Goal: Communication & Community: Participate in discussion

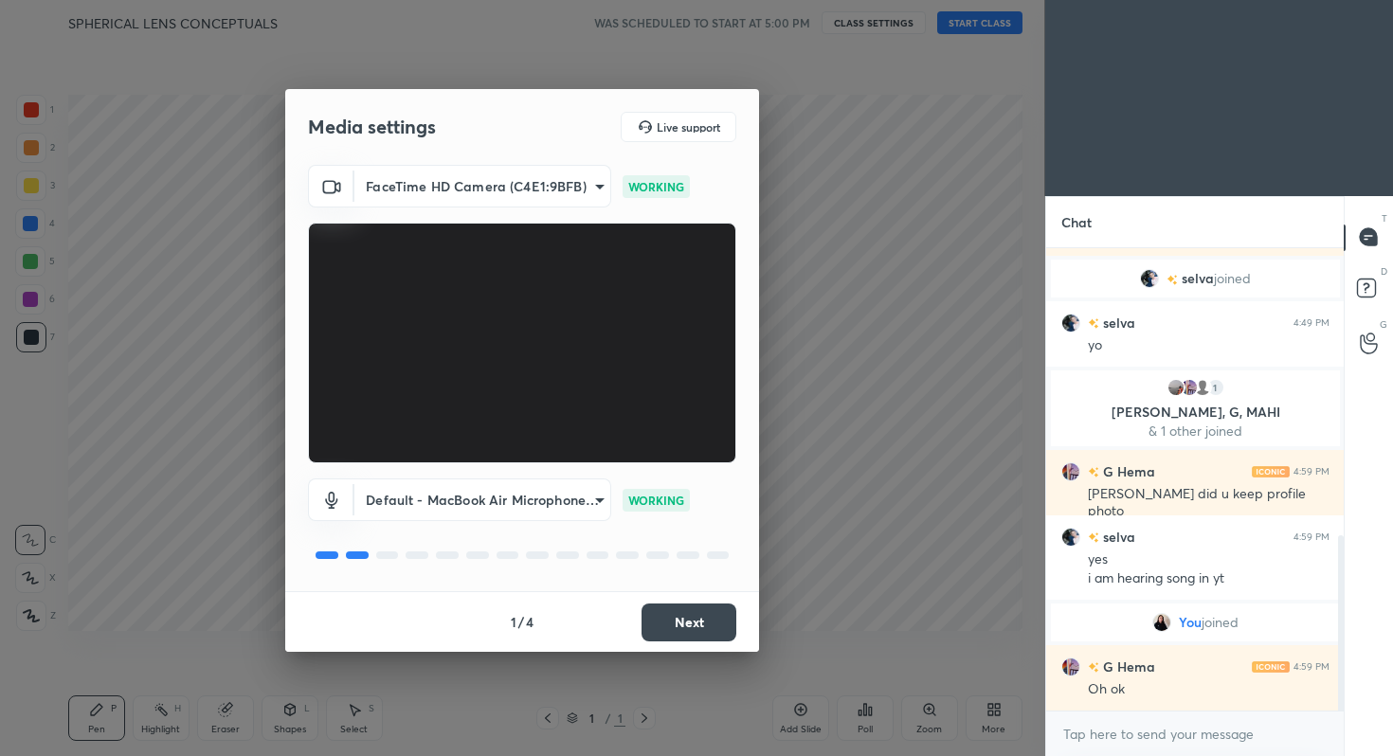
click at [687, 622] on button "Next" at bounding box center [688, 622] width 95 height 38
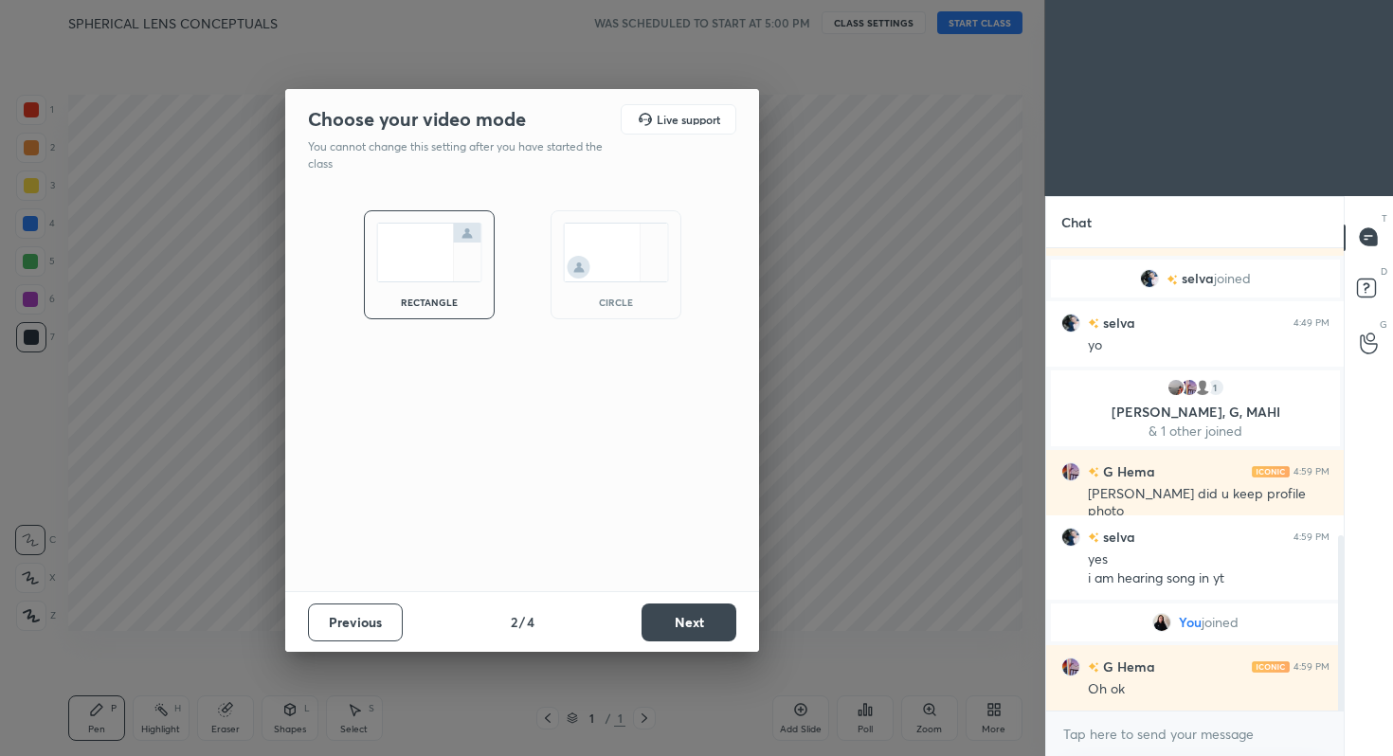
click at [687, 622] on button "Next" at bounding box center [688, 622] width 95 height 38
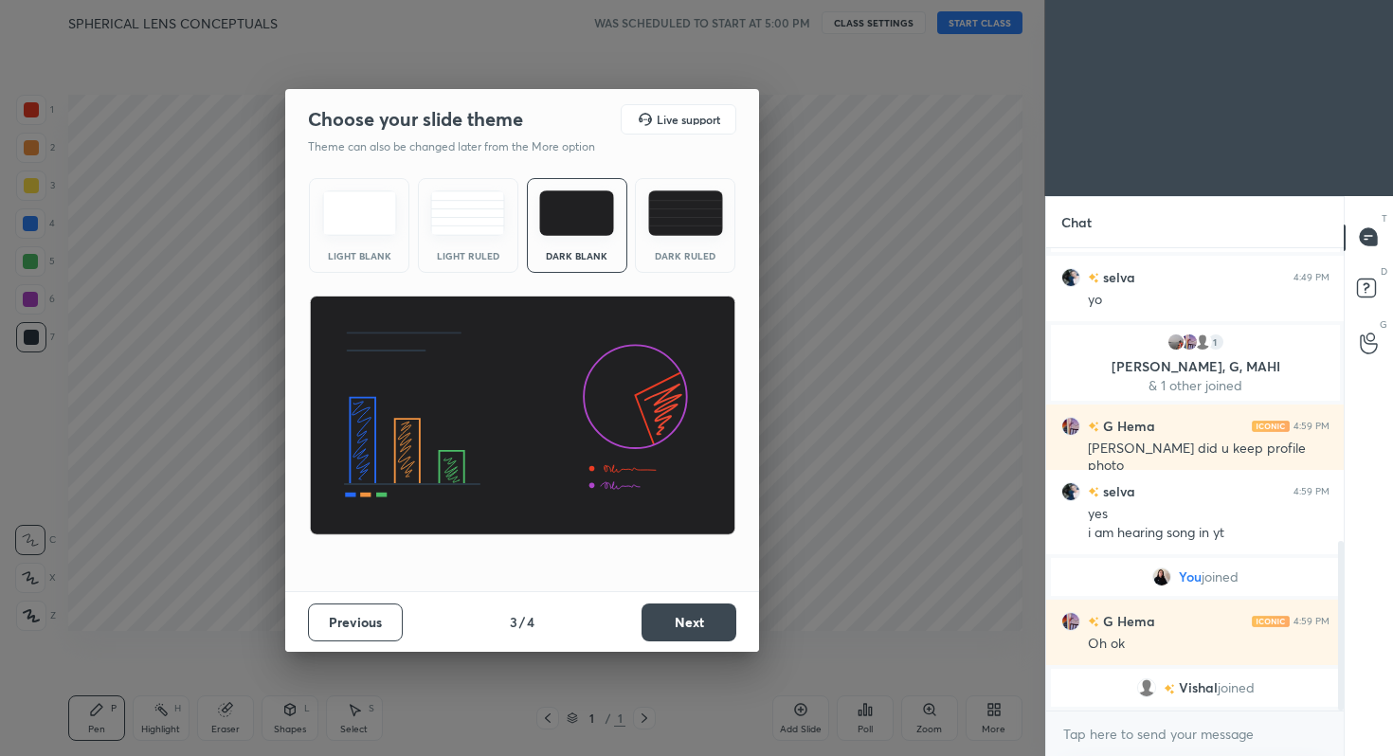
scroll to position [869, 0]
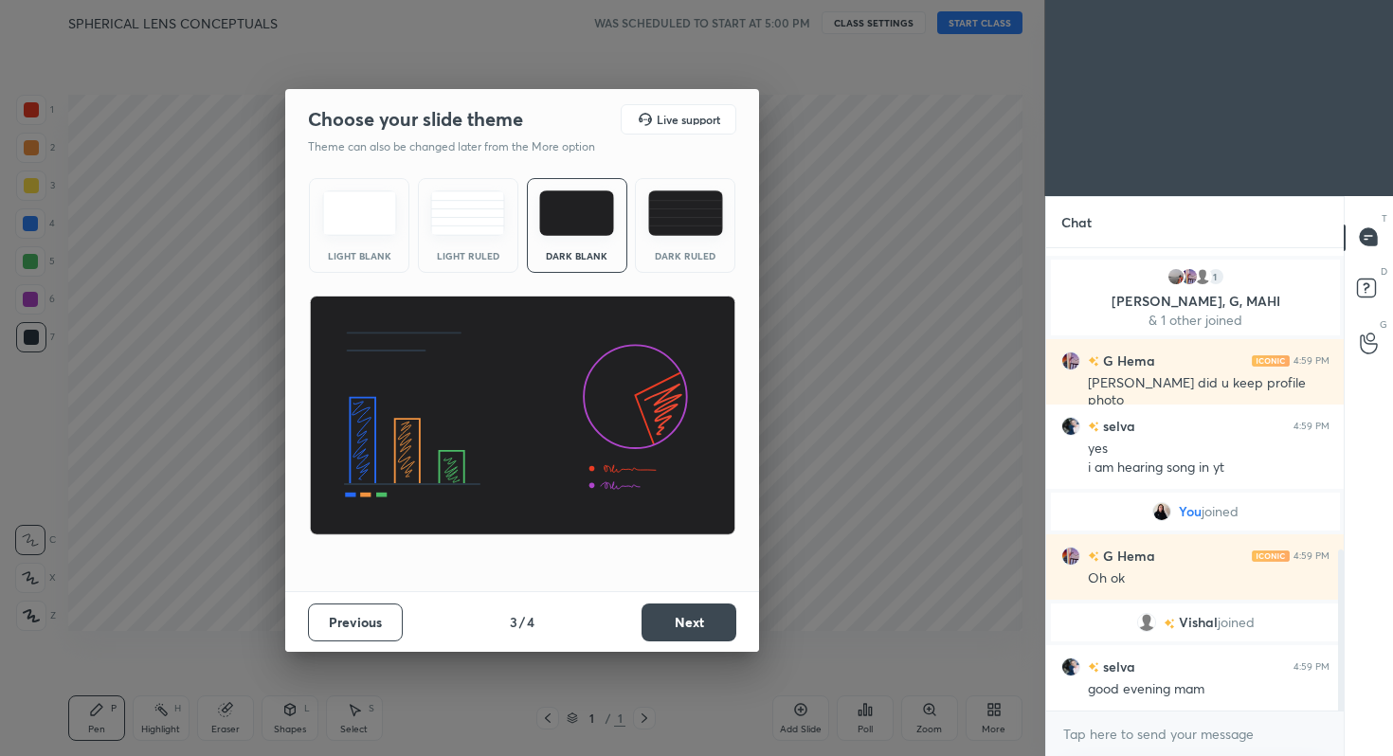
click at [697, 229] on img at bounding box center [685, 212] width 75 height 45
click at [690, 621] on button "Next" at bounding box center [688, 622] width 95 height 38
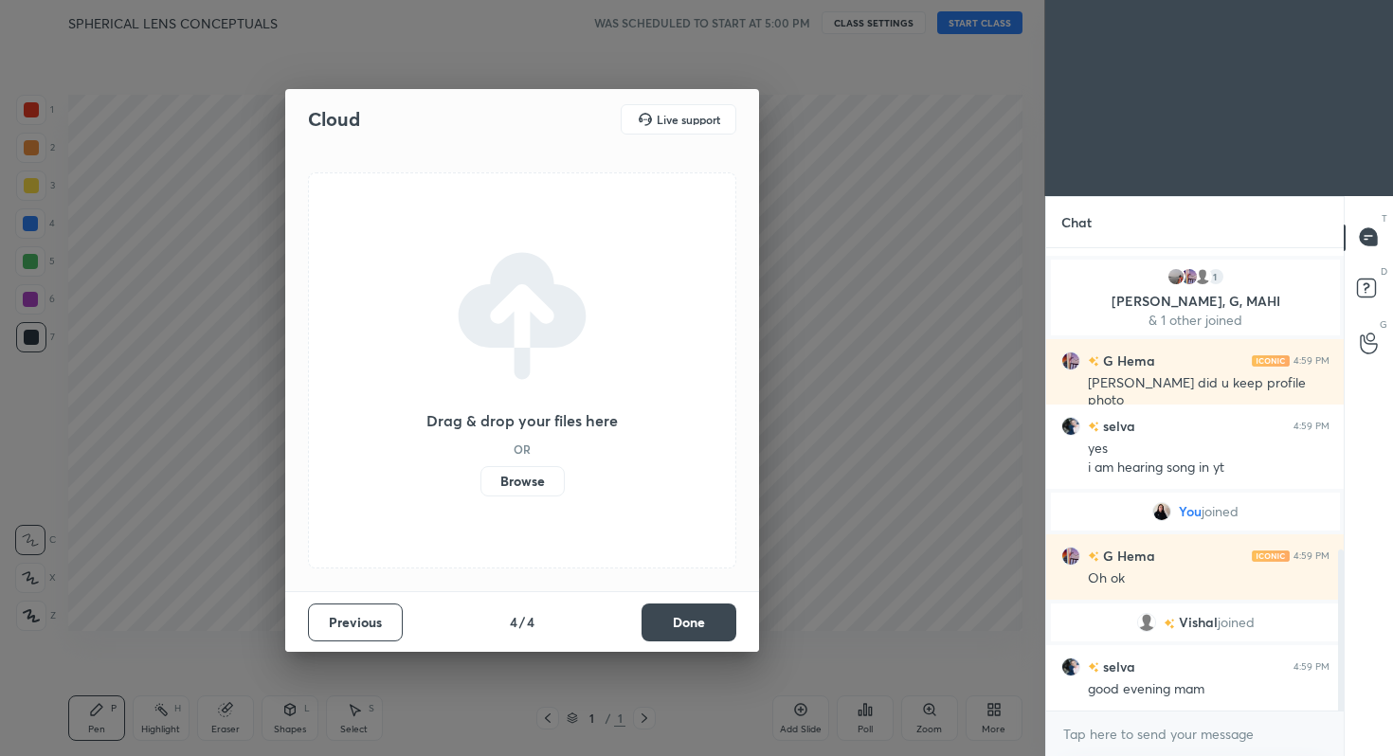
click at [690, 621] on button "Done" at bounding box center [688, 622] width 95 height 38
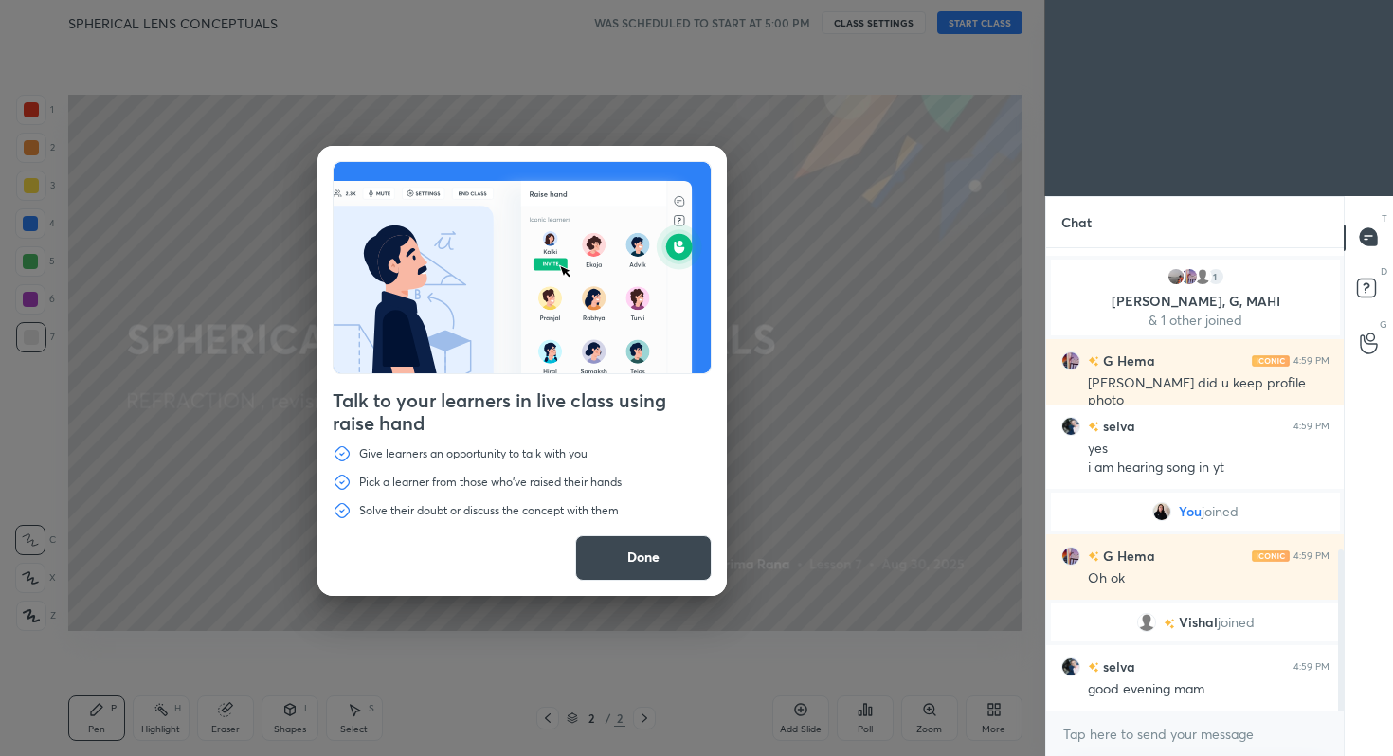
click at [658, 541] on button "Done" at bounding box center [643, 557] width 136 height 45
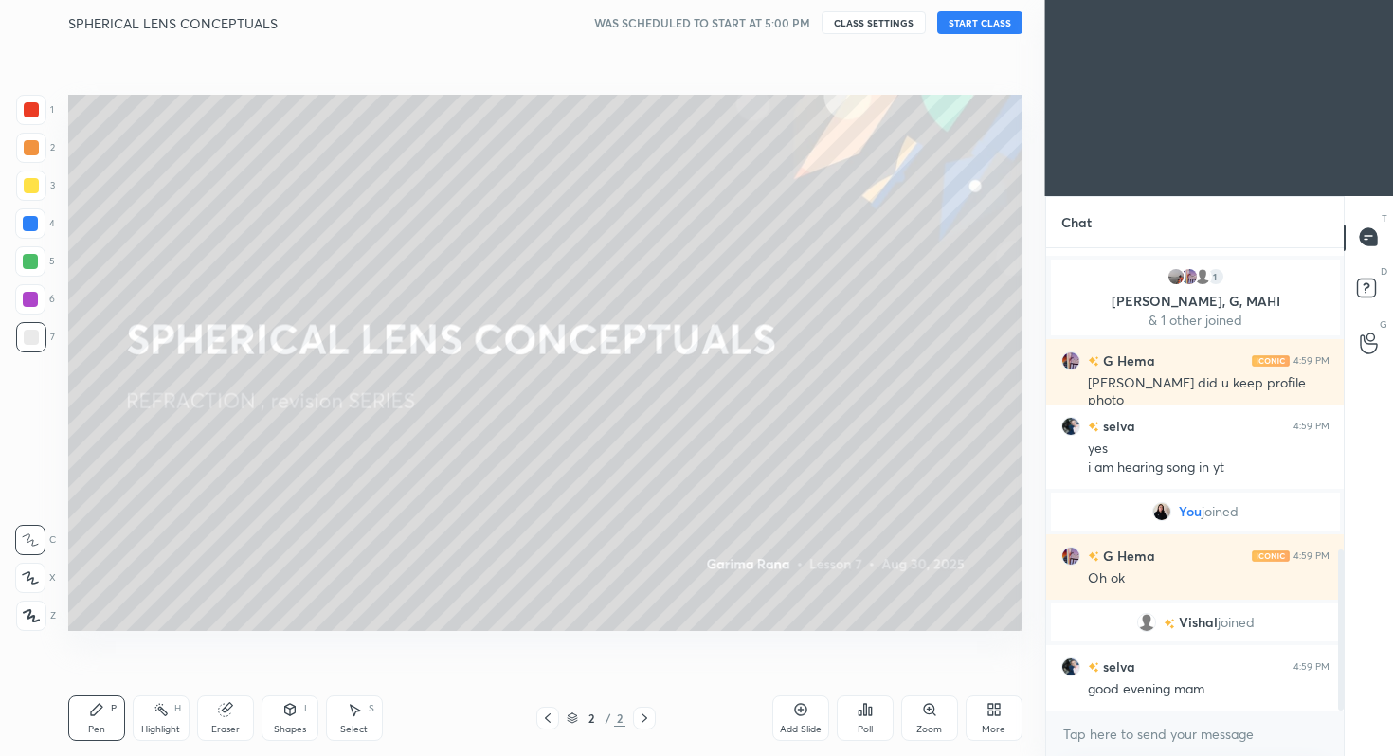
drag, startPoint x: 1341, startPoint y: 580, endPoint x: 1335, endPoint y: 603, distance: 23.4
click at [1335, 603] on div at bounding box center [1337, 479] width 11 height 462
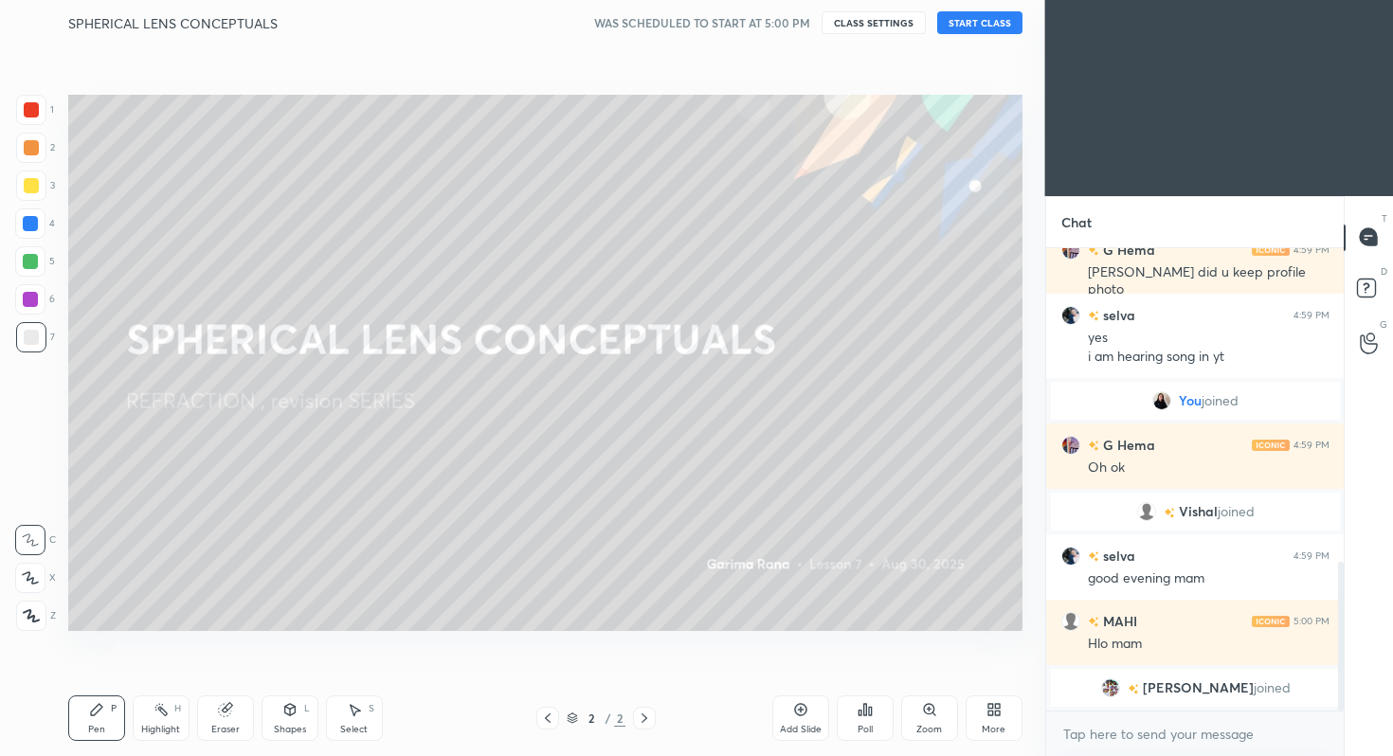
scroll to position [992, 0]
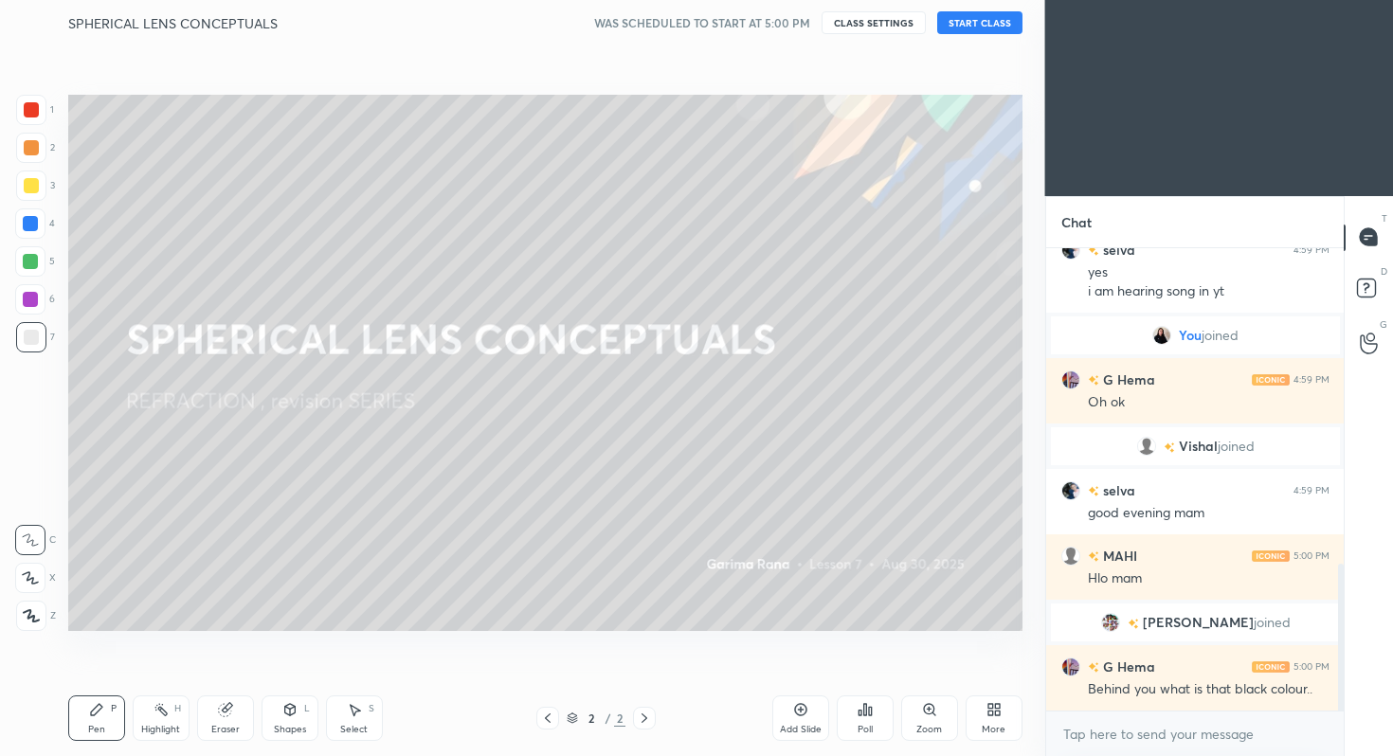
drag, startPoint x: 1337, startPoint y: 630, endPoint x: 1339, endPoint y: 656, distance: 25.6
click at [1339, 656] on div at bounding box center [1341, 639] width 6 height 151
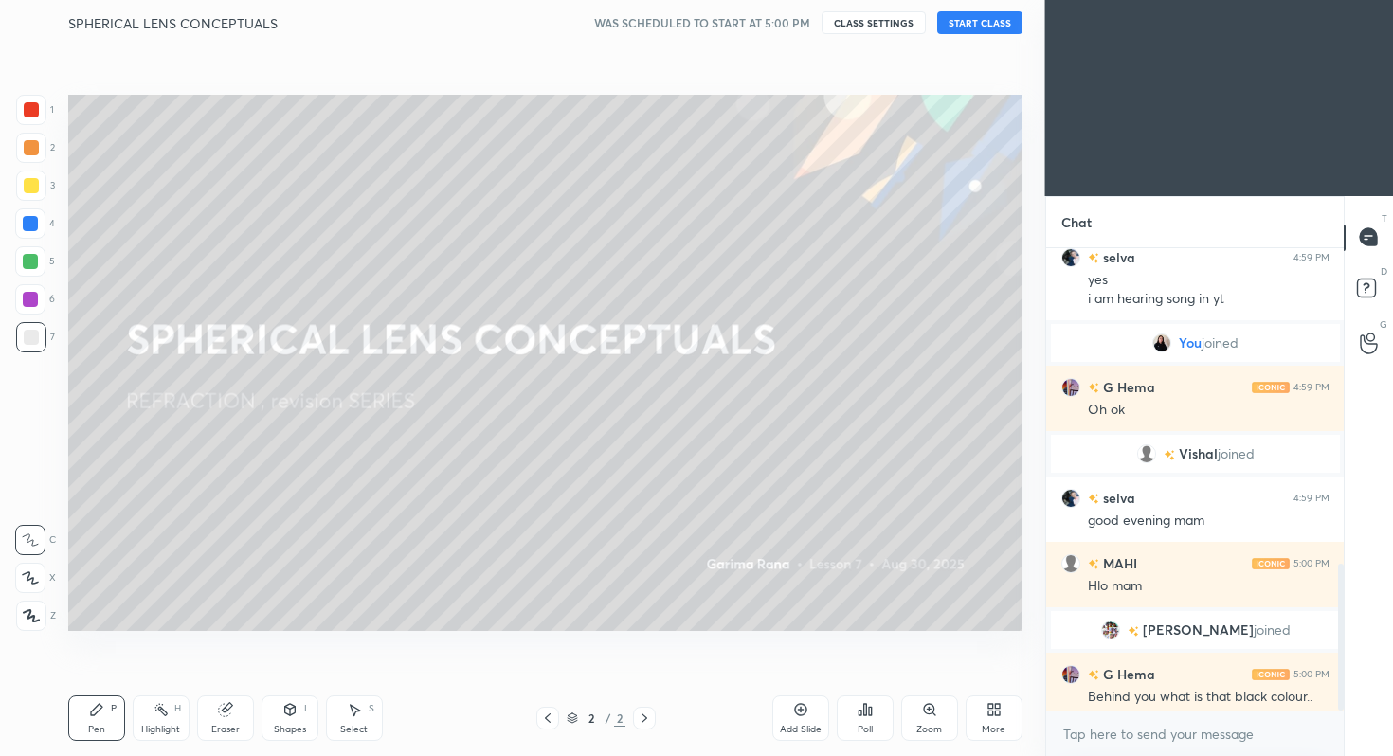
scroll to position [990, 0]
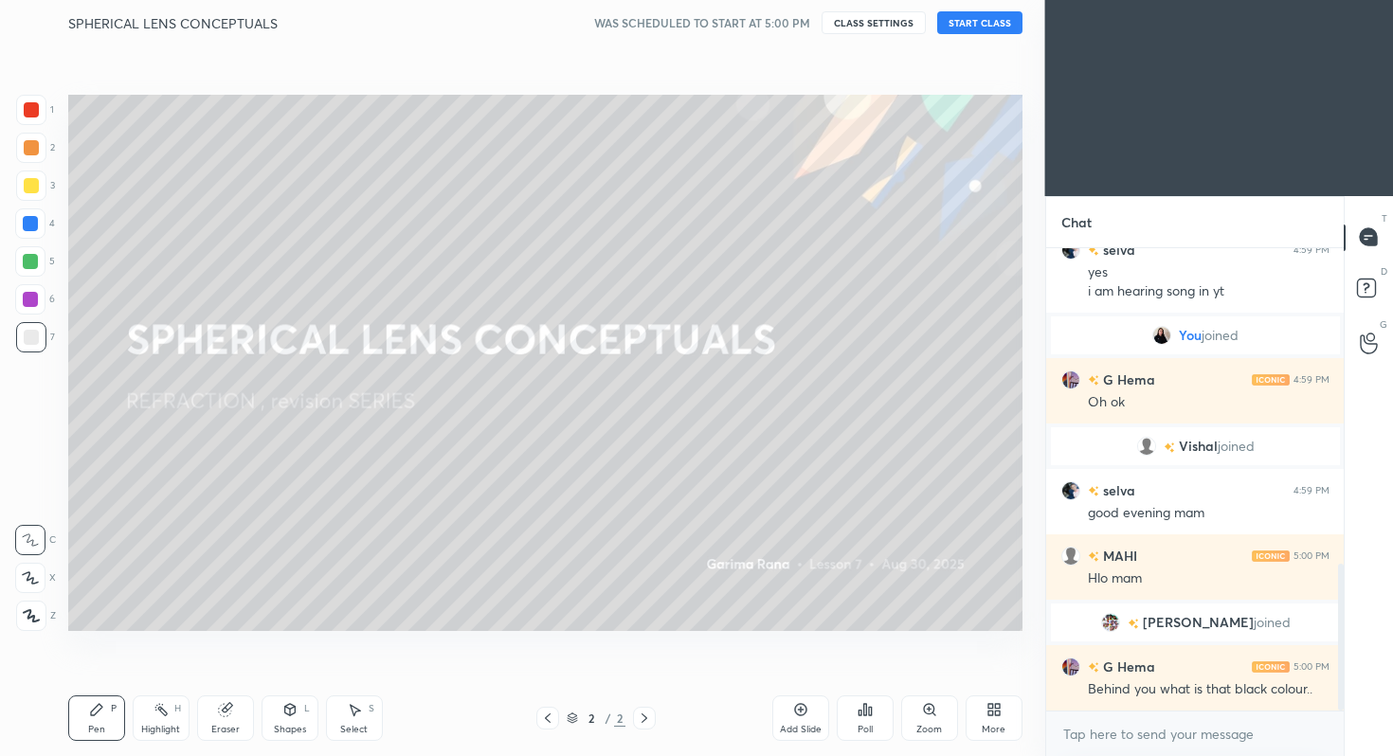
drag, startPoint x: 1341, startPoint y: 657, endPoint x: 1341, endPoint y: 755, distance: 97.6
click at [1341, 755] on div "G Hema 4:59 PM [PERSON_NAME] did u keep profile photo selva 4:59 PM yes i am he…" at bounding box center [1195, 502] width 298 height 508
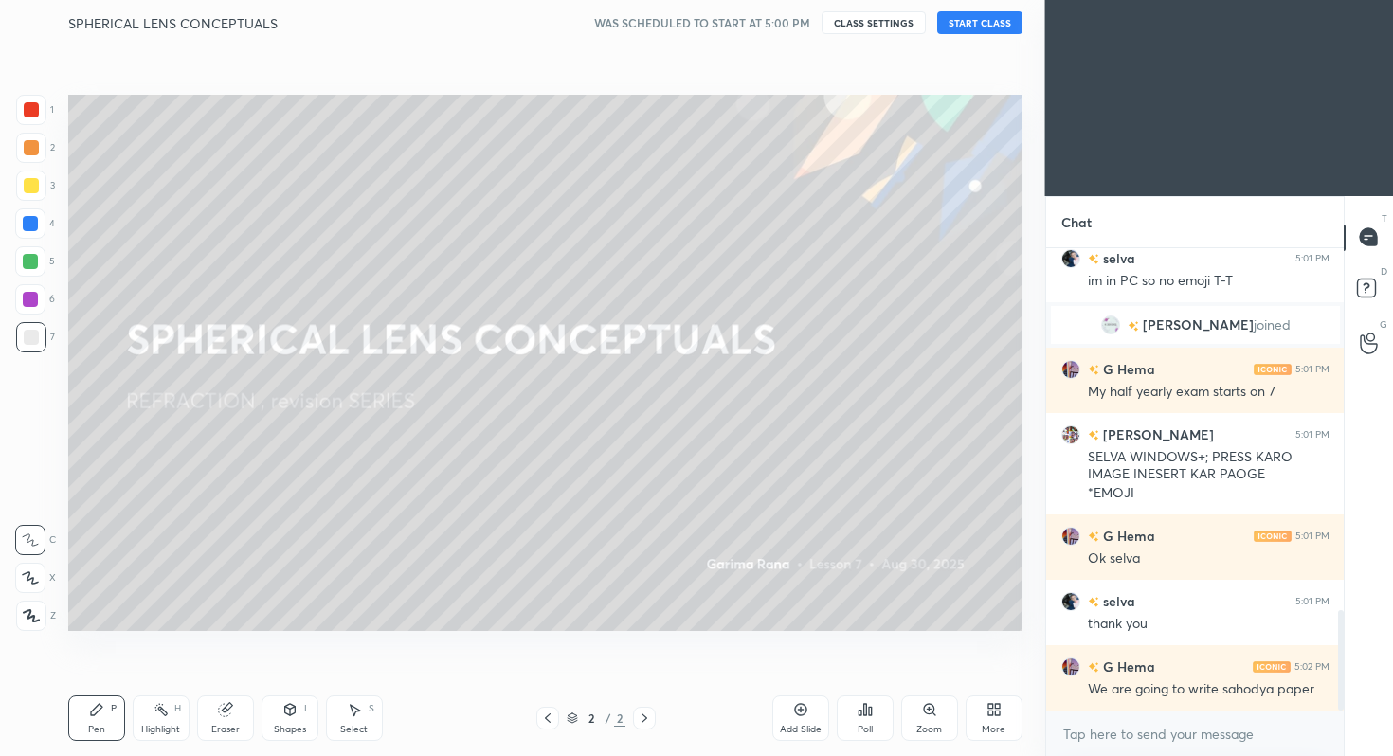
scroll to position [1662, 0]
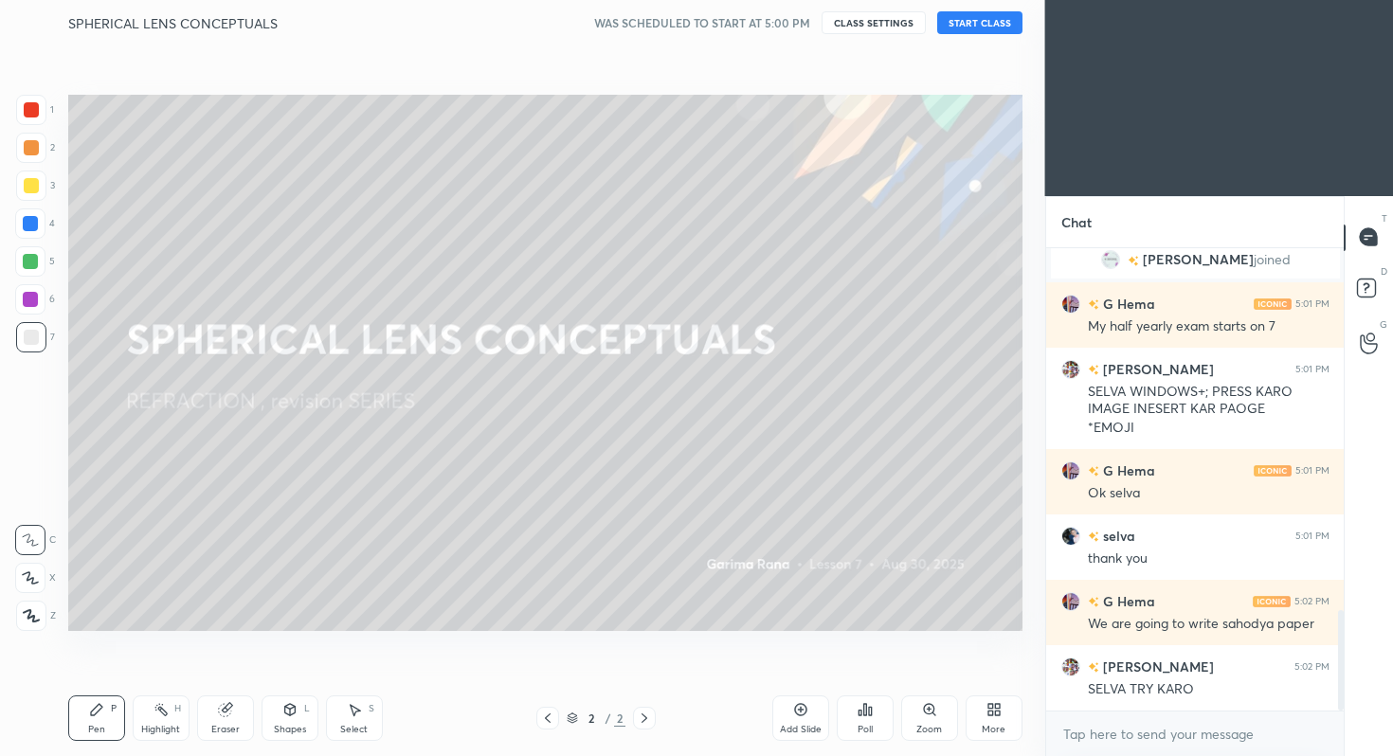
click at [981, 27] on button "START CLASS" at bounding box center [979, 22] width 85 height 23
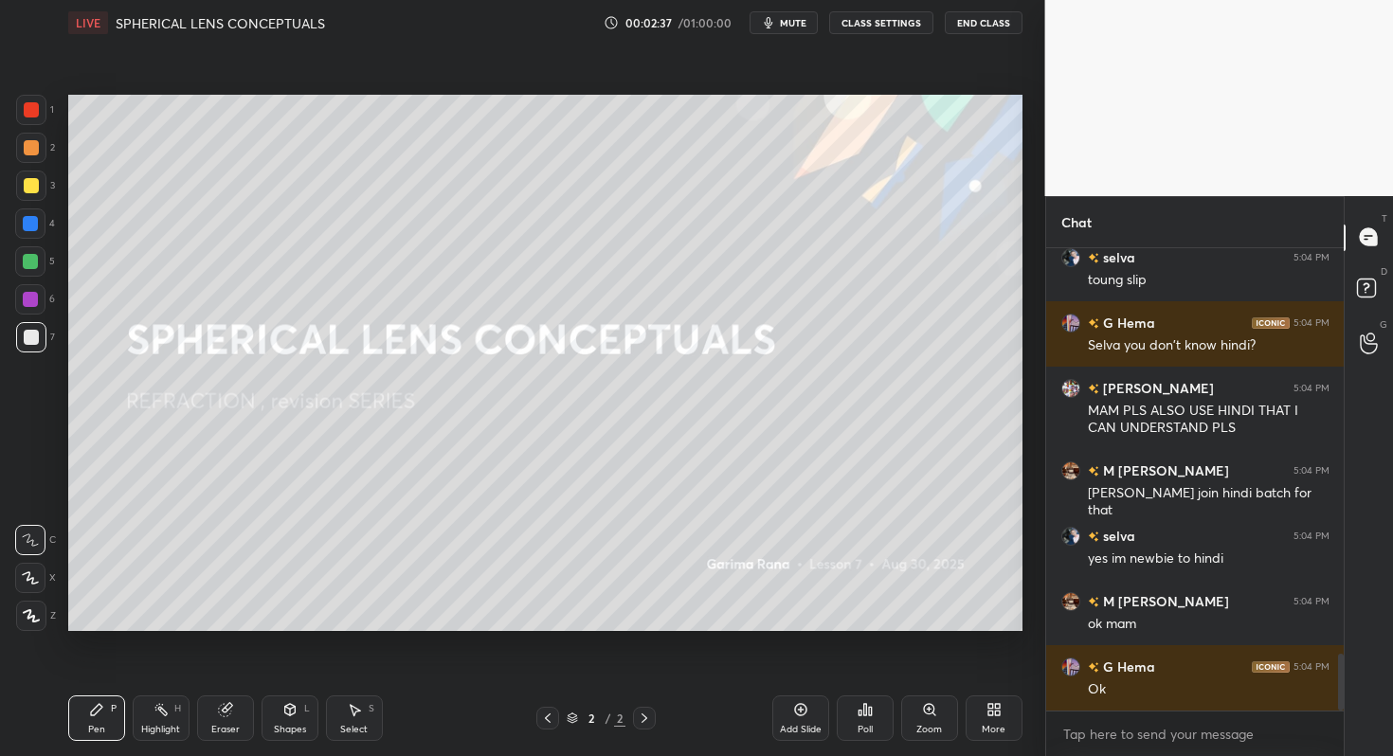
scroll to position [3367, 0]
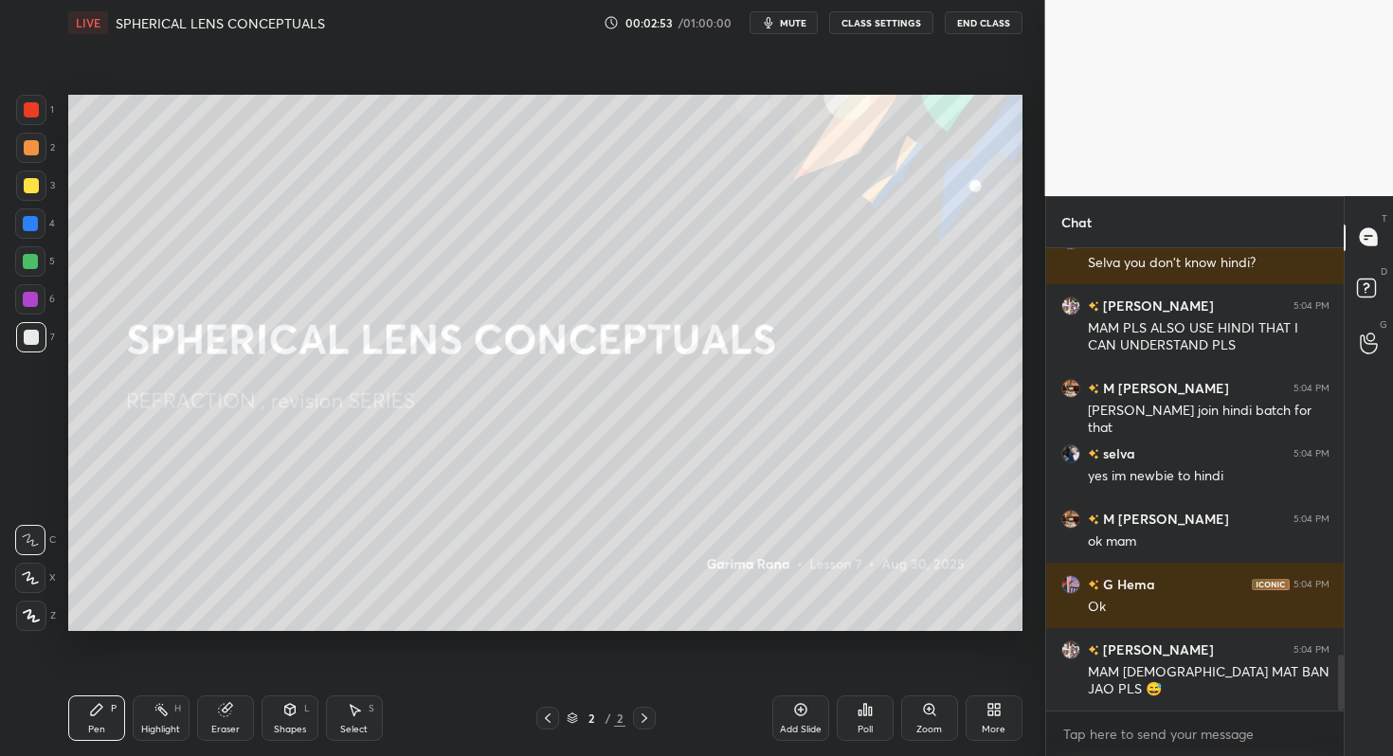
click at [992, 717] on div "More" at bounding box center [993, 717] width 57 height 45
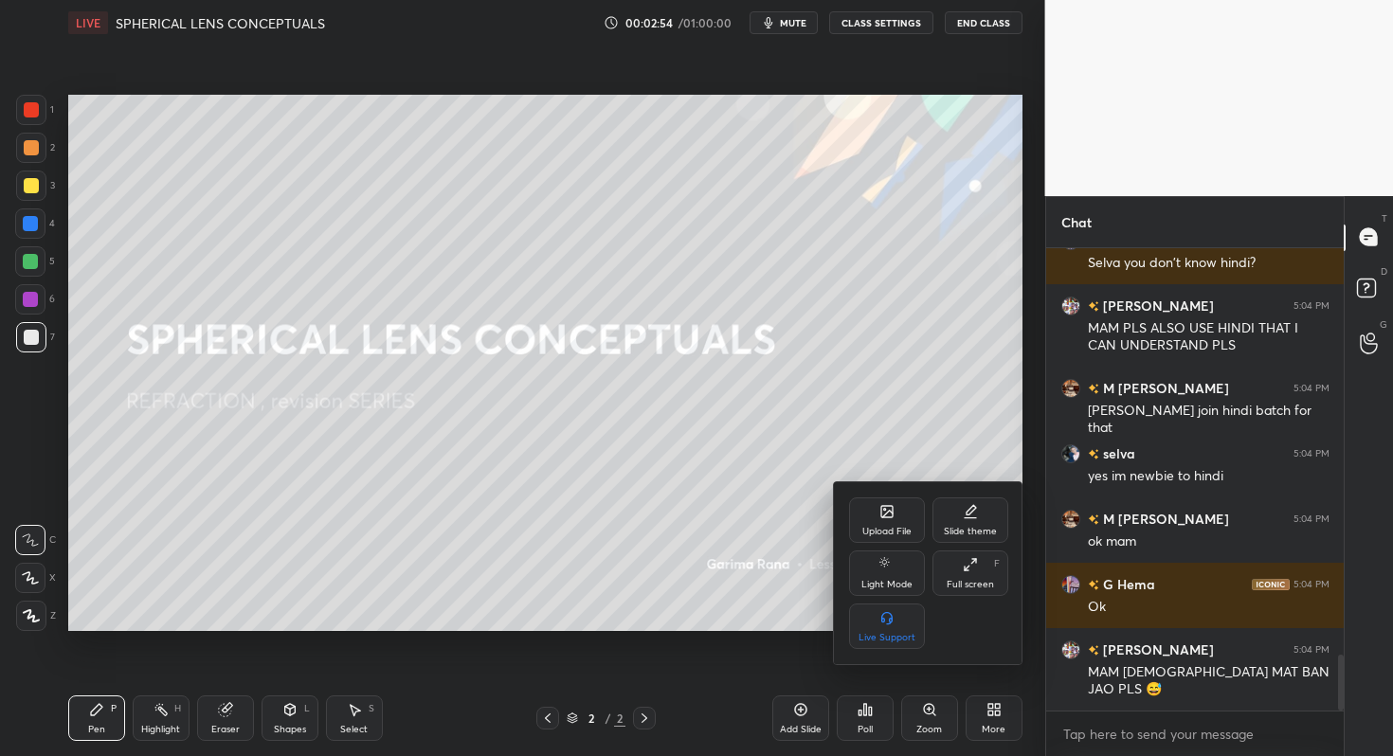
click at [716, 547] on div at bounding box center [696, 378] width 1393 height 756
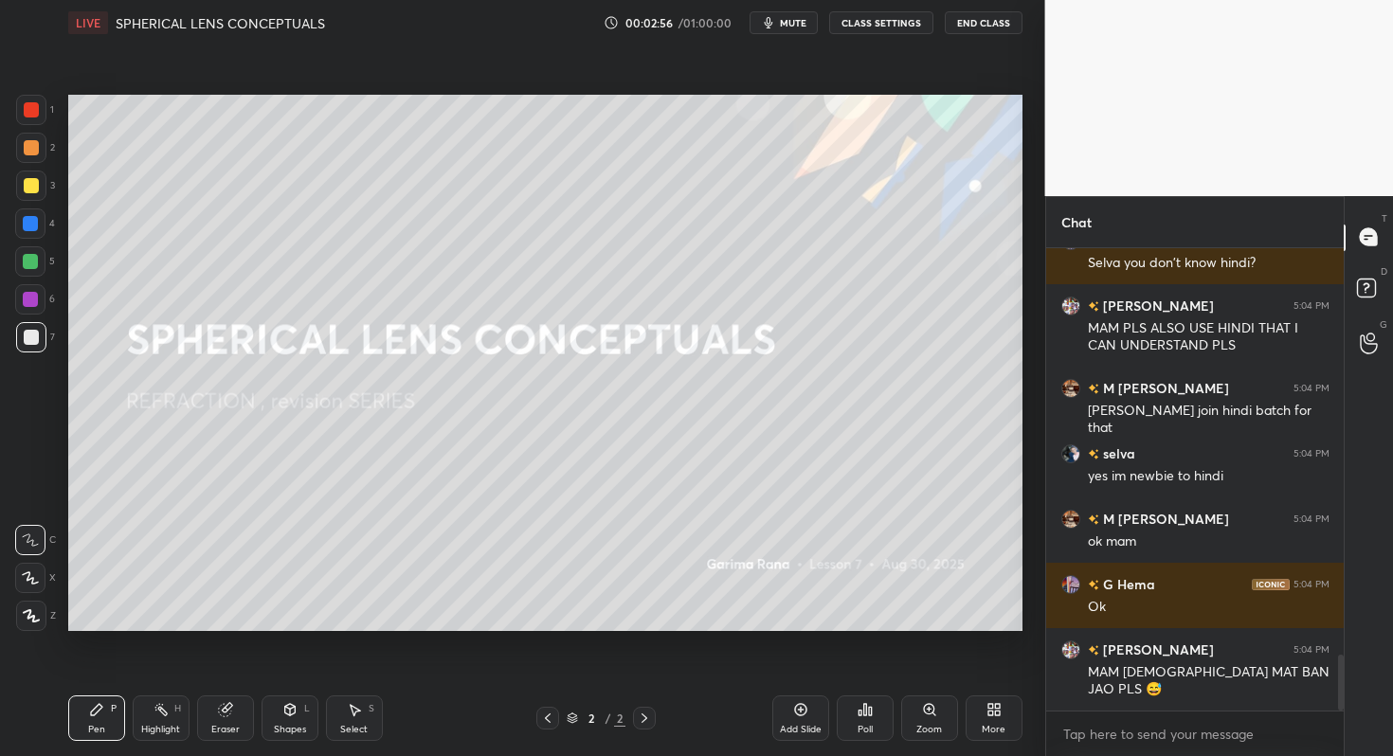
click at [1008, 718] on div "More" at bounding box center [993, 717] width 57 height 45
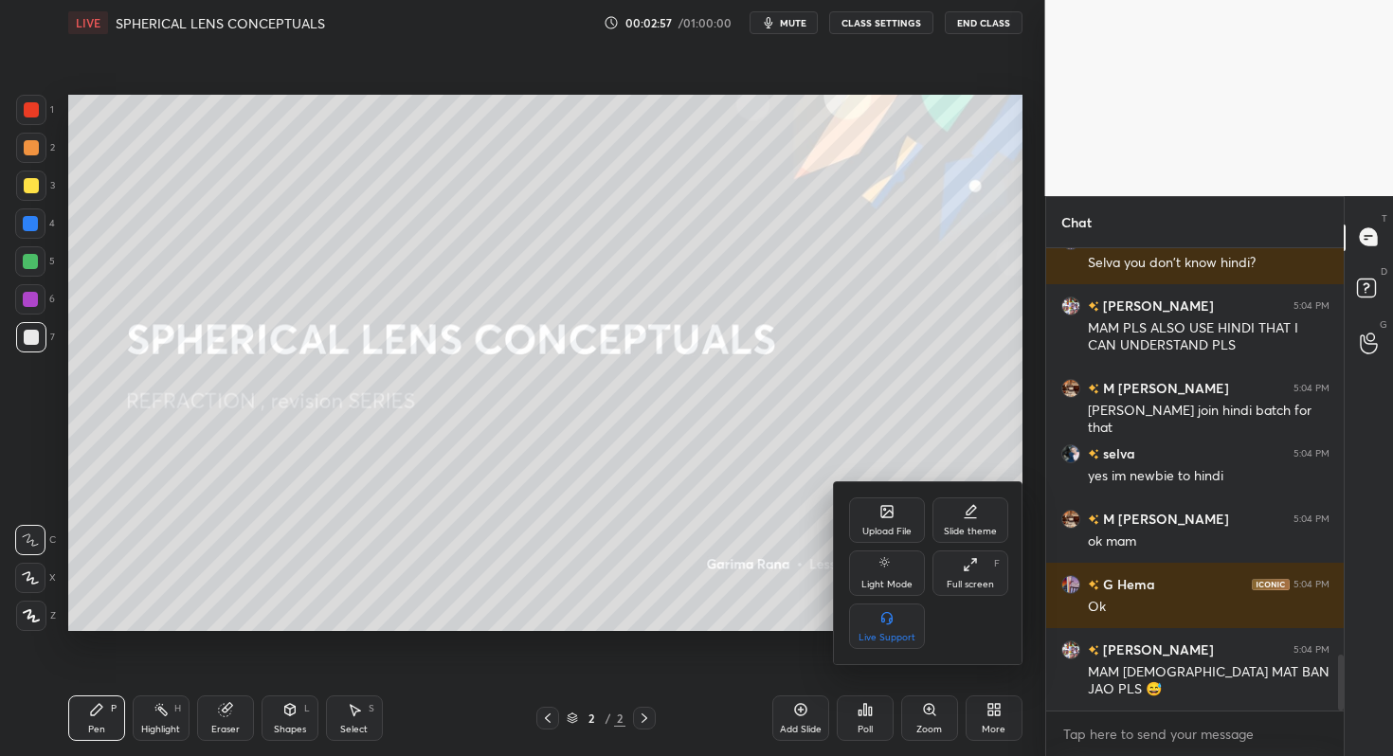
click at [869, 513] on div "Upload File" at bounding box center [887, 519] width 76 height 45
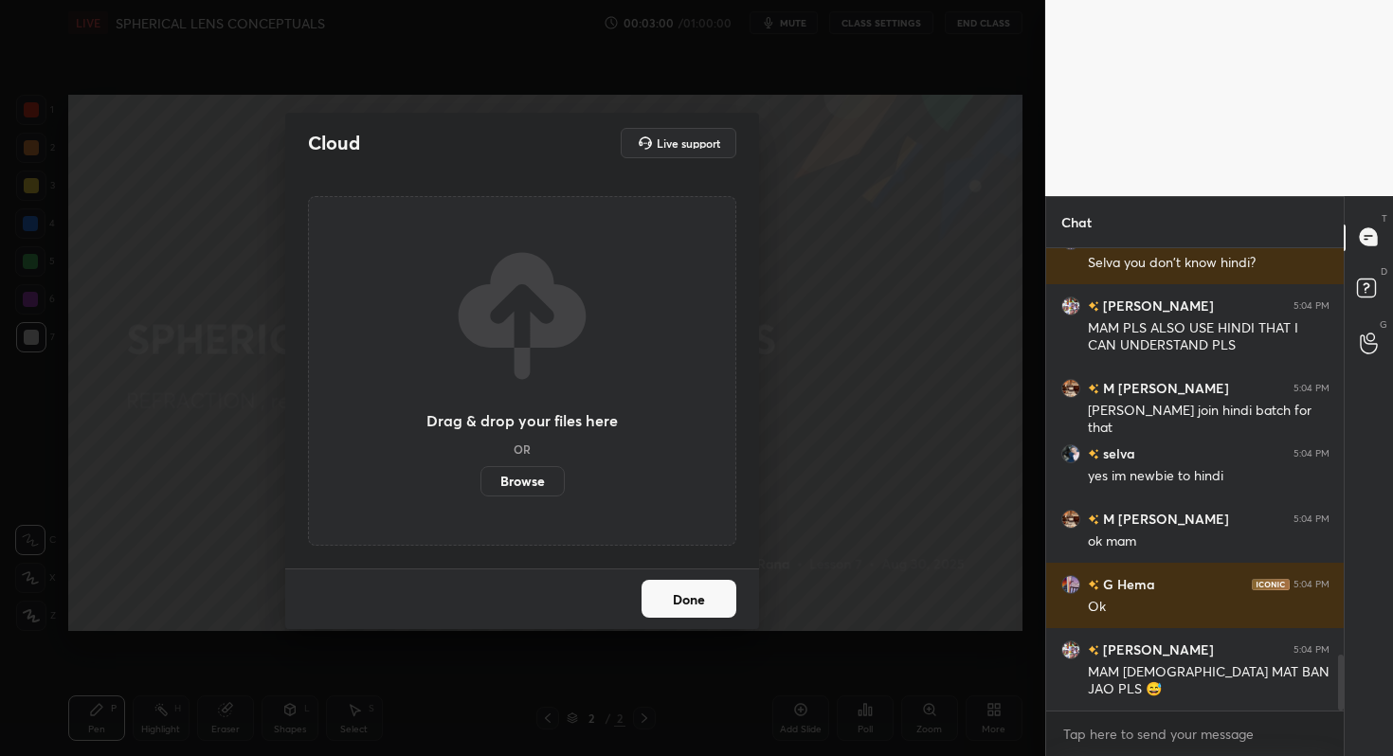
click at [531, 480] on label "Browse" at bounding box center [522, 481] width 84 height 30
click at [480, 480] on input "Browse" at bounding box center [480, 481] width 0 height 30
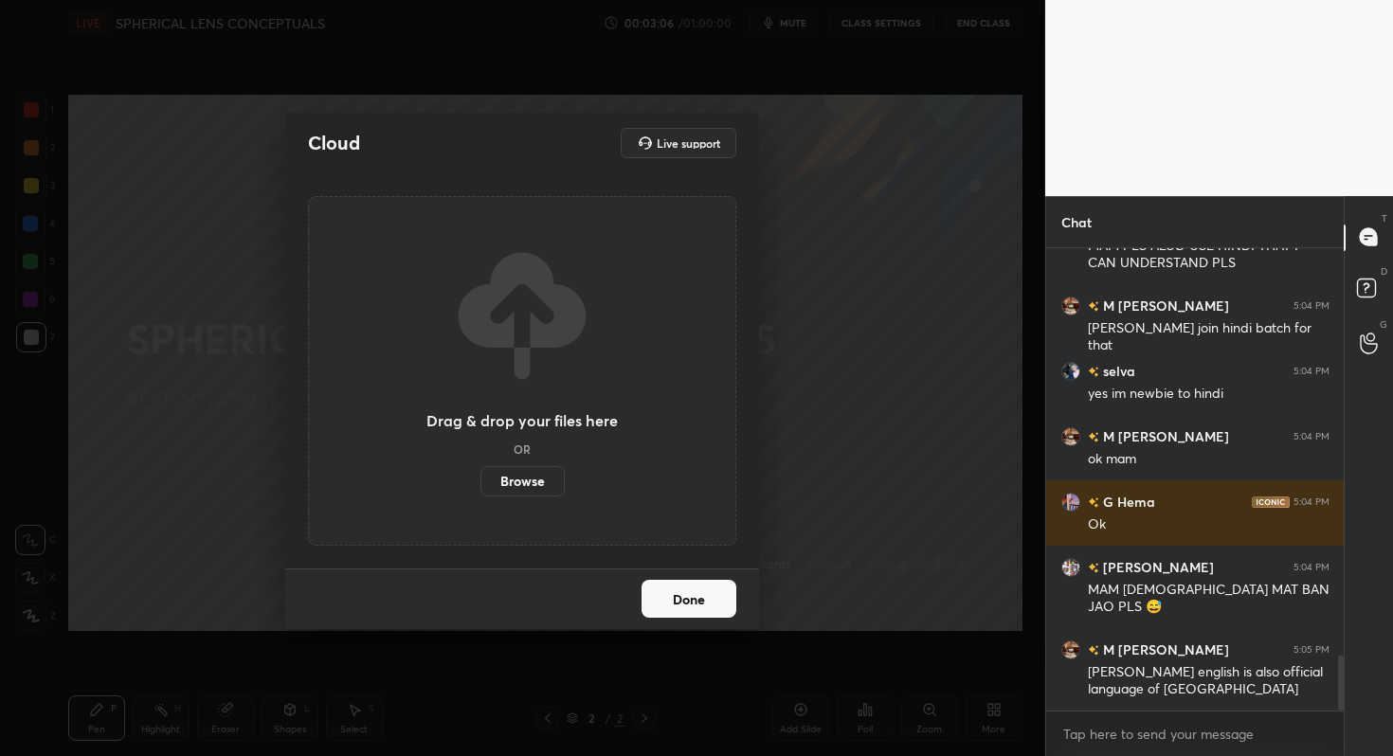
click at [713, 595] on button "Done" at bounding box center [688, 599] width 95 height 38
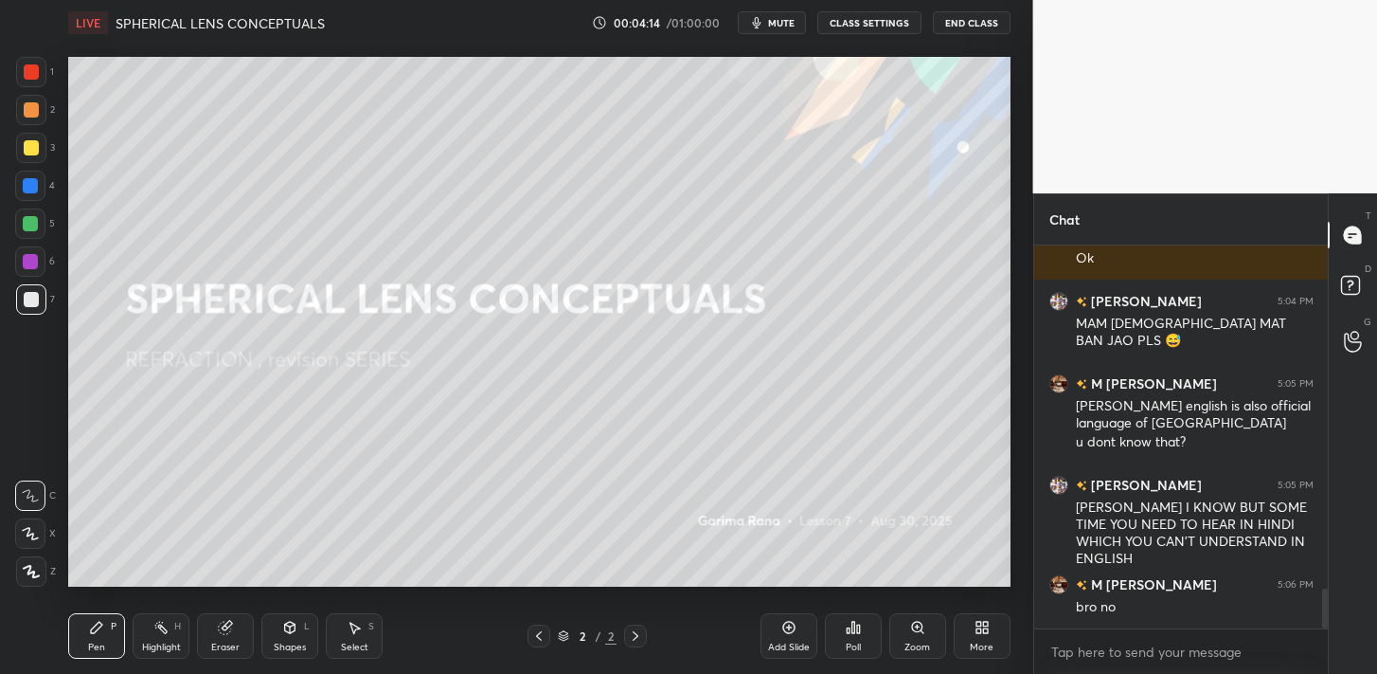
scroll to position [3315, 0]
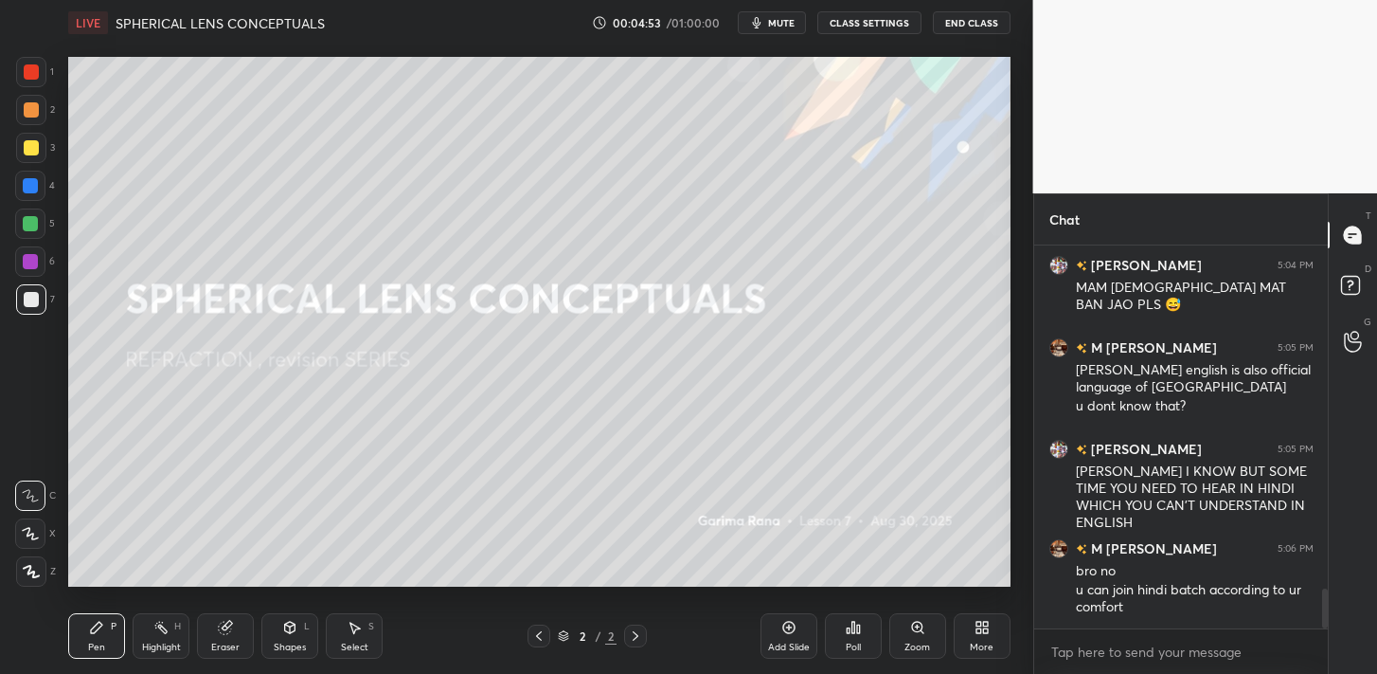
click at [991, 626] on div "More" at bounding box center [982, 635] width 57 height 45
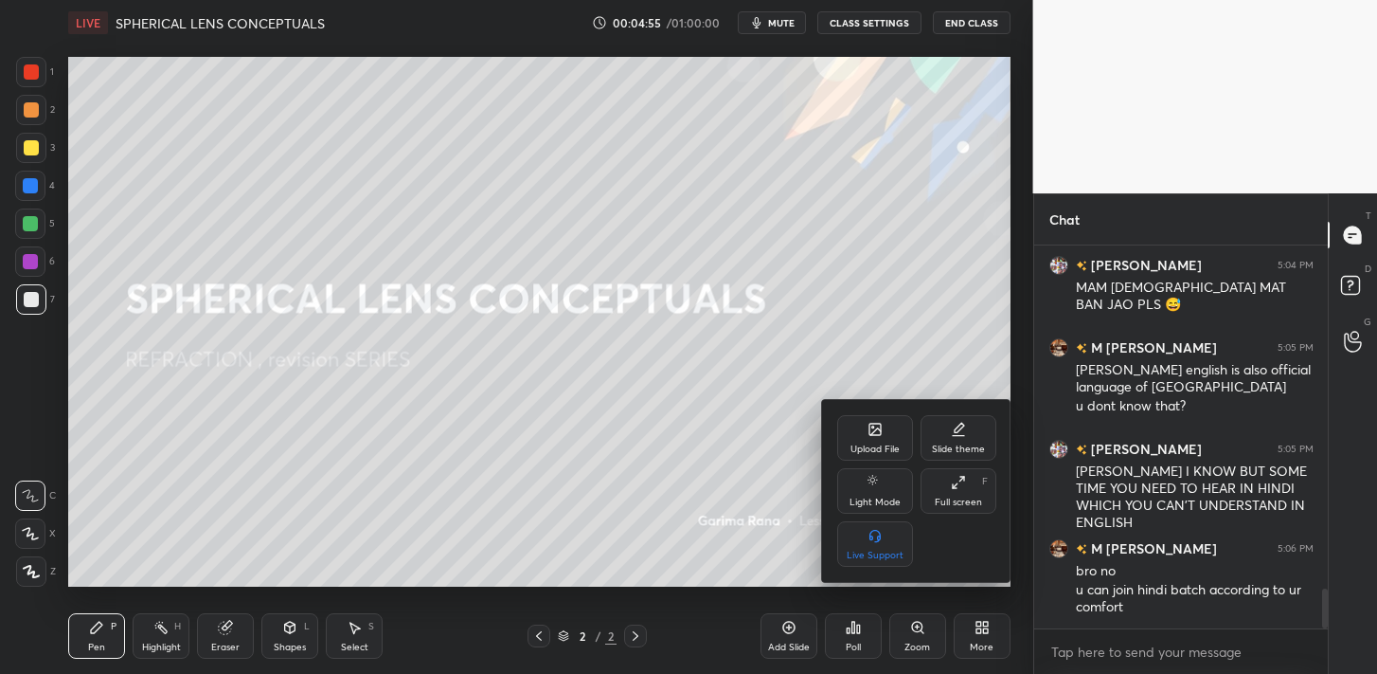
click at [880, 449] on div "Upload File" at bounding box center [875, 448] width 49 height 9
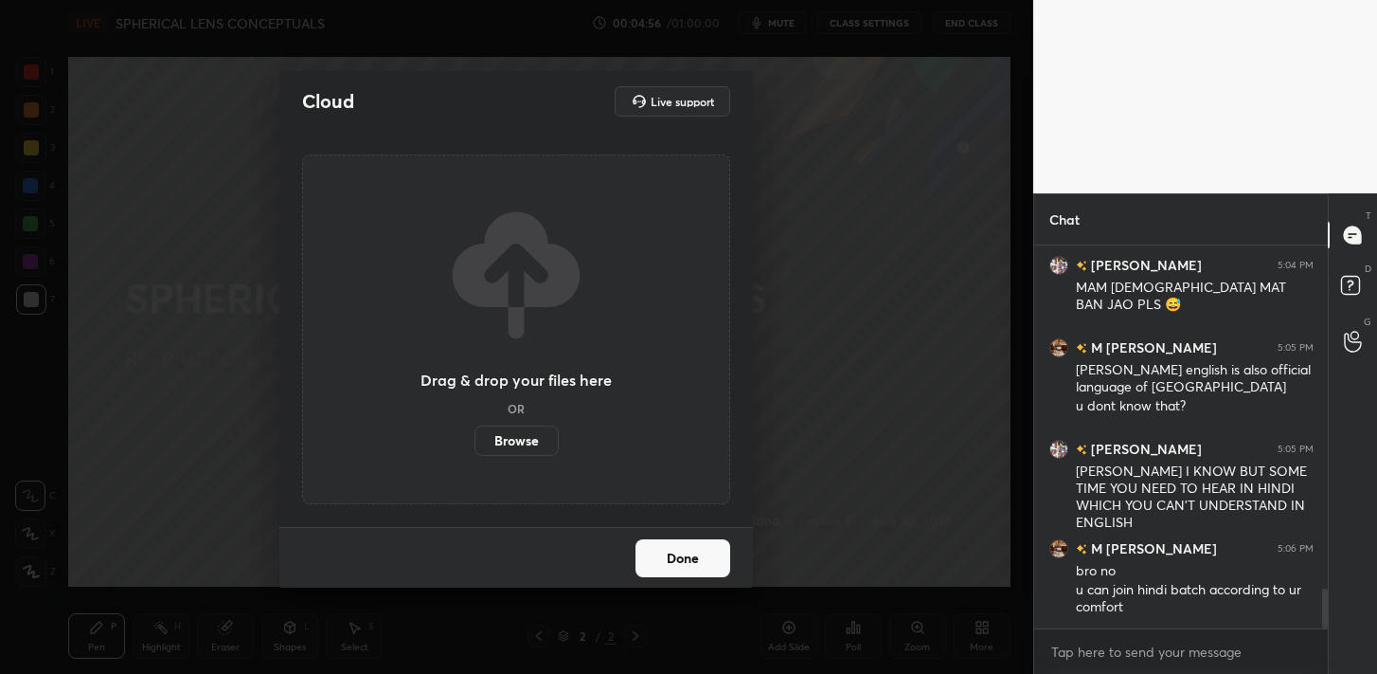
click at [533, 442] on label "Browse" at bounding box center [517, 440] width 84 height 30
click at [475, 442] on input "Browse" at bounding box center [475, 440] width 0 height 30
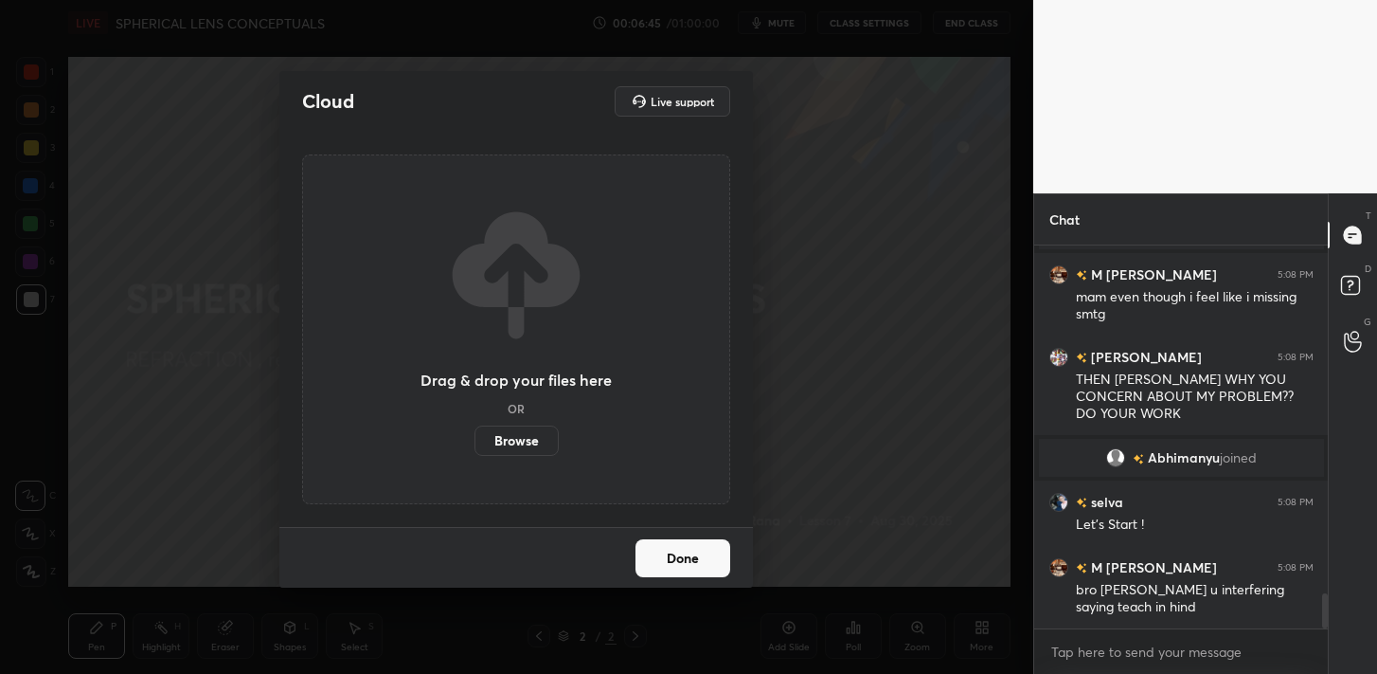
scroll to position [3796, 0]
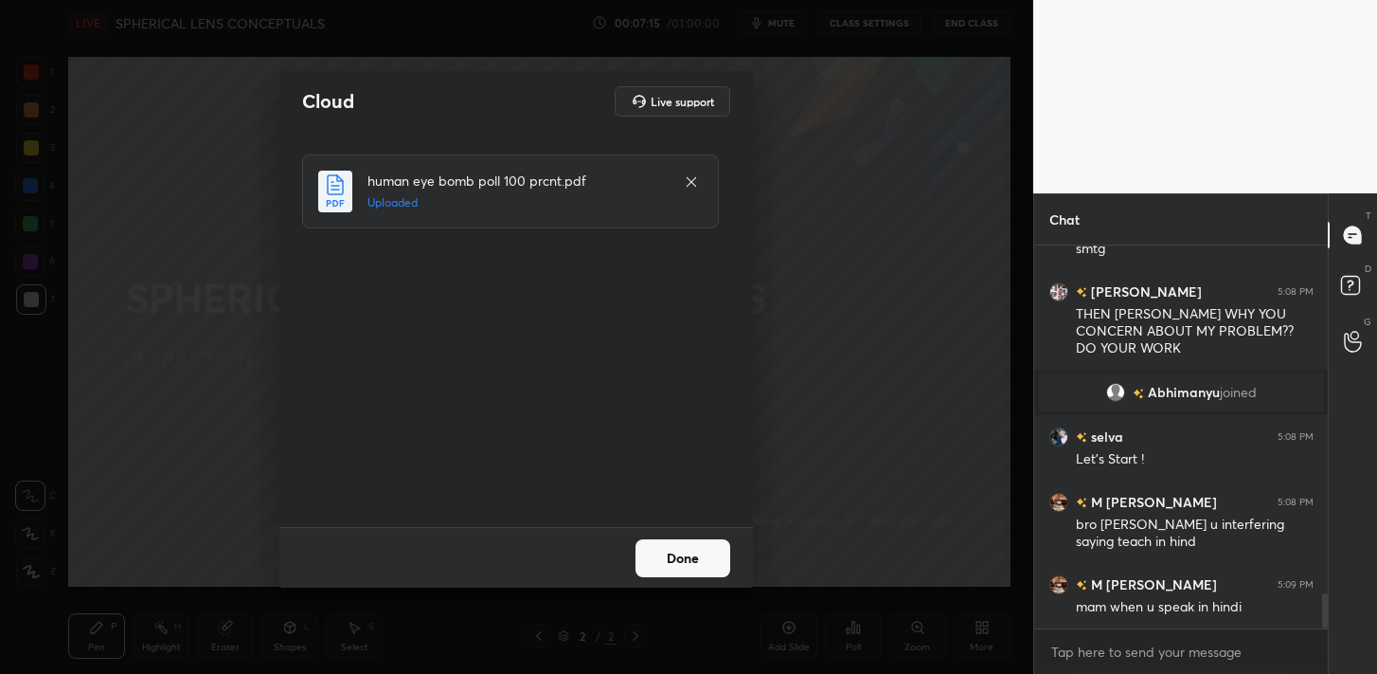
click at [692, 567] on button "Done" at bounding box center [683, 558] width 95 height 38
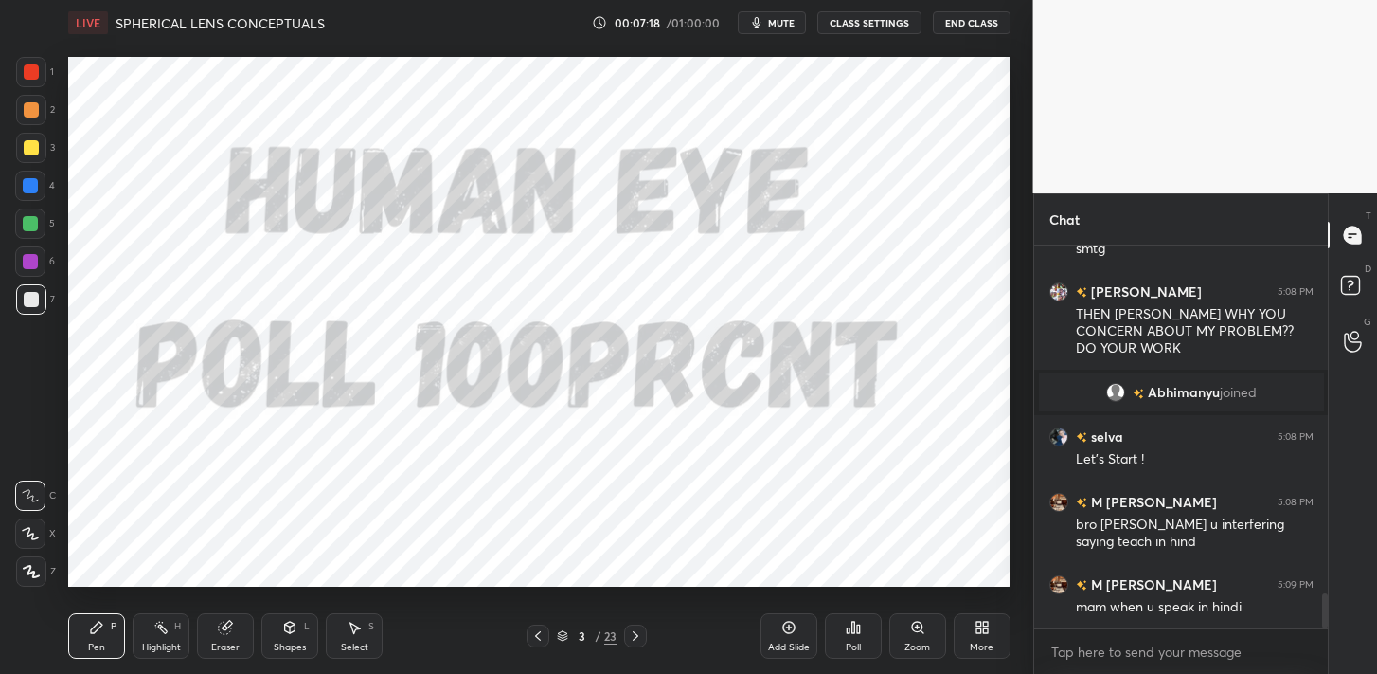
click at [647, 635] on div "3 / 23" at bounding box center [587, 635] width 346 height 23
click at [637, 632] on icon at bounding box center [635, 635] width 15 height 15
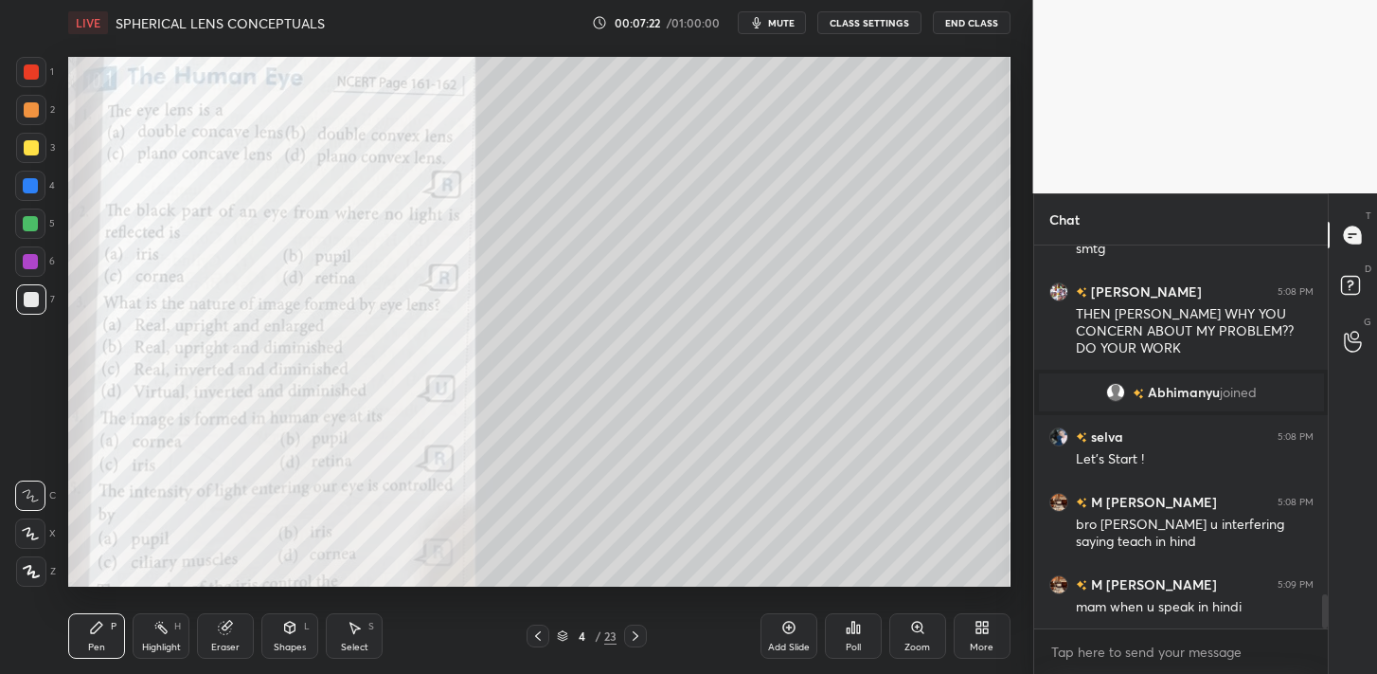
scroll to position [3879, 0]
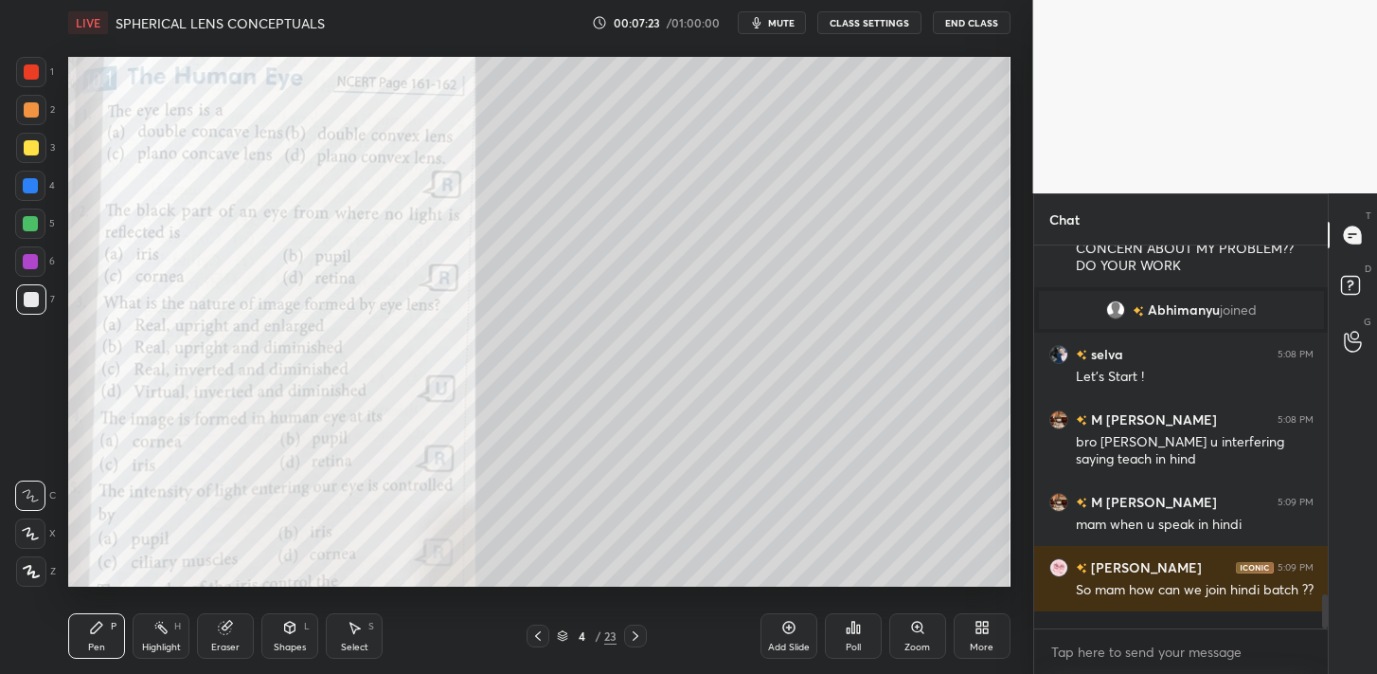
click at [632, 632] on icon at bounding box center [635, 635] width 15 height 15
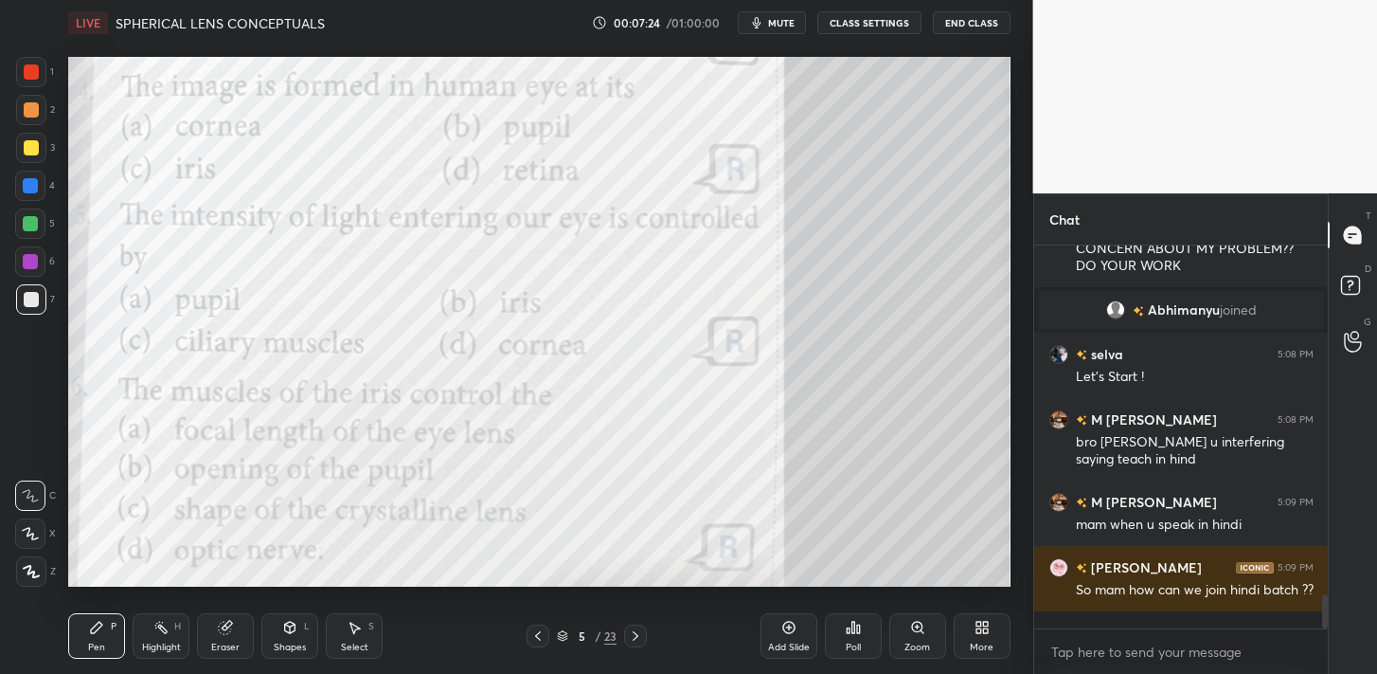
click at [632, 632] on icon at bounding box center [635, 635] width 15 height 15
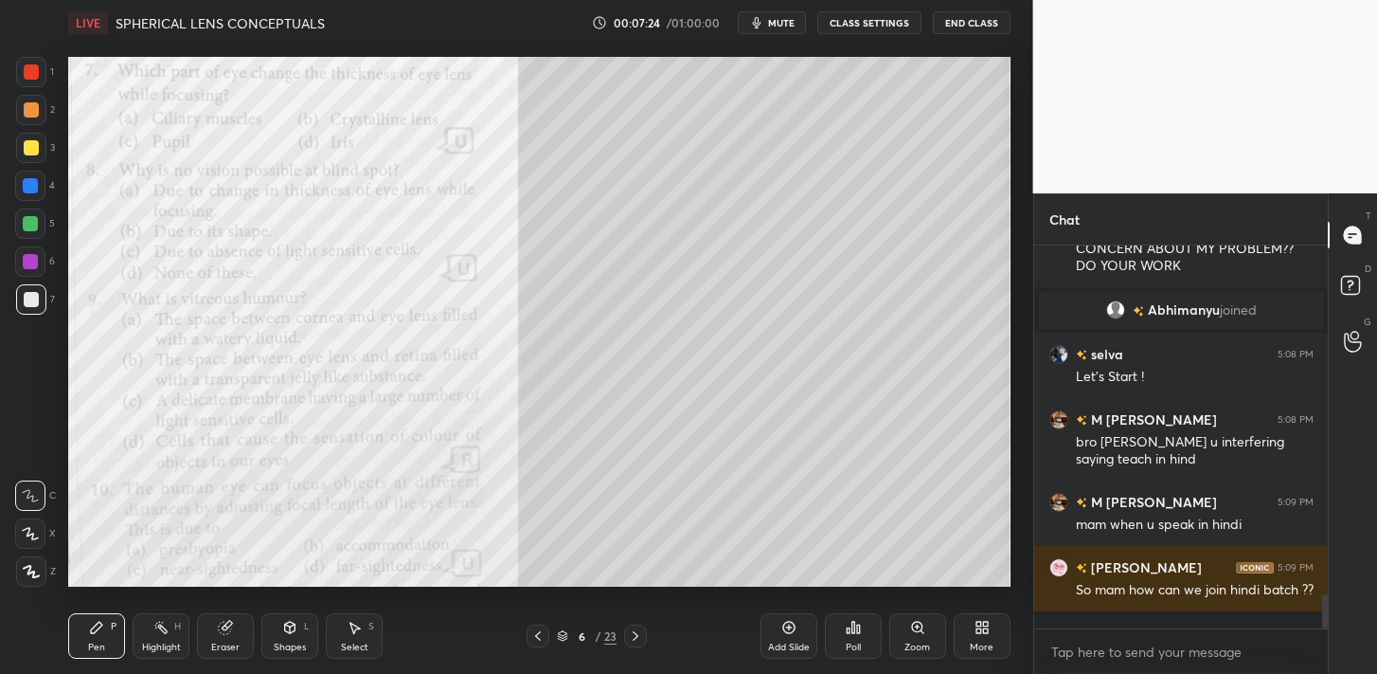
click at [632, 632] on icon at bounding box center [635, 635] width 15 height 15
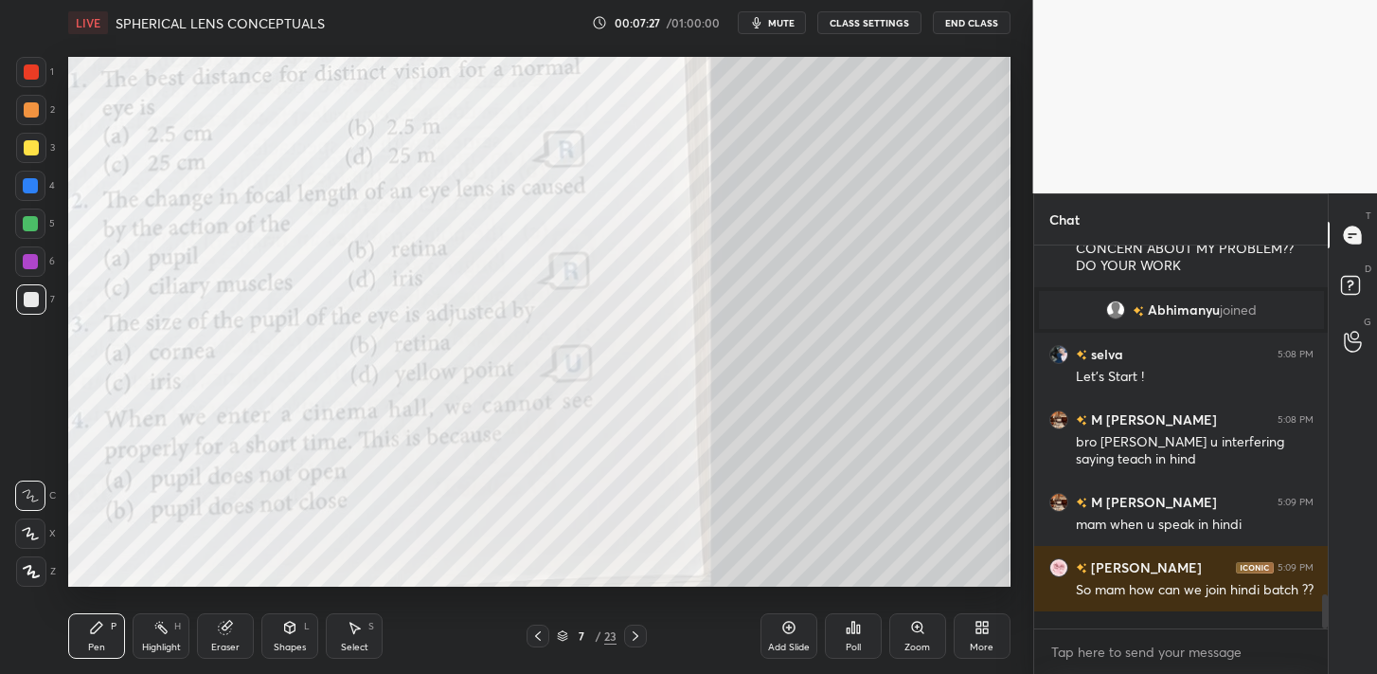
click at [632, 632] on icon at bounding box center [635, 635] width 15 height 15
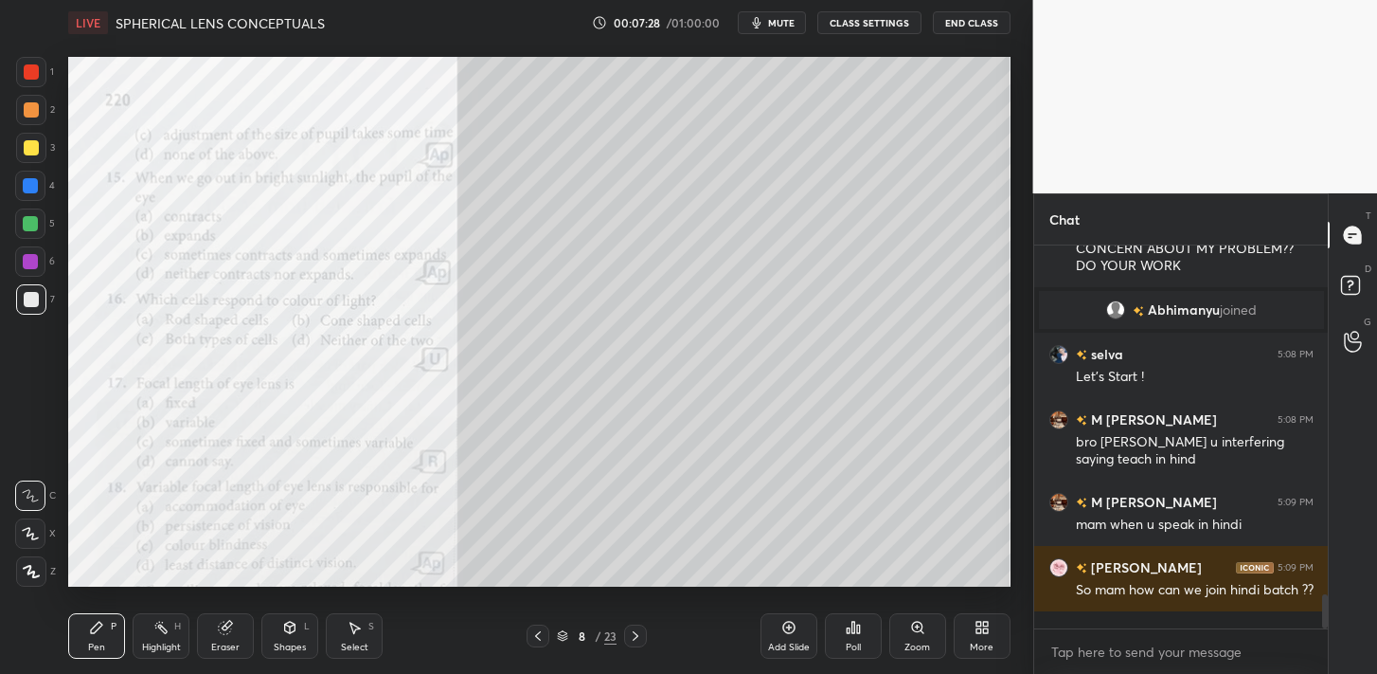
click at [632, 632] on icon at bounding box center [635, 635] width 15 height 15
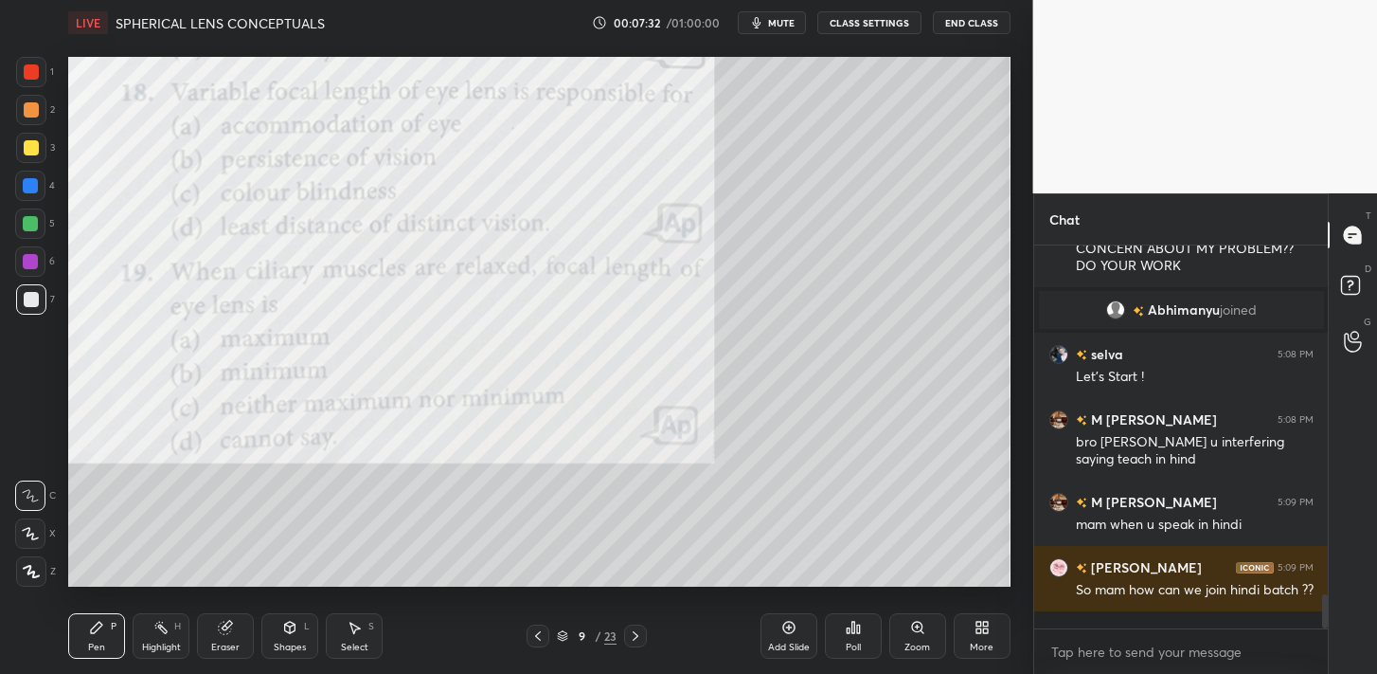
click at [639, 633] on icon at bounding box center [635, 635] width 15 height 15
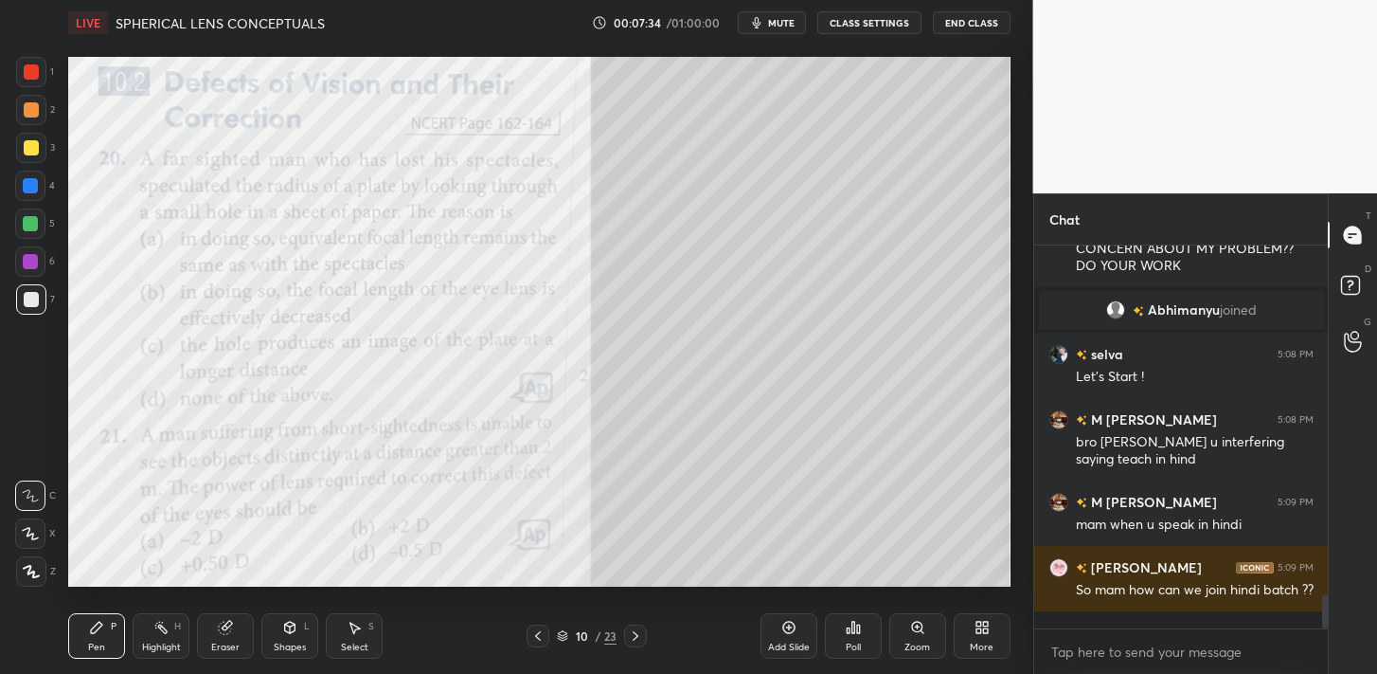
click at [639, 633] on icon at bounding box center [635, 635] width 15 height 15
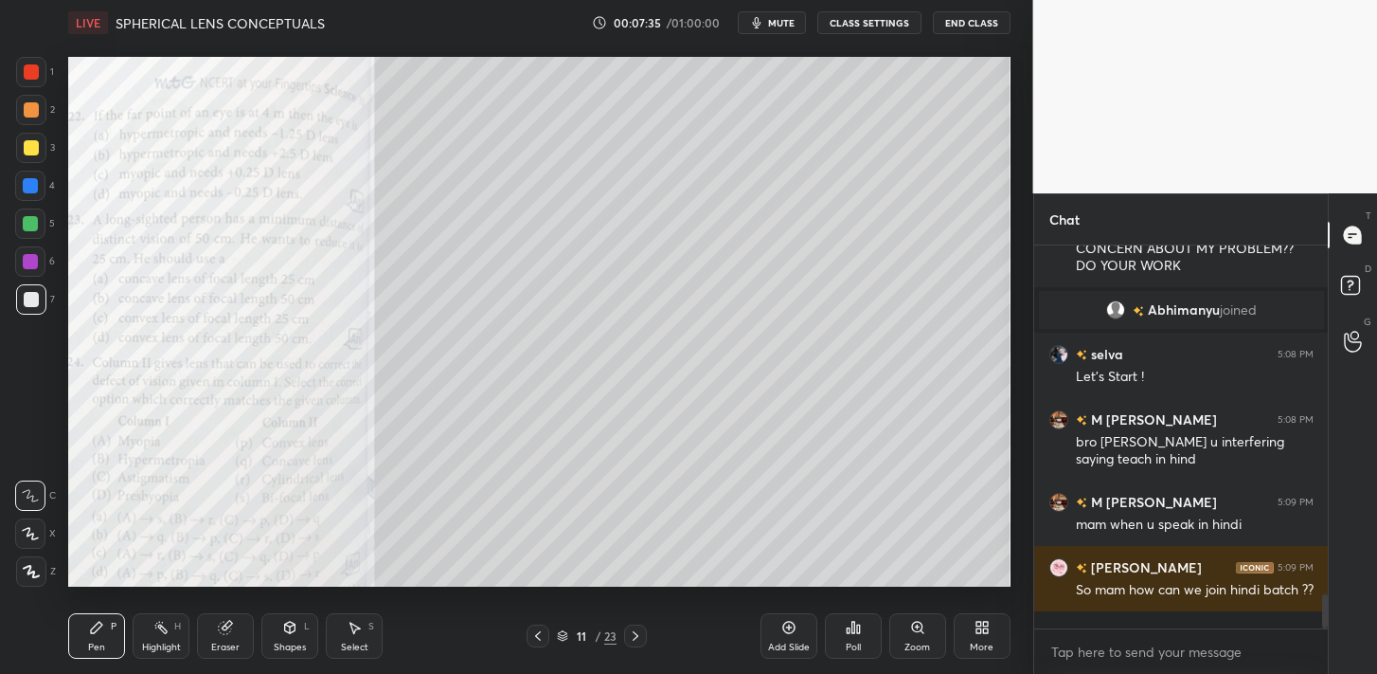
click at [639, 633] on icon at bounding box center [635, 635] width 15 height 15
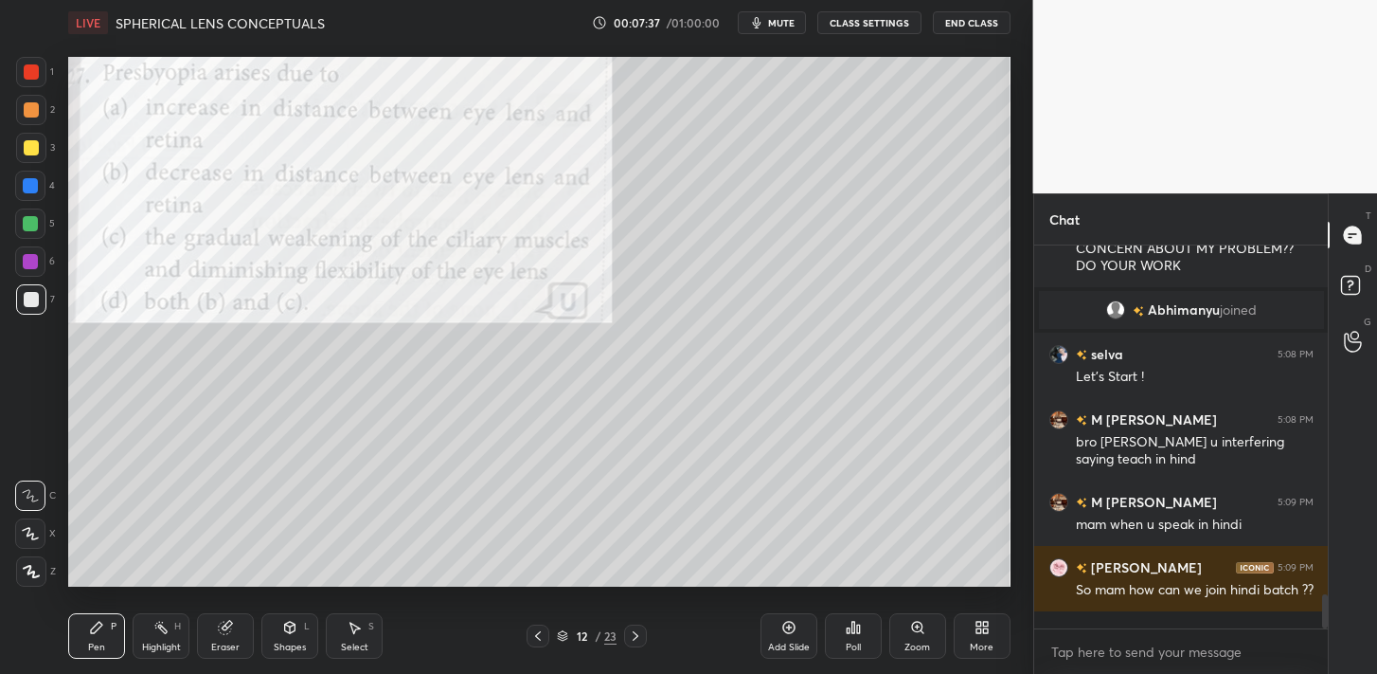
click at [639, 633] on icon at bounding box center [635, 635] width 15 height 15
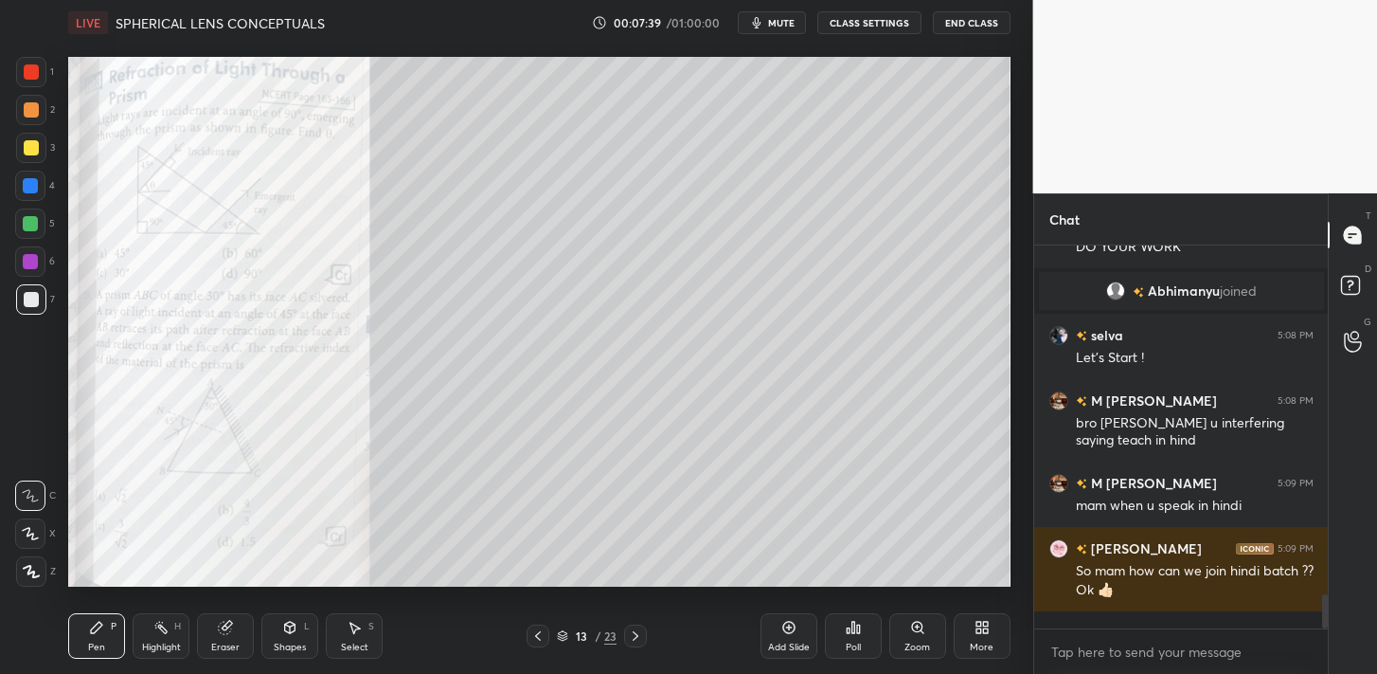
click at [639, 633] on icon at bounding box center [635, 635] width 15 height 15
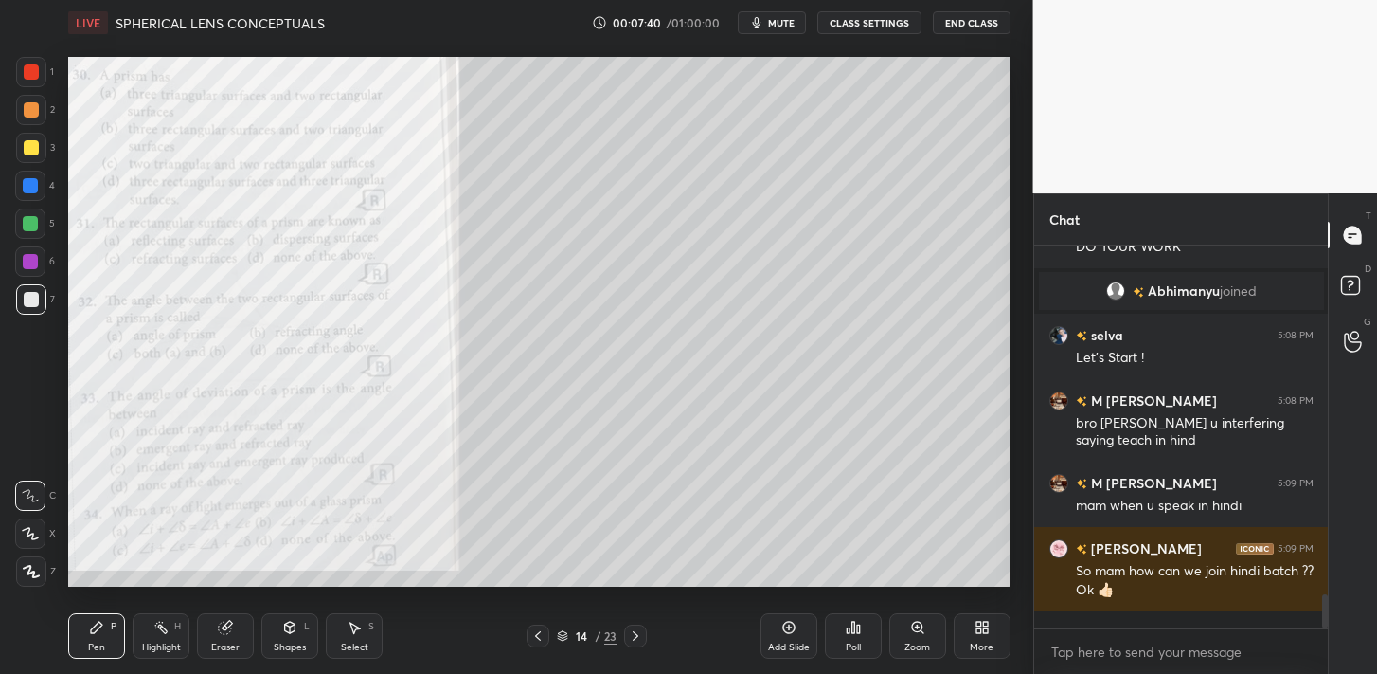
click at [639, 633] on icon at bounding box center [635, 635] width 15 height 15
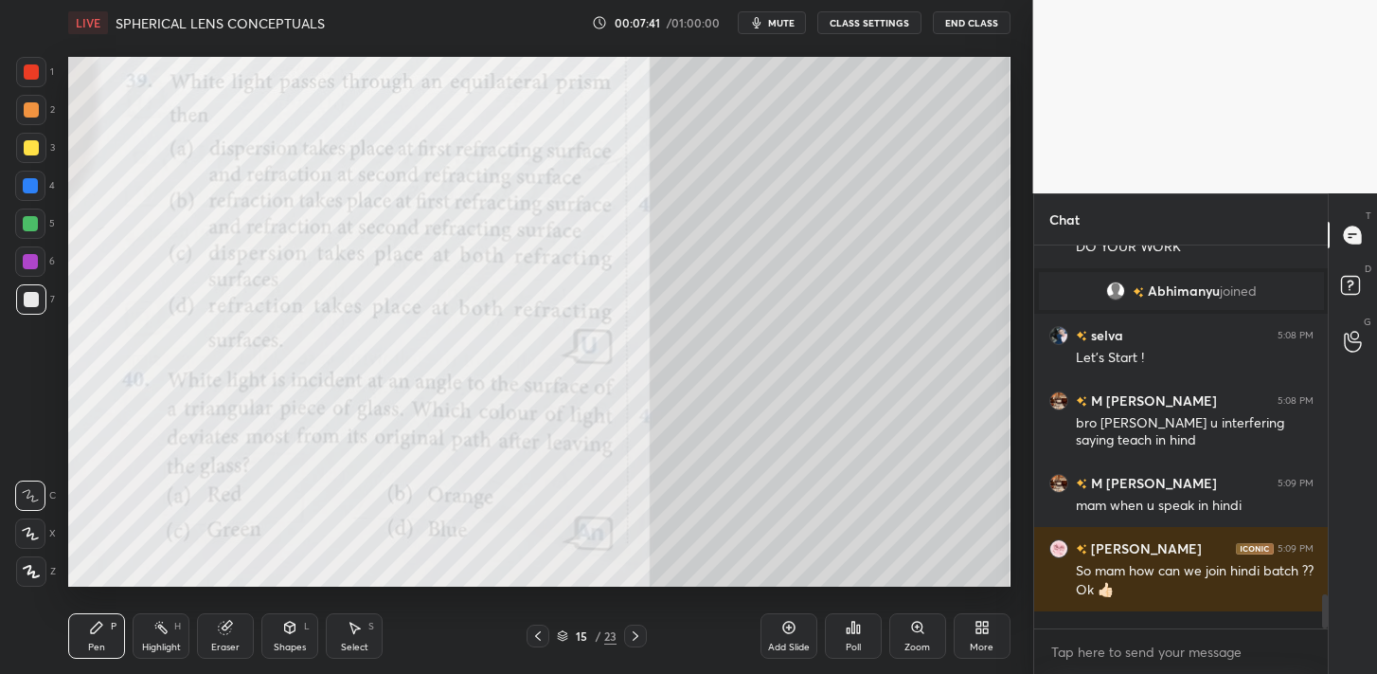
click at [639, 633] on icon at bounding box center [635, 635] width 15 height 15
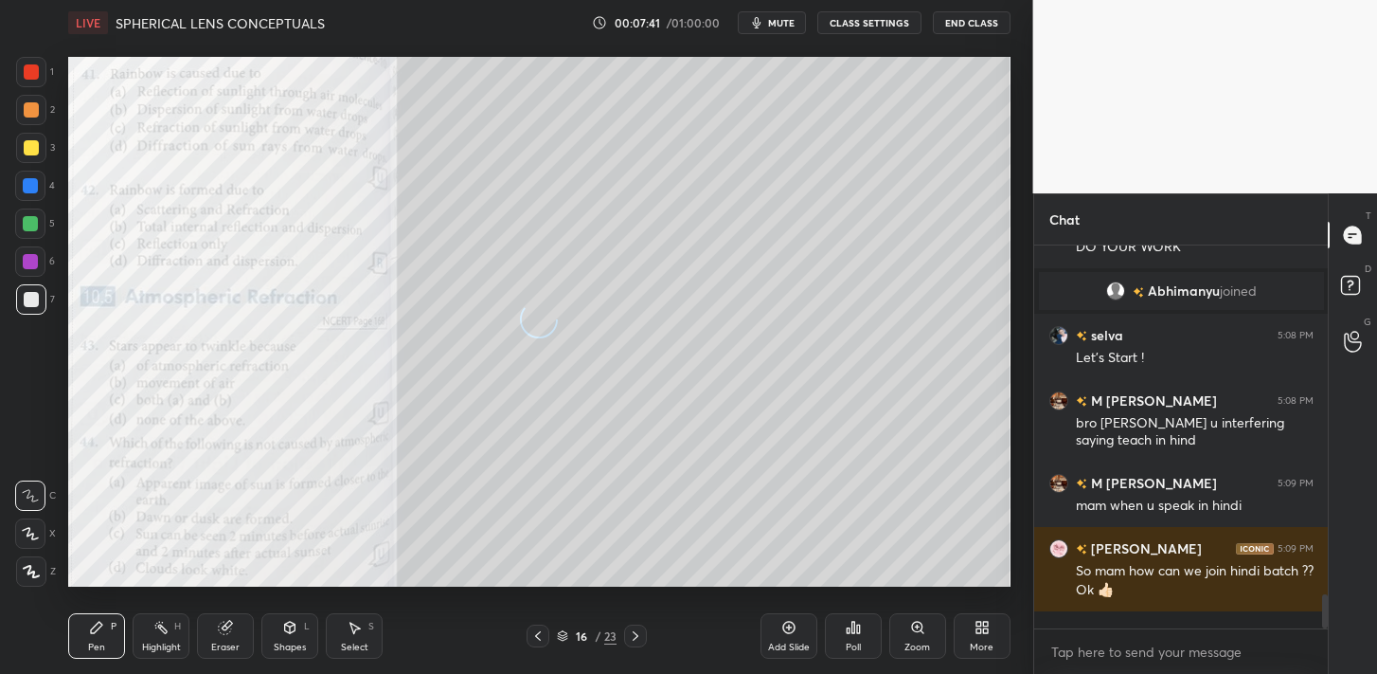
click at [639, 633] on icon at bounding box center [635, 635] width 15 height 15
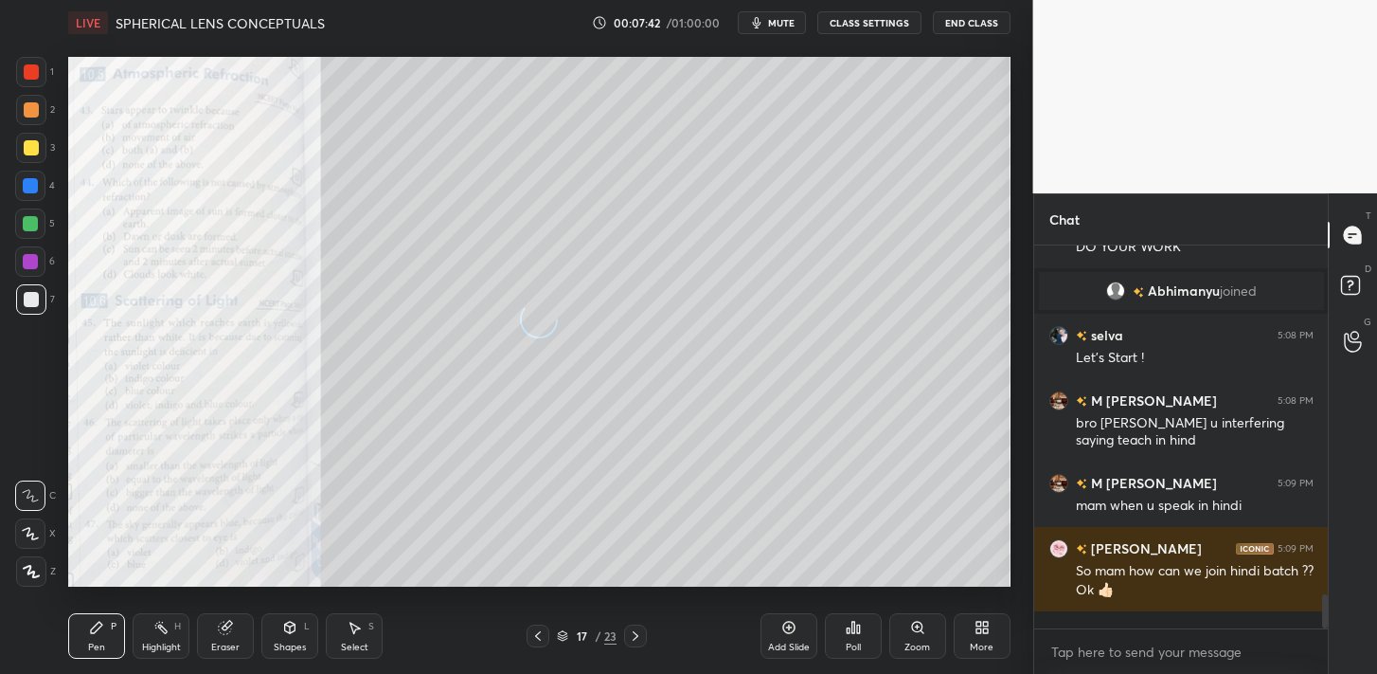
click at [639, 633] on icon at bounding box center [635, 635] width 15 height 15
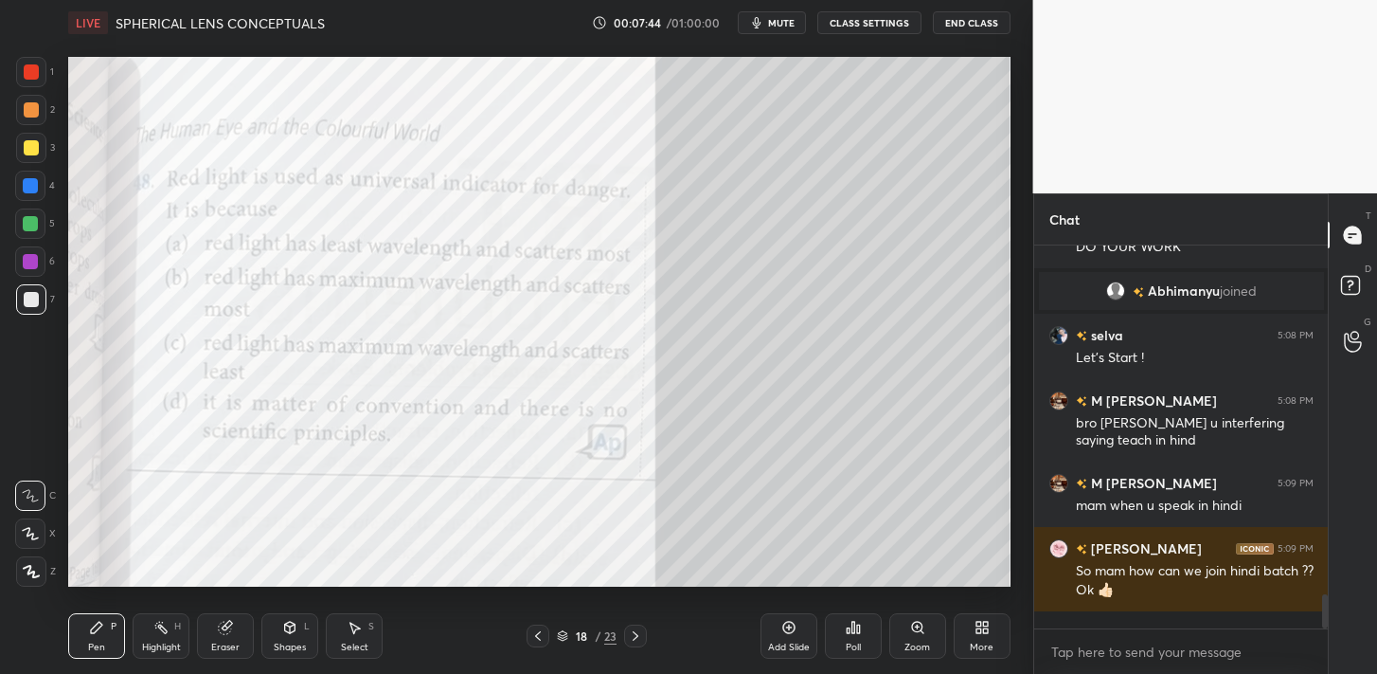
click at [639, 633] on icon at bounding box center [635, 635] width 15 height 15
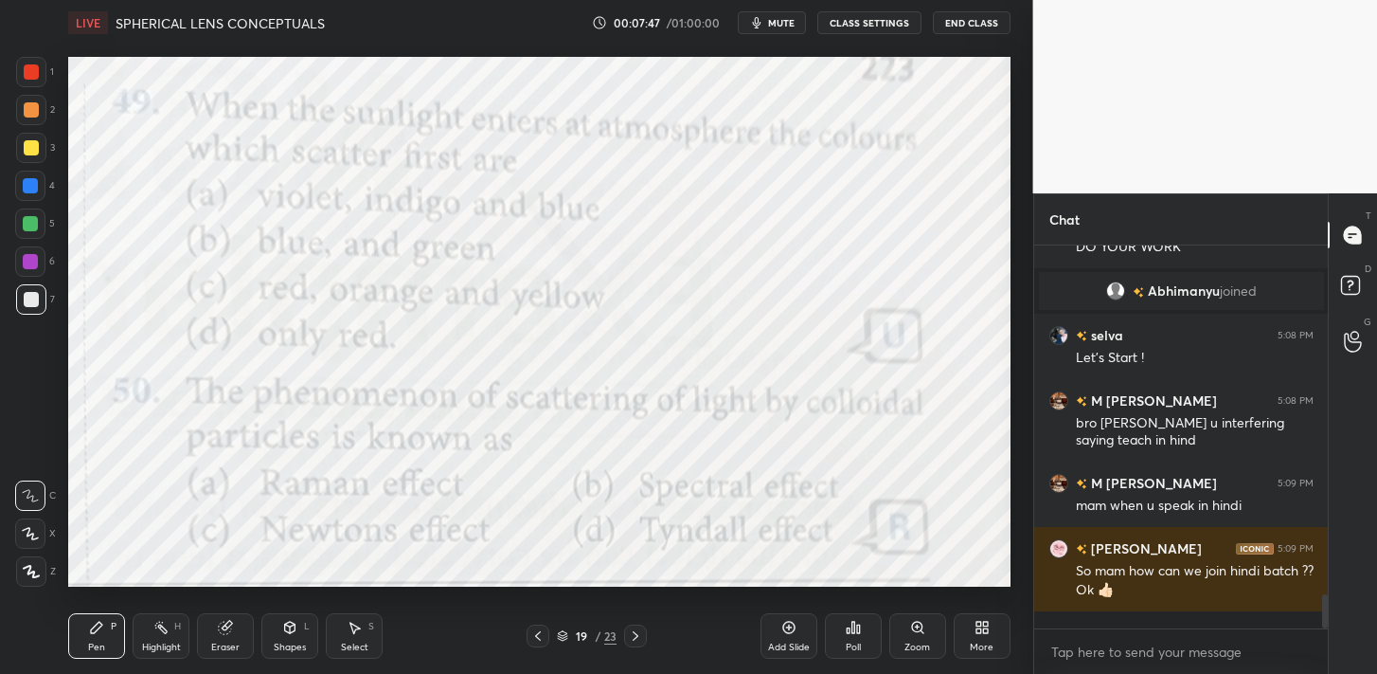
click at [639, 633] on icon at bounding box center [635, 635] width 15 height 15
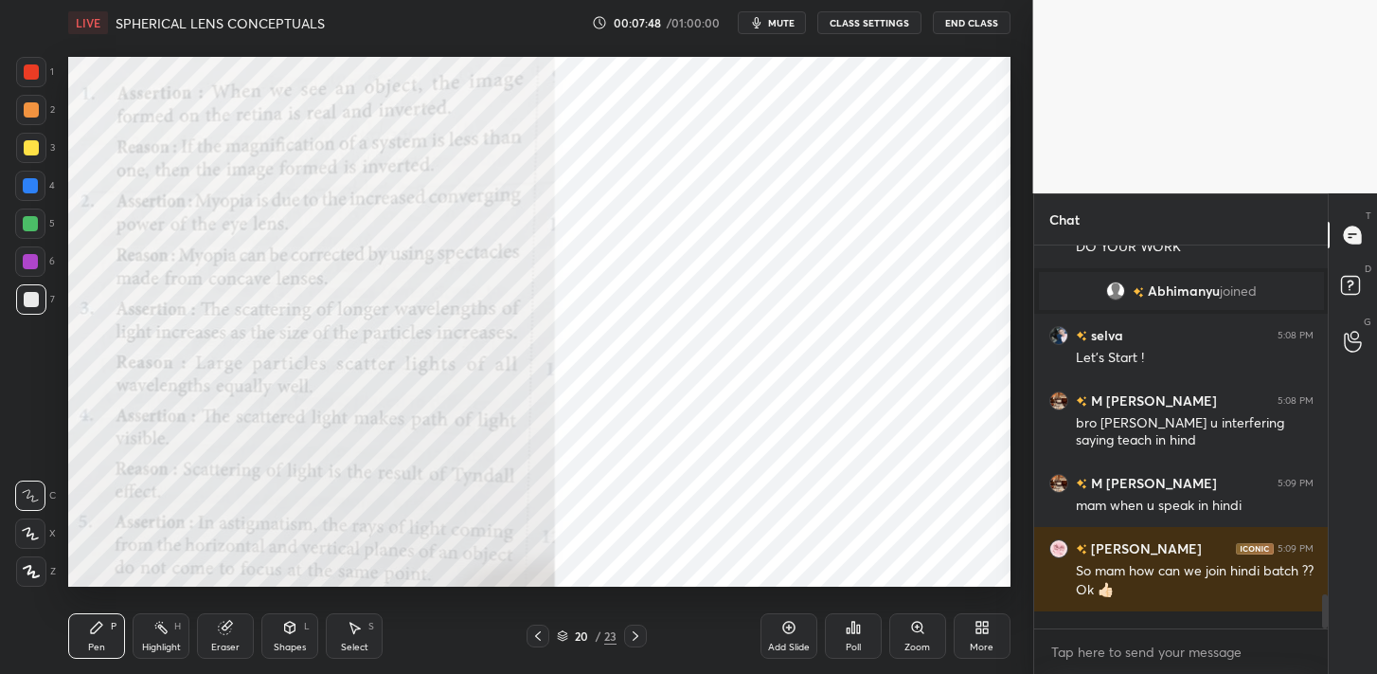
click at [639, 633] on icon at bounding box center [635, 635] width 15 height 15
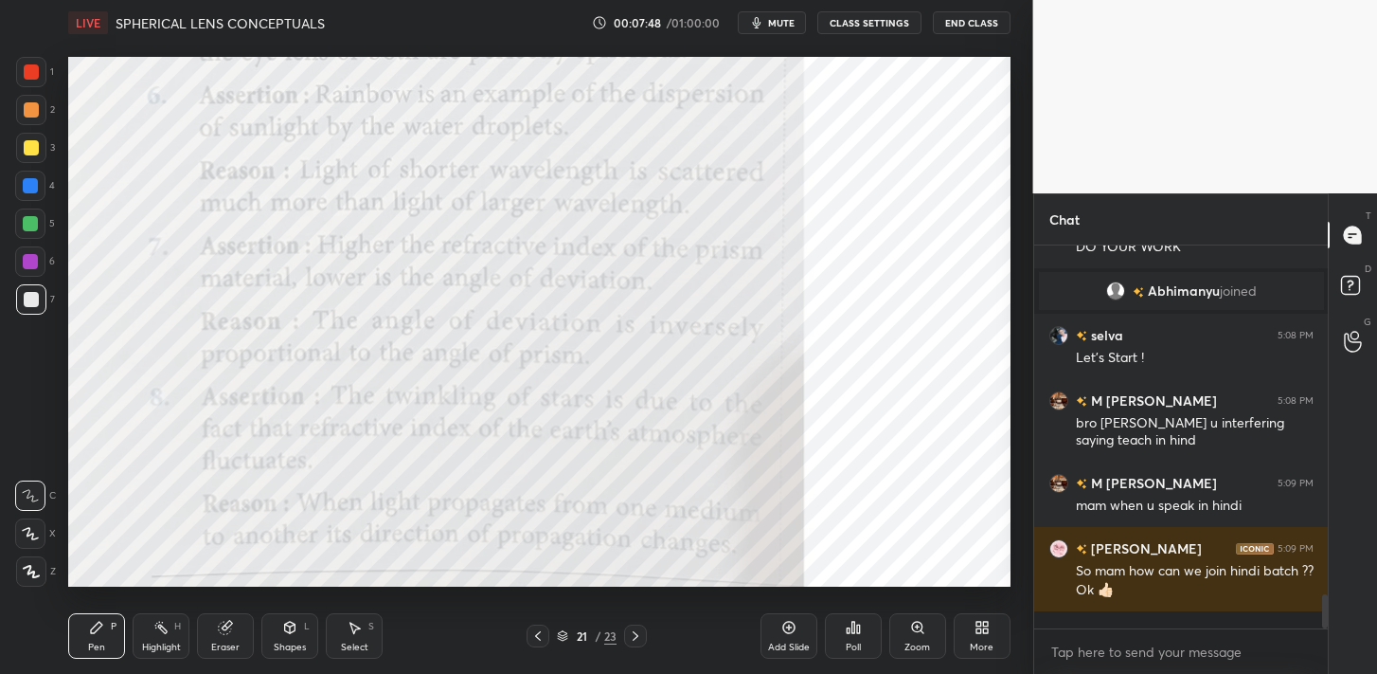
click at [639, 633] on icon at bounding box center [635, 635] width 15 height 15
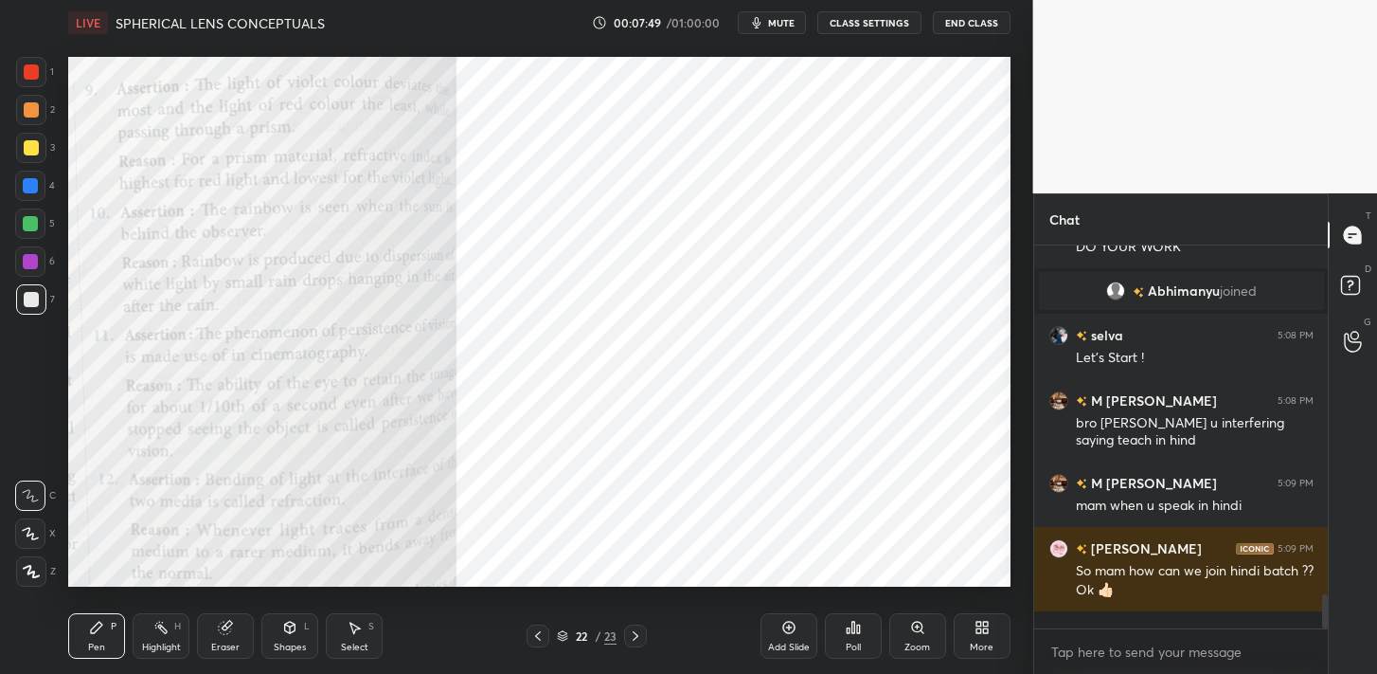
click at [990, 622] on div "More" at bounding box center [982, 635] width 57 height 45
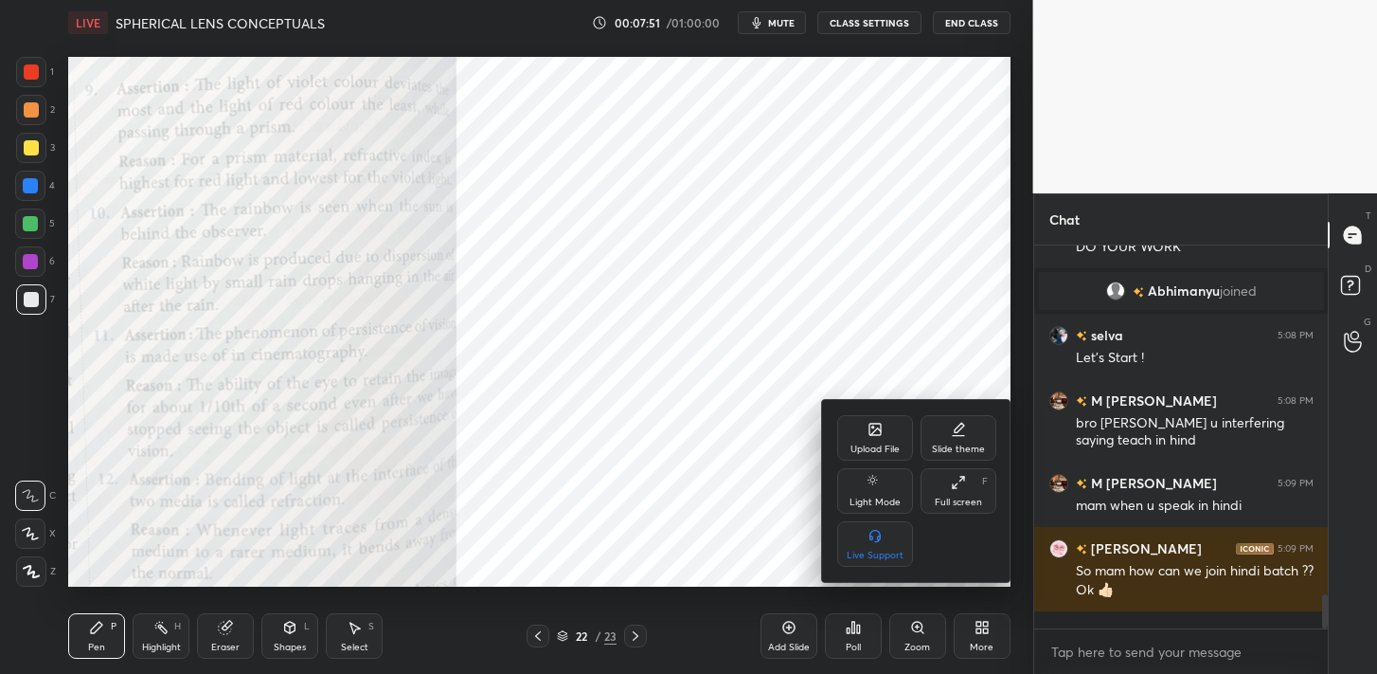
click at [858, 428] on div "Upload File" at bounding box center [875, 437] width 76 height 45
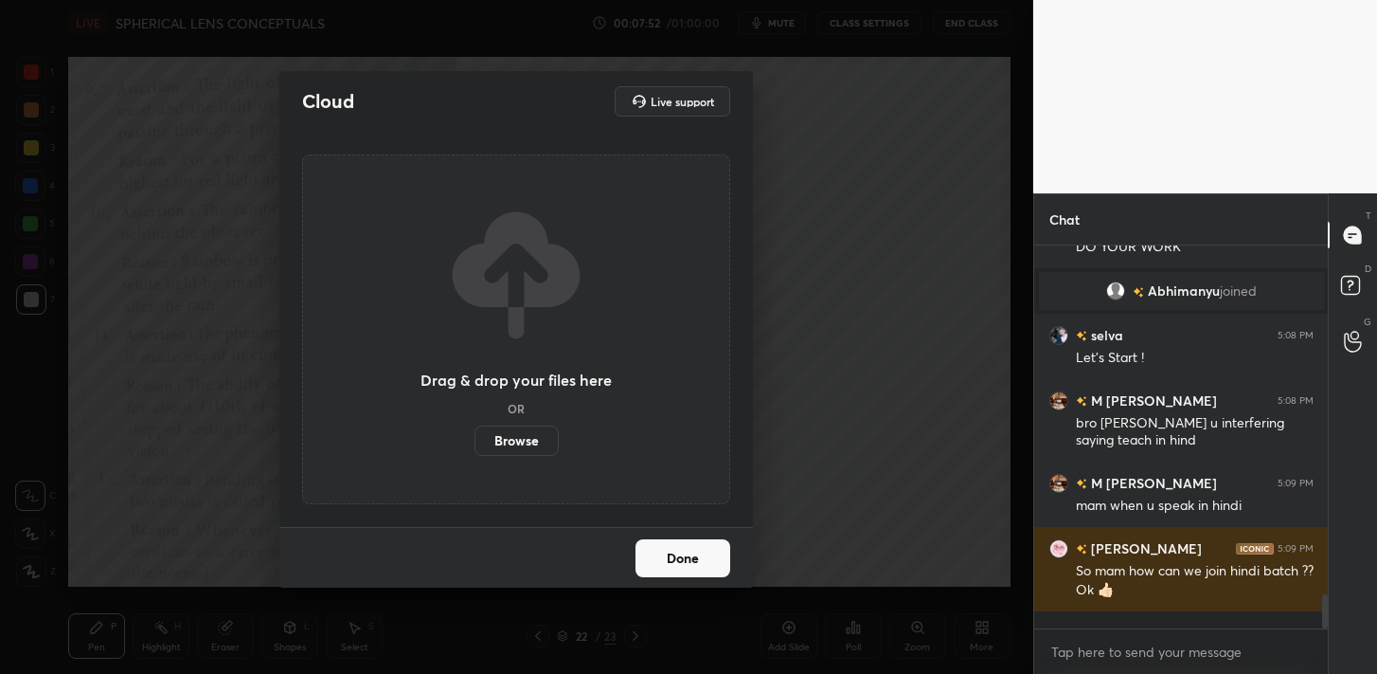
click at [500, 444] on label "Browse" at bounding box center [517, 440] width 84 height 30
click at [475, 444] on input "Browse" at bounding box center [475, 440] width 0 height 30
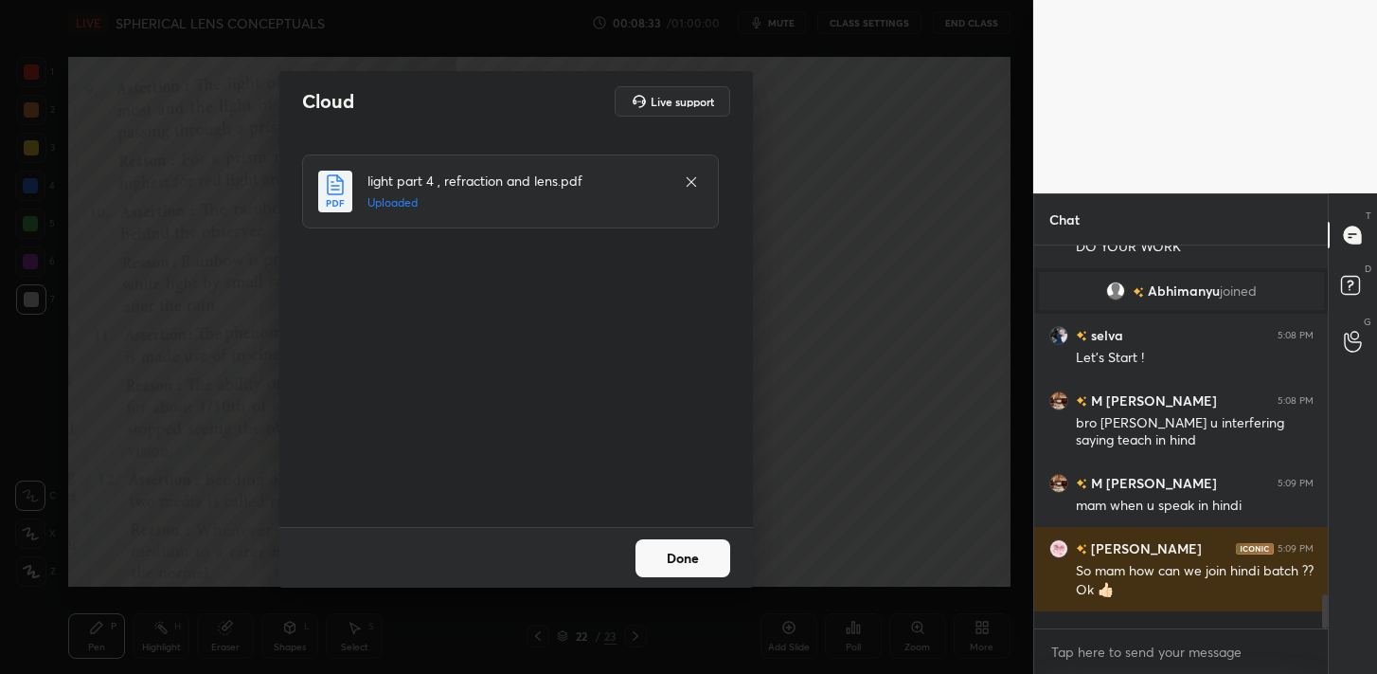
click at [705, 561] on button "Done" at bounding box center [683, 558] width 95 height 38
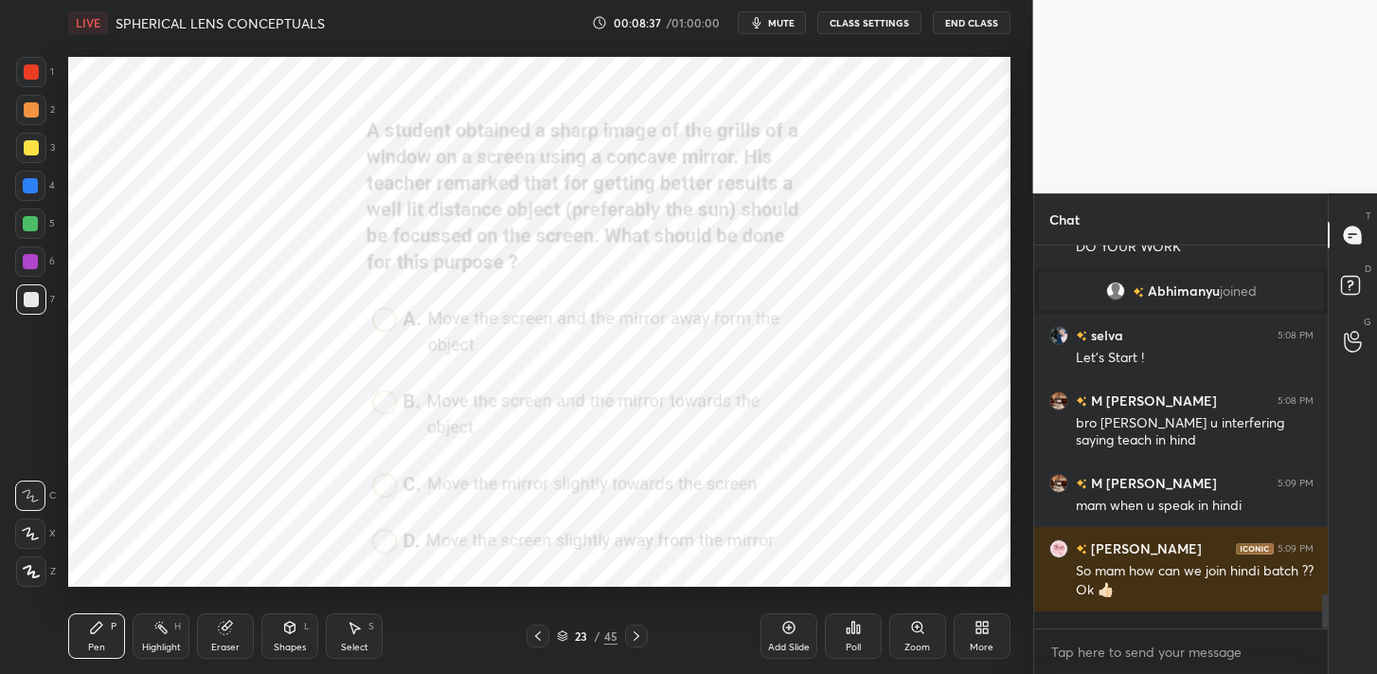
click at [638, 637] on icon at bounding box center [636, 635] width 15 height 15
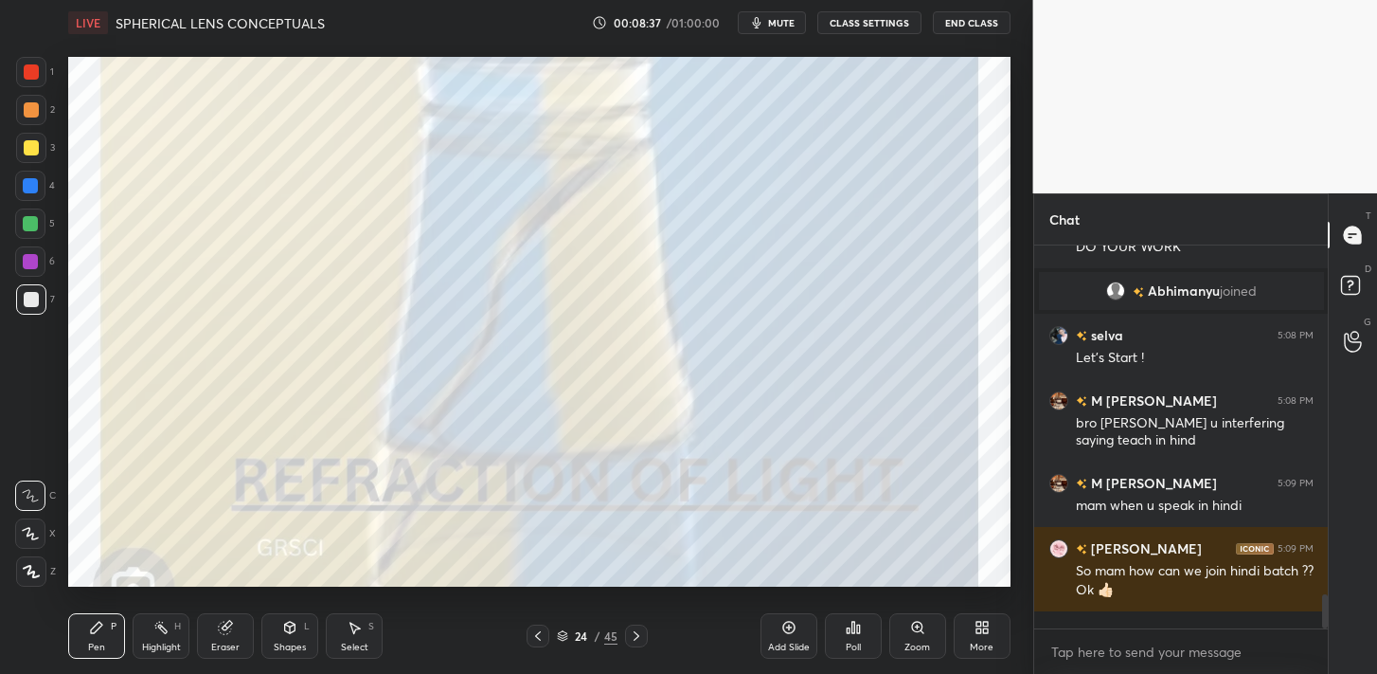
click at [638, 637] on icon at bounding box center [636, 635] width 15 height 15
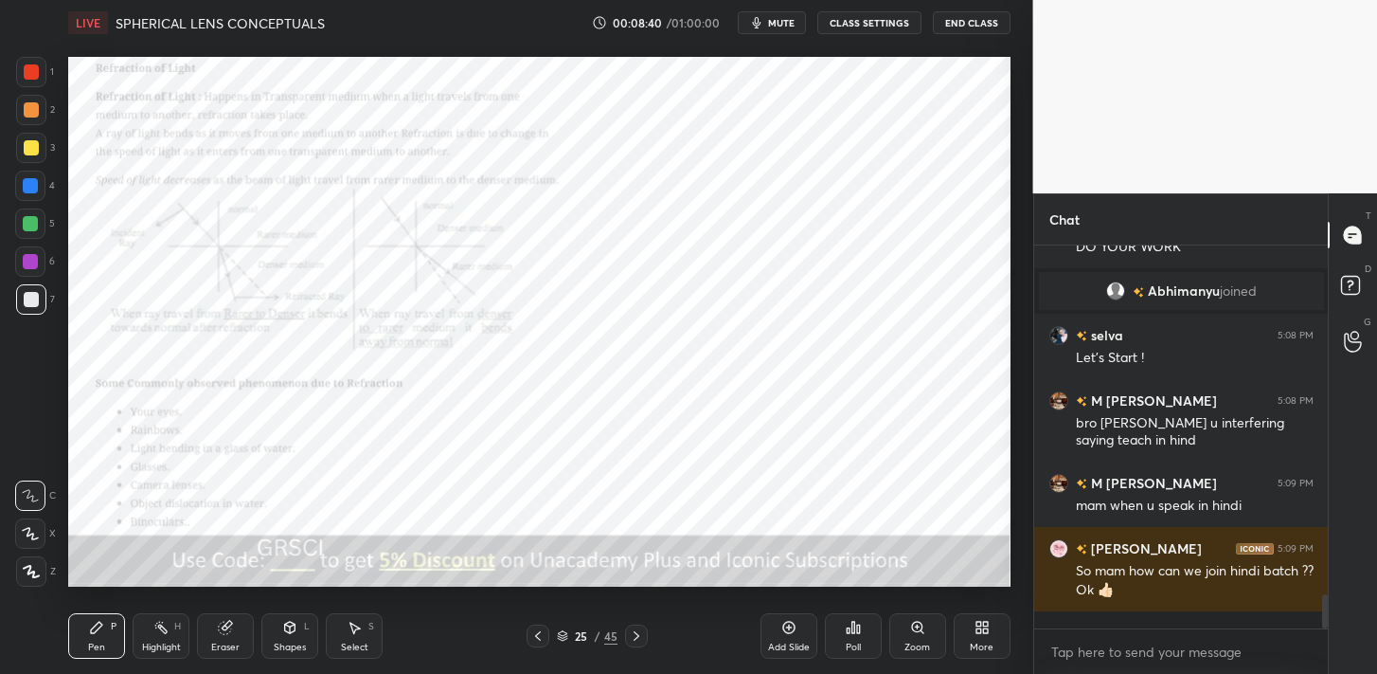
click at [638, 637] on icon at bounding box center [636, 635] width 15 height 15
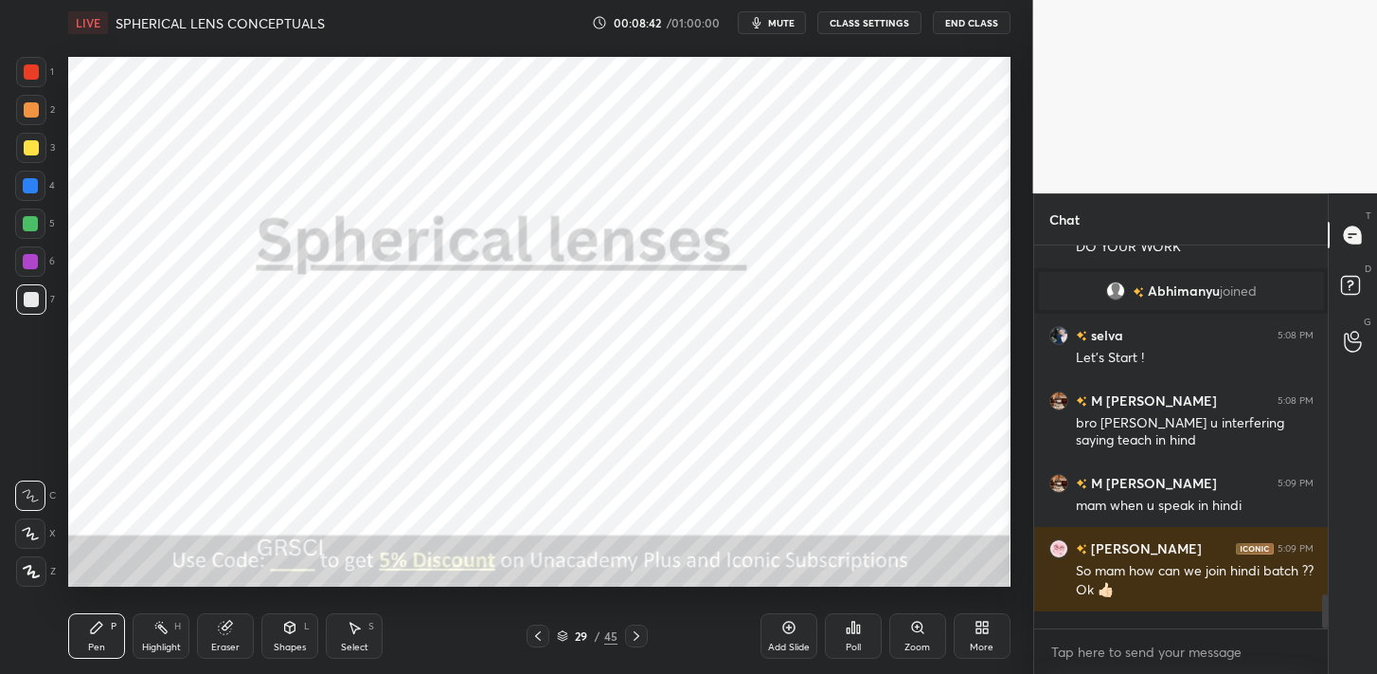
click at [638, 637] on icon at bounding box center [636, 635] width 15 height 15
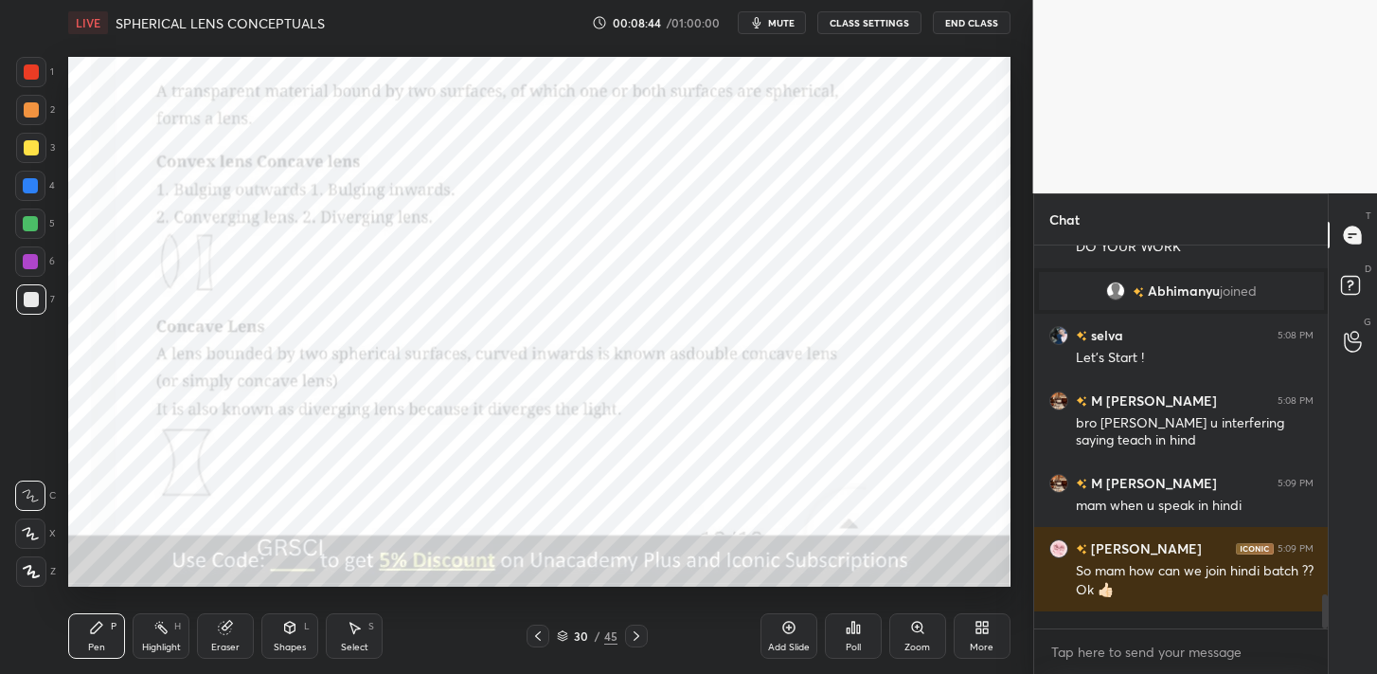
click at [638, 637] on icon at bounding box center [636, 635] width 15 height 15
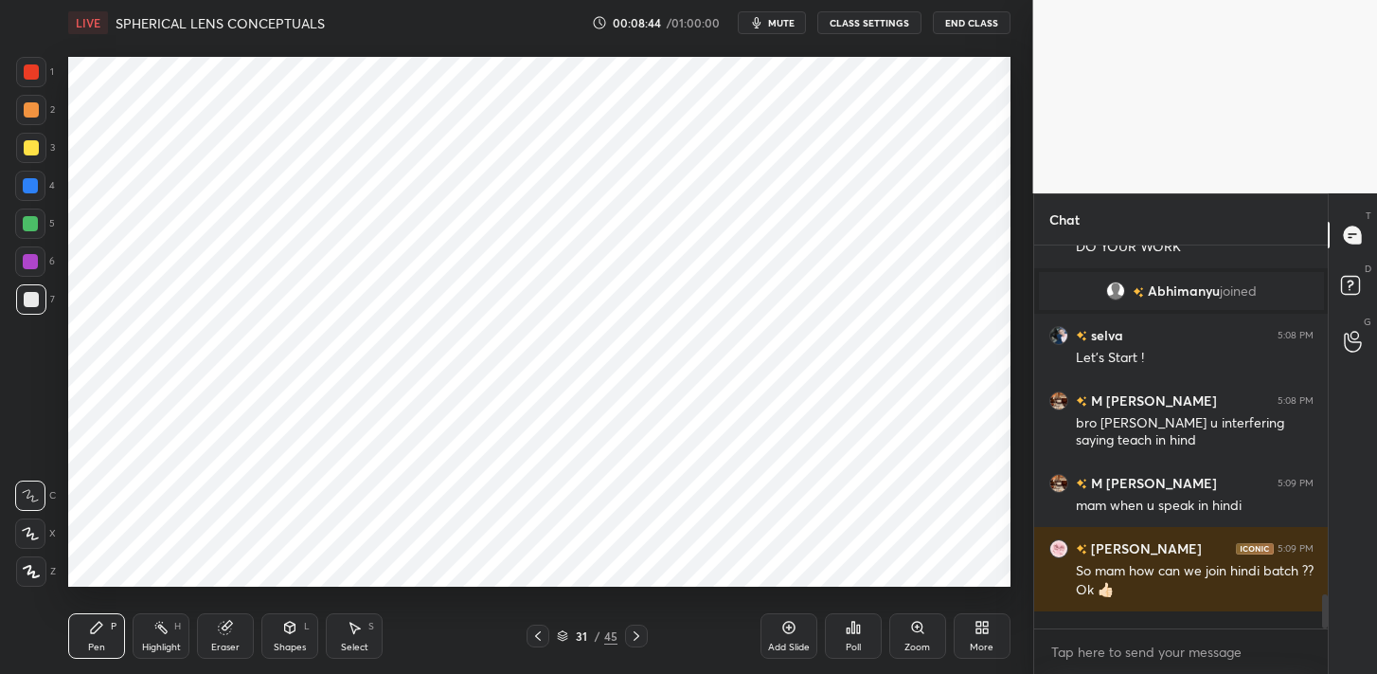
click at [638, 637] on icon at bounding box center [636, 635] width 15 height 15
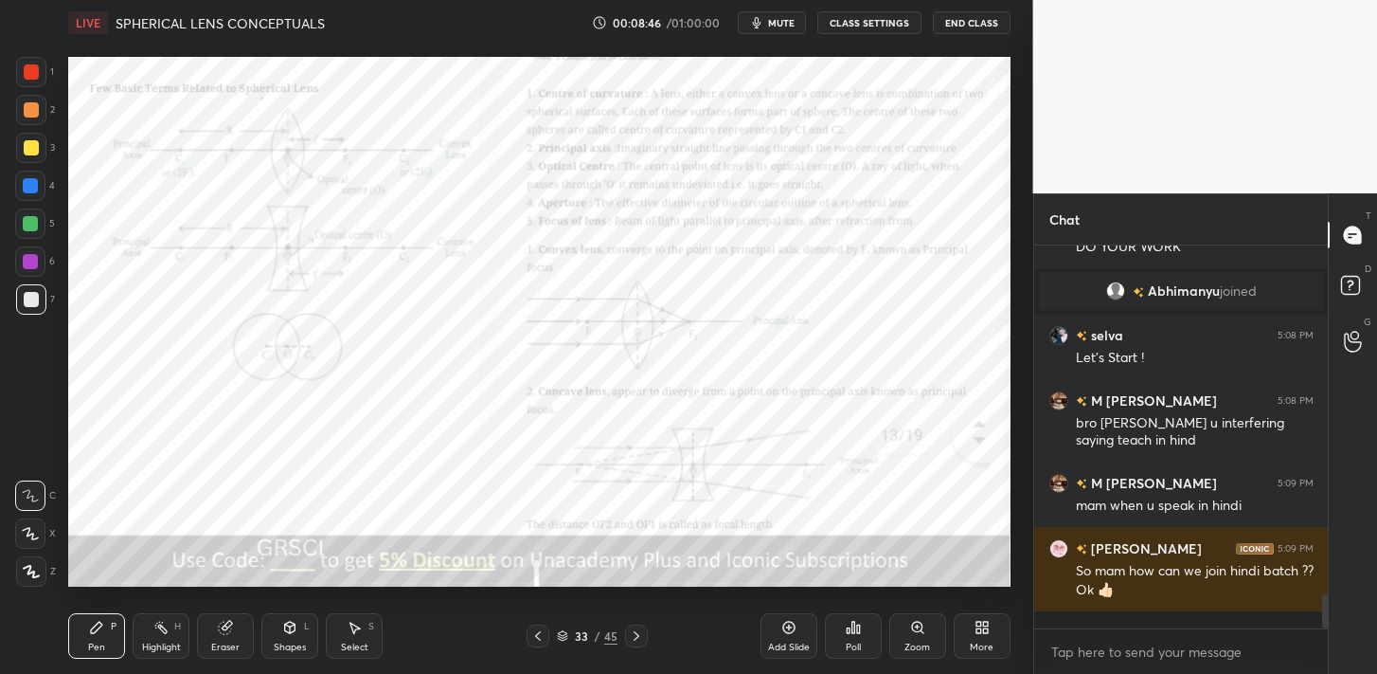
click at [638, 637] on icon at bounding box center [636, 635] width 15 height 15
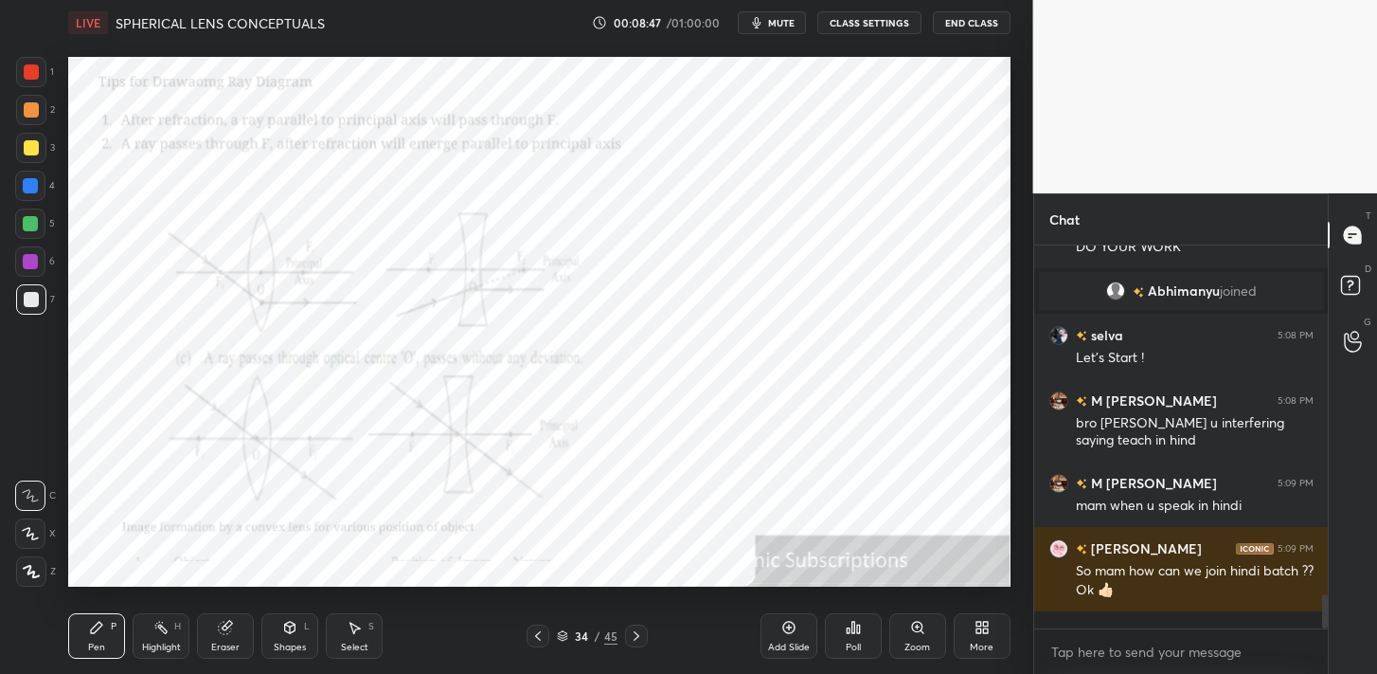
click at [638, 637] on icon at bounding box center [636, 635] width 15 height 15
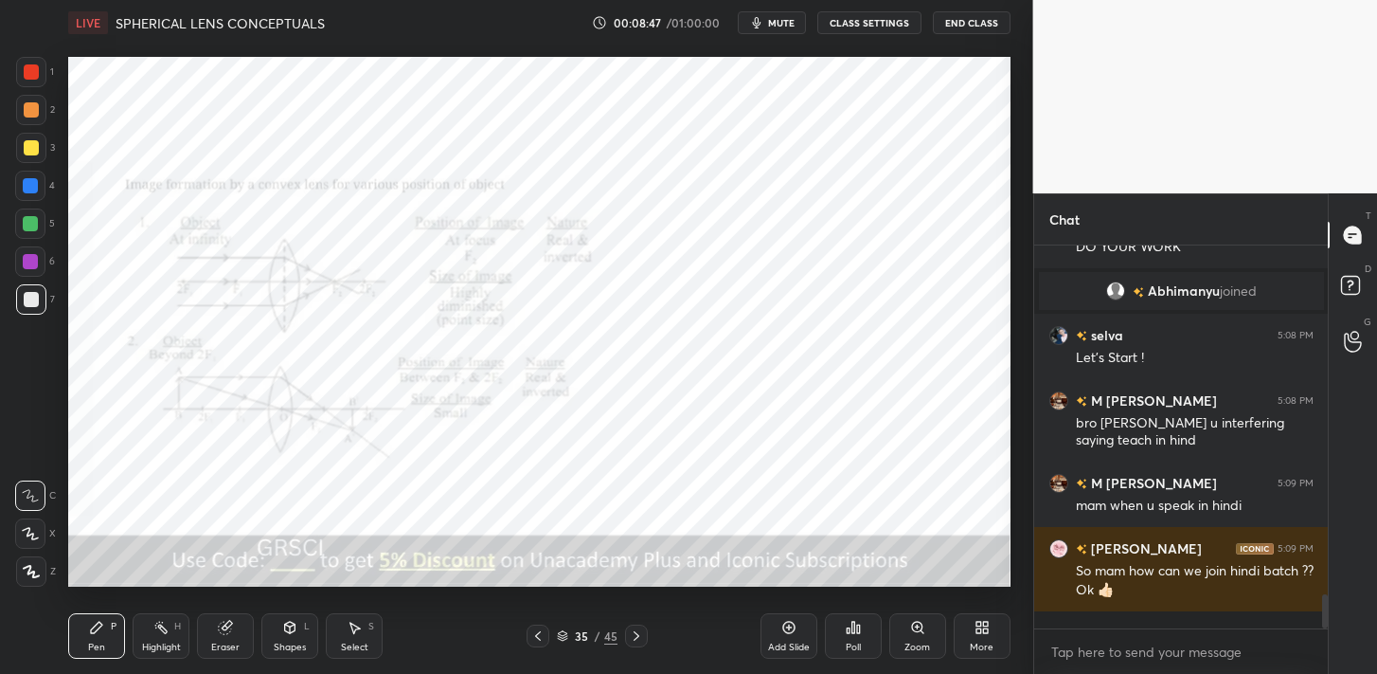
click at [638, 637] on icon at bounding box center [636, 635] width 15 height 15
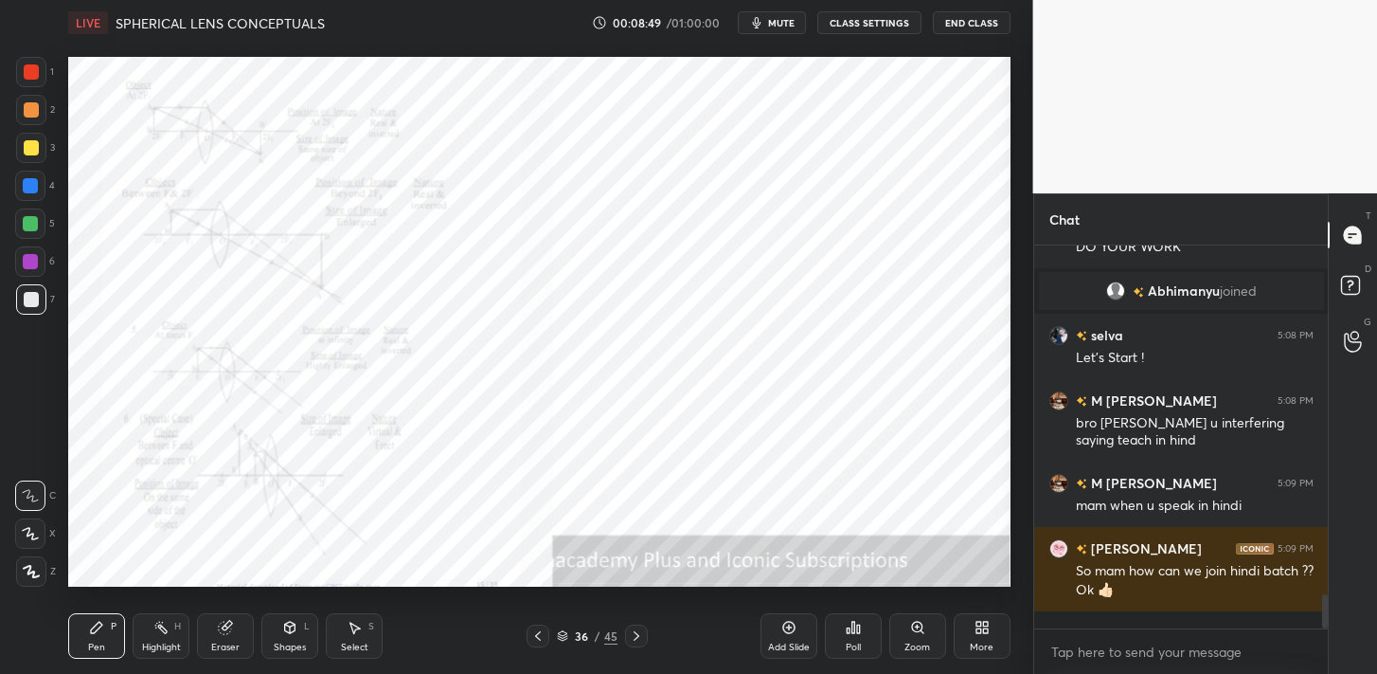
click at [638, 637] on icon at bounding box center [636, 635] width 15 height 15
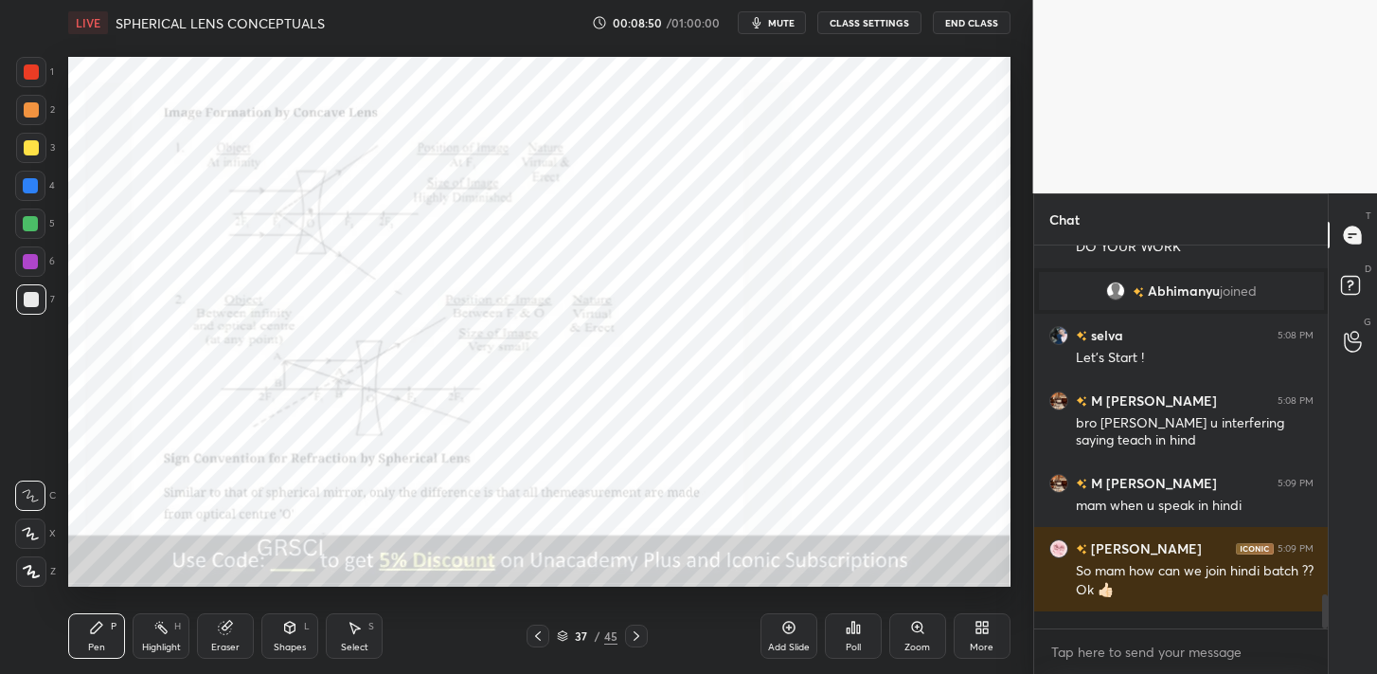
click at [638, 637] on icon at bounding box center [636, 635] width 15 height 15
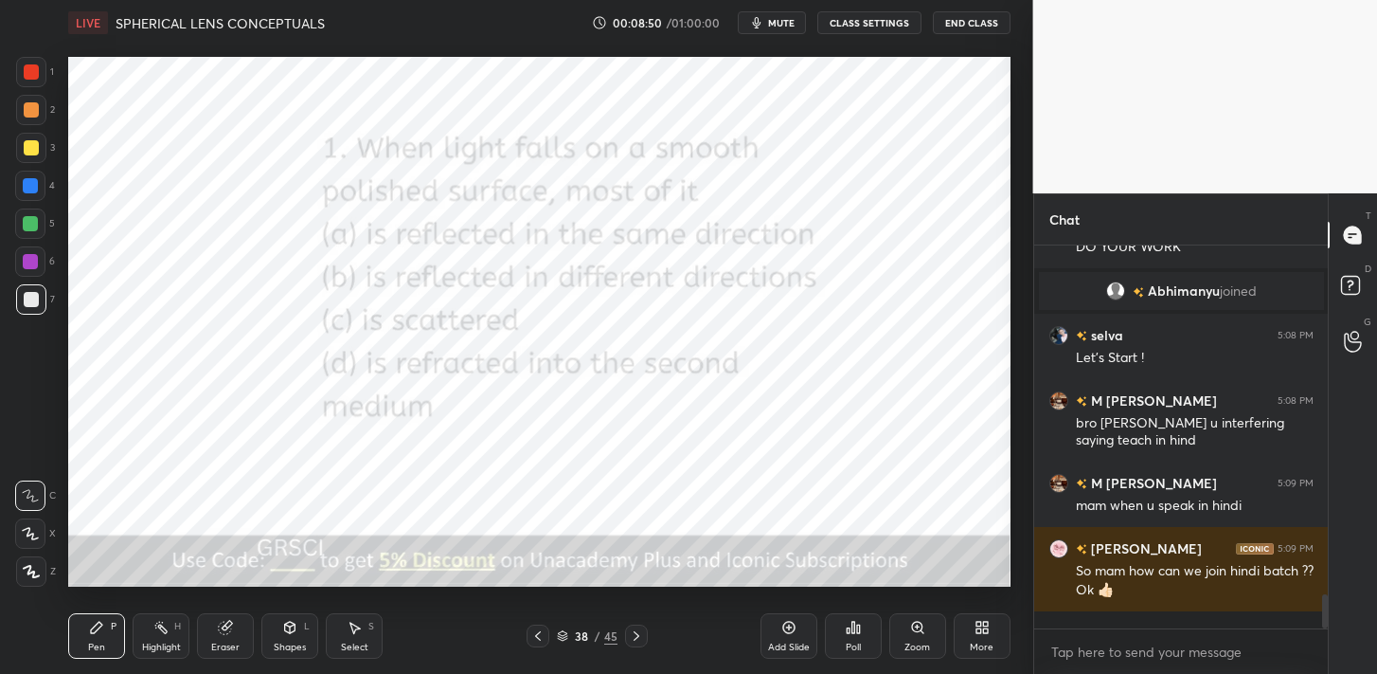
click at [638, 637] on icon at bounding box center [636, 635] width 15 height 15
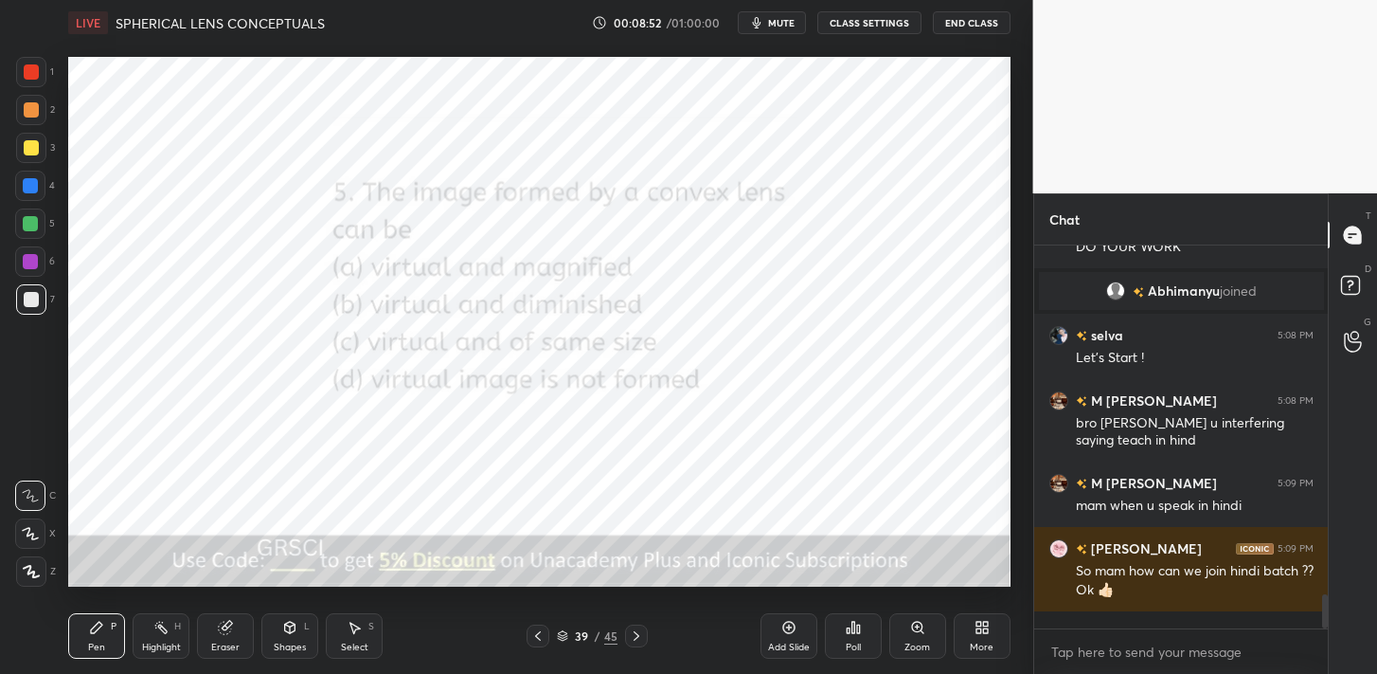
click at [540, 633] on icon at bounding box center [538, 635] width 15 height 15
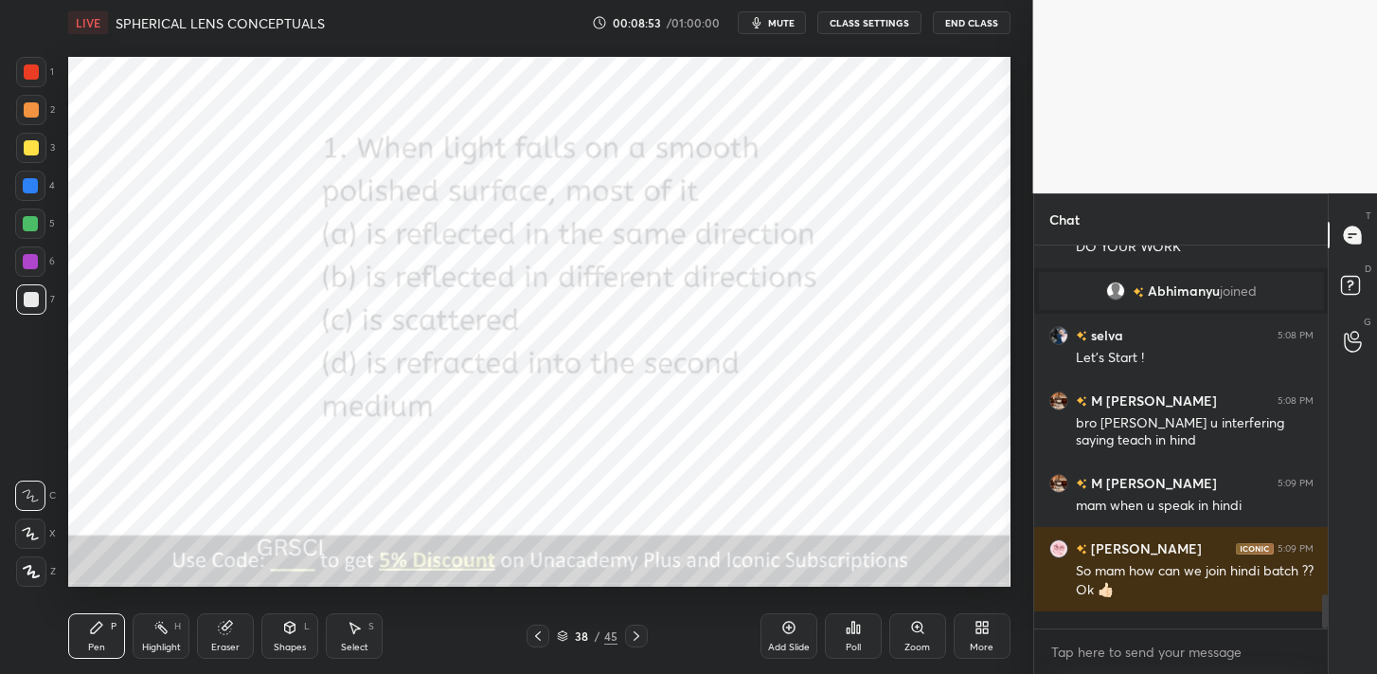
scroll to position [3963, 0]
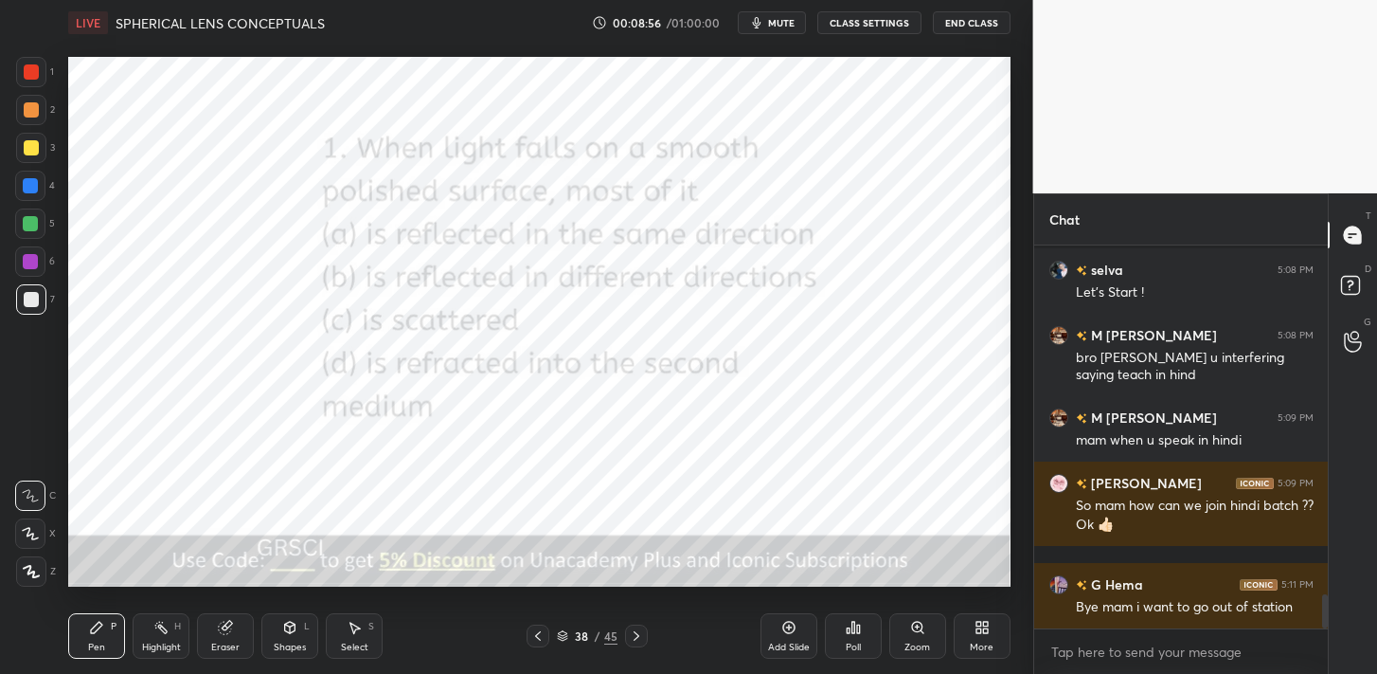
click at [632, 632] on icon at bounding box center [636, 635] width 15 height 15
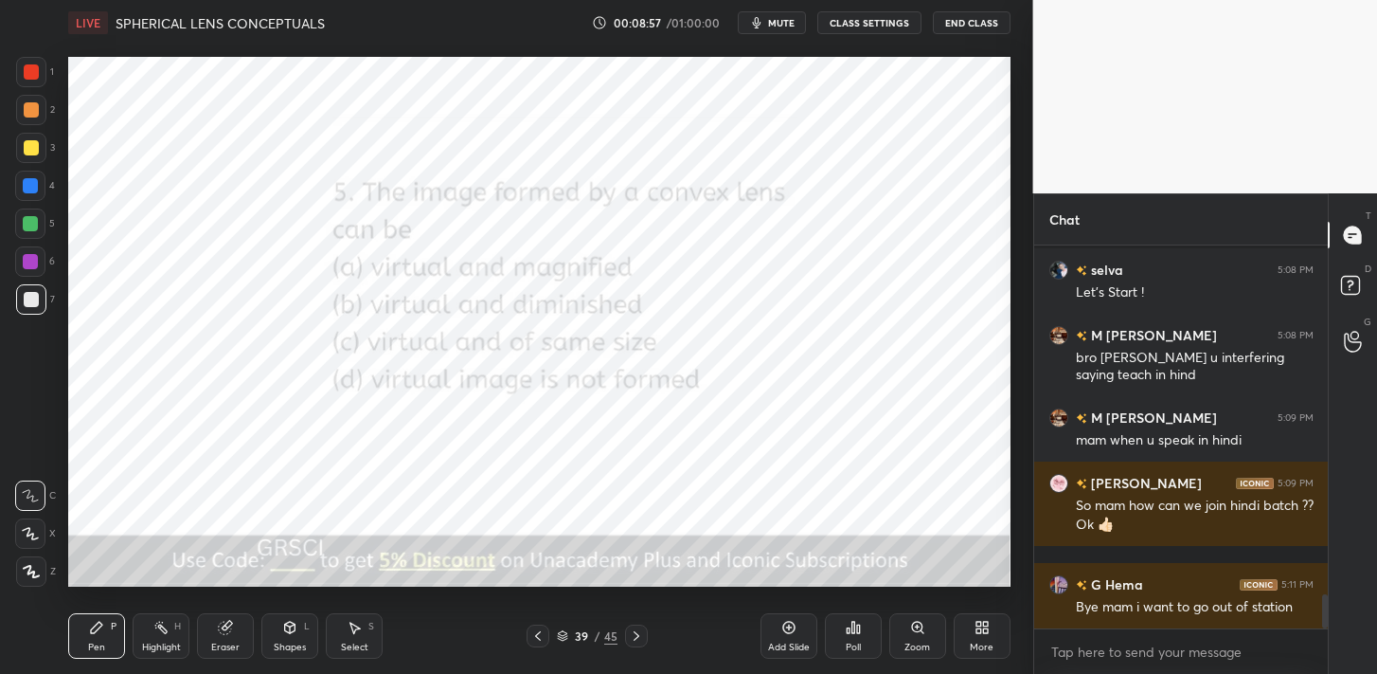
click at [632, 632] on icon at bounding box center [636, 635] width 15 height 15
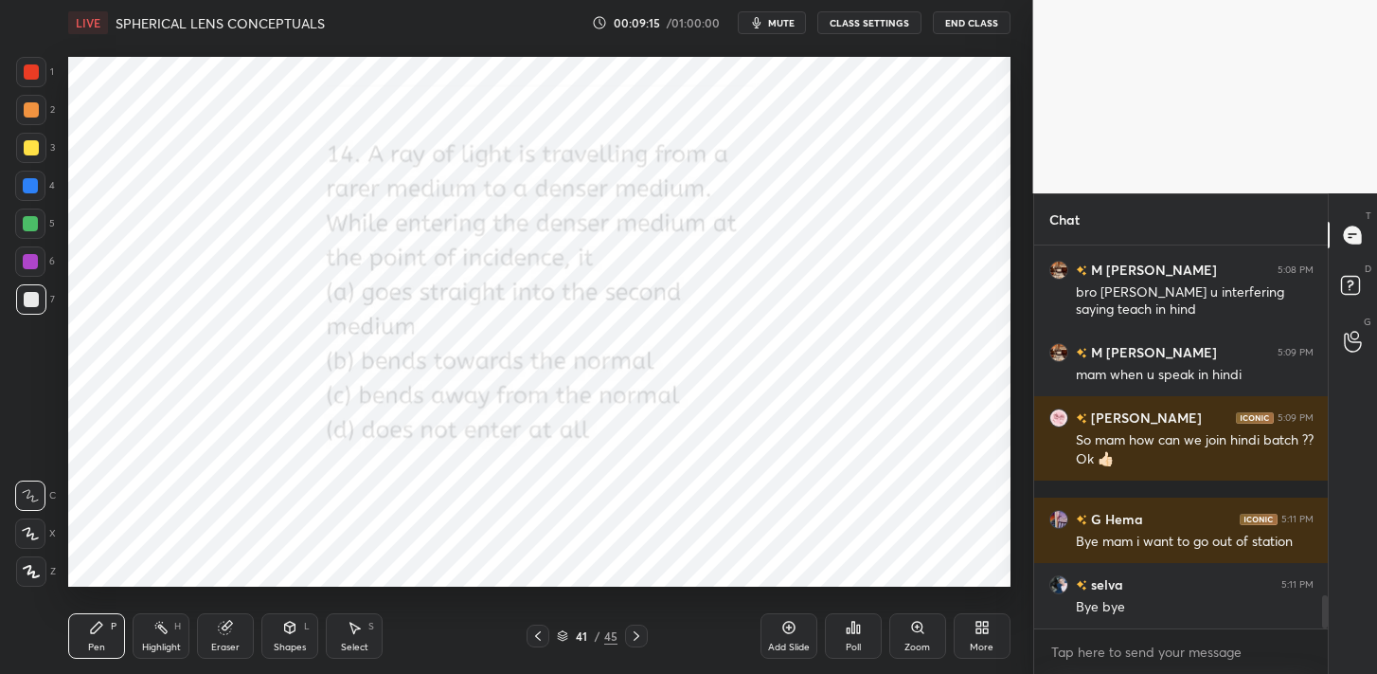
scroll to position [4094, 0]
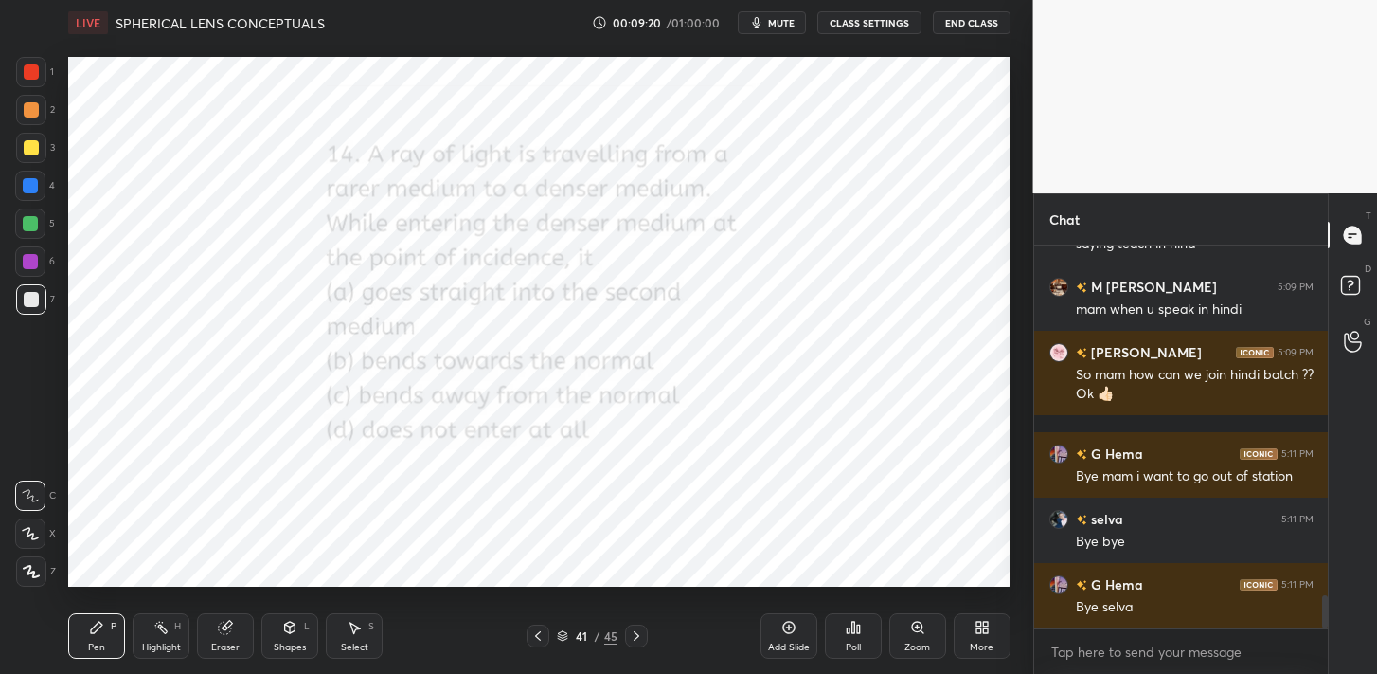
click at [861, 630] on div "Poll" at bounding box center [853, 635] width 57 height 45
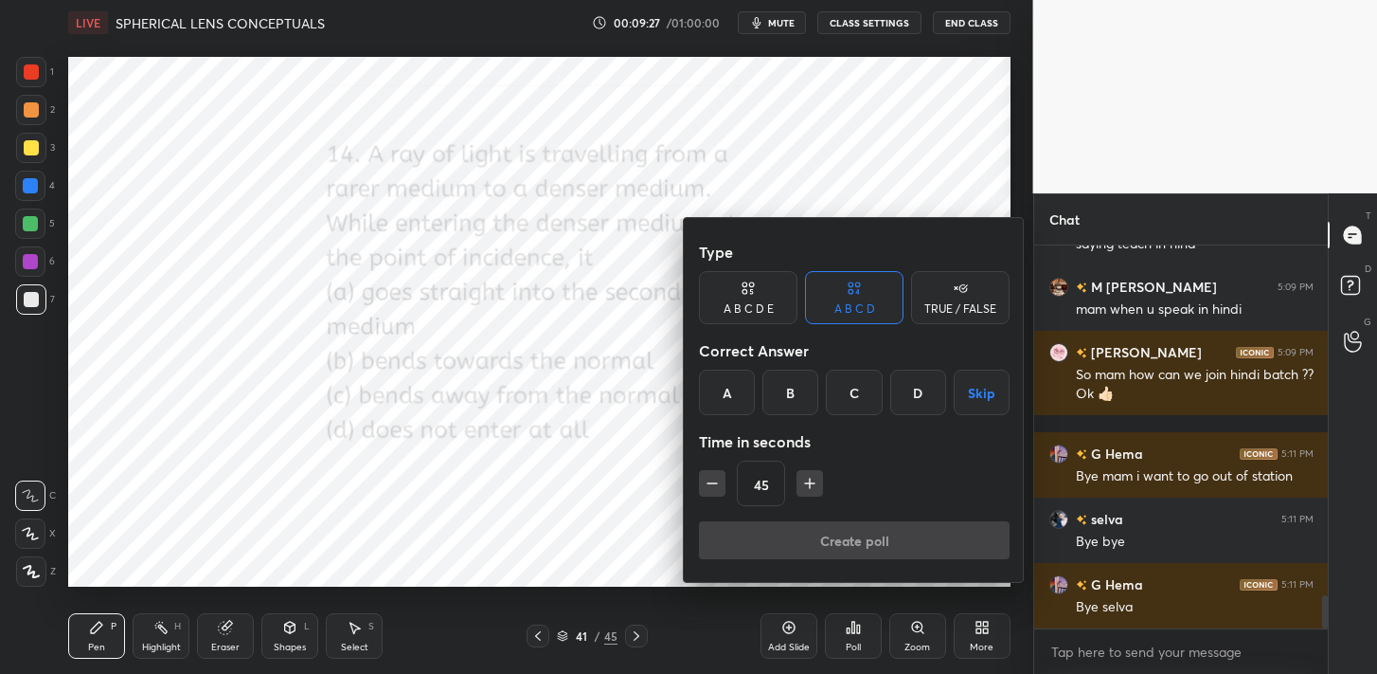
click at [791, 384] on div "B" at bounding box center [791, 391] width 56 height 45
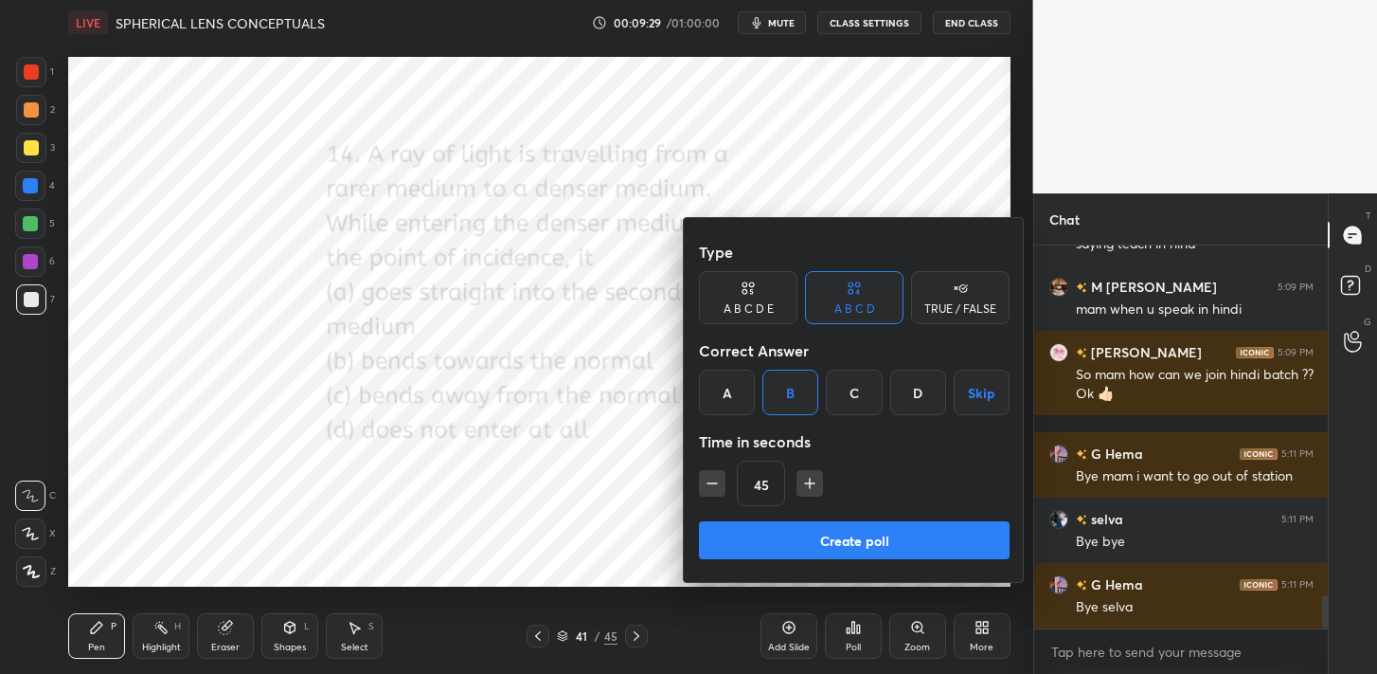
click at [763, 526] on button "Create poll" at bounding box center [854, 540] width 311 height 38
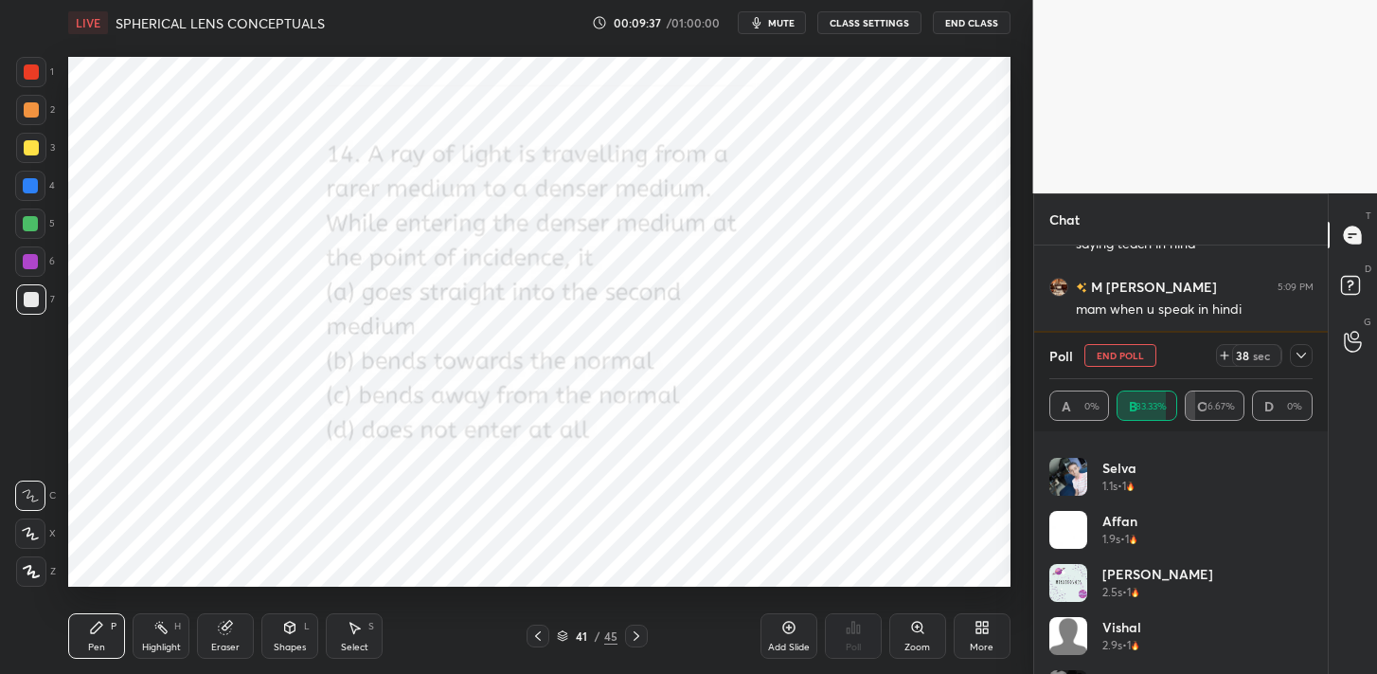
scroll to position [91, 0]
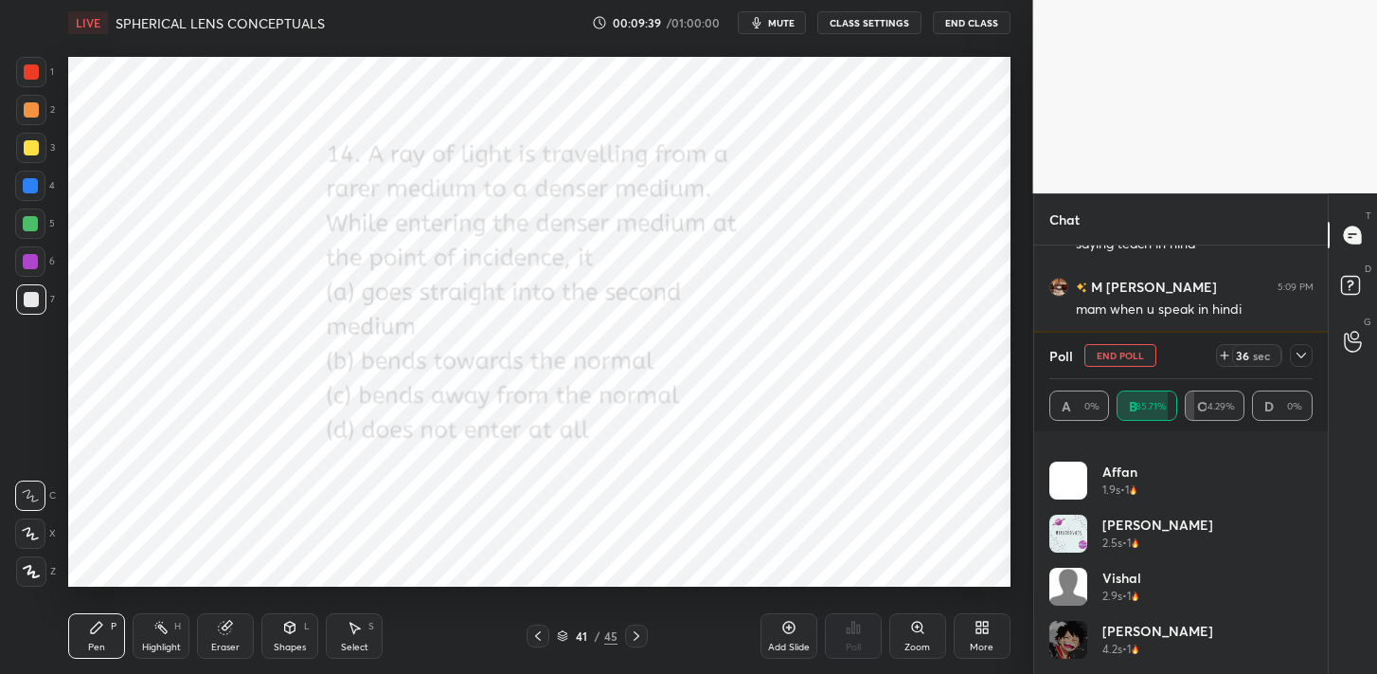
click at [1299, 347] on div at bounding box center [1301, 355] width 23 height 23
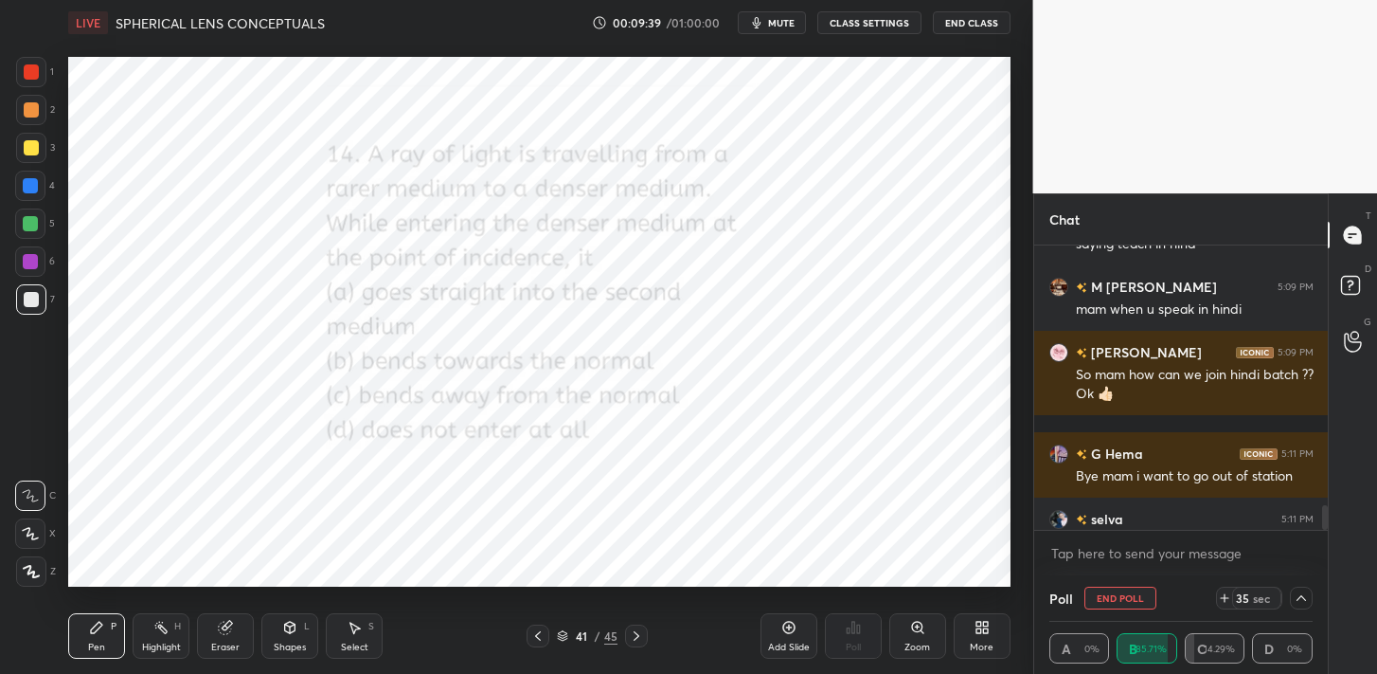
scroll to position [0, 0]
click at [1301, 601] on icon at bounding box center [1301, 597] width 15 height 15
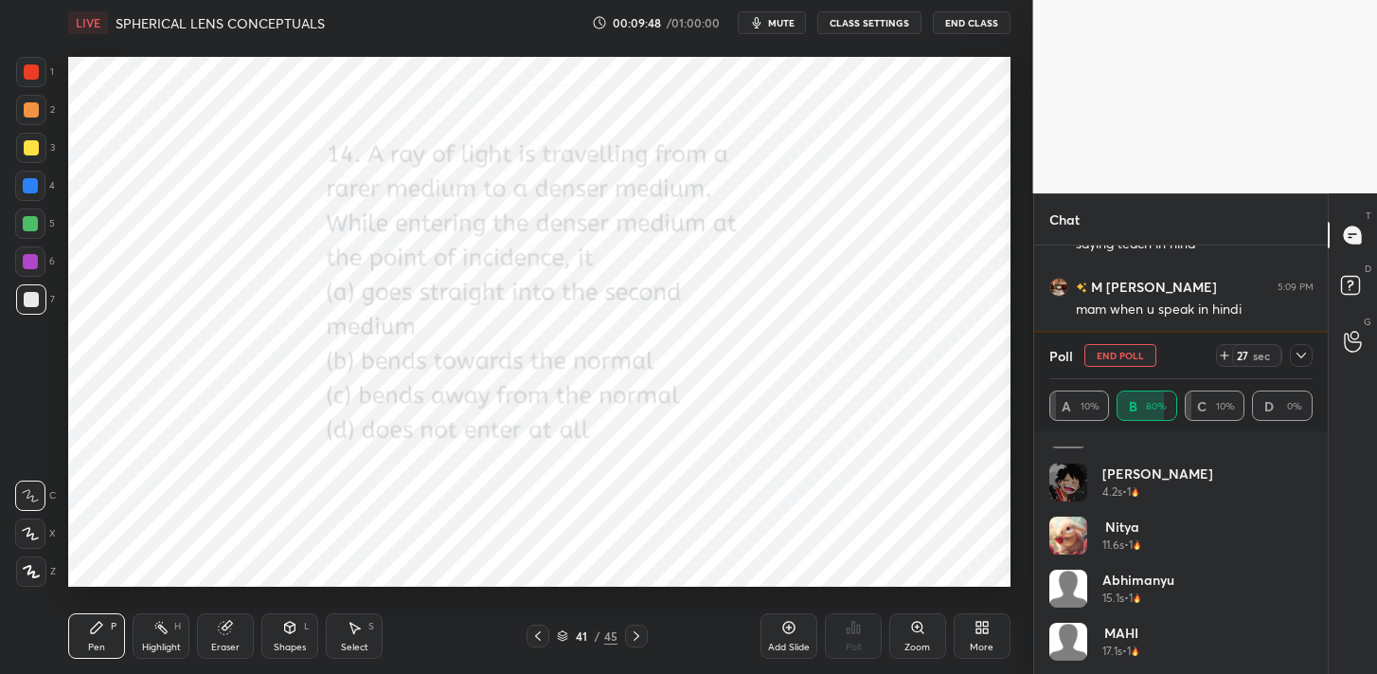
scroll to position [250, 0]
click at [1299, 357] on icon at bounding box center [1301, 355] width 15 height 15
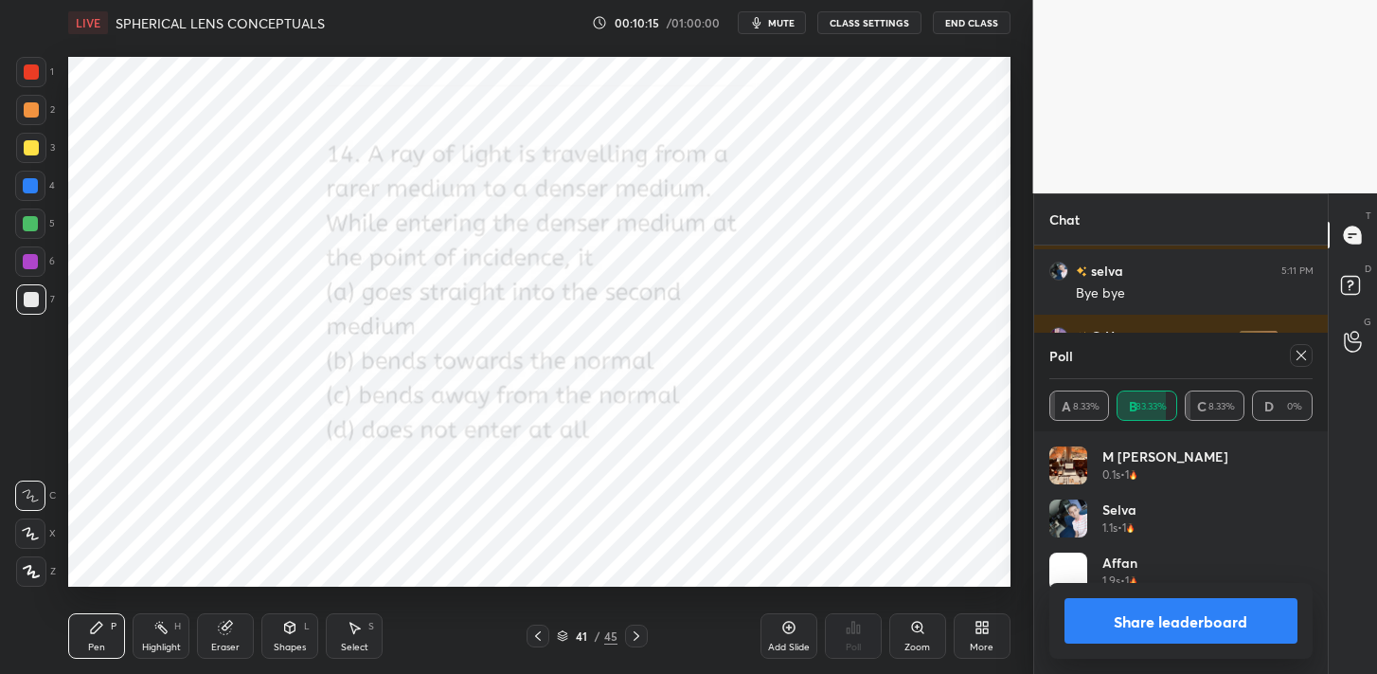
scroll to position [222, 258]
click at [1216, 621] on button "Share leaderboard" at bounding box center [1182, 620] width 234 height 45
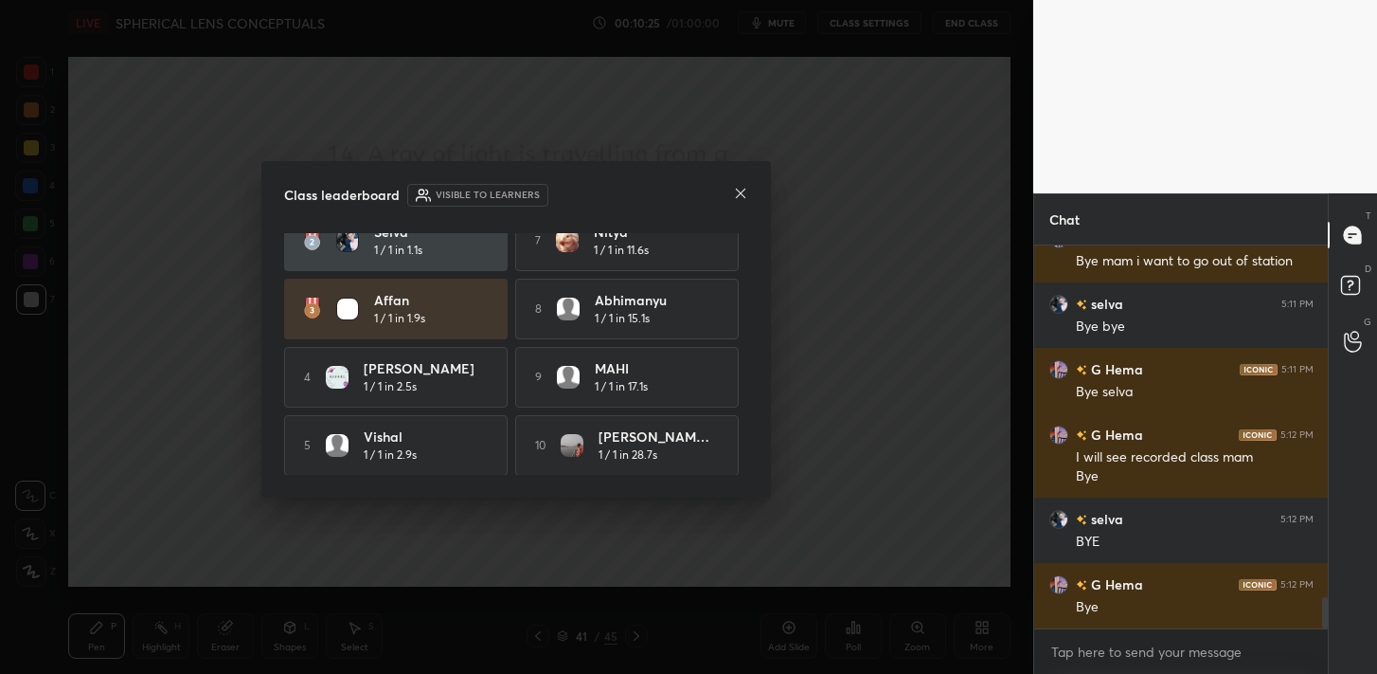
click at [744, 195] on icon at bounding box center [740, 193] width 9 height 9
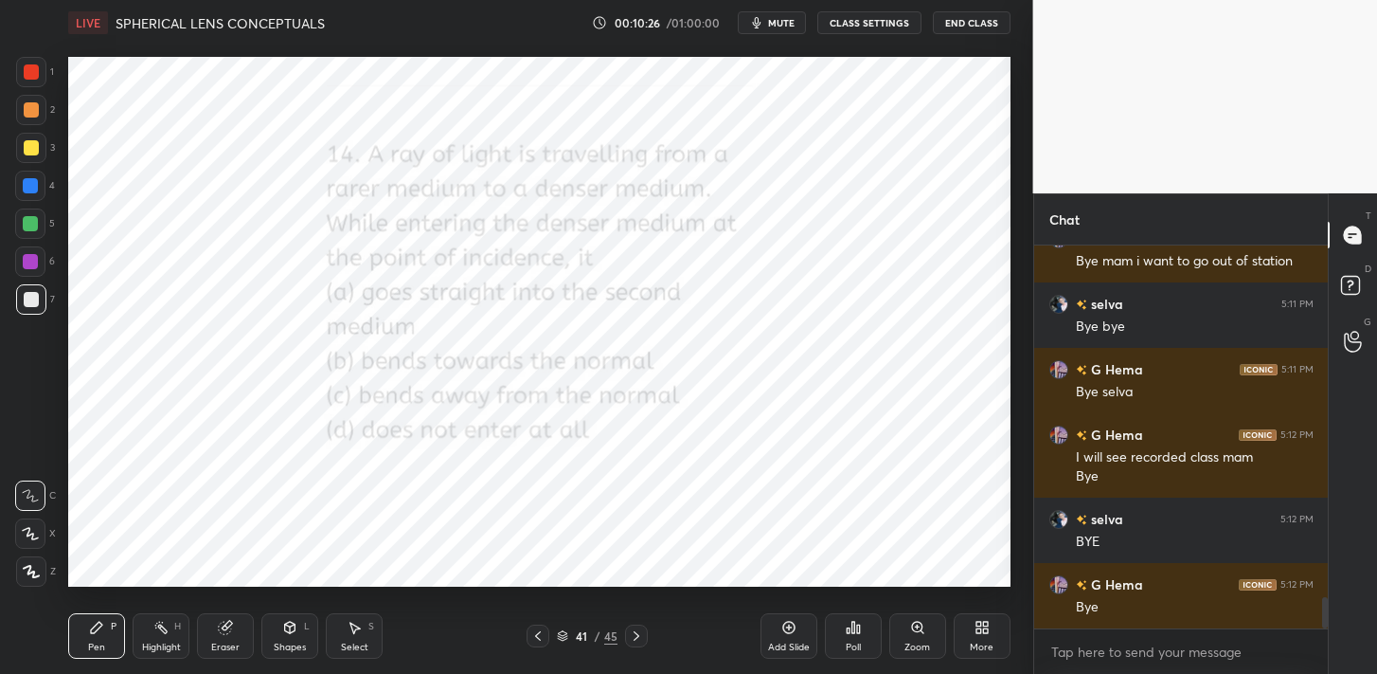
click at [634, 639] on icon at bounding box center [637, 635] width 6 height 9
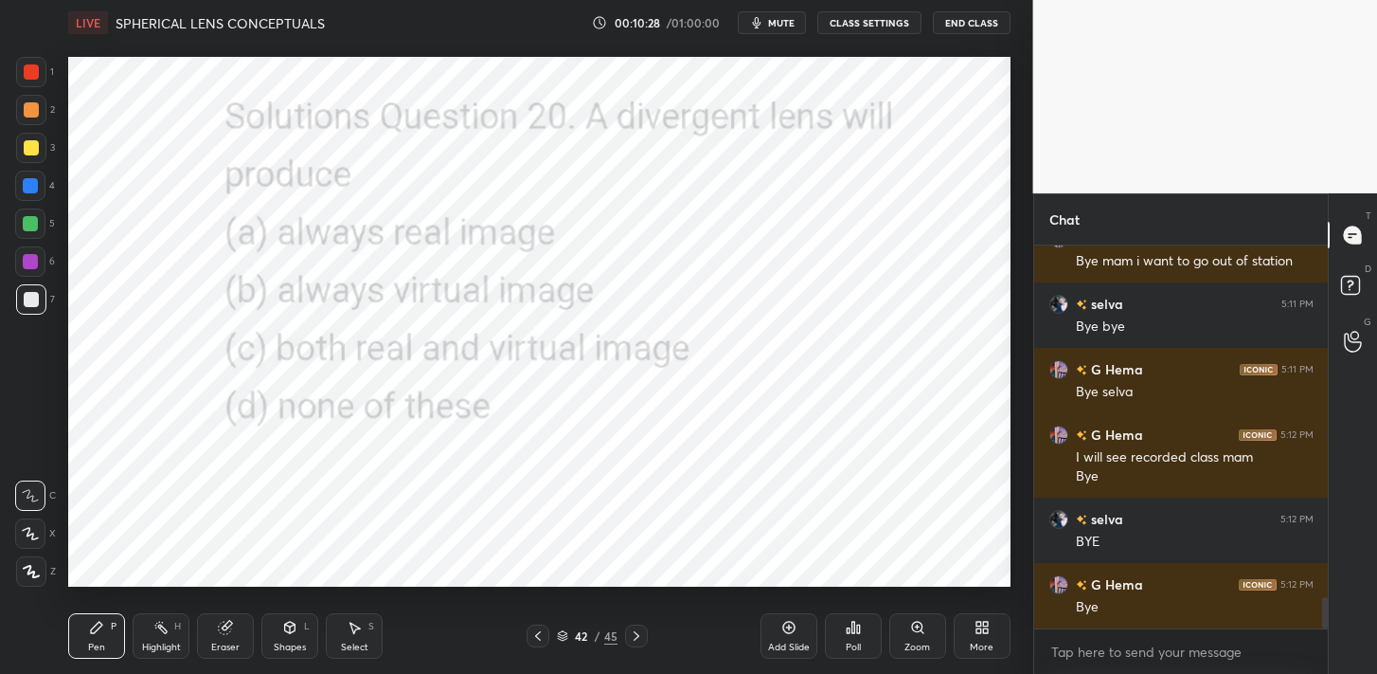
click at [634, 639] on icon at bounding box center [637, 635] width 6 height 9
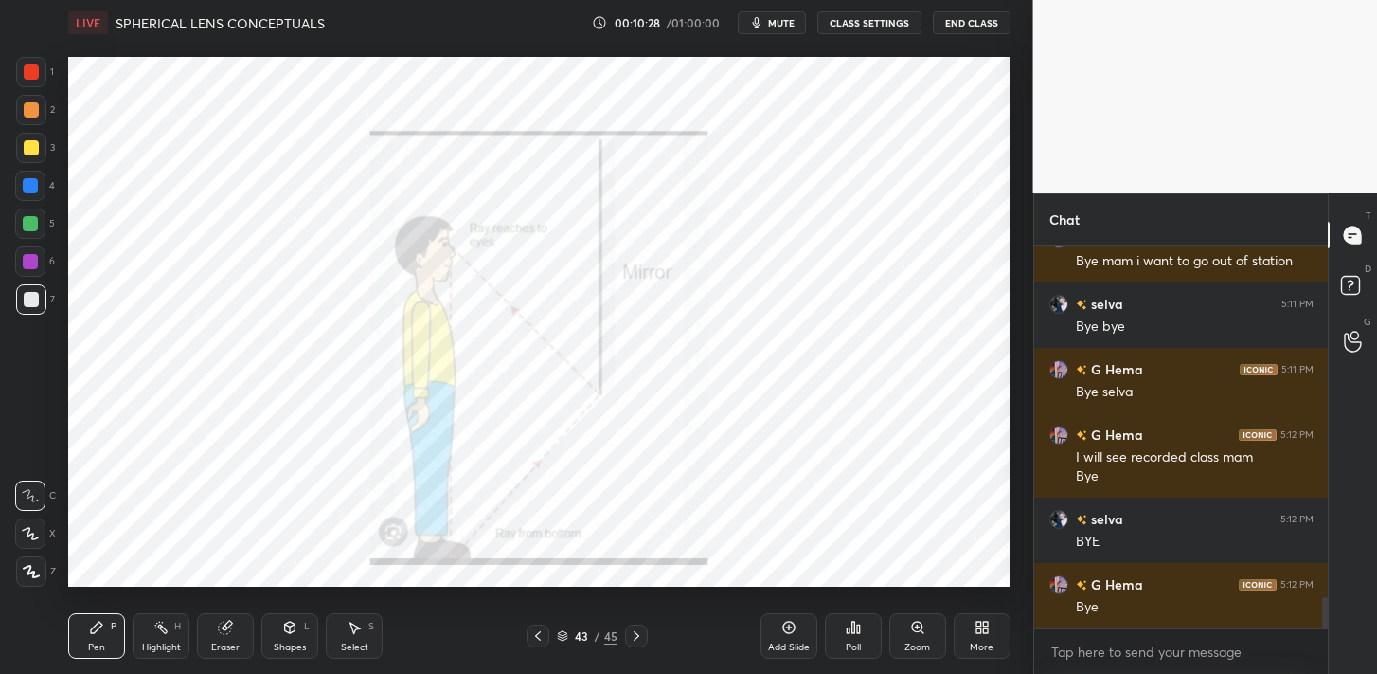
click at [634, 639] on icon at bounding box center [637, 635] width 6 height 9
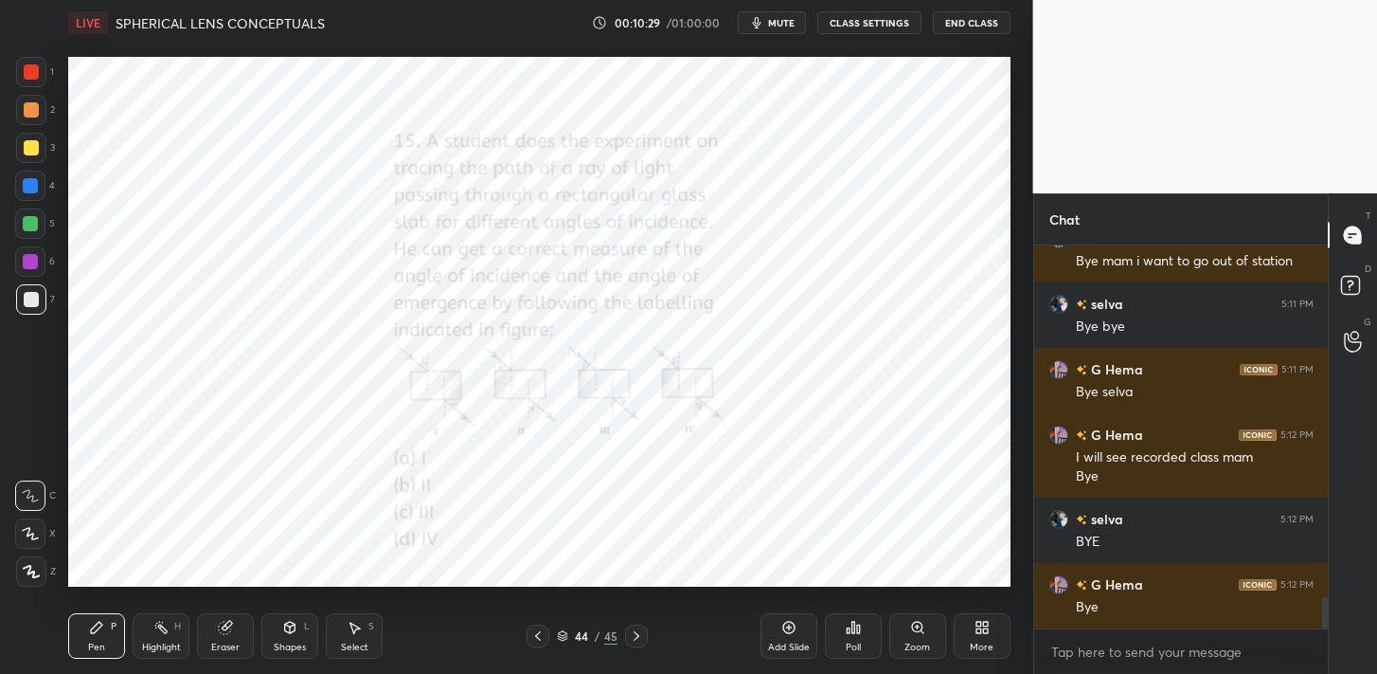
click at [634, 639] on icon at bounding box center [637, 635] width 6 height 9
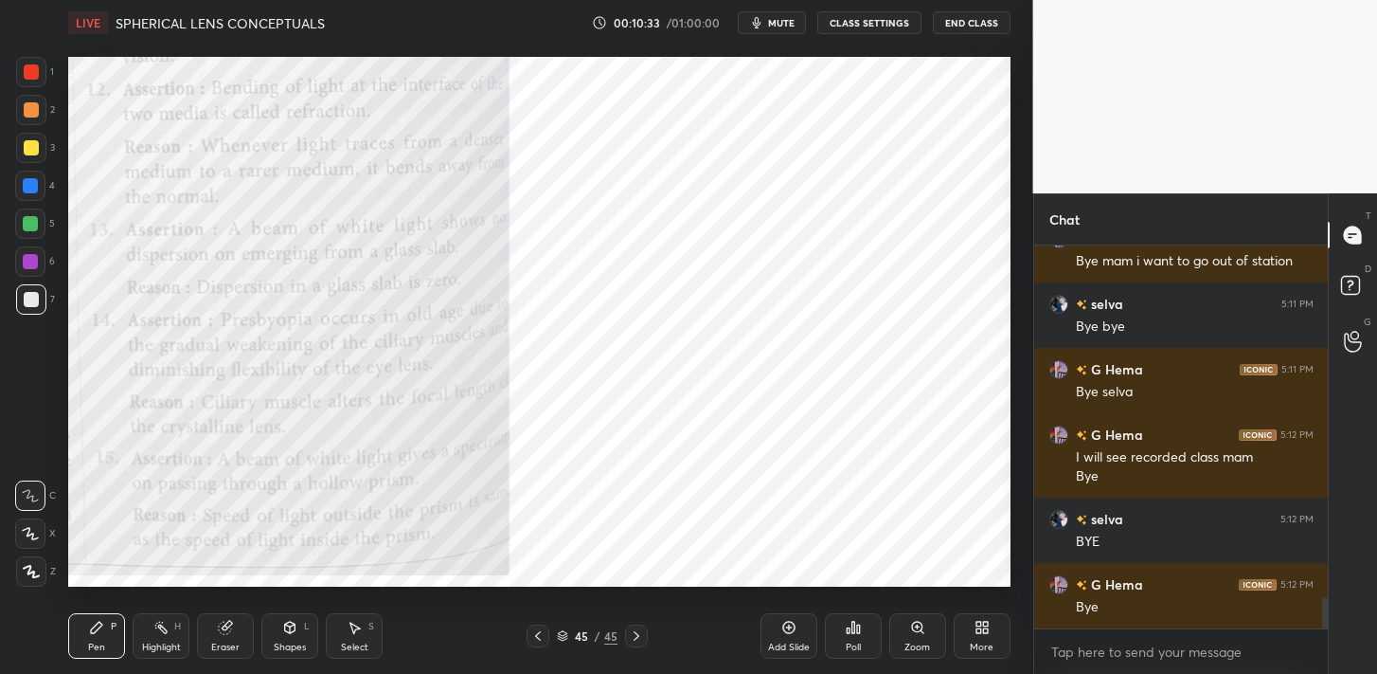
click at [908, 629] on div "Zoom" at bounding box center [918, 635] width 57 height 45
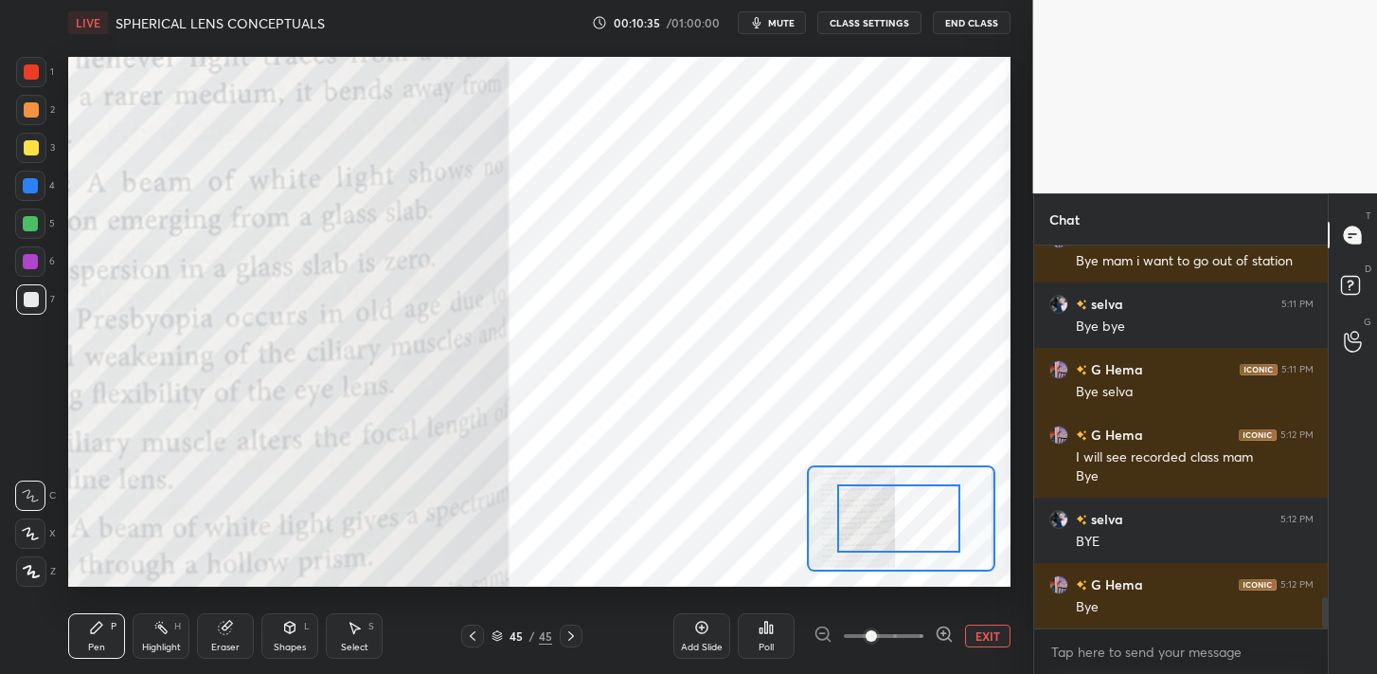
drag, startPoint x: 897, startPoint y: 513, endPoint x: 847, endPoint y: 515, distance: 50.3
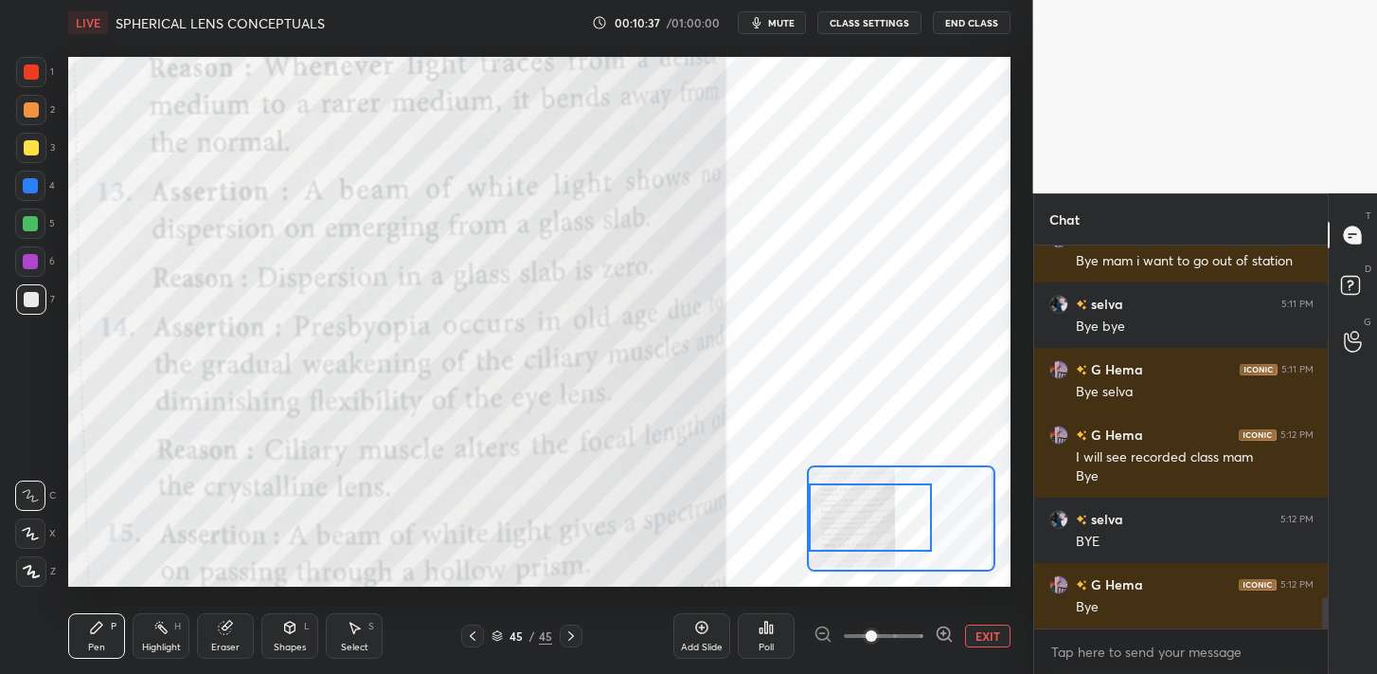
drag, startPoint x: 870, startPoint y: 515, endPoint x: 818, endPoint y: 513, distance: 52.1
click at [818, 513] on div at bounding box center [870, 517] width 123 height 68
click at [765, 631] on icon at bounding box center [766, 626] width 3 height 11
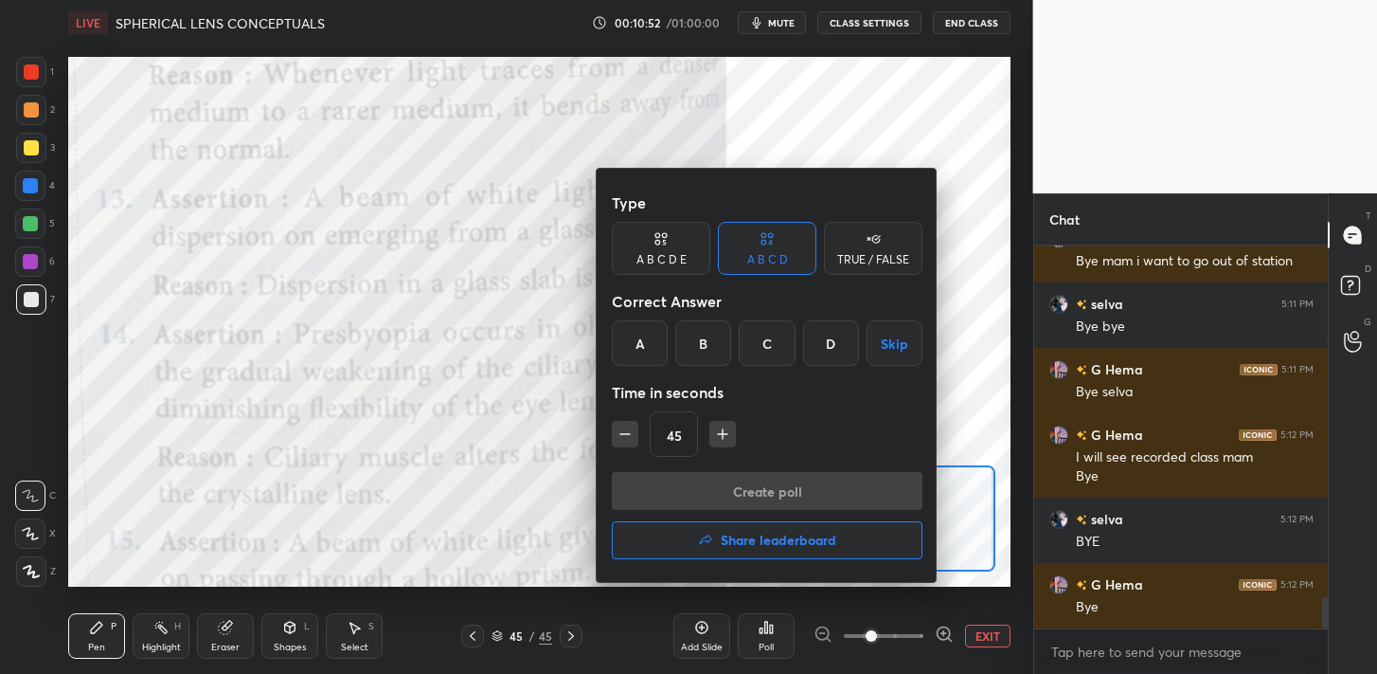
click at [708, 350] on div "B" at bounding box center [703, 342] width 56 height 45
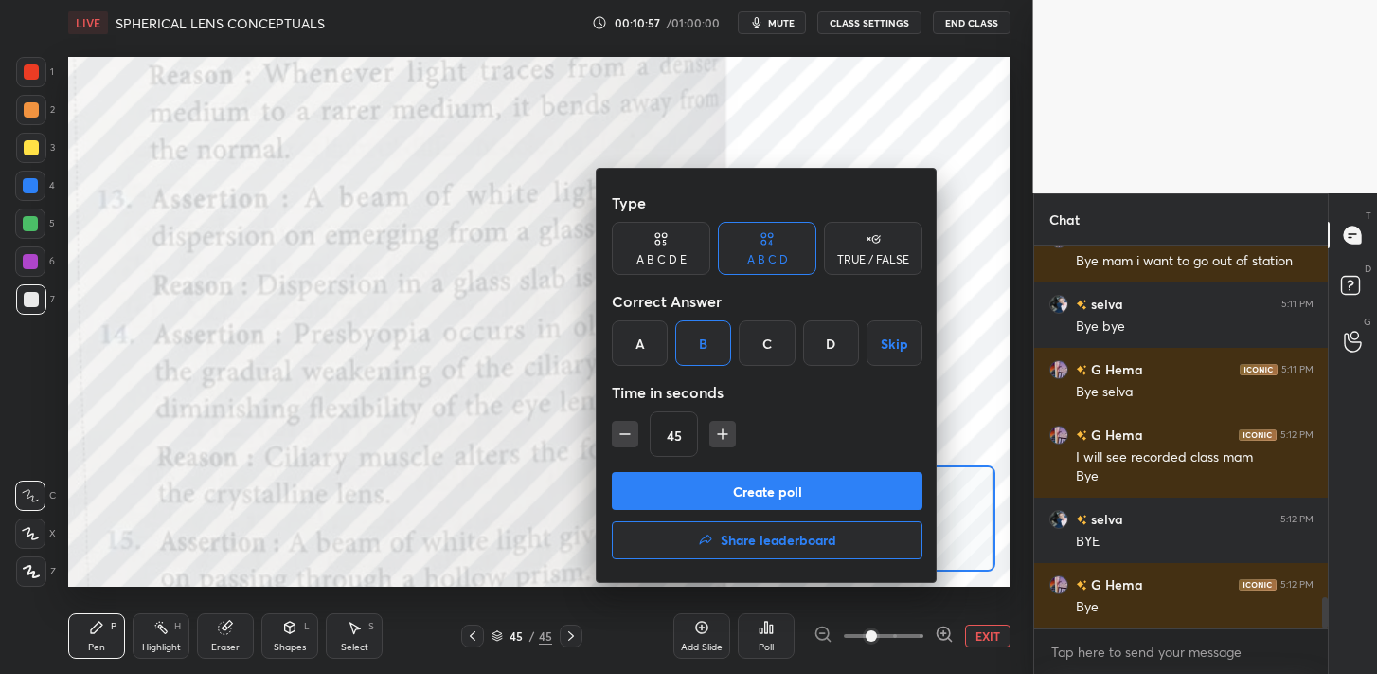
click at [503, 317] on div at bounding box center [688, 337] width 1377 height 674
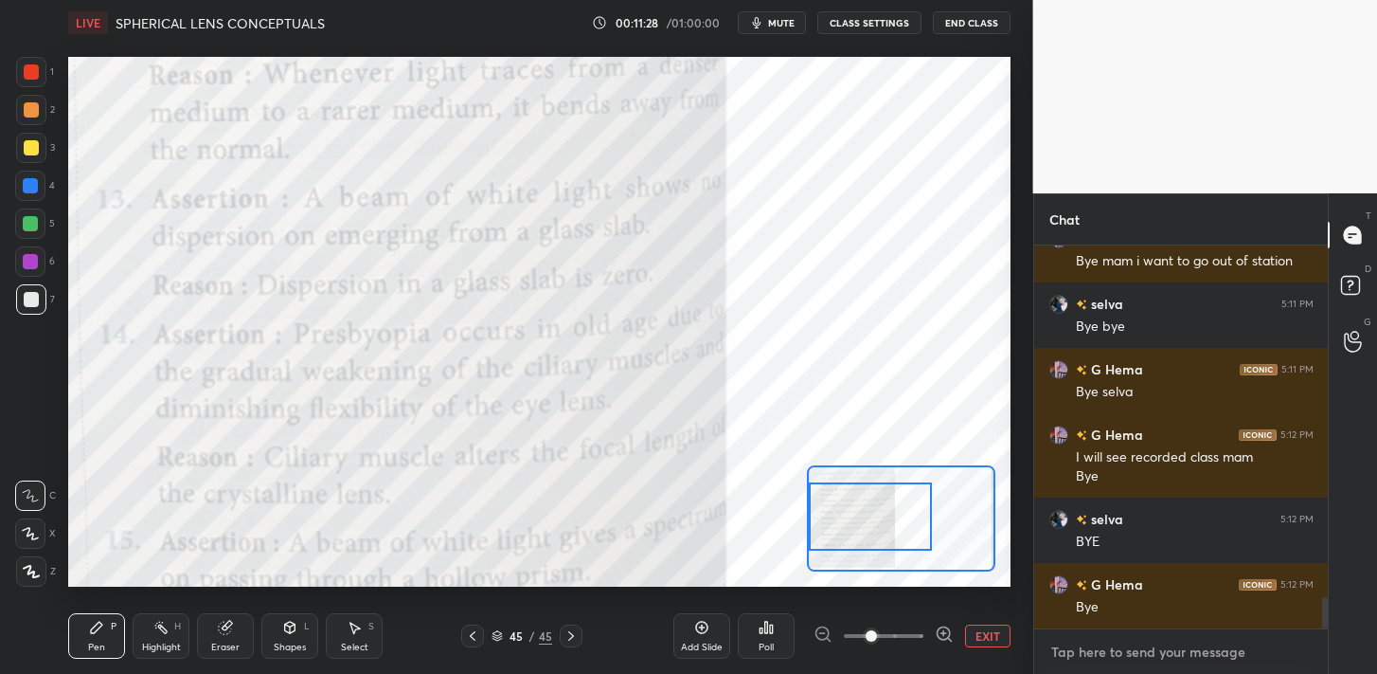
type textarea "x"
click at [1083, 660] on textarea at bounding box center [1182, 652] width 264 height 30
paste textarea "Both A and R are true and R is the correct explanation of A. Both A and R are t…"
type textarea "Both A and R are true and R is the correct explanation of A. Both A and R are t…"
type textarea "x"
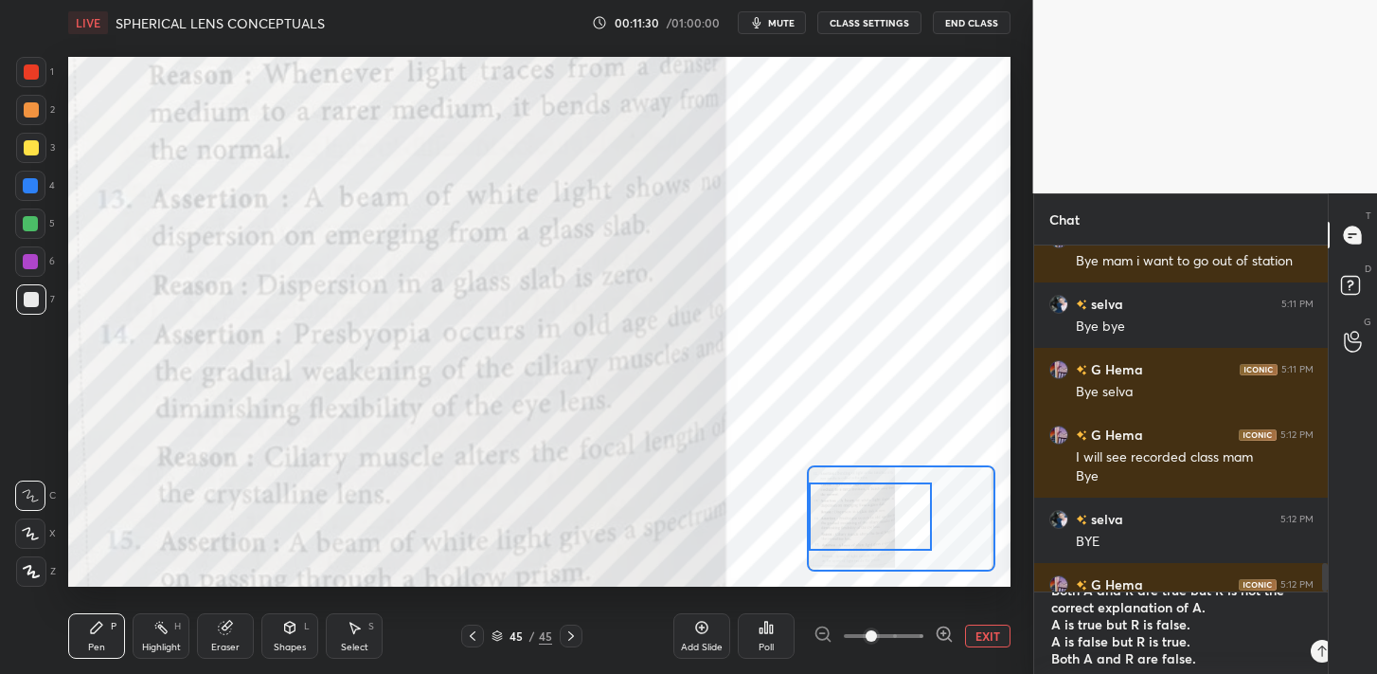
scroll to position [7, 7]
type textarea "Both A and R are true and R is the correct explanation of A. Both A and R are t…"
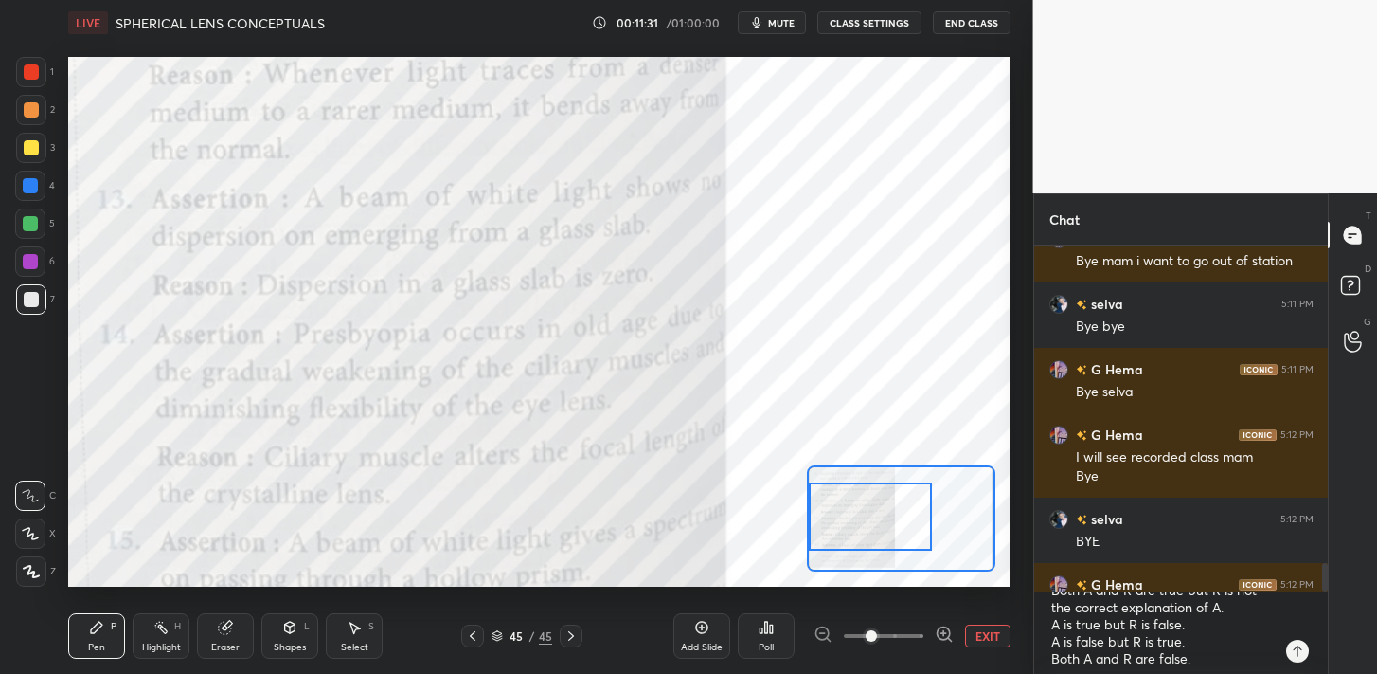
type textarea "x"
click at [1301, 646] on icon at bounding box center [1297, 650] width 15 height 15
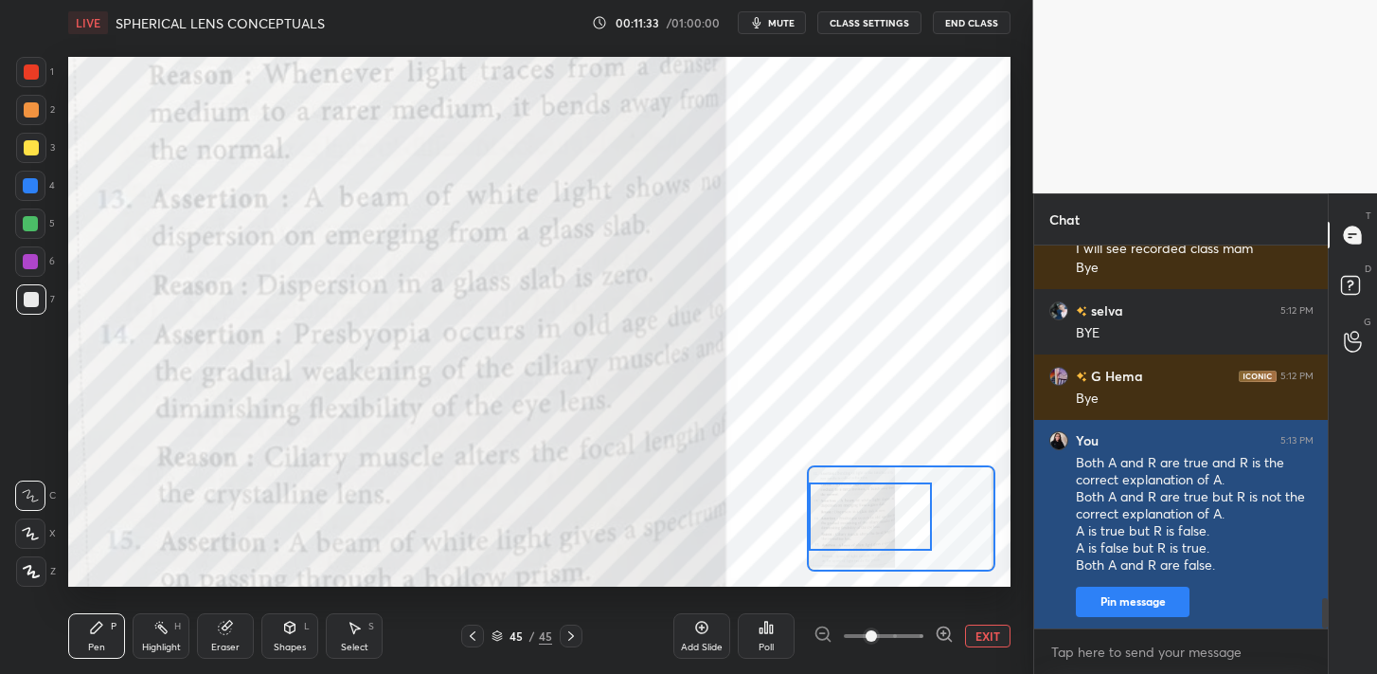
click at [1150, 611] on button "Pin message" at bounding box center [1133, 601] width 114 height 30
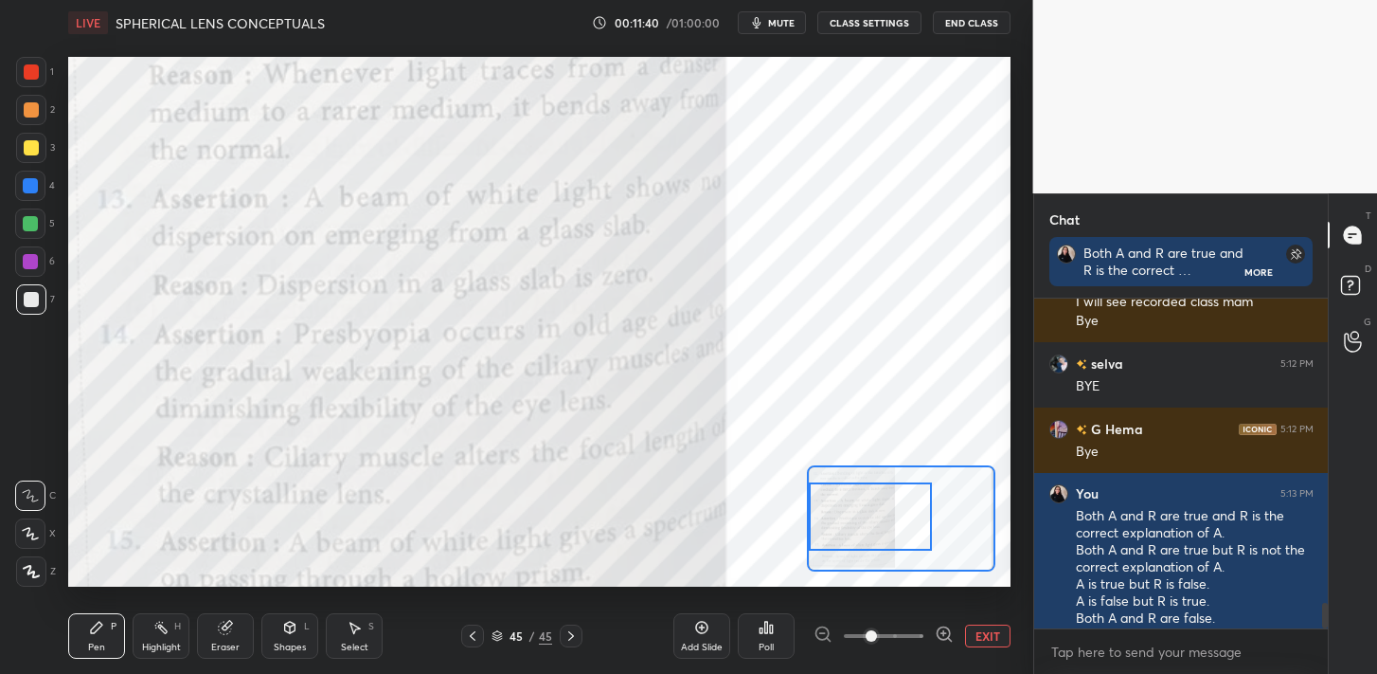
scroll to position [4570, 0]
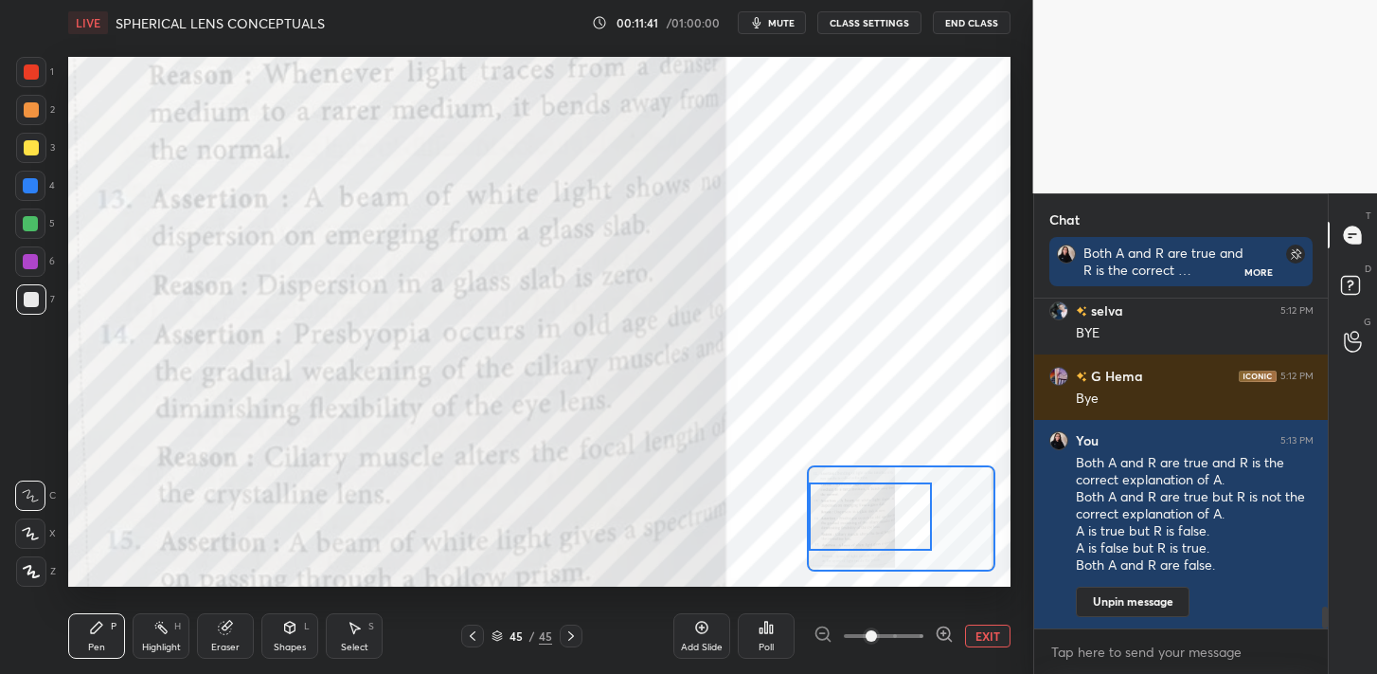
drag, startPoint x: 1327, startPoint y: 611, endPoint x: 1331, endPoint y: 637, distance: 25.9
click at [1331, 637] on div "Chat Both A and R are true and R is the correct explanation of A. Both A and R …" at bounding box center [1206, 433] width 345 height 480
click at [838, 519] on div at bounding box center [870, 523] width 123 height 68
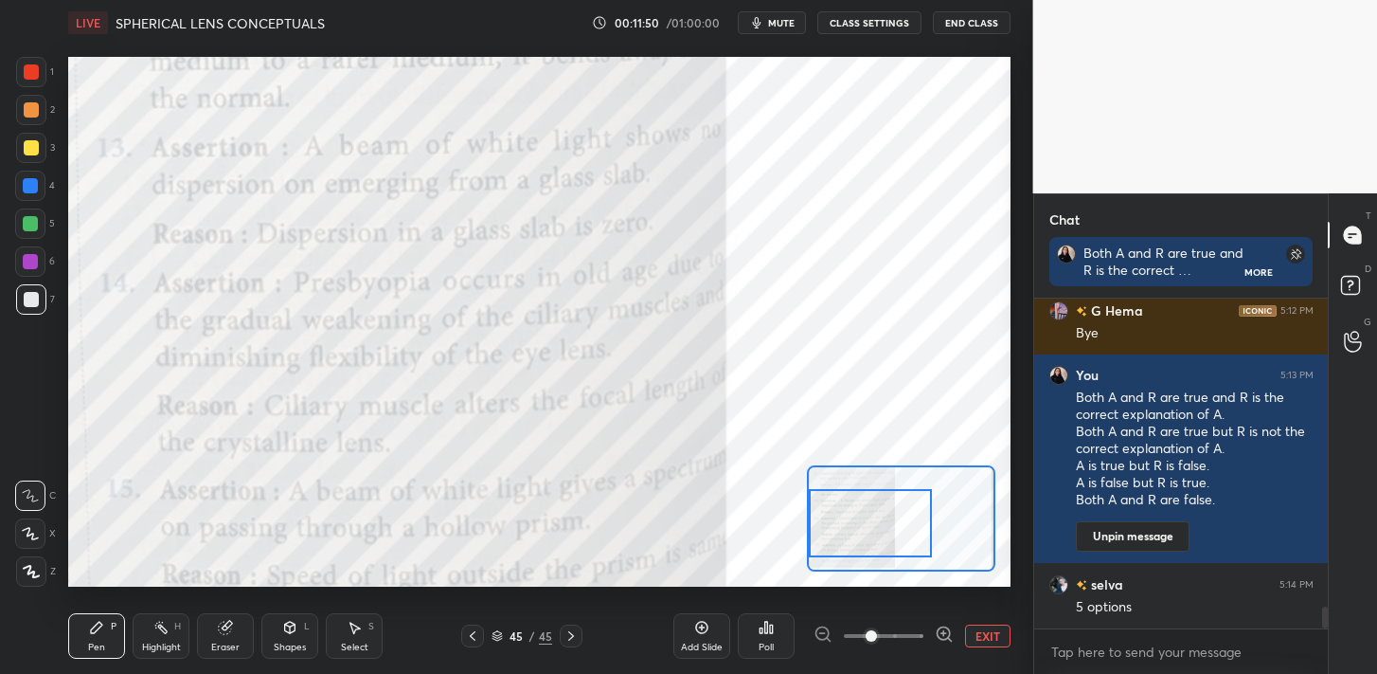
click at [785, 619] on div "Poll" at bounding box center [766, 635] width 57 height 45
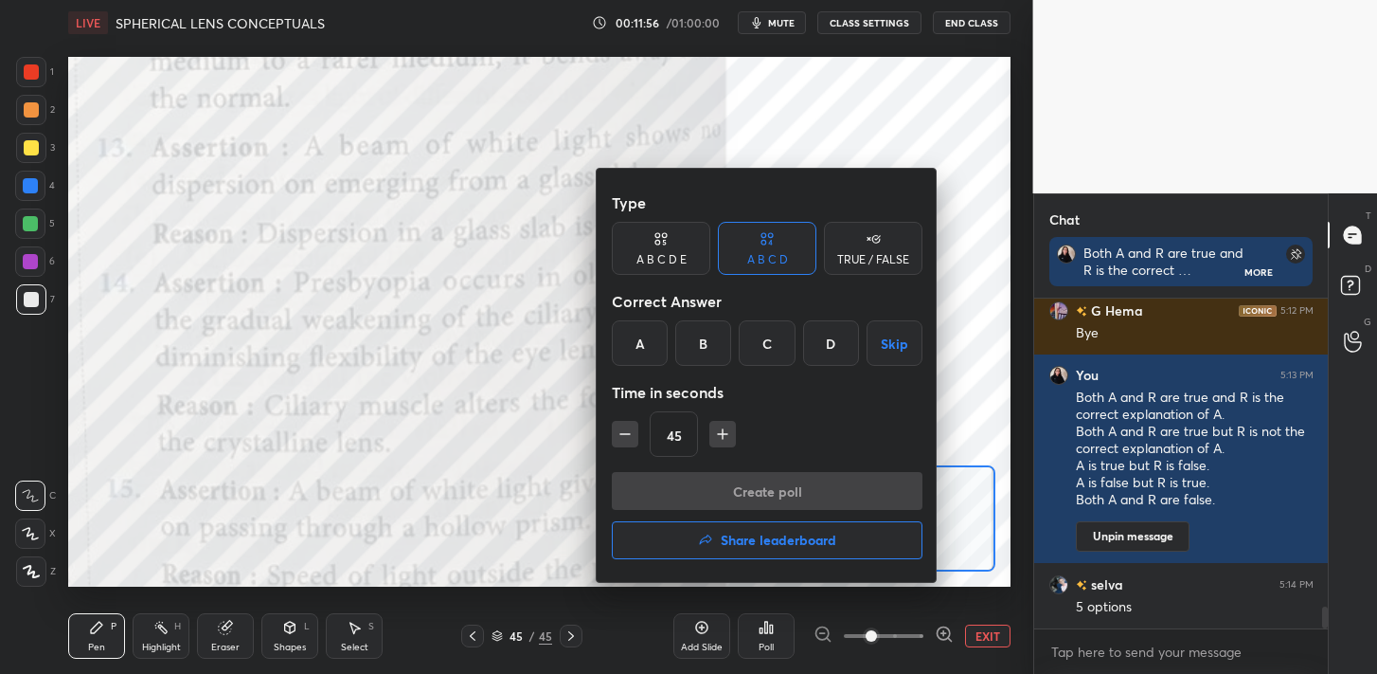
click at [698, 342] on div "B" at bounding box center [703, 342] width 56 height 45
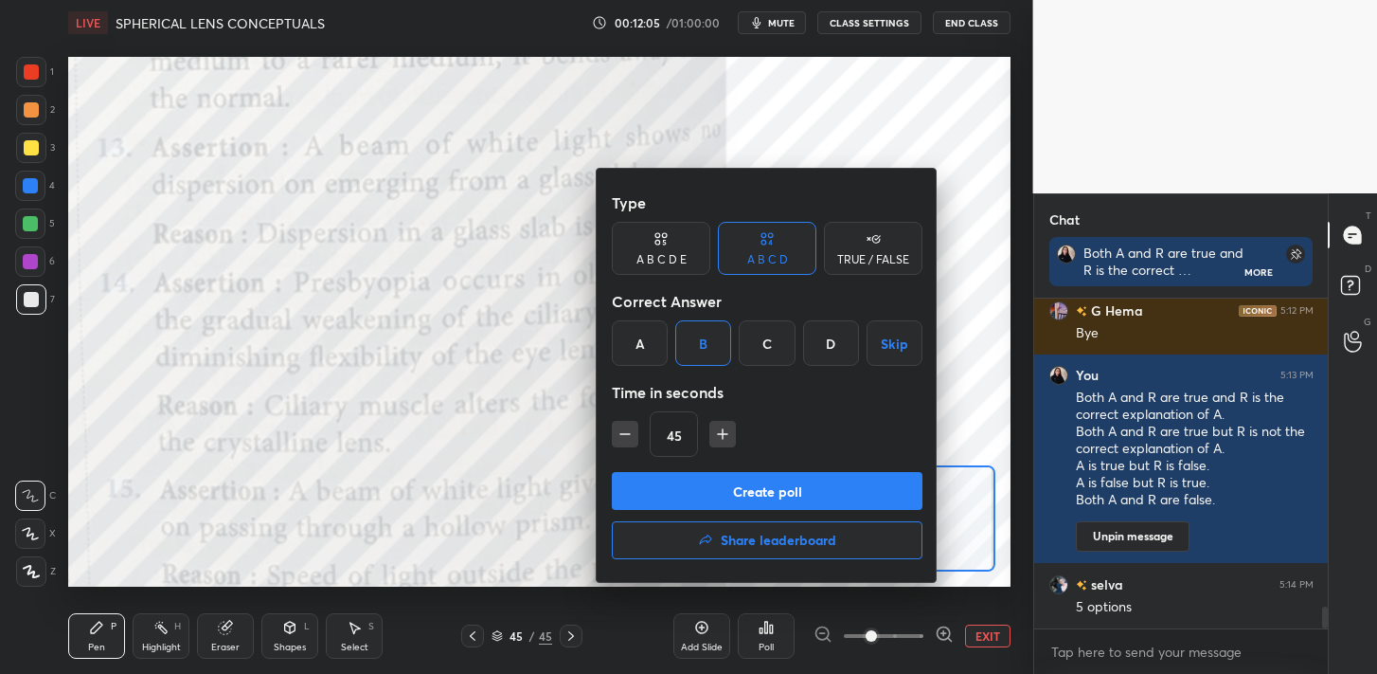
click at [705, 481] on button "Create poll" at bounding box center [767, 491] width 311 height 38
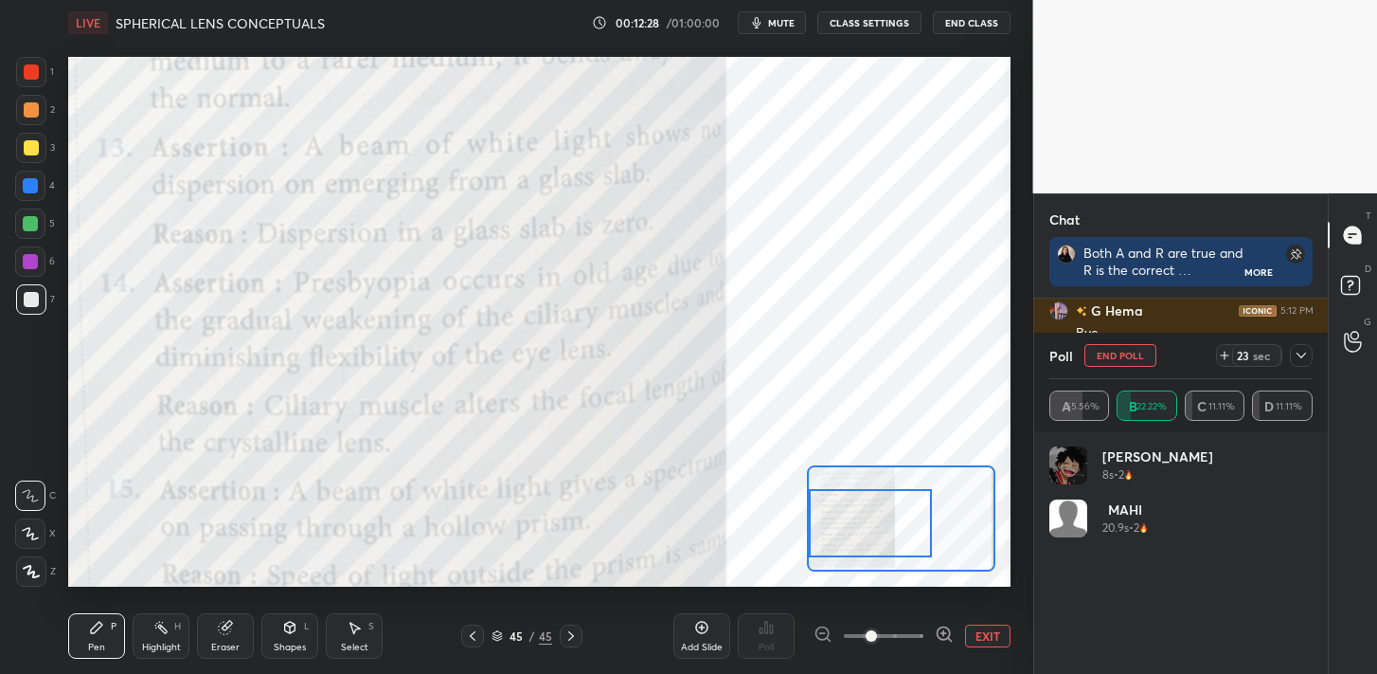
scroll to position [4799, 0]
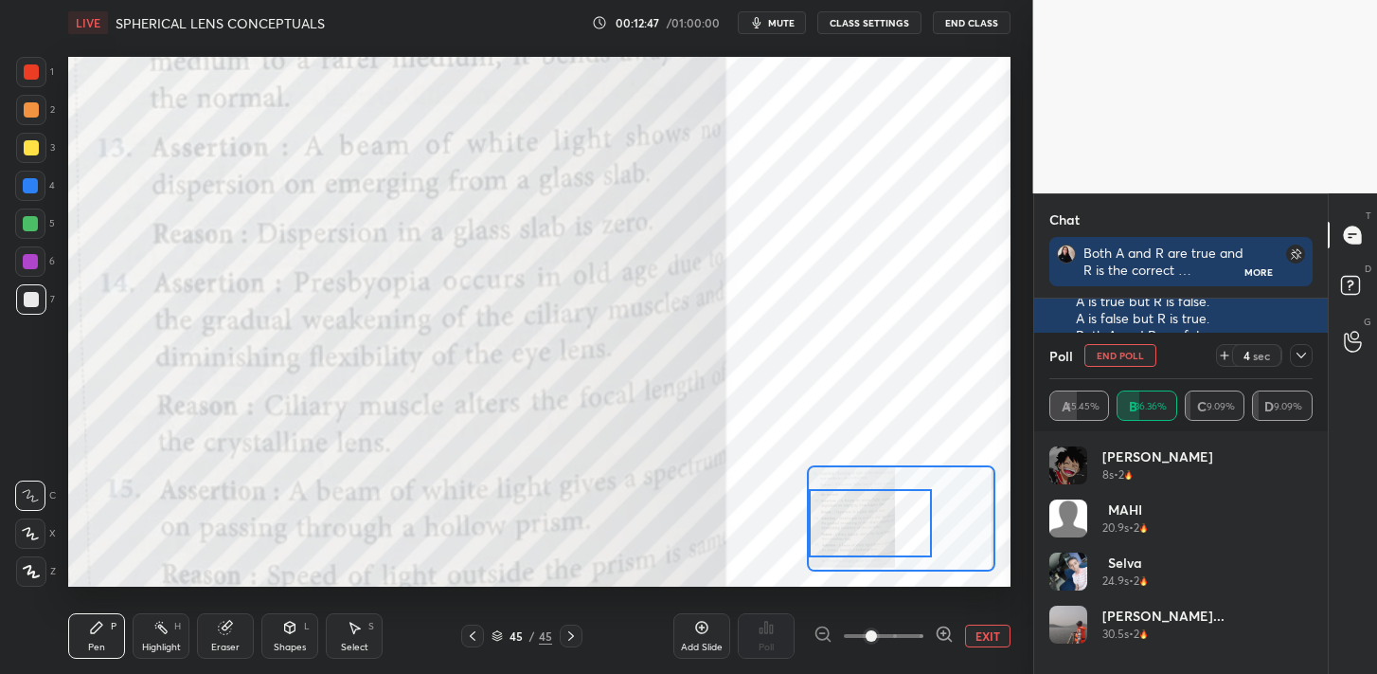
click at [1296, 355] on icon at bounding box center [1301, 355] width 15 height 15
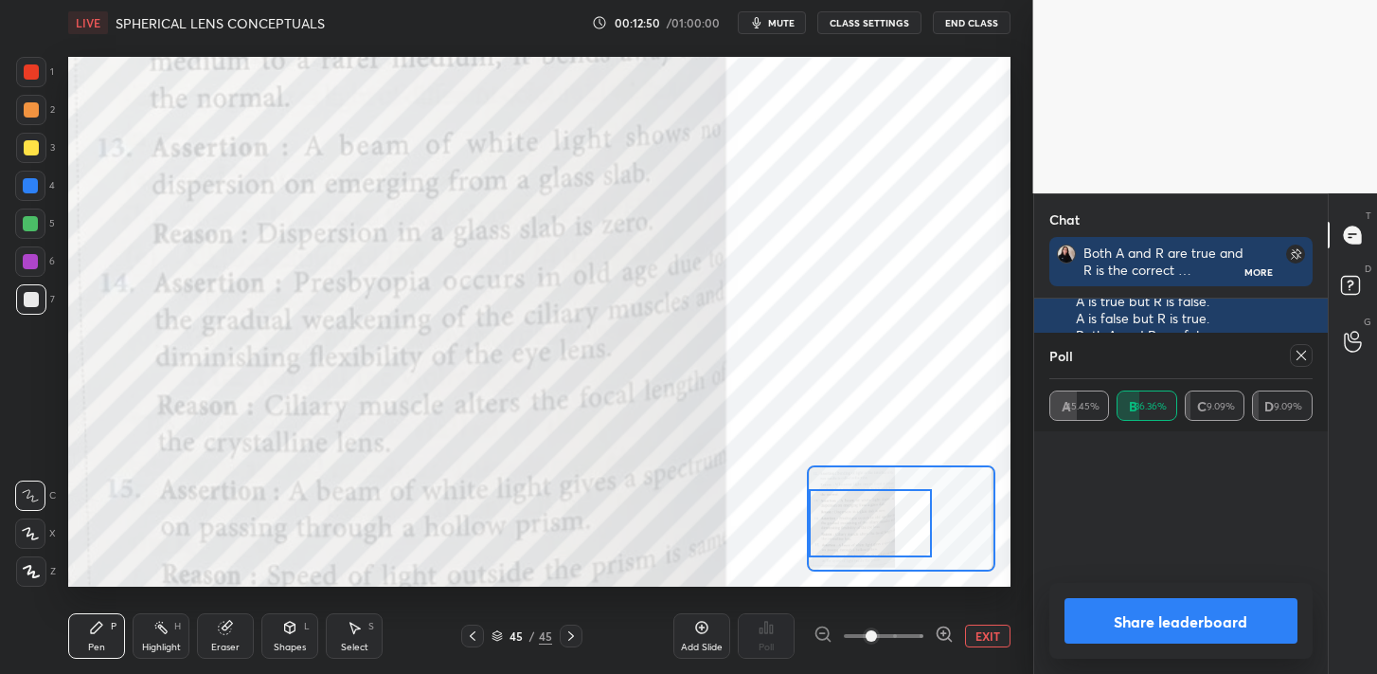
scroll to position [222, 258]
click at [1120, 619] on button "Share leaderboard" at bounding box center [1182, 620] width 234 height 45
type textarea "x"
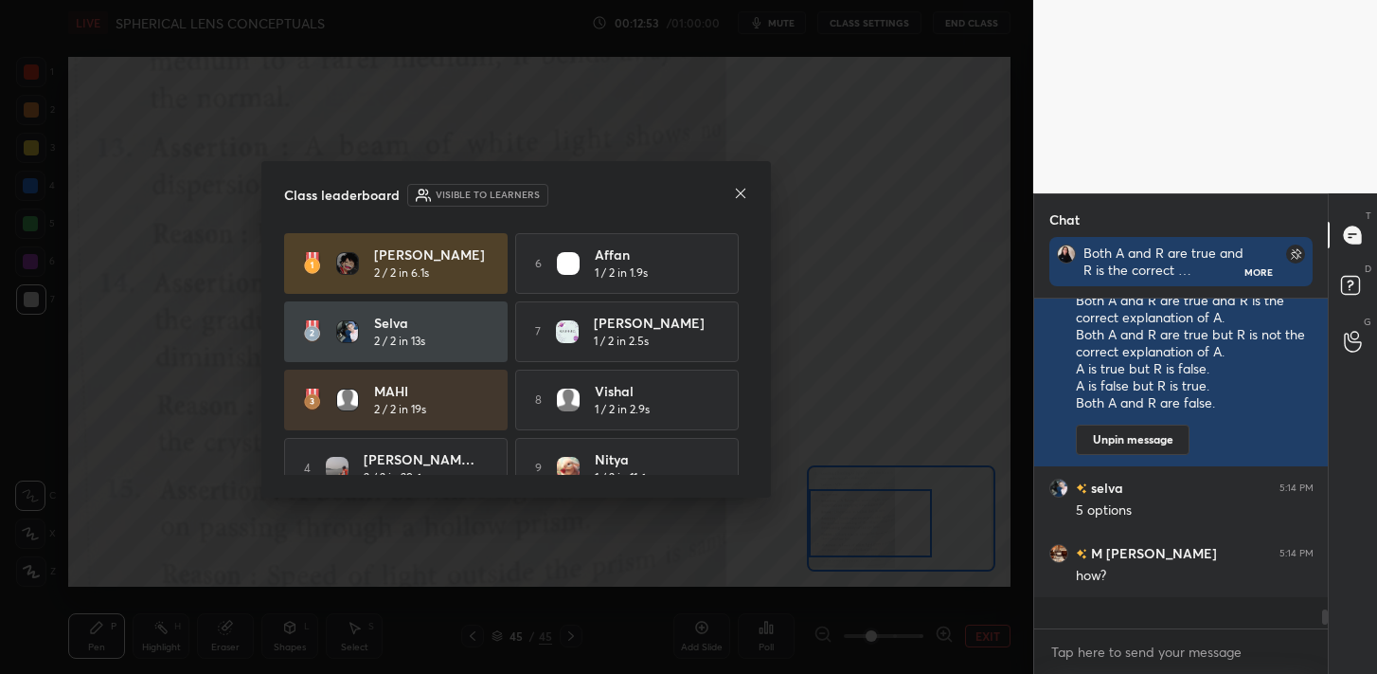
scroll to position [4711, 0]
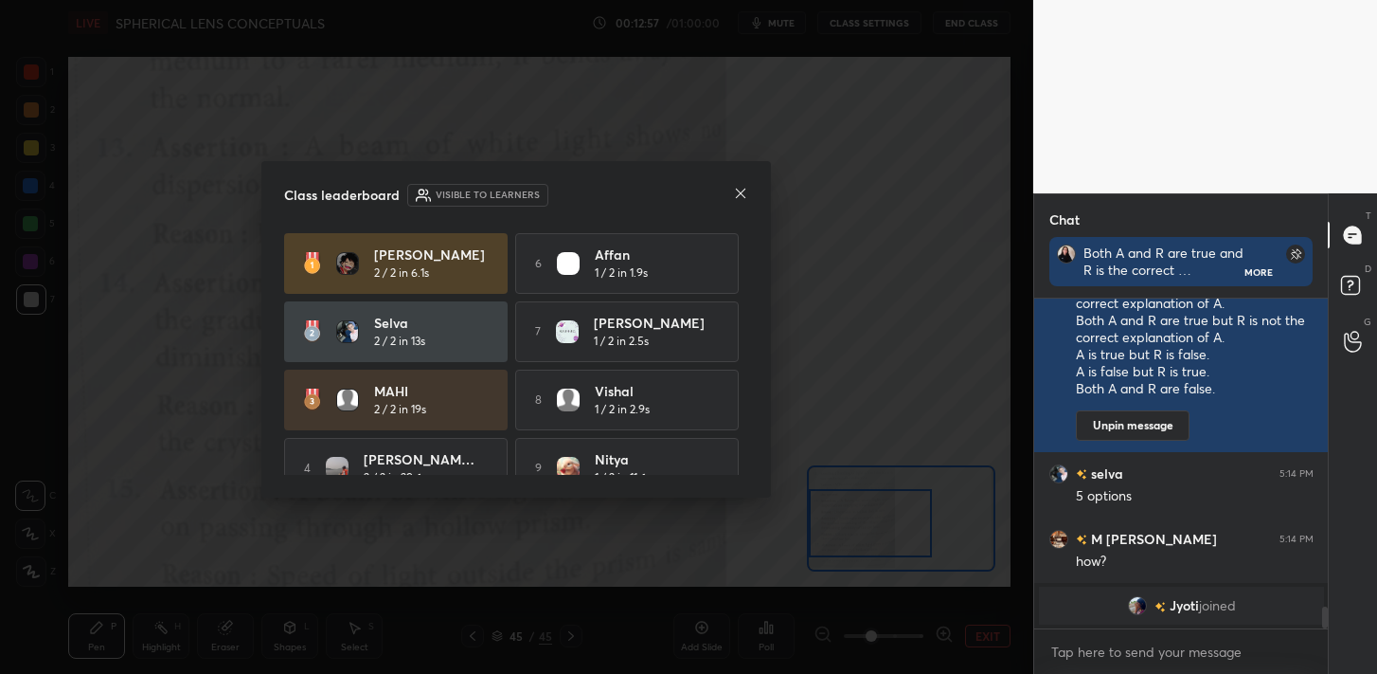
click at [740, 190] on icon at bounding box center [740, 193] width 15 height 15
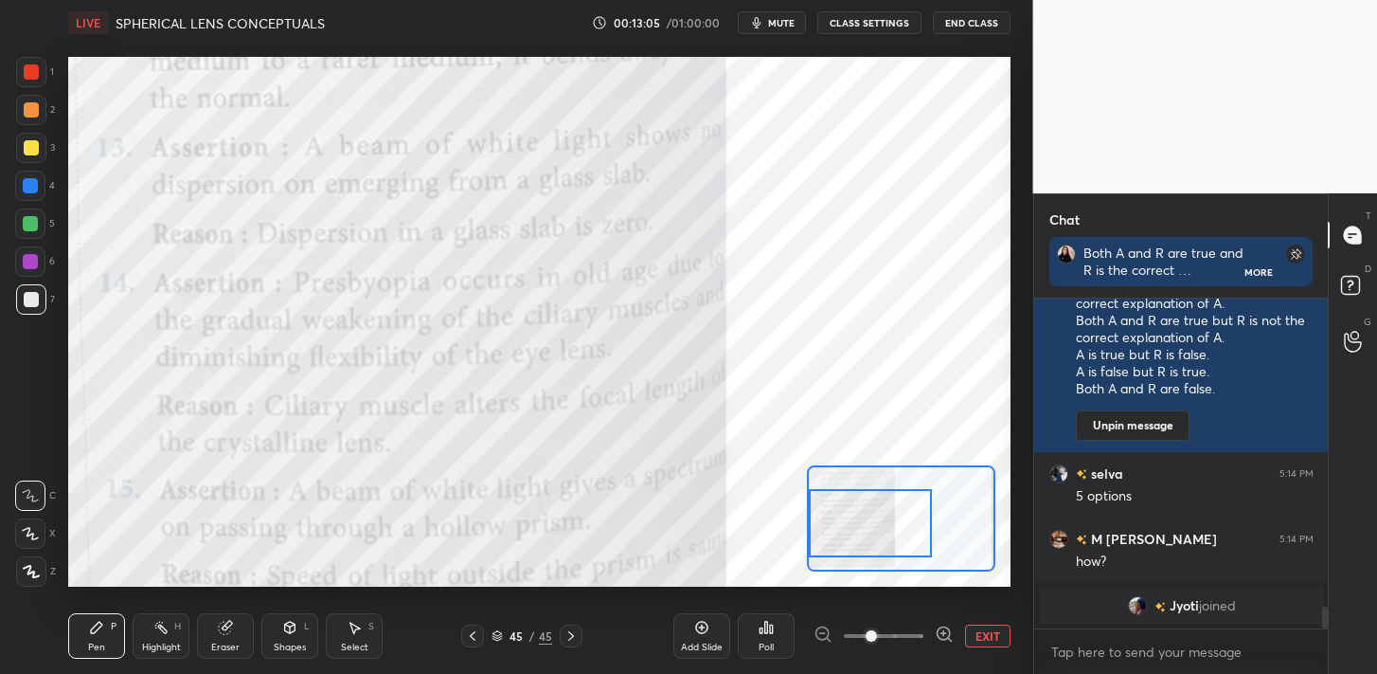
click at [29, 82] on div at bounding box center [31, 72] width 30 height 30
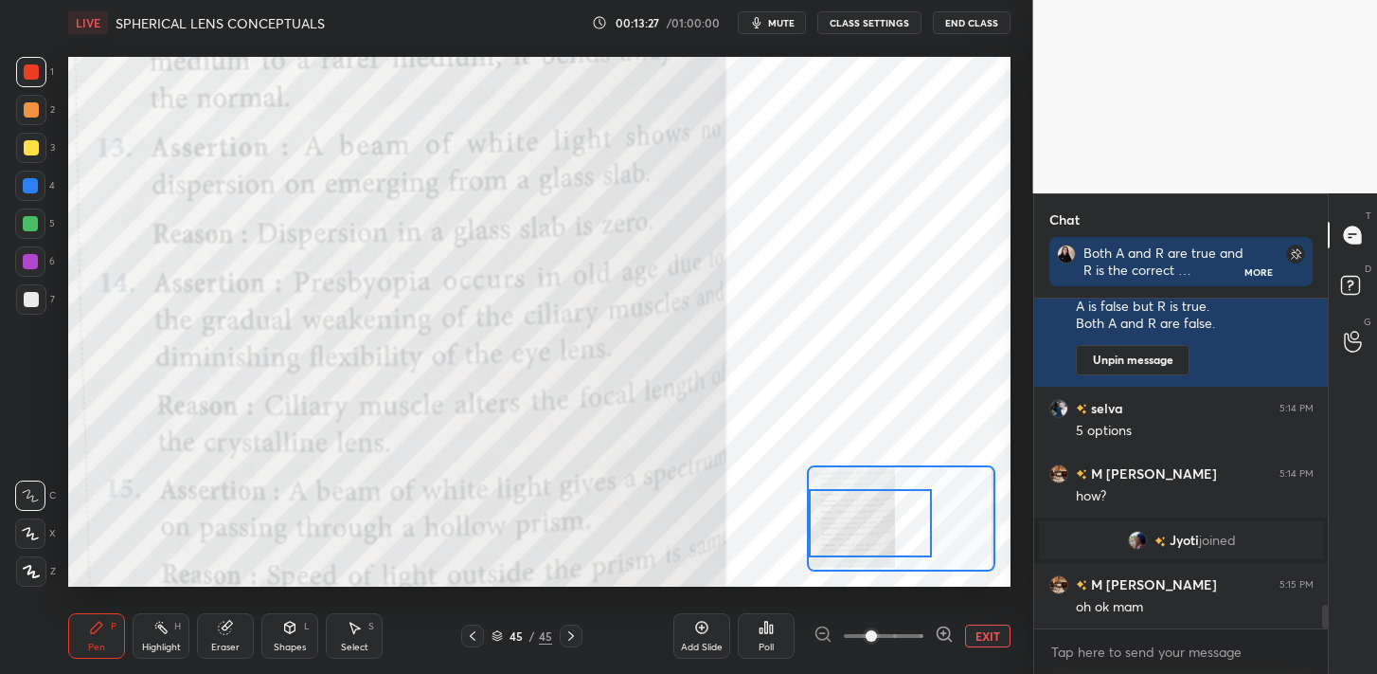
scroll to position [4304, 0]
click at [767, 635] on div "Poll" at bounding box center [766, 635] width 57 height 45
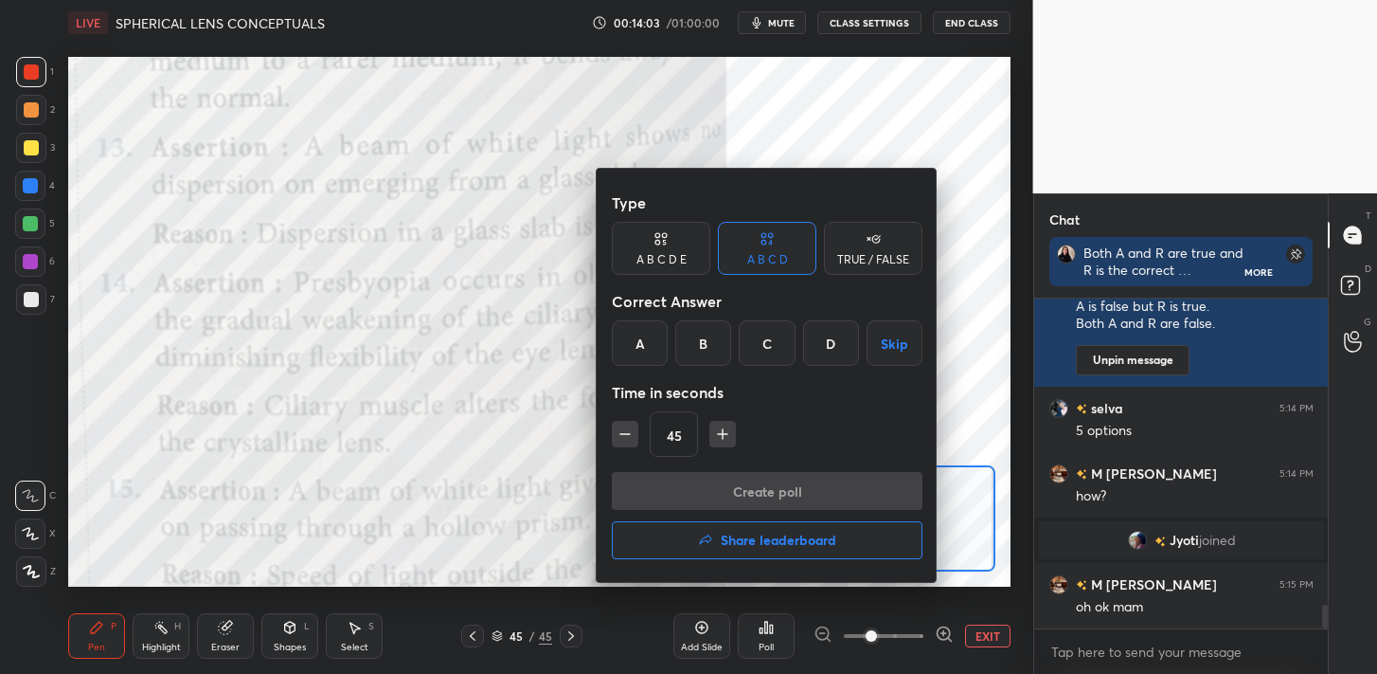
click at [647, 333] on div "A" at bounding box center [640, 342] width 56 height 45
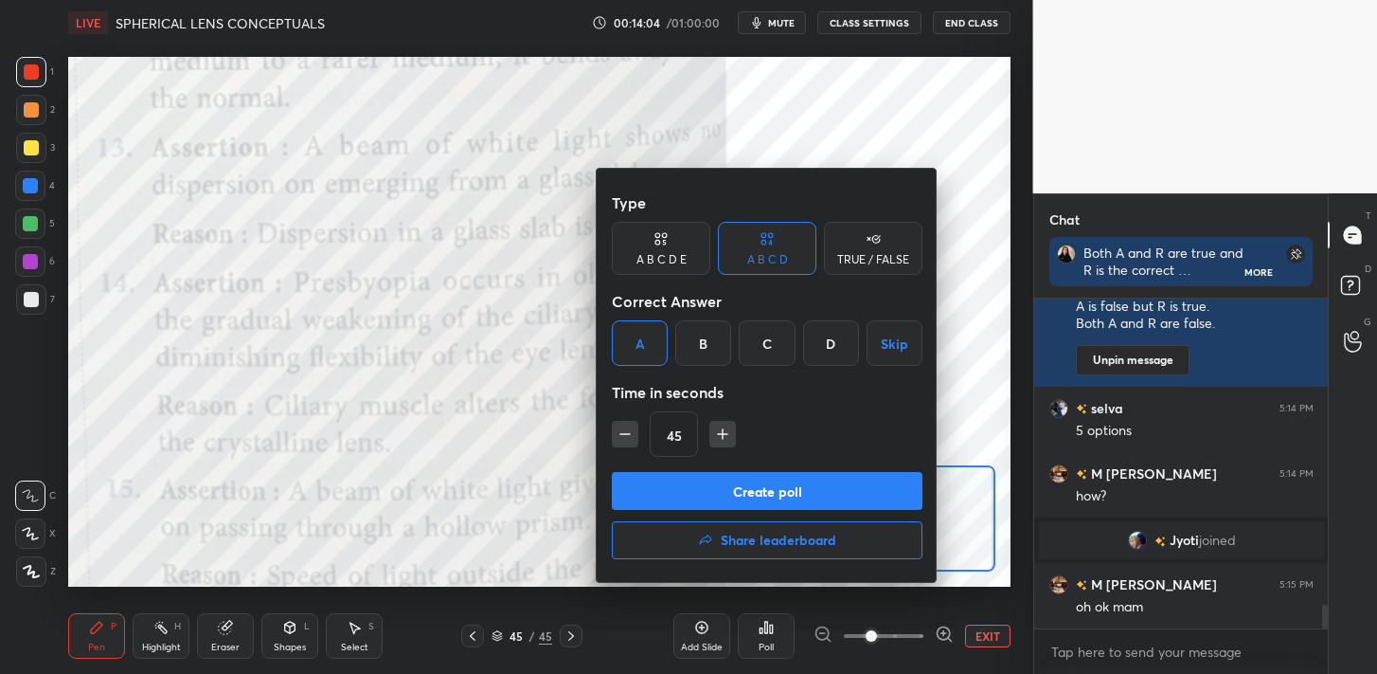
click at [724, 435] on icon "button" at bounding box center [722, 433] width 19 height 19
type input "60"
click at [707, 481] on button "Create poll" at bounding box center [767, 491] width 311 height 38
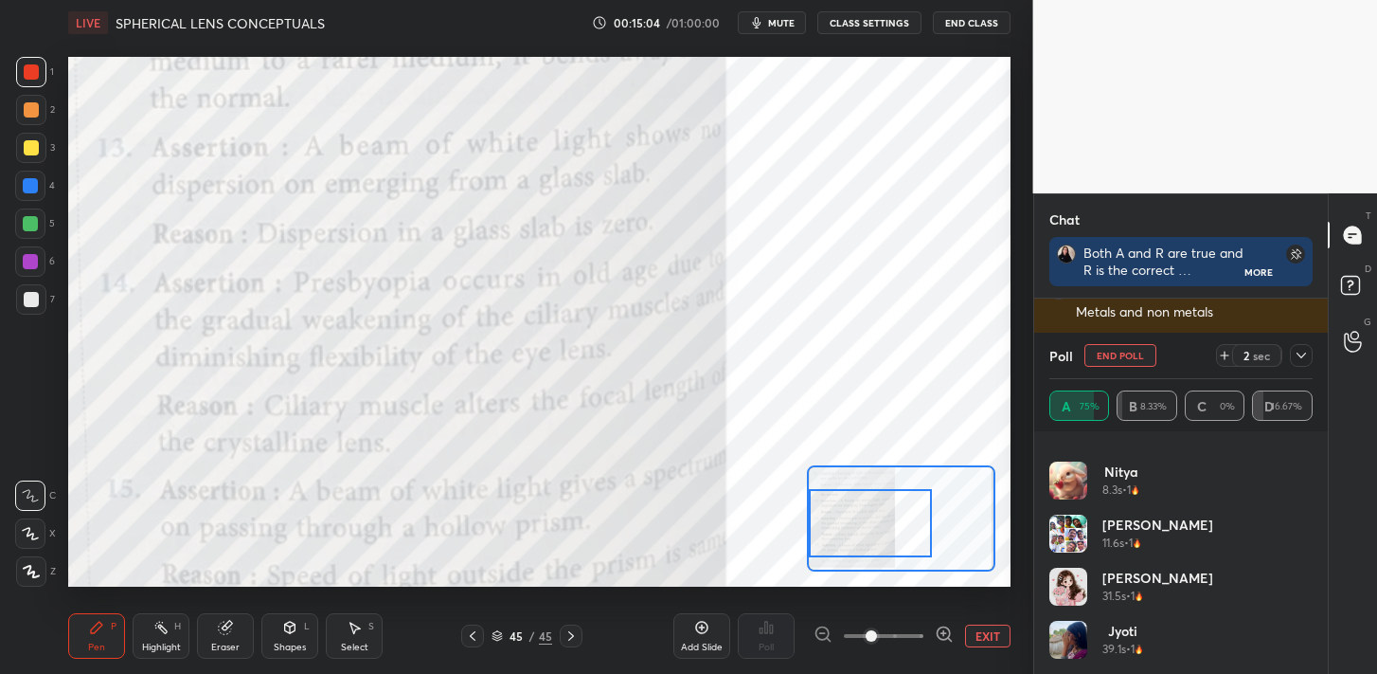
scroll to position [4859, 0]
click at [1294, 346] on div at bounding box center [1301, 355] width 23 height 23
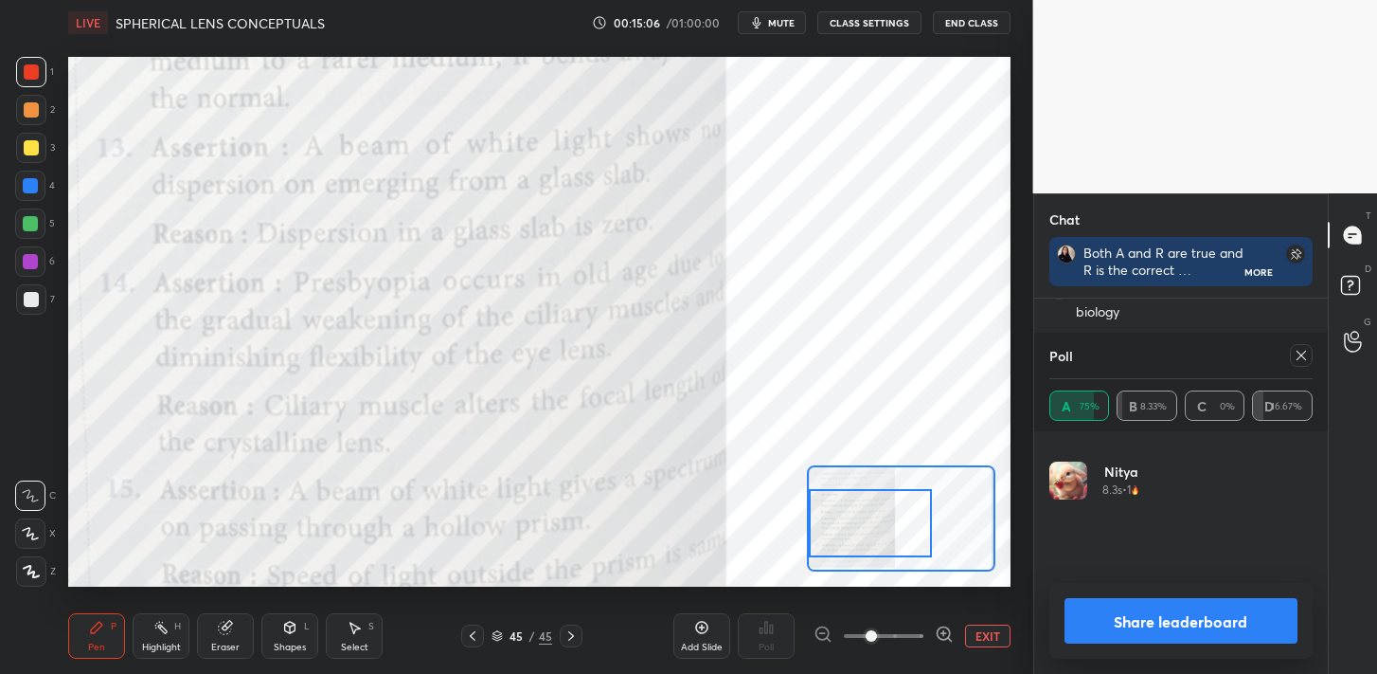
scroll to position [222, 258]
click at [1171, 629] on button "Share leaderboard" at bounding box center [1182, 620] width 234 height 45
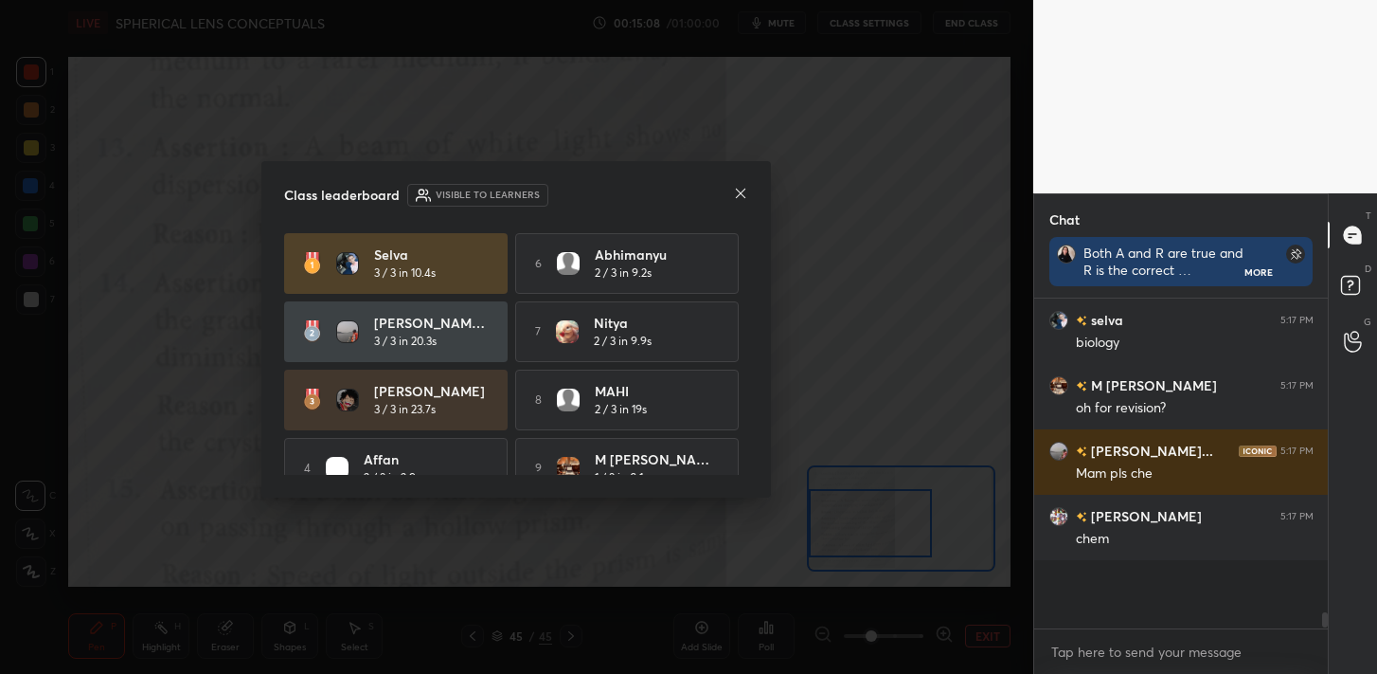
scroll to position [4766, 0]
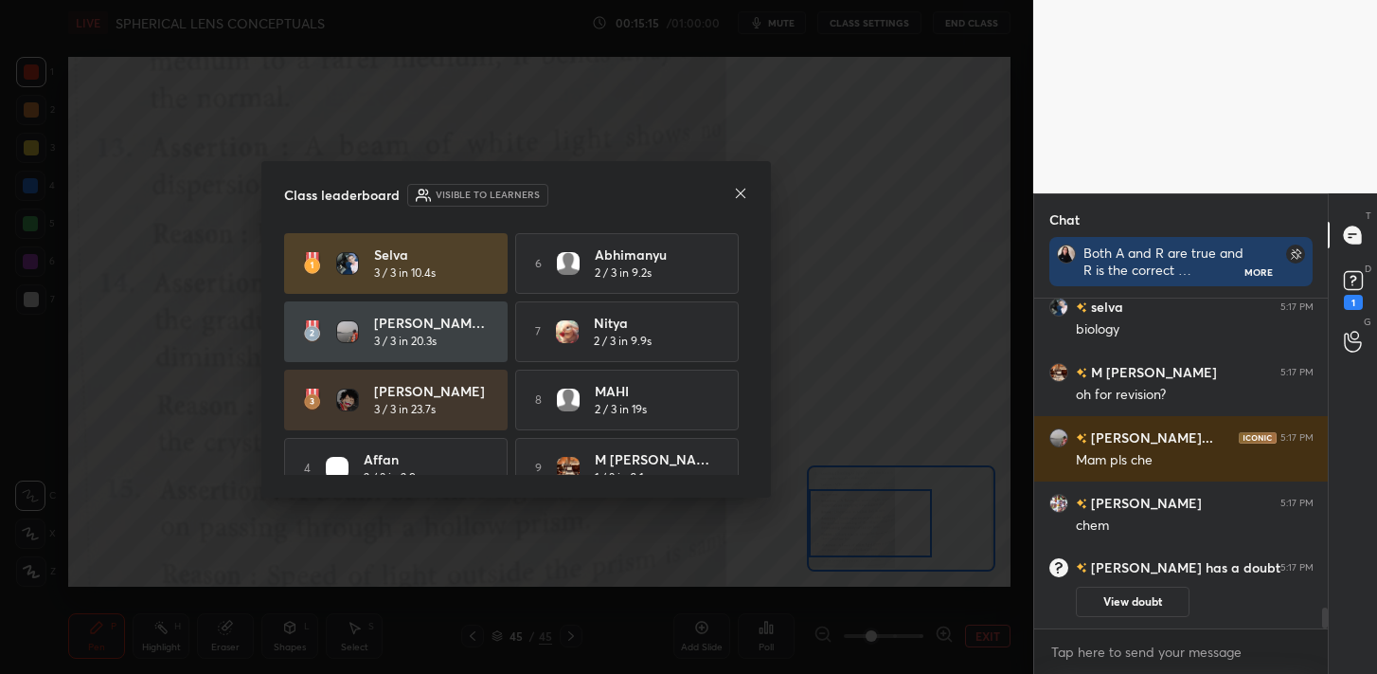
drag, startPoint x: 1322, startPoint y: 613, endPoint x: 1328, endPoint y: 636, distance: 23.7
click at [1328, 636] on div "Chat Both A and R are true and R is the correct explanation of A. Both A and R …" at bounding box center [1206, 433] width 345 height 480
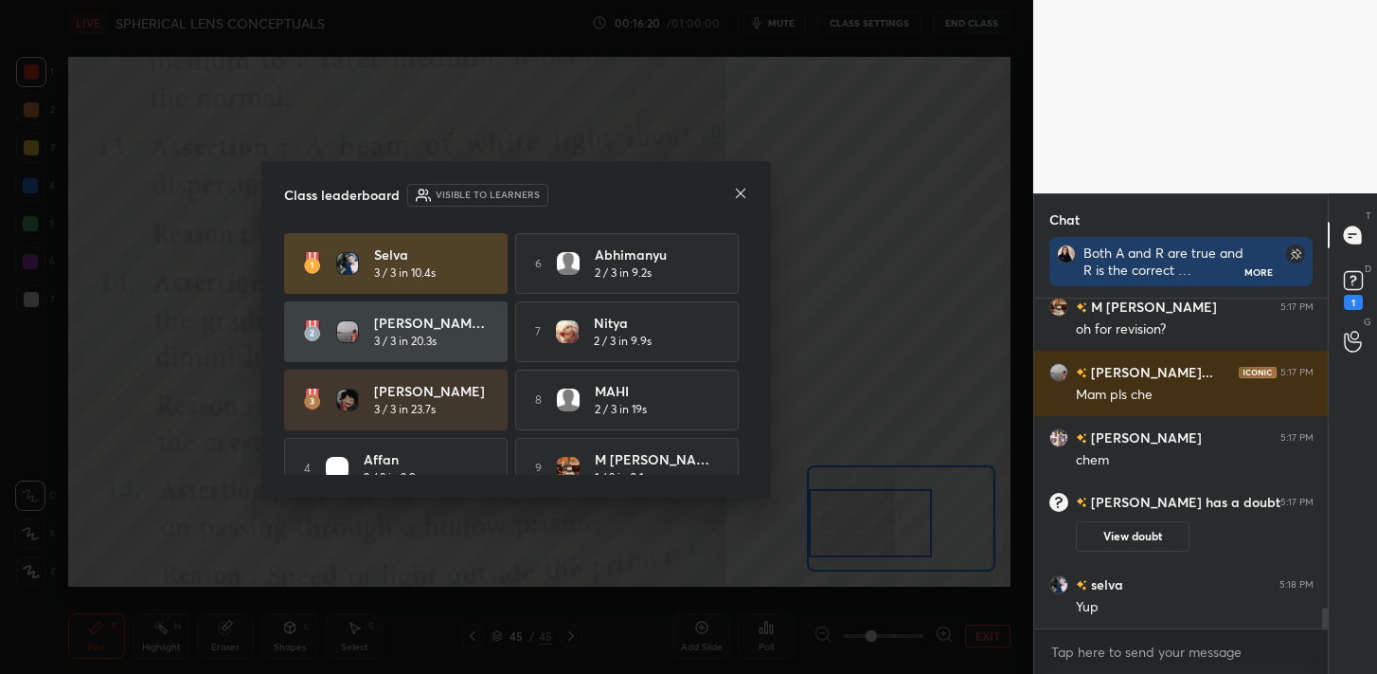
click at [742, 189] on icon at bounding box center [740, 193] width 15 height 15
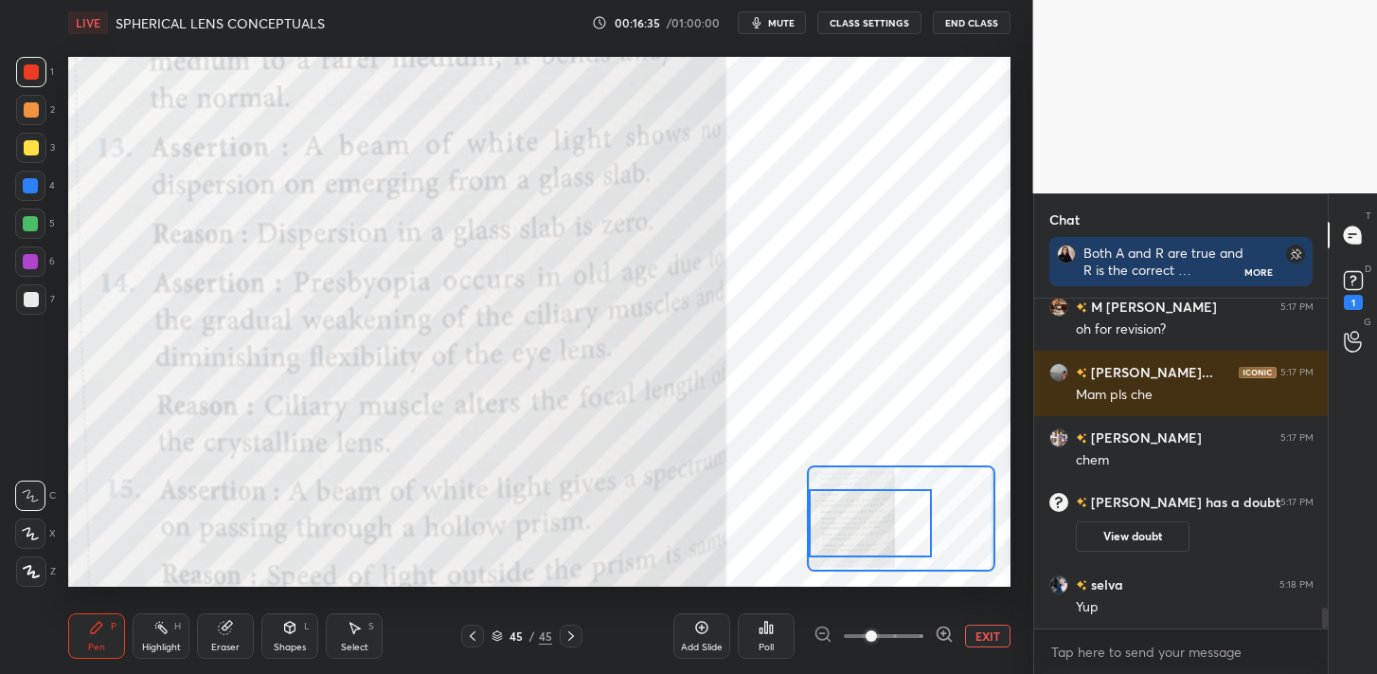
scroll to position [4971, 0]
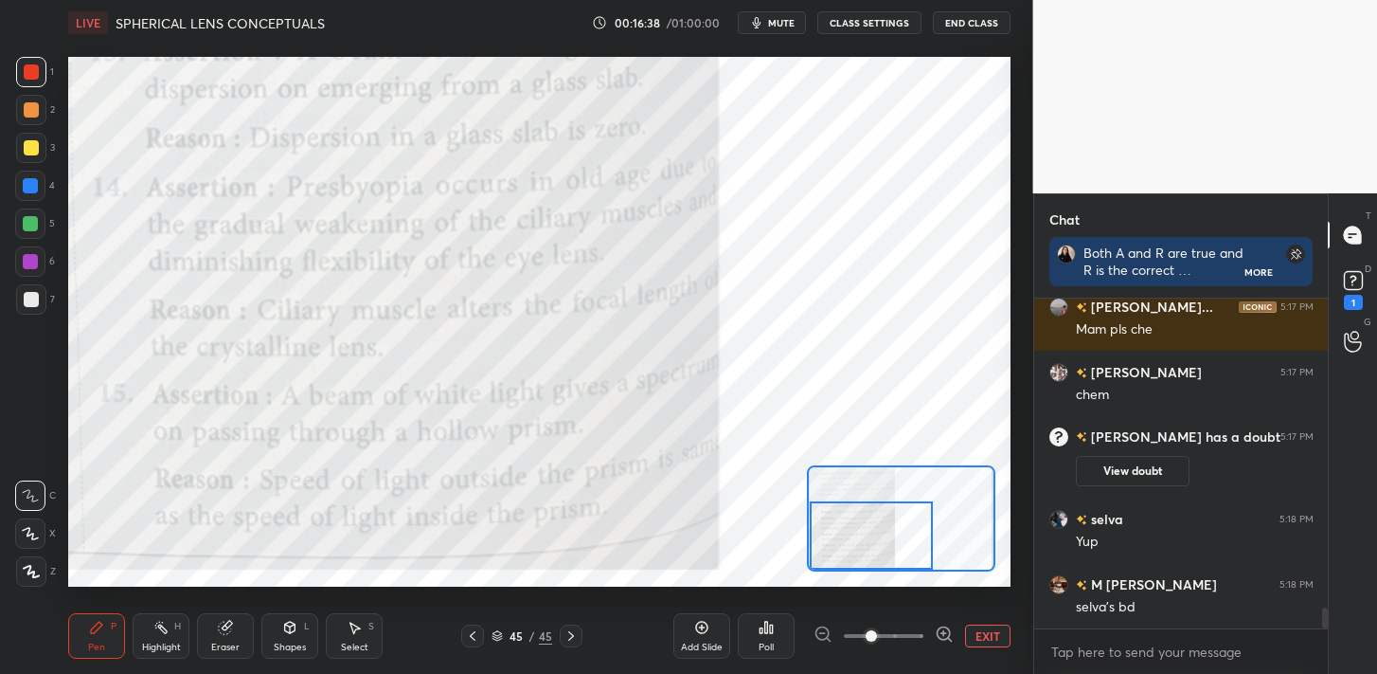
drag, startPoint x: 860, startPoint y: 513, endPoint x: 861, endPoint y: 539, distance: 25.6
click at [861, 539] on div at bounding box center [871, 535] width 123 height 68
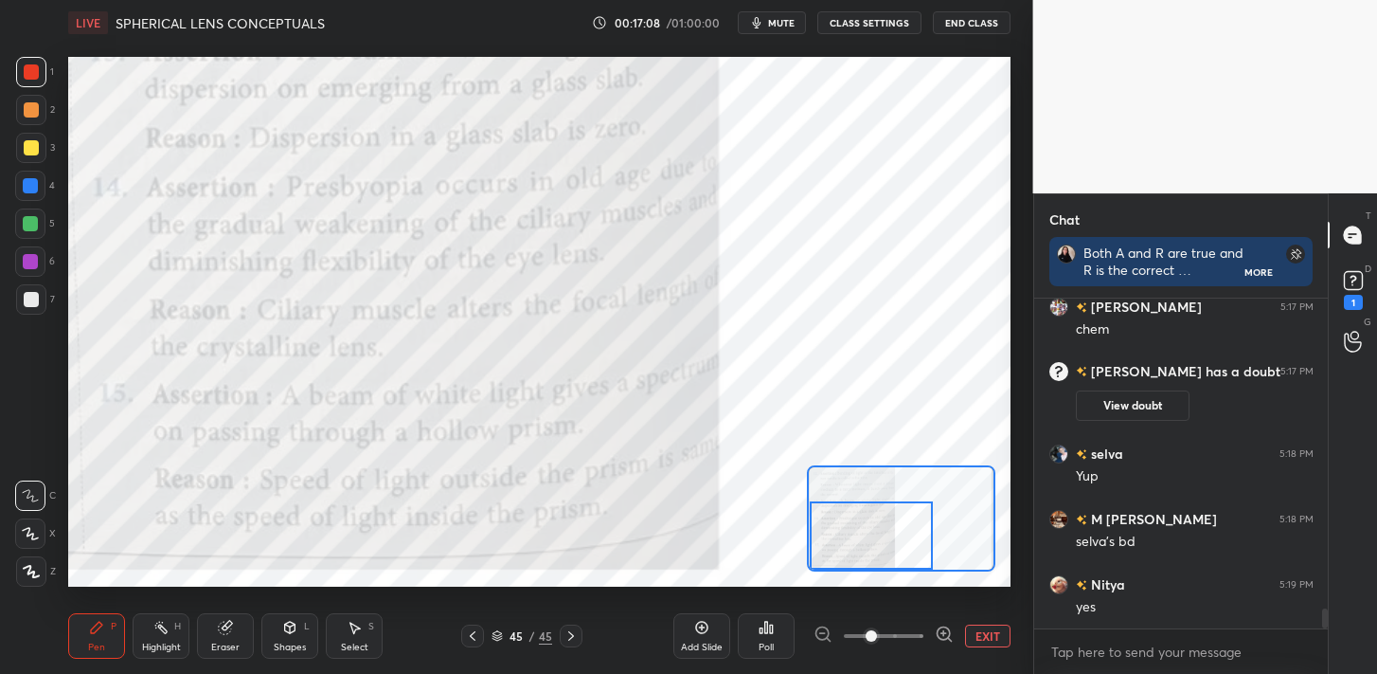
click at [772, 644] on div "Poll" at bounding box center [766, 646] width 15 height 9
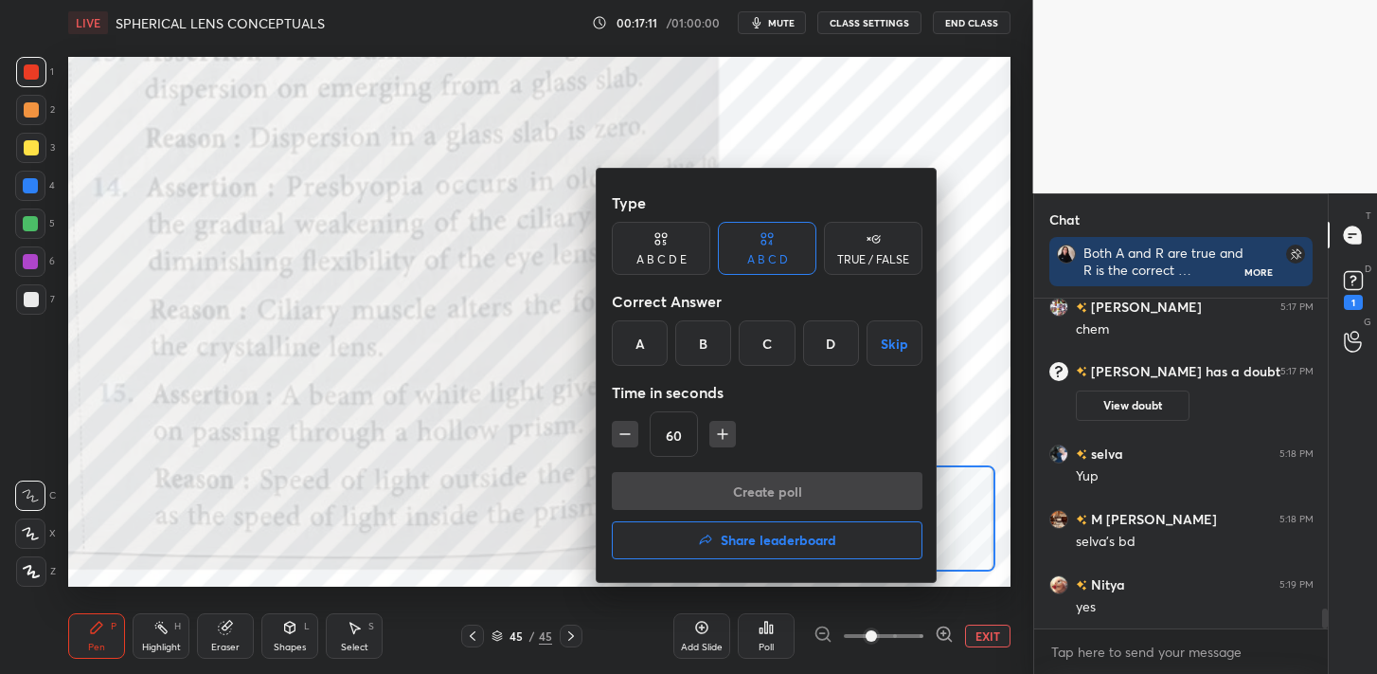
click at [564, 423] on div at bounding box center [688, 337] width 1377 height 674
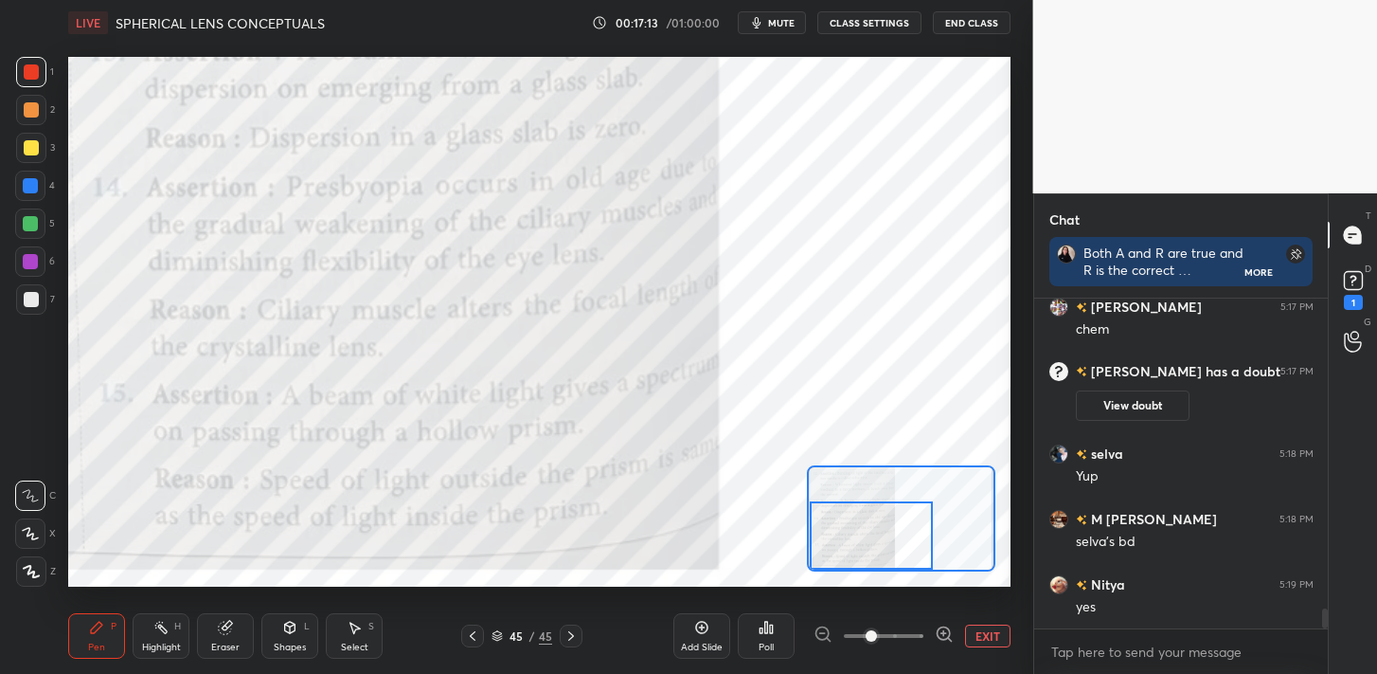
click at [757, 640] on div "Poll" at bounding box center [766, 635] width 57 height 45
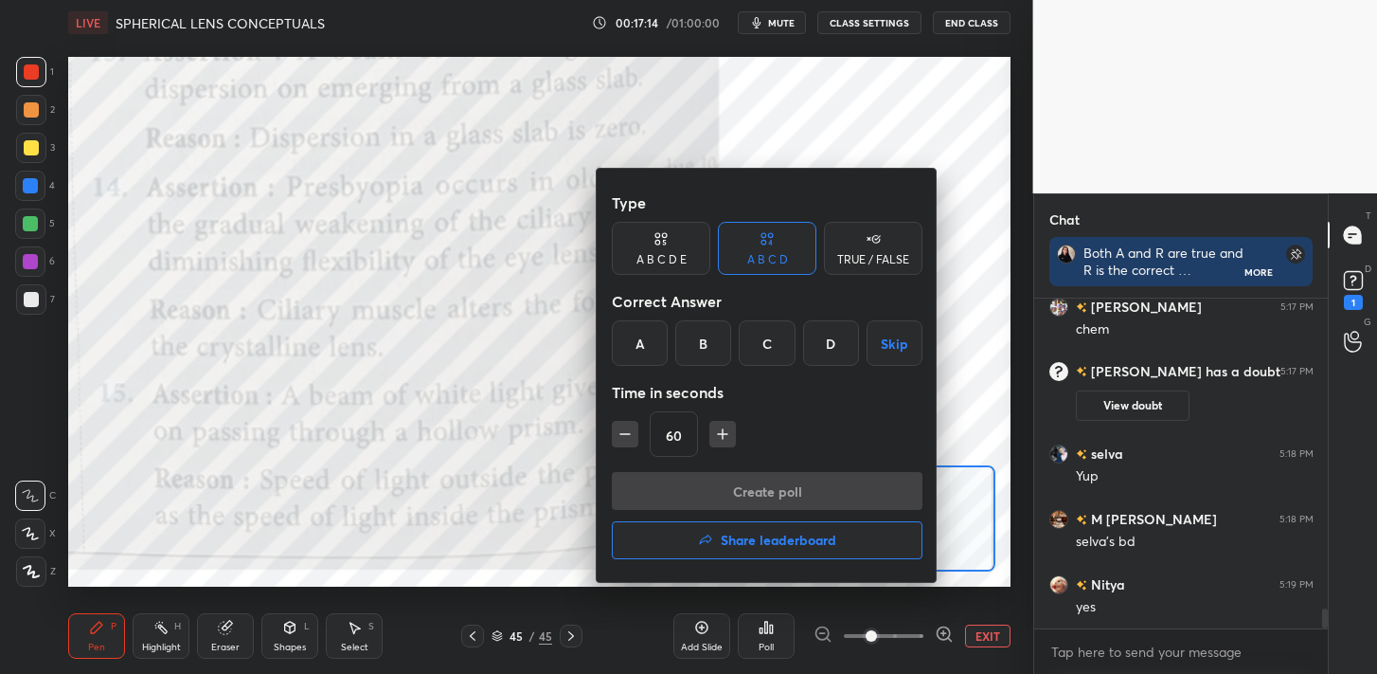
click at [770, 333] on div "C" at bounding box center [767, 342] width 56 height 45
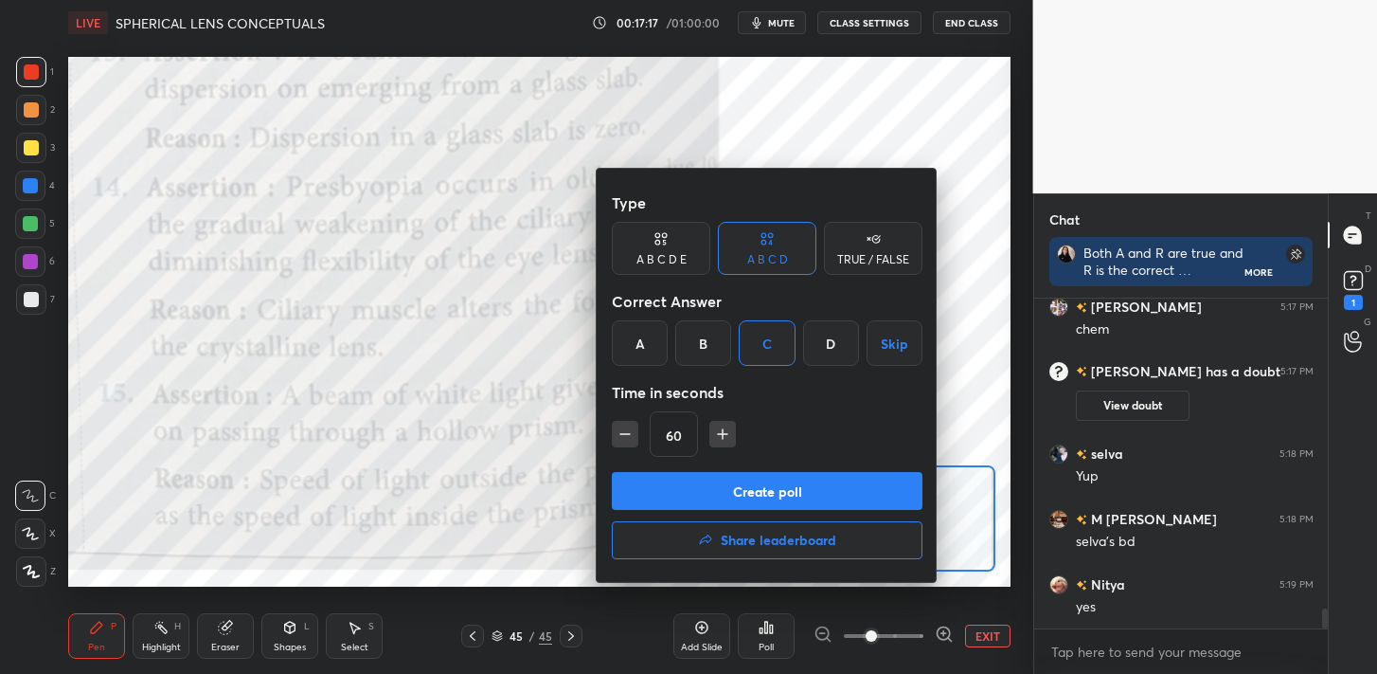
click at [712, 479] on button "Create poll" at bounding box center [767, 491] width 311 height 38
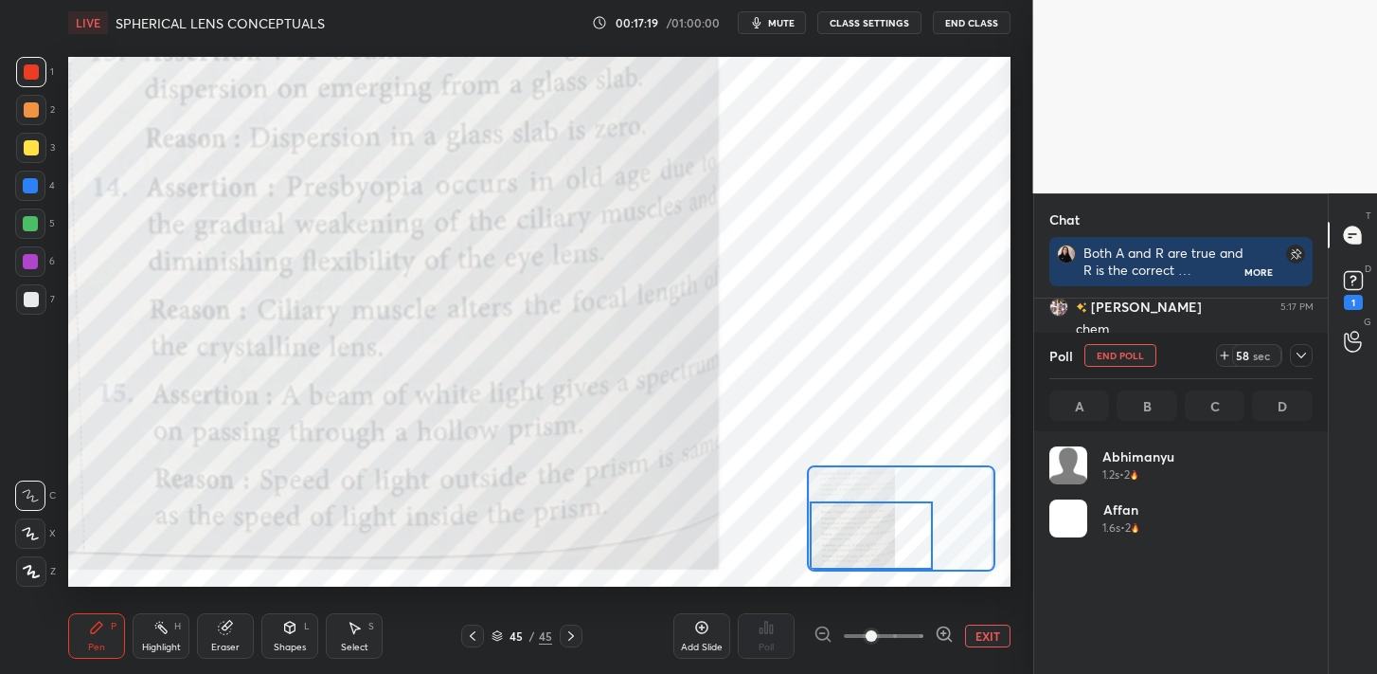
scroll to position [222, 258]
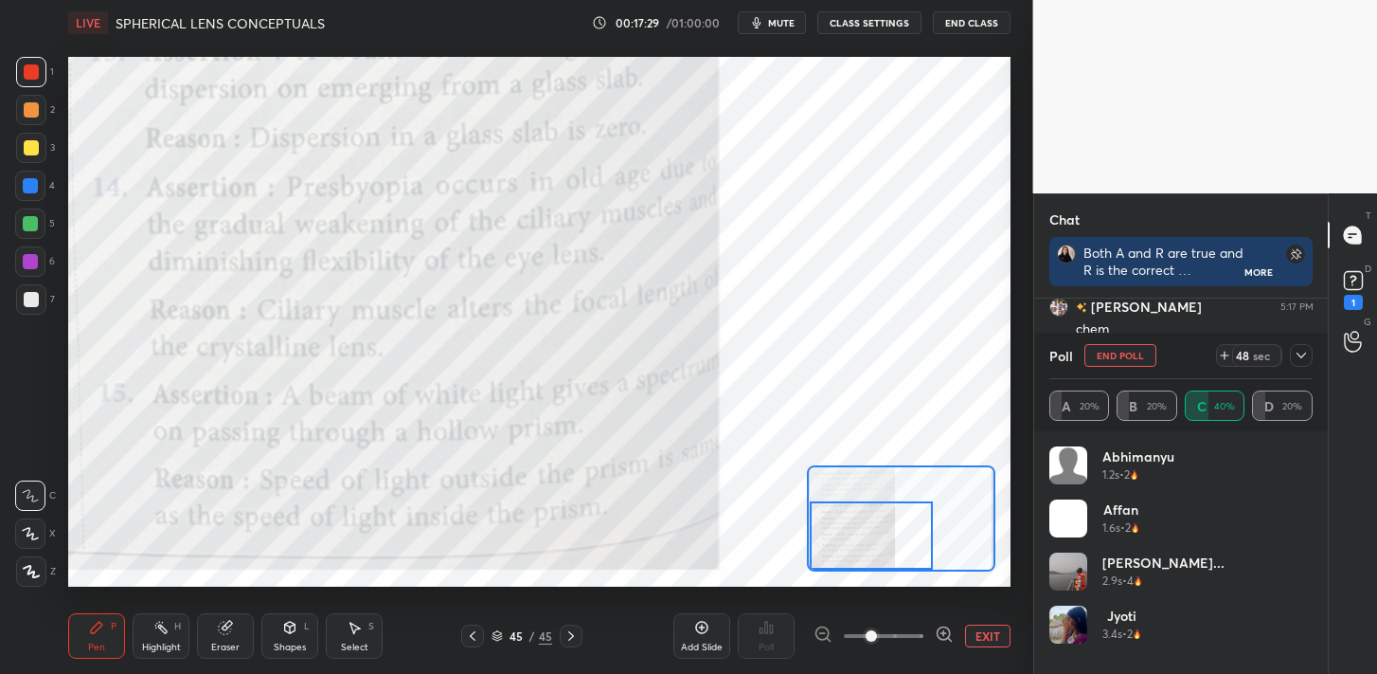
click at [1004, 627] on button "EXIT" at bounding box center [987, 635] width 45 height 23
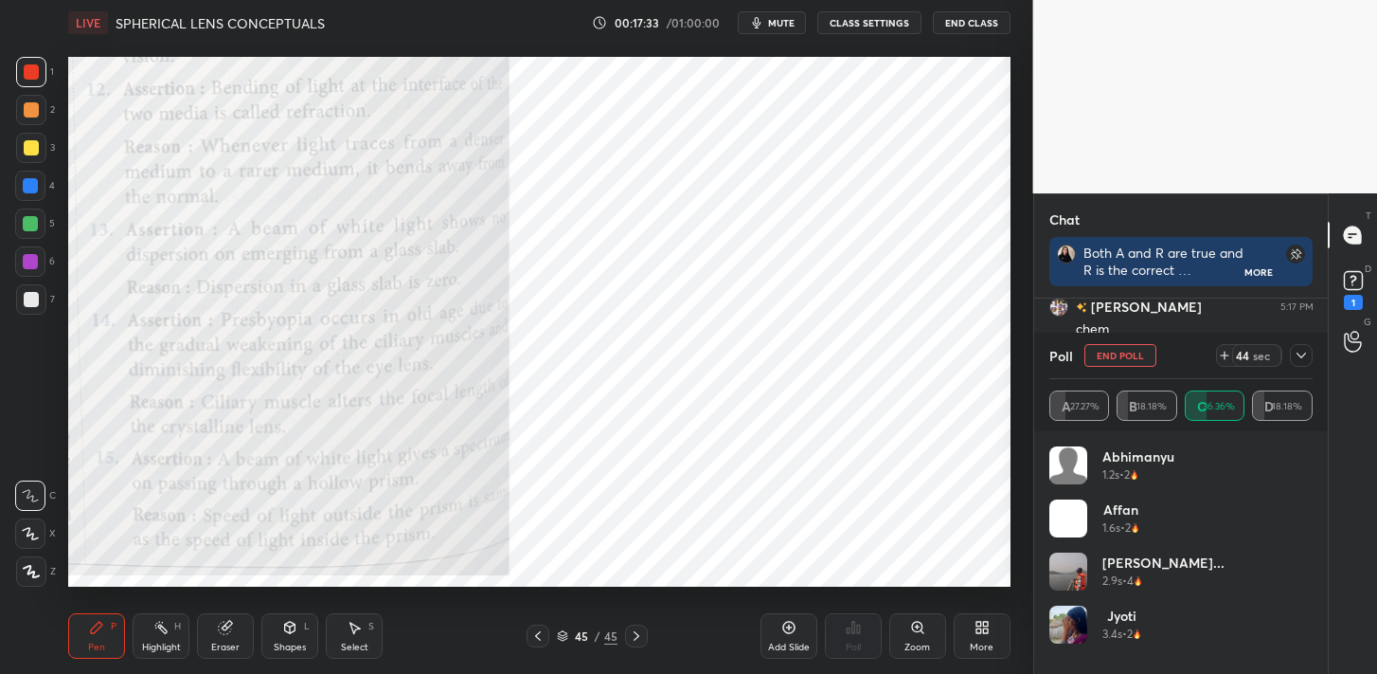
click at [981, 637] on div "More" at bounding box center [982, 635] width 57 height 45
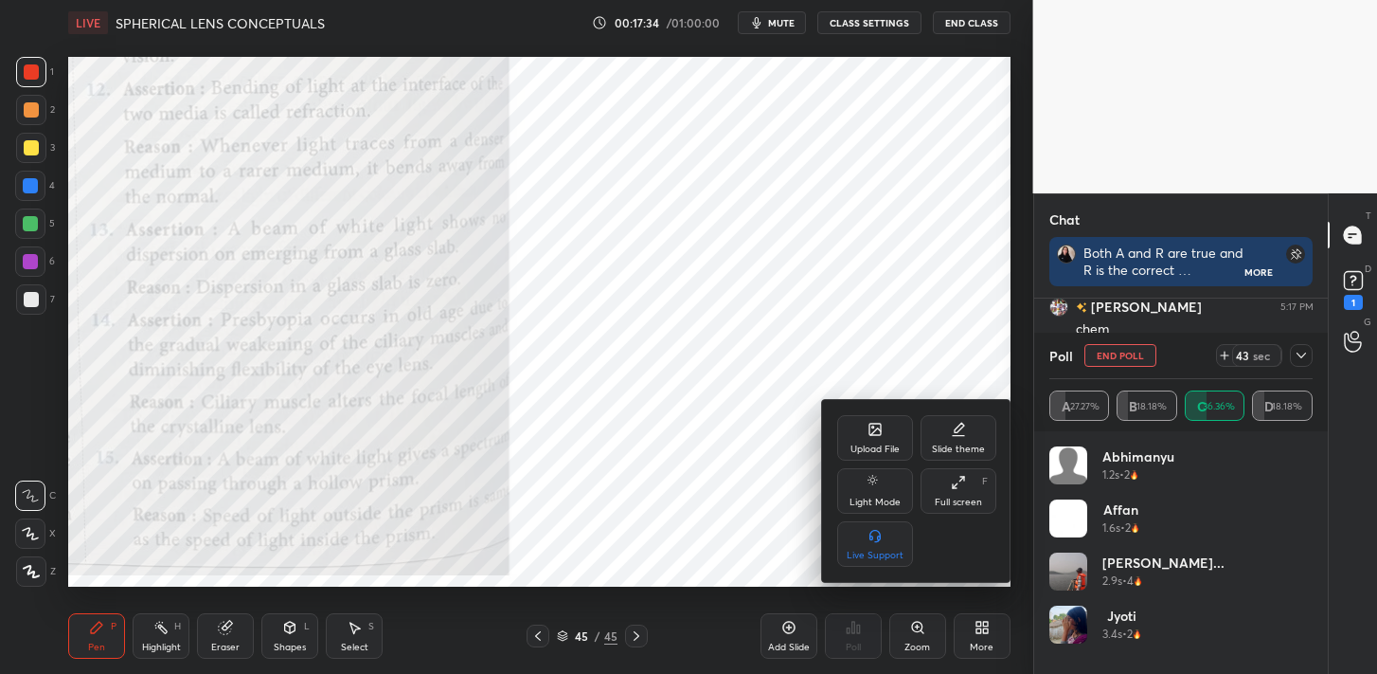
click at [870, 433] on icon at bounding box center [875, 428] width 11 height 11
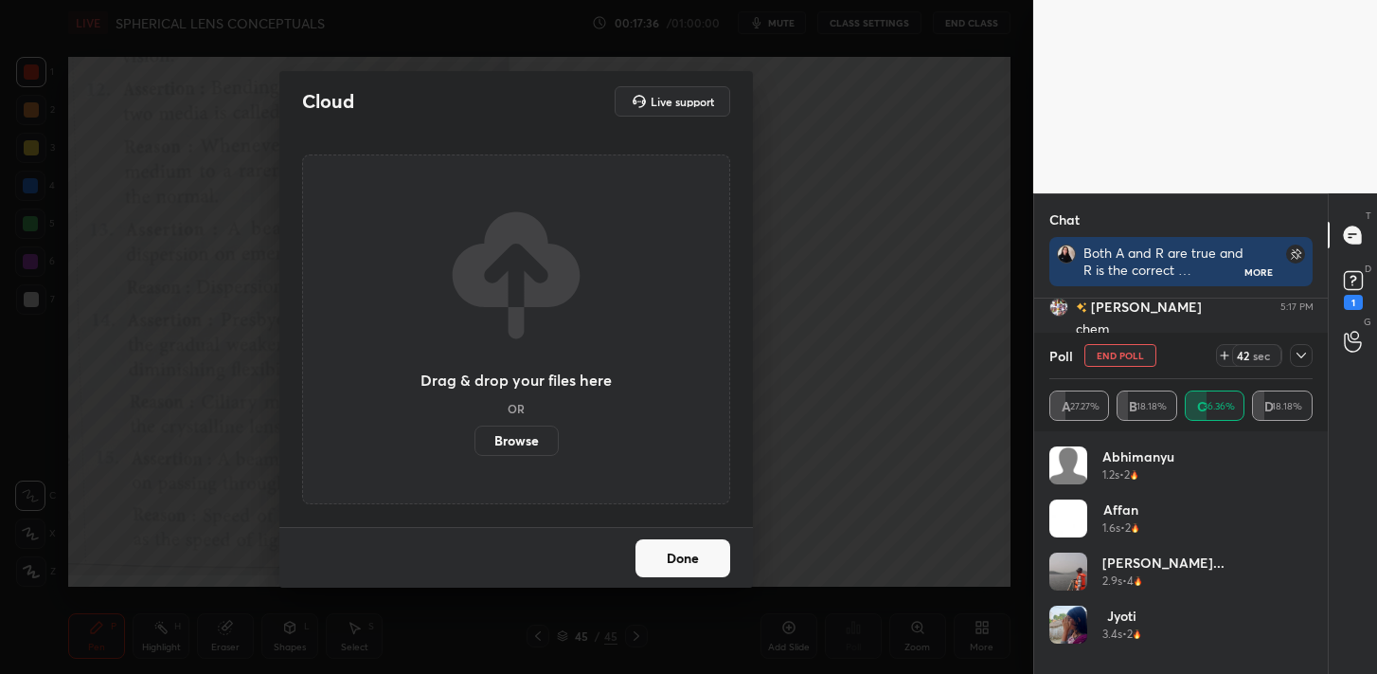
click at [520, 442] on label "Browse" at bounding box center [517, 440] width 84 height 30
click at [475, 442] on input "Browse" at bounding box center [475, 440] width 0 height 30
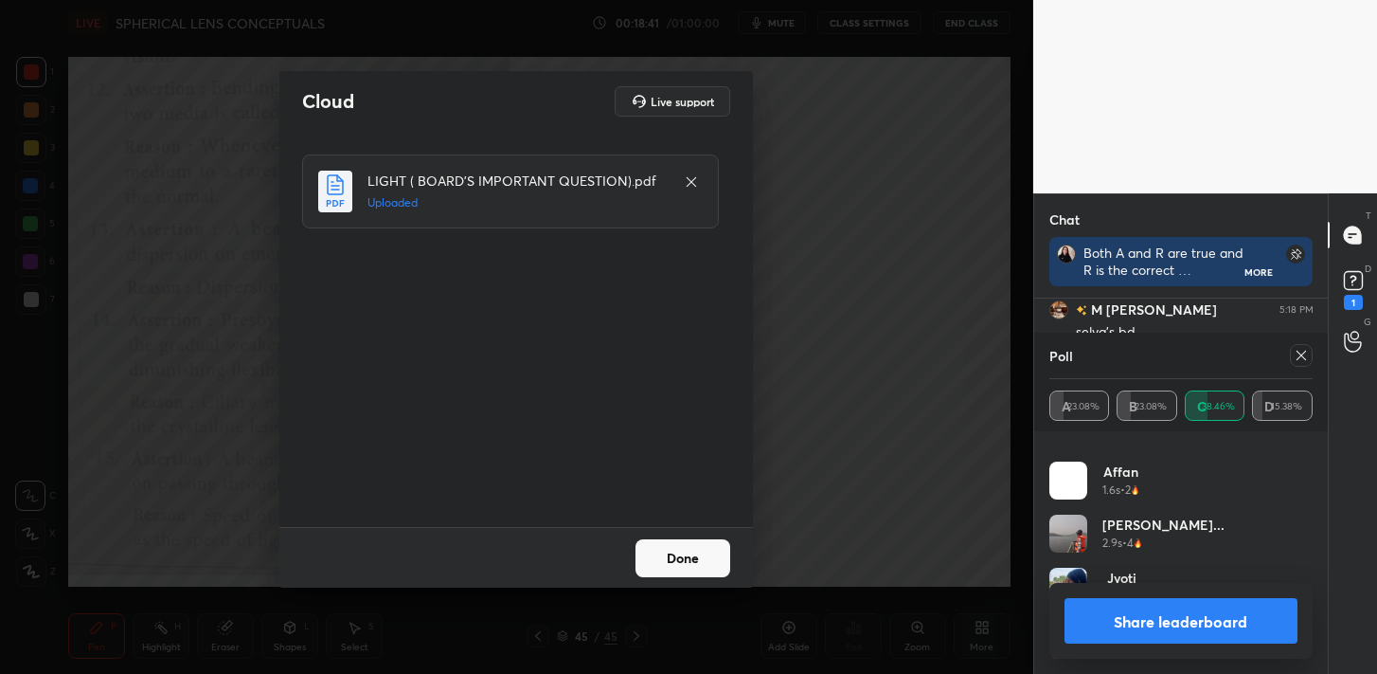
scroll to position [4882, 0]
click at [685, 559] on button "Done" at bounding box center [683, 558] width 95 height 38
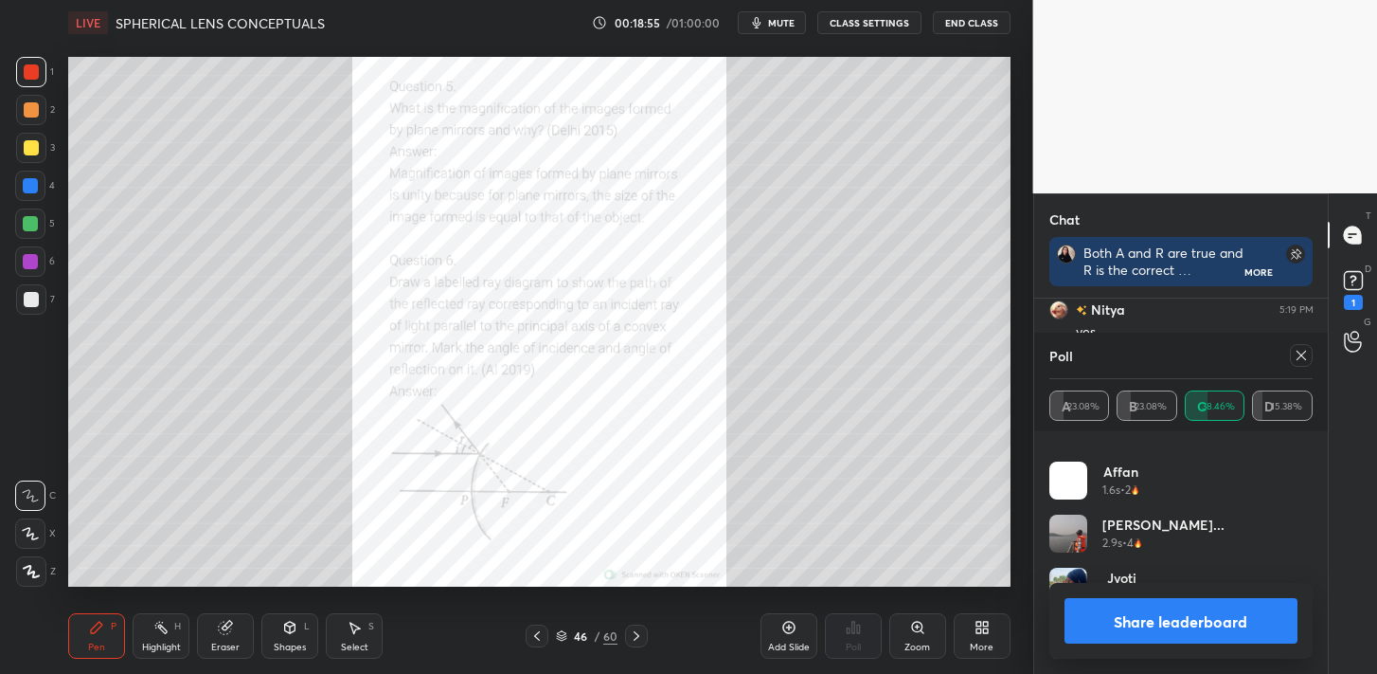
click at [1143, 607] on button "Share leaderboard" at bounding box center [1182, 620] width 234 height 45
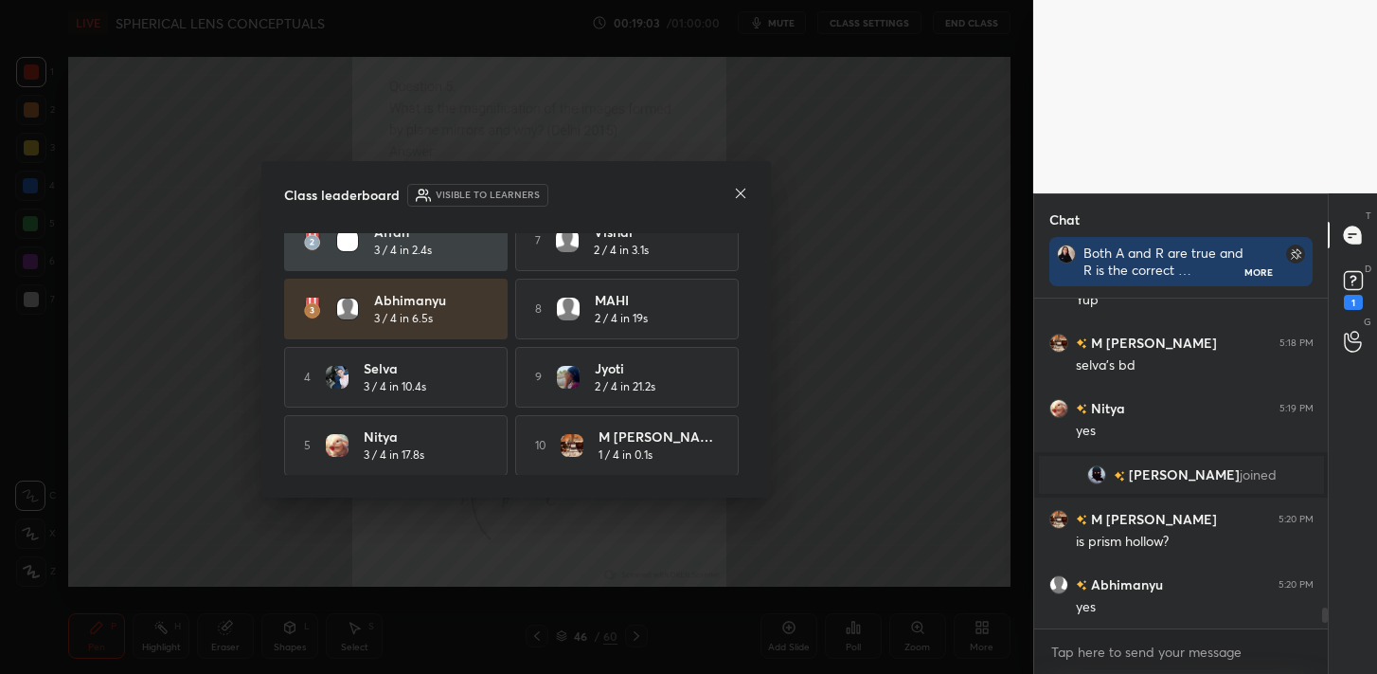
scroll to position [97, 0]
click at [743, 188] on icon at bounding box center [740, 193] width 15 height 15
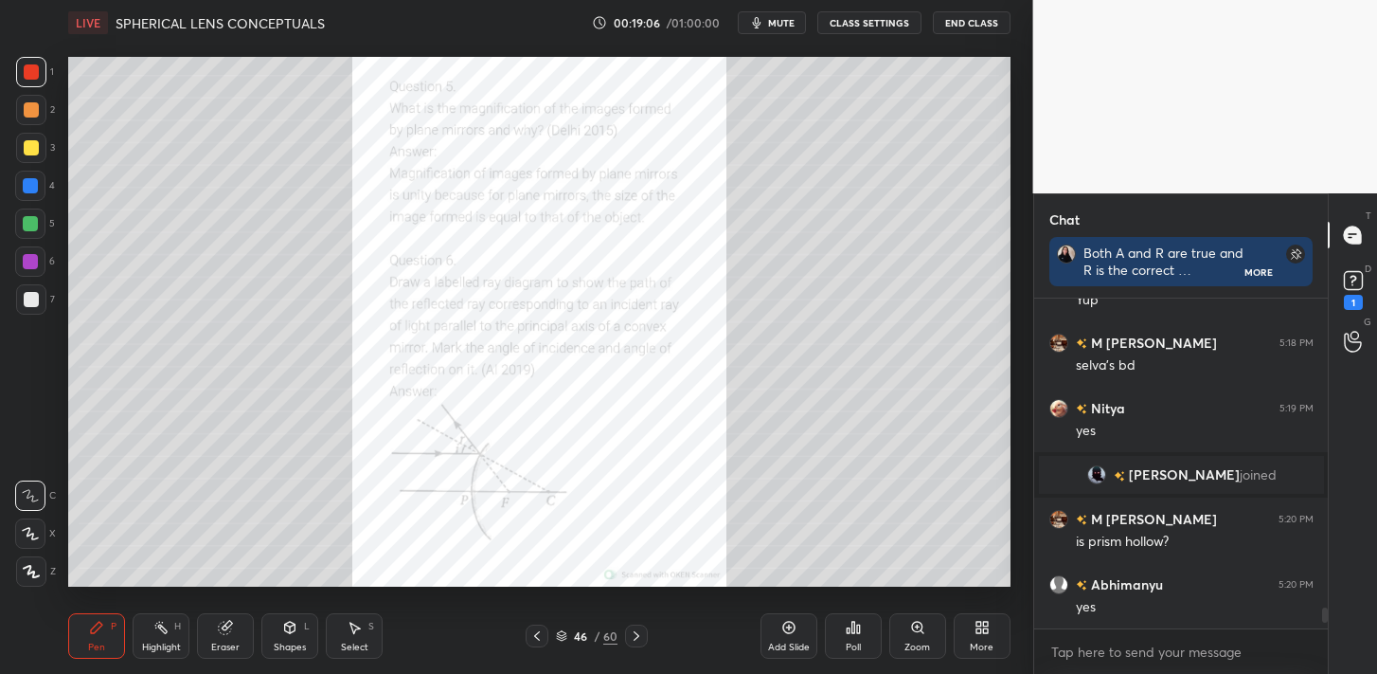
click at [920, 634] on icon at bounding box center [917, 627] width 15 height 15
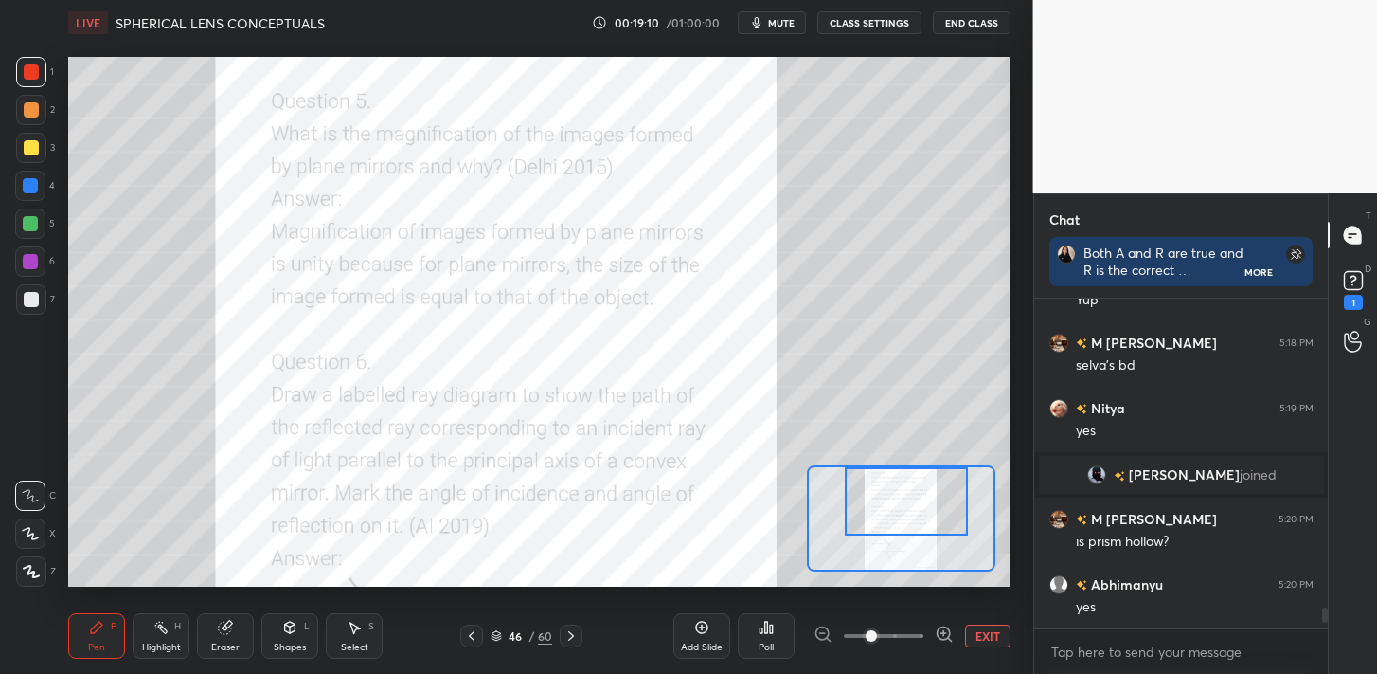
drag, startPoint x: 897, startPoint y: 531, endPoint x: 903, endPoint y: 501, distance: 30.8
click at [903, 501] on div at bounding box center [906, 501] width 123 height 68
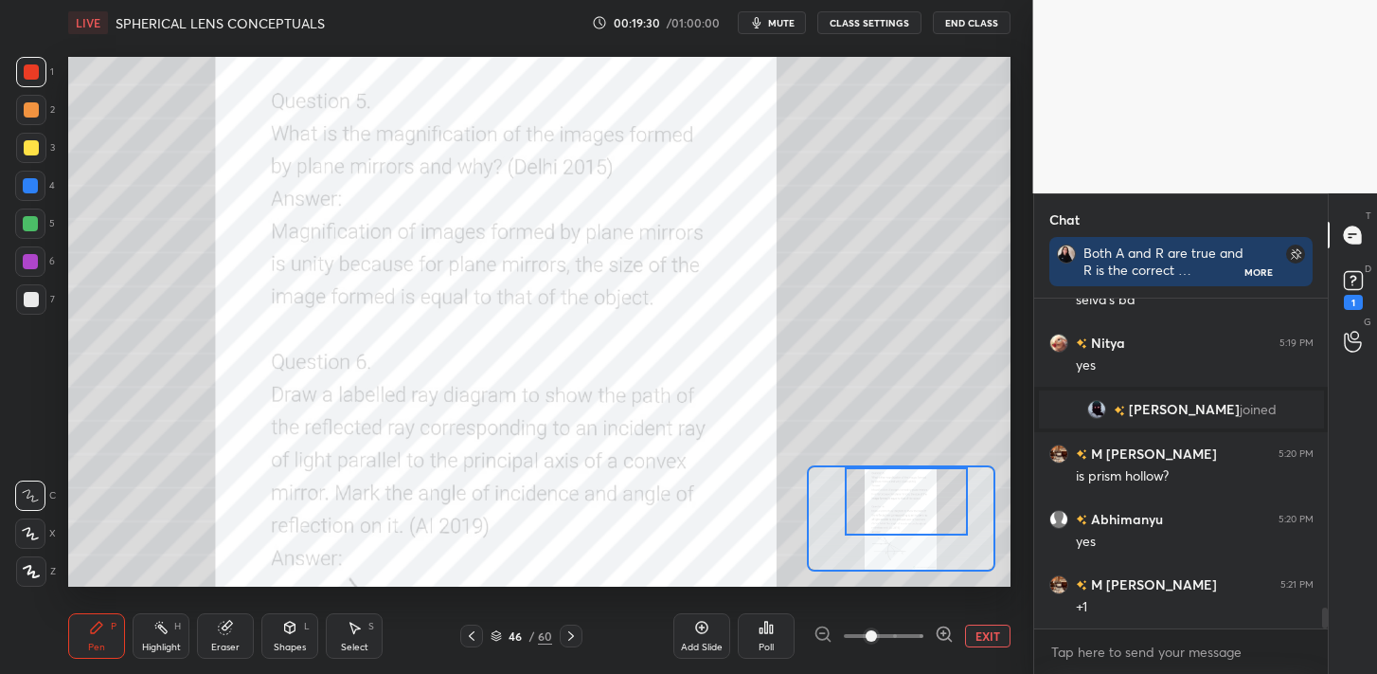
scroll to position [4914, 0]
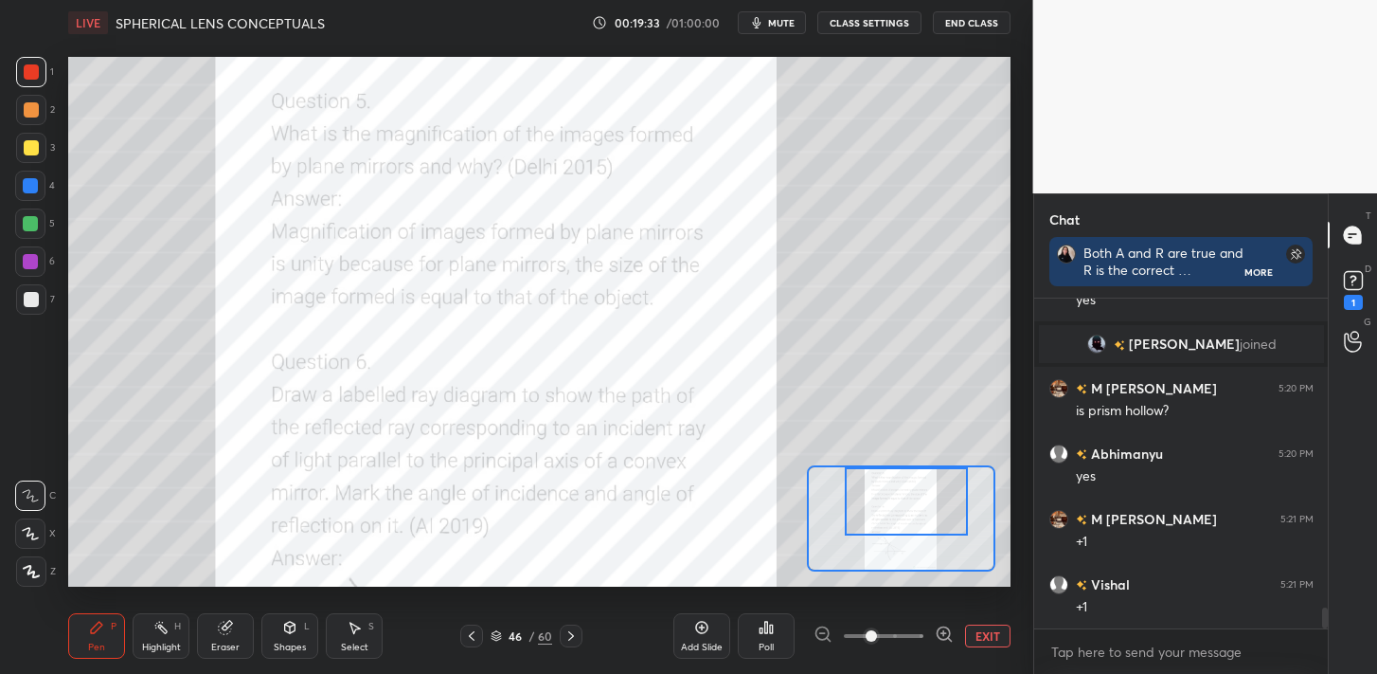
click at [567, 646] on div at bounding box center [571, 635] width 23 height 23
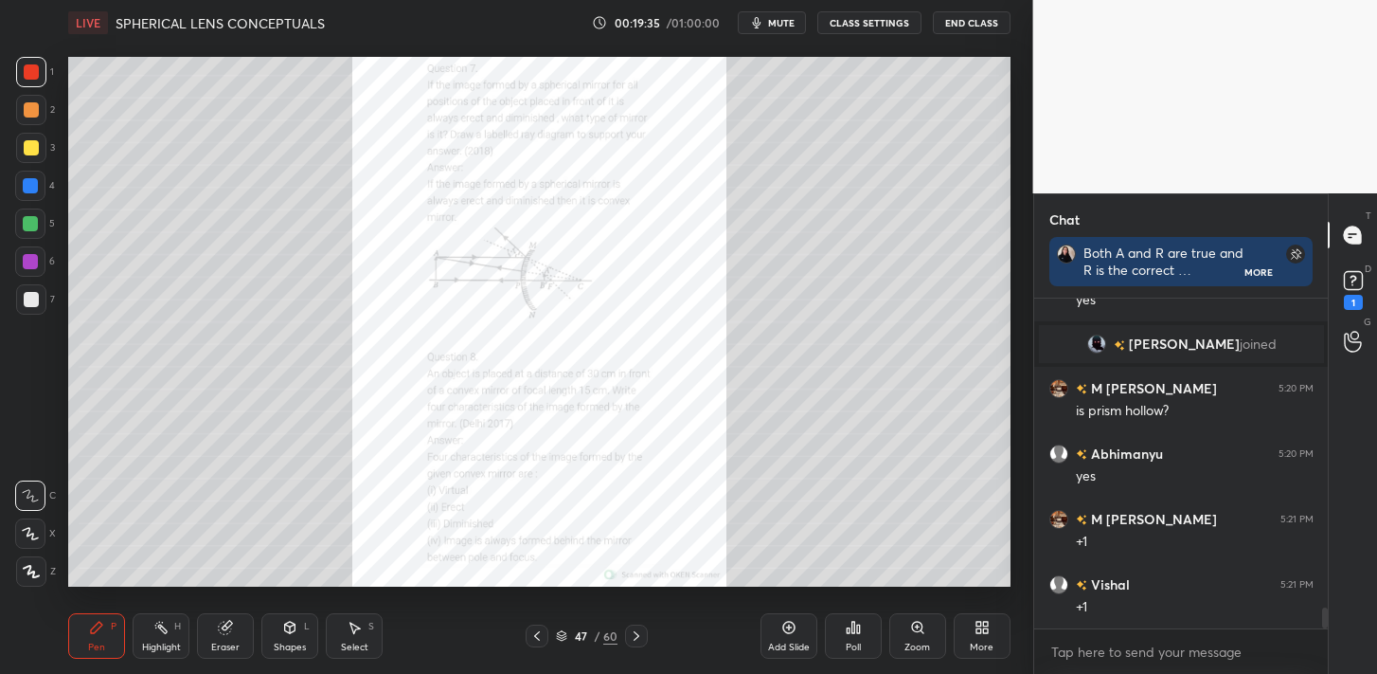
click at [904, 625] on div "Zoom" at bounding box center [918, 635] width 57 height 45
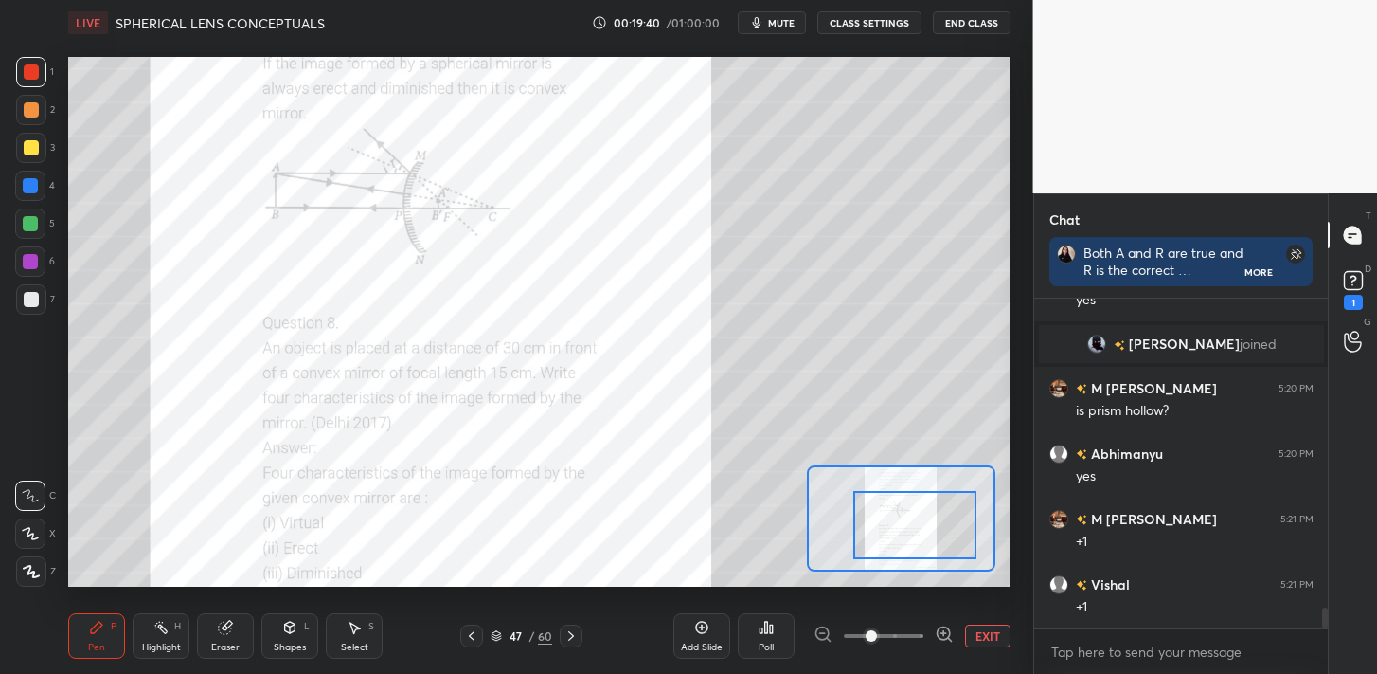
drag, startPoint x: 908, startPoint y: 545, endPoint x: 922, endPoint y: 559, distance: 20.1
click at [922, 559] on div at bounding box center [915, 525] width 123 height 68
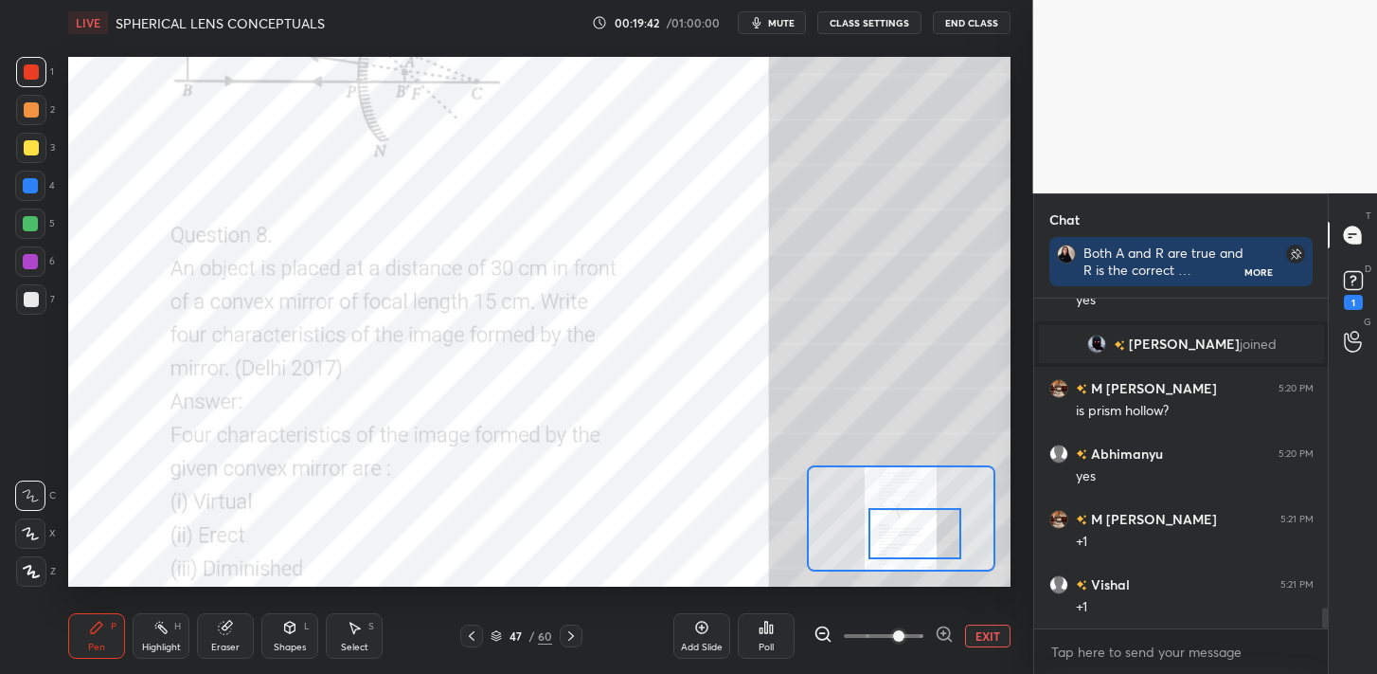
drag, startPoint x: 867, startPoint y: 631, endPoint x: 910, endPoint y: 623, distance: 44.2
click at [905, 630] on span at bounding box center [898, 635] width 11 height 11
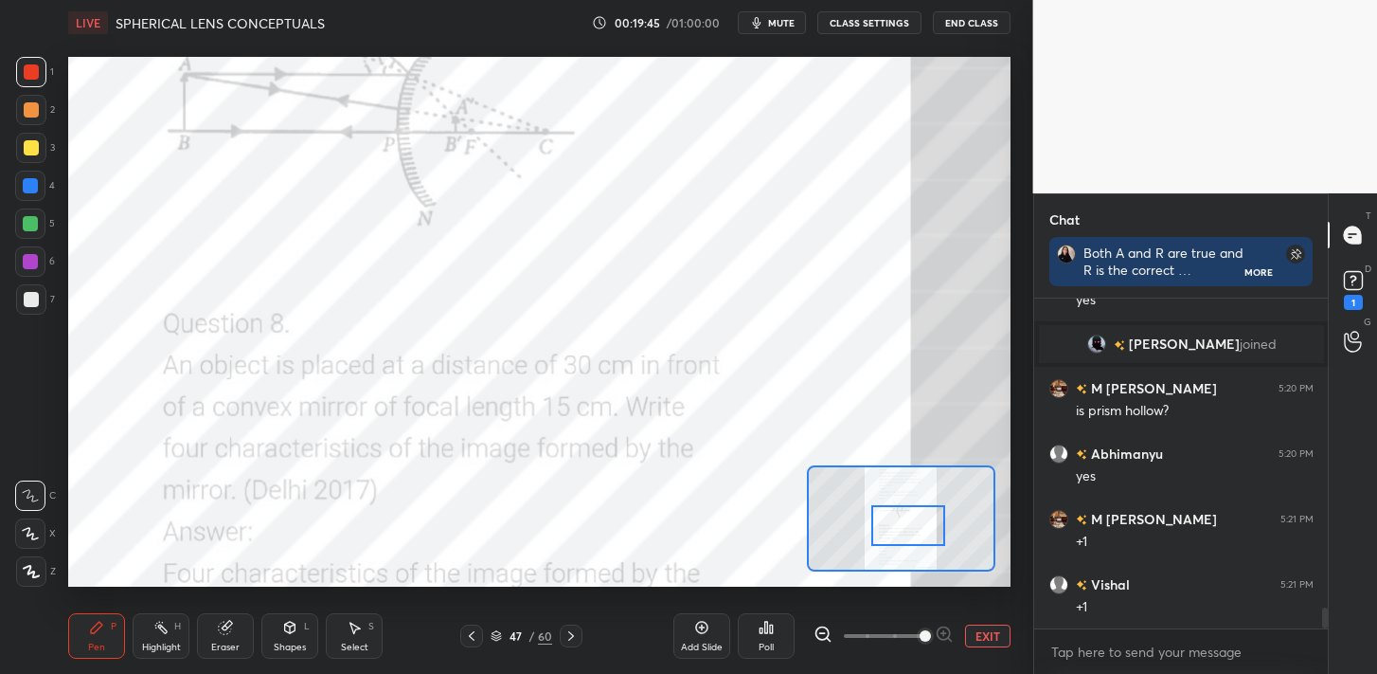
drag, startPoint x: 917, startPoint y: 527, endPoint x: 910, endPoint y: 518, distance: 10.8
click at [910, 518] on div at bounding box center [909, 525] width 74 height 41
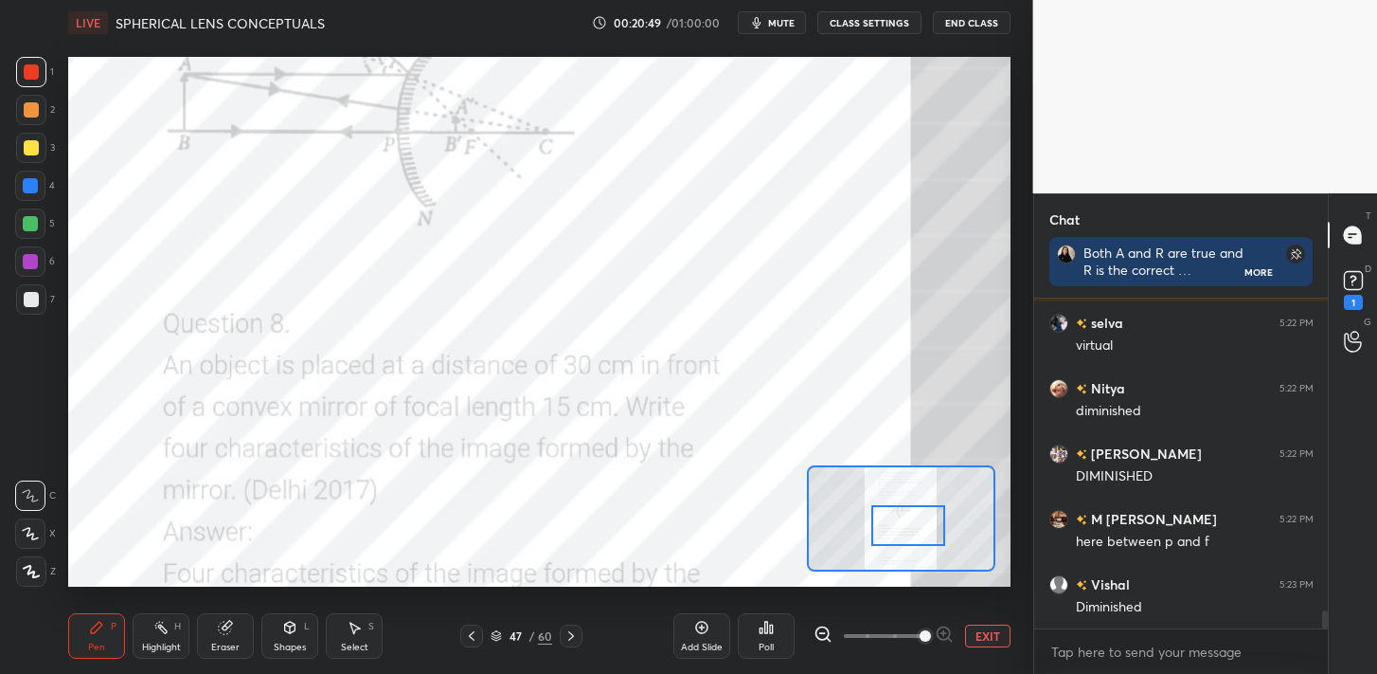
scroll to position [5783, 0]
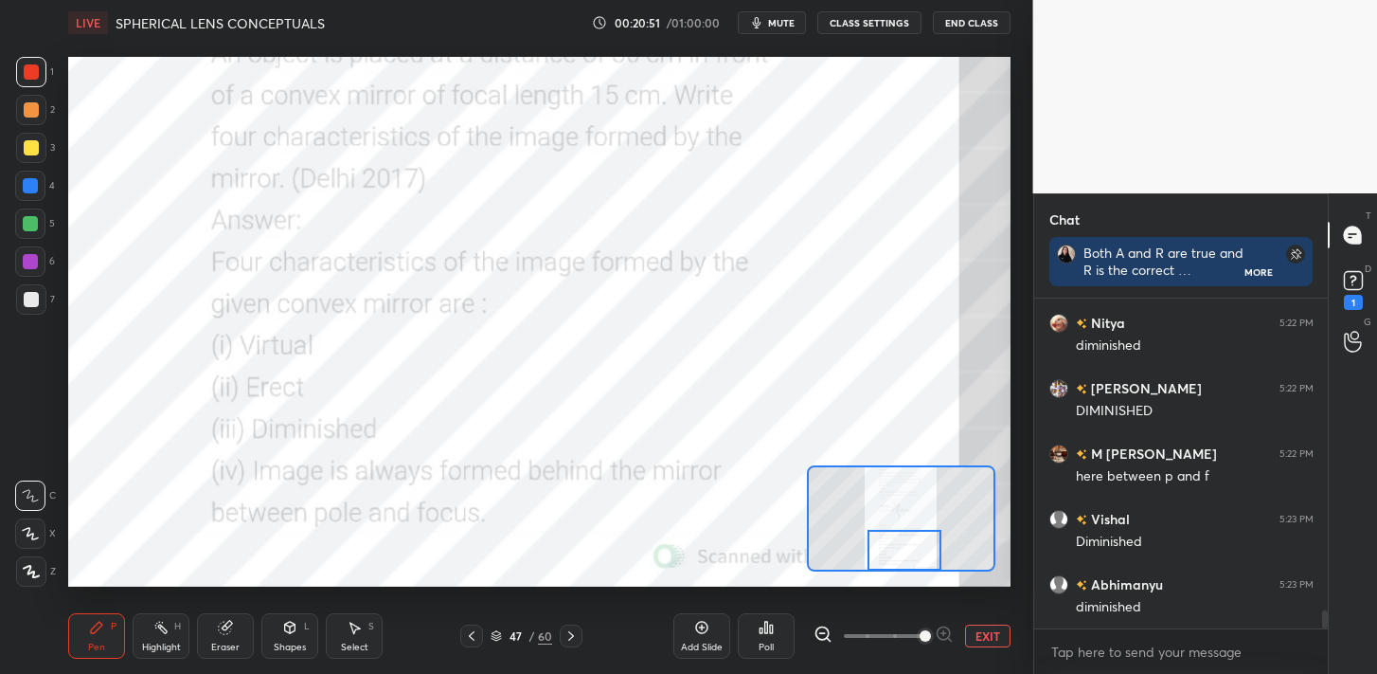
drag, startPoint x: 927, startPoint y: 520, endPoint x: 924, endPoint y: 550, distance: 30.6
click at [924, 550] on div at bounding box center [905, 550] width 74 height 41
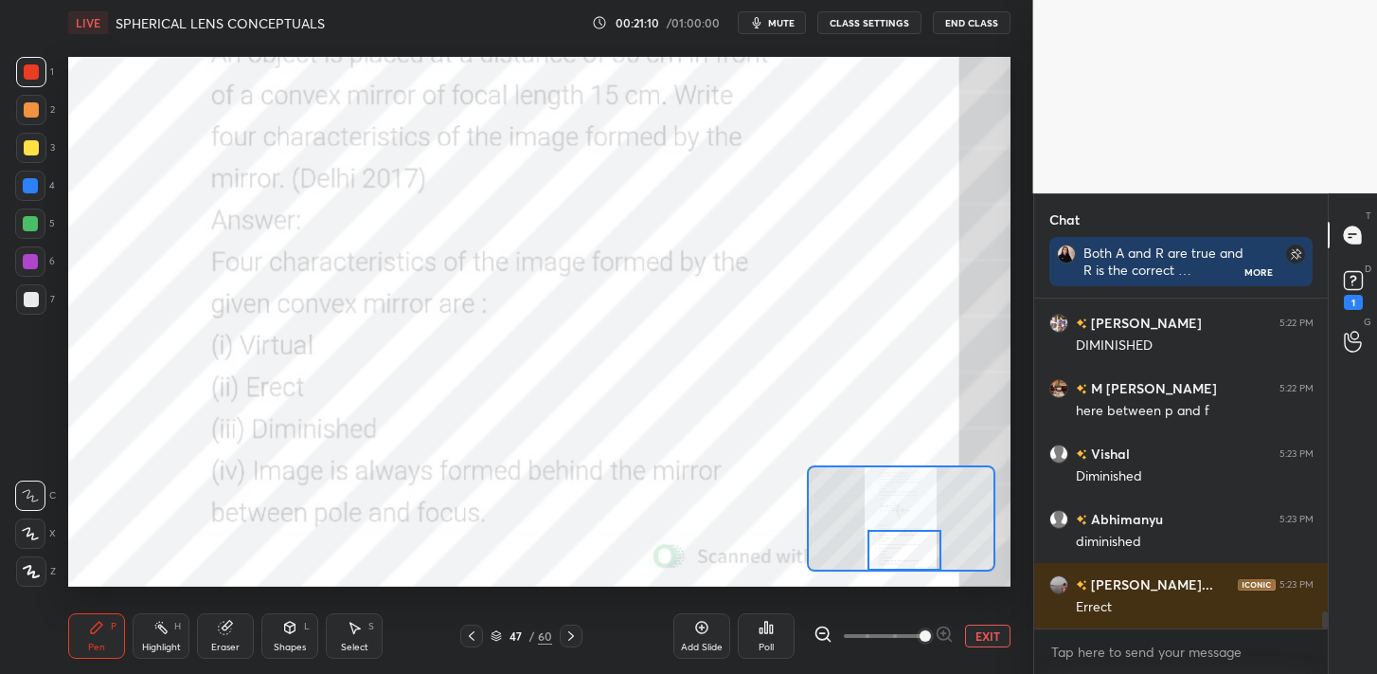
scroll to position [5894, 0]
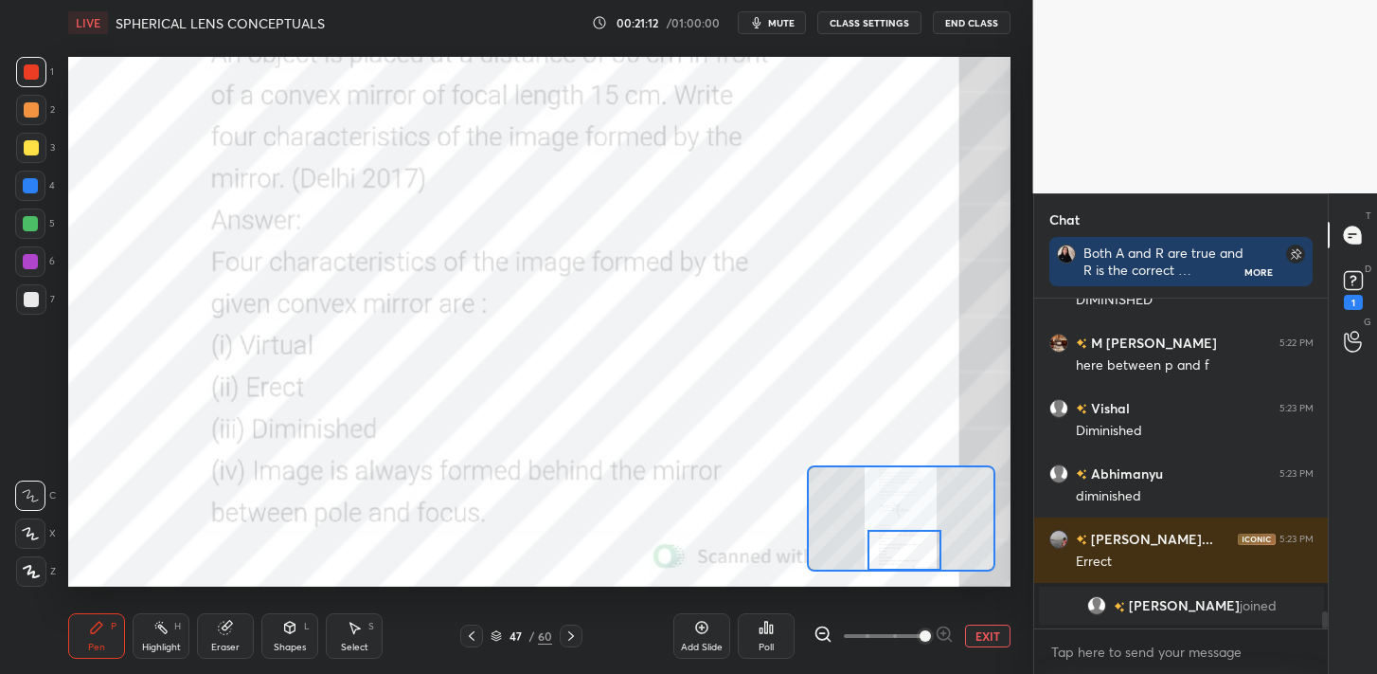
click at [574, 631] on icon at bounding box center [571, 635] width 15 height 15
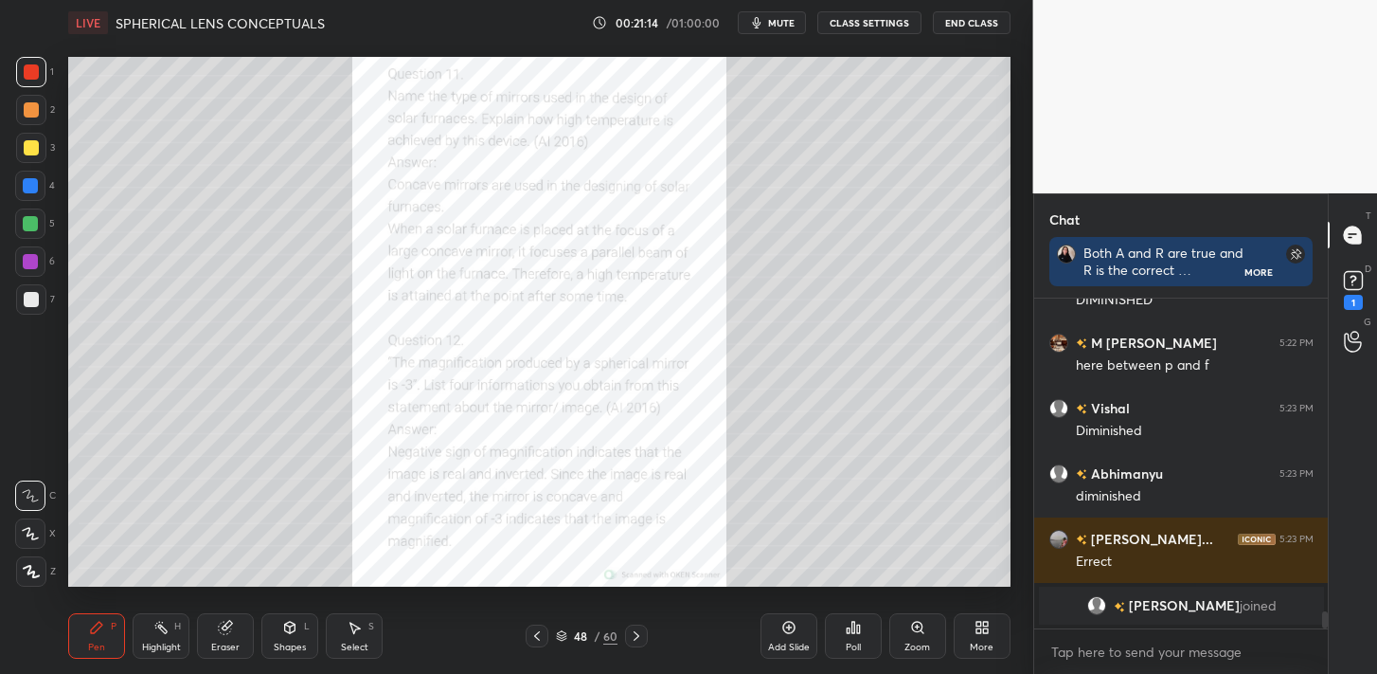
click at [904, 632] on div "Zoom" at bounding box center [918, 635] width 57 height 45
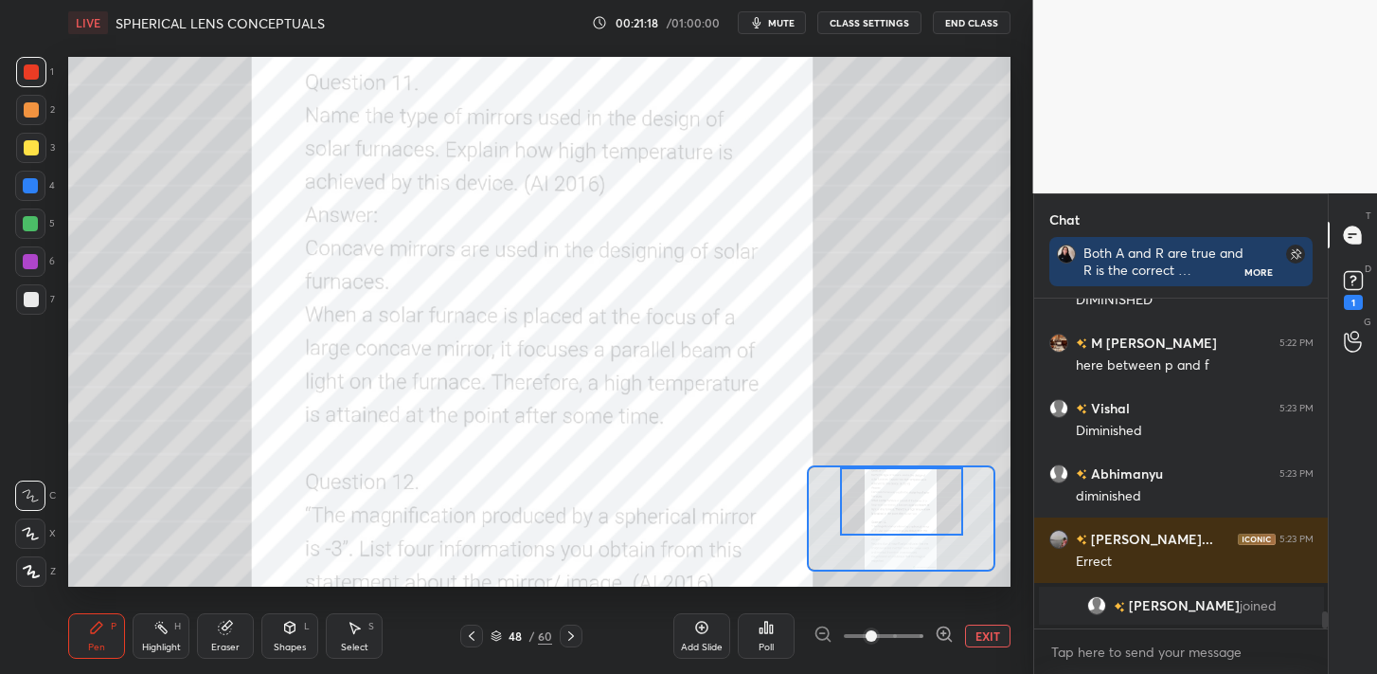
drag, startPoint x: 944, startPoint y: 529, endPoint x: 944, endPoint y: 489, distance: 39.8
click at [944, 489] on div at bounding box center [901, 501] width 123 height 68
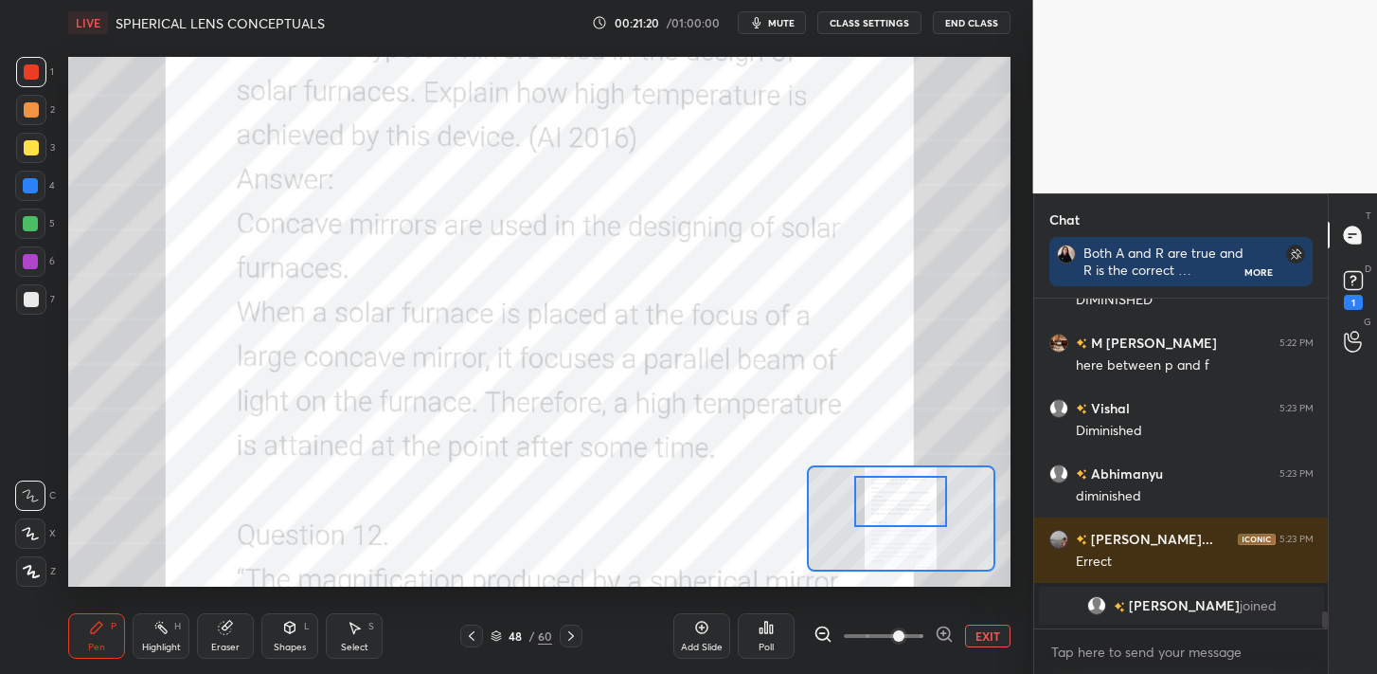
drag, startPoint x: 876, startPoint y: 637, endPoint x: 896, endPoint y: 632, distance: 20.5
click at [894, 634] on span at bounding box center [898, 635] width 11 height 11
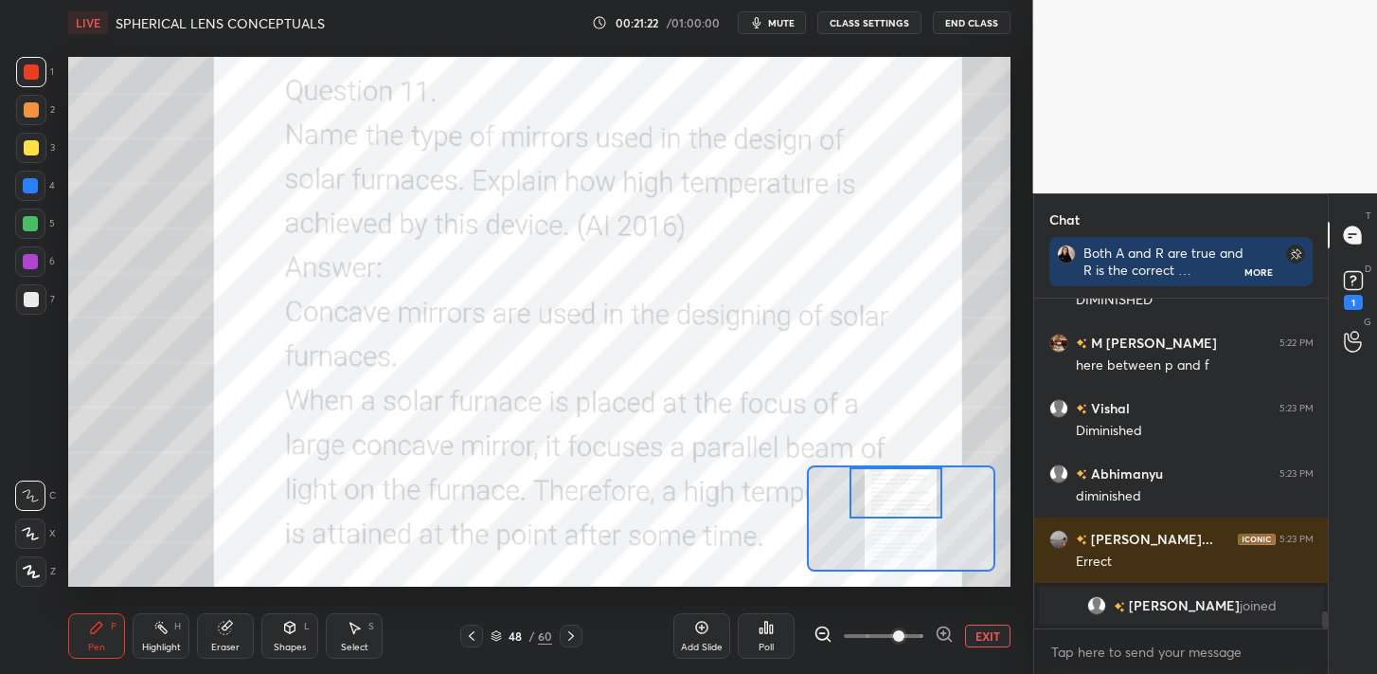
drag, startPoint x: 909, startPoint y: 499, endPoint x: 905, endPoint y: 467, distance: 32.6
click at [905, 467] on div at bounding box center [896, 492] width 92 height 51
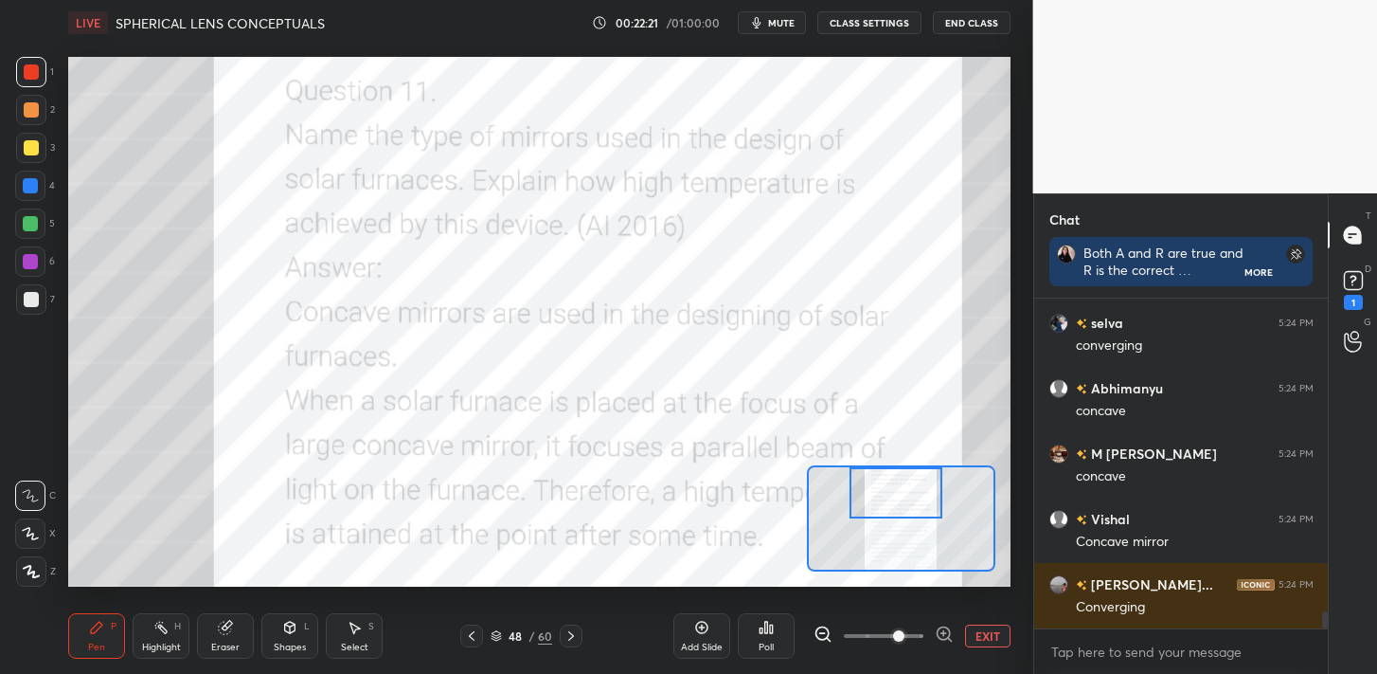
scroll to position [6088, 0]
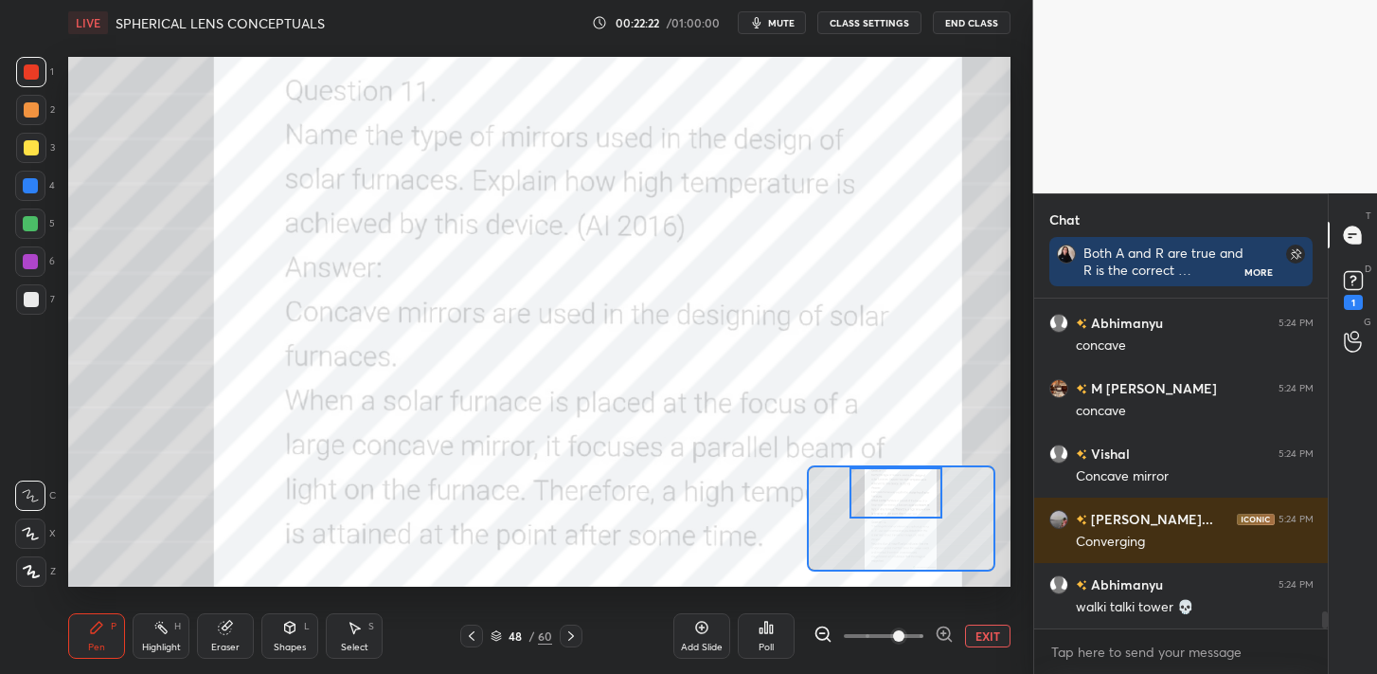
click at [41, 222] on div at bounding box center [30, 223] width 30 height 30
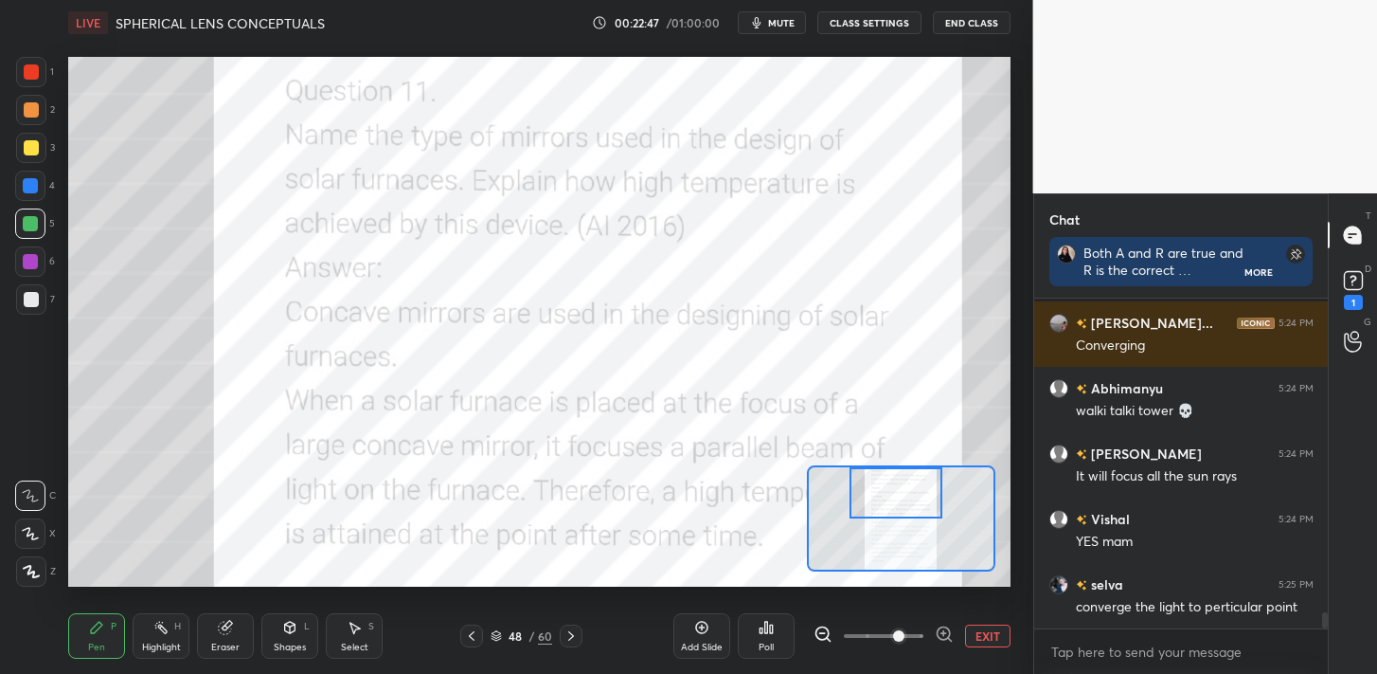
scroll to position [6366, 0]
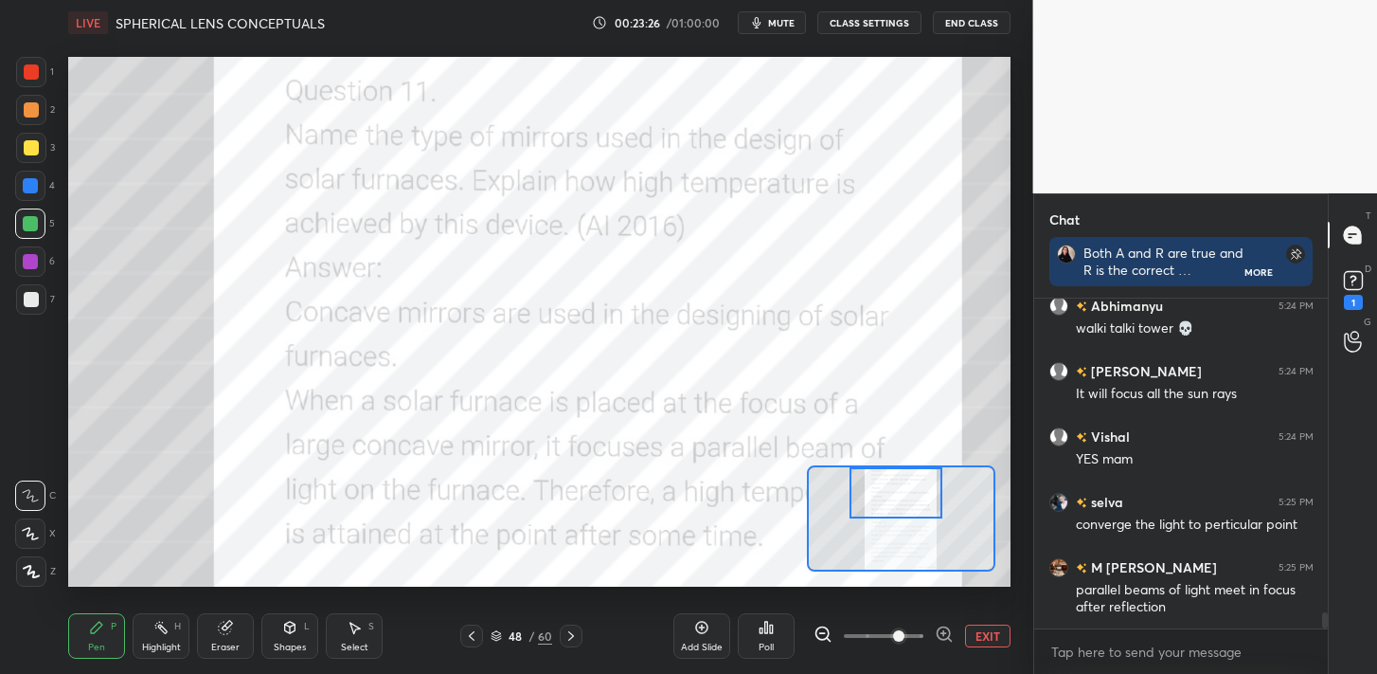
click at [903, 490] on div at bounding box center [896, 492] width 92 height 51
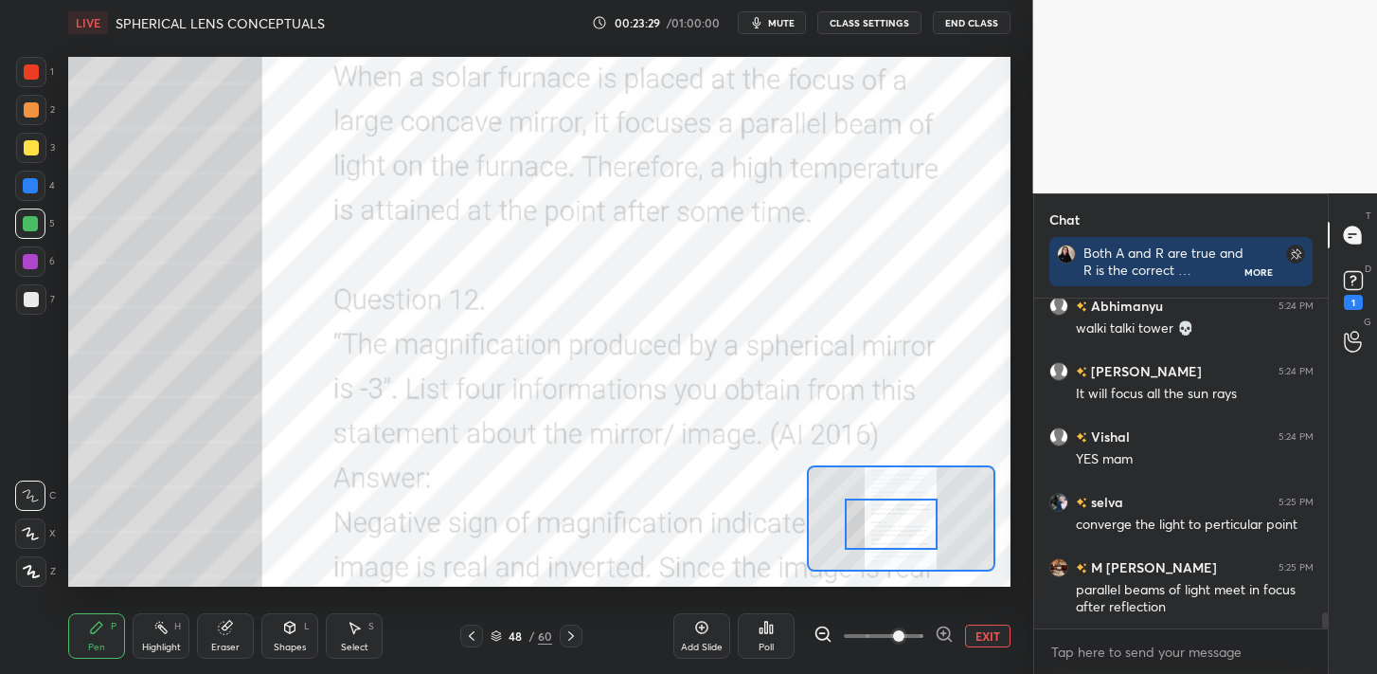
scroll to position [6432, 0]
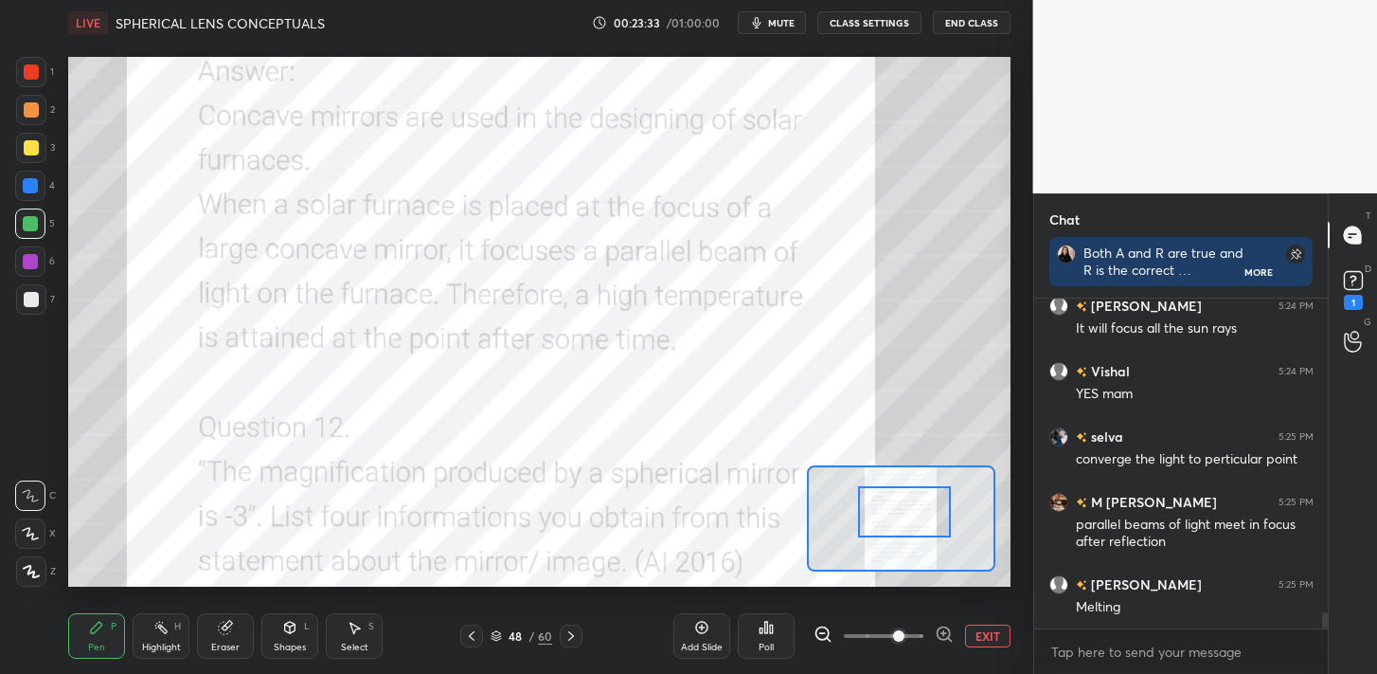
drag, startPoint x: 903, startPoint y: 490, endPoint x: 911, endPoint y: 509, distance: 20.8
click at [911, 509] on div at bounding box center [904, 511] width 92 height 51
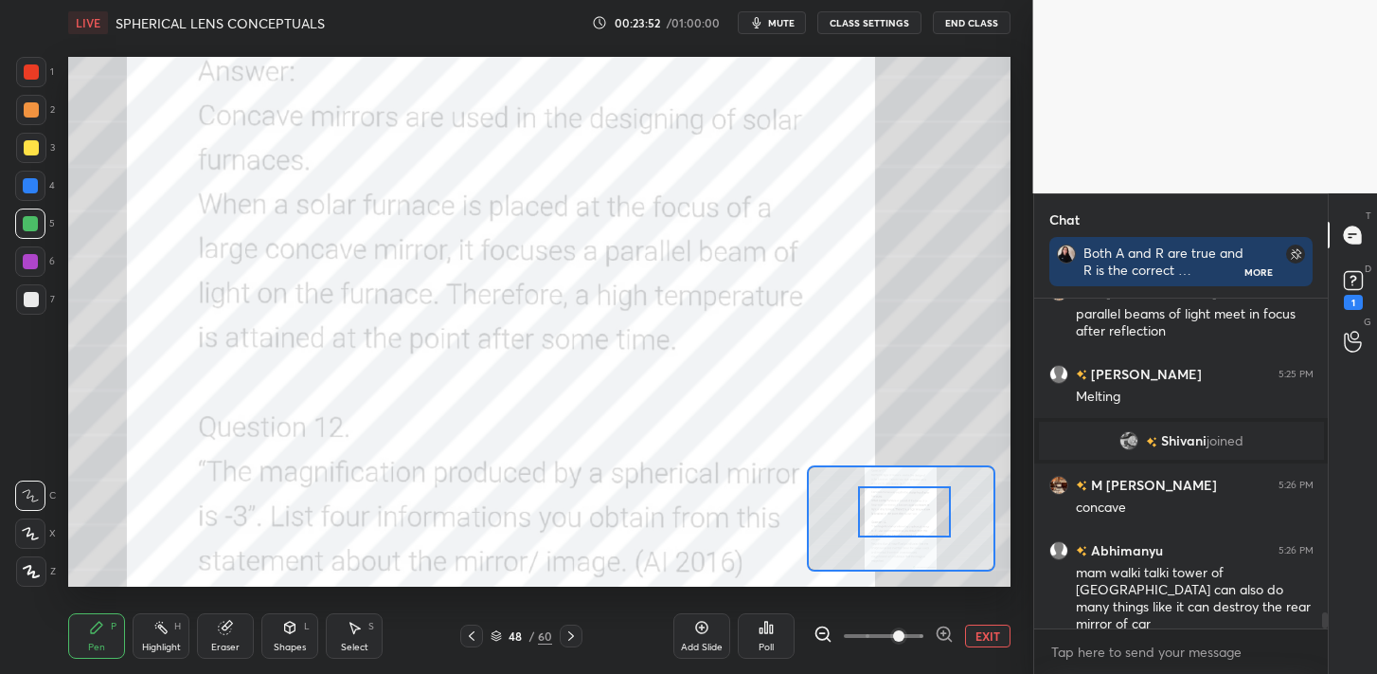
scroll to position [6437, 0]
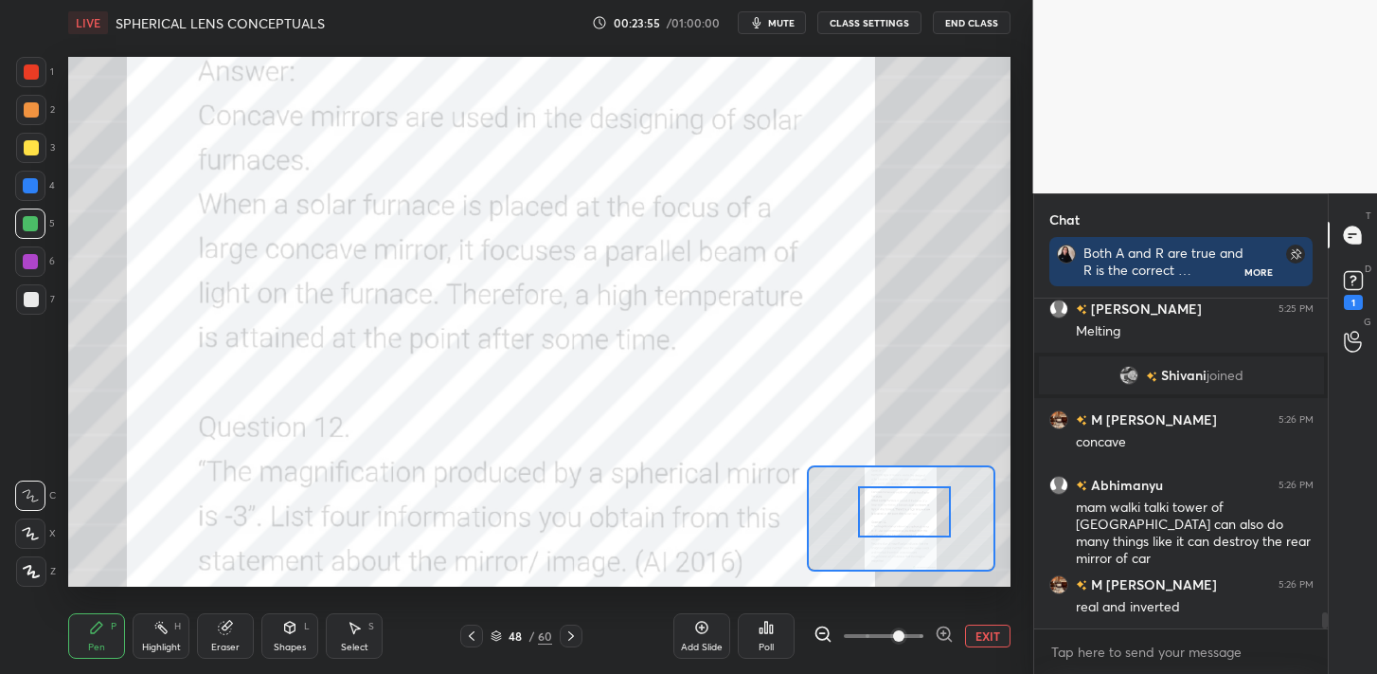
click at [41, 258] on div at bounding box center [30, 261] width 30 height 30
click at [34, 207] on div "1 2 3 4 5 6 7" at bounding box center [35, 189] width 40 height 265
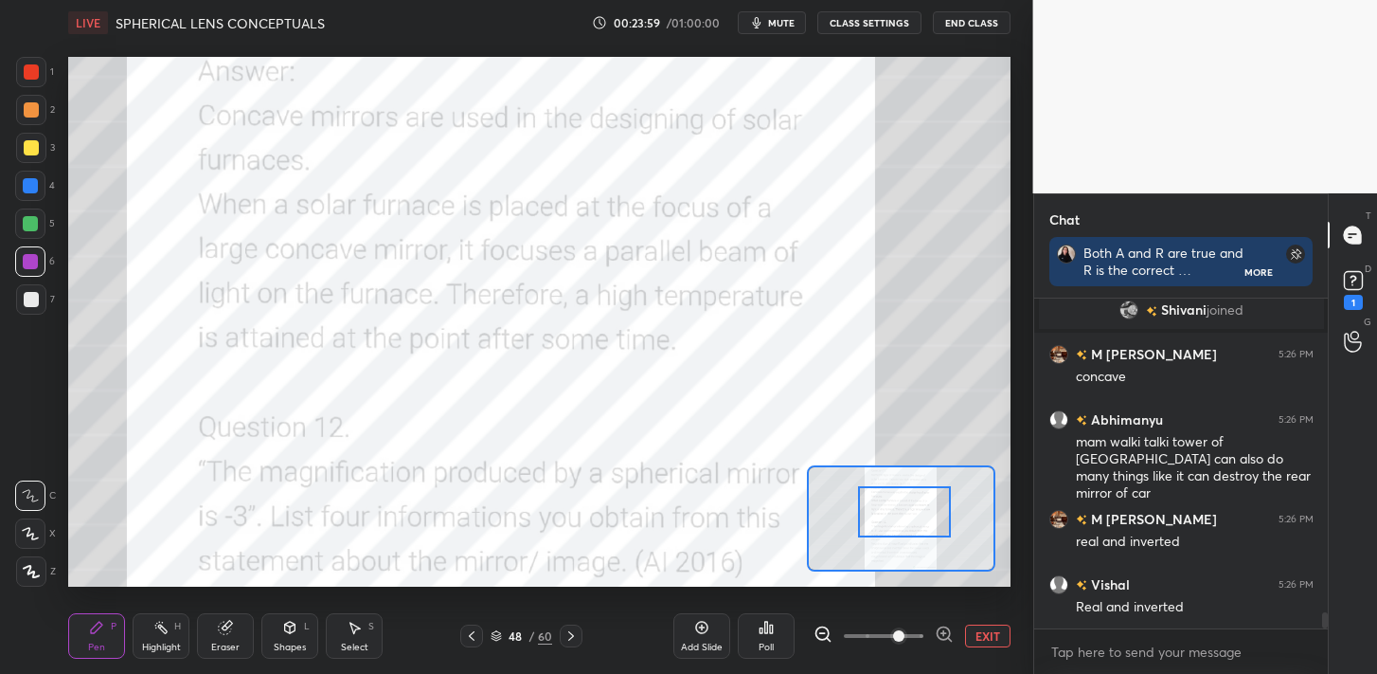
click at [39, 84] on div at bounding box center [31, 72] width 30 height 30
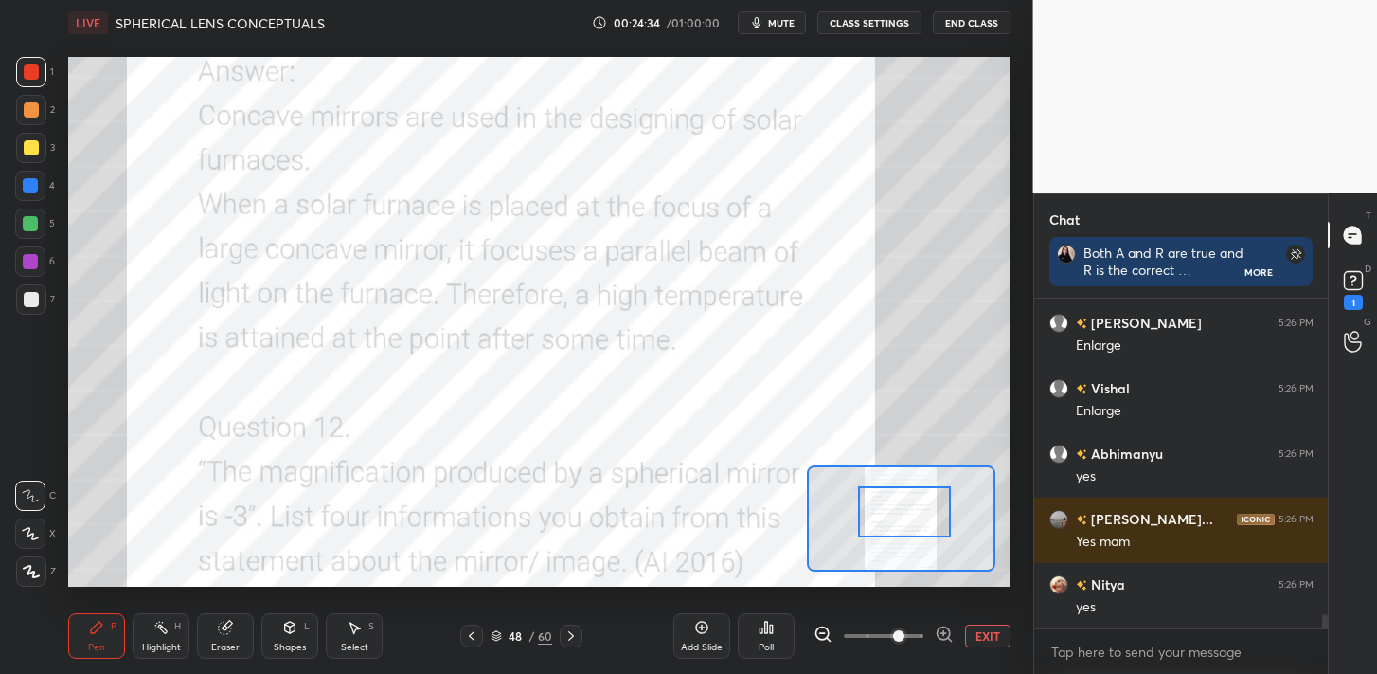
scroll to position [7305, 0]
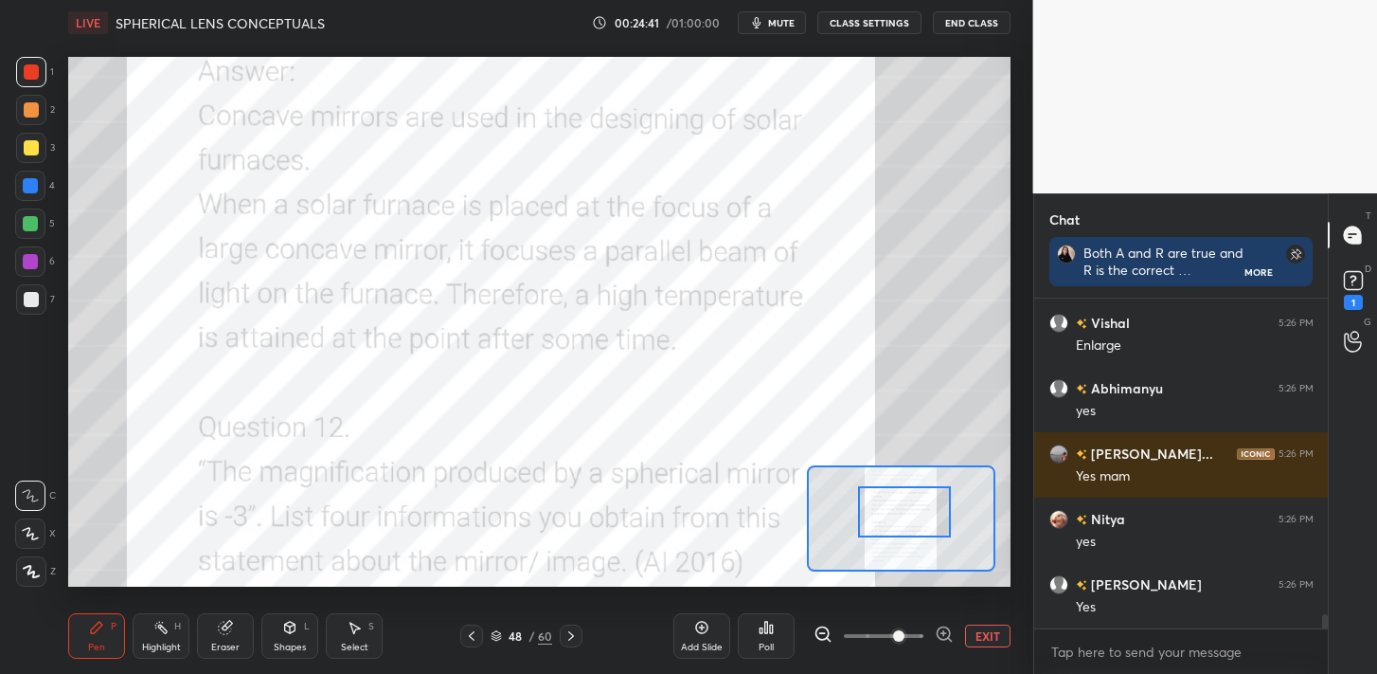
click at [568, 639] on icon at bounding box center [571, 635] width 15 height 15
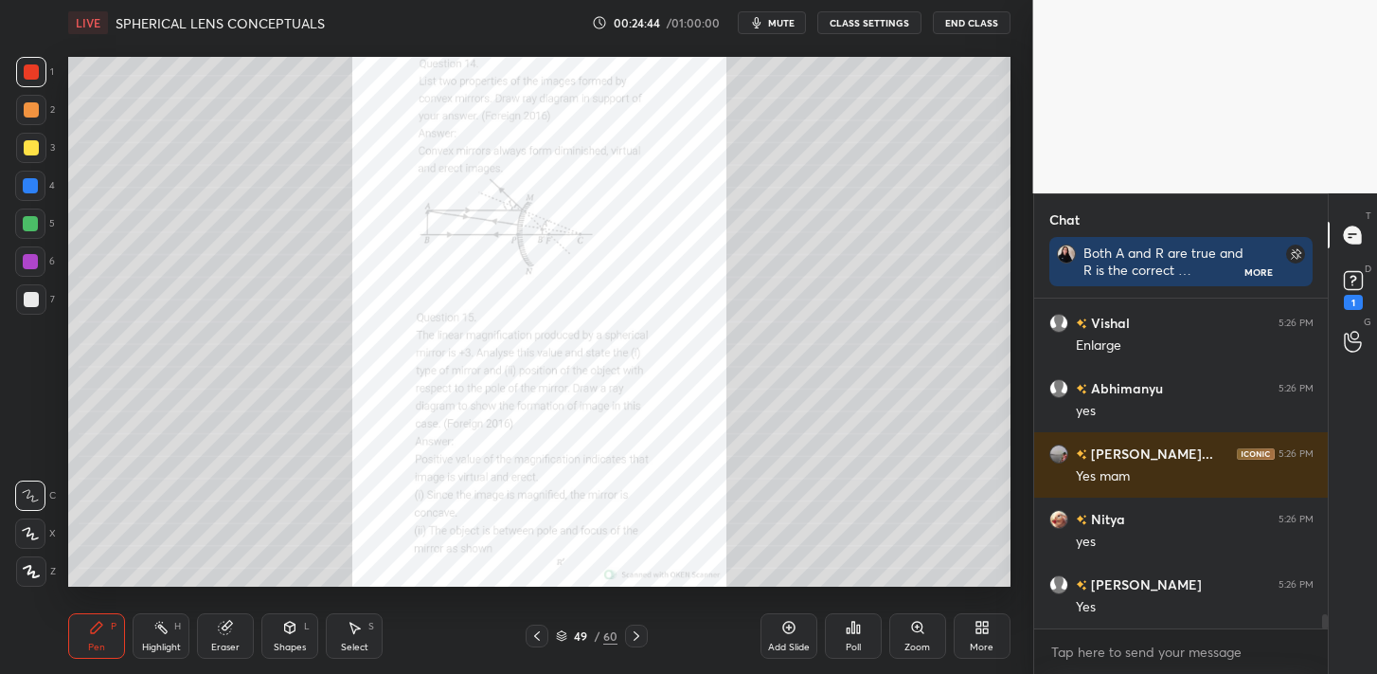
click at [909, 647] on div "Zoom" at bounding box center [918, 646] width 26 height 9
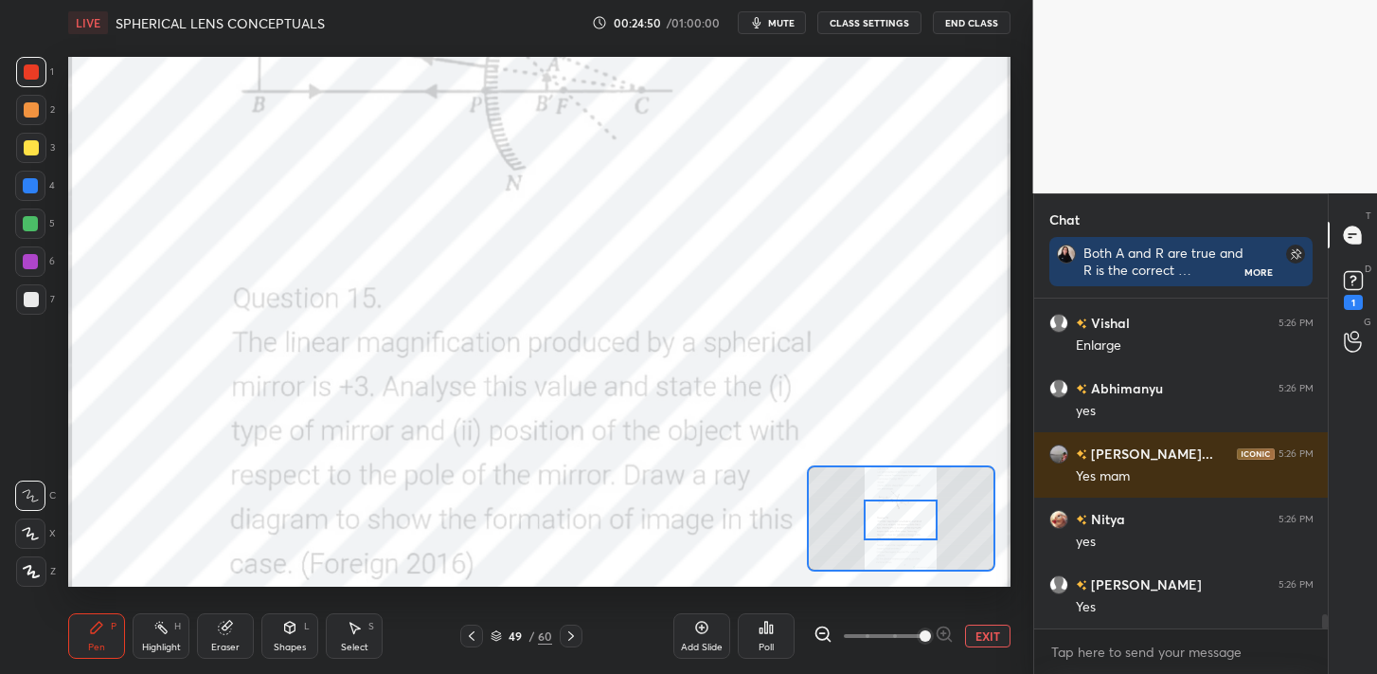
drag, startPoint x: 877, startPoint y: 635, endPoint x: 915, endPoint y: 624, distance: 39.3
click at [920, 630] on span at bounding box center [925, 635] width 11 height 11
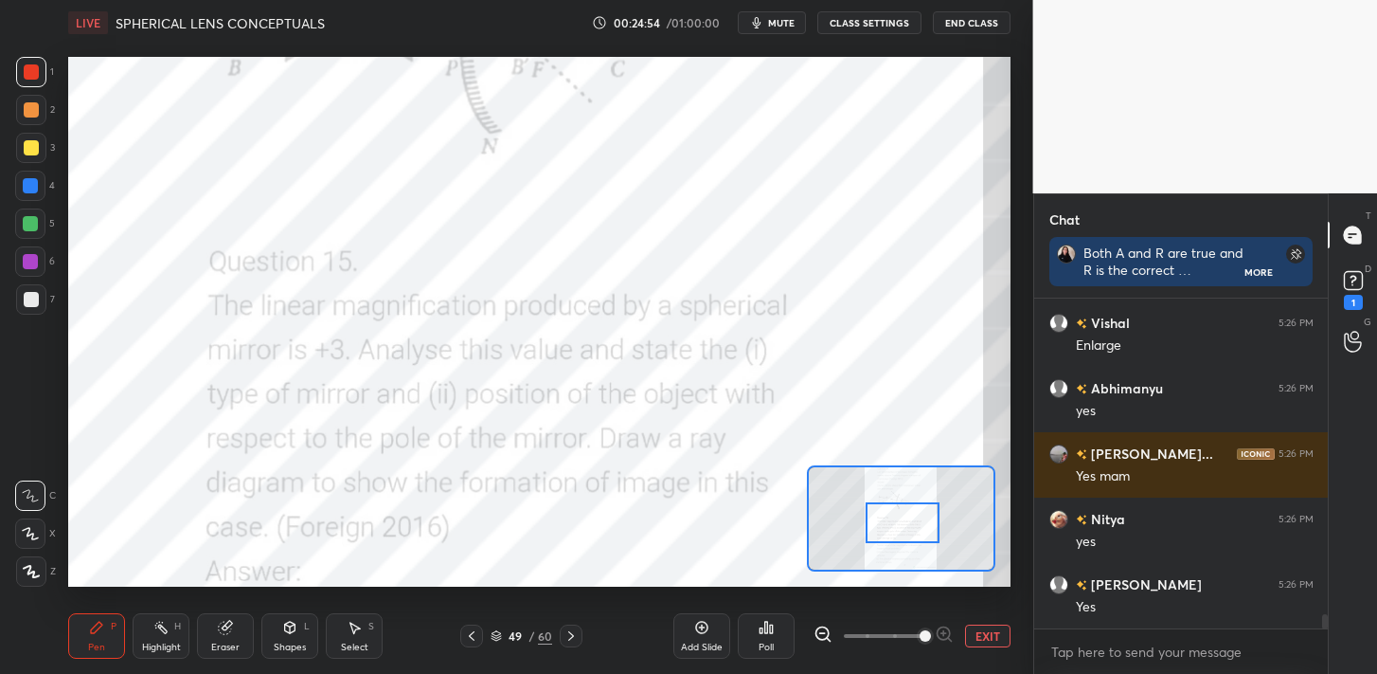
click at [902, 504] on div at bounding box center [903, 522] width 74 height 41
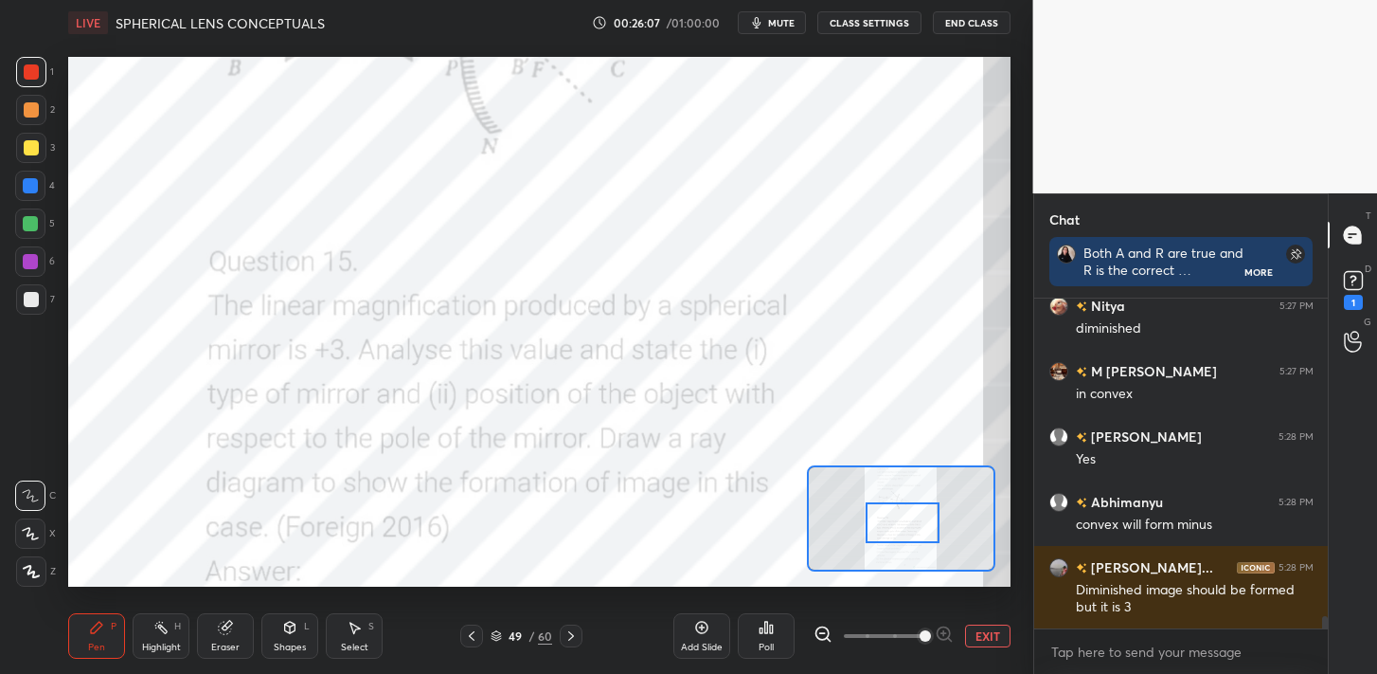
scroll to position [8518, 0]
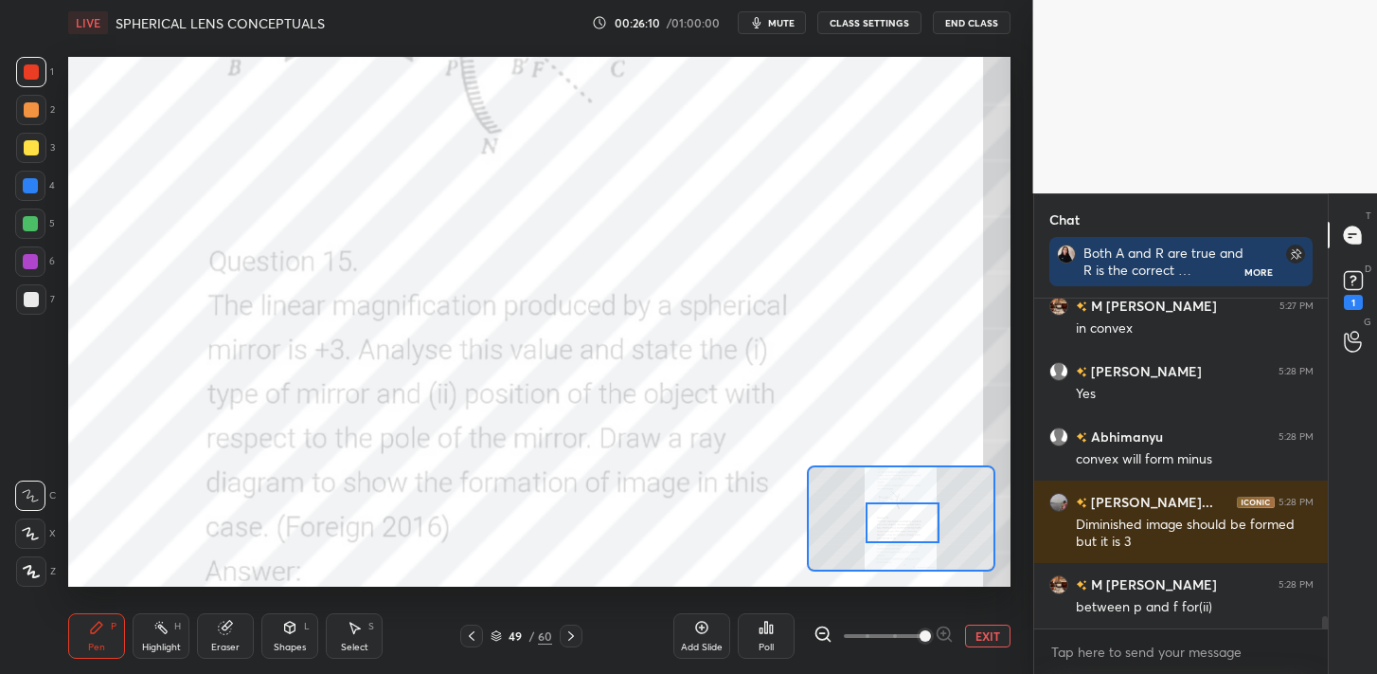
click at [240, 635] on div "Eraser" at bounding box center [225, 635] width 57 height 45
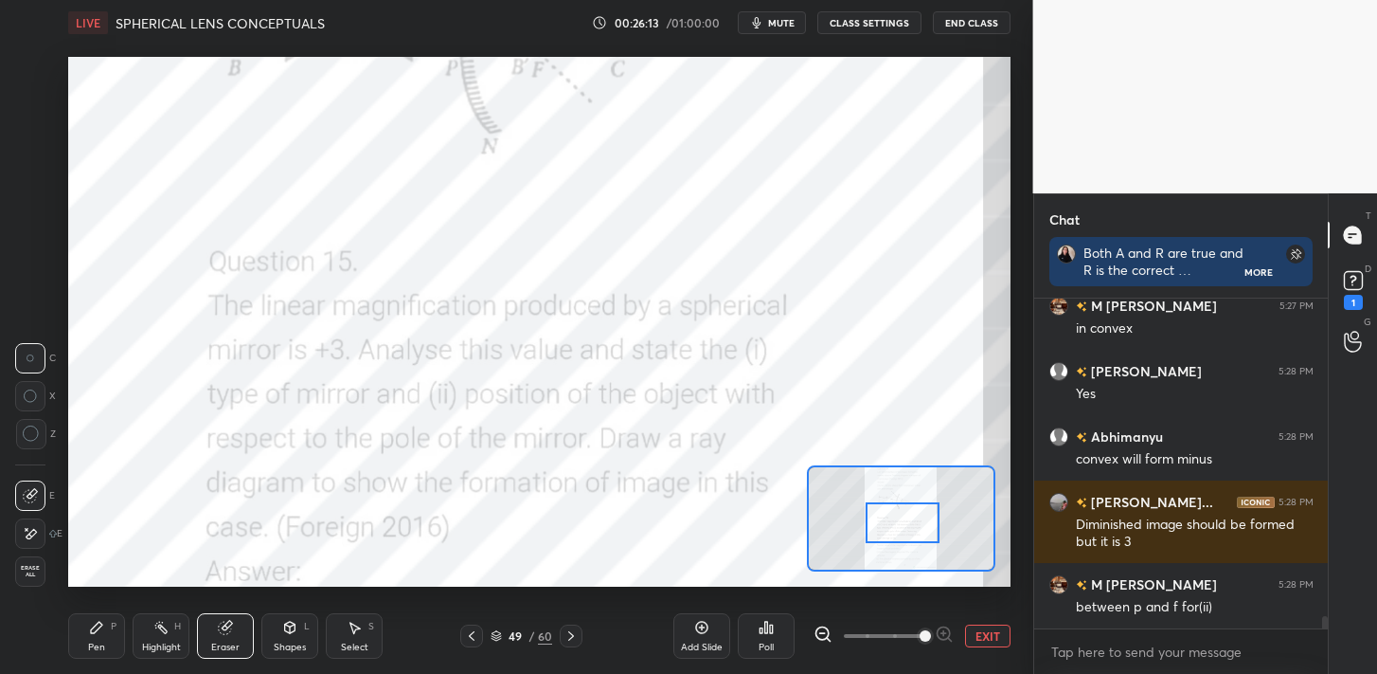
drag, startPoint x: 41, startPoint y: 571, endPoint x: 50, endPoint y: 567, distance: 10.2
click at [41, 571] on span "Erase all" at bounding box center [30, 571] width 28 height 13
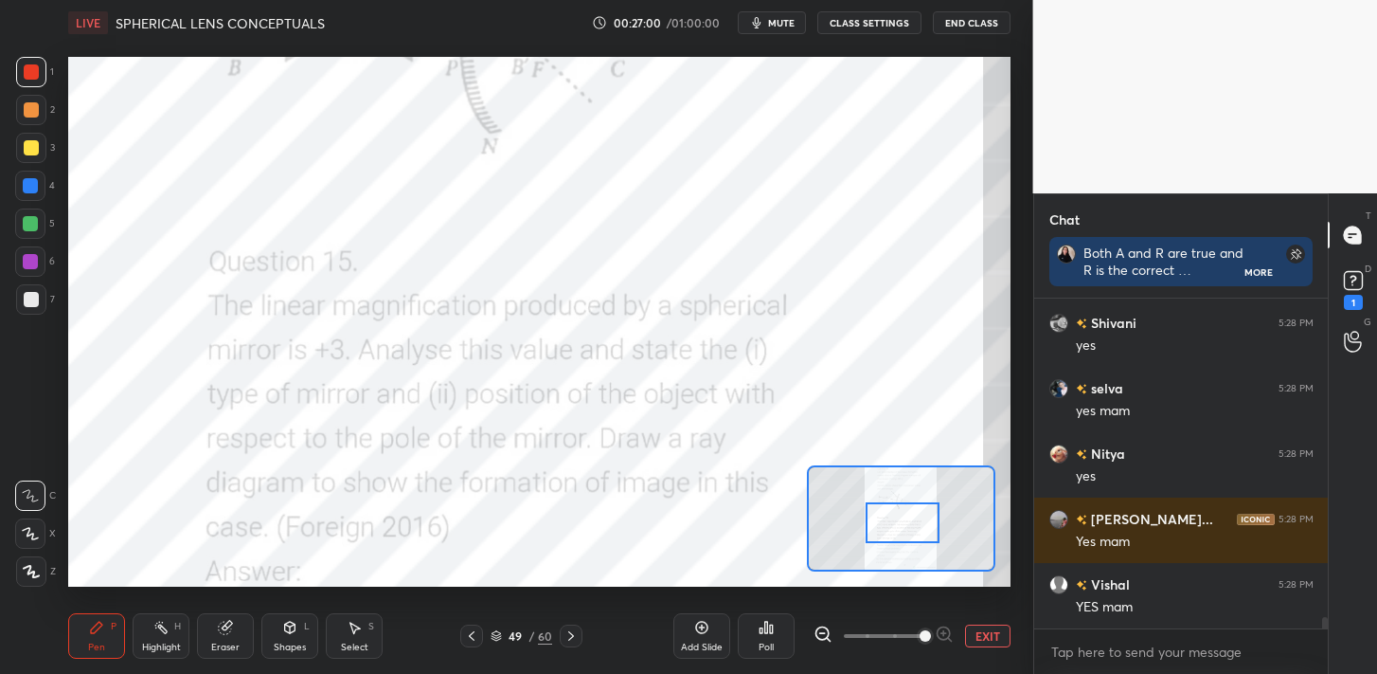
scroll to position [9172, 0]
click at [566, 631] on icon at bounding box center [571, 635] width 15 height 15
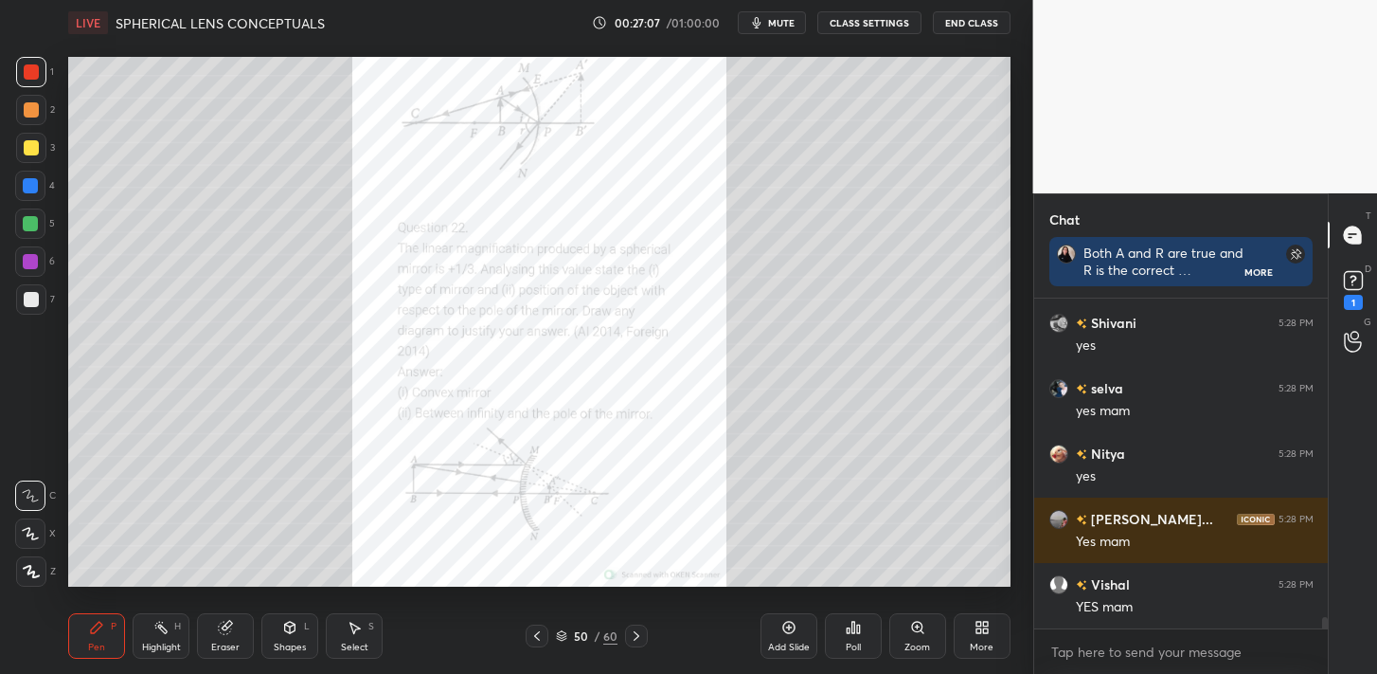
scroll to position [9237, 0]
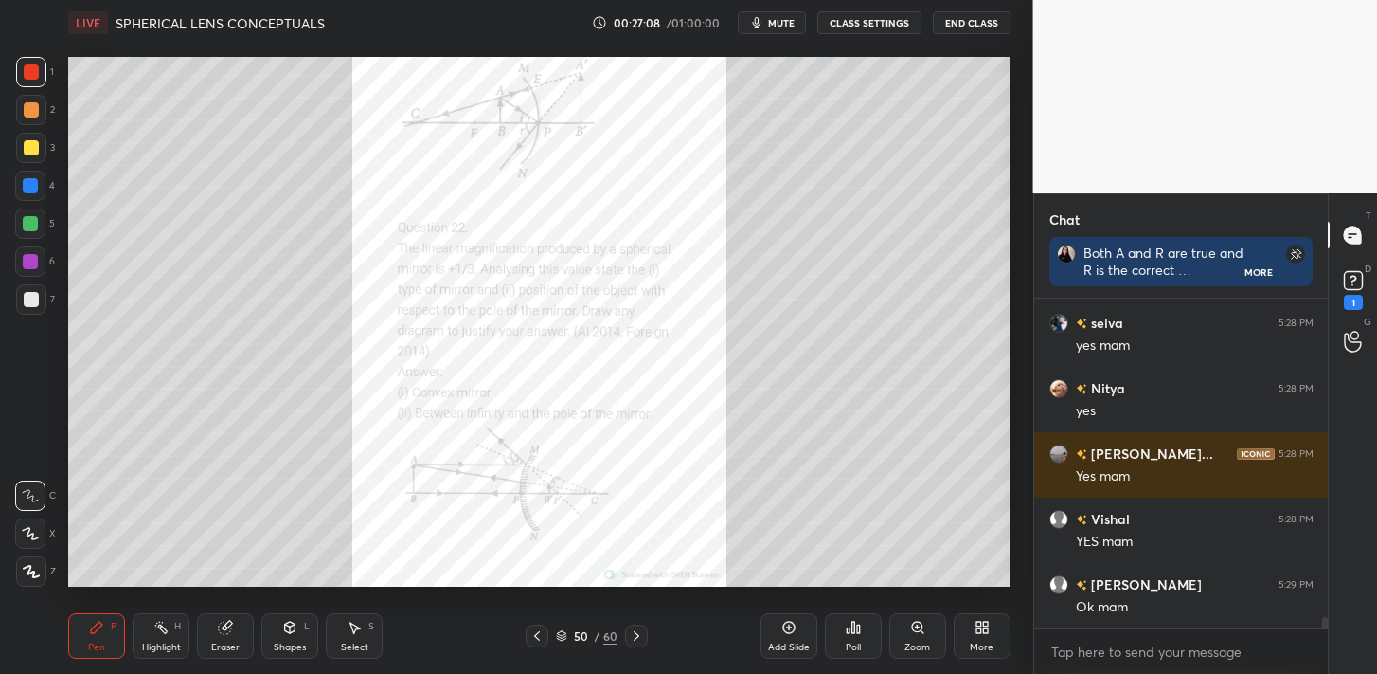
click at [981, 642] on div "More" at bounding box center [982, 646] width 24 height 9
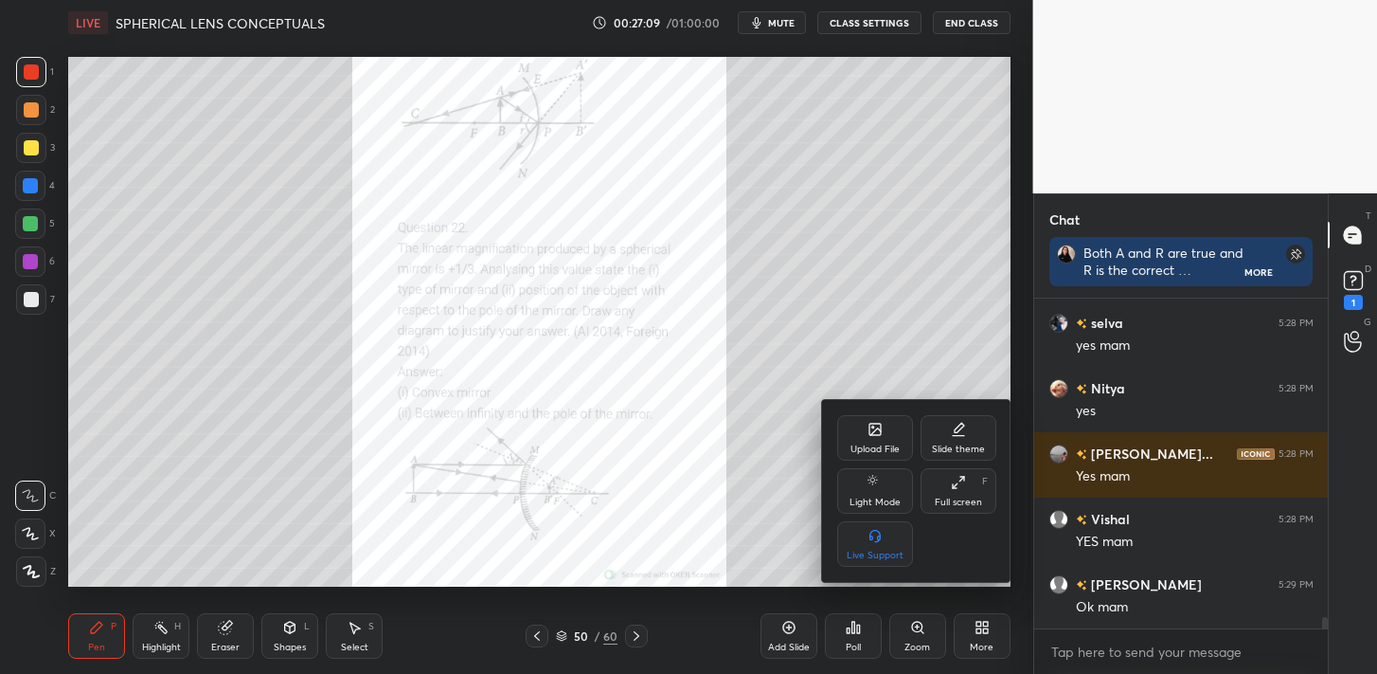
click at [792, 538] on div at bounding box center [688, 337] width 1377 height 674
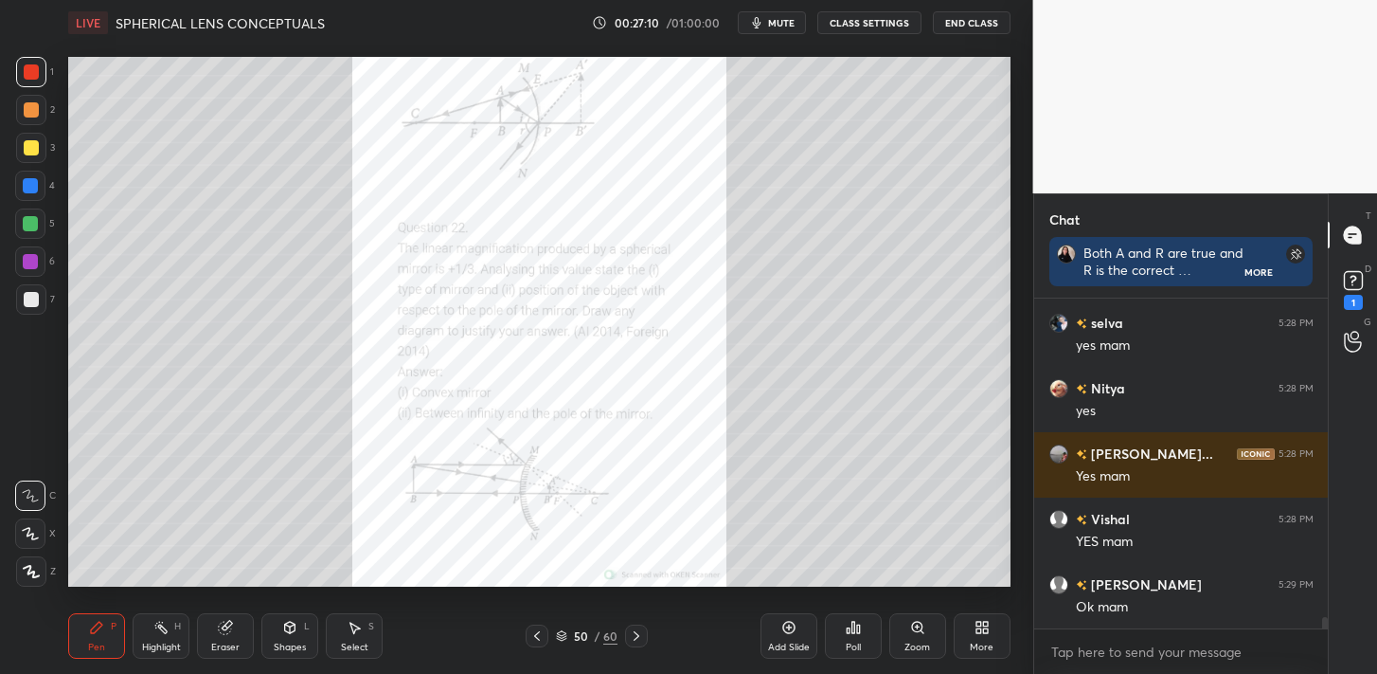
click at [922, 627] on icon at bounding box center [917, 626] width 10 height 10
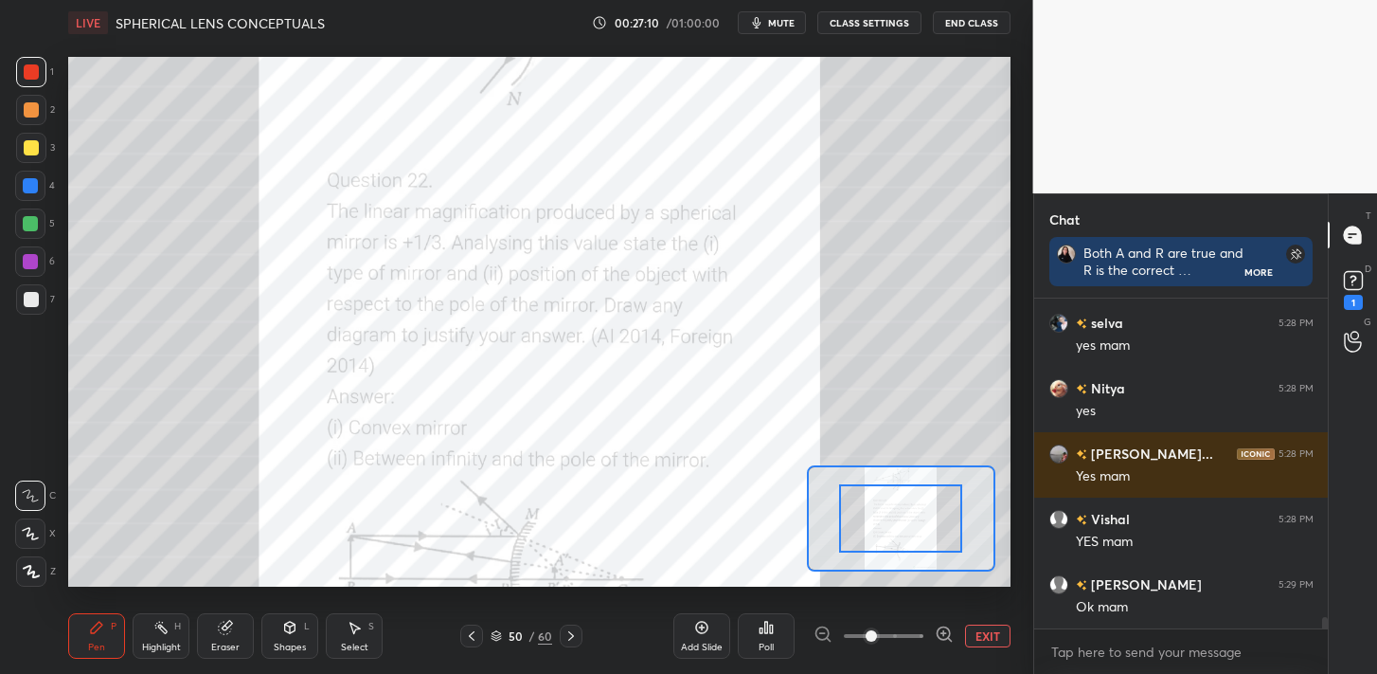
click at [922, 627] on span at bounding box center [884, 635] width 80 height 28
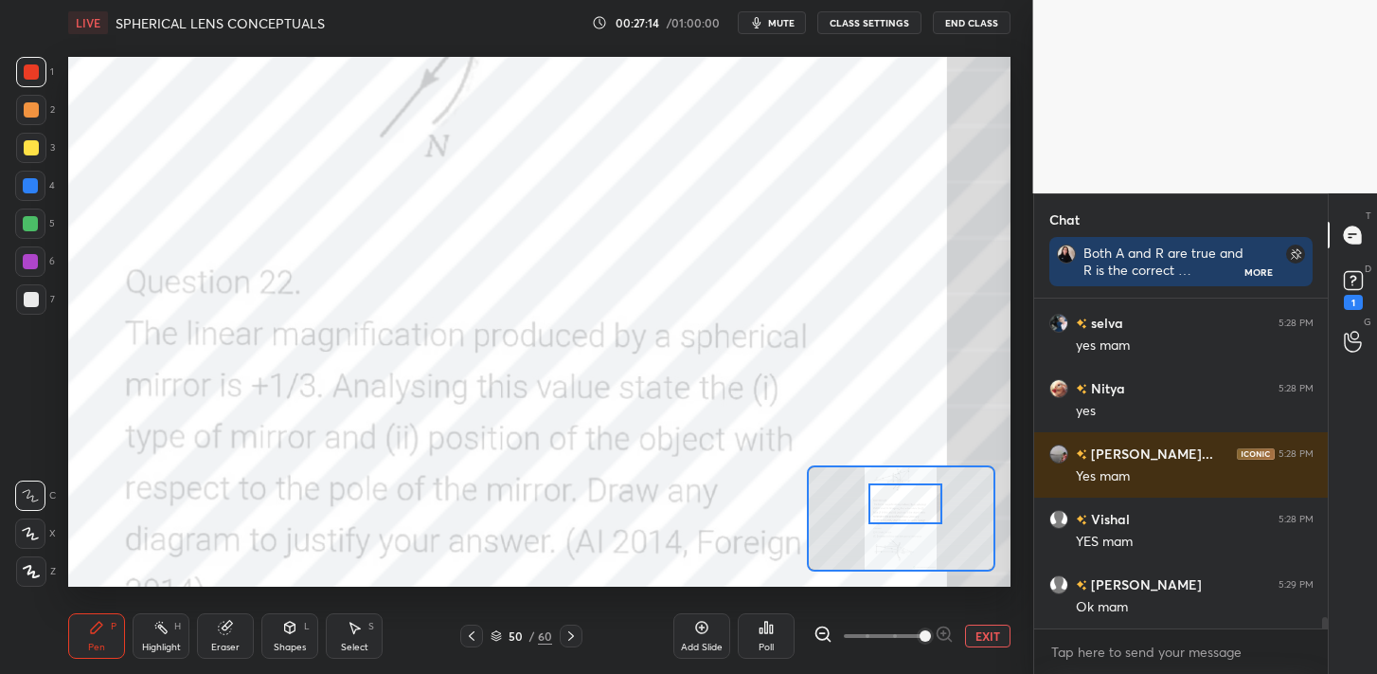
drag, startPoint x: 905, startPoint y: 520, endPoint x: 909, endPoint y: 507, distance: 14.1
click at [909, 507] on div at bounding box center [906, 503] width 74 height 41
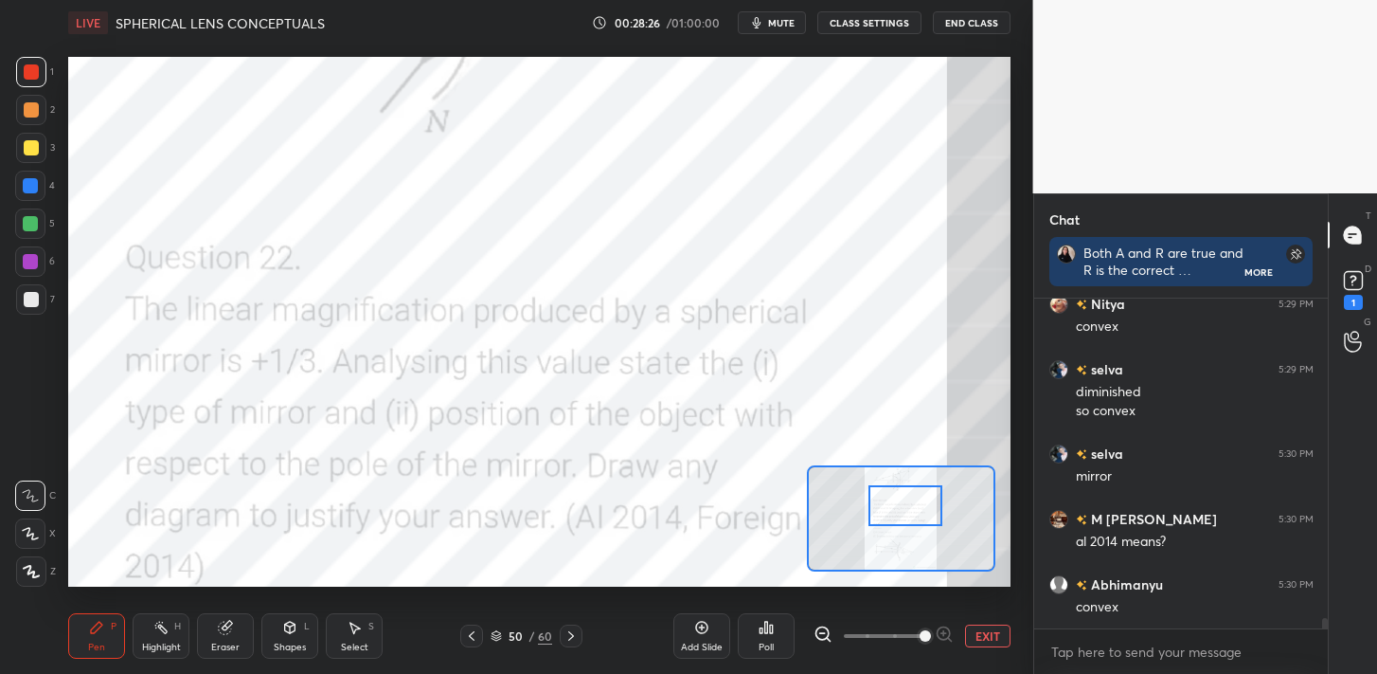
scroll to position [9929, 0]
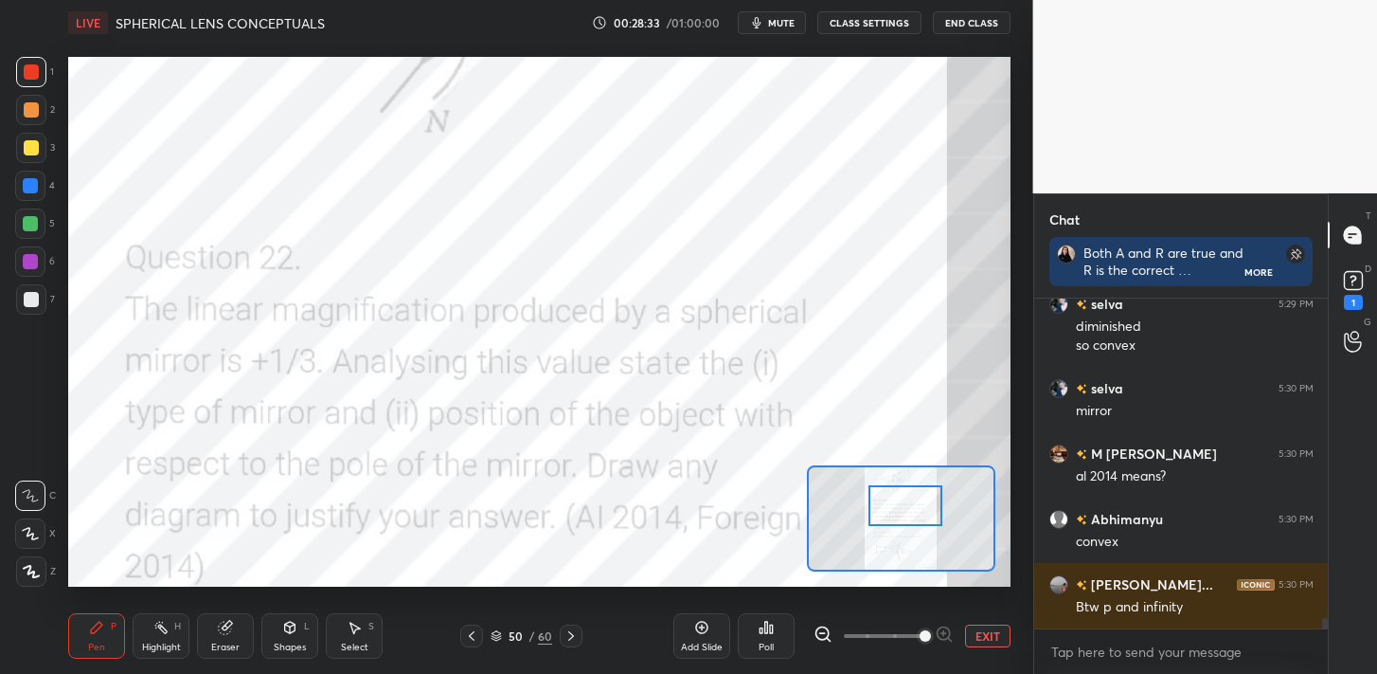
click at [574, 641] on icon at bounding box center [571, 635] width 15 height 15
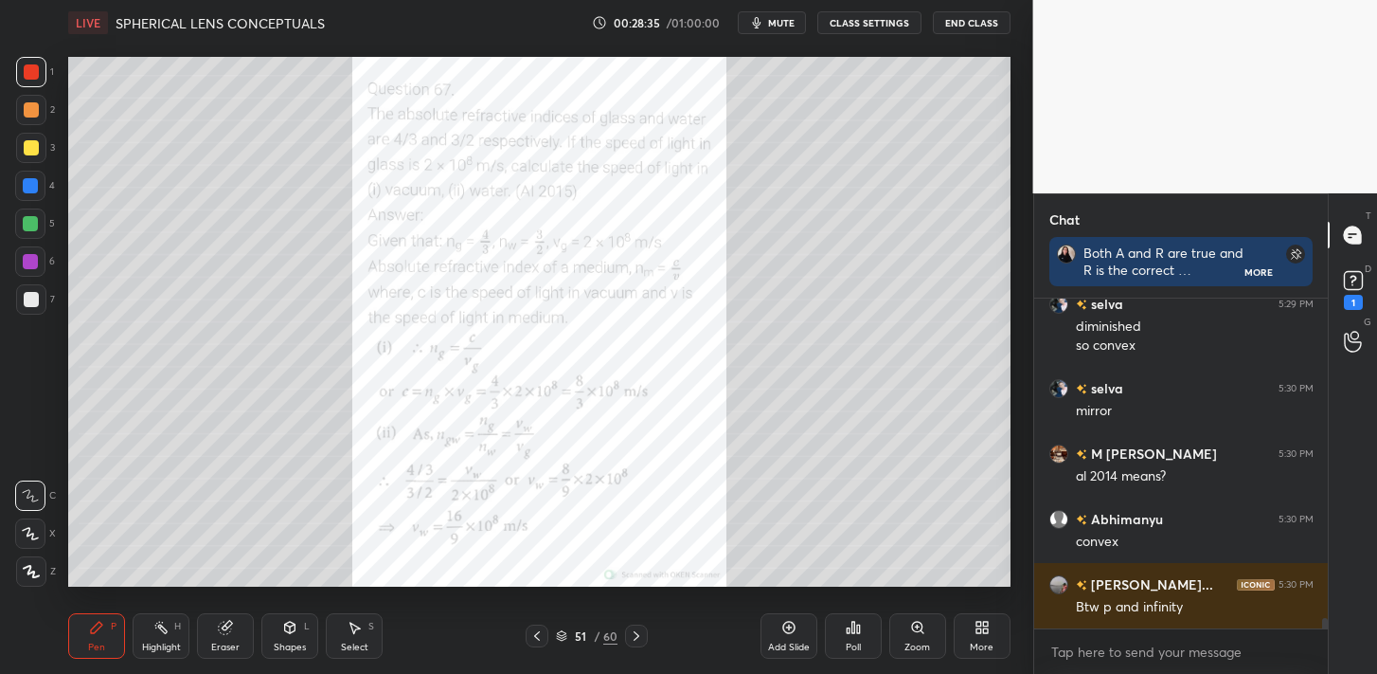
scroll to position [9974, 0]
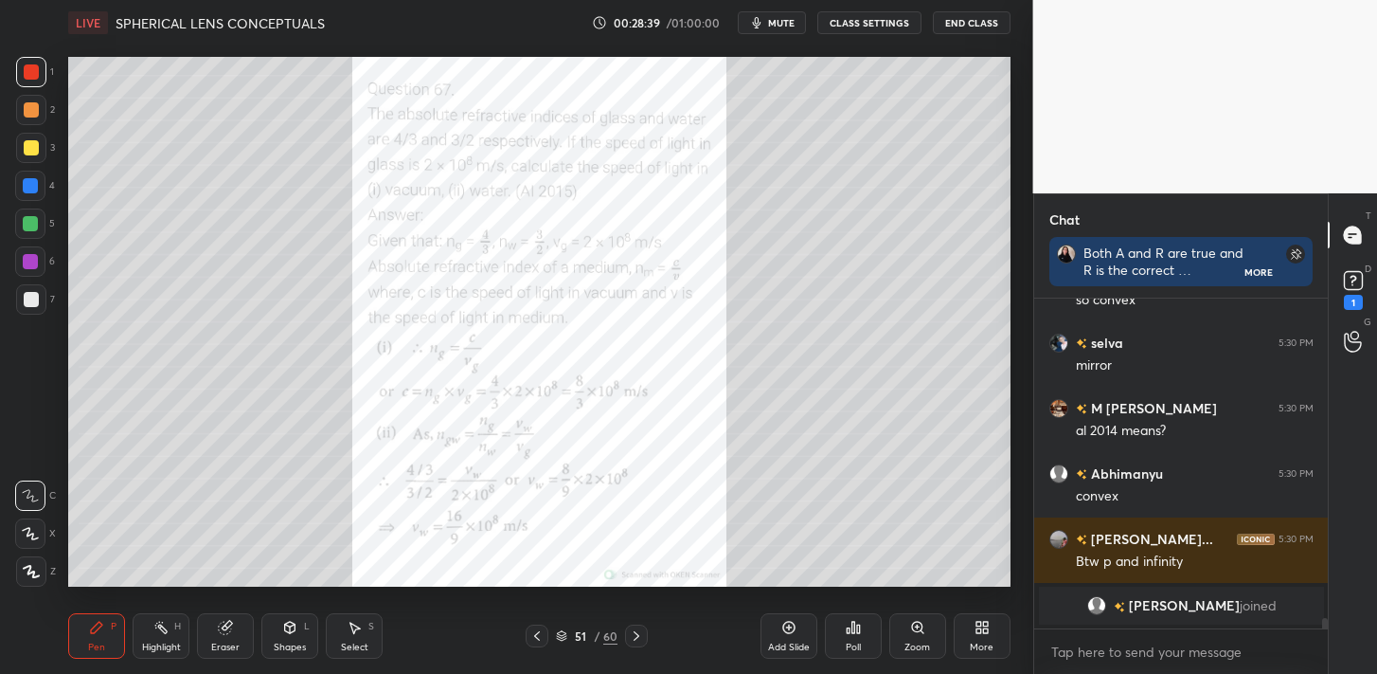
click at [925, 642] on div "Zoom" at bounding box center [918, 646] width 26 height 9
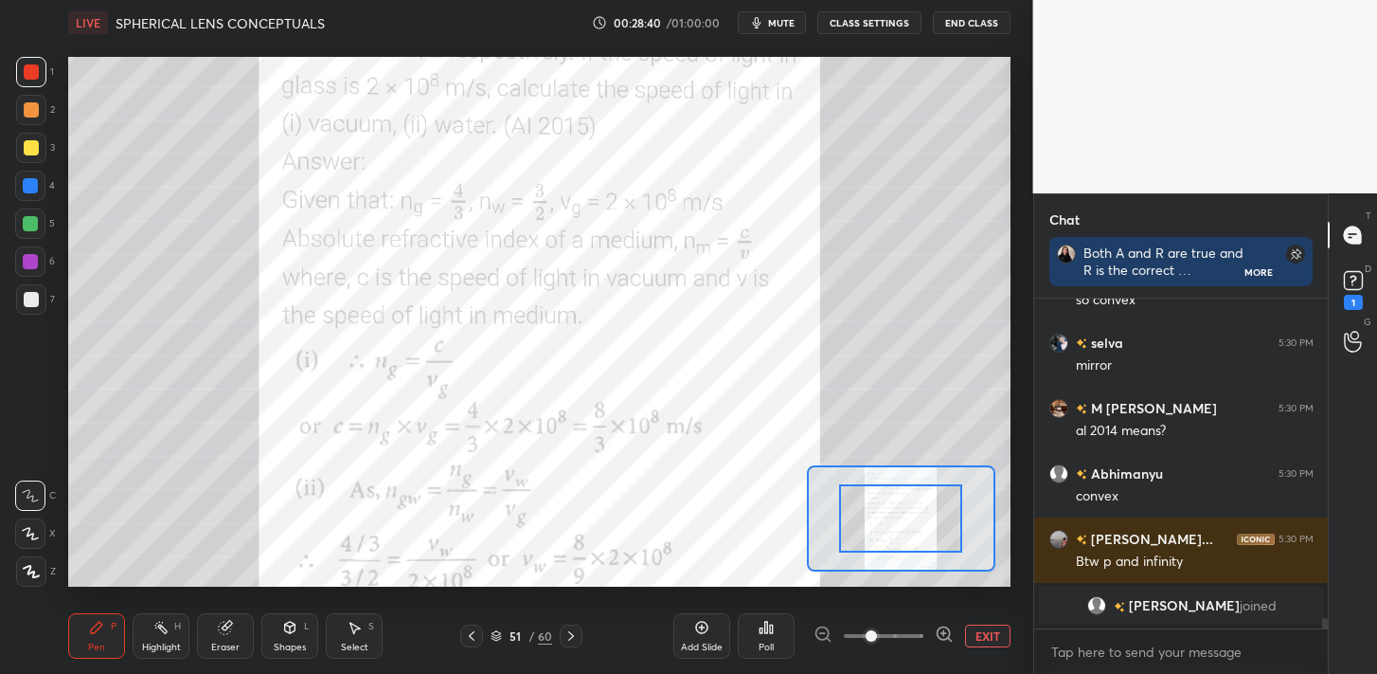
click at [929, 508] on div at bounding box center [900, 518] width 123 height 68
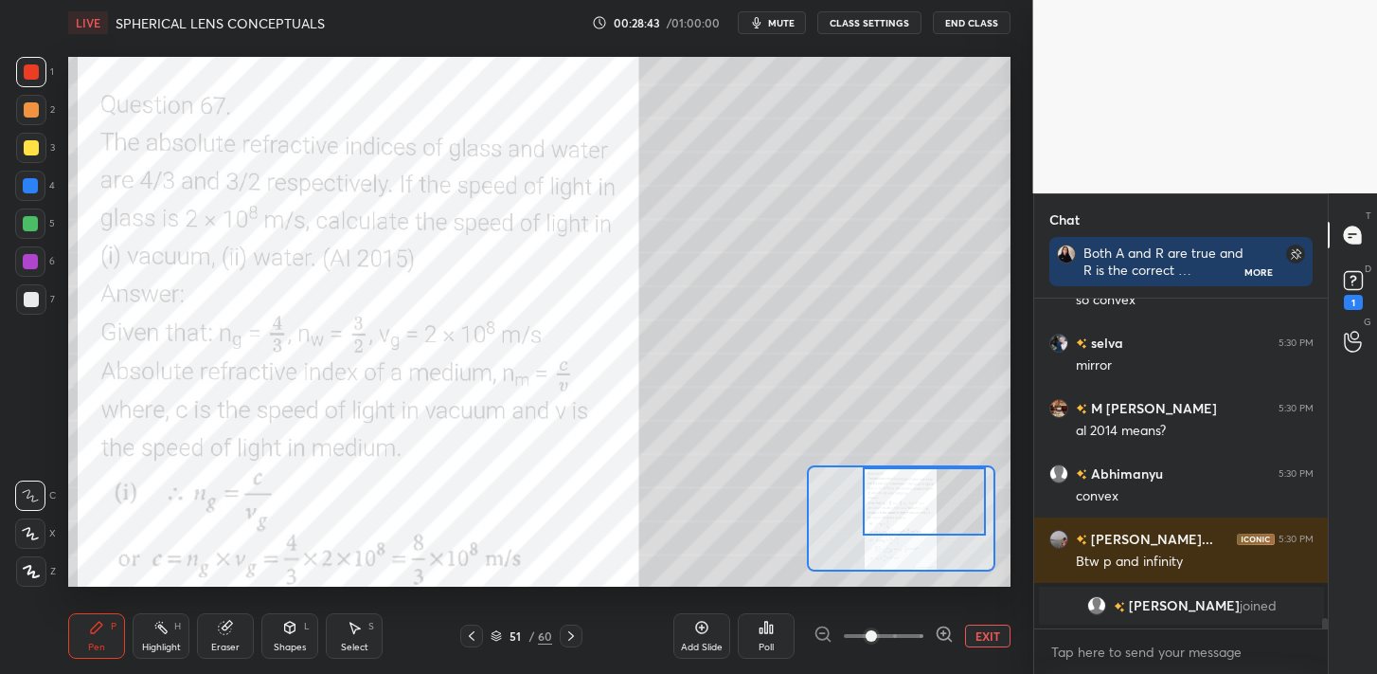
drag, startPoint x: 899, startPoint y: 495, endPoint x: 923, endPoint y: 476, distance: 30.9
click at [923, 476] on div at bounding box center [924, 501] width 123 height 68
drag, startPoint x: 41, startPoint y: 143, endPoint x: 67, endPoint y: 144, distance: 26.5
click at [43, 145] on div at bounding box center [31, 148] width 30 height 30
drag, startPoint x: 227, startPoint y: 621, endPoint x: 237, endPoint y: 595, distance: 28.2
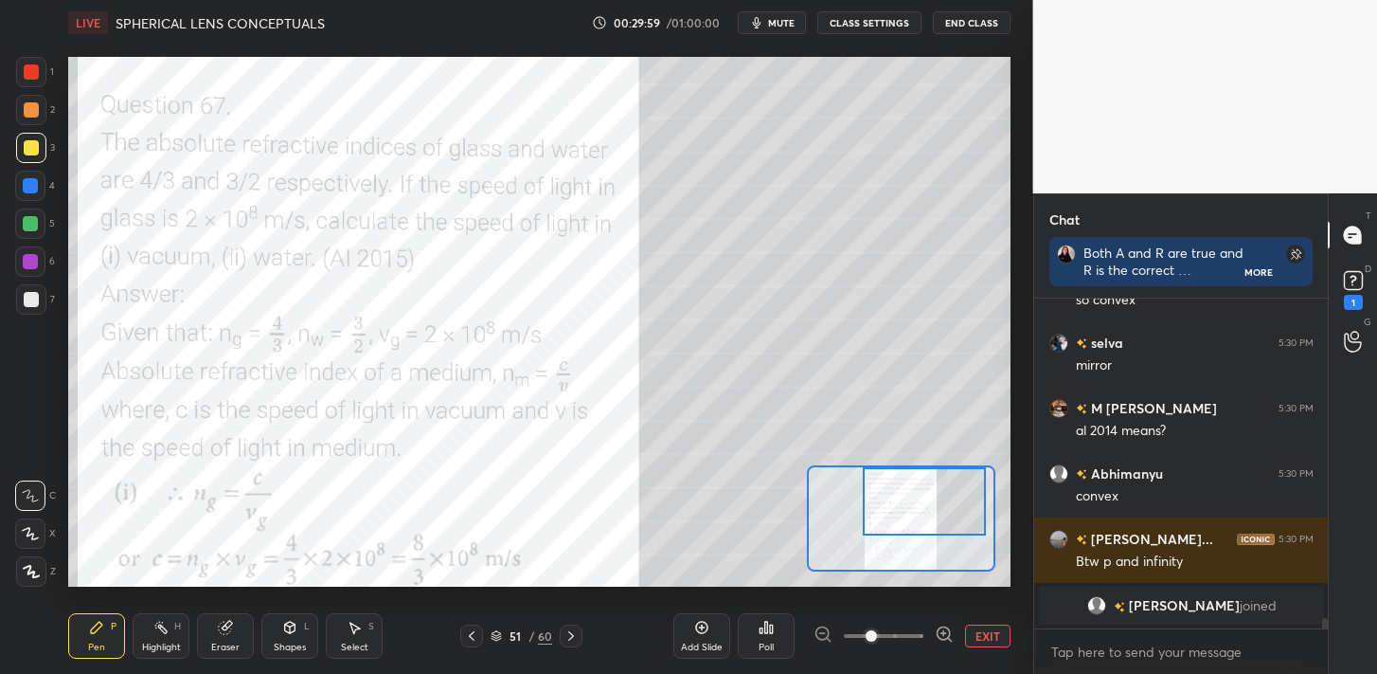
click at [226, 621] on icon at bounding box center [225, 627] width 15 height 15
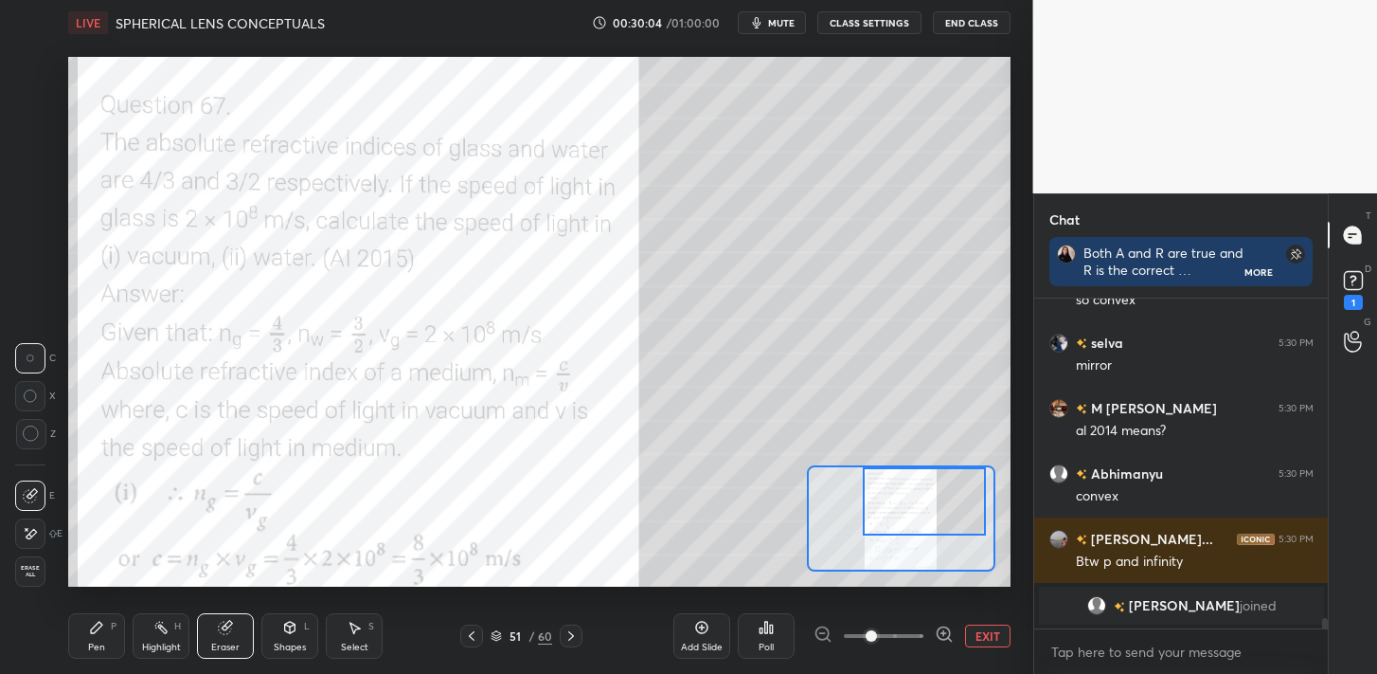
drag, startPoint x: 100, startPoint y: 639, endPoint x: 102, endPoint y: 630, distance: 9.7
click at [100, 638] on div "Pen P" at bounding box center [96, 635] width 57 height 45
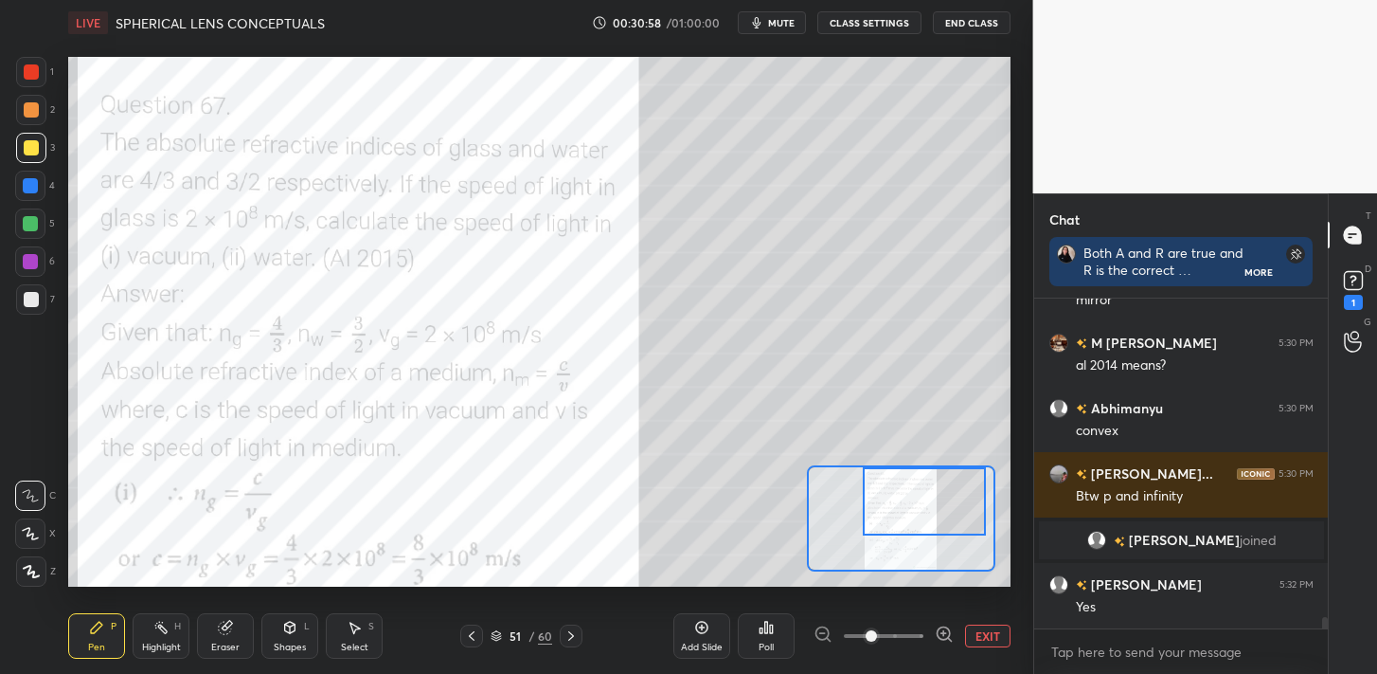
scroll to position [9048, 0]
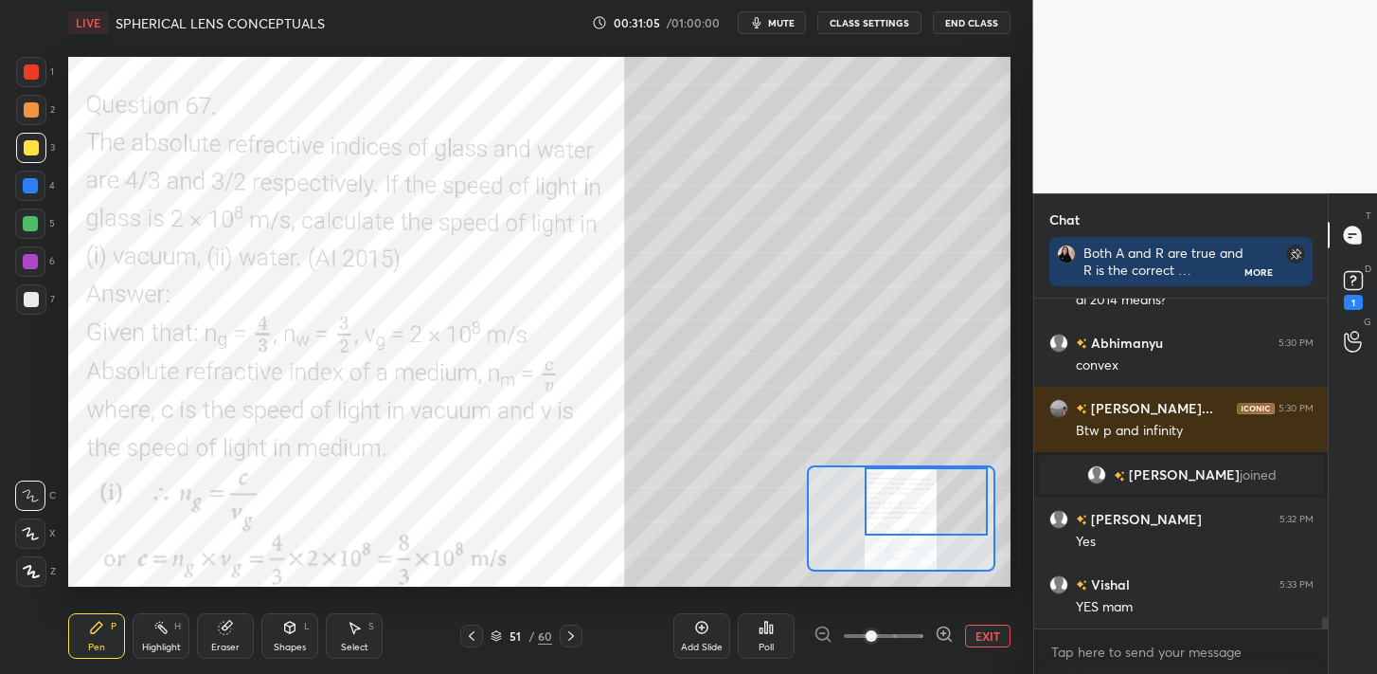
click at [926, 508] on div at bounding box center [926, 501] width 123 height 68
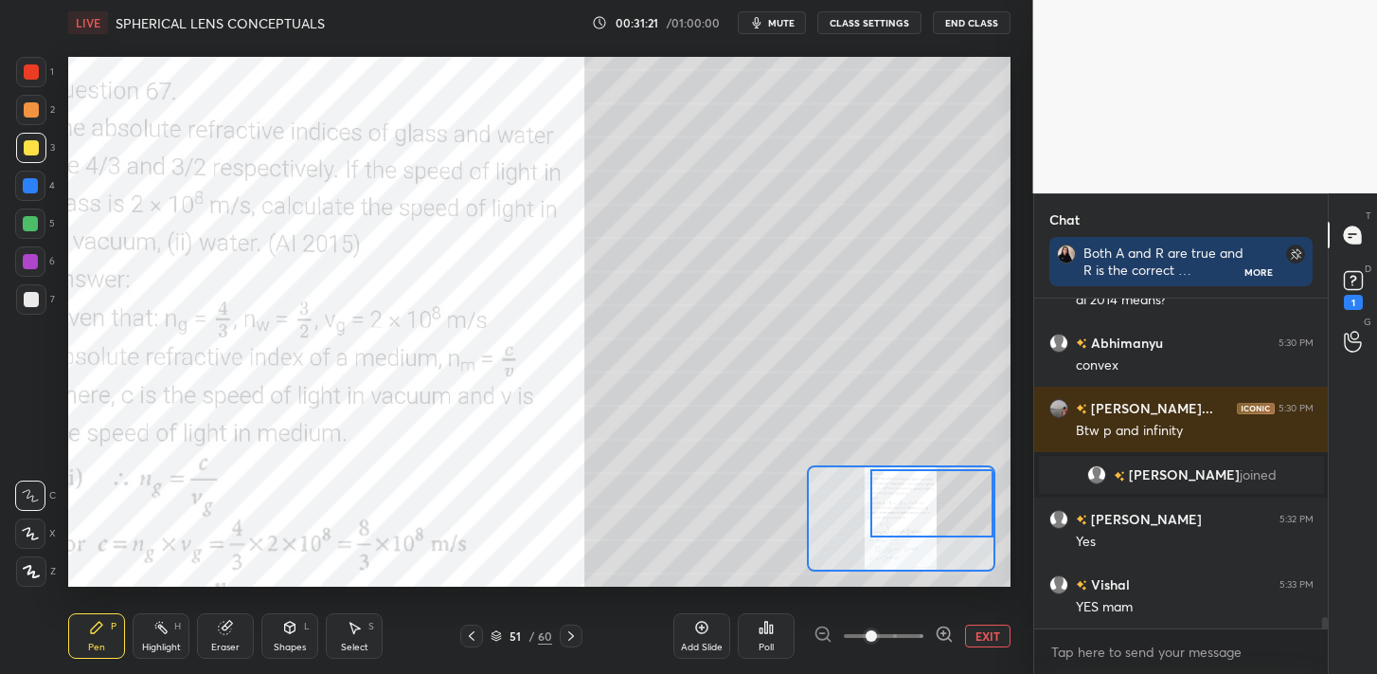
drag, startPoint x: 917, startPoint y: 514, endPoint x: 902, endPoint y: 490, distance: 28.9
click at [923, 512] on div at bounding box center [932, 503] width 123 height 68
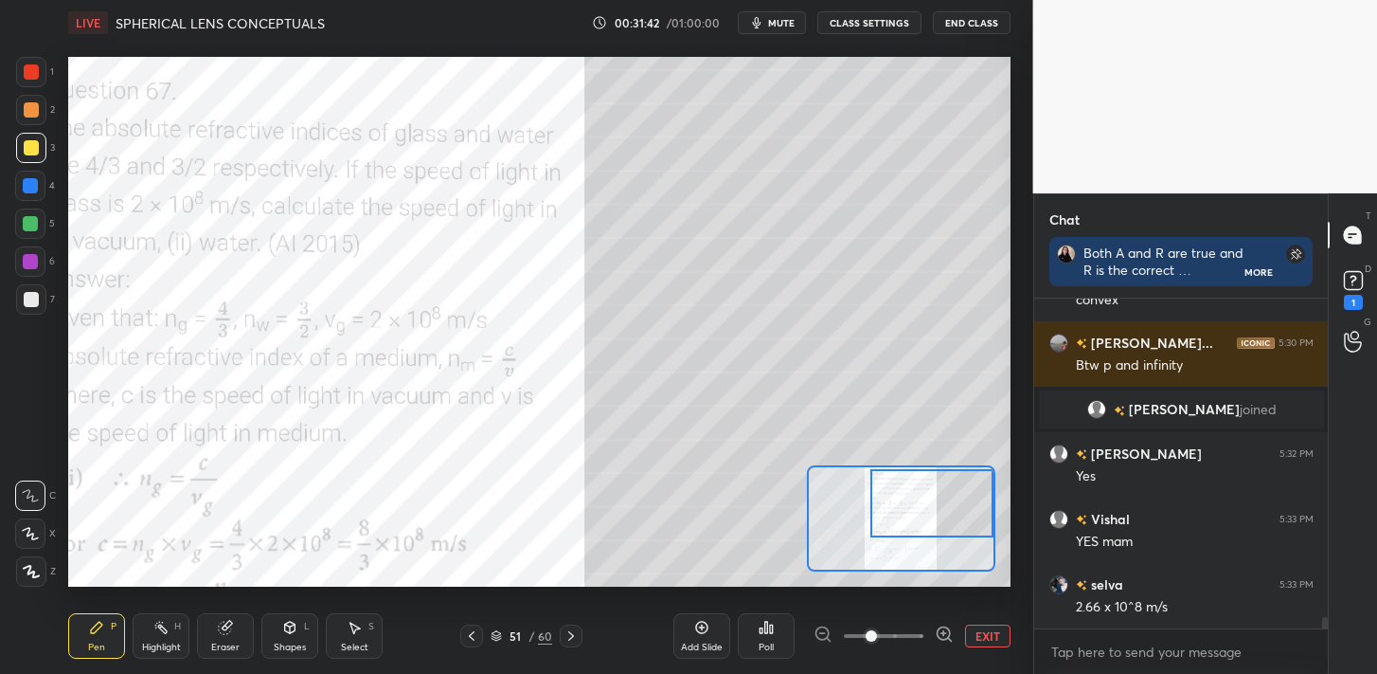
click at [927, 498] on div at bounding box center [932, 503] width 123 height 68
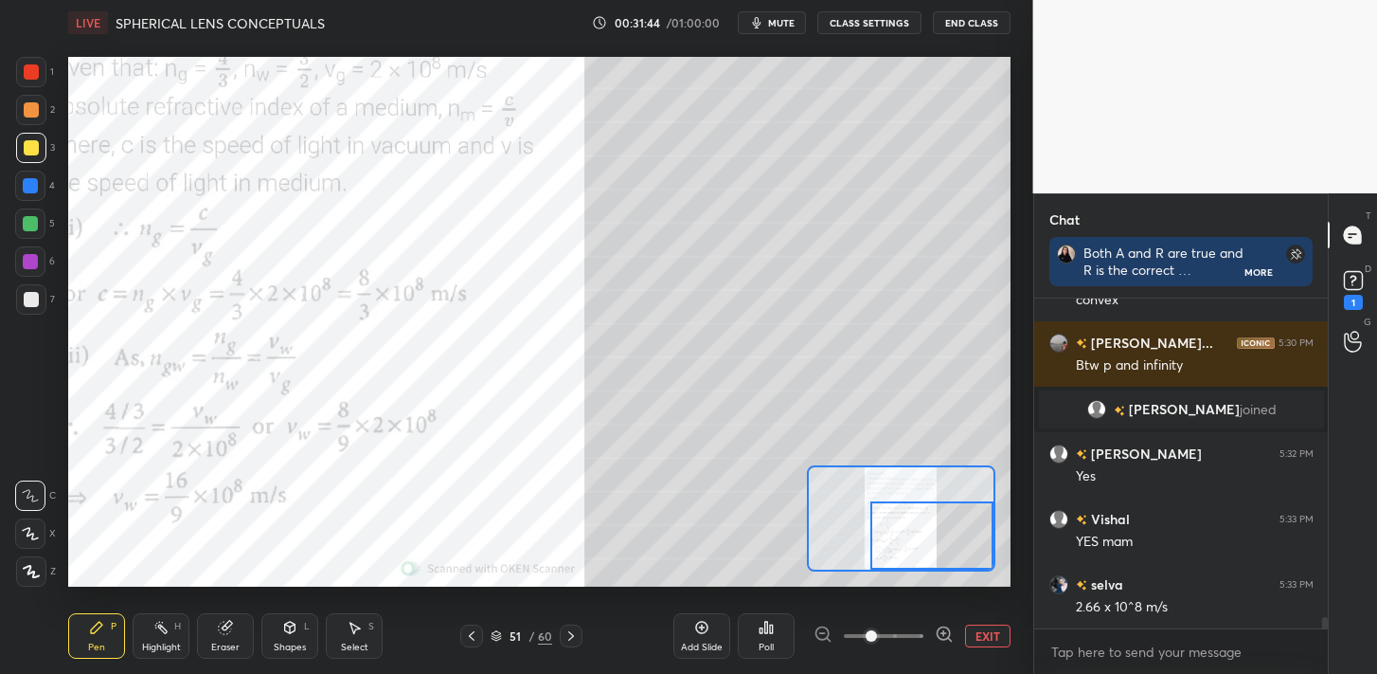
click at [938, 544] on div at bounding box center [932, 535] width 123 height 68
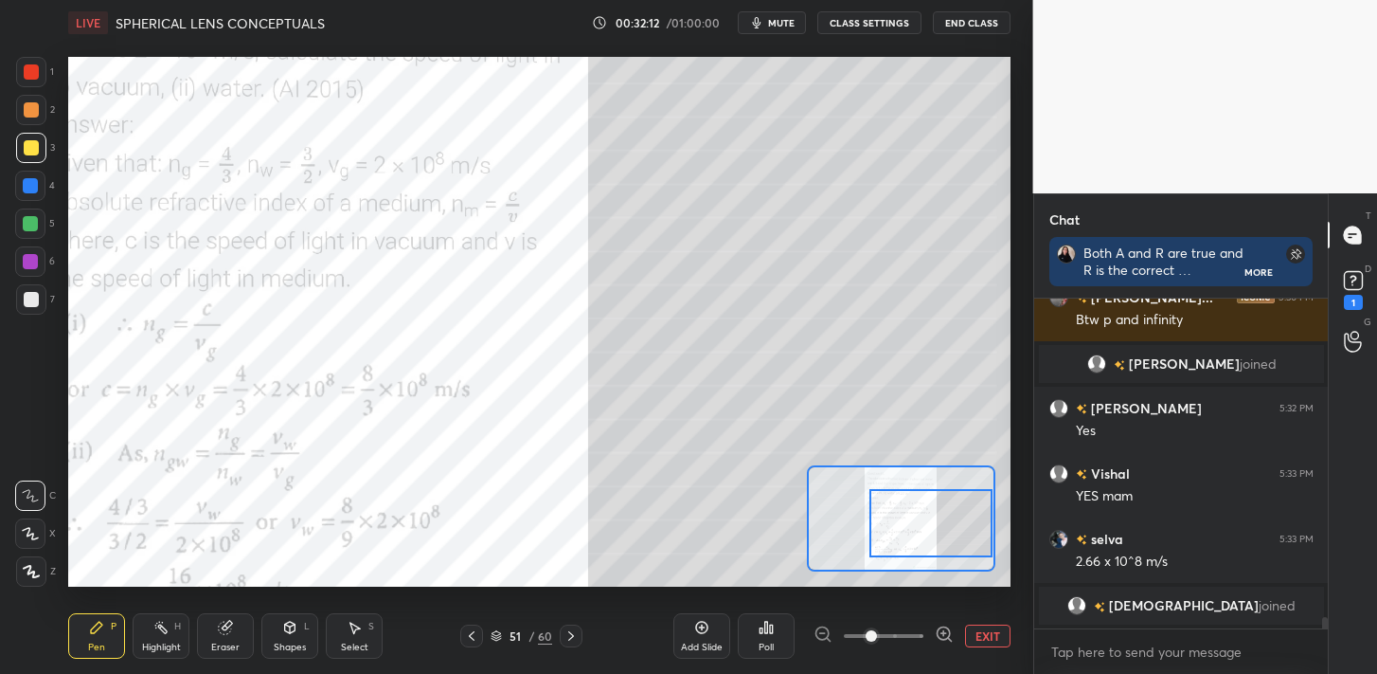
drag, startPoint x: 911, startPoint y: 522, endPoint x: 906, endPoint y: 504, distance: 18.9
click at [909, 506] on div at bounding box center [931, 523] width 123 height 68
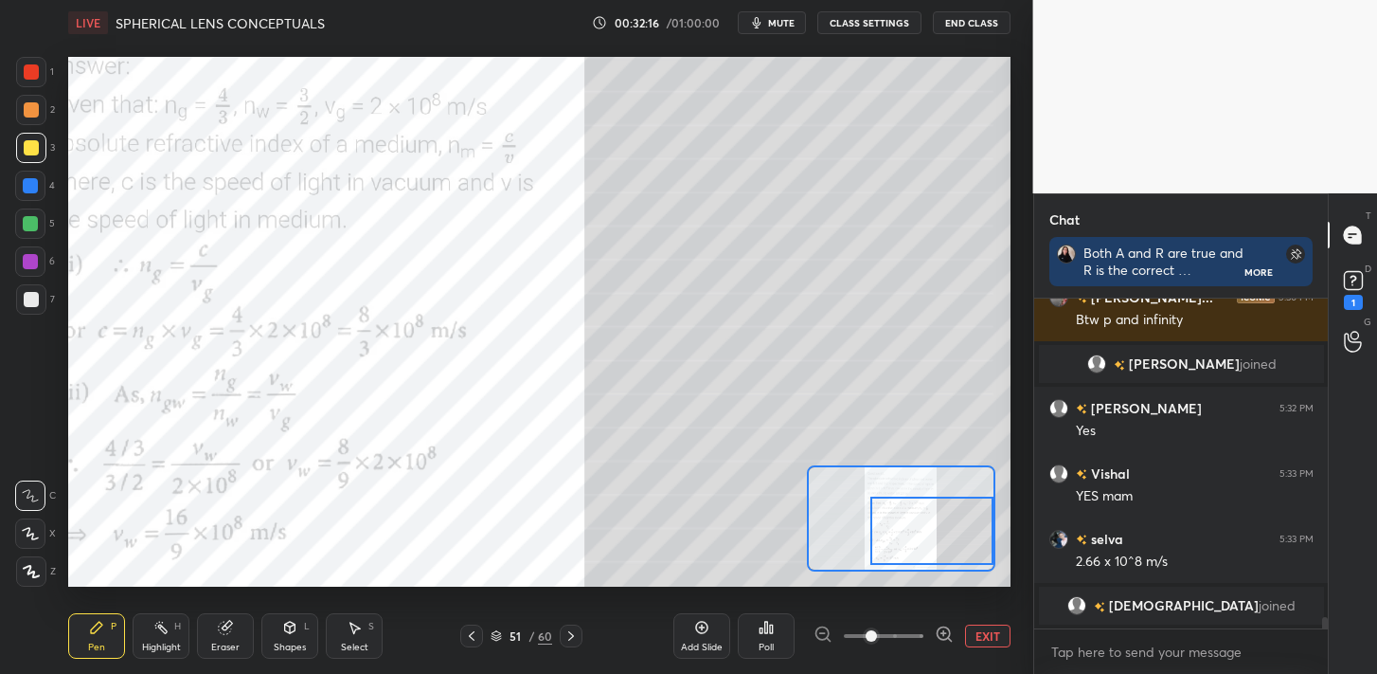
drag, startPoint x: 926, startPoint y: 526, endPoint x: 925, endPoint y: 512, distance: 14.2
click at [944, 536] on div at bounding box center [932, 530] width 123 height 68
click at [938, 528] on div at bounding box center [932, 530] width 123 height 68
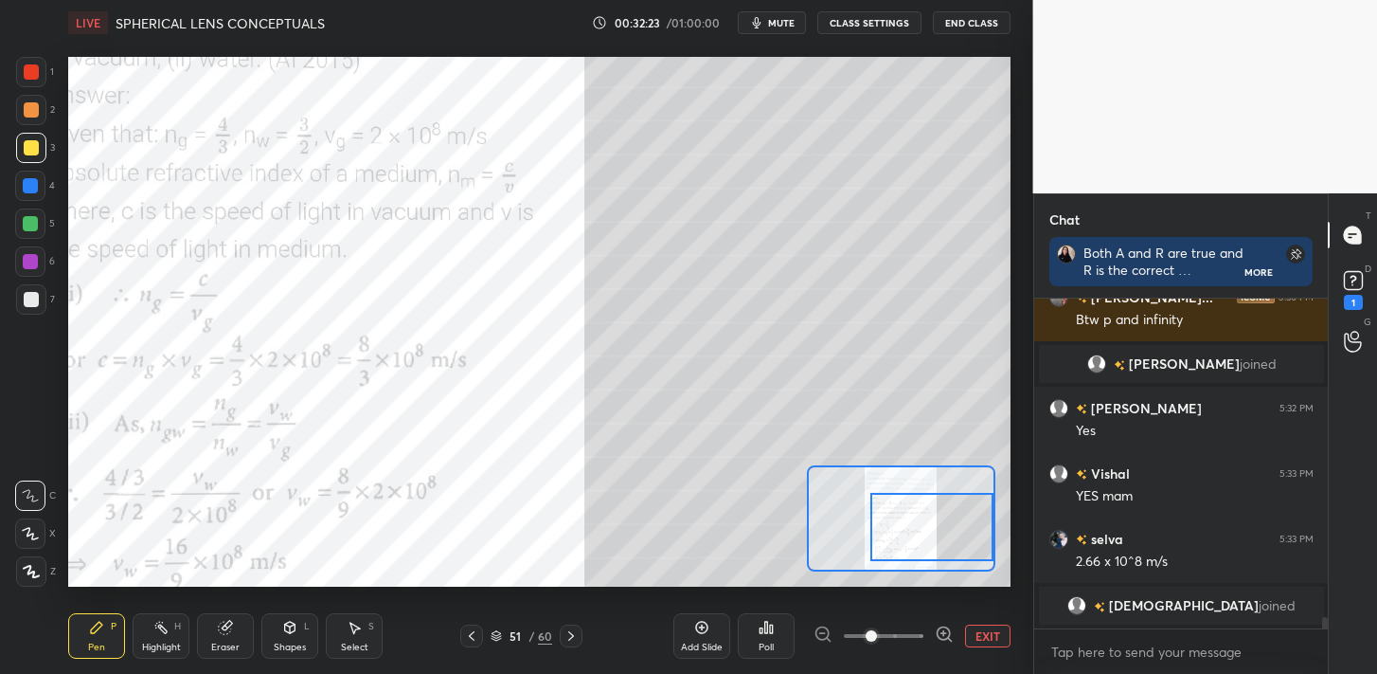
drag, startPoint x: 930, startPoint y: 516, endPoint x: 921, endPoint y: 495, distance: 23.8
click at [933, 509] on div at bounding box center [932, 527] width 123 height 68
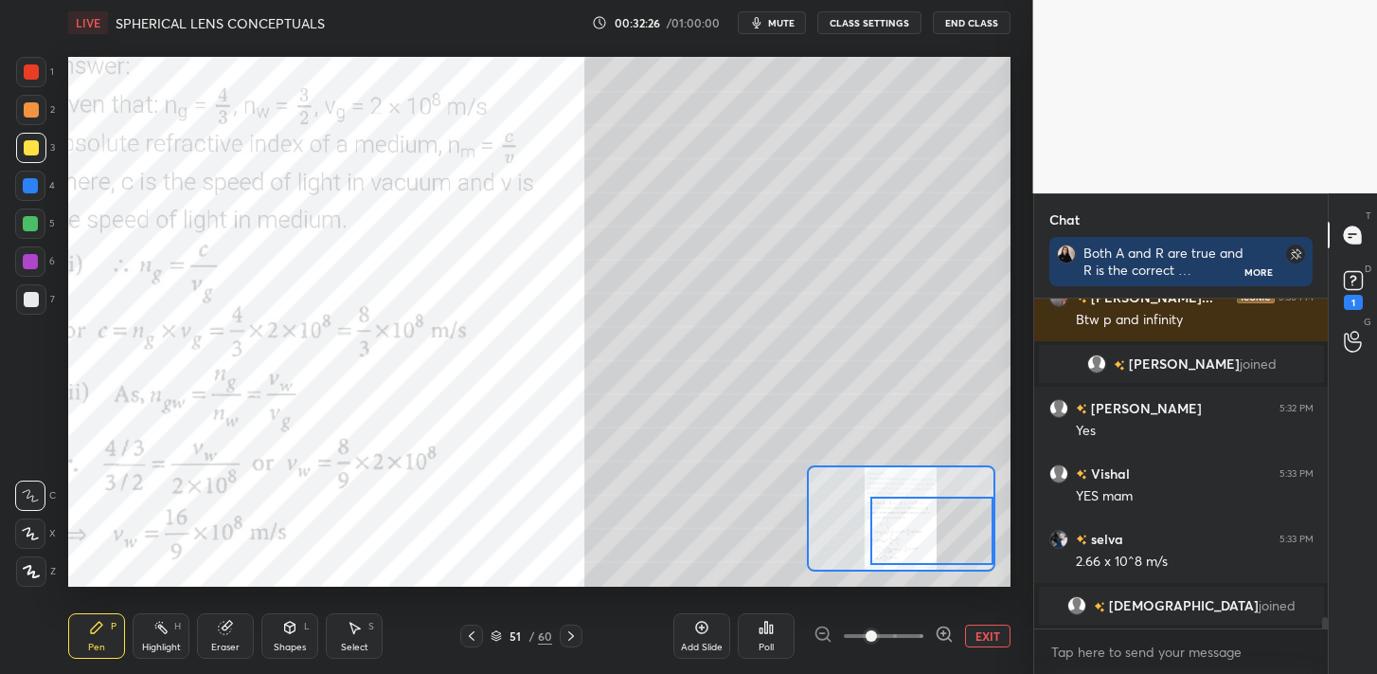
drag, startPoint x: 919, startPoint y: 517, endPoint x: 920, endPoint y: 502, distance: 15.2
click at [933, 521] on div at bounding box center [932, 530] width 123 height 68
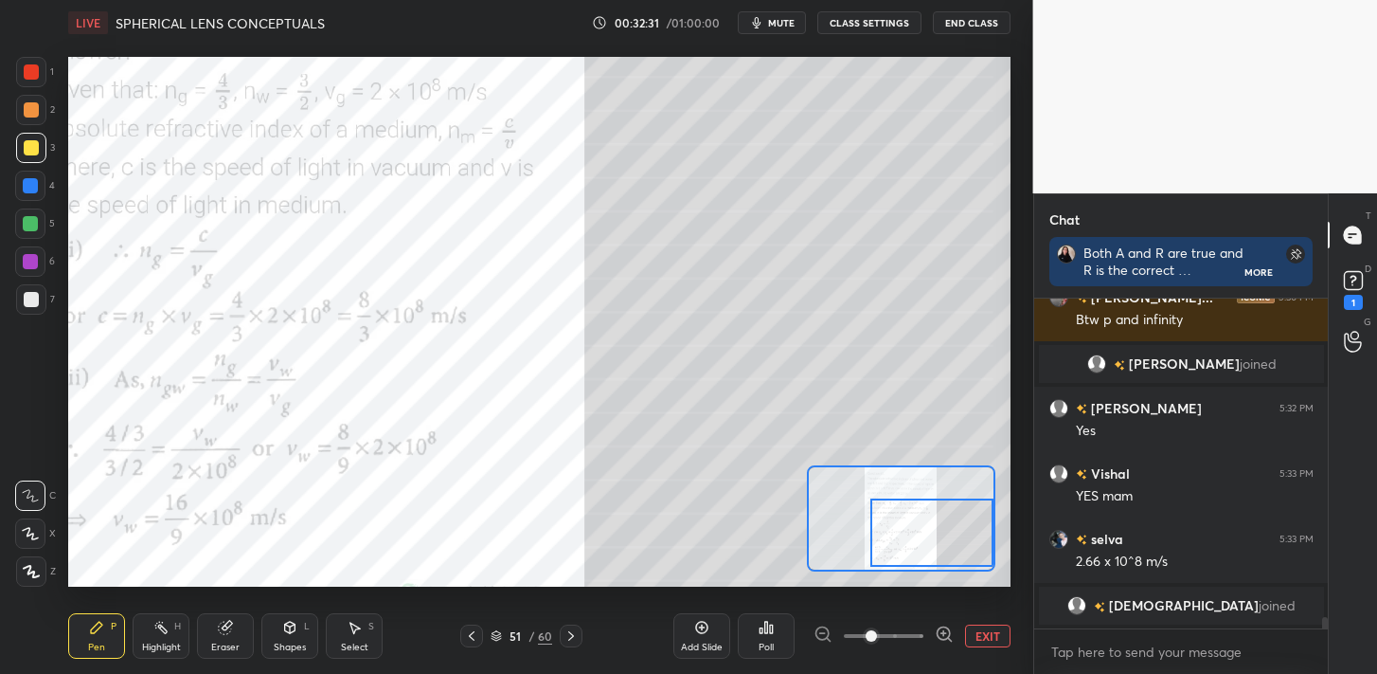
drag, startPoint x: 929, startPoint y: 528, endPoint x: 942, endPoint y: 521, distance: 14.0
click at [945, 527] on div at bounding box center [932, 532] width 123 height 68
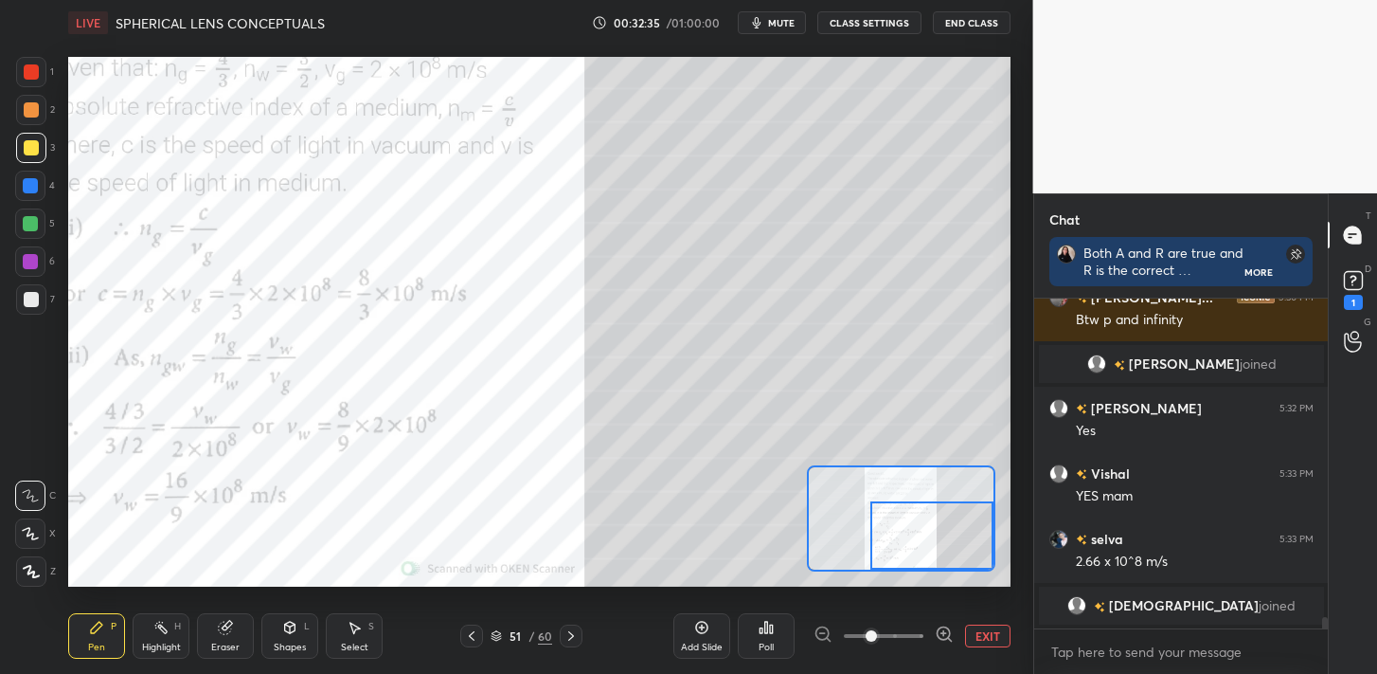
drag, startPoint x: 933, startPoint y: 525, endPoint x: 944, endPoint y: 520, distance: 11.4
click at [953, 529] on div at bounding box center [932, 535] width 123 height 68
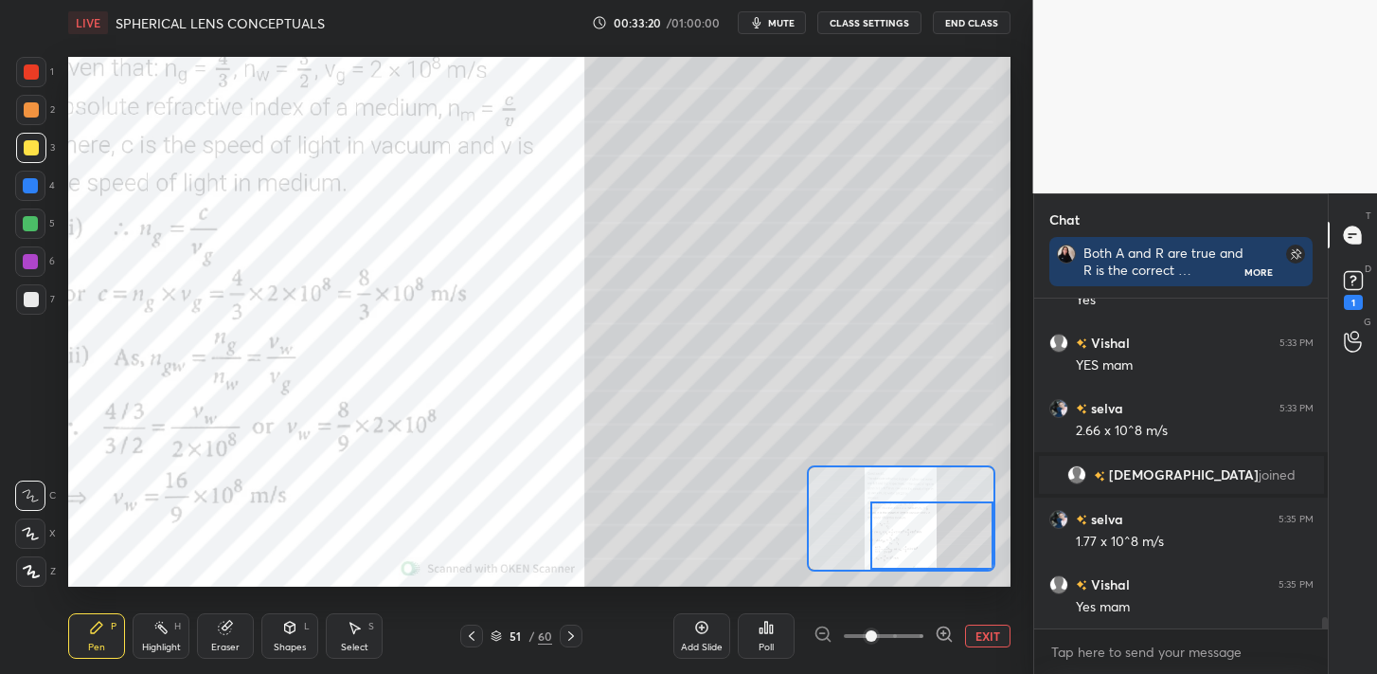
scroll to position [9283, 0]
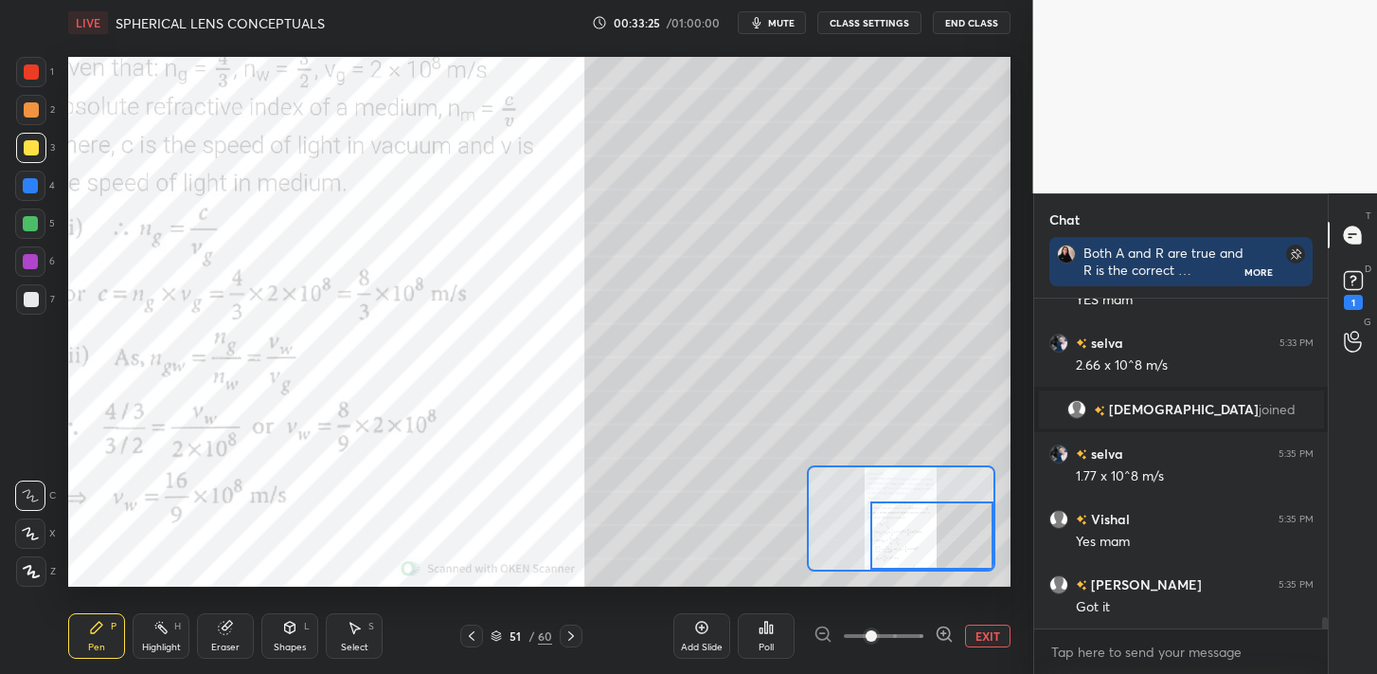
click at [569, 639] on icon at bounding box center [571, 635] width 15 height 15
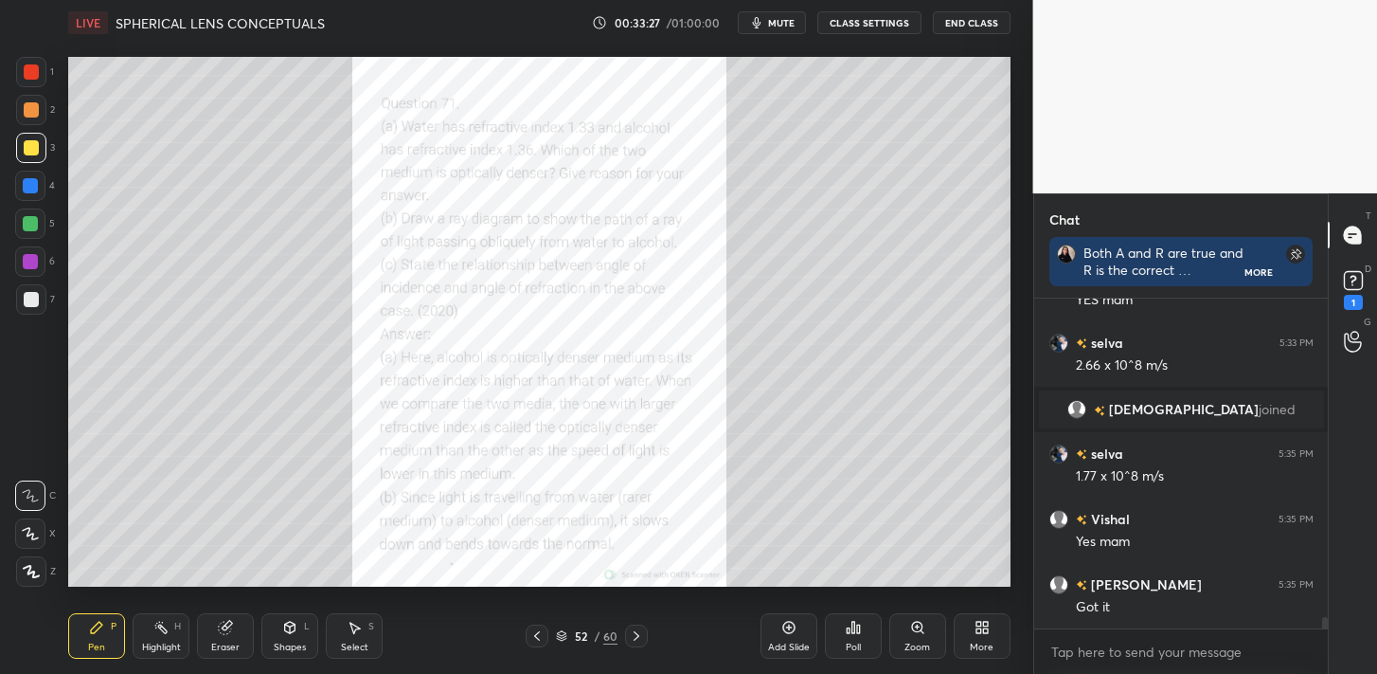
click at [923, 621] on icon at bounding box center [917, 627] width 15 height 15
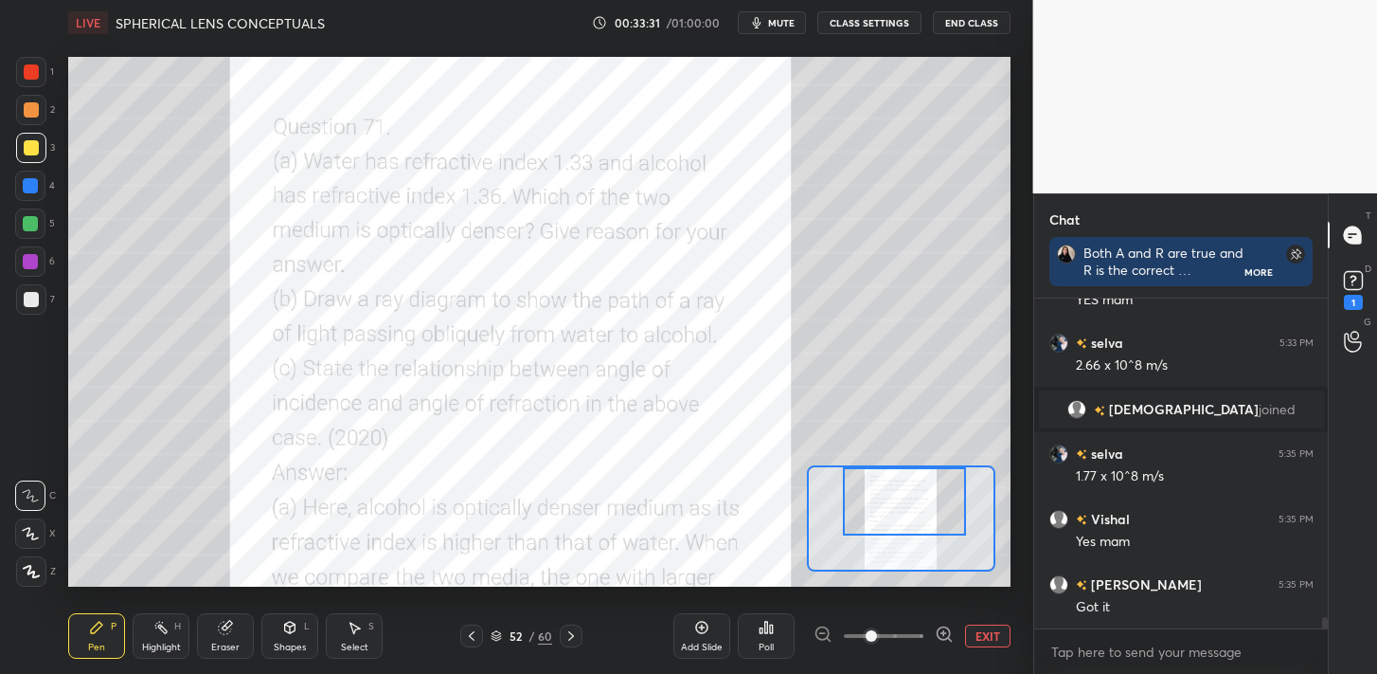
drag, startPoint x: 915, startPoint y: 513, endPoint x: 918, endPoint y: 491, distance: 22.0
click at [919, 489] on div at bounding box center [904, 501] width 123 height 68
drag, startPoint x: 39, startPoint y: 66, endPoint x: 63, endPoint y: 45, distance: 32.2
click at [41, 65] on div at bounding box center [31, 72] width 30 height 30
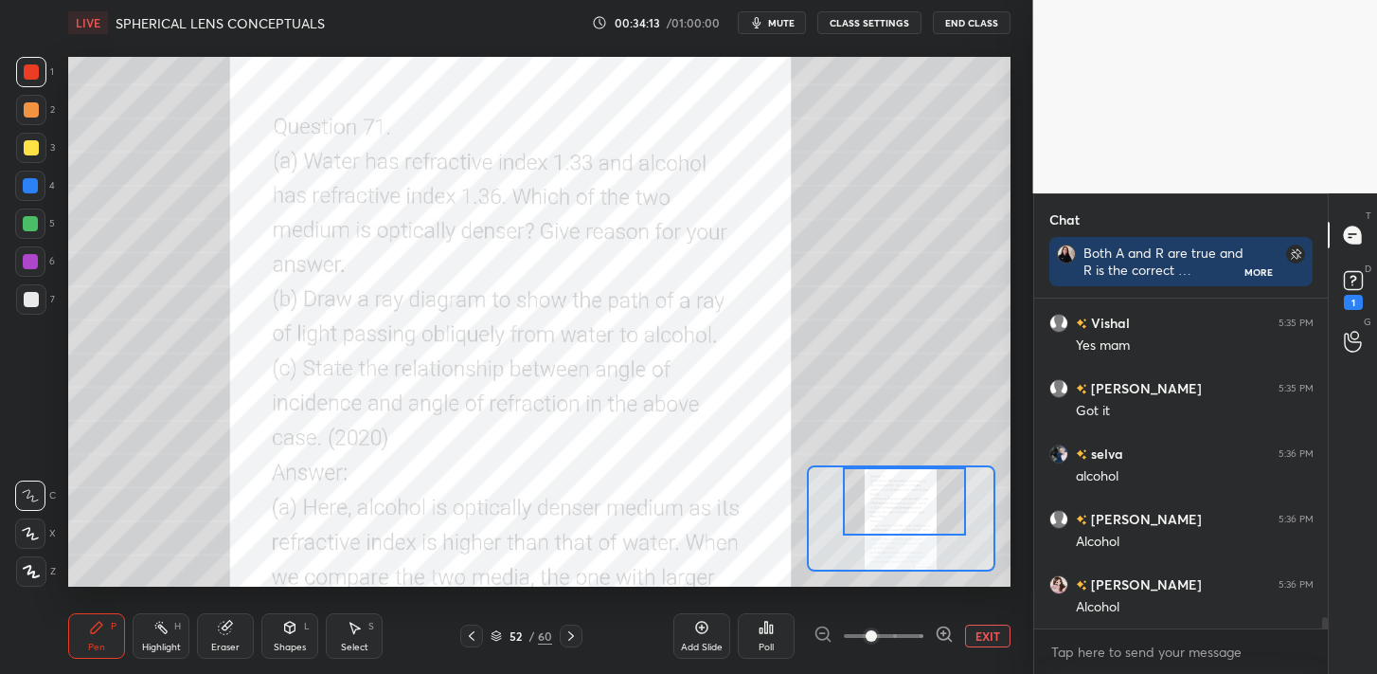
scroll to position [7, 7]
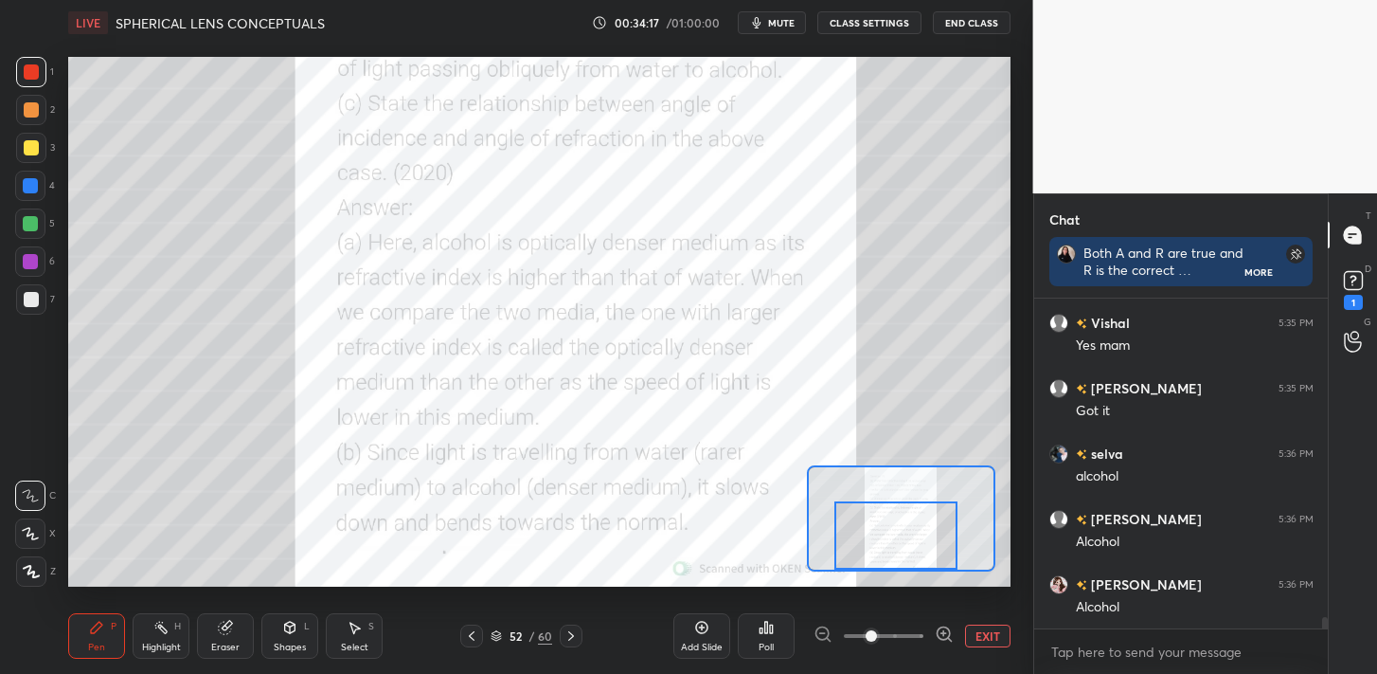
drag, startPoint x: 880, startPoint y: 506, endPoint x: 872, endPoint y: 553, distance: 48.1
click at [872, 553] on div at bounding box center [896, 535] width 123 height 68
click at [874, 533] on div at bounding box center [896, 535] width 123 height 68
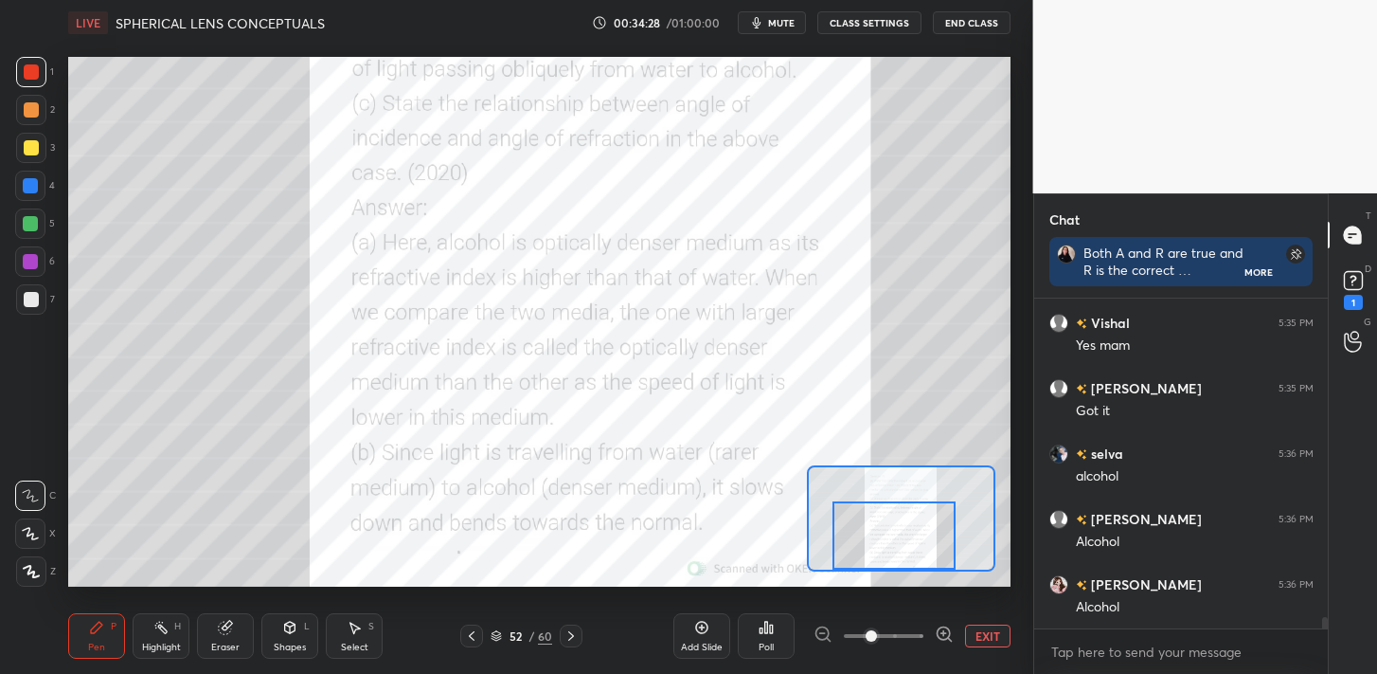
drag, startPoint x: 927, startPoint y: 548, endPoint x: 936, endPoint y: 552, distance: 10.6
click at [931, 556] on div at bounding box center [894, 535] width 123 height 68
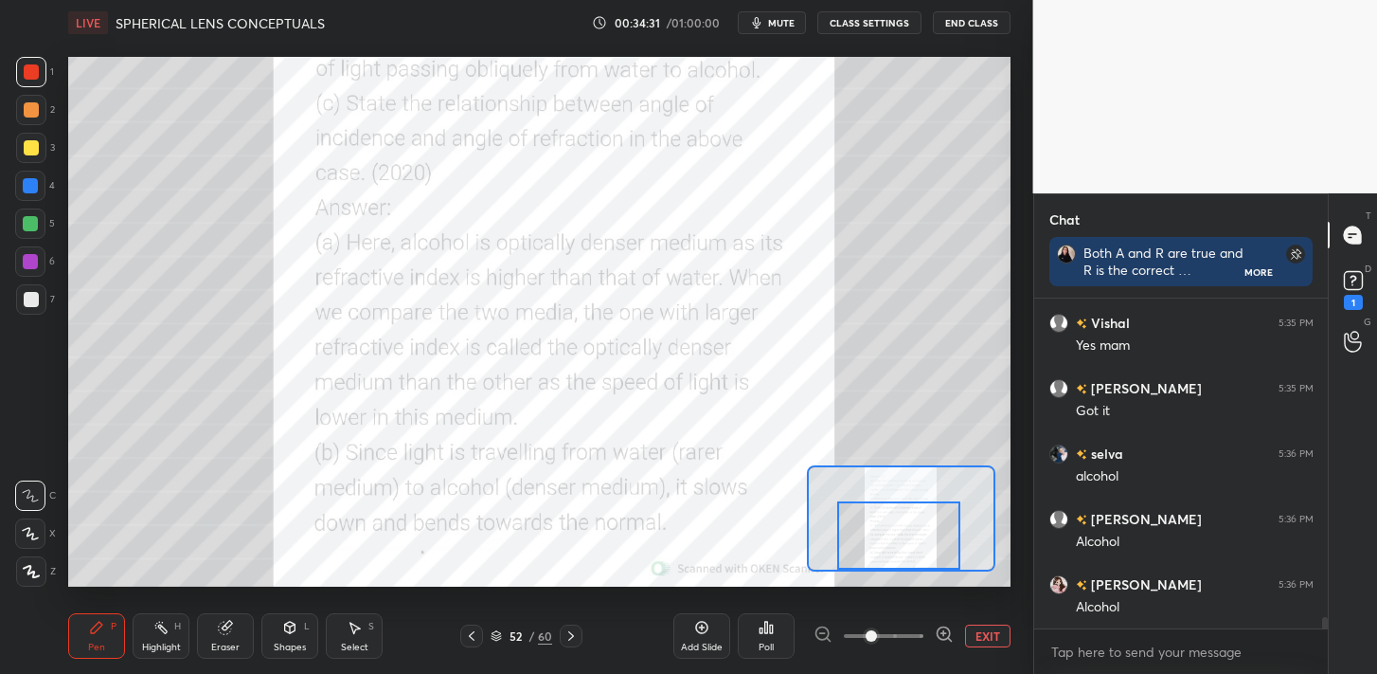
click at [1029, 293] on div "1 2 3 4 5 6 7 C X Z C X Z E E Erase all H H LIVE SPHERICAL LENS CONCEPTUALS 00:…" at bounding box center [517, 337] width 1034 height 674
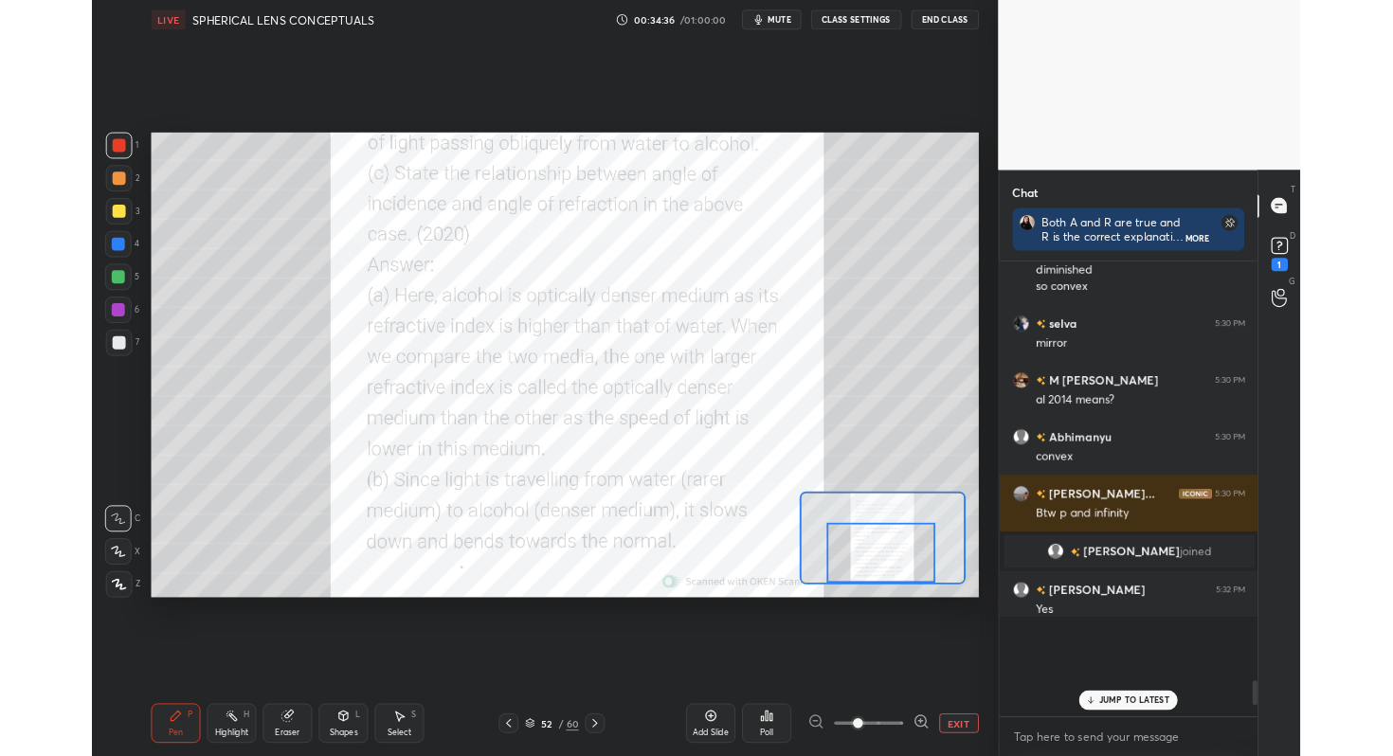
scroll to position [245, 292]
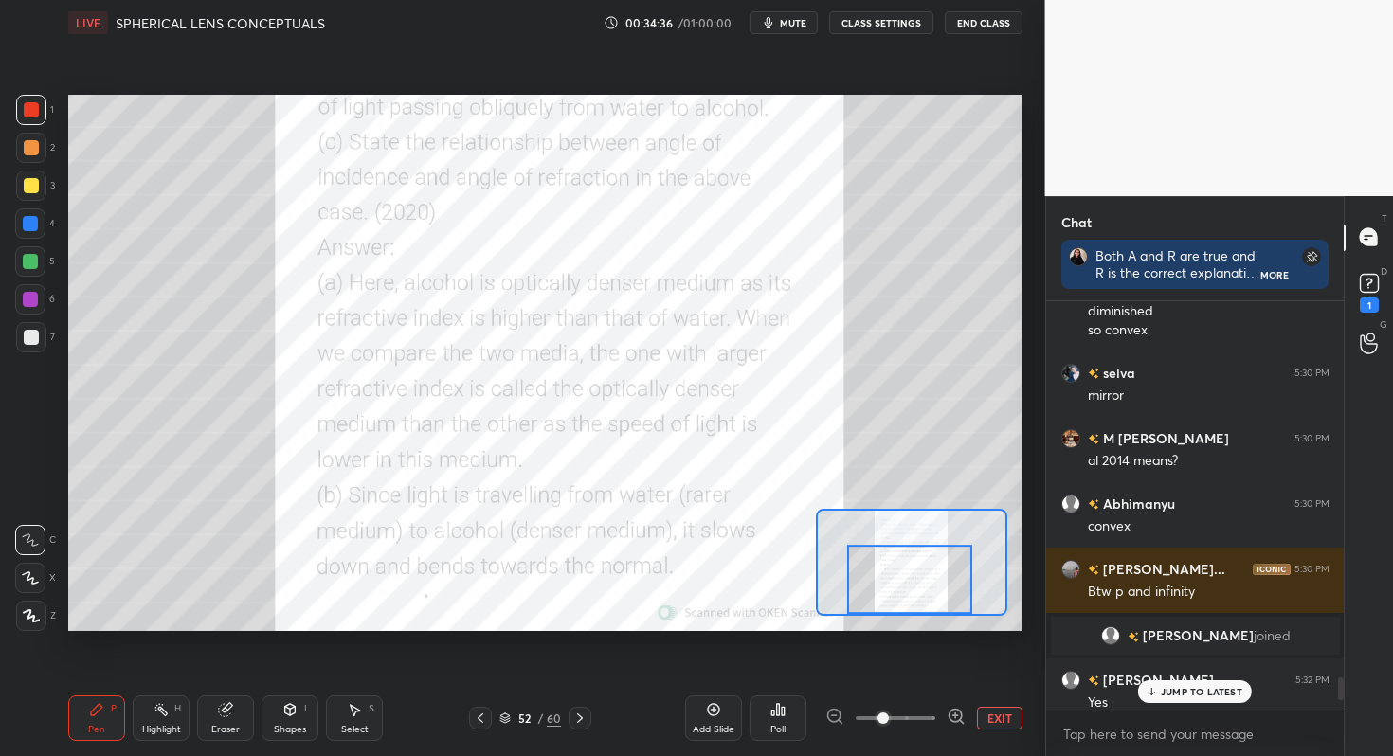
type textarea "x"
click at [581, 717] on icon at bounding box center [580, 717] width 6 height 9
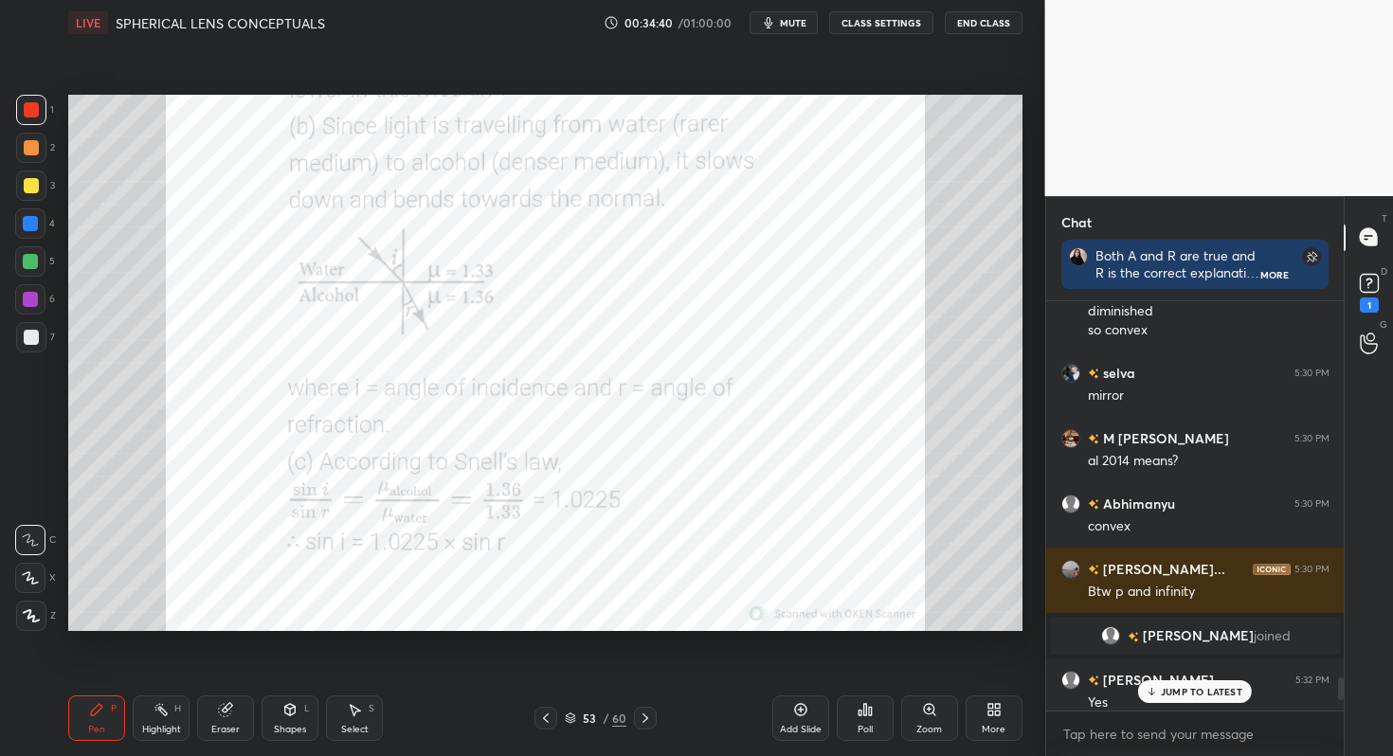
click at [639, 717] on icon at bounding box center [645, 718] width 15 height 15
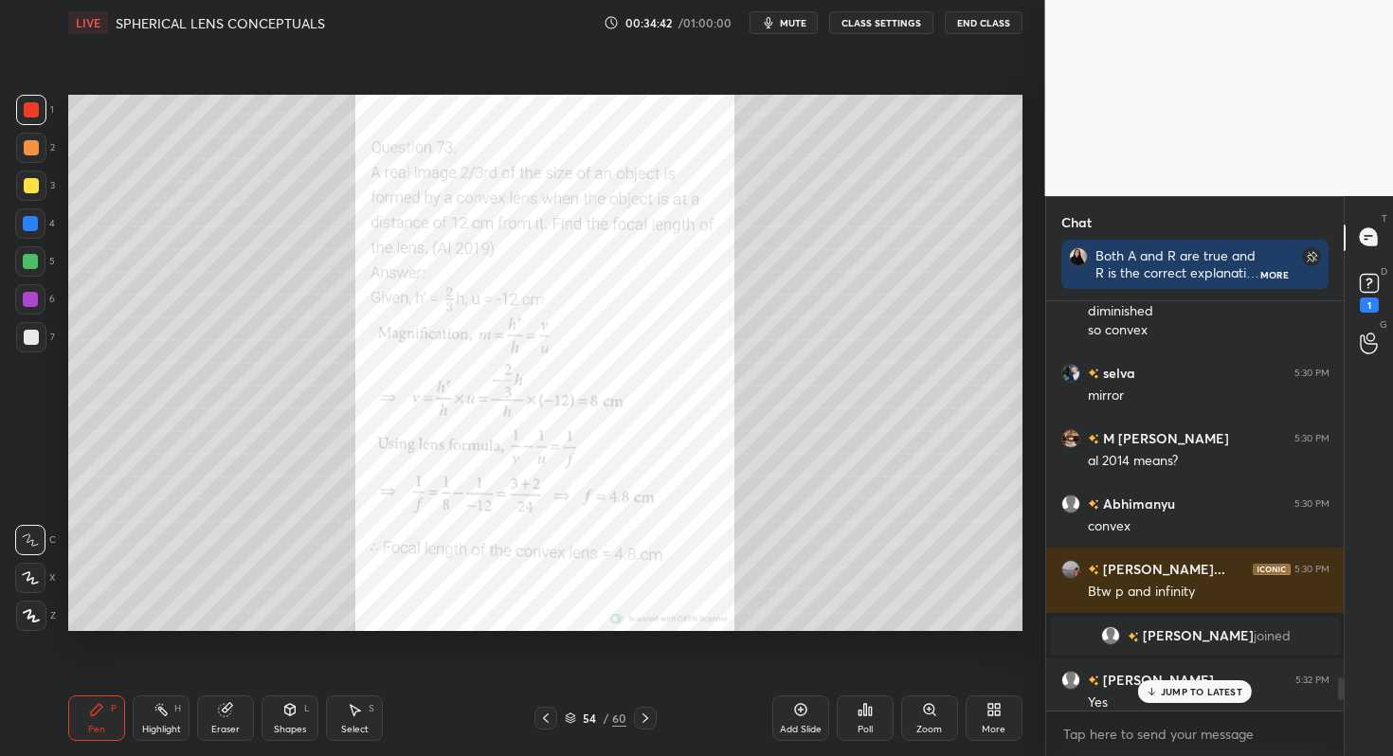
click at [935, 714] on icon at bounding box center [929, 709] width 15 height 15
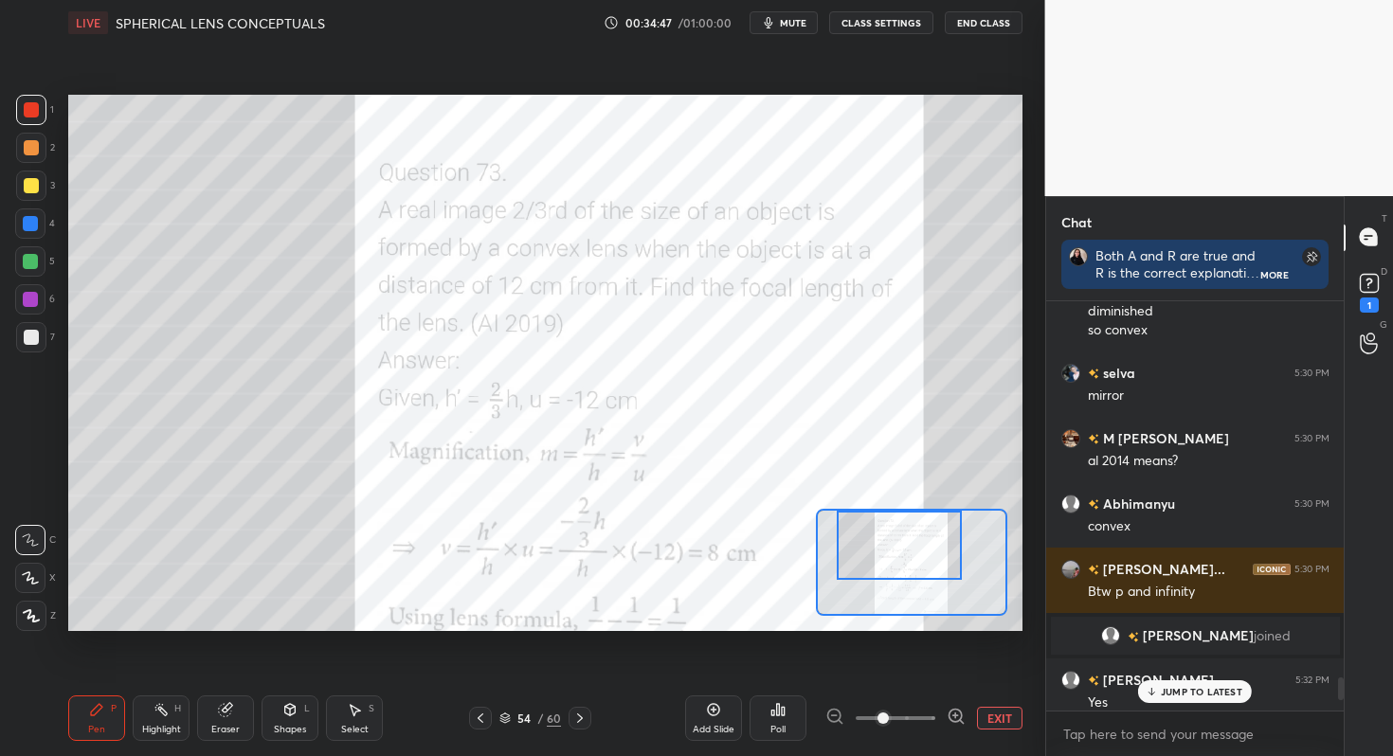
drag, startPoint x: 887, startPoint y: 550, endPoint x: 873, endPoint y: 510, distance: 43.1
click at [873, 510] on div at bounding box center [911, 562] width 190 height 107
click at [898, 533] on div at bounding box center [898, 545] width 125 height 69
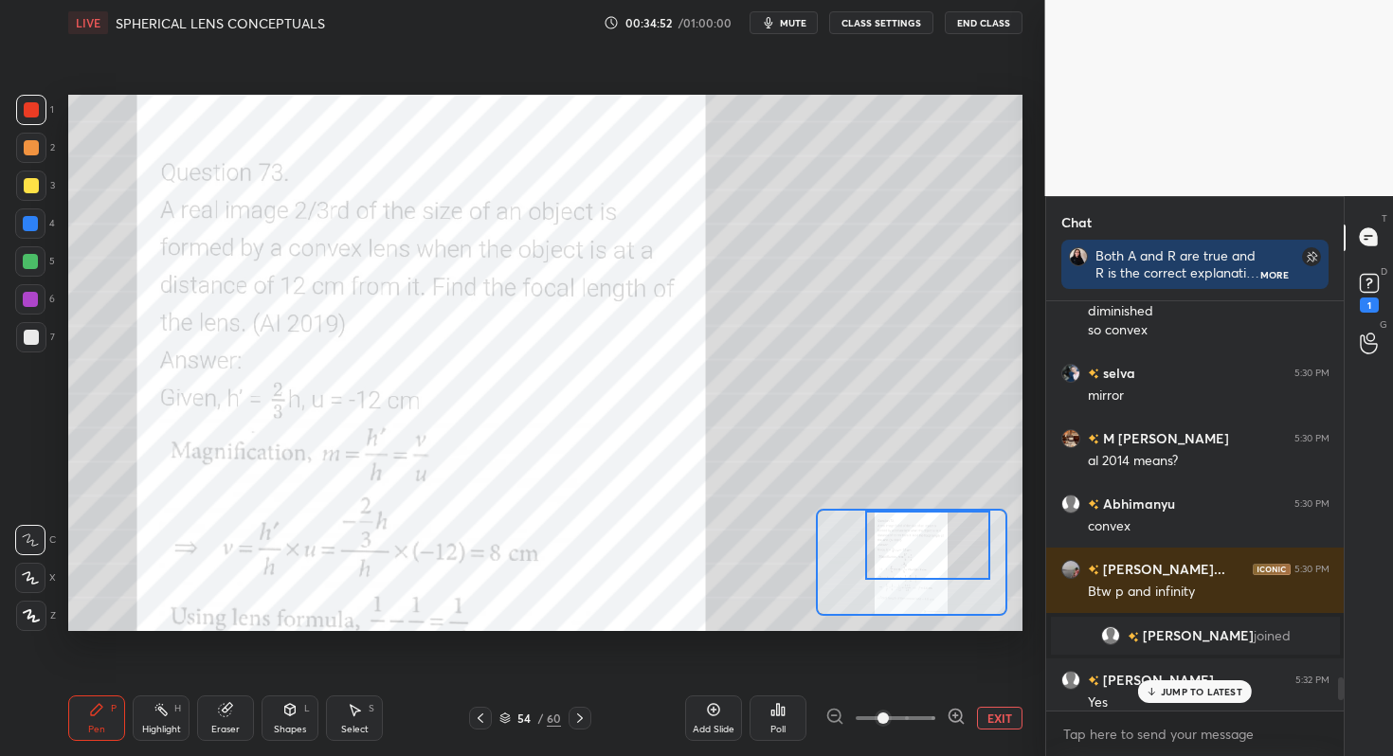
drag, startPoint x: 919, startPoint y: 534, endPoint x: 946, endPoint y: 513, distance: 34.5
click at [946, 513] on div at bounding box center [927, 545] width 125 height 69
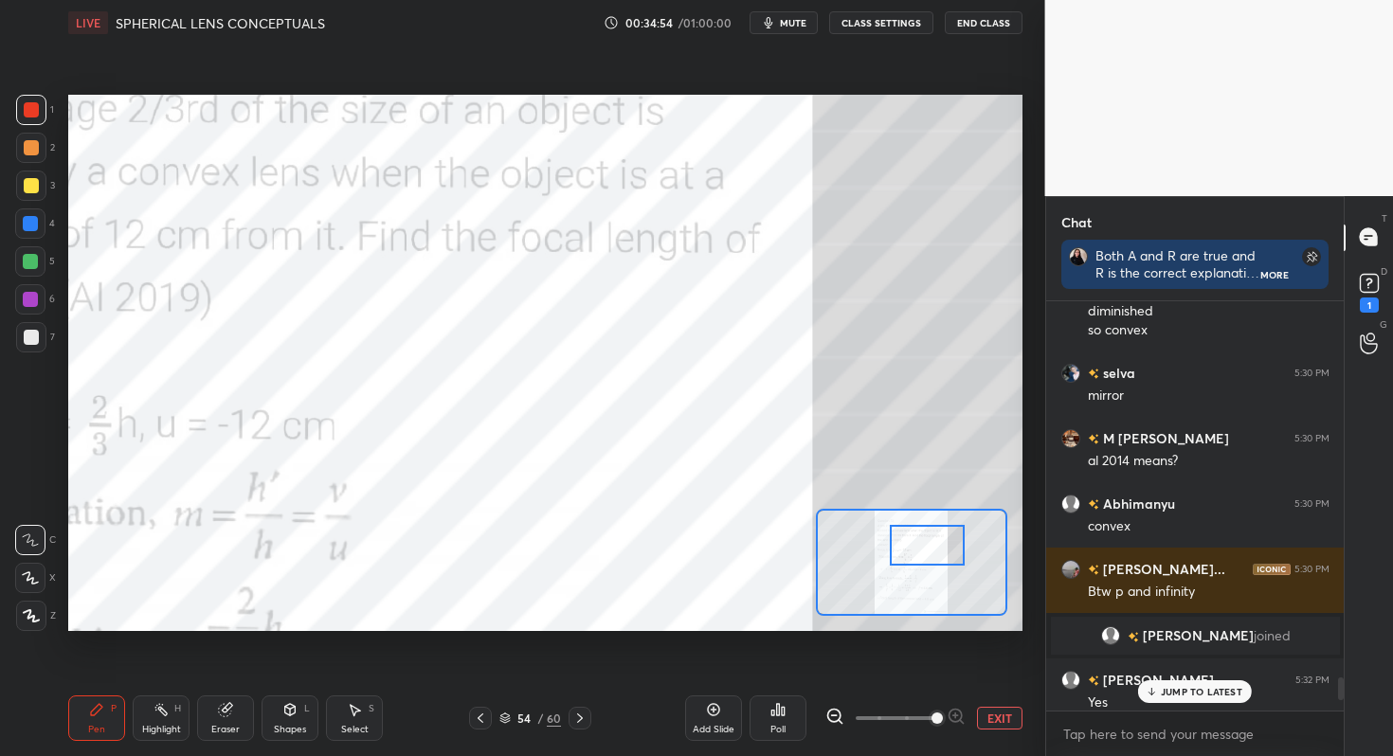
drag, startPoint x: 879, startPoint y: 717, endPoint x: 928, endPoint y: 717, distance: 49.3
click at [931, 717] on span at bounding box center [936, 717] width 11 height 11
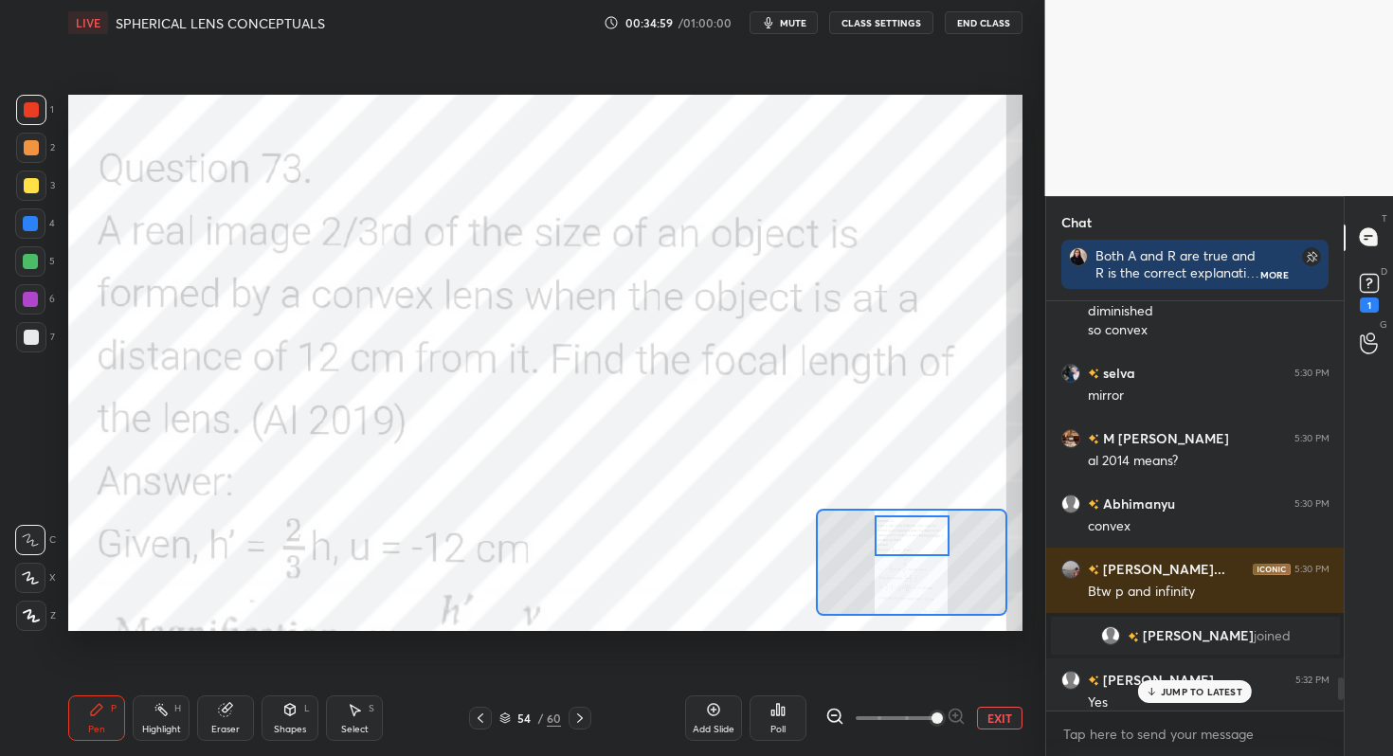
drag, startPoint x: 938, startPoint y: 542, endPoint x: 923, endPoint y: 532, distance: 17.9
click at [923, 532] on div at bounding box center [911, 536] width 75 height 42
click at [776, 707] on icon at bounding box center [777, 709] width 3 height 11
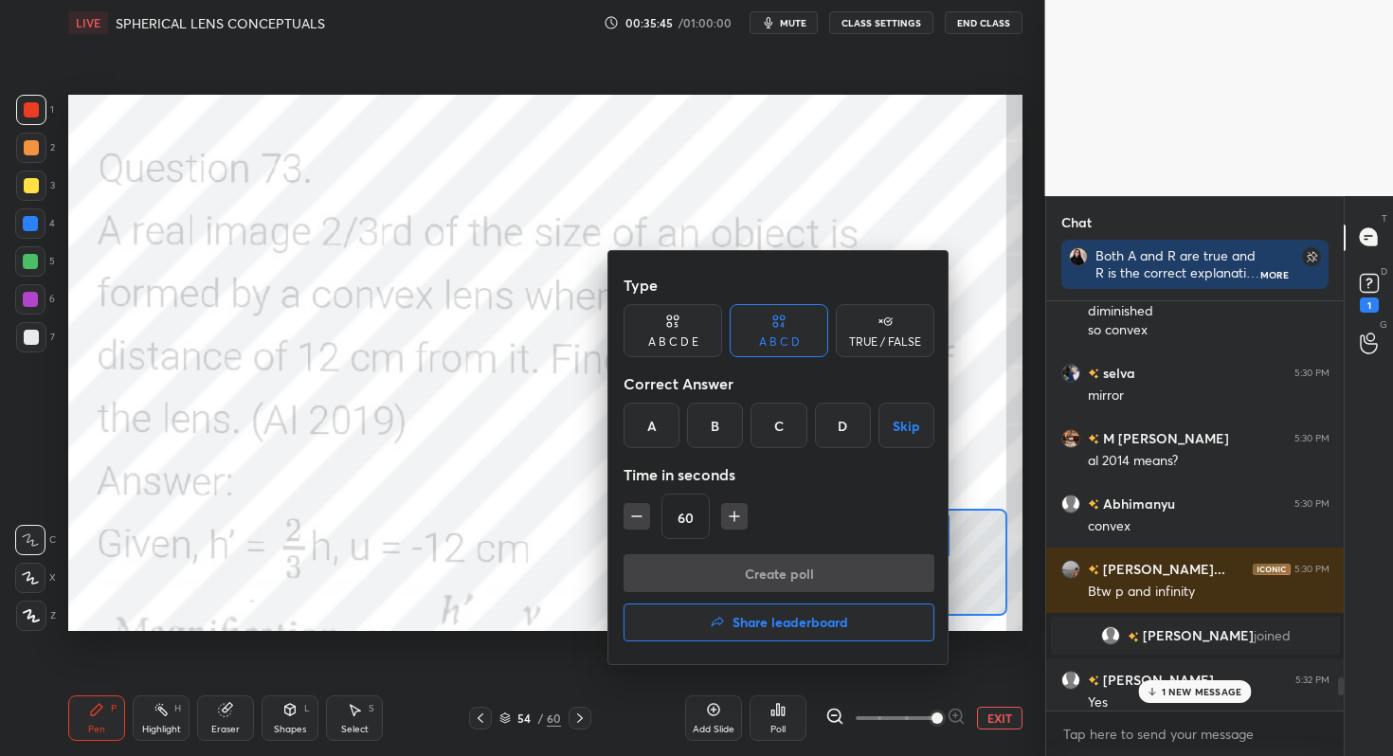
click at [792, 421] on div "C" at bounding box center [778, 425] width 56 height 45
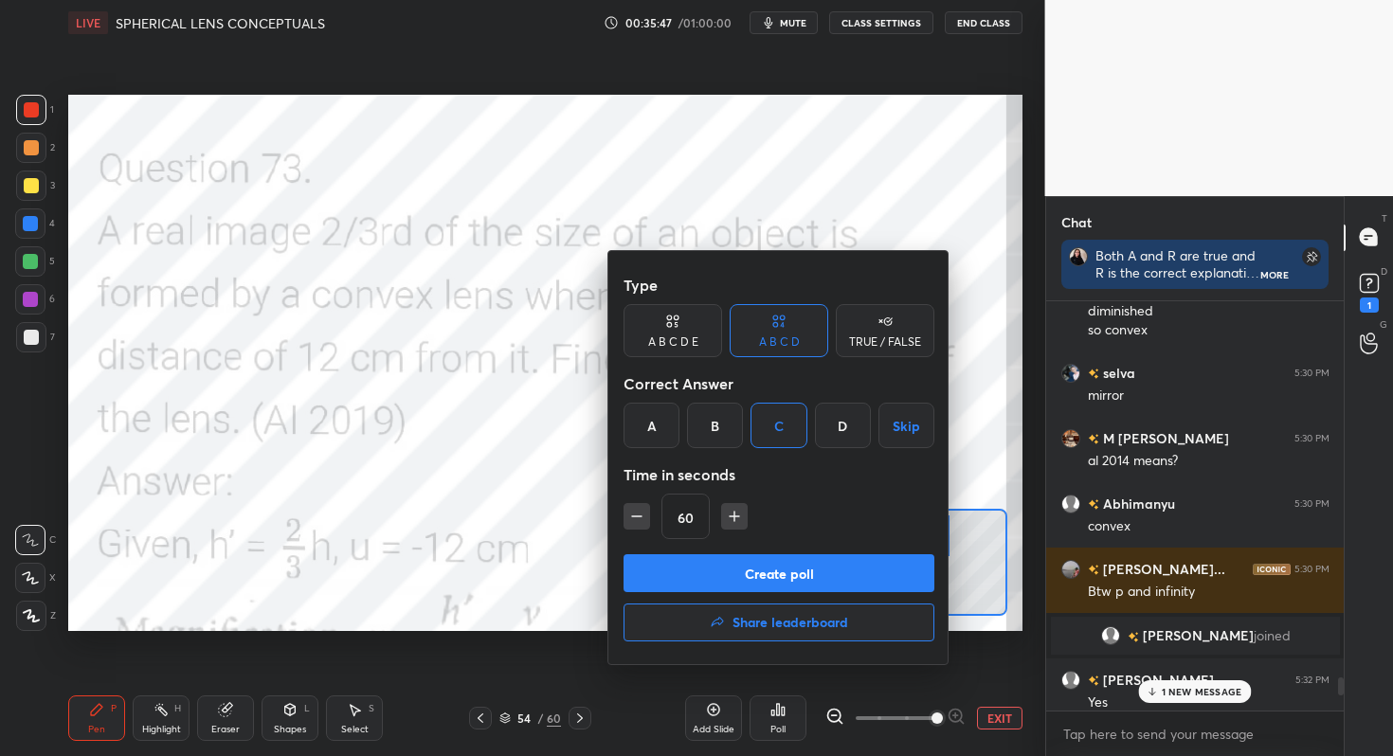
click at [721, 422] on div "B" at bounding box center [715, 425] width 56 height 45
click at [772, 439] on div "C" at bounding box center [778, 425] width 56 height 45
click at [729, 513] on icon "button" at bounding box center [734, 516] width 19 height 19
type input "90"
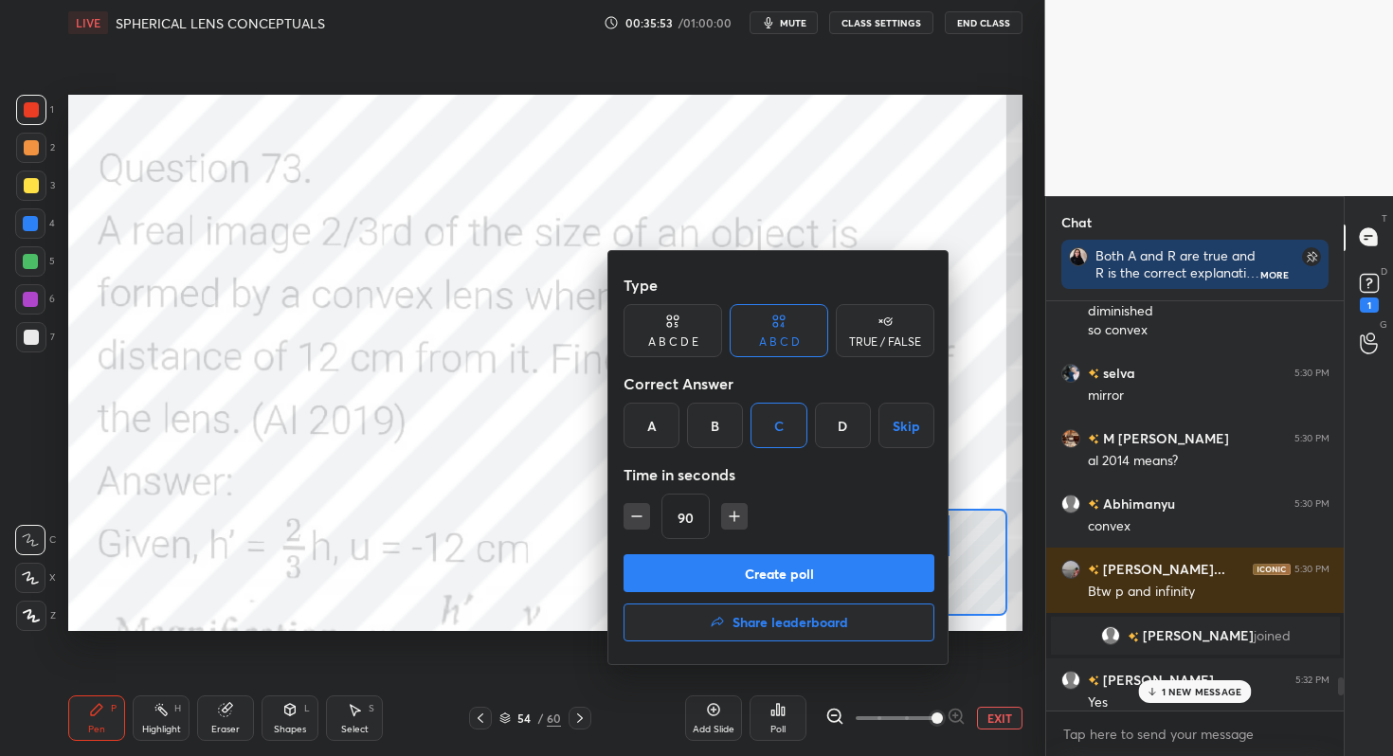
click at [728, 569] on button "Create poll" at bounding box center [778, 573] width 311 height 38
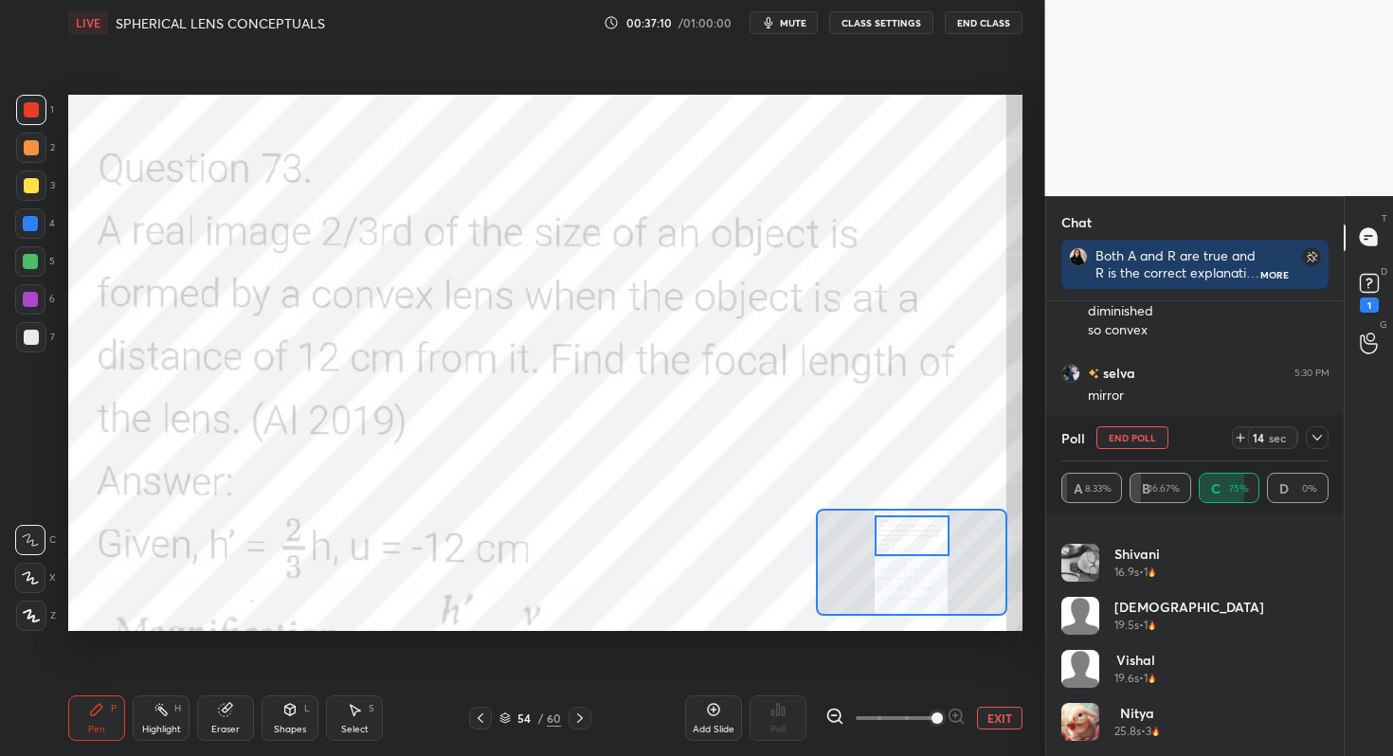
scroll to position [250, 0]
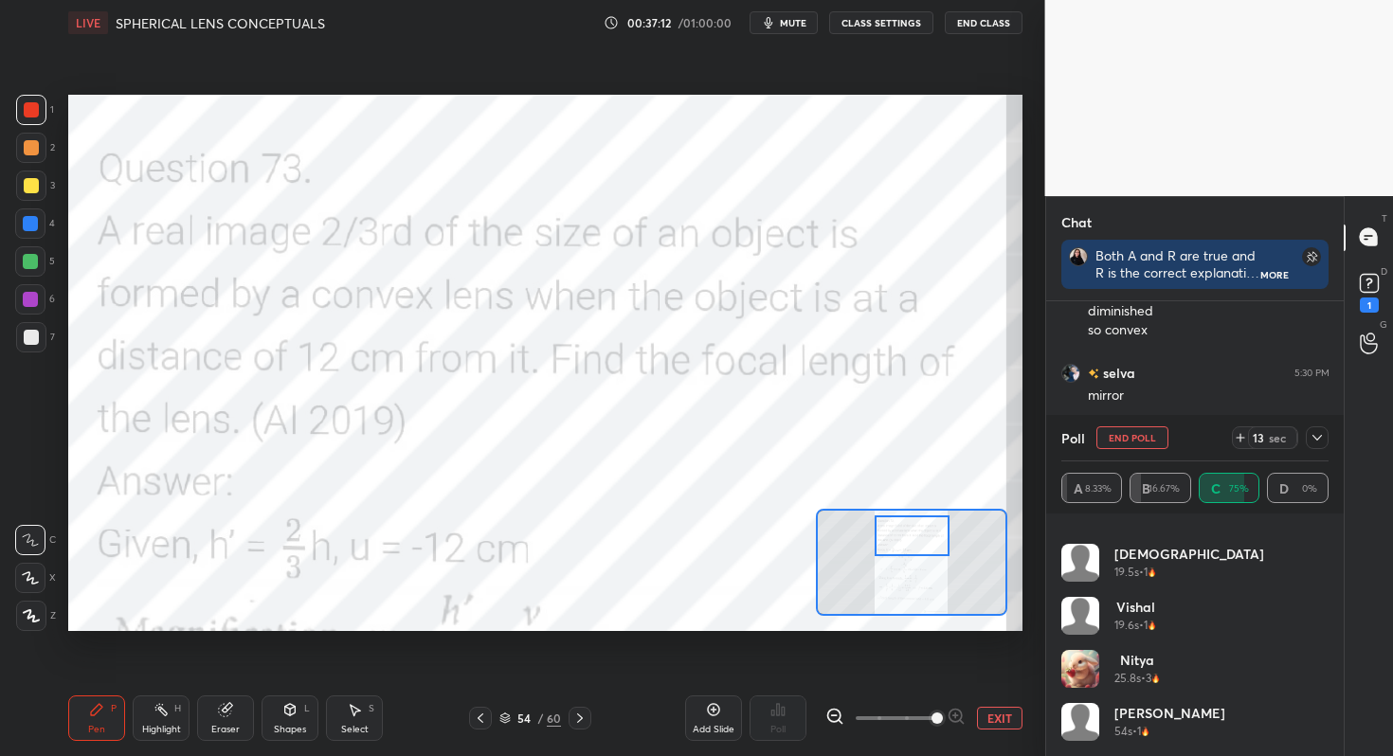
click at [1318, 432] on icon at bounding box center [1316, 437] width 15 height 15
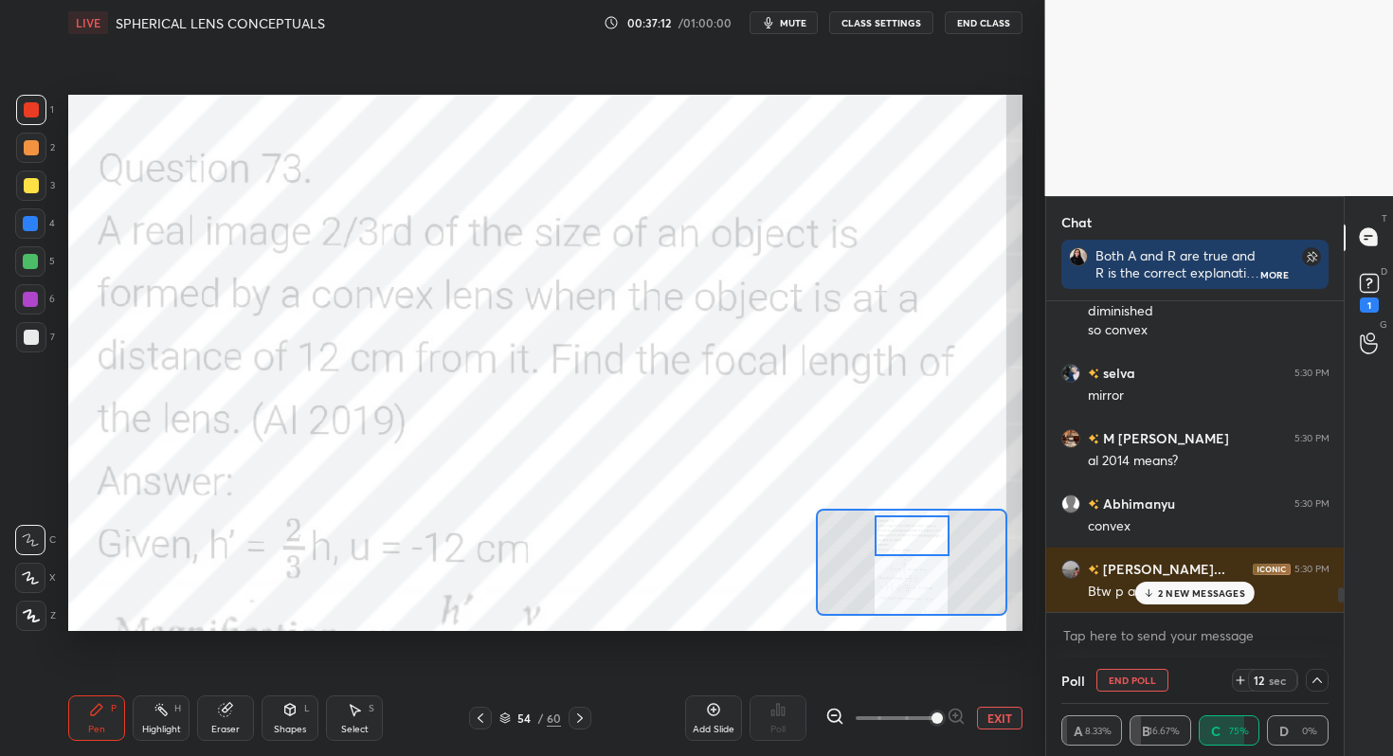
scroll to position [0, 0]
click at [1168, 585] on div "2 NEW MESSAGES" at bounding box center [1194, 593] width 119 height 23
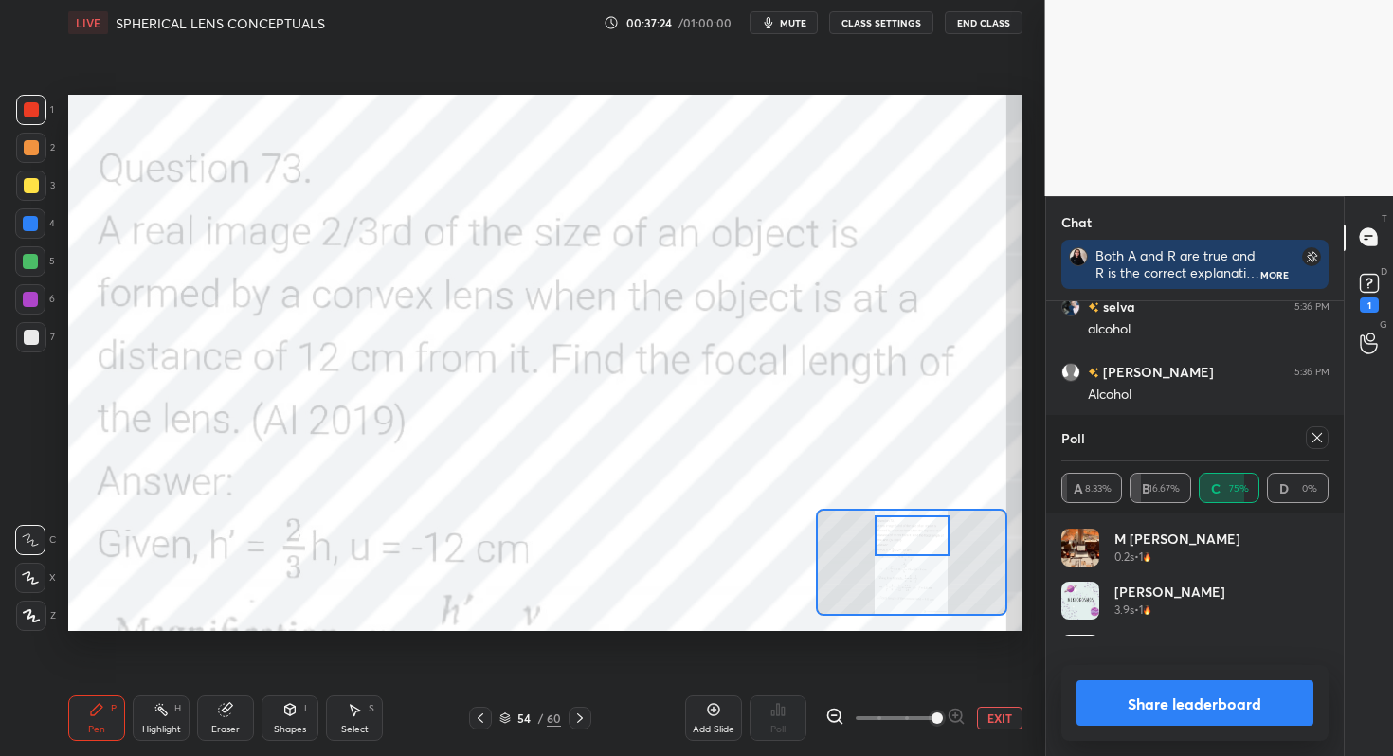
scroll to position [222, 261]
click at [1138, 697] on button "Share leaderboard" at bounding box center [1195, 702] width 238 height 45
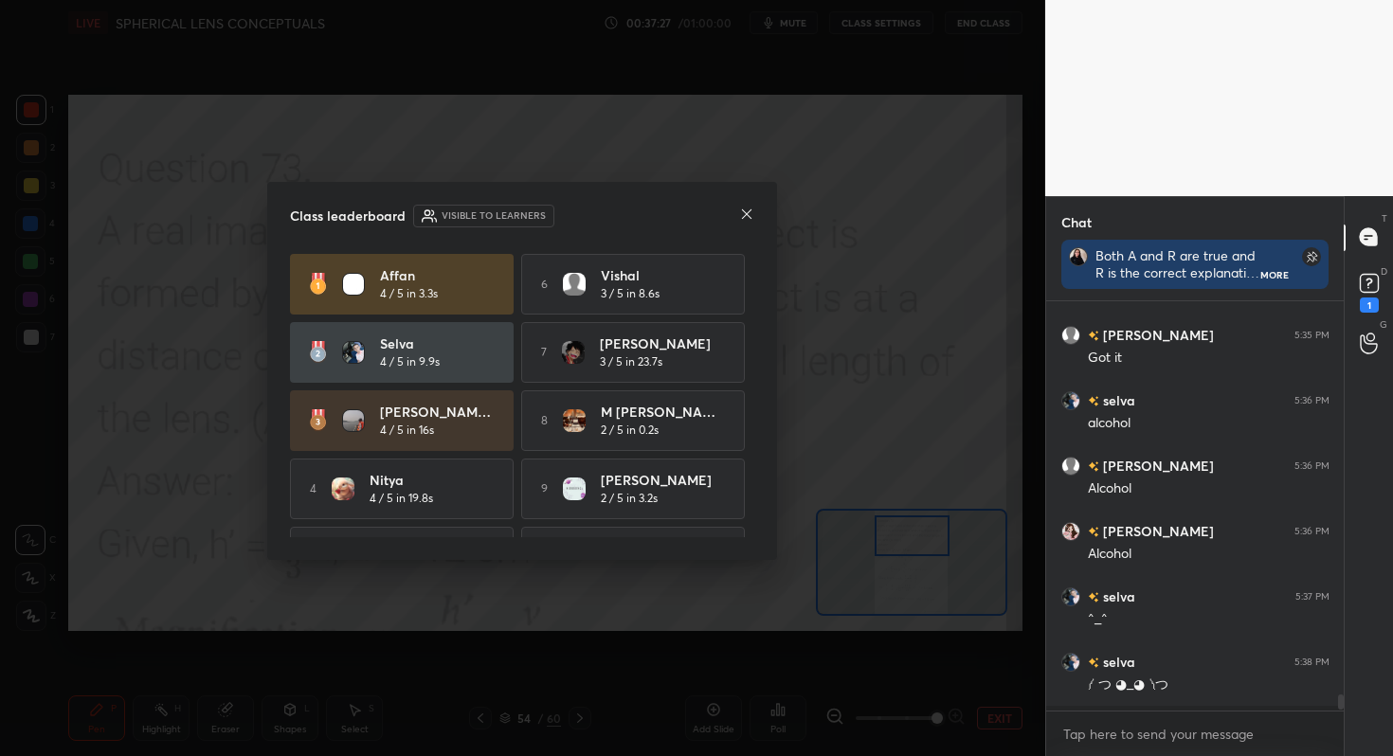
scroll to position [9567, 0]
drag, startPoint x: 757, startPoint y: 353, endPoint x: 747, endPoint y: 384, distance: 31.8
click at [747, 384] on div "Class leaderboard Visible to learners Affan 4 / 5 in 3.3s 6 Vishal 3 / 5 in 8.6…" at bounding box center [522, 371] width 510 height 378
drag, startPoint x: 747, startPoint y: 384, endPoint x: 751, endPoint y: 410, distance: 26.8
click at [751, 410] on div "Affan 4 / 5 in 3.3s 6 Vishal 3 / 5 in 8.6s selva 4 / 5 in 9.9s 7 [PERSON_NAME] …" at bounding box center [522, 395] width 464 height 283
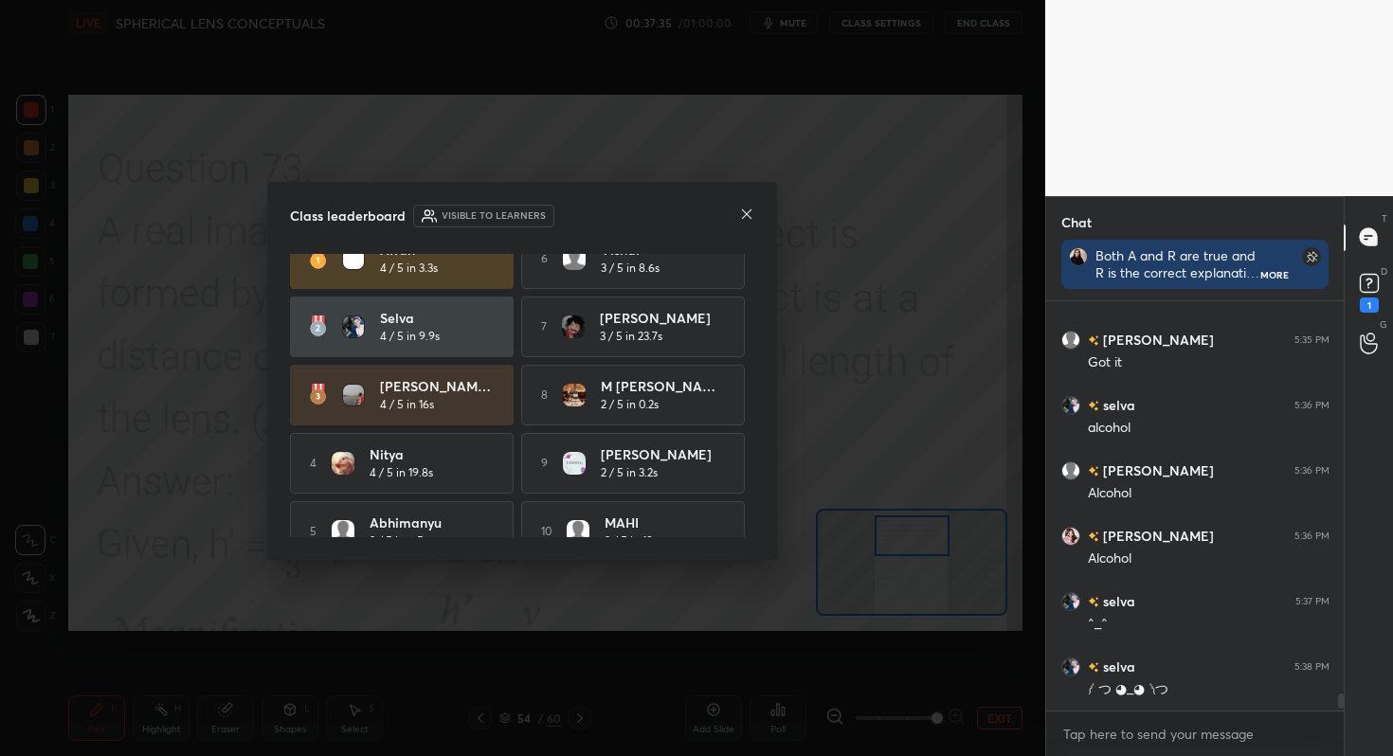
scroll to position [56, 0]
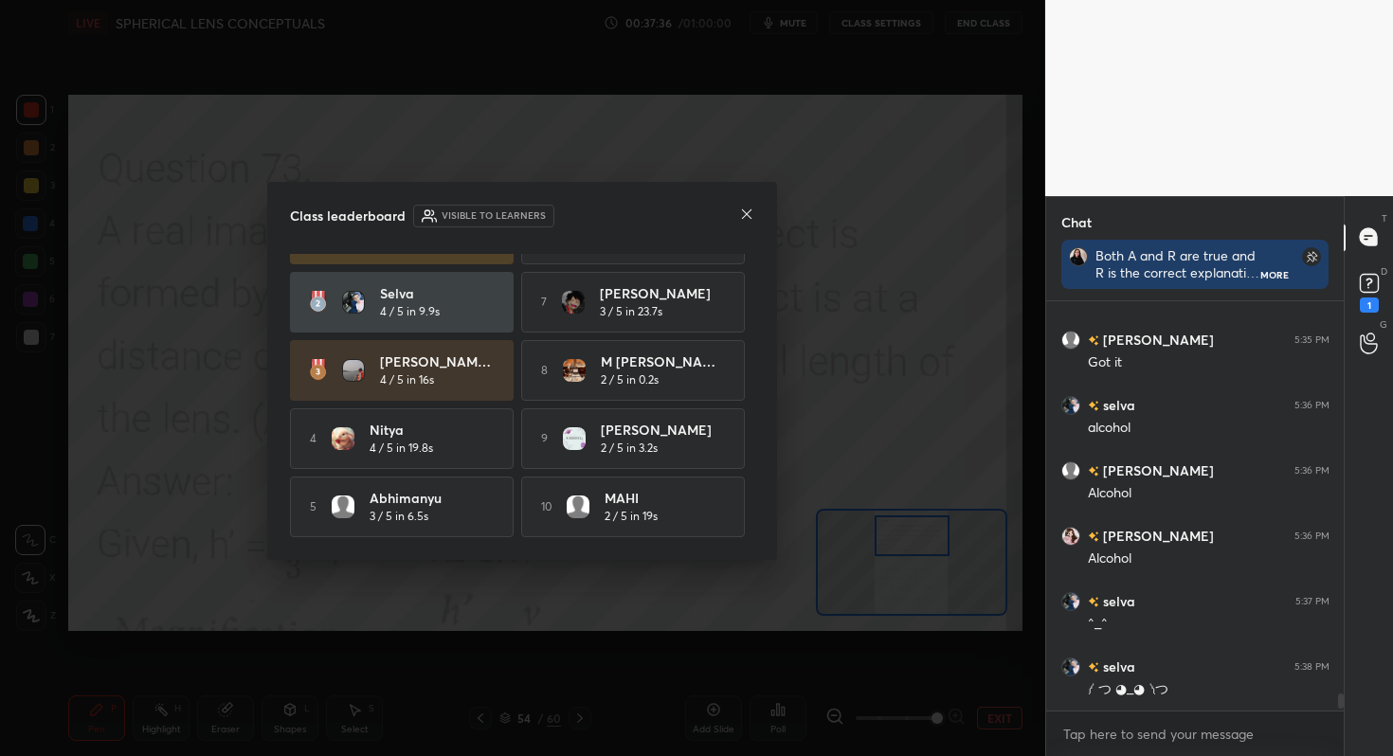
click at [746, 211] on icon at bounding box center [746, 214] width 15 height 15
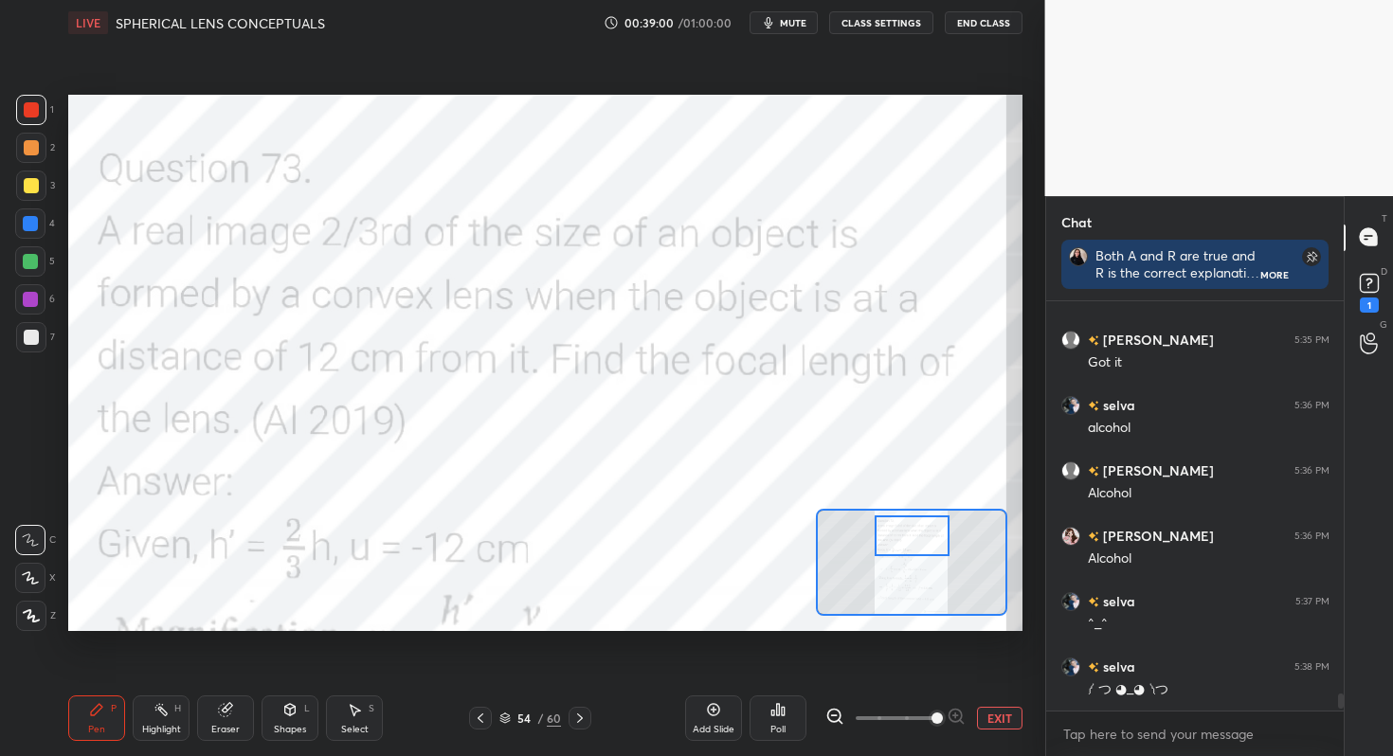
scroll to position [9632, 0]
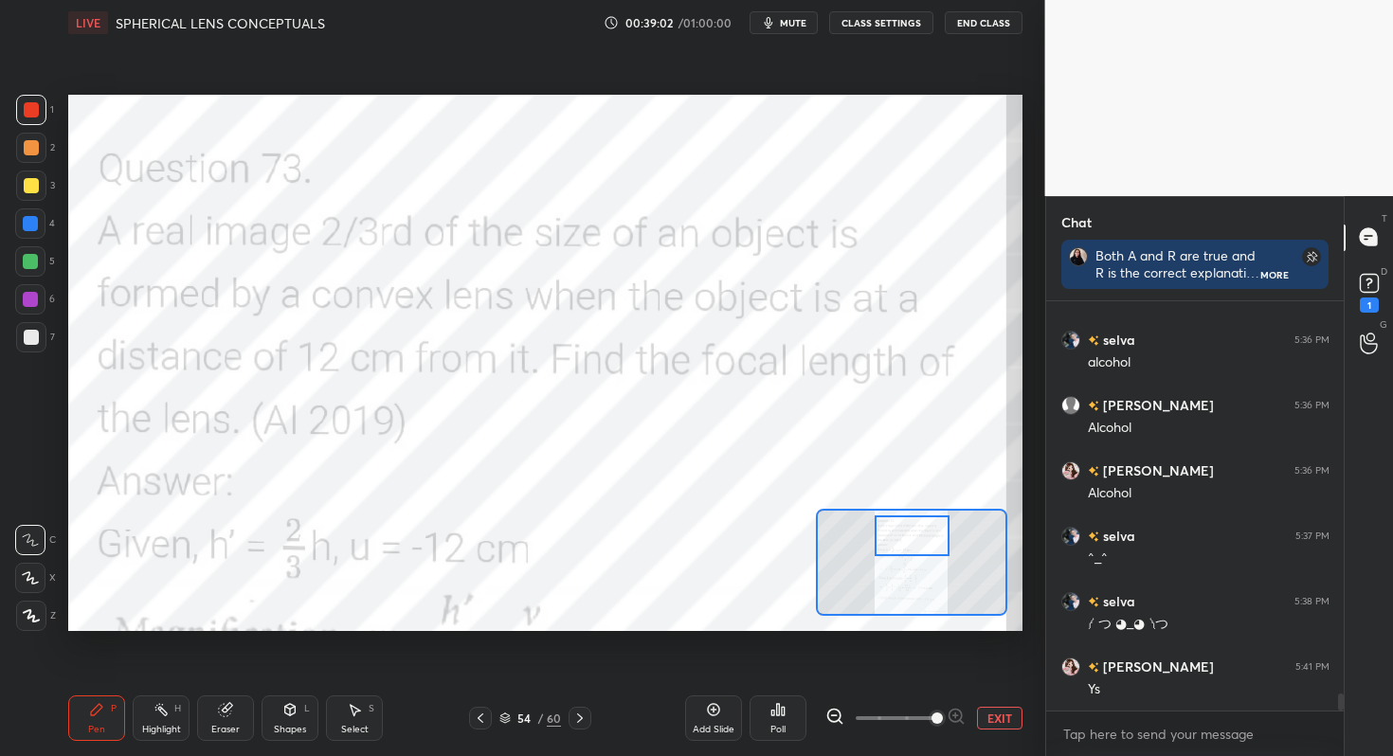
drag, startPoint x: 235, startPoint y: 706, endPoint x: 246, endPoint y: 683, distance: 25.4
click at [236, 706] on div "Eraser" at bounding box center [225, 717] width 57 height 45
drag, startPoint x: 70, startPoint y: 699, endPoint x: 117, endPoint y: 724, distance: 52.6
click at [125, 753] on div "Pen P Highlight H Eraser Shapes L Select S 54 / 60 Add Slide Poll EXIT" at bounding box center [545, 718] width 954 height 76
click at [104, 715] on div "Pen P" at bounding box center [96, 717] width 57 height 45
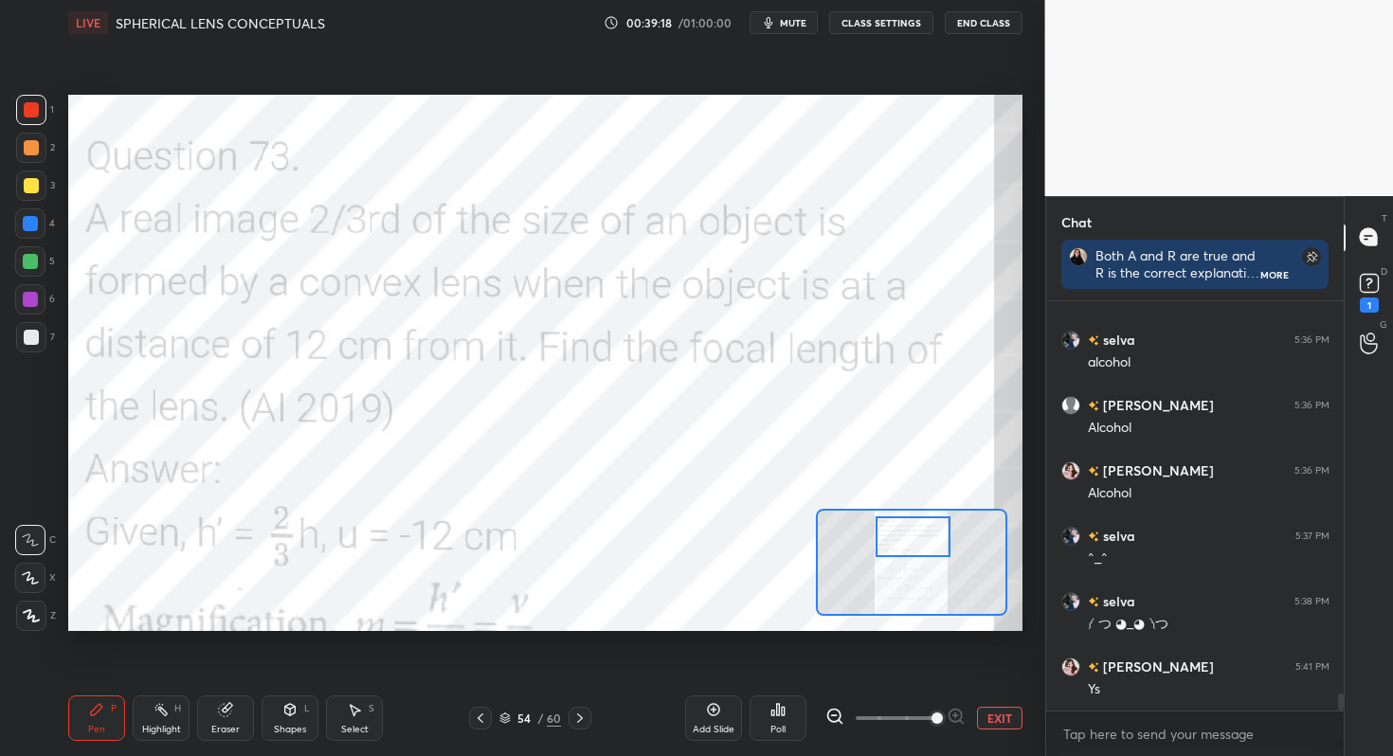
click at [890, 544] on div at bounding box center [912, 537] width 75 height 42
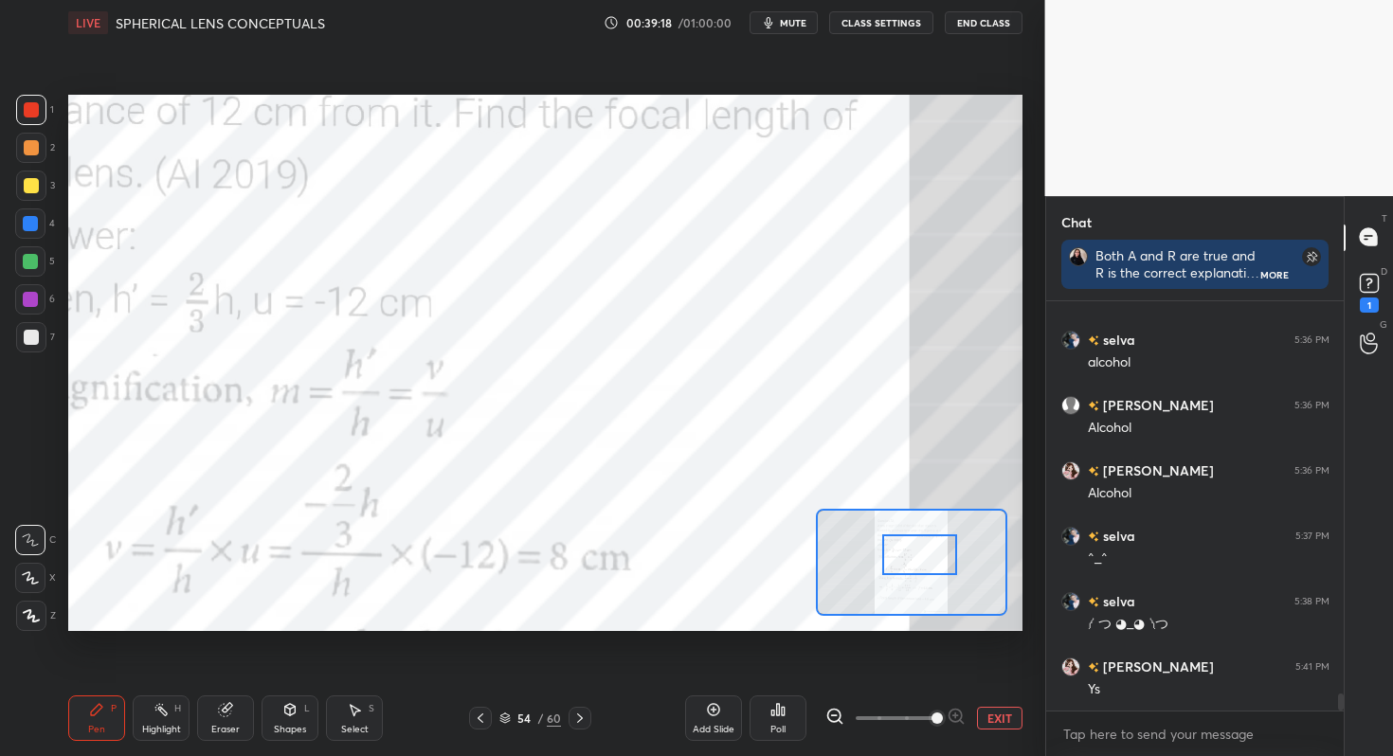
drag, startPoint x: 903, startPoint y: 540, endPoint x: 907, endPoint y: 553, distance: 13.8
click at [909, 557] on div at bounding box center [919, 555] width 75 height 42
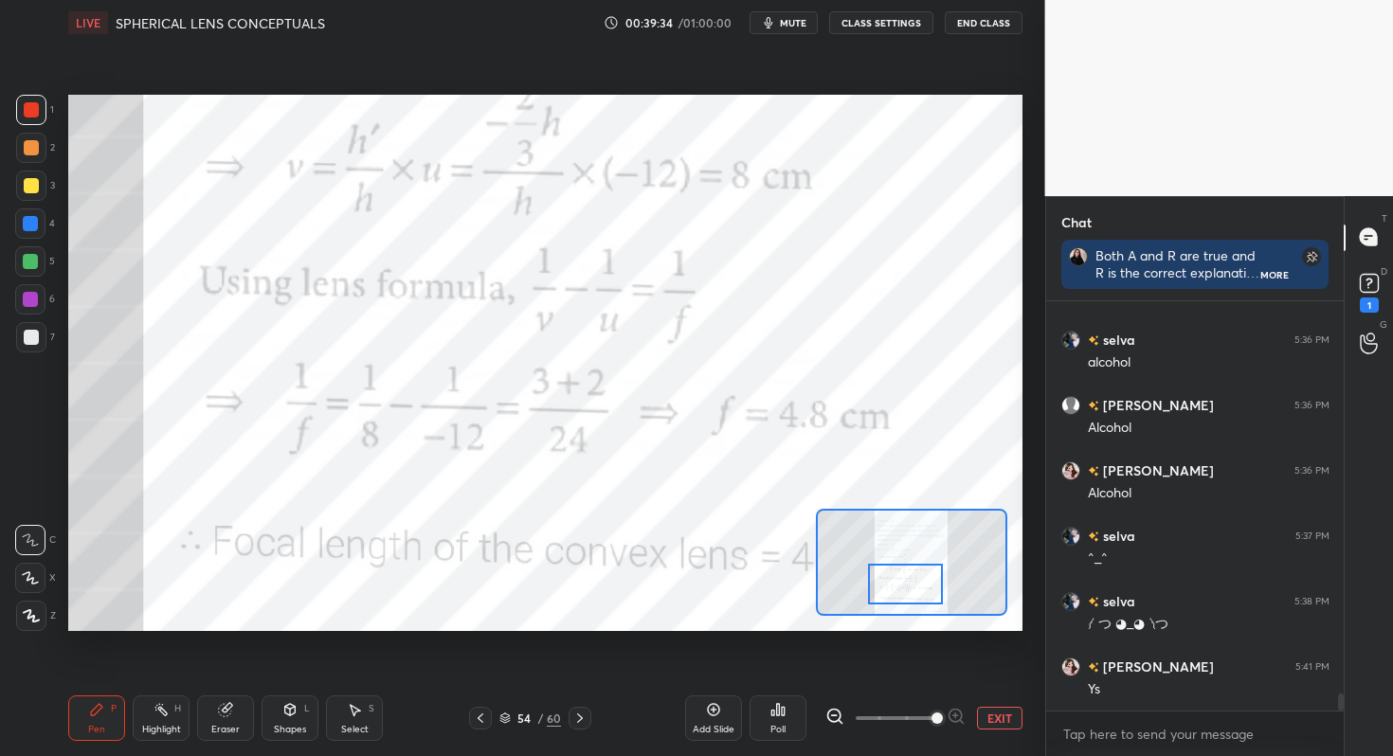
drag, startPoint x: 898, startPoint y: 555, endPoint x: 880, endPoint y: 561, distance: 18.9
click at [885, 577] on div at bounding box center [905, 585] width 75 height 42
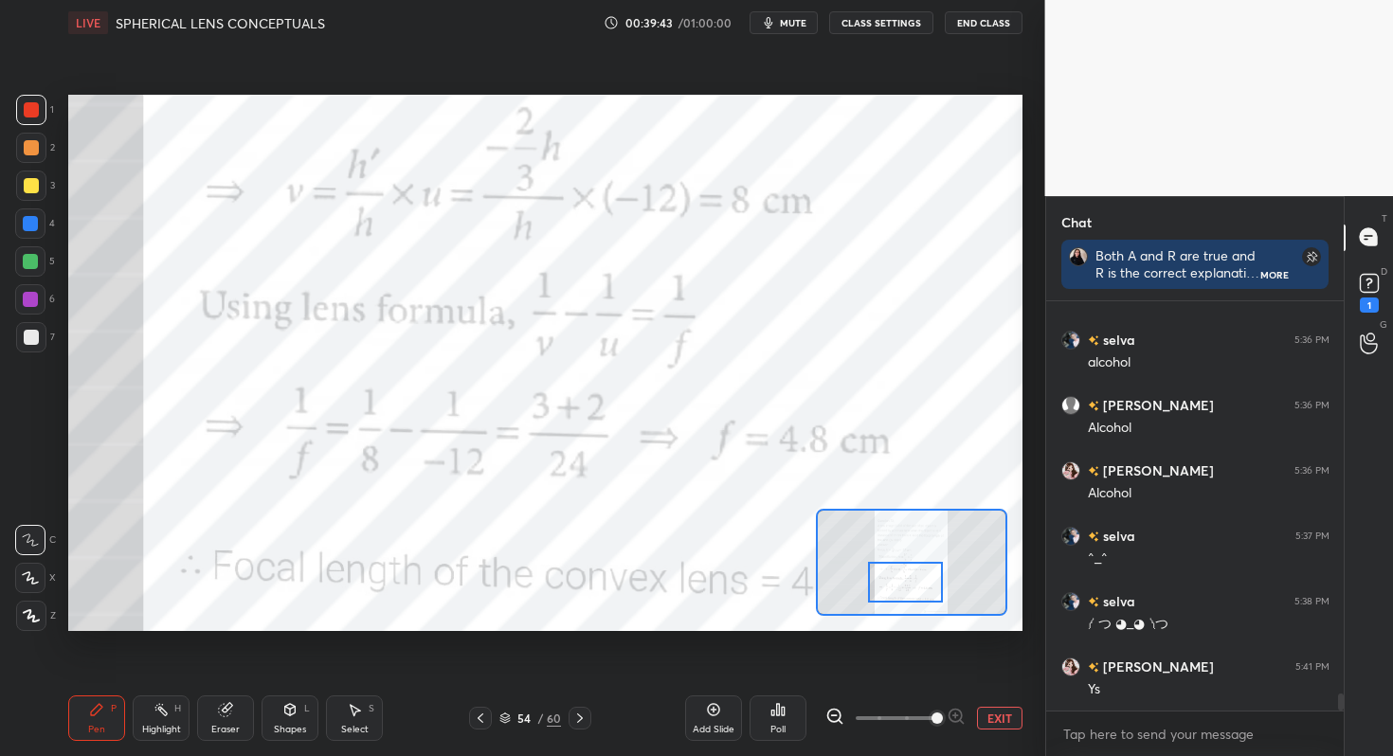
click at [581, 725] on icon at bounding box center [579, 718] width 15 height 15
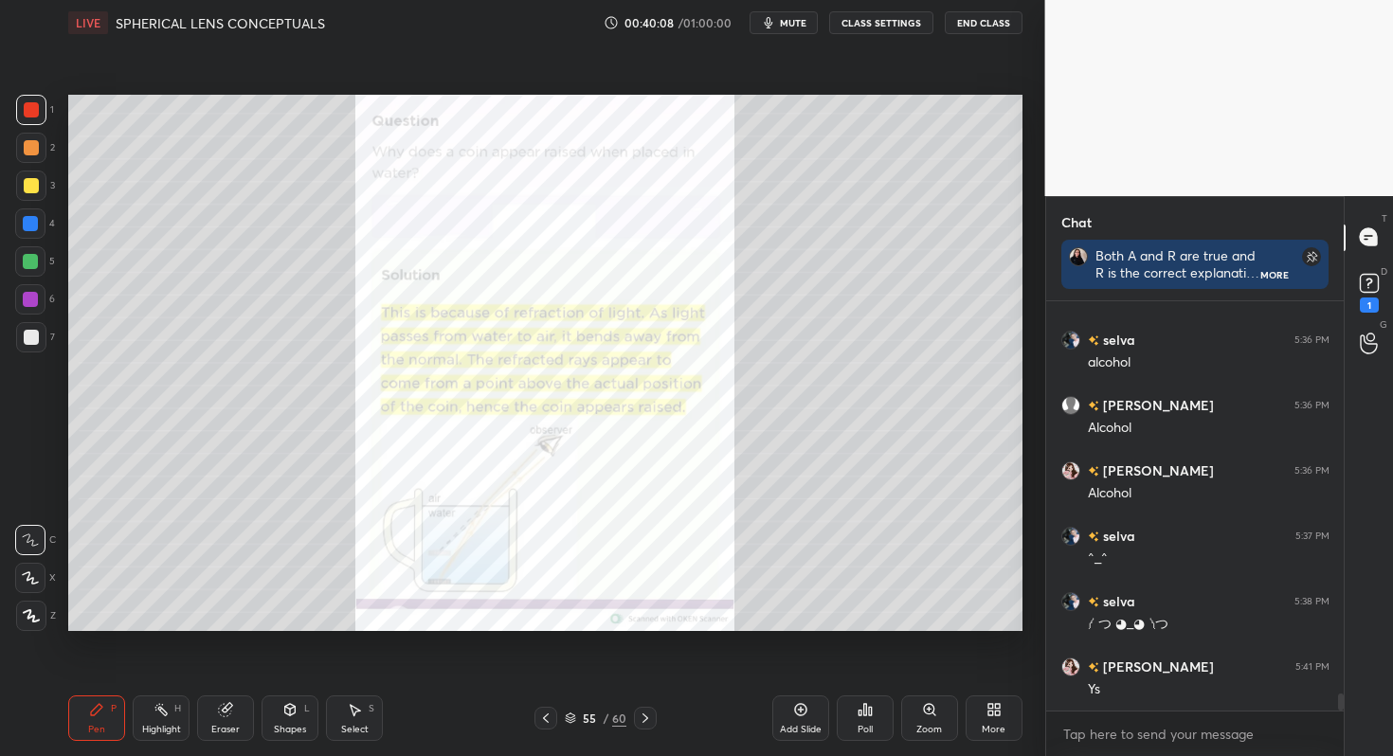
click at [801, 710] on icon at bounding box center [800, 709] width 15 height 15
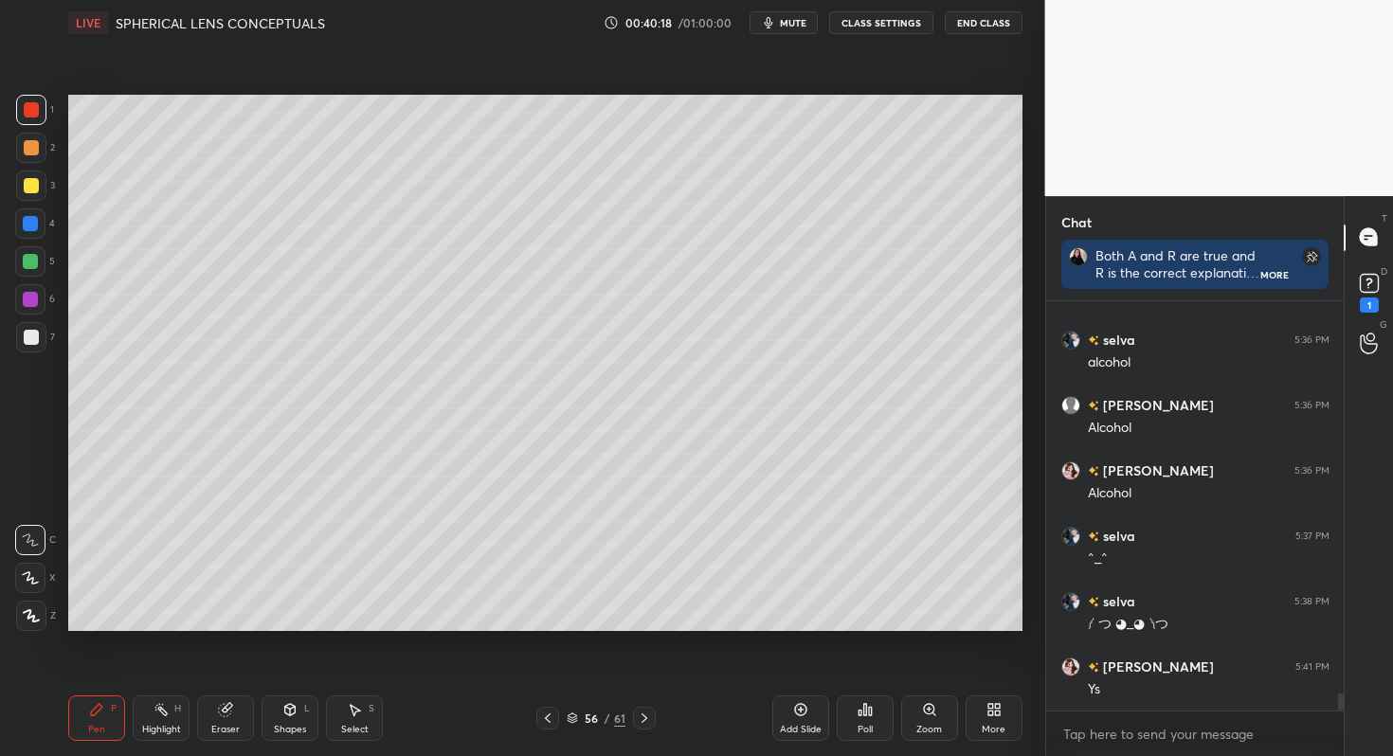
click at [34, 220] on div at bounding box center [30, 223] width 15 height 15
click at [32, 334] on div at bounding box center [31, 337] width 15 height 15
drag, startPoint x: 36, startPoint y: 256, endPoint x: 60, endPoint y: 238, distance: 29.7
click at [38, 255] on div at bounding box center [30, 261] width 30 height 30
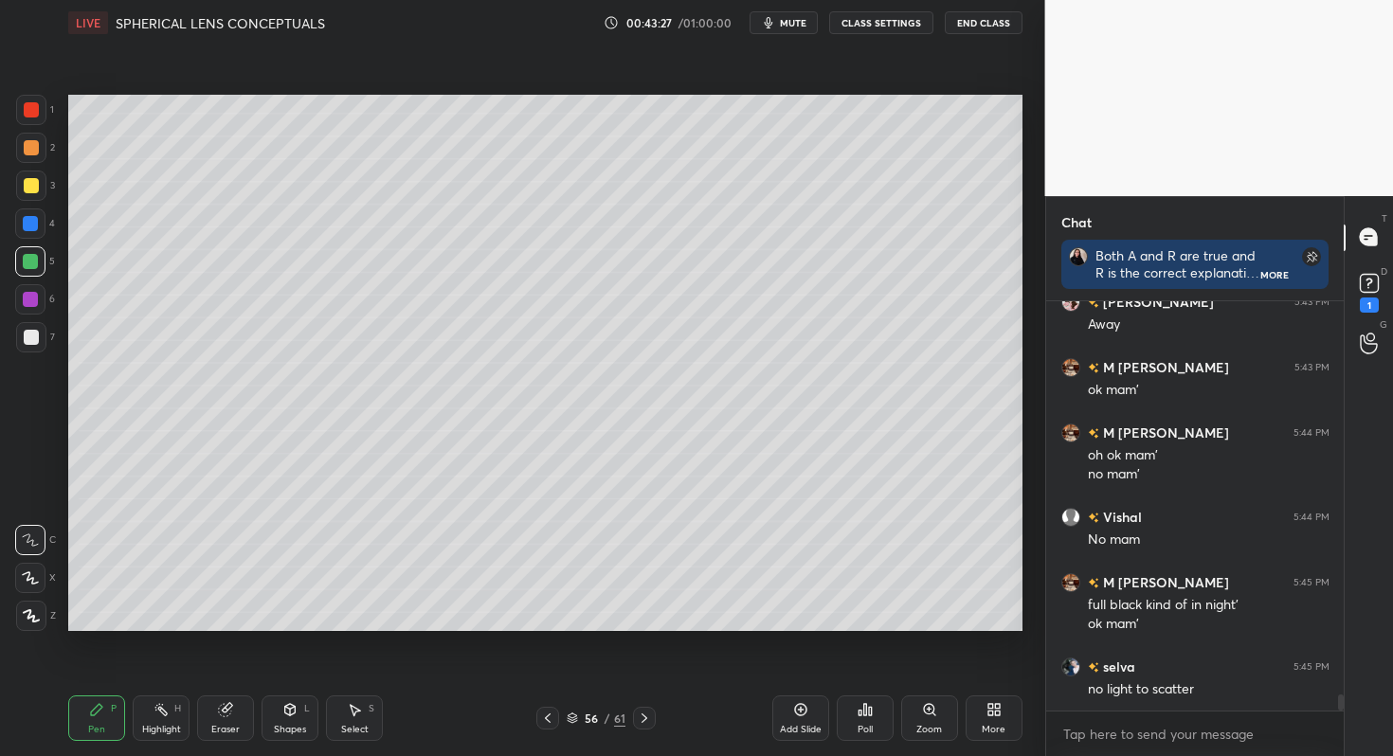
scroll to position [10362, 0]
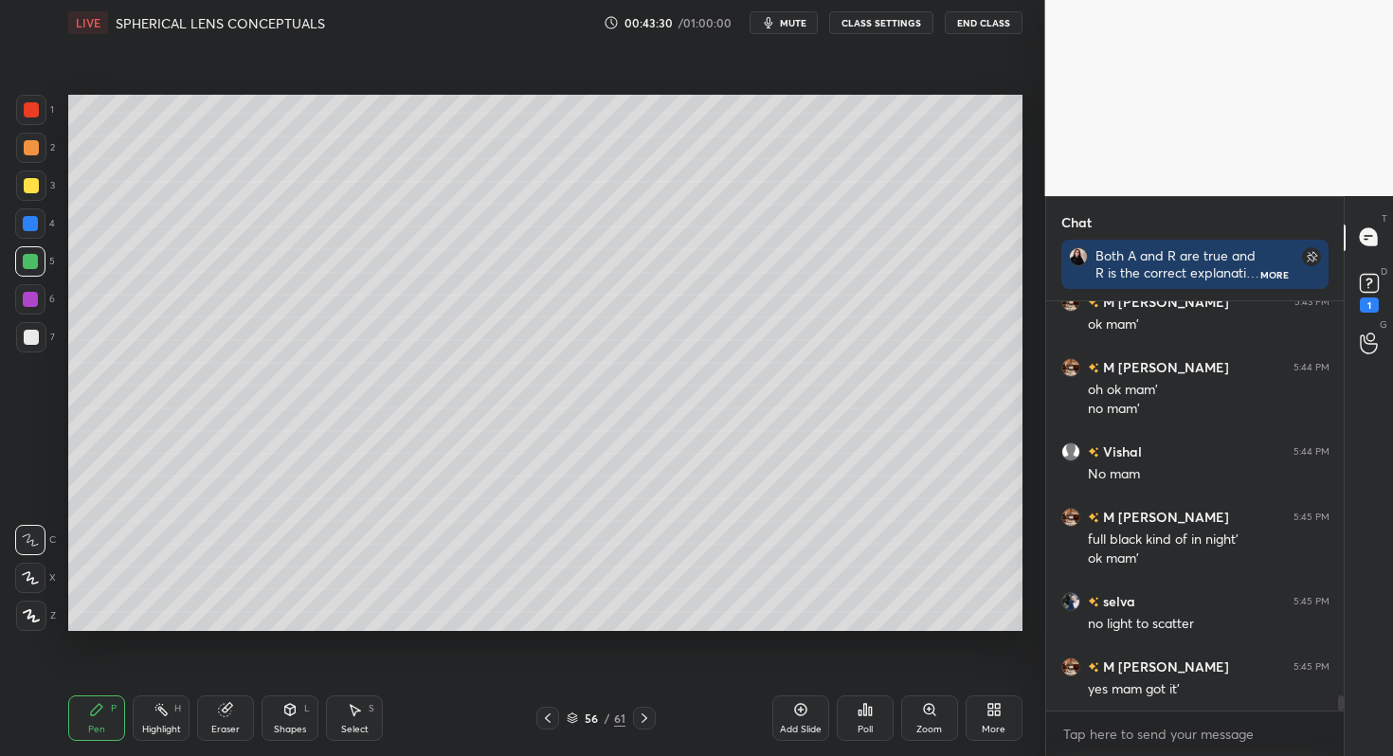
click at [645, 712] on icon at bounding box center [644, 718] width 15 height 15
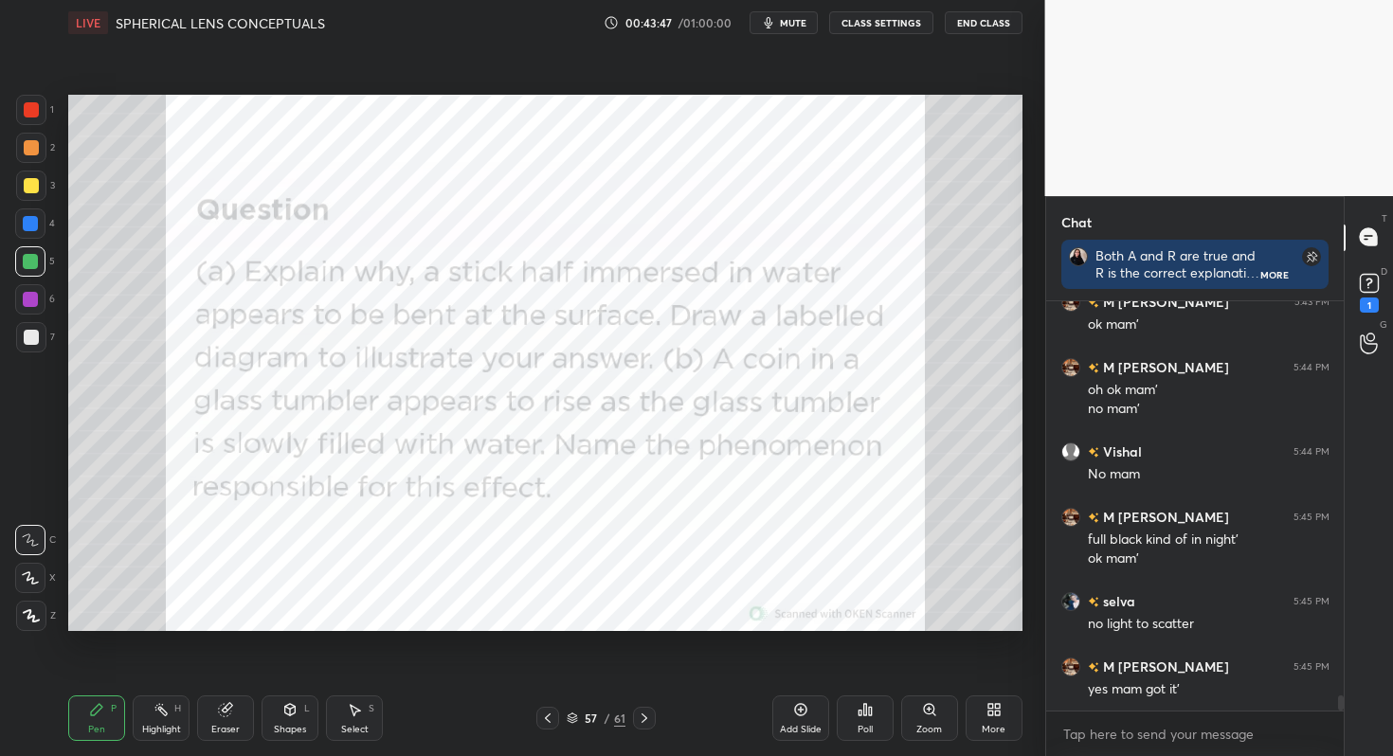
click at [790, 708] on div "Add Slide" at bounding box center [800, 717] width 57 height 45
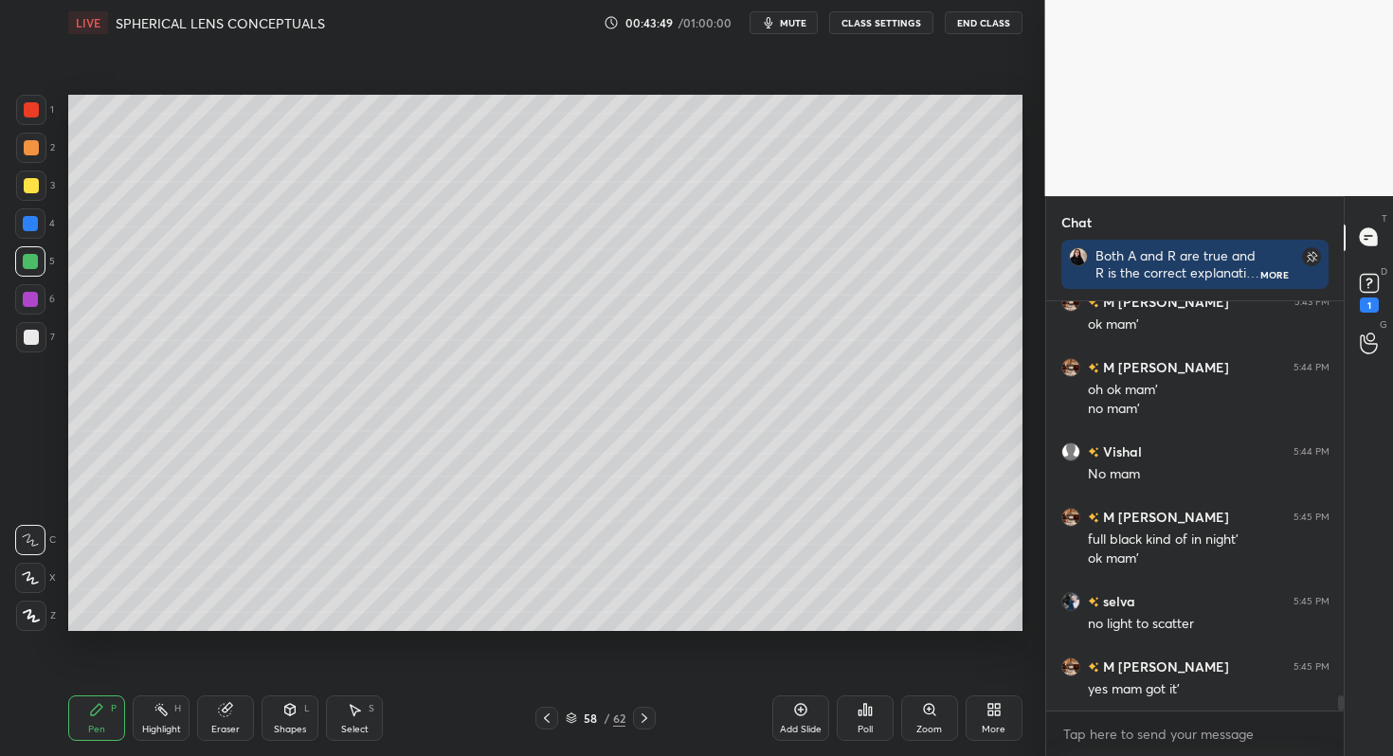
click at [51, 226] on div "4" at bounding box center [35, 223] width 40 height 30
drag, startPoint x: 41, startPoint y: 151, endPoint x: 64, endPoint y: 154, distance: 24.0
click at [40, 151] on div at bounding box center [31, 148] width 30 height 30
drag, startPoint x: 160, startPoint y: 709, endPoint x: 163, endPoint y: 696, distance: 12.6
click at [163, 703] on icon at bounding box center [160, 709] width 15 height 15
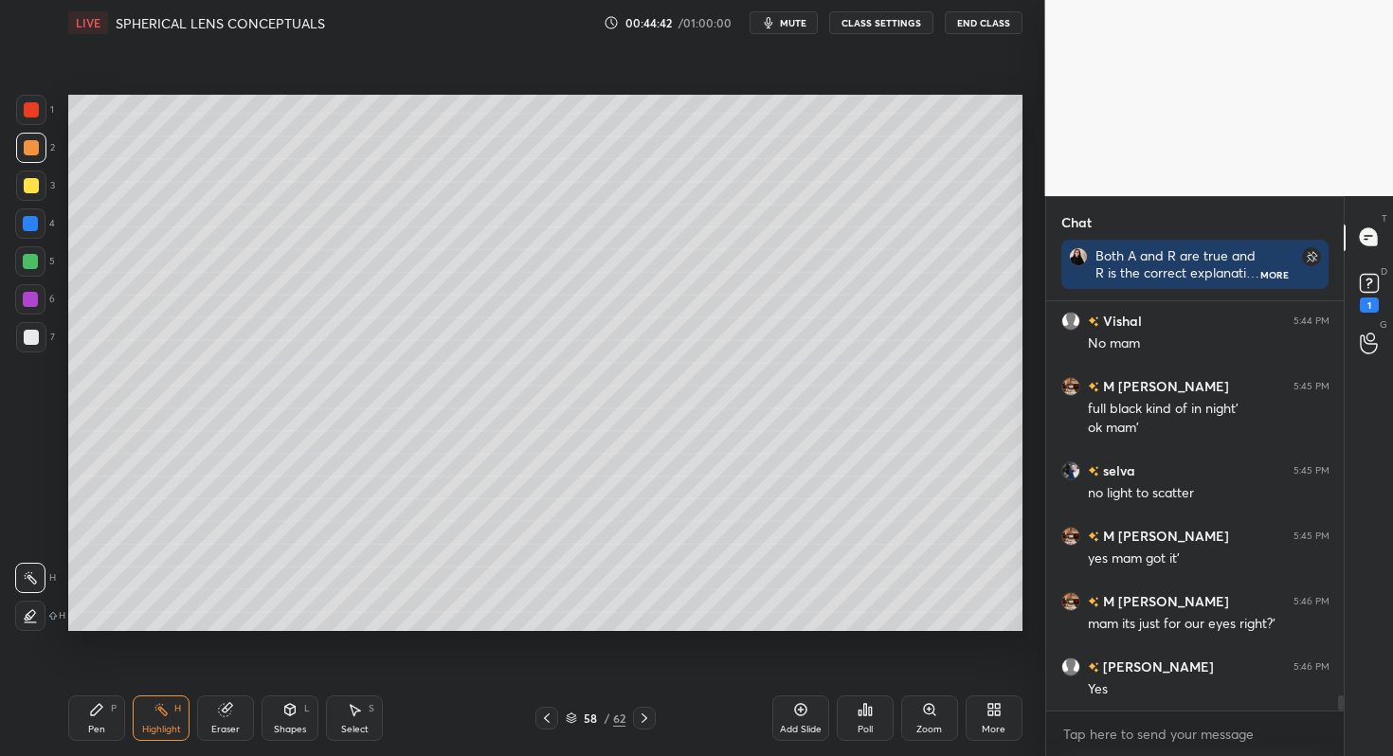
scroll to position [10558, 0]
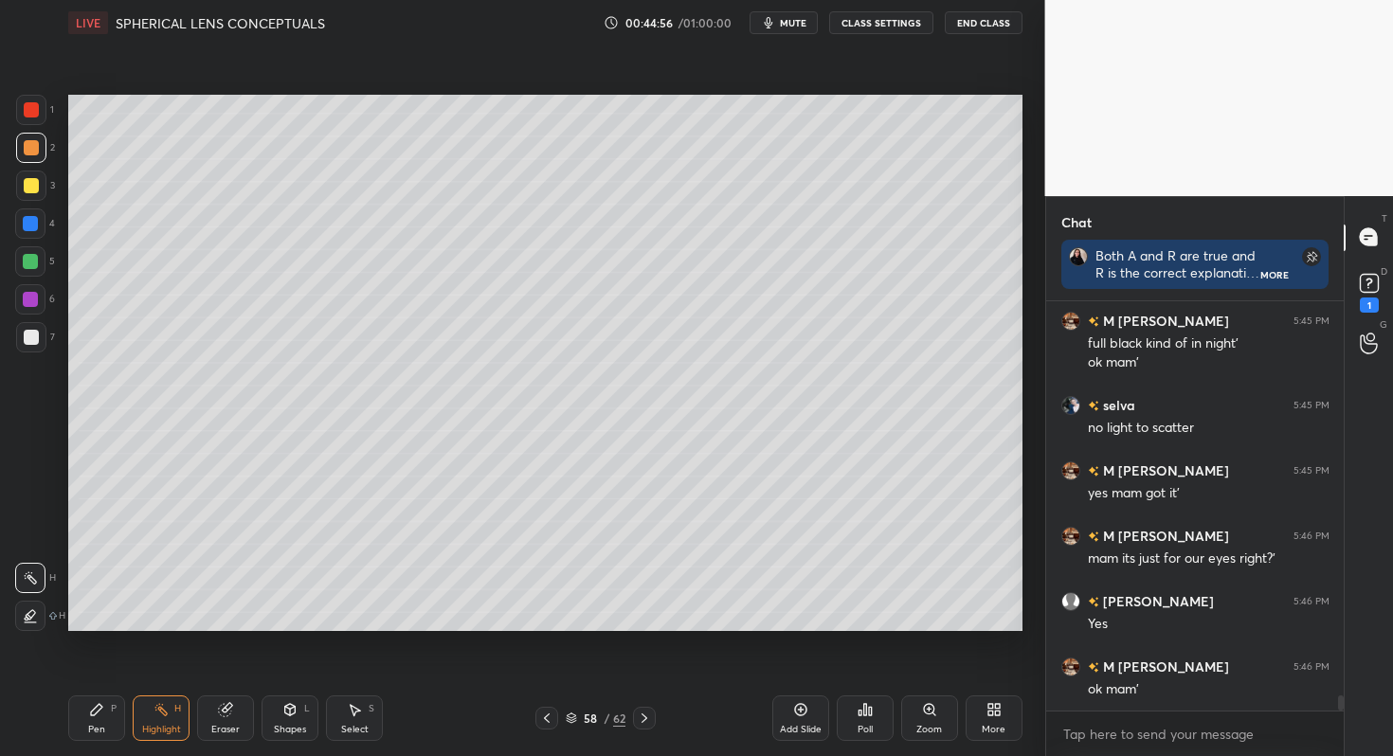
click at [32, 263] on div at bounding box center [30, 261] width 15 height 15
click at [104, 698] on div "Pen P" at bounding box center [96, 717] width 57 height 45
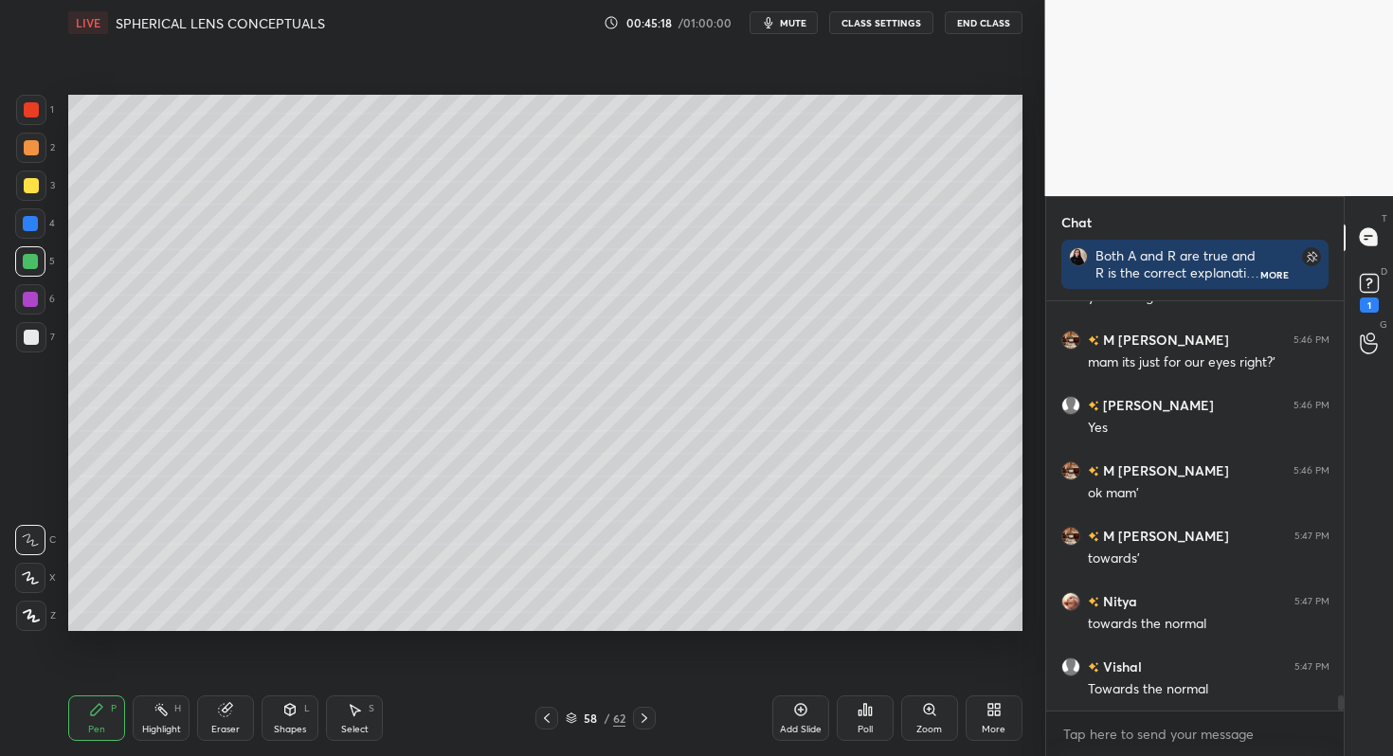
scroll to position [10819, 0]
click at [163, 698] on div "Highlight H" at bounding box center [161, 717] width 57 height 45
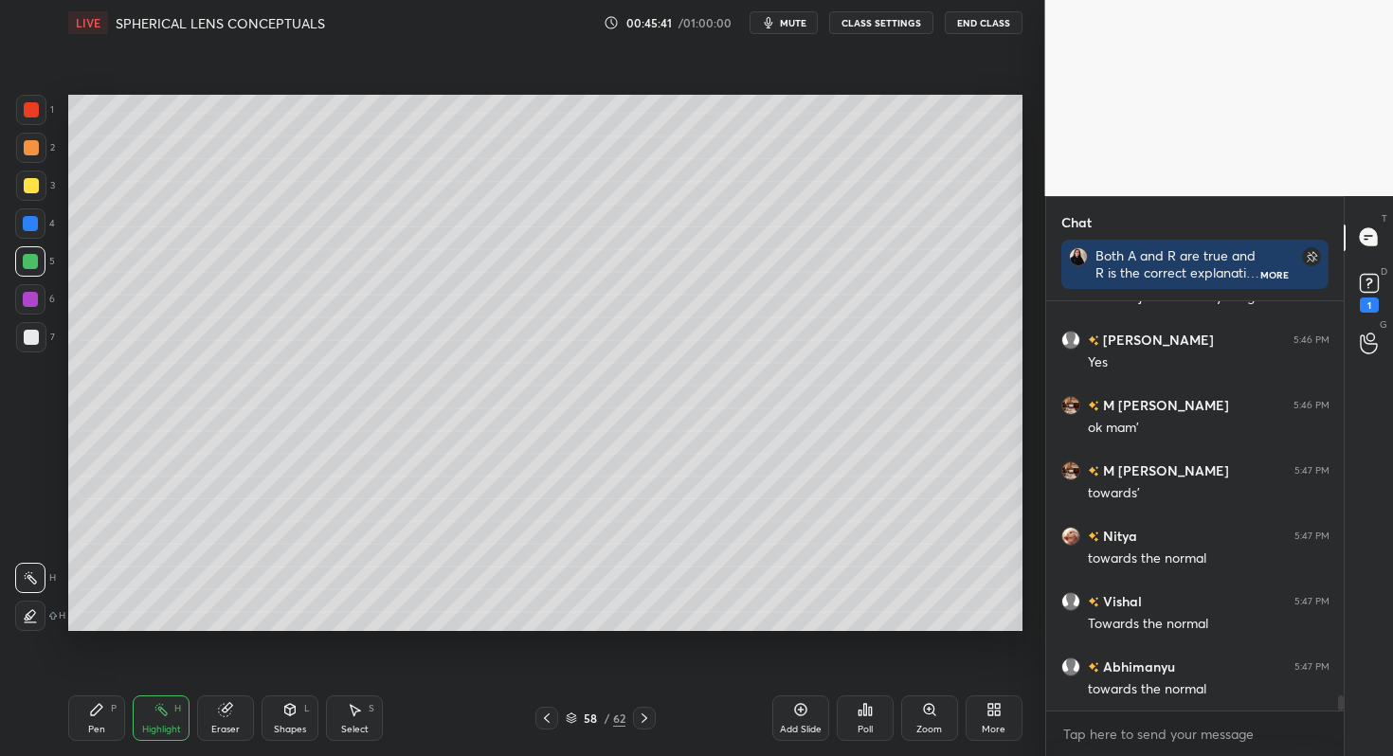
click at [642, 711] on icon at bounding box center [644, 718] width 15 height 15
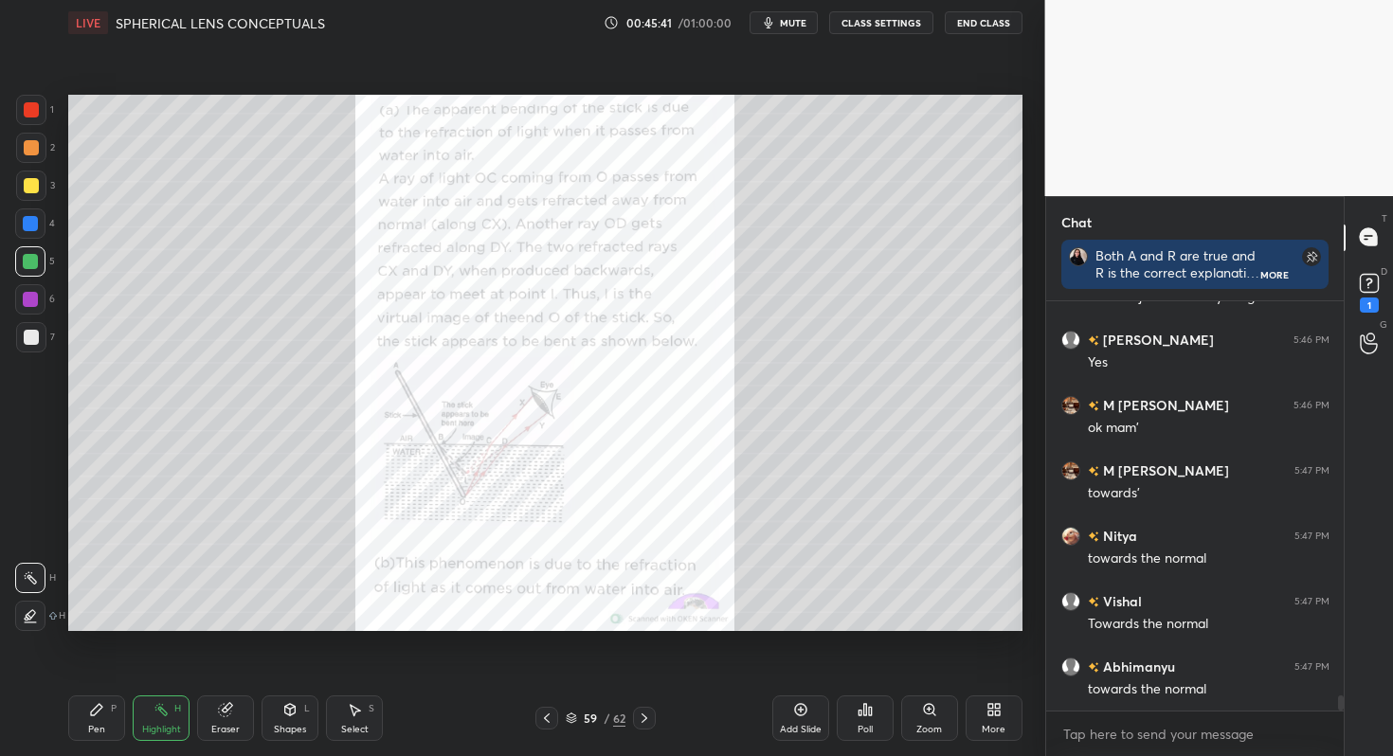
scroll to position [10902, 0]
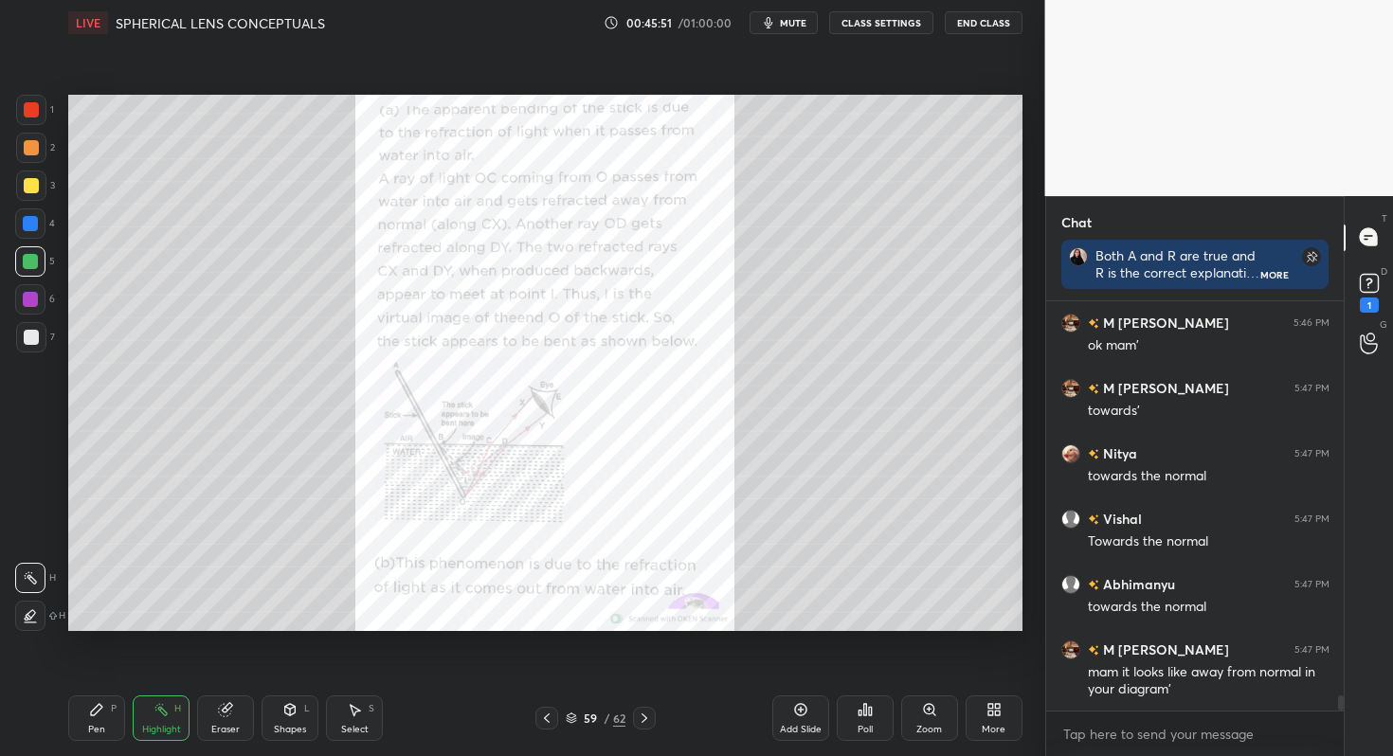
click at [931, 711] on icon at bounding box center [929, 709] width 10 height 10
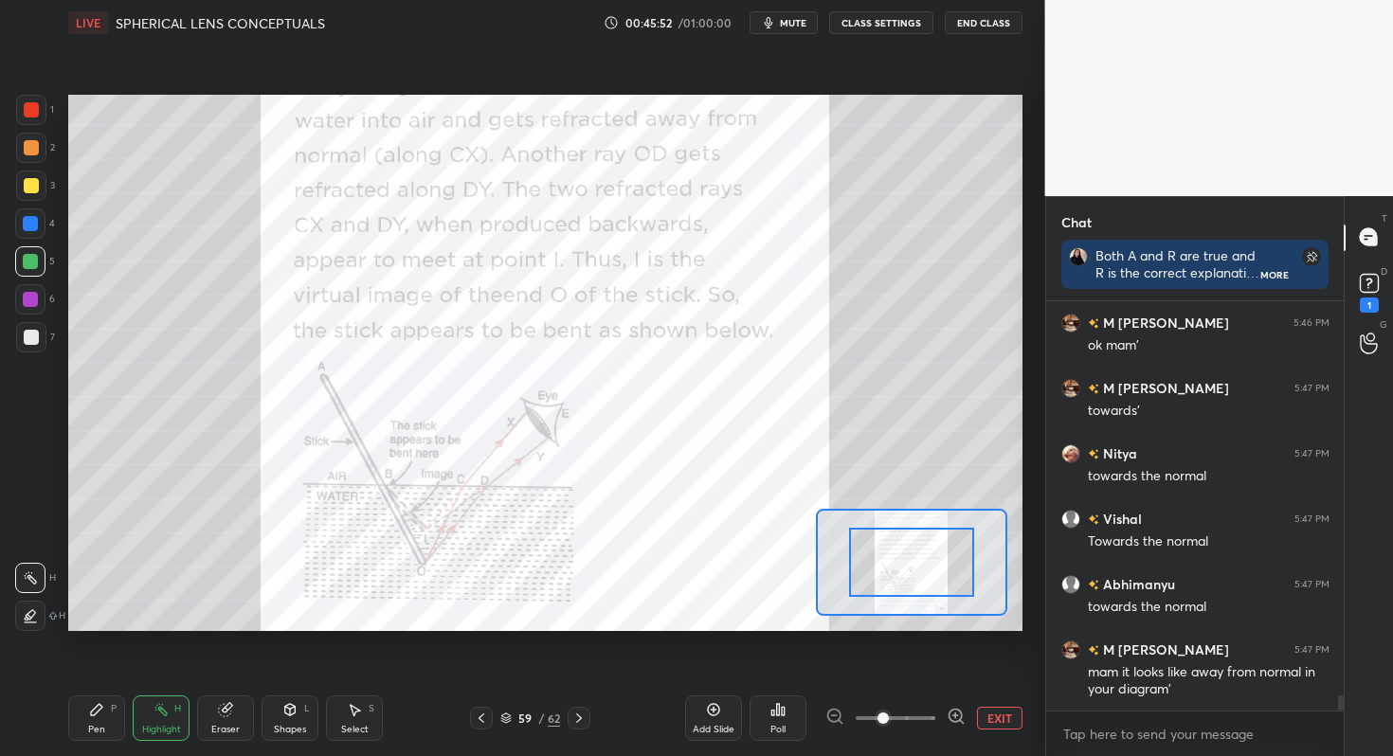
scroll to position [10967, 0]
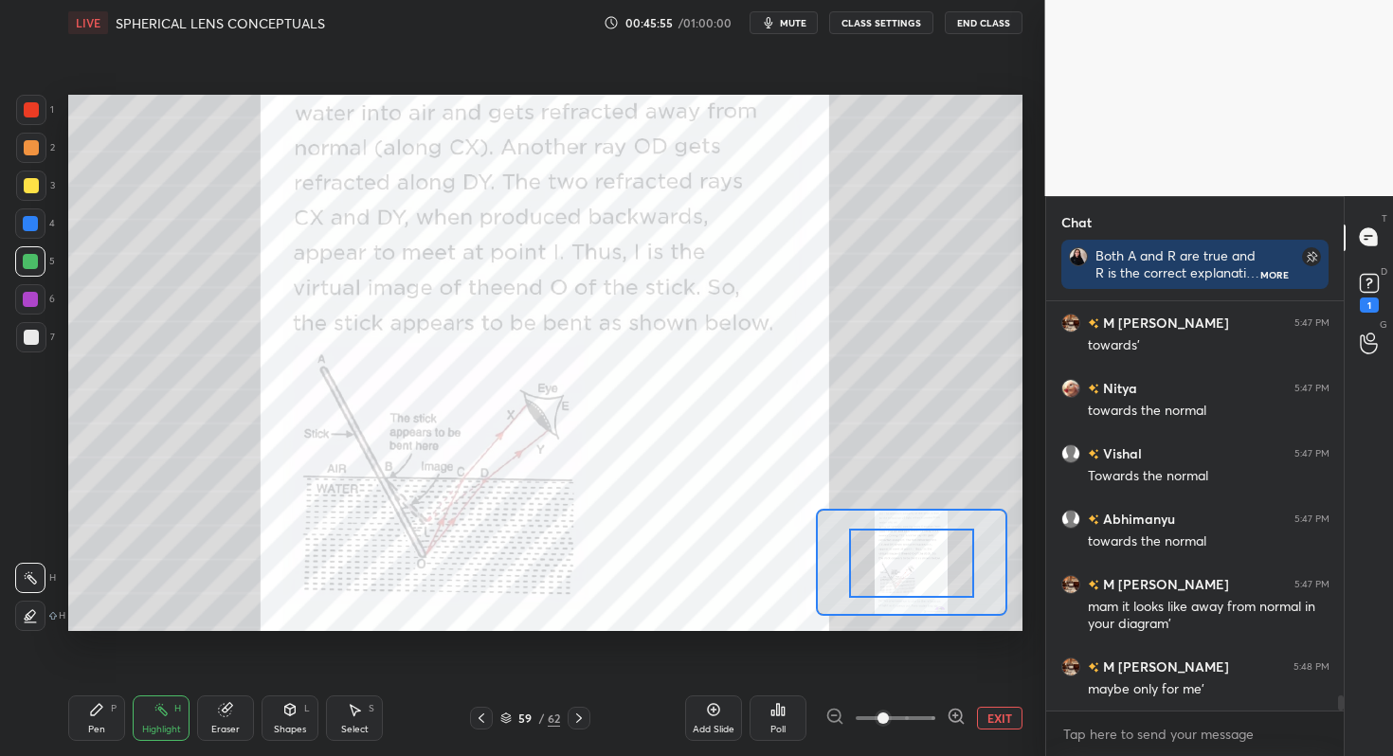
drag, startPoint x: 878, startPoint y: 558, endPoint x: 883, endPoint y: 584, distance: 26.0
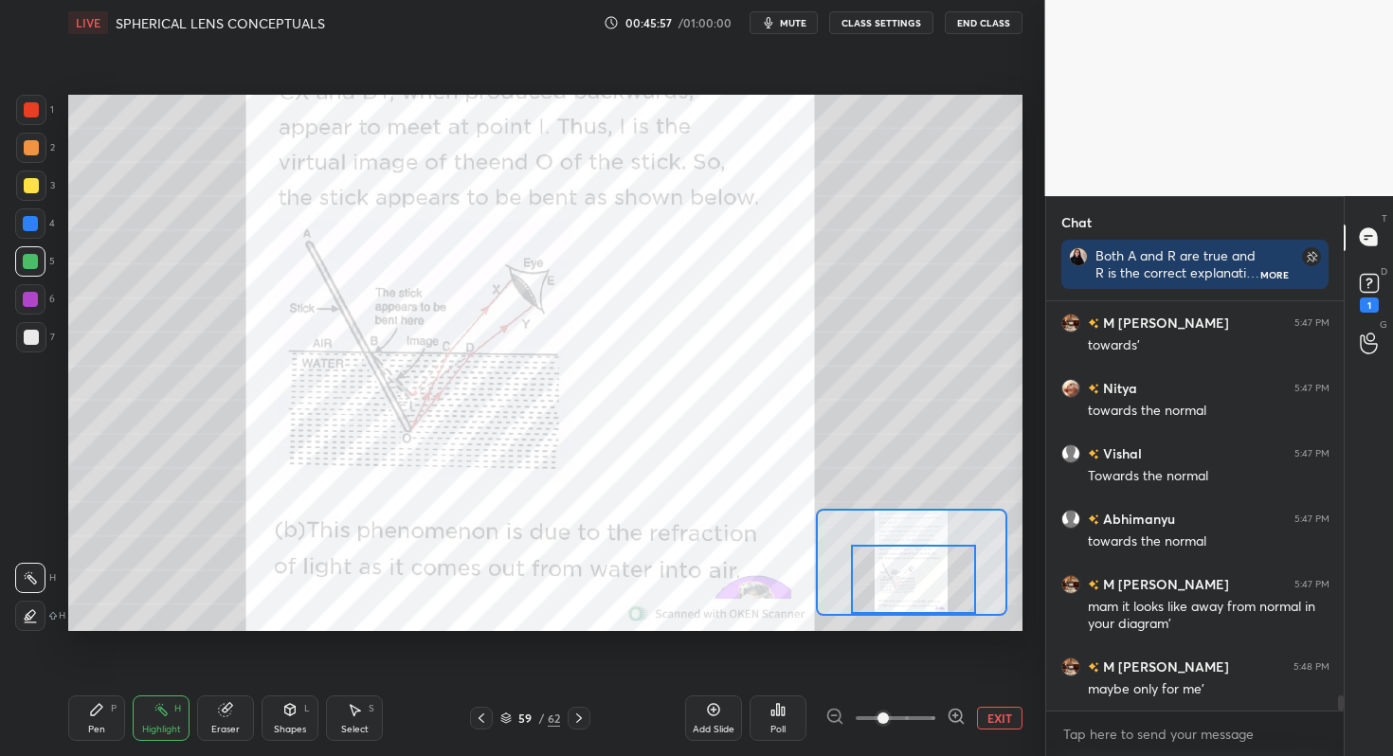
drag, startPoint x: 915, startPoint y: 564, endPoint x: 917, endPoint y: 606, distance: 42.7
click at [917, 606] on div at bounding box center [913, 579] width 125 height 69
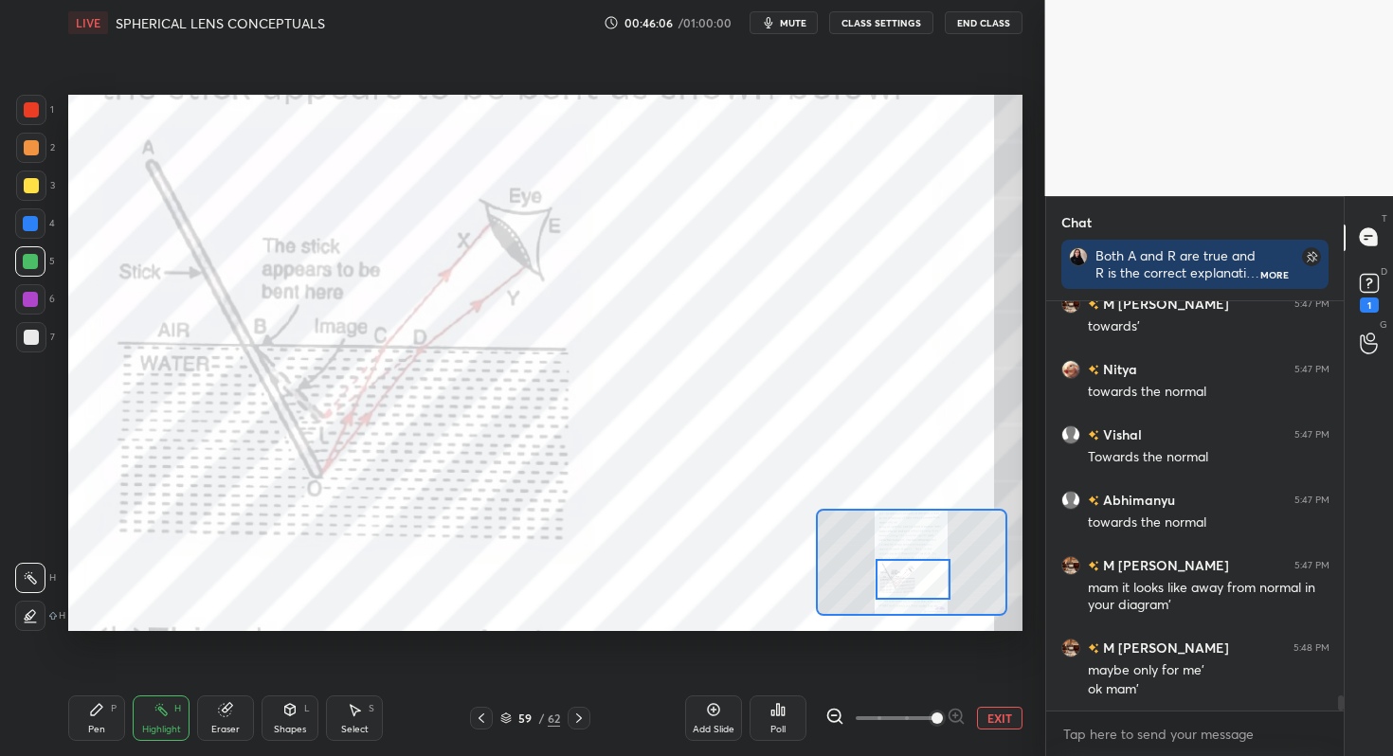
drag, startPoint x: 886, startPoint y: 716, endPoint x: 941, endPoint y: 712, distance: 55.1
click at [941, 712] on span at bounding box center [936, 717] width 11 height 11
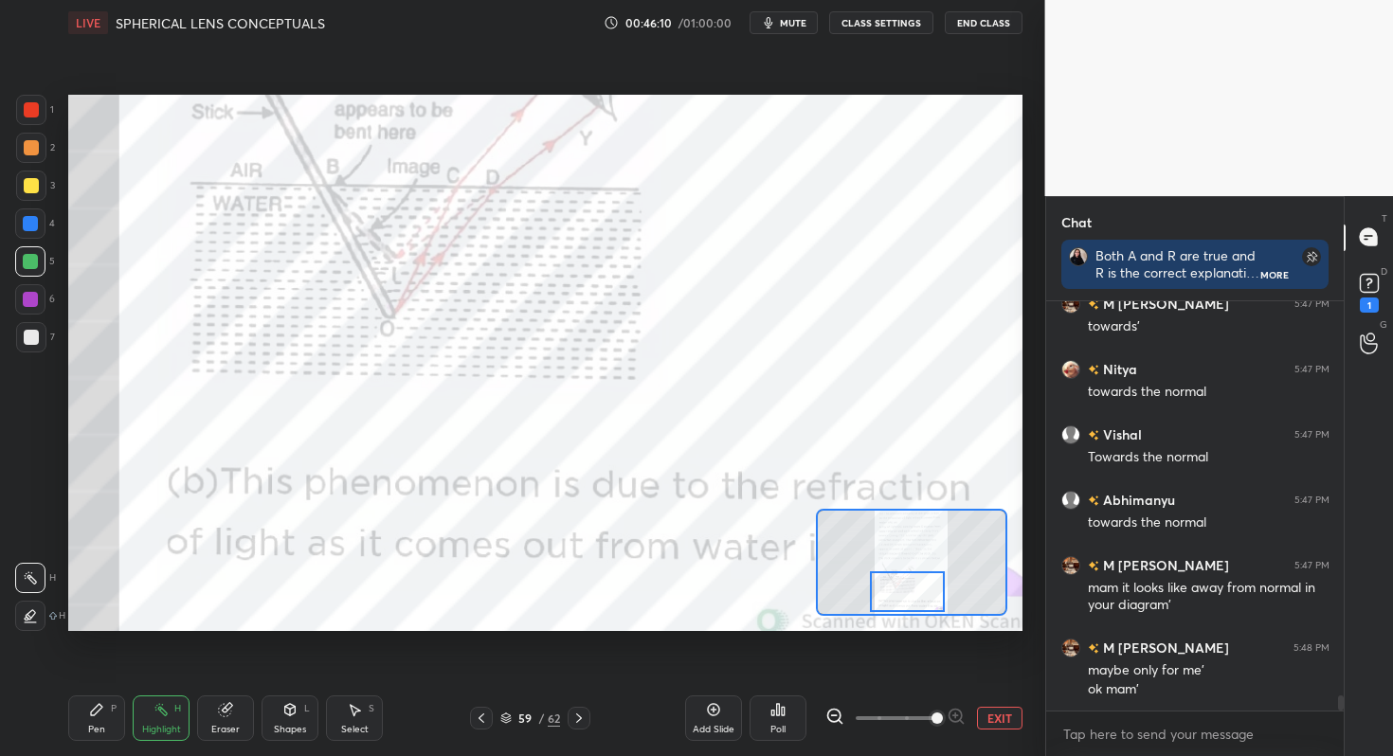
drag, startPoint x: 903, startPoint y: 567, endPoint x: 897, endPoint y: 579, distance: 13.6
click at [897, 579] on div at bounding box center [907, 592] width 75 height 42
drag, startPoint x: 39, startPoint y: 113, endPoint x: 43, endPoint y: 99, distance: 14.7
click at [38, 111] on div at bounding box center [31, 109] width 15 height 15
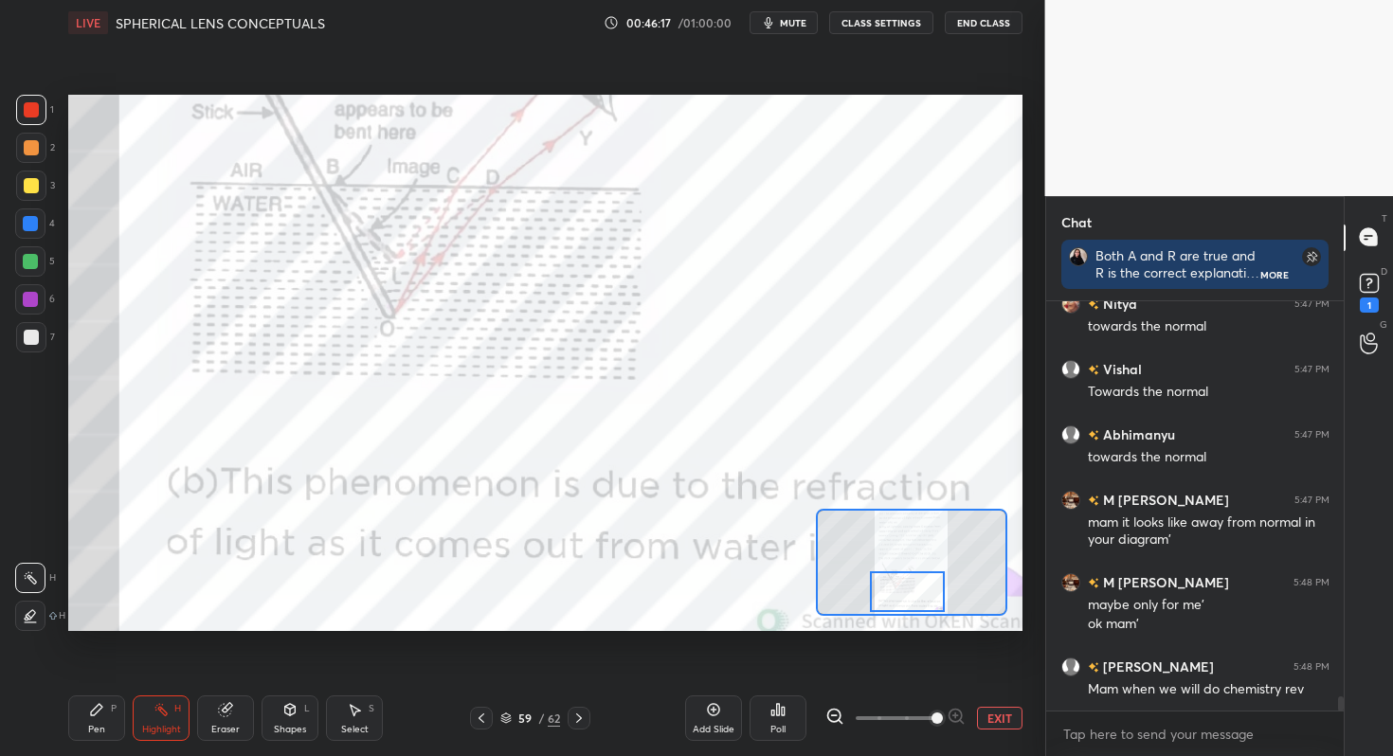
click at [104, 709] on div "Pen P" at bounding box center [96, 717] width 57 height 45
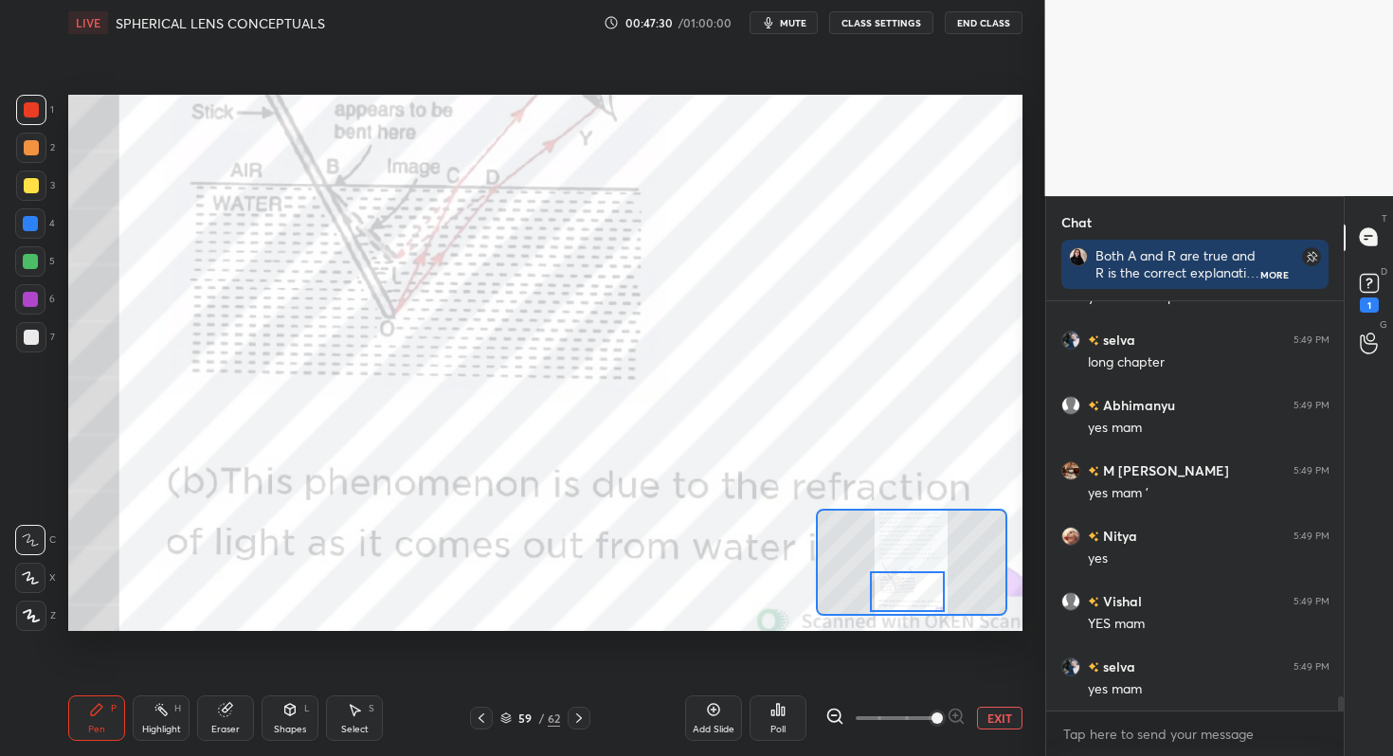
scroll to position [11640, 0]
click at [571, 717] on icon at bounding box center [578, 718] width 15 height 15
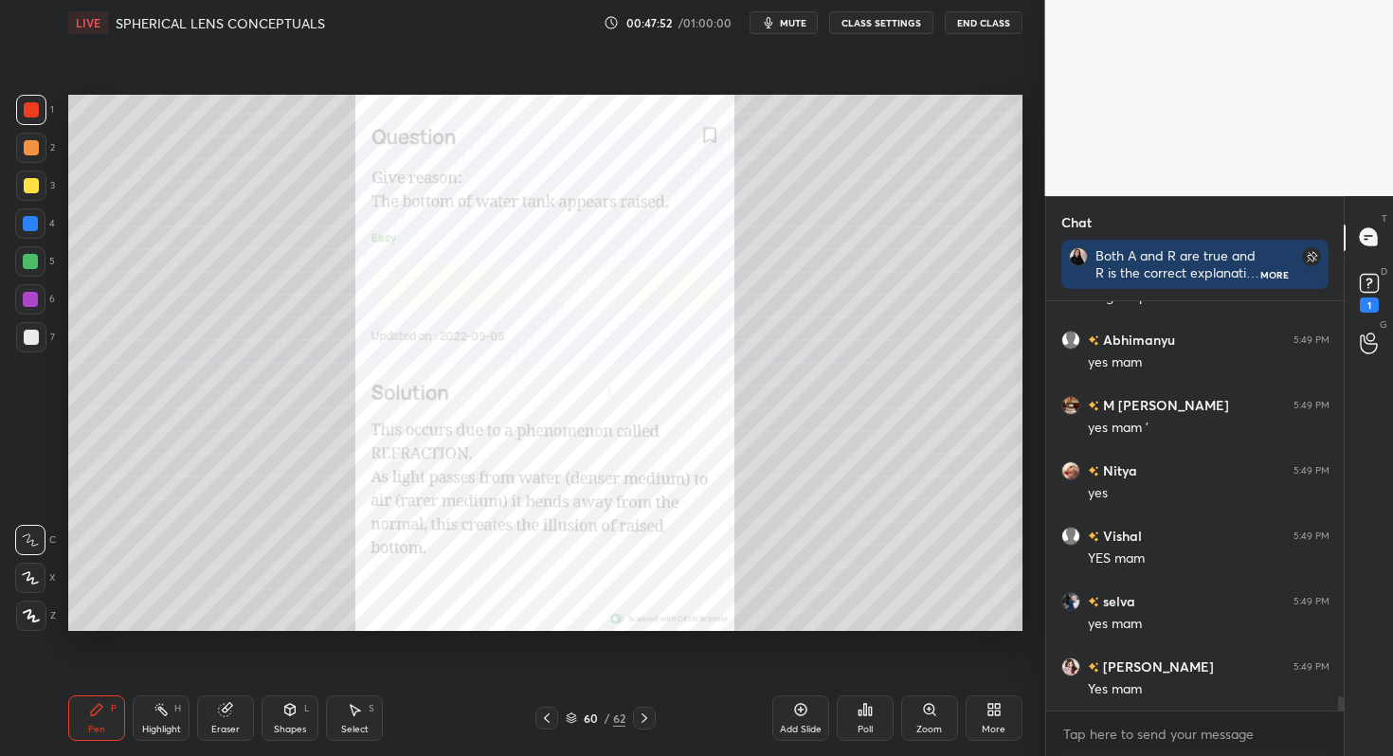
scroll to position [11705, 0]
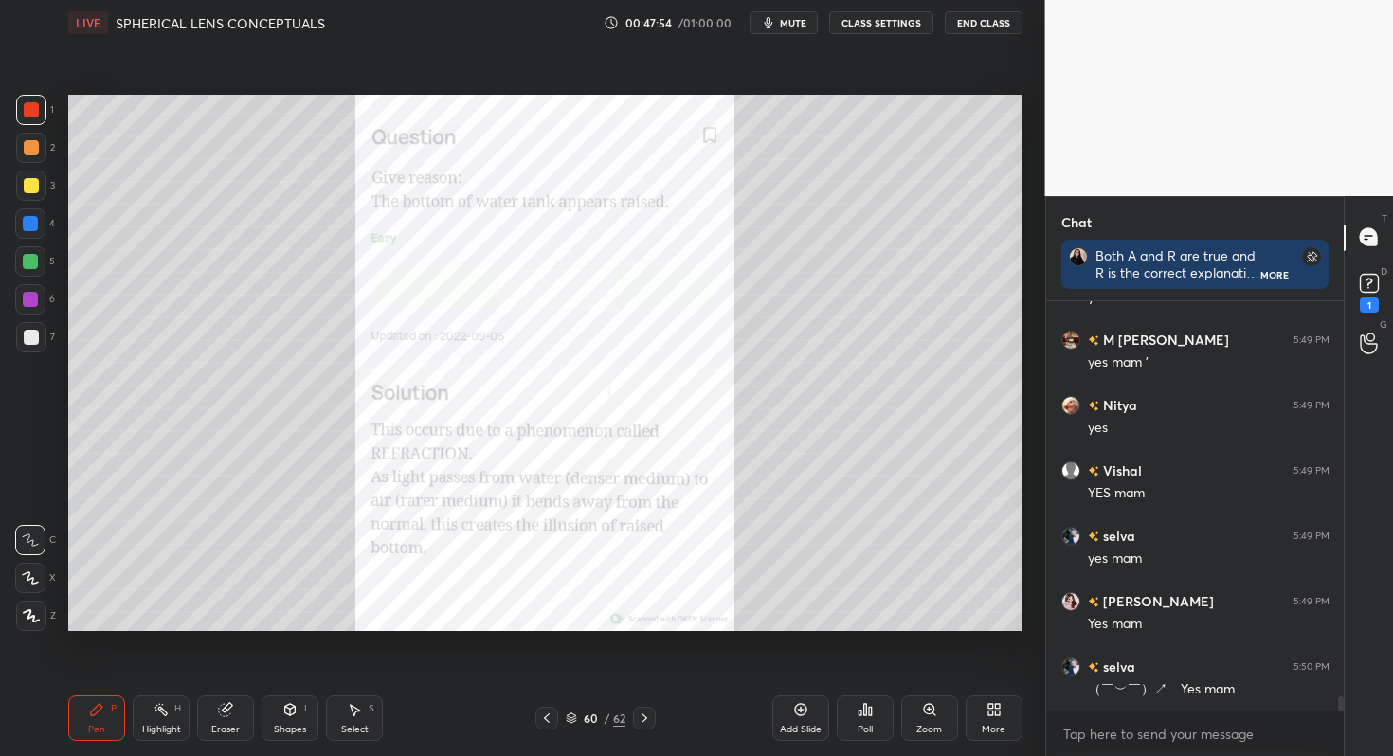
click at [571, 717] on icon at bounding box center [571, 717] width 11 height 11
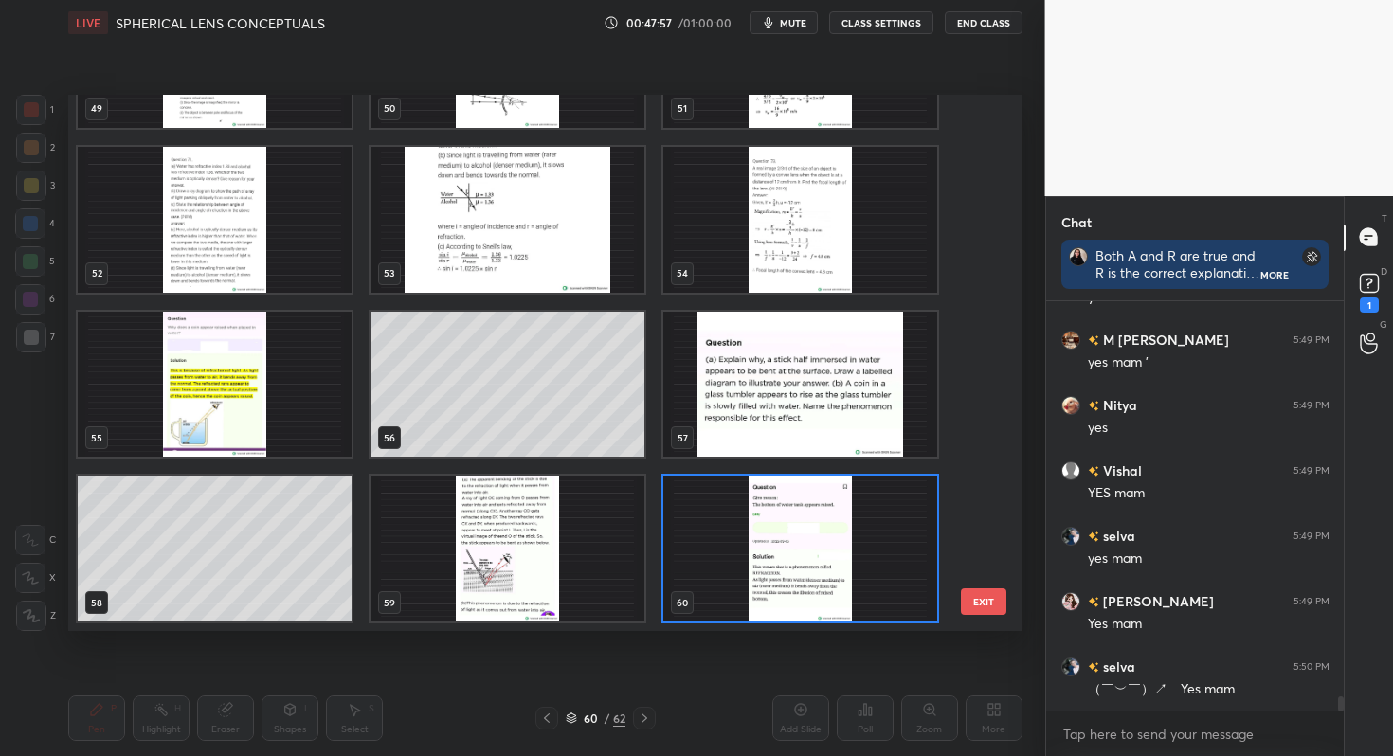
scroll to position [2922, 0]
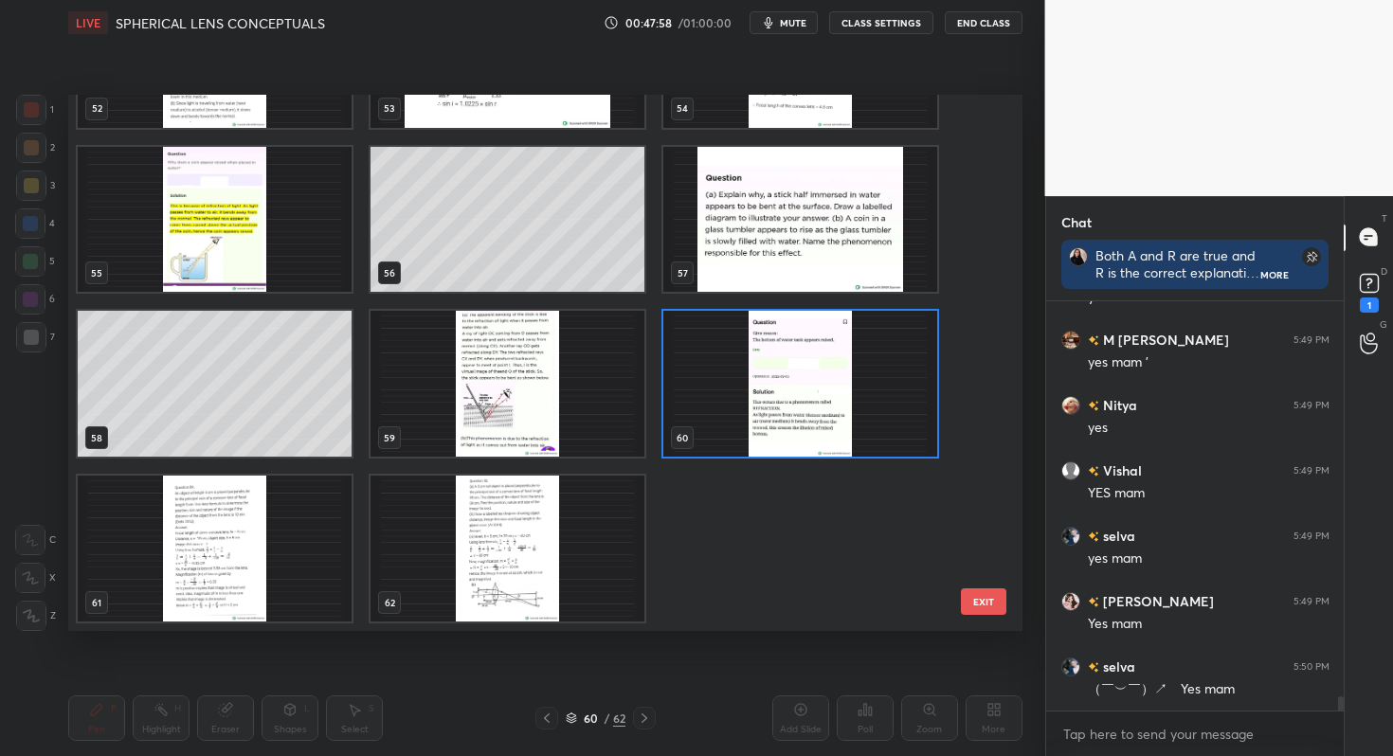
click at [243, 578] on img "grid" at bounding box center [215, 549] width 274 height 146
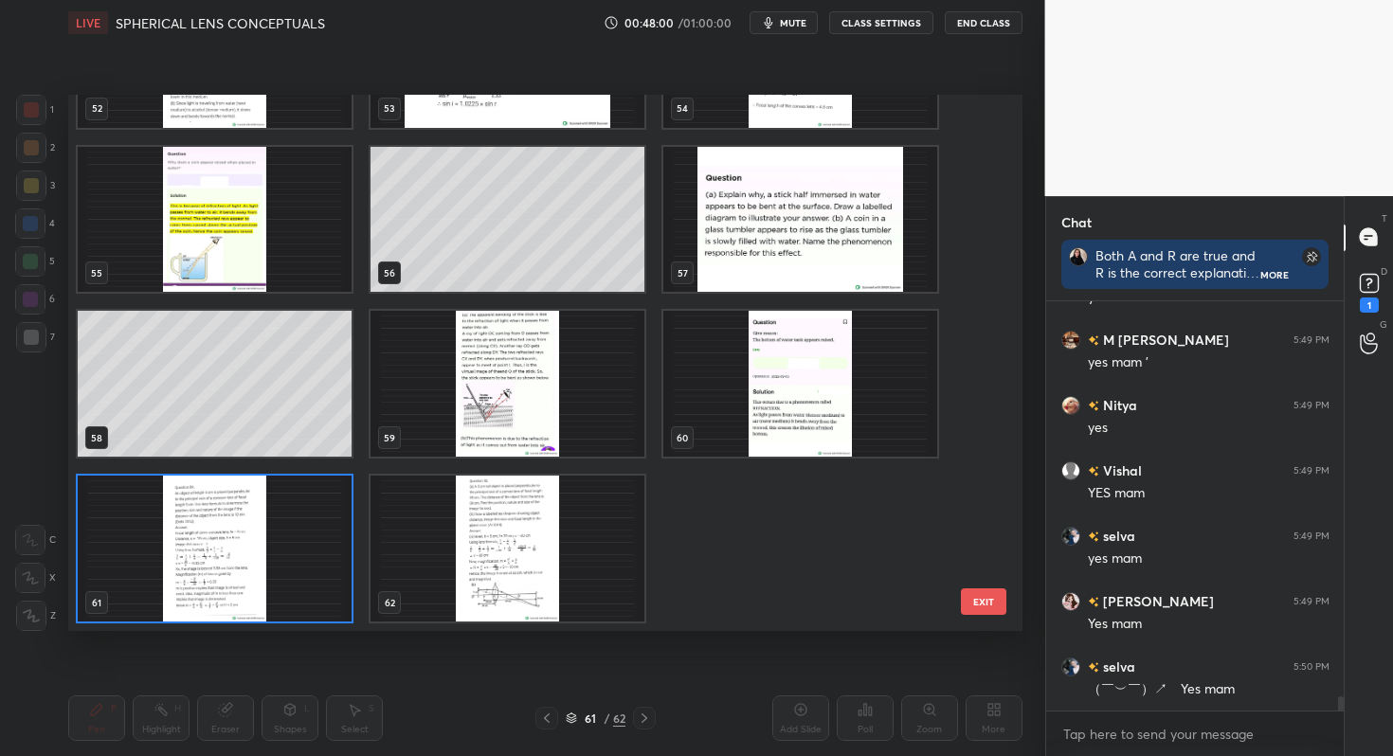
click at [972, 602] on button "EXIT" at bounding box center [983, 601] width 45 height 27
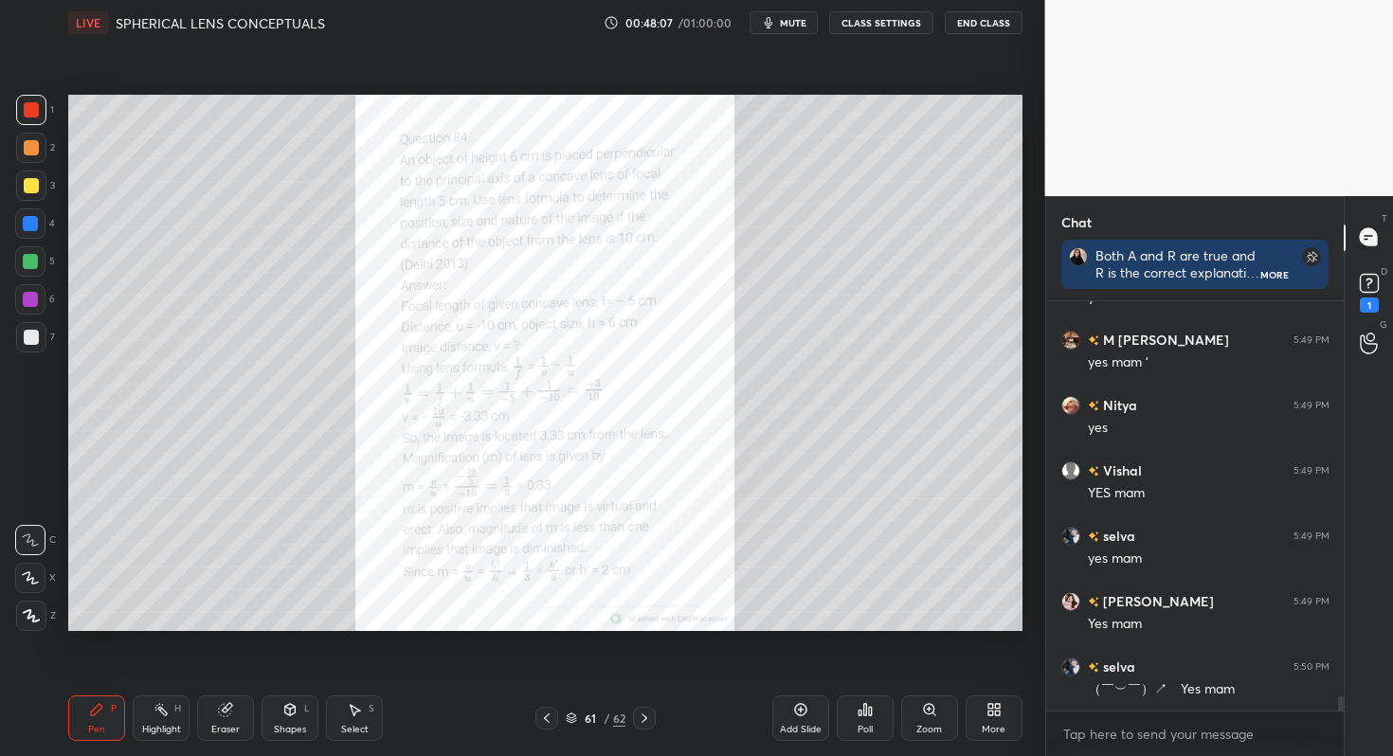
scroll to position [11770, 0]
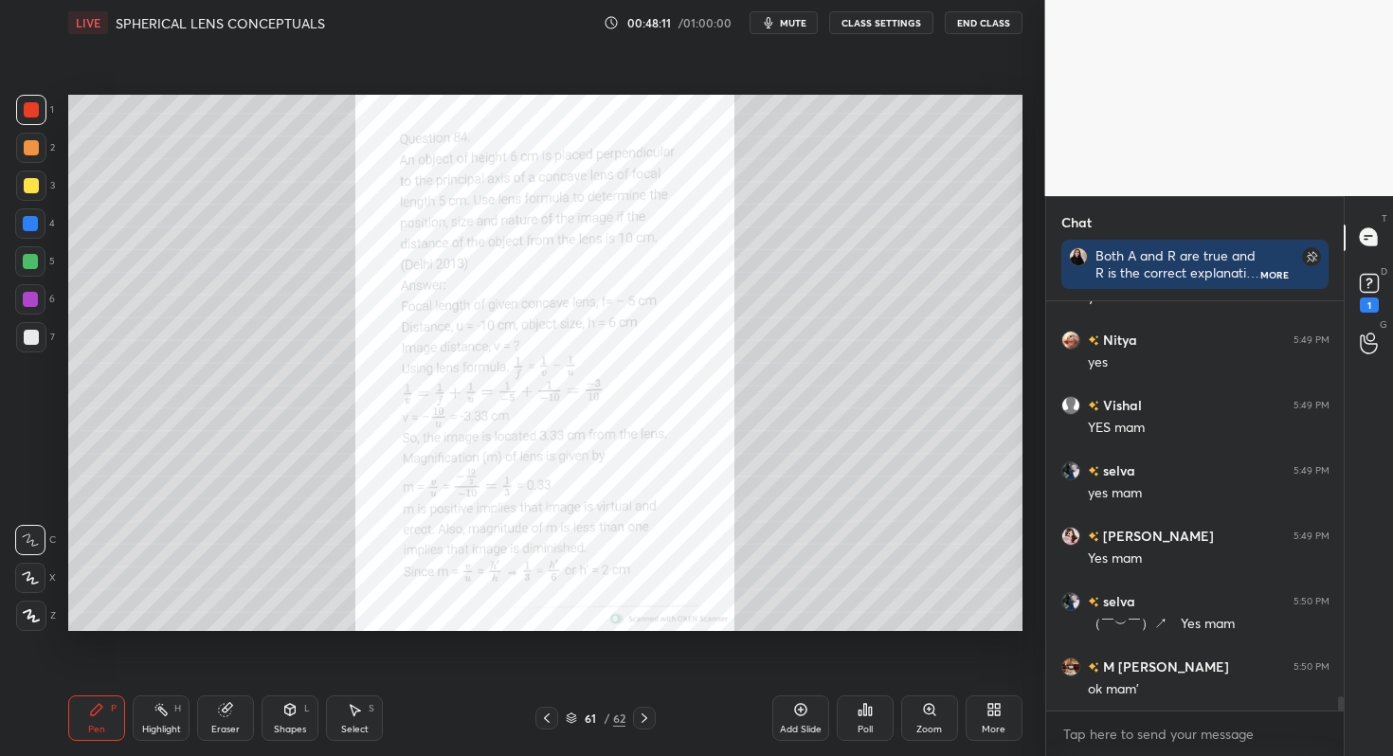
click at [930, 708] on icon at bounding box center [929, 709] width 10 height 10
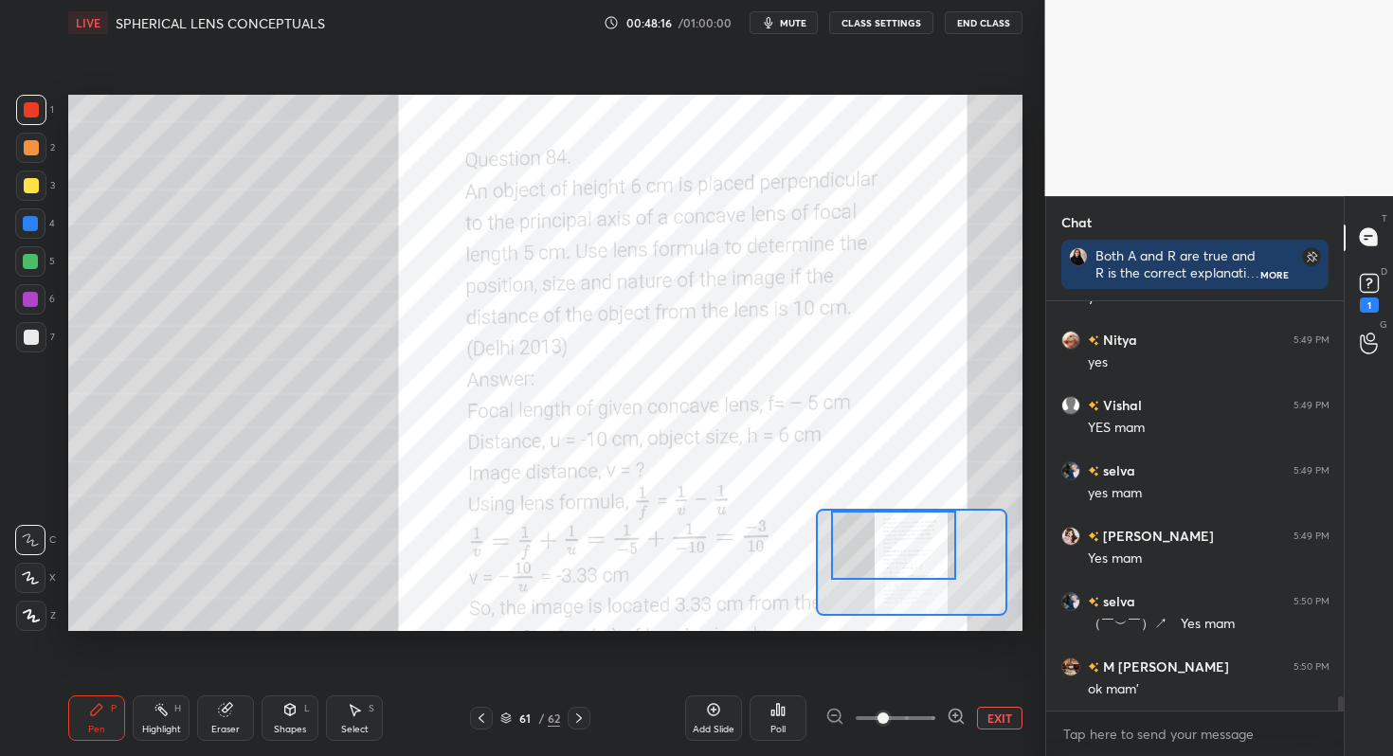
click at [900, 436] on div "Setting up your live class Poll for secs No correct answer Start poll" at bounding box center [545, 363] width 954 height 536
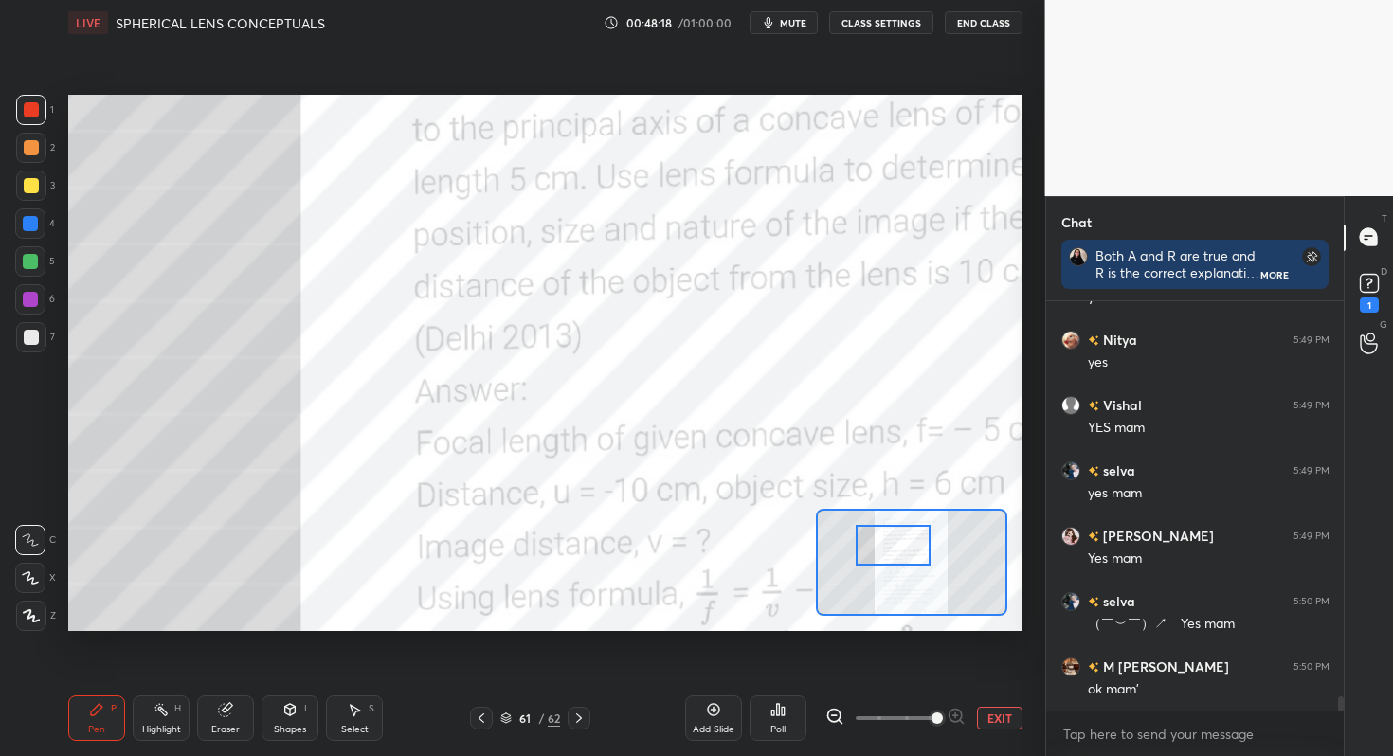
drag, startPoint x: 886, startPoint y: 720, endPoint x: 942, endPoint y: 717, distance: 56.0
click at [942, 717] on span at bounding box center [936, 717] width 11 height 11
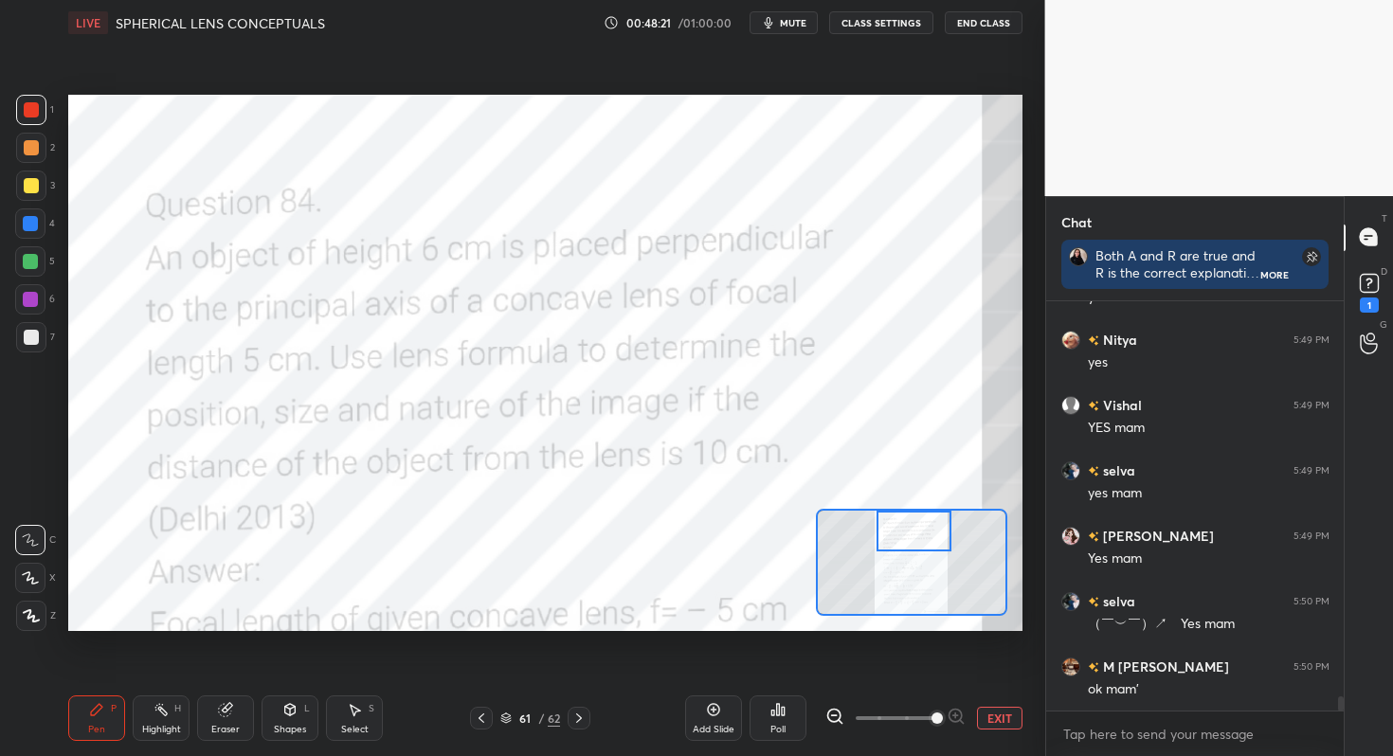
drag, startPoint x: 913, startPoint y: 548, endPoint x: 934, endPoint y: 532, distance: 25.8
click at [934, 532] on div at bounding box center [913, 532] width 75 height 42
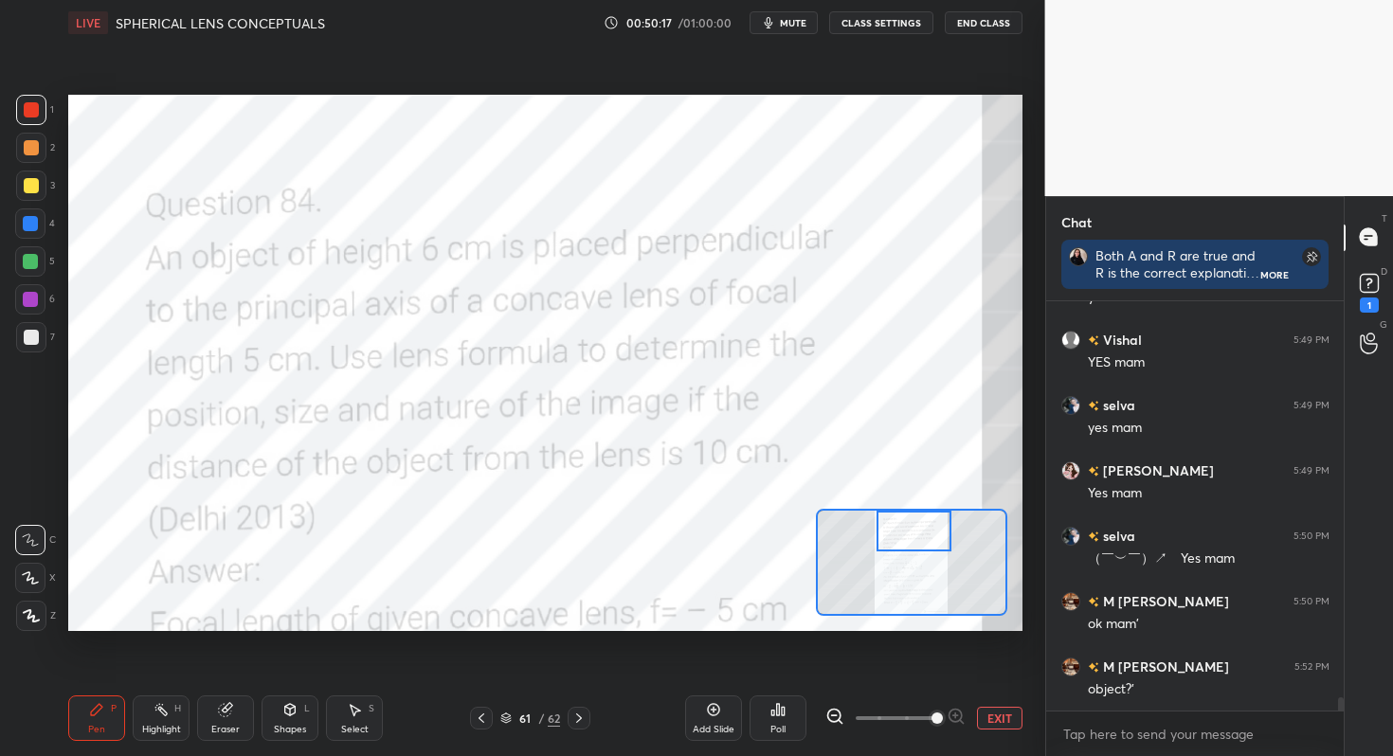
scroll to position [11901, 0]
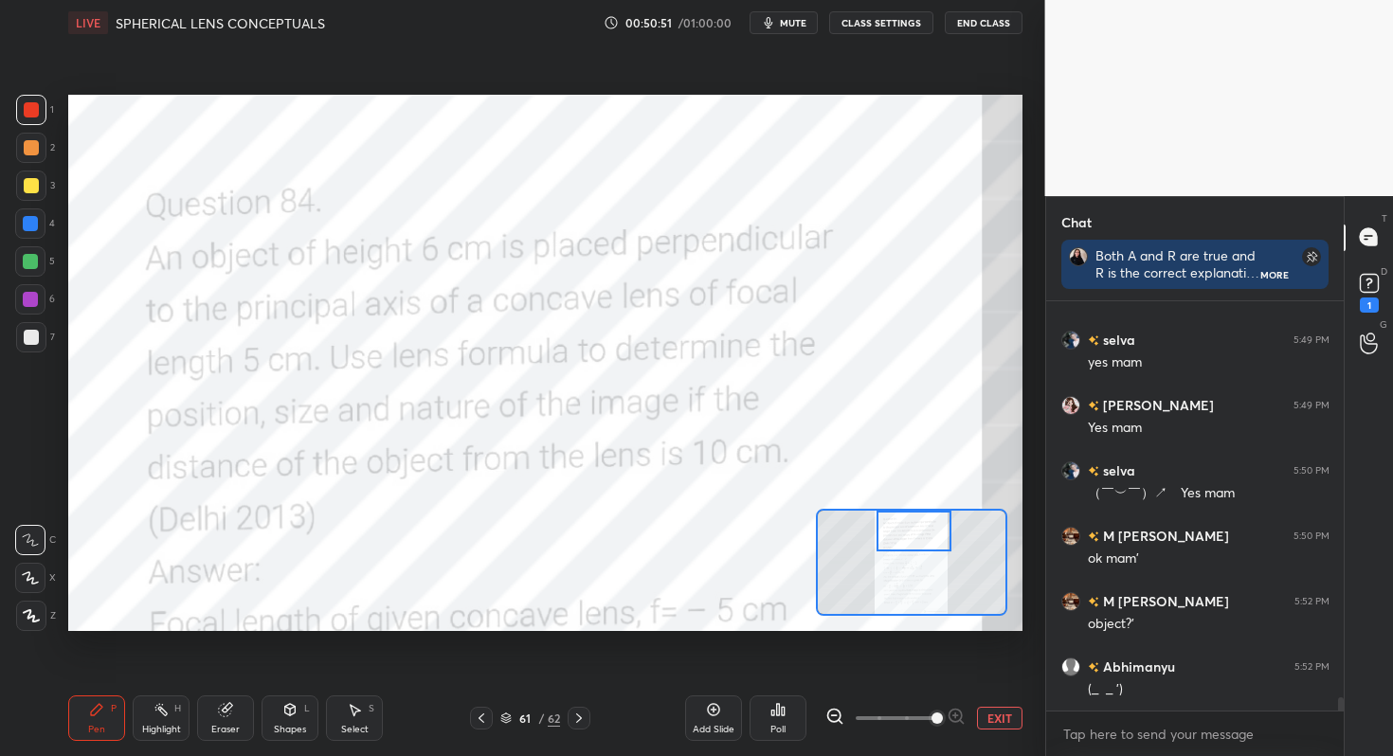
click at [237, 729] on div "Eraser" at bounding box center [225, 729] width 28 height 9
click at [49, 612] on div "E E Erase all" at bounding box center [38, 574] width 47 height 114
click at [42, 615] on span "Erase all" at bounding box center [30, 615] width 28 height 13
click at [784, 730] on div "Poll" at bounding box center [777, 729] width 15 height 9
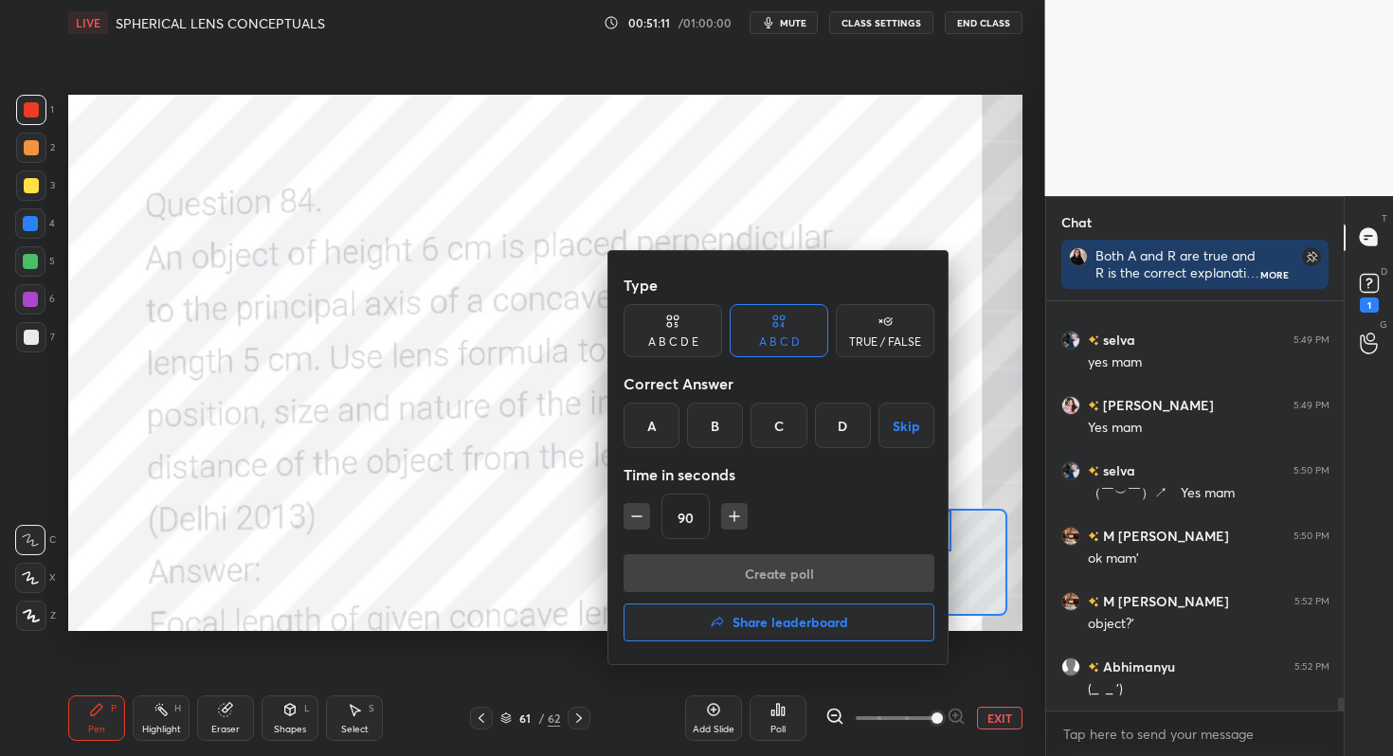
scroll to position [11966, 0]
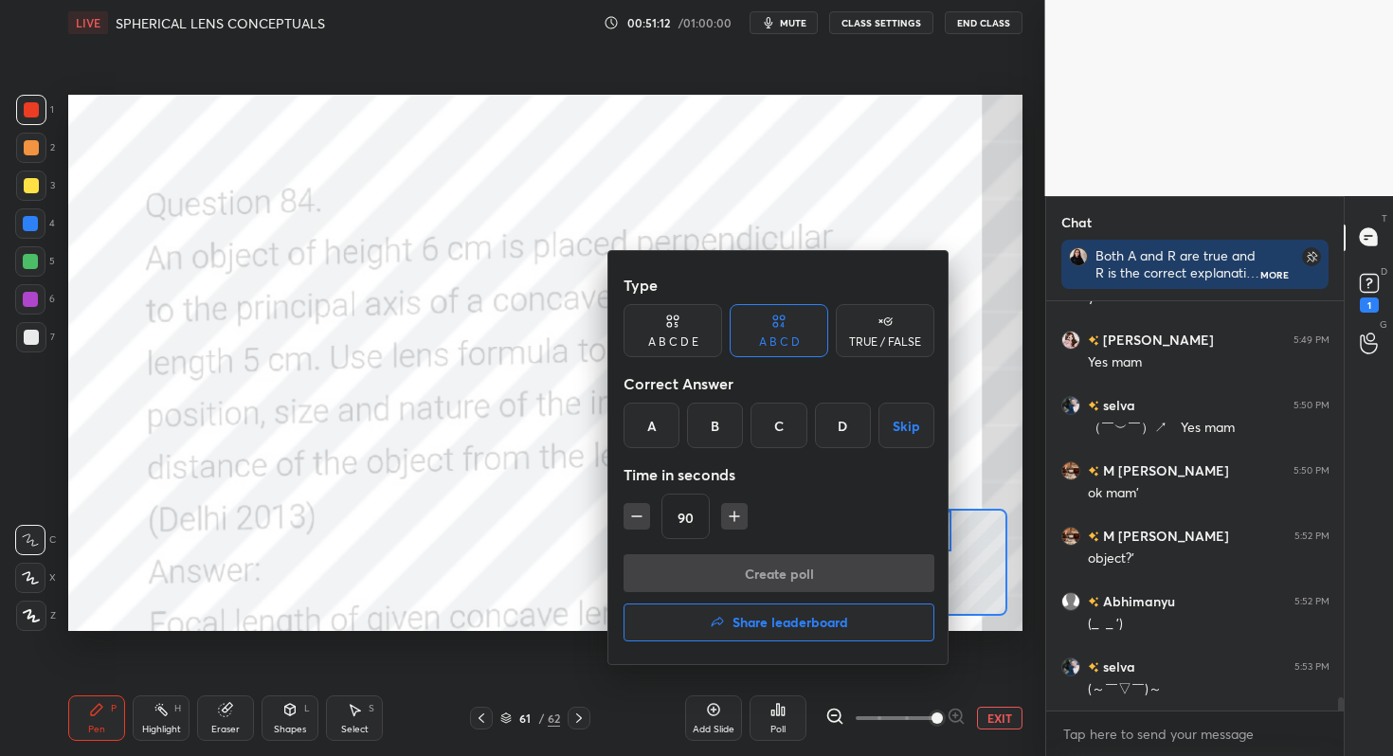
click at [765, 429] on div "C" at bounding box center [778, 425] width 56 height 45
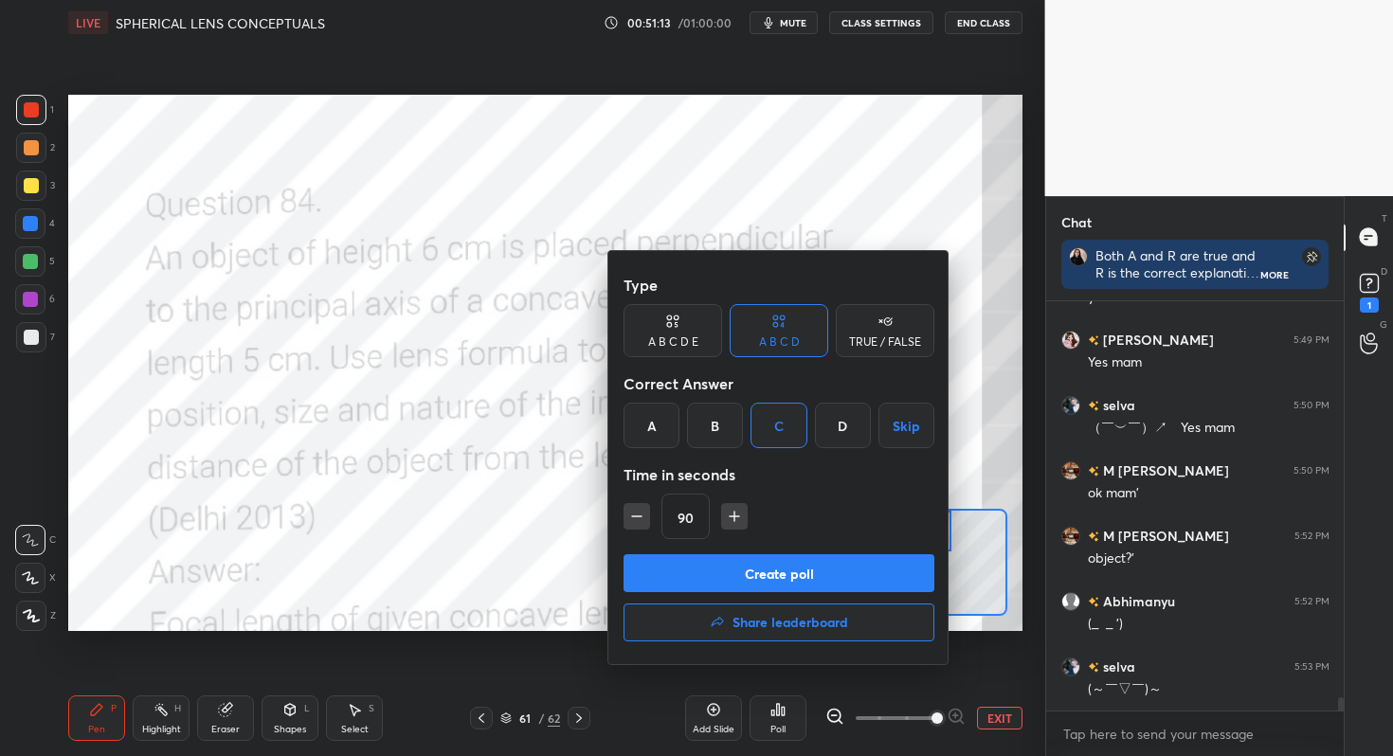
click at [714, 562] on button "Create poll" at bounding box center [778, 573] width 311 height 38
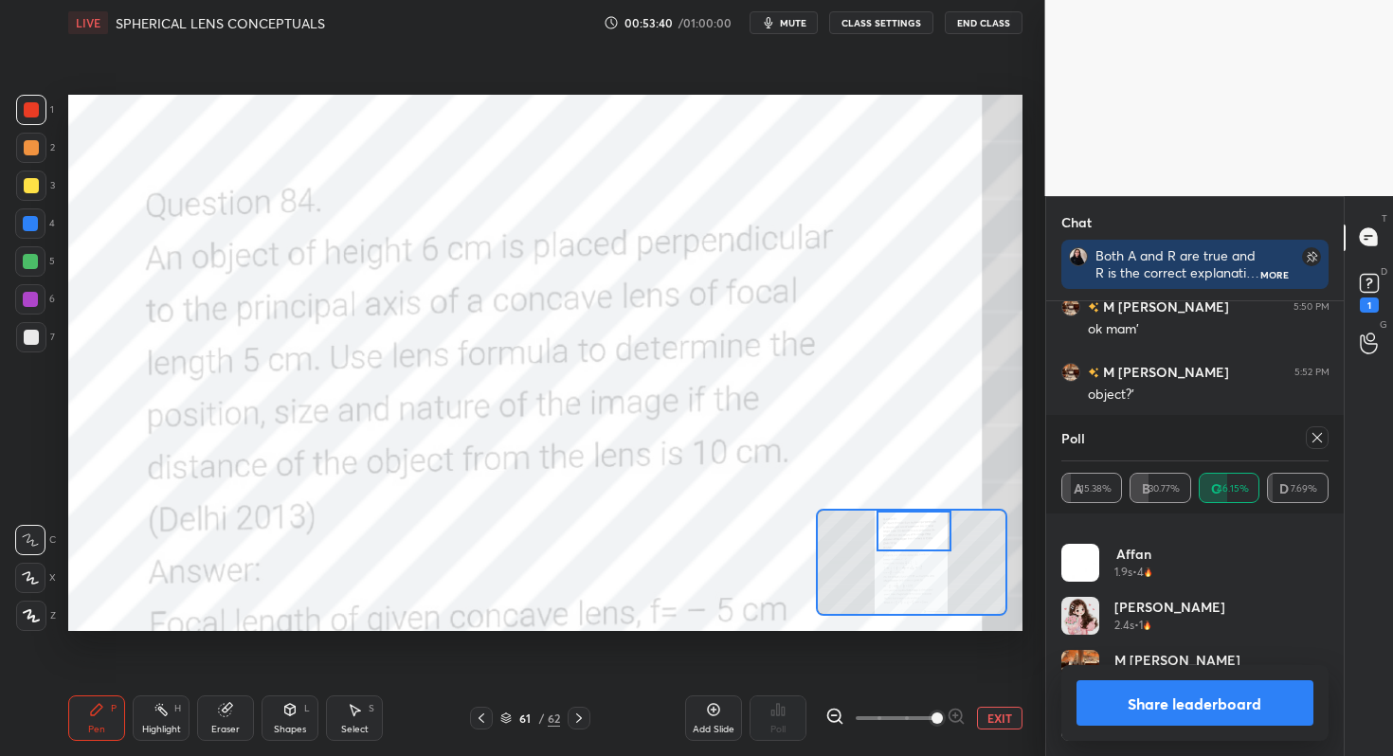
scroll to position [12176, 0]
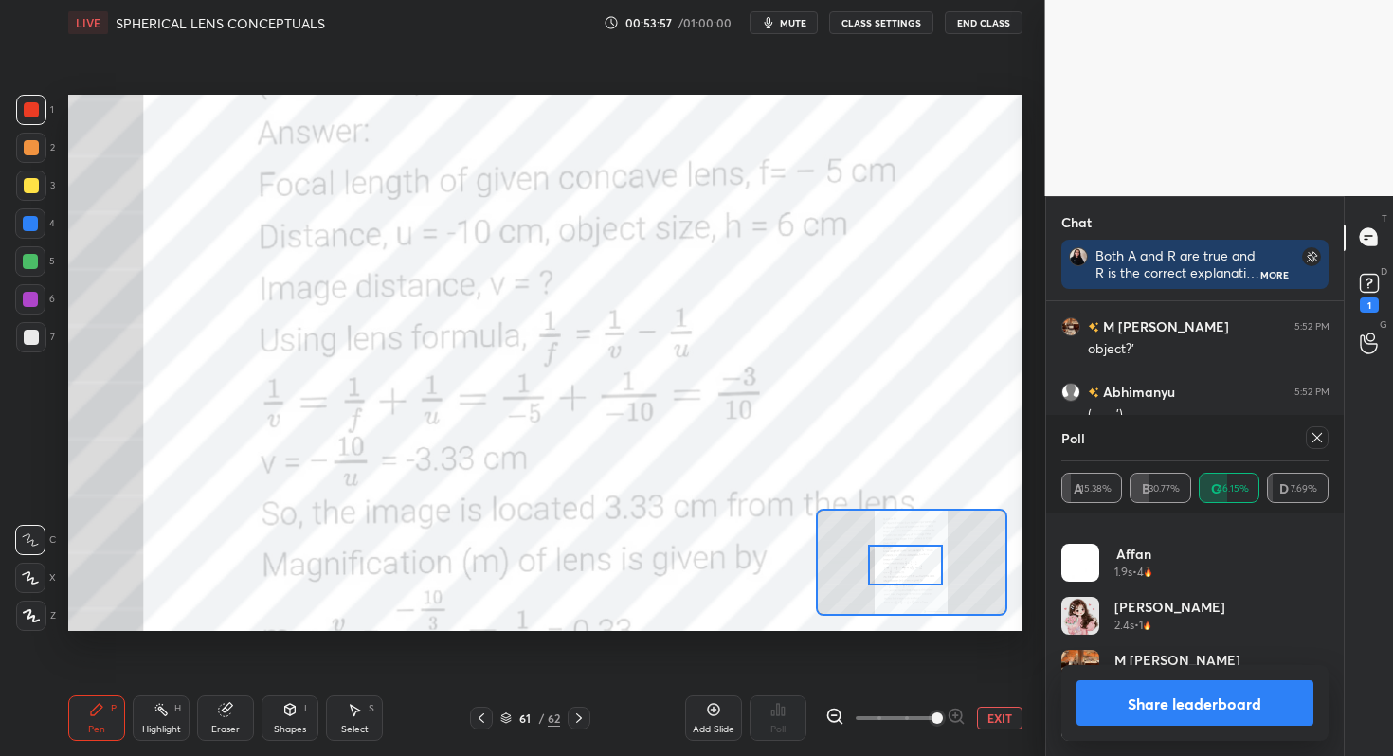
drag, startPoint x: 923, startPoint y: 531, endPoint x: 908, endPoint y: 547, distance: 21.4
click at [916, 566] on div at bounding box center [905, 566] width 75 height 42
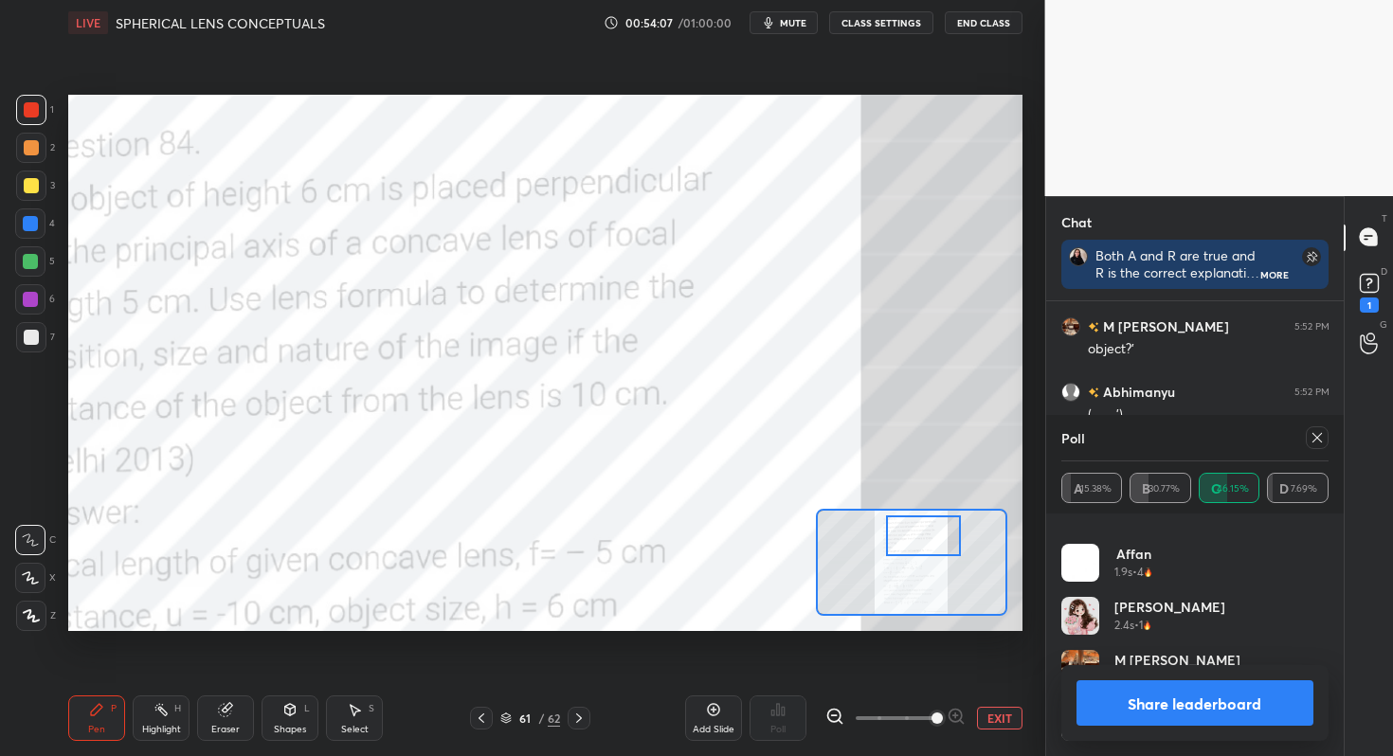
drag, startPoint x: 909, startPoint y: 567, endPoint x: 947, endPoint y: 508, distance: 69.9
click at [927, 537] on div at bounding box center [923, 536] width 75 height 42
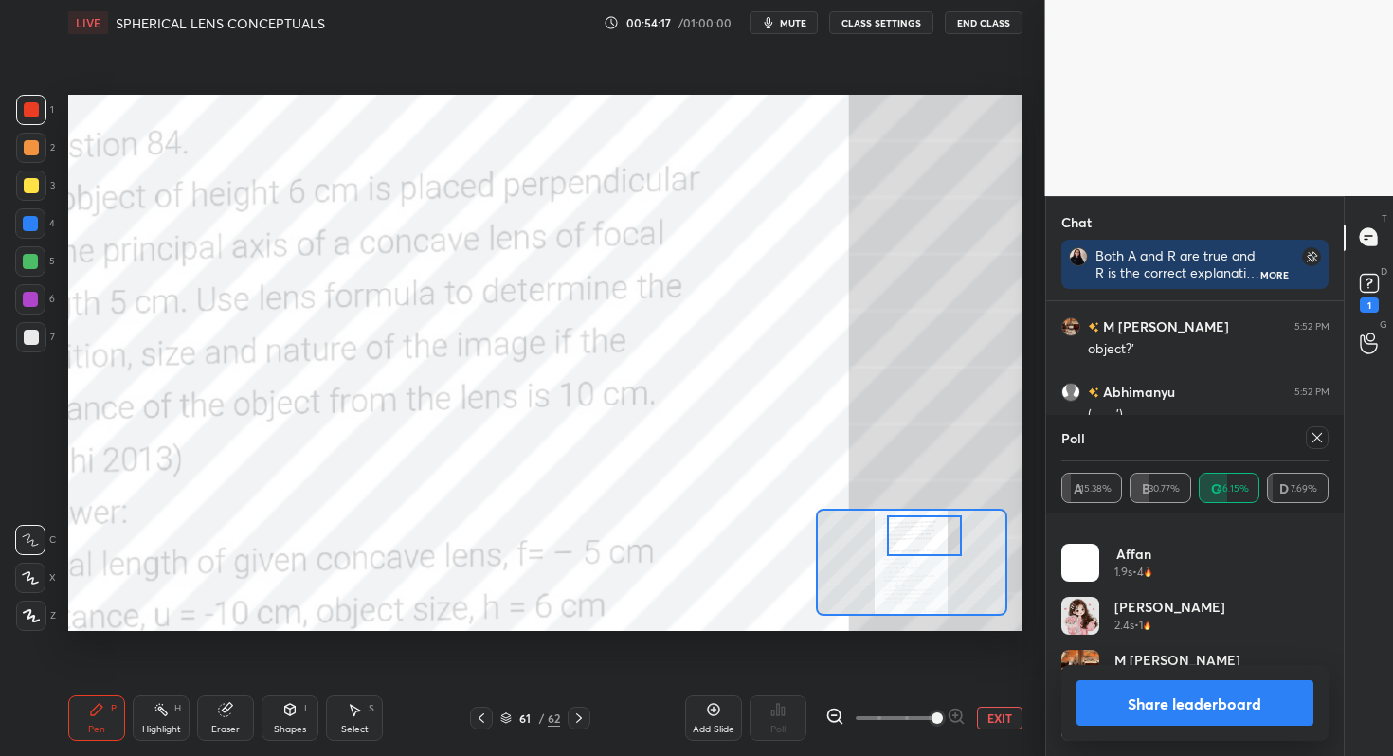
scroll to position [6, 7]
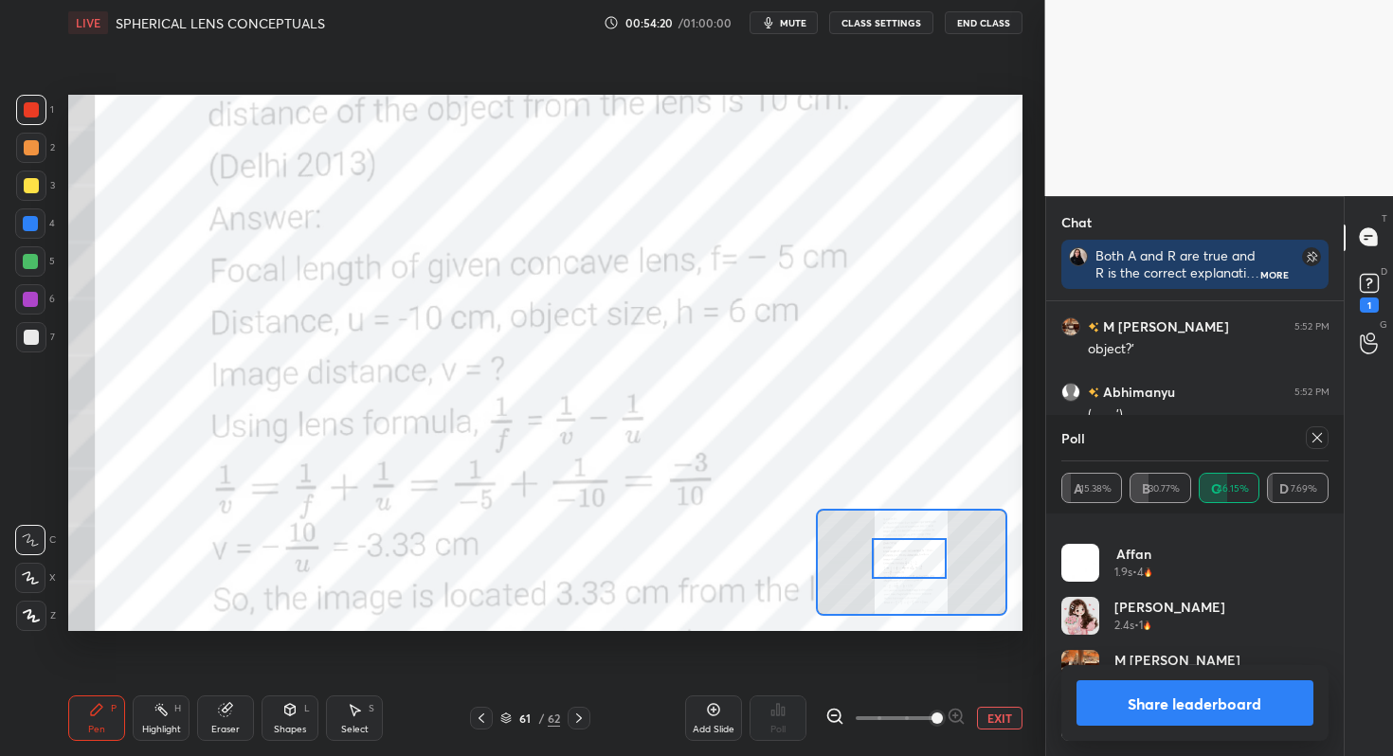
drag, startPoint x: 917, startPoint y: 543, endPoint x: 889, endPoint y: 540, distance: 28.6
click at [901, 564] on div at bounding box center [909, 559] width 75 height 42
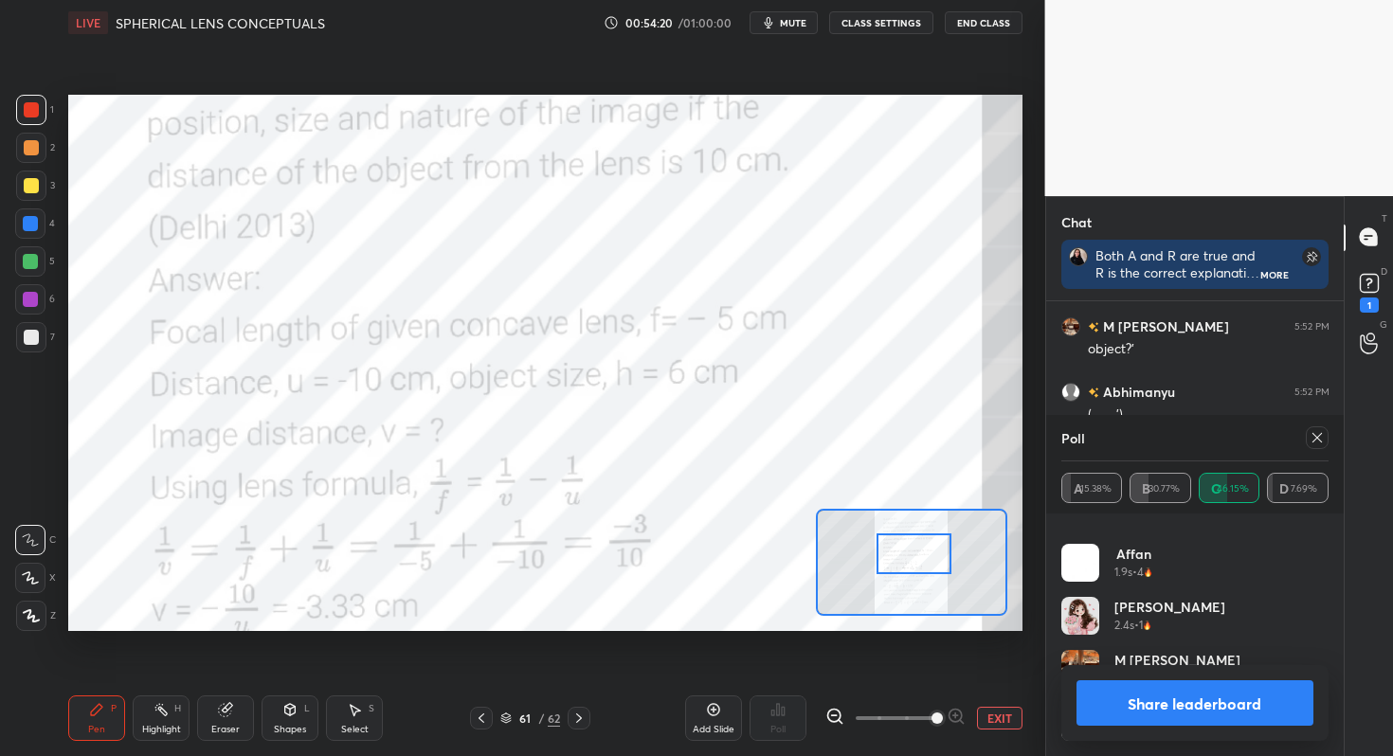
click at [934, 550] on div at bounding box center [913, 554] width 75 height 42
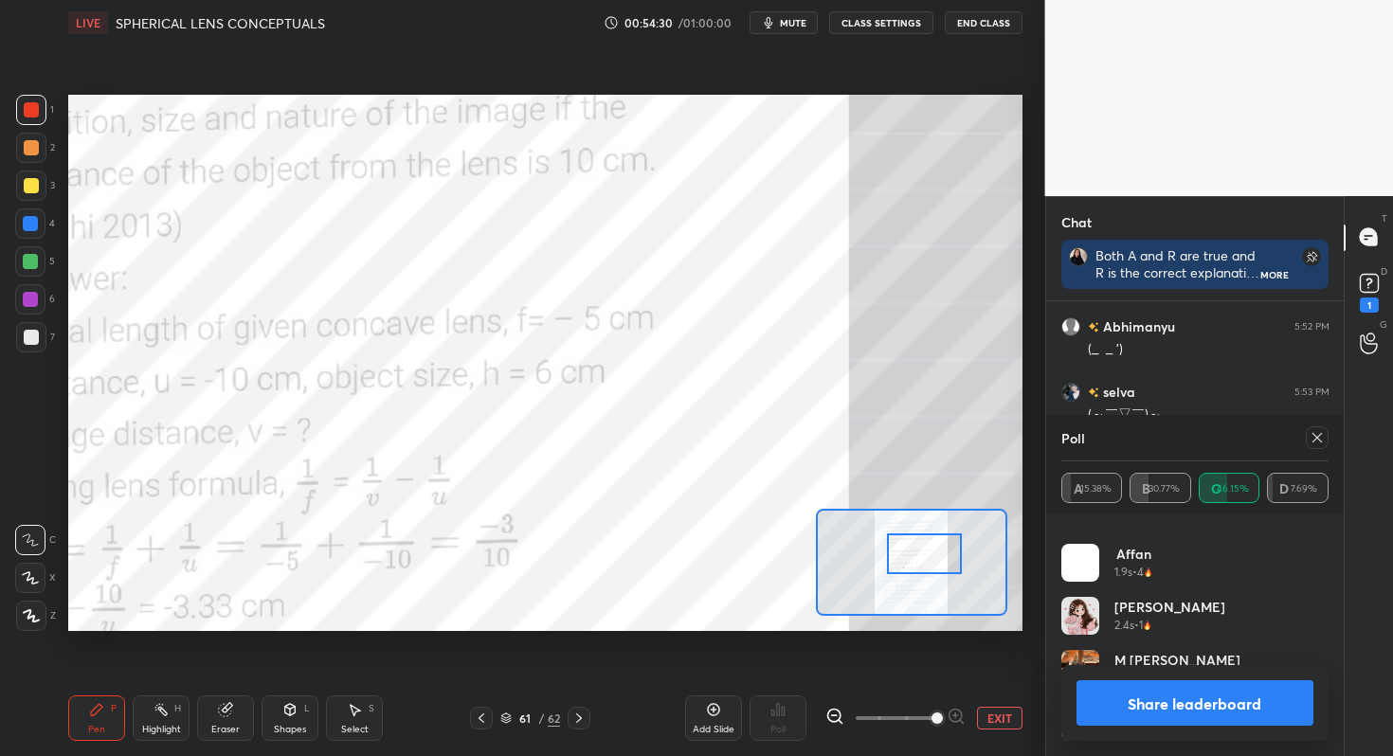
drag, startPoint x: 924, startPoint y: 550, endPoint x: 915, endPoint y: 541, distance: 12.7
click at [926, 556] on div at bounding box center [924, 554] width 75 height 42
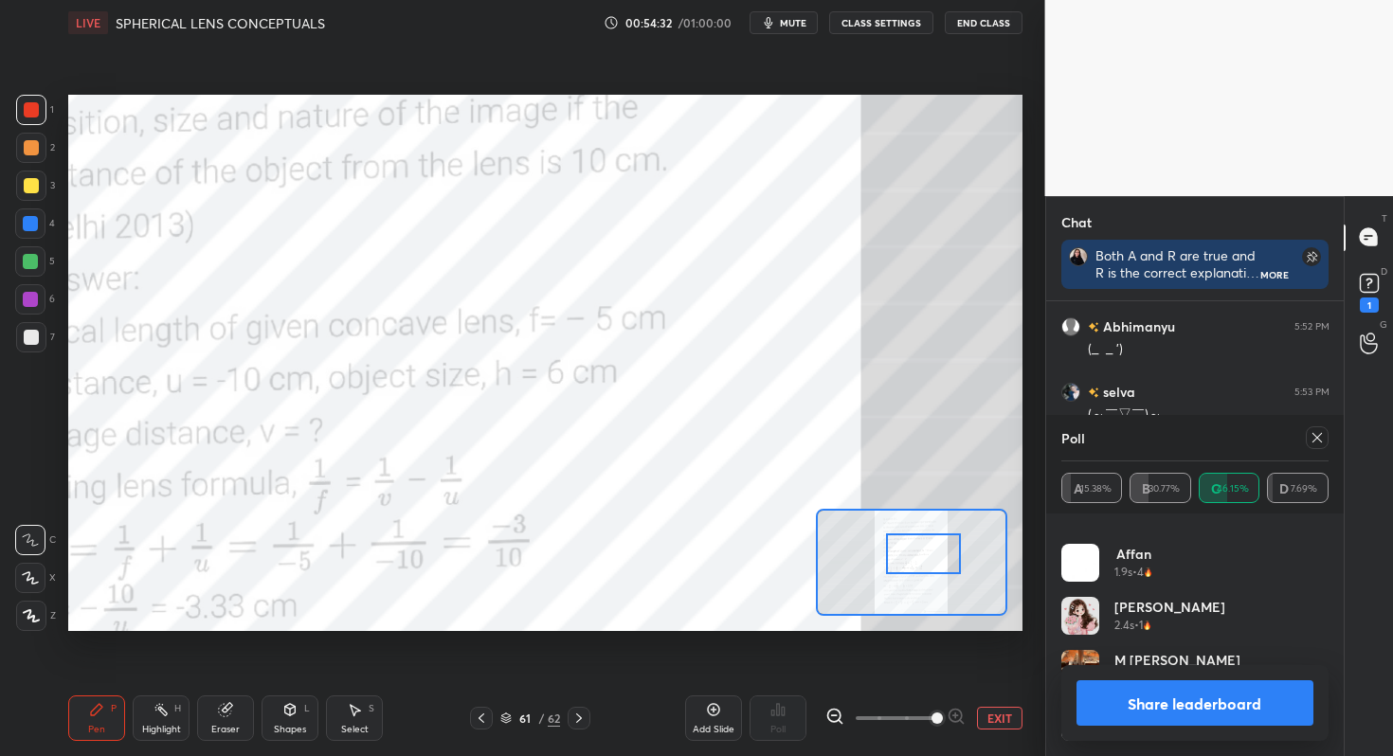
click at [1318, 441] on icon at bounding box center [1316, 437] width 15 height 15
type textarea "x"
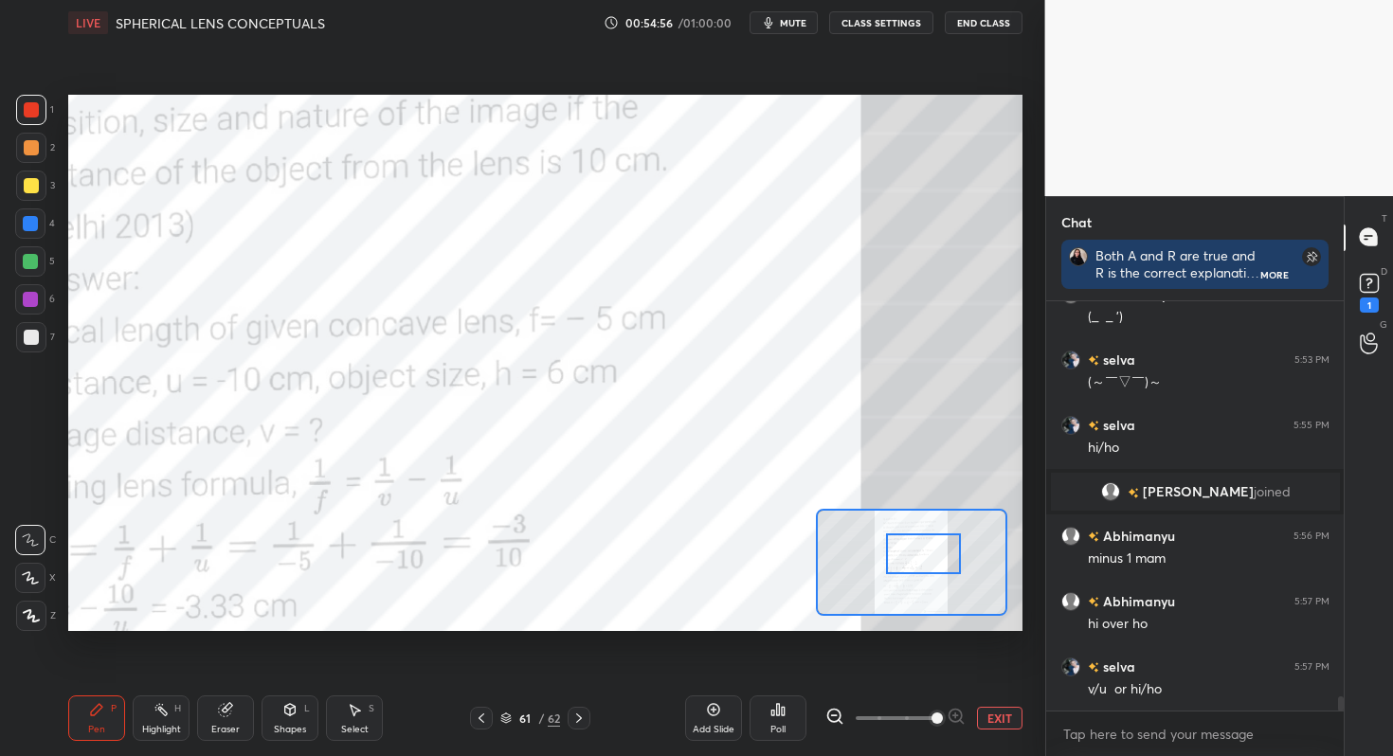
scroll to position [11347, 0]
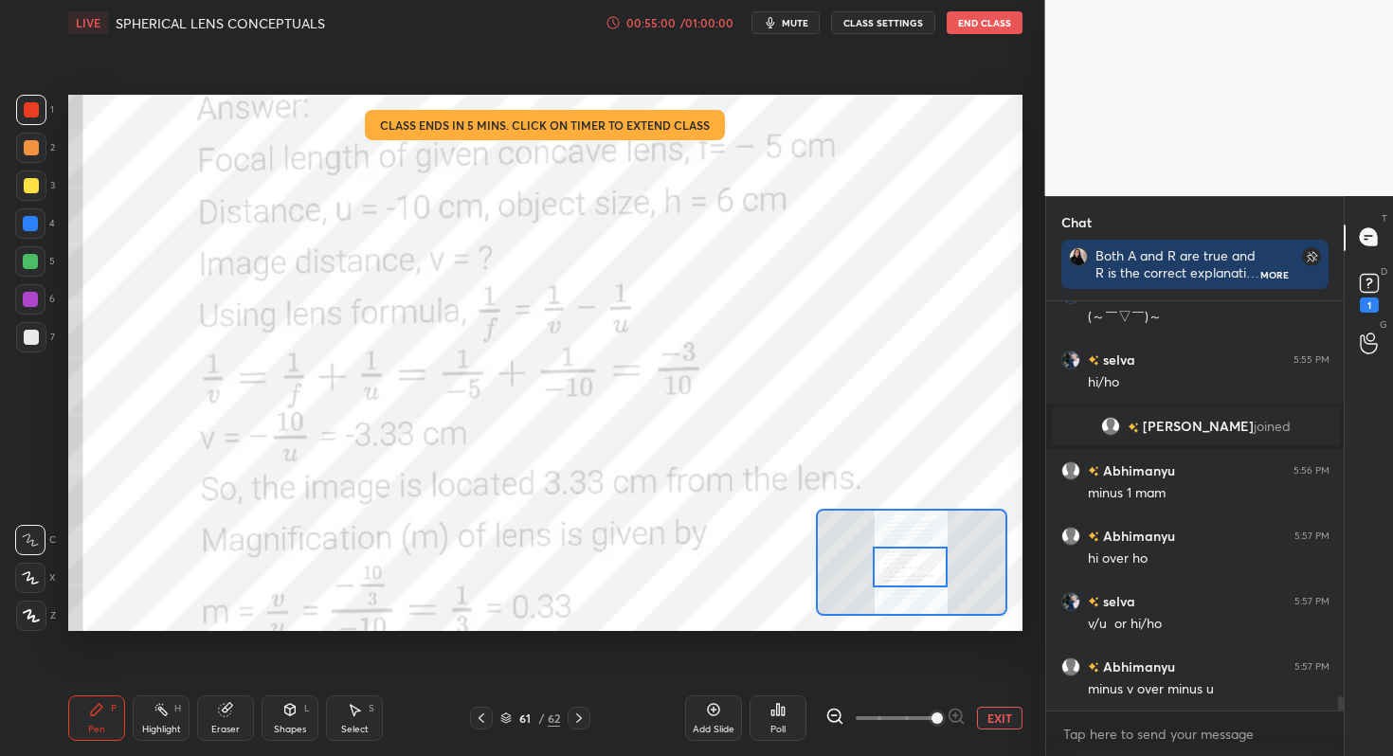
drag, startPoint x: 925, startPoint y: 553, endPoint x: 909, endPoint y: 552, distance: 15.2
click at [910, 567] on div at bounding box center [910, 568] width 75 height 42
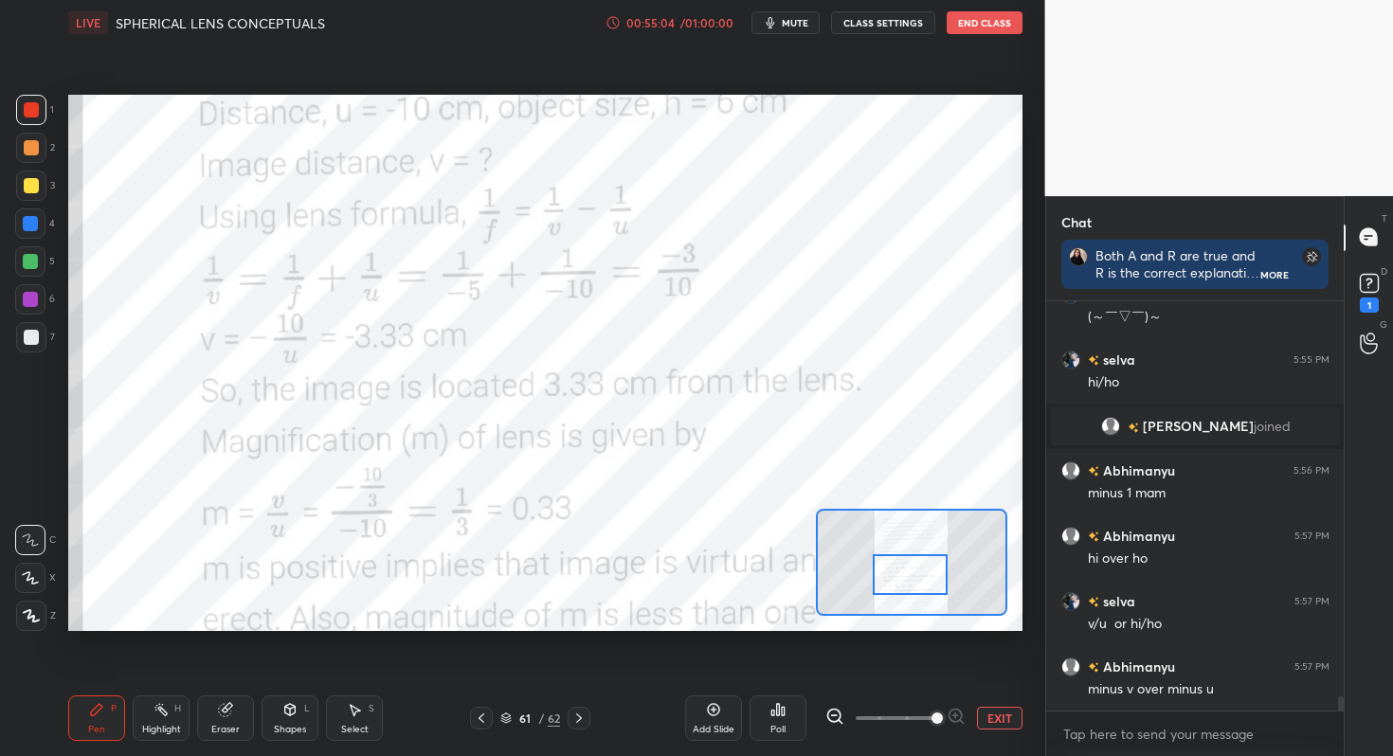
click at [910, 568] on div at bounding box center [910, 575] width 75 height 42
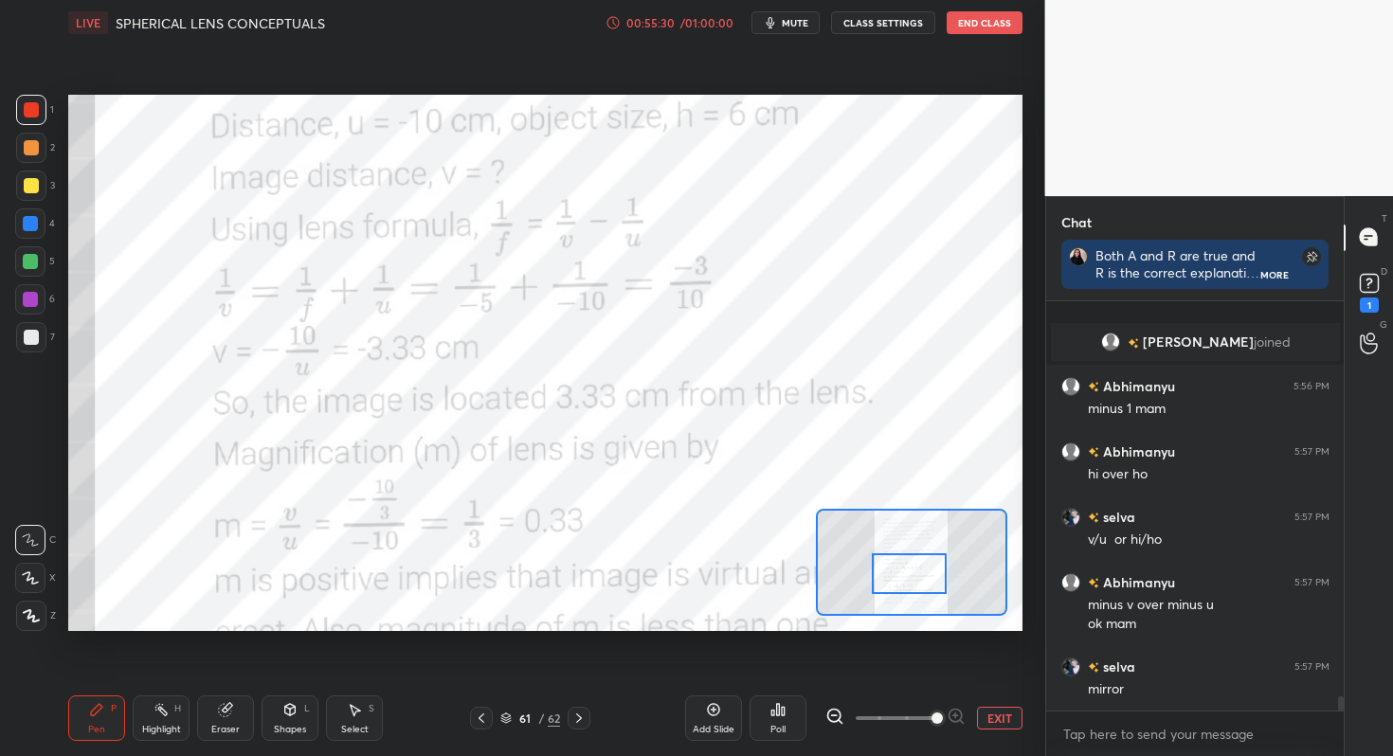
scroll to position [11497, 0]
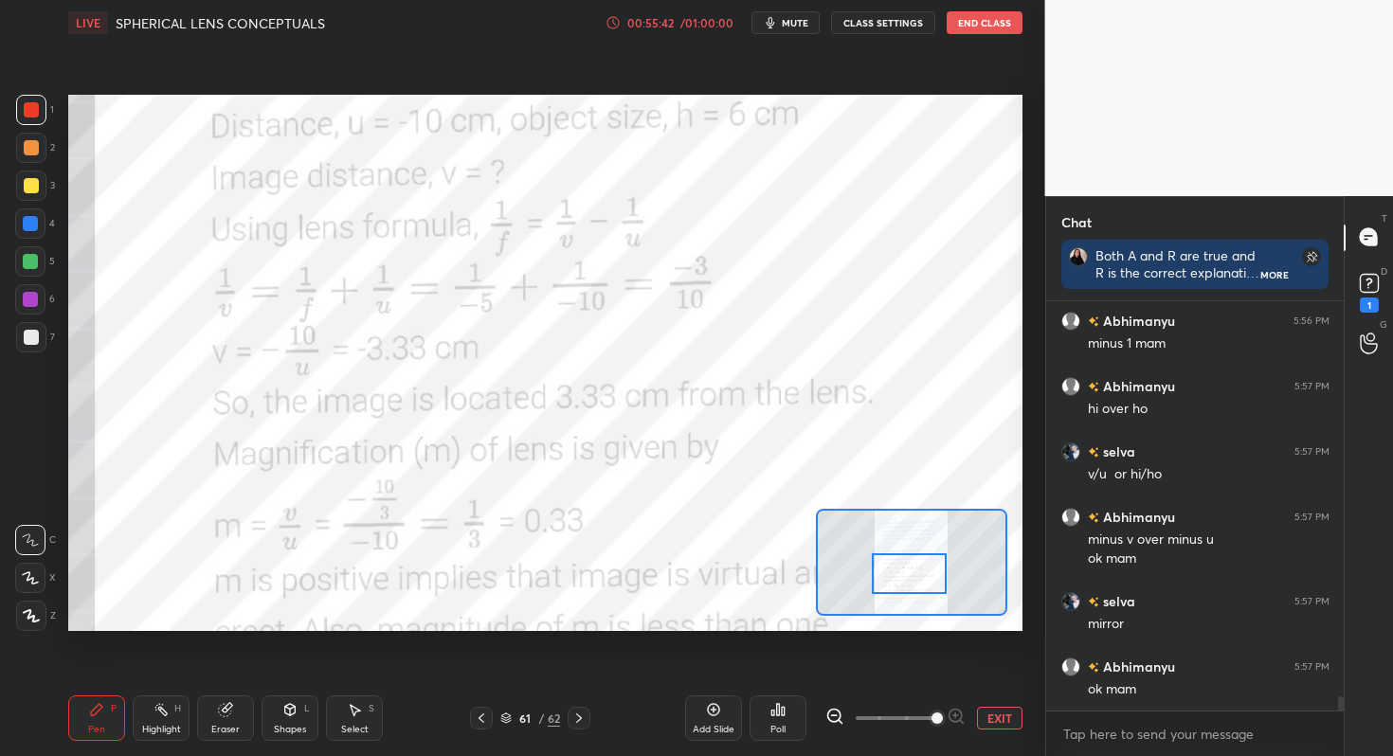
click at [921, 578] on div at bounding box center [909, 574] width 75 height 42
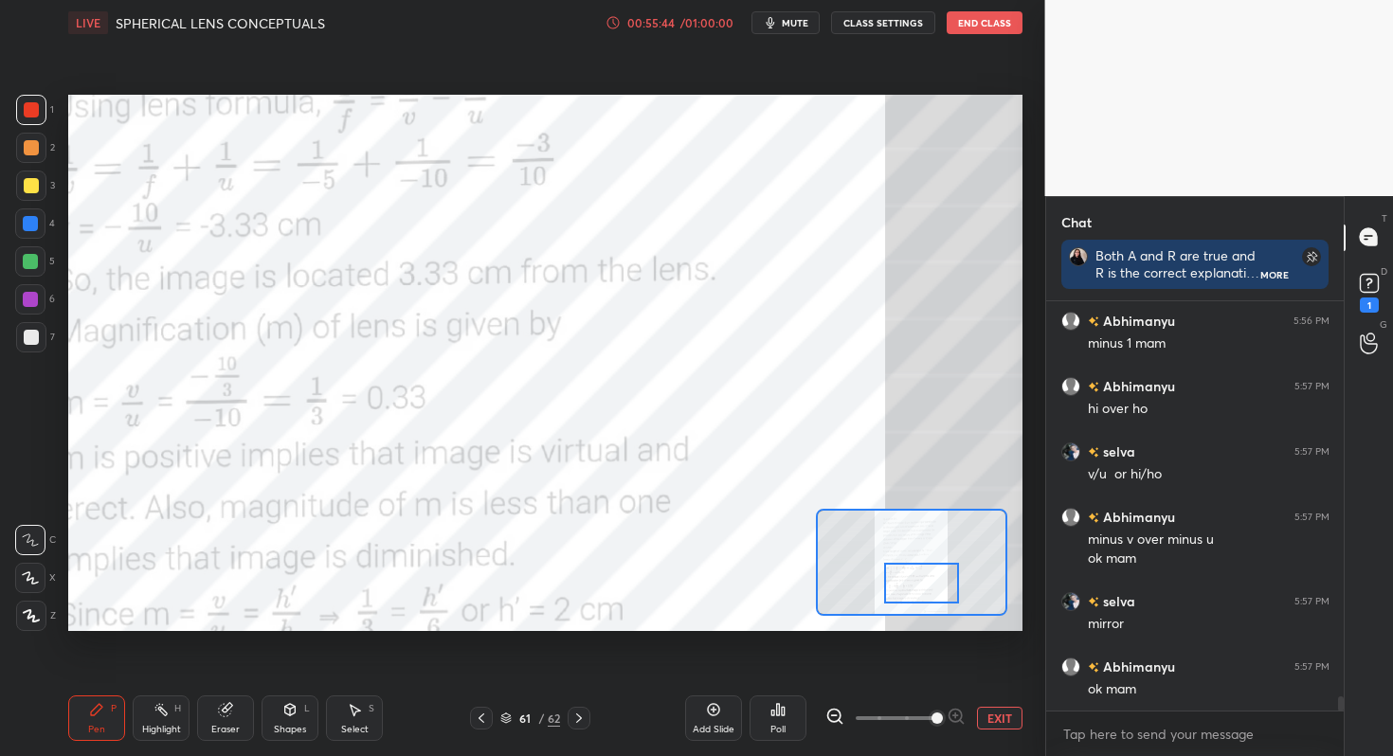
click at [932, 585] on div at bounding box center [921, 584] width 75 height 42
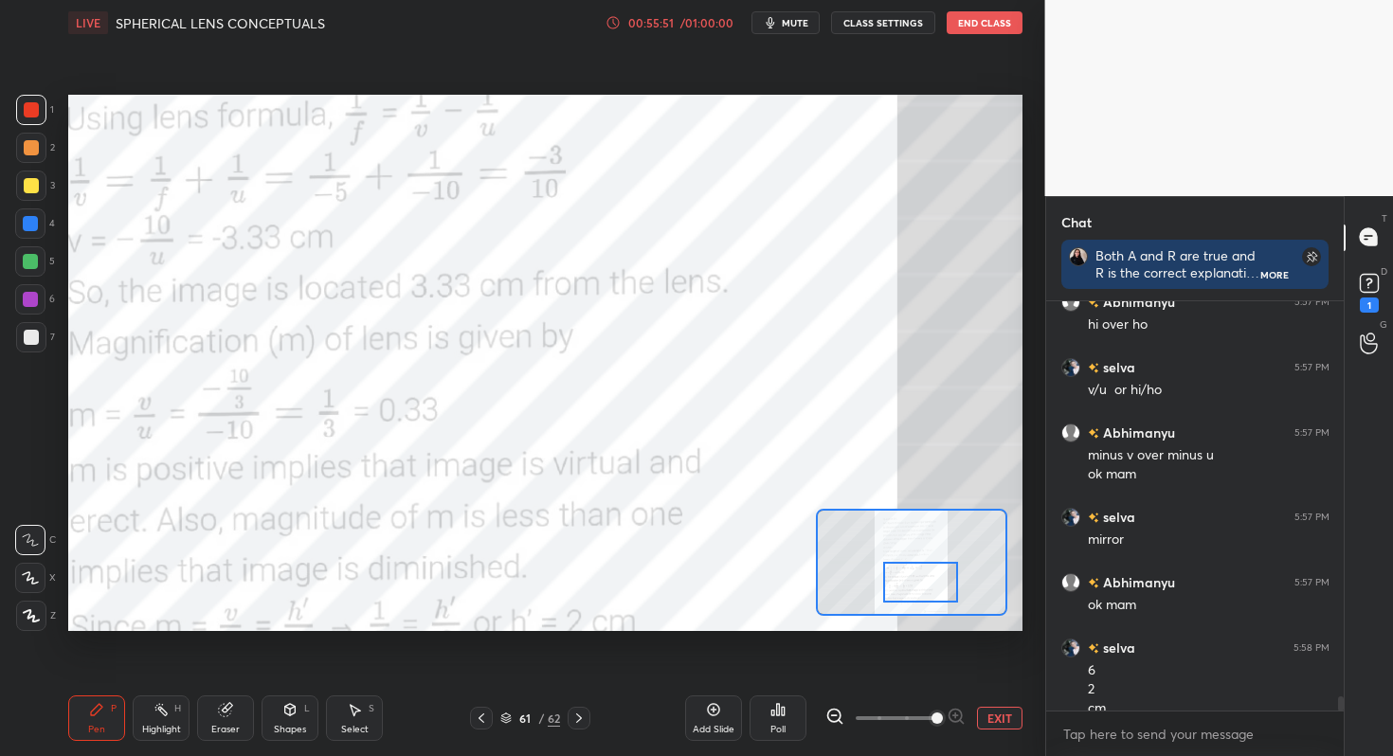
scroll to position [11600, 0]
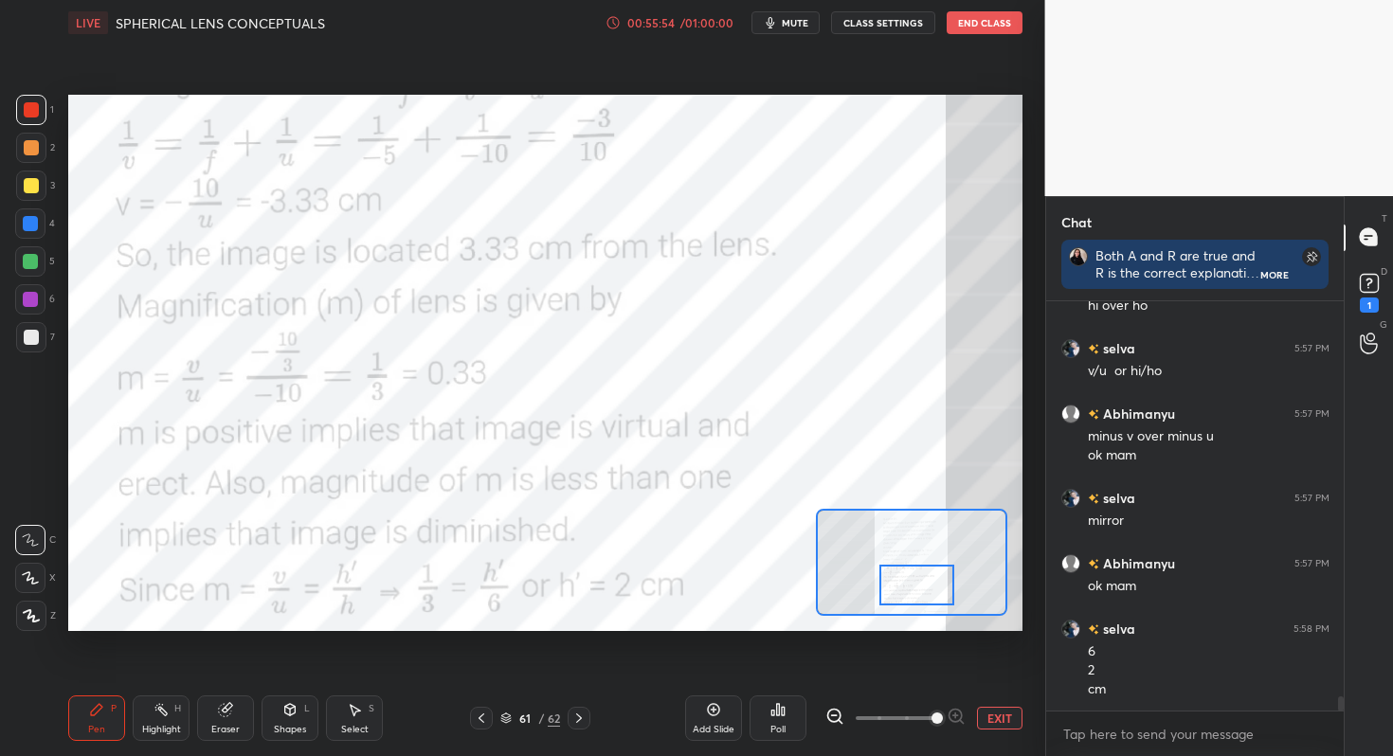
drag, startPoint x: 936, startPoint y: 578, endPoint x: 915, endPoint y: 587, distance: 22.9
click at [916, 589] on div at bounding box center [916, 586] width 75 height 42
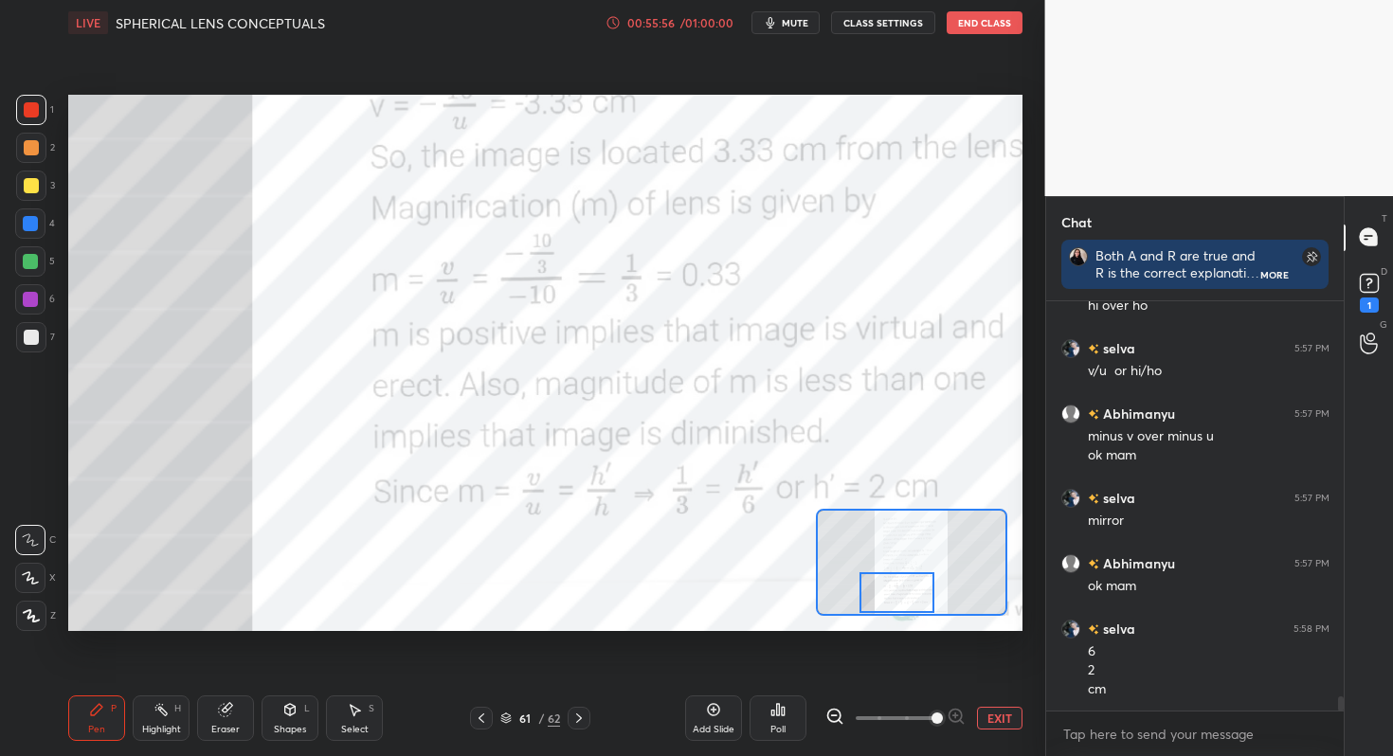
click at [583, 720] on icon at bounding box center [578, 718] width 15 height 15
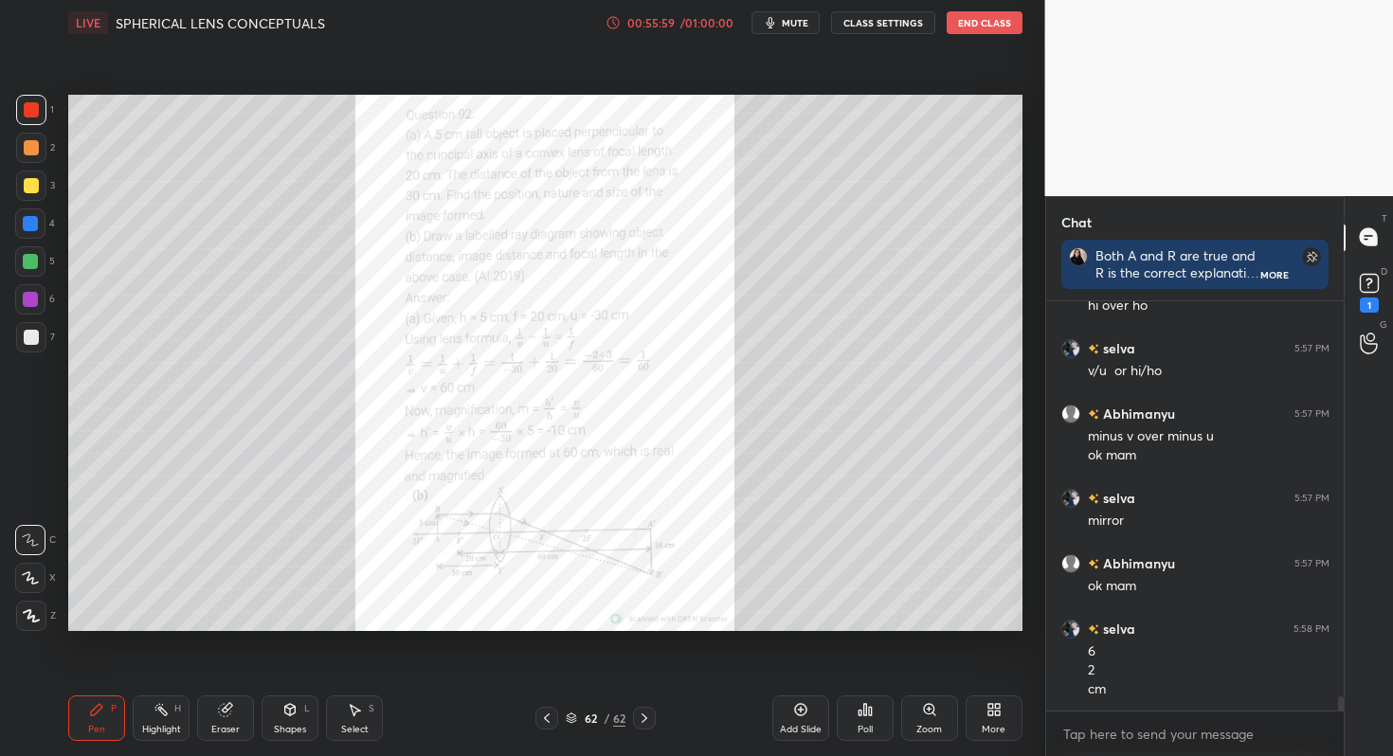
drag, startPoint x: 928, startPoint y: 718, endPoint x: 927, endPoint y: 690, distance: 28.4
click at [927, 719] on div "Zoom" at bounding box center [929, 717] width 57 height 45
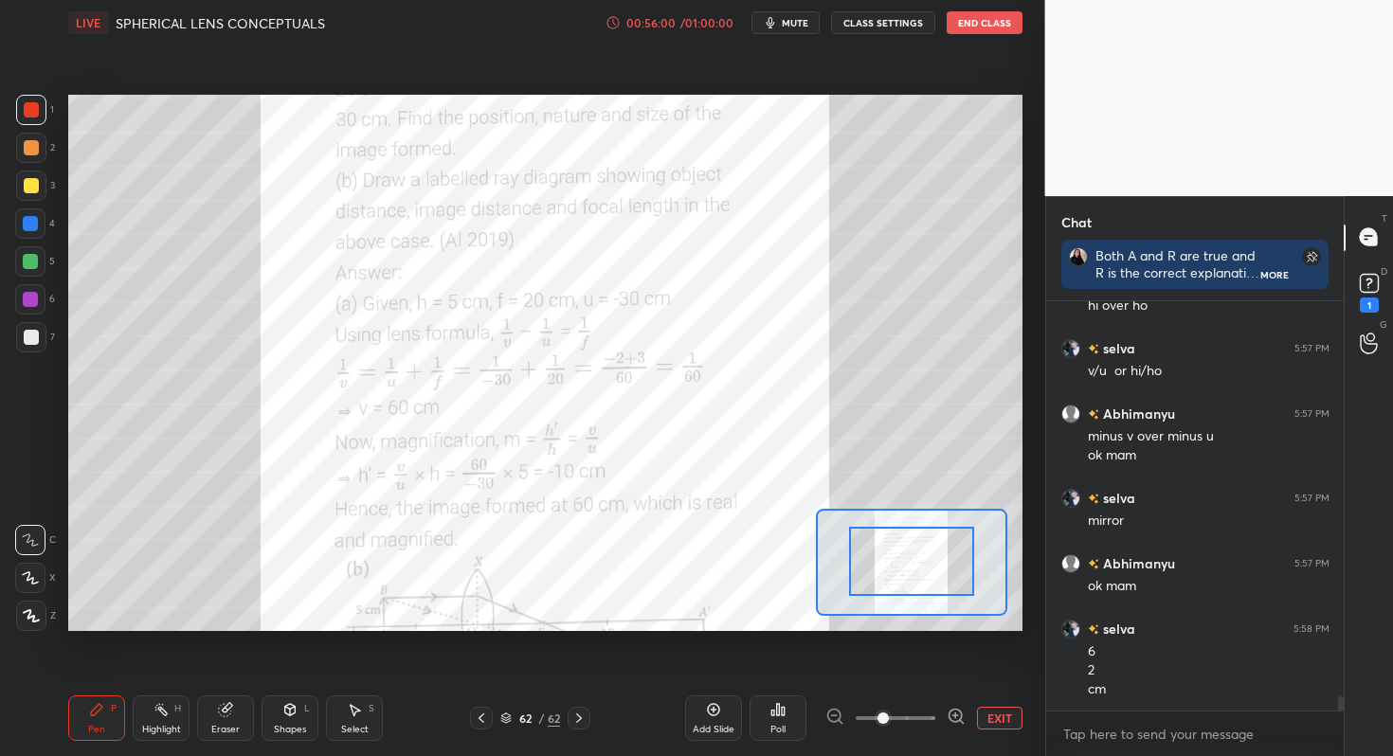
drag, startPoint x: 907, startPoint y: 563, endPoint x: 896, endPoint y: 535, distance: 29.4
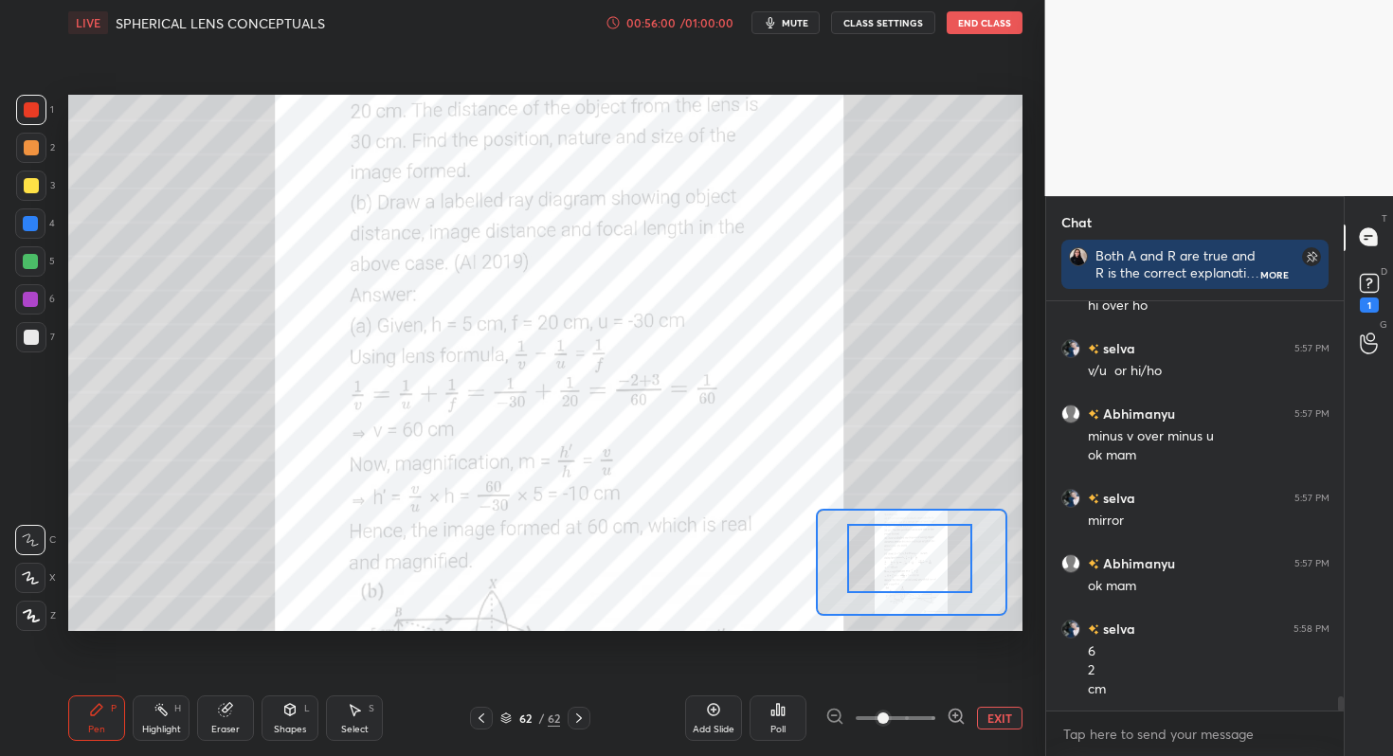
drag, startPoint x: 903, startPoint y: 558, endPoint x: 896, endPoint y: 537, distance: 21.9
click at [897, 524] on div at bounding box center [909, 558] width 125 height 69
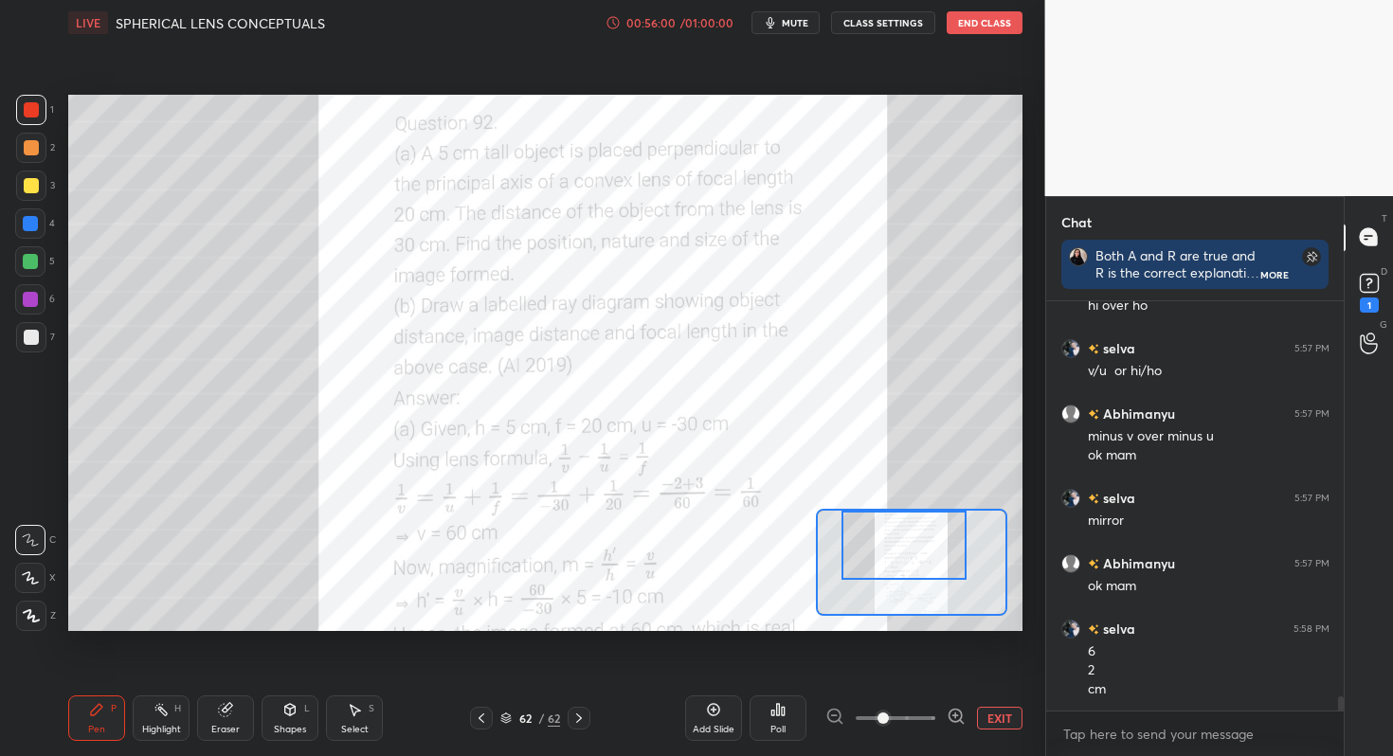
drag, startPoint x: 896, startPoint y: 538, endPoint x: 896, endPoint y: 525, distance: 13.3
click at [899, 519] on div at bounding box center [903, 545] width 125 height 69
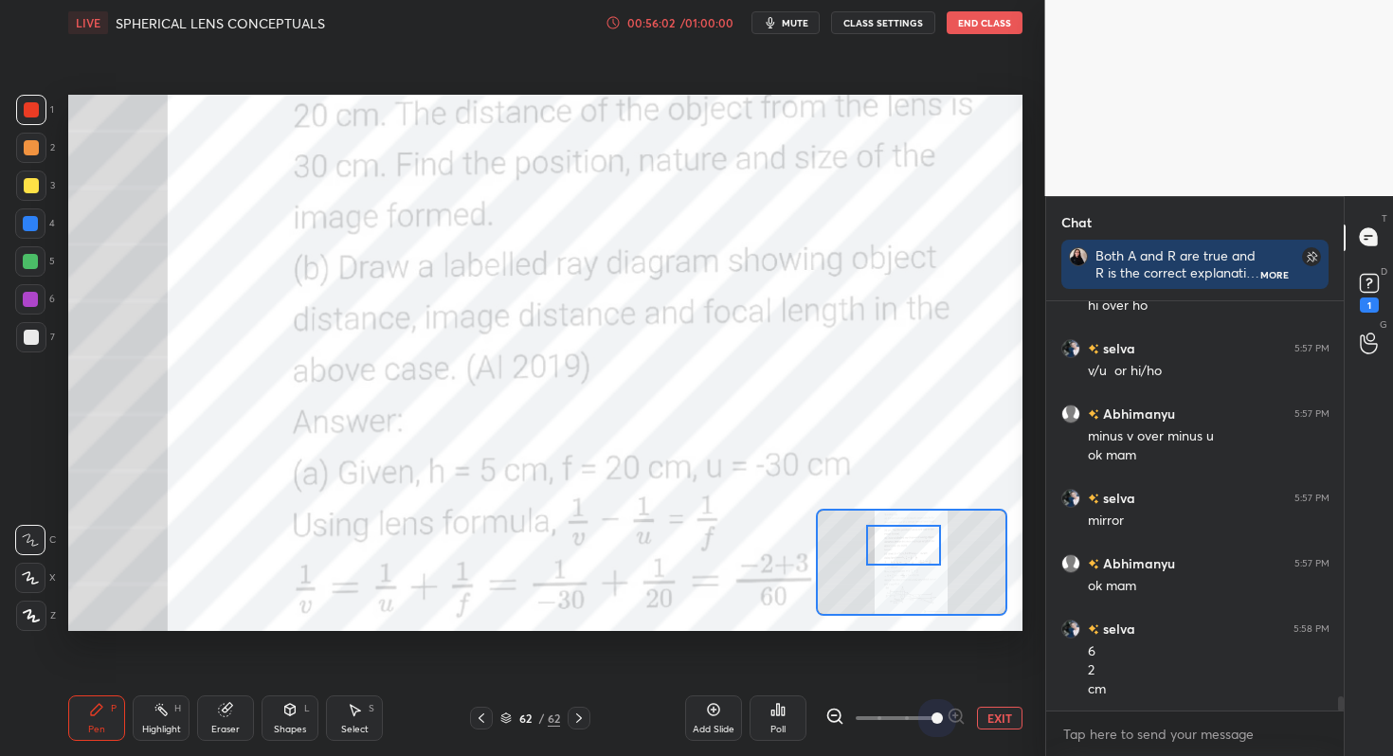
drag, startPoint x: 883, startPoint y: 715, endPoint x: 902, endPoint y: 653, distance: 65.3
click at [931, 712] on span at bounding box center [936, 717] width 11 height 11
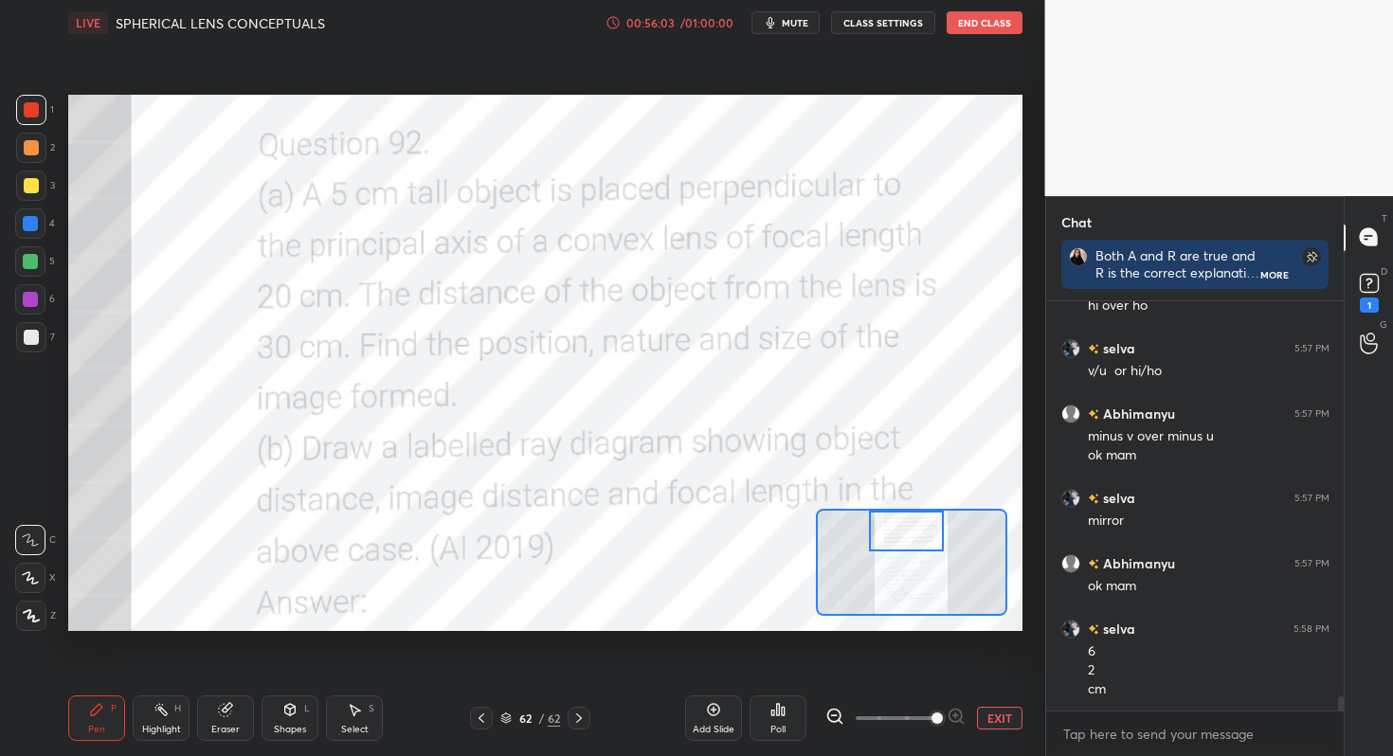
drag, startPoint x: 919, startPoint y: 540, endPoint x: 892, endPoint y: 532, distance: 27.6
click at [922, 525] on div at bounding box center [906, 532] width 75 height 42
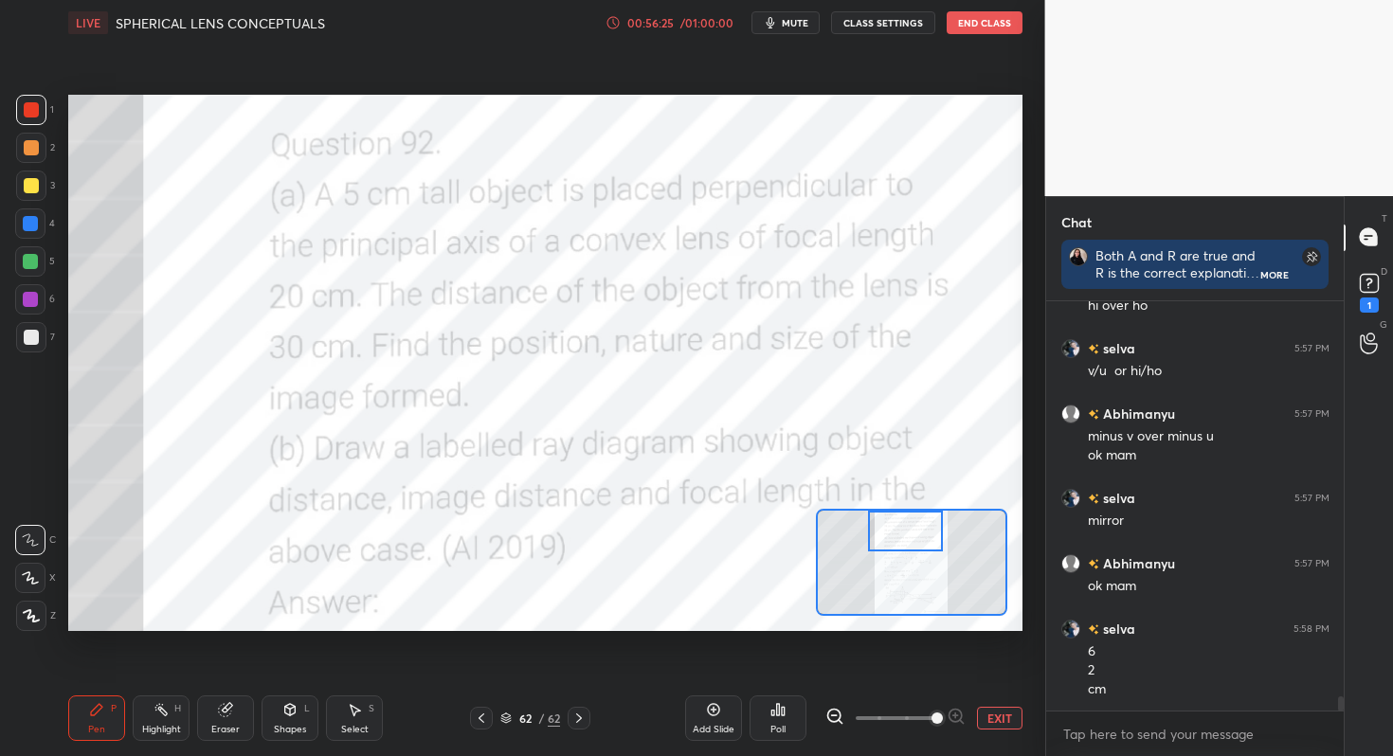
click at [255, 717] on div "Pen P Highlight H Eraser Shapes L Select S" at bounding box center [222, 717] width 308 height 45
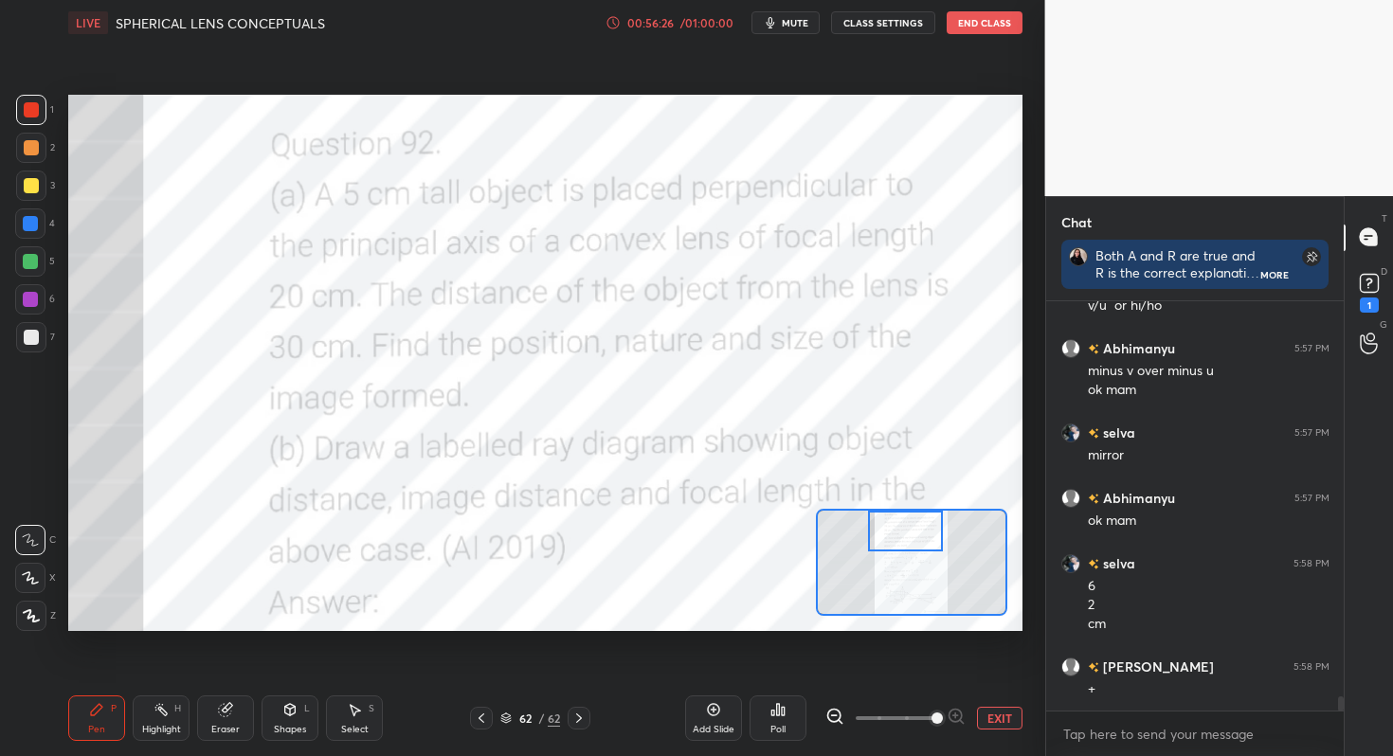
drag, startPoint x: 225, startPoint y: 702, endPoint x: 226, endPoint y: 684, distance: 18.1
click at [224, 702] on icon at bounding box center [225, 709] width 15 height 15
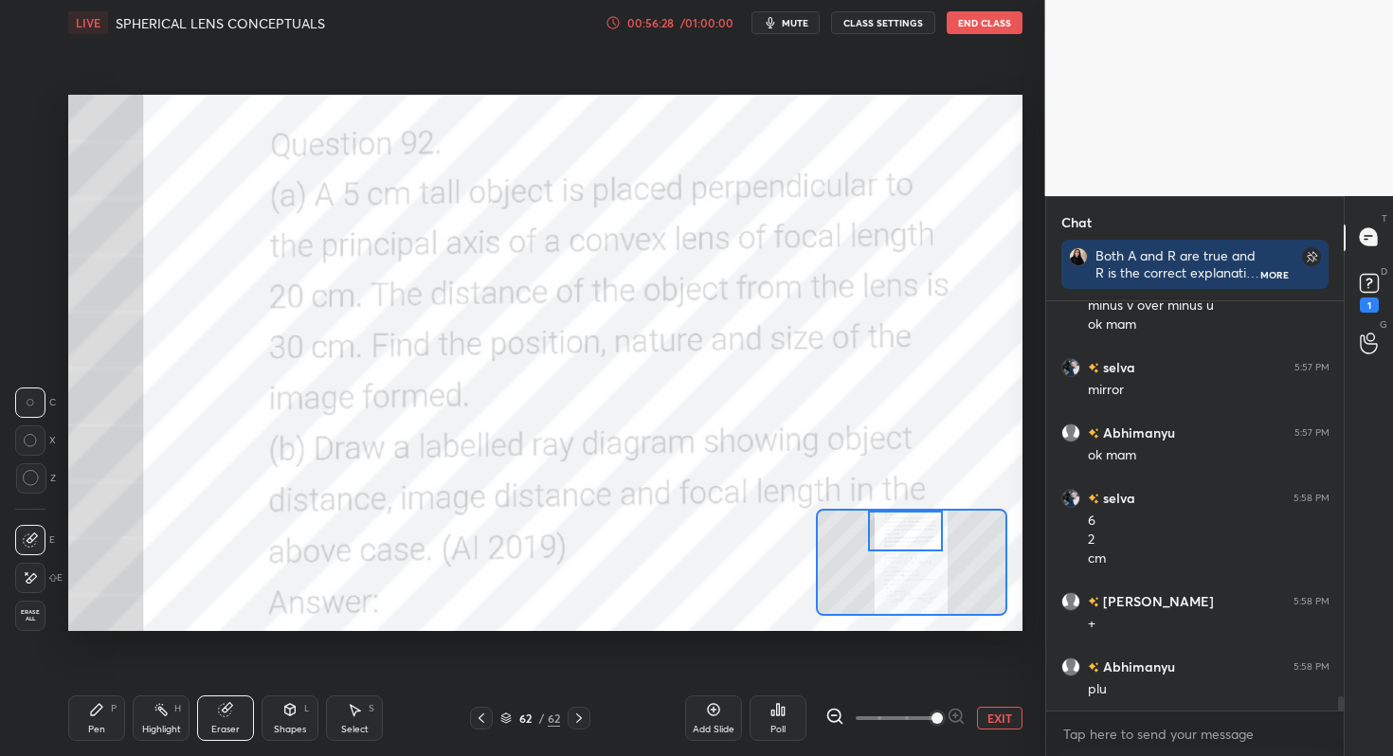
click at [39, 617] on span "Erase all" at bounding box center [30, 615] width 28 height 13
drag, startPoint x: 40, startPoint y: 616, endPoint x: 49, endPoint y: 586, distance: 30.9
click at [40, 616] on span "Erase all" at bounding box center [30, 615] width 28 height 13
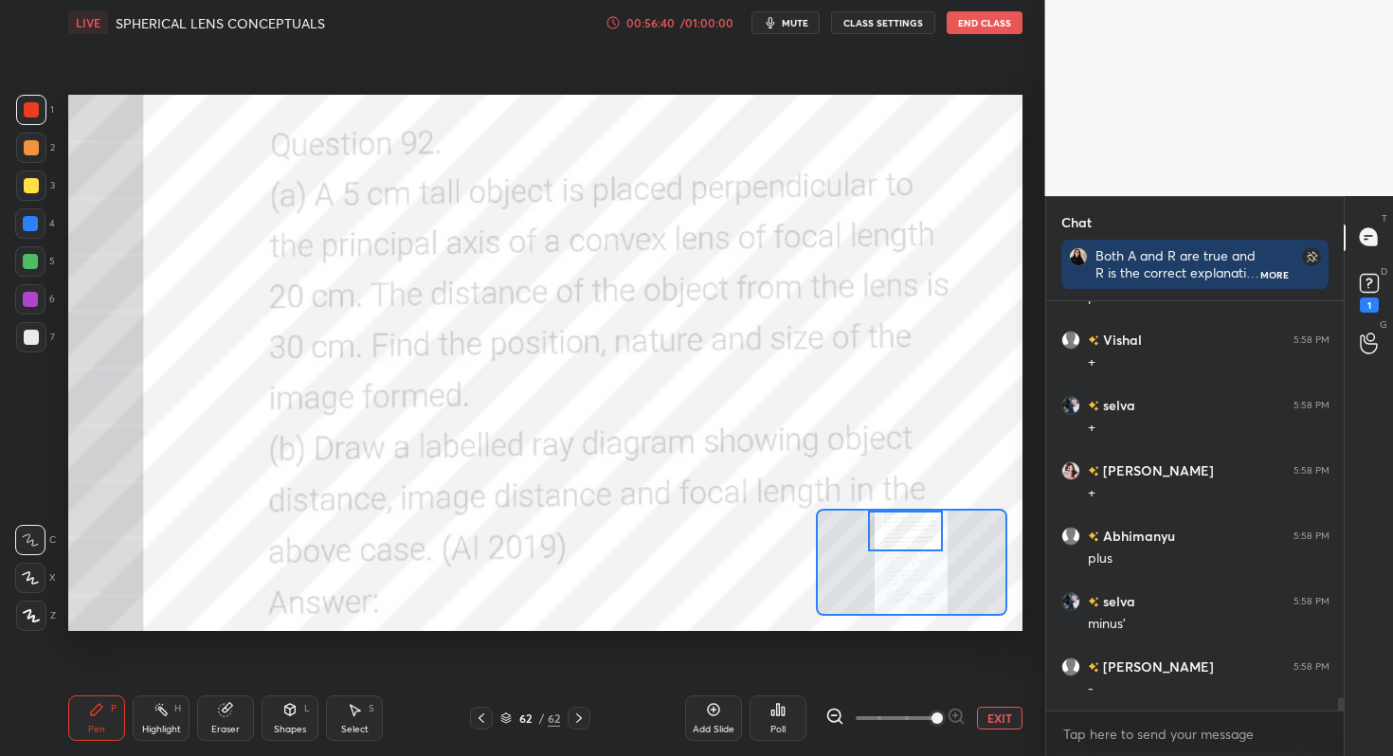
scroll to position [12188, 0]
click at [798, 718] on div "Poll" at bounding box center [777, 717] width 57 height 45
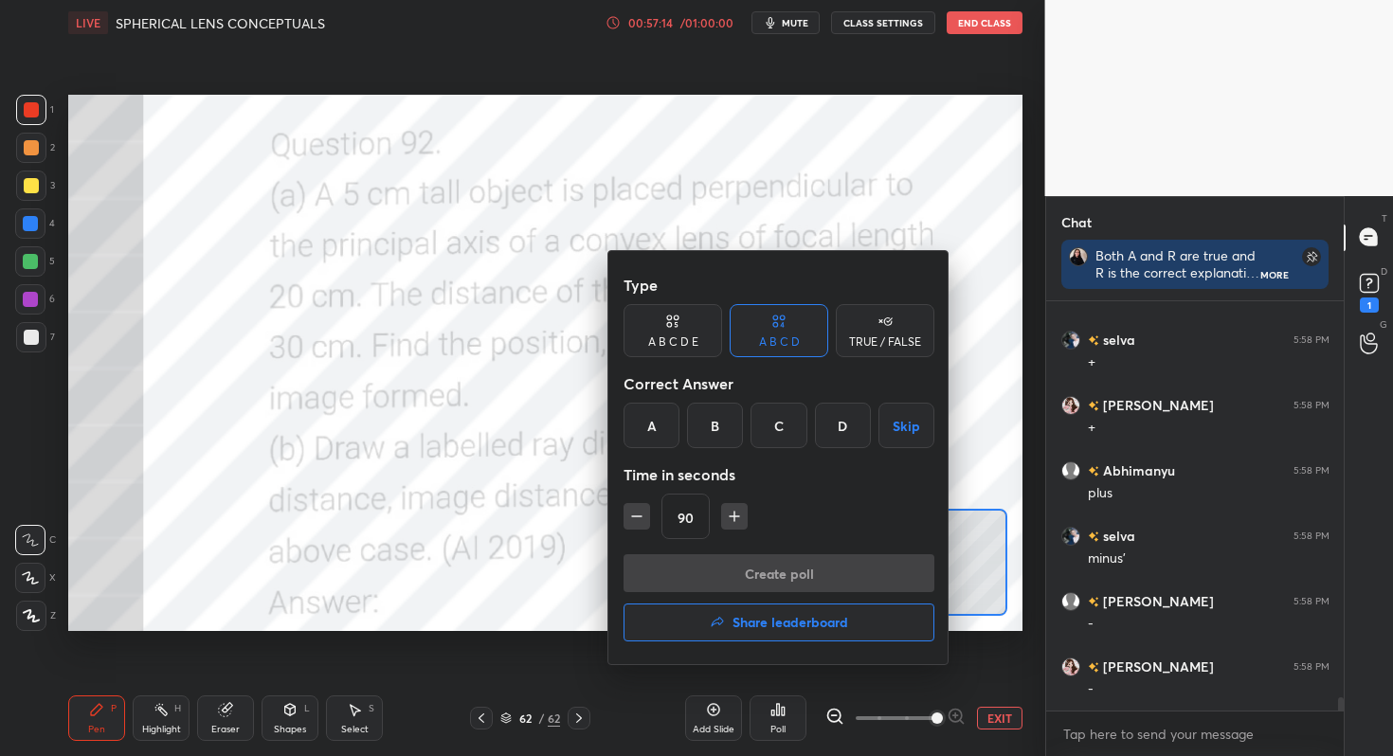
click at [709, 416] on div "B" at bounding box center [715, 425] width 56 height 45
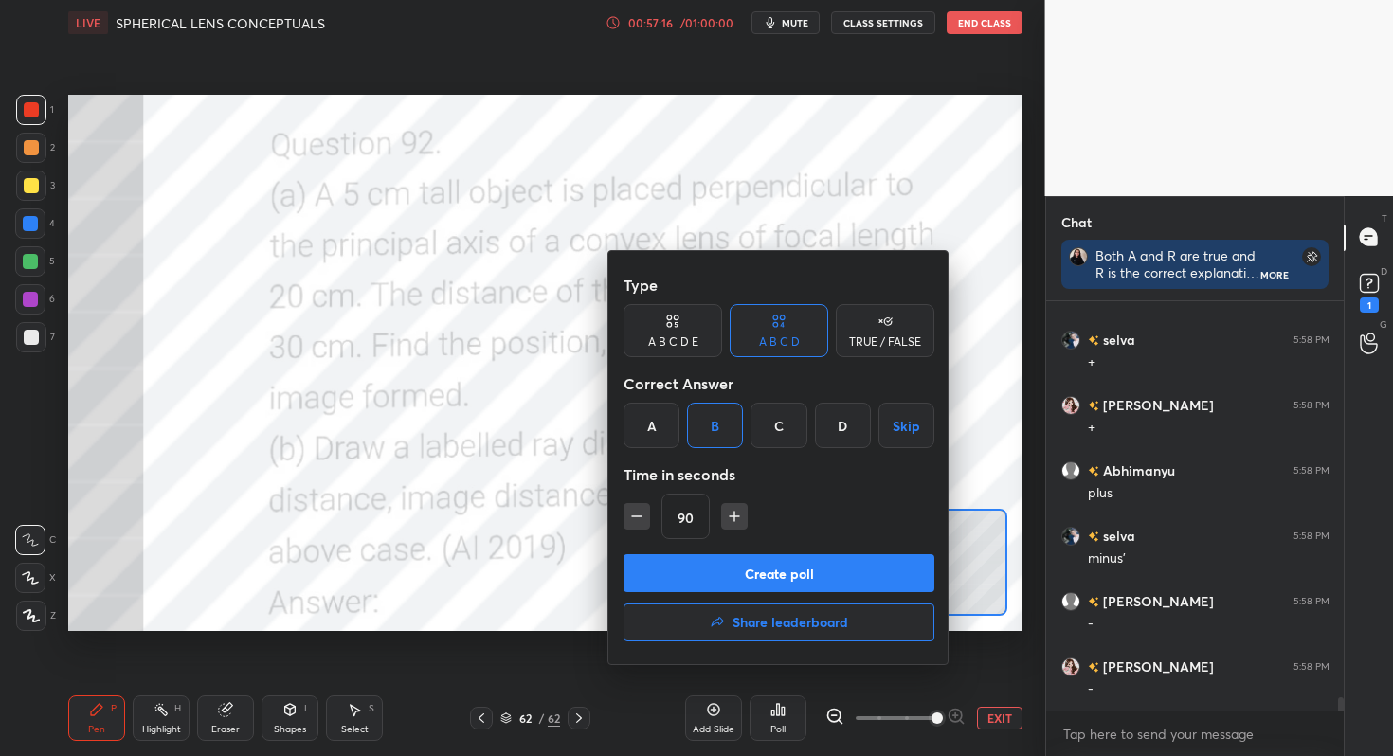
click at [640, 518] on icon "button" at bounding box center [636, 516] width 19 height 19
type input "75"
click at [677, 574] on button "Create poll" at bounding box center [778, 573] width 311 height 38
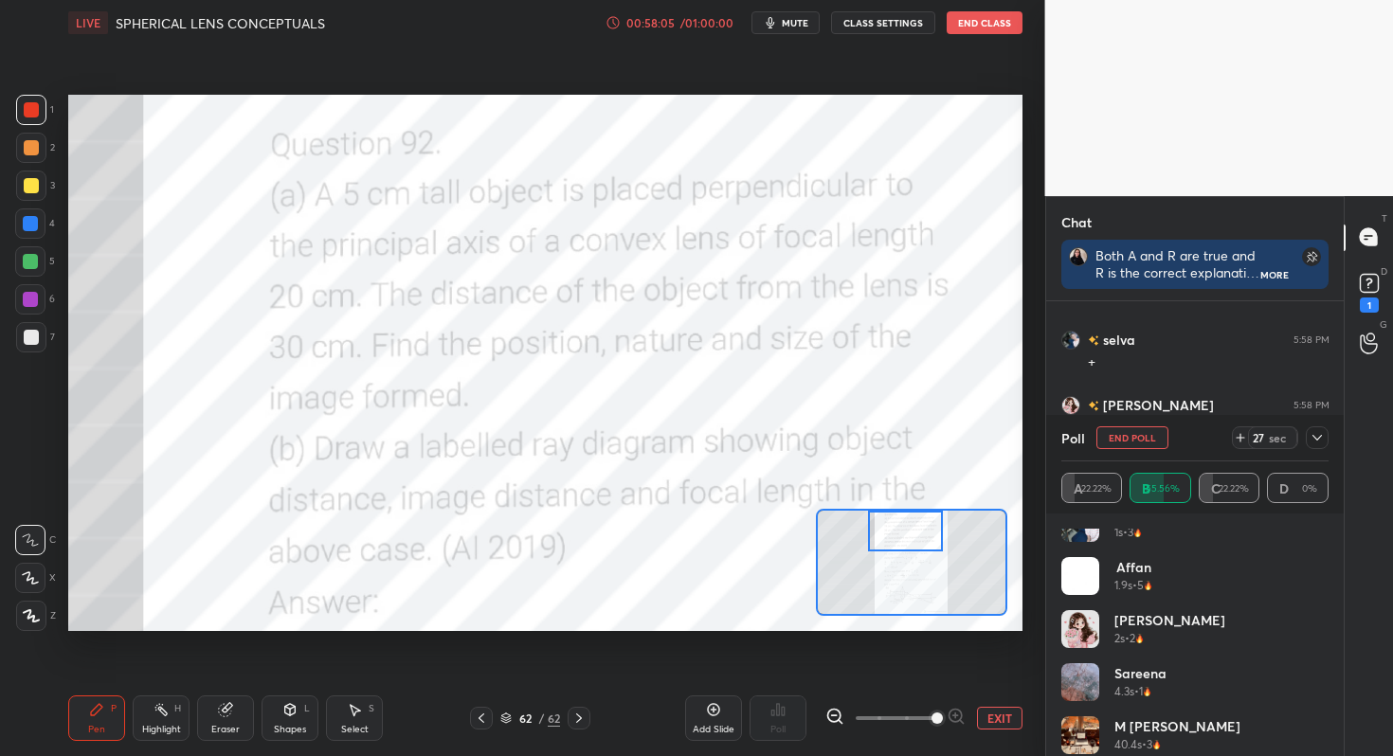
scroll to position [38, 0]
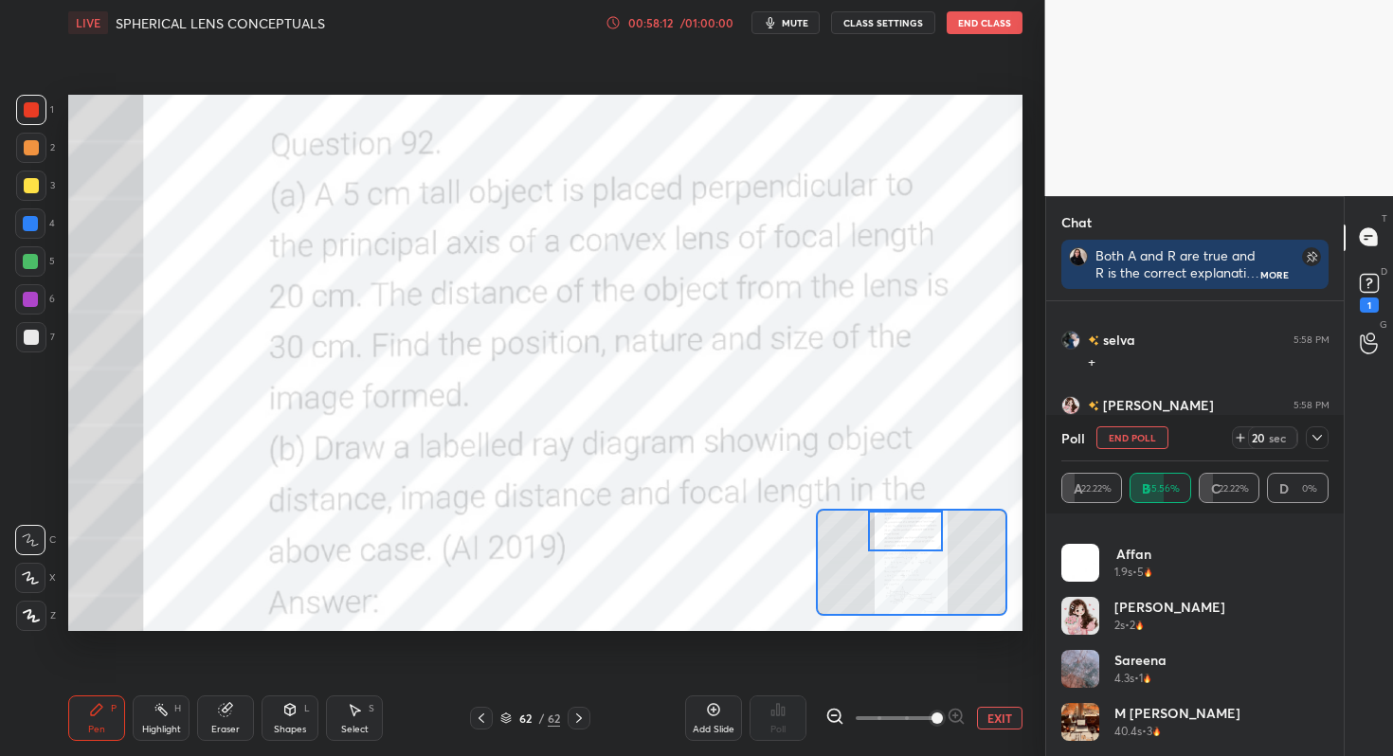
click at [1315, 437] on icon at bounding box center [1316, 437] width 15 height 15
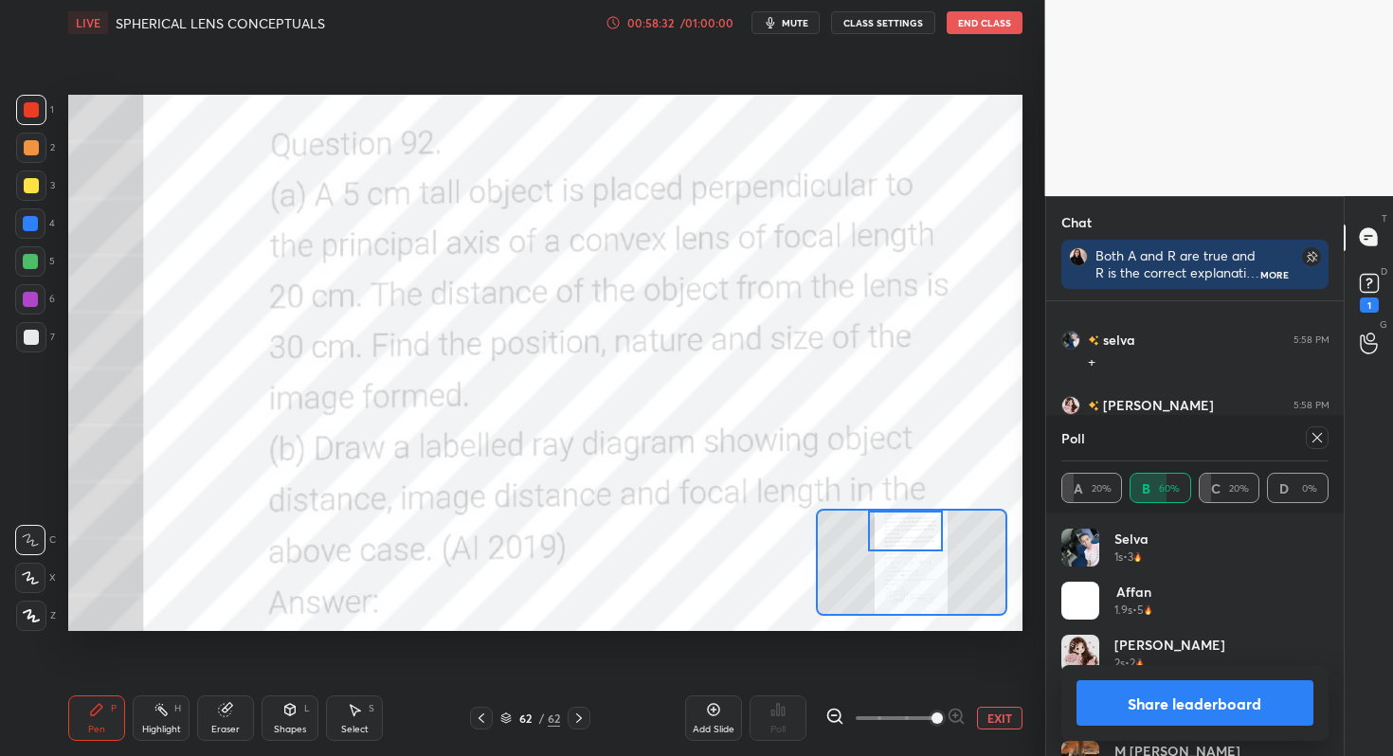
scroll to position [222, 261]
click at [570, 750] on div "Pen P Highlight H Eraser Shapes L Select S 62 / 62 Add Slide Poll EXIT" at bounding box center [545, 718] width 954 height 76
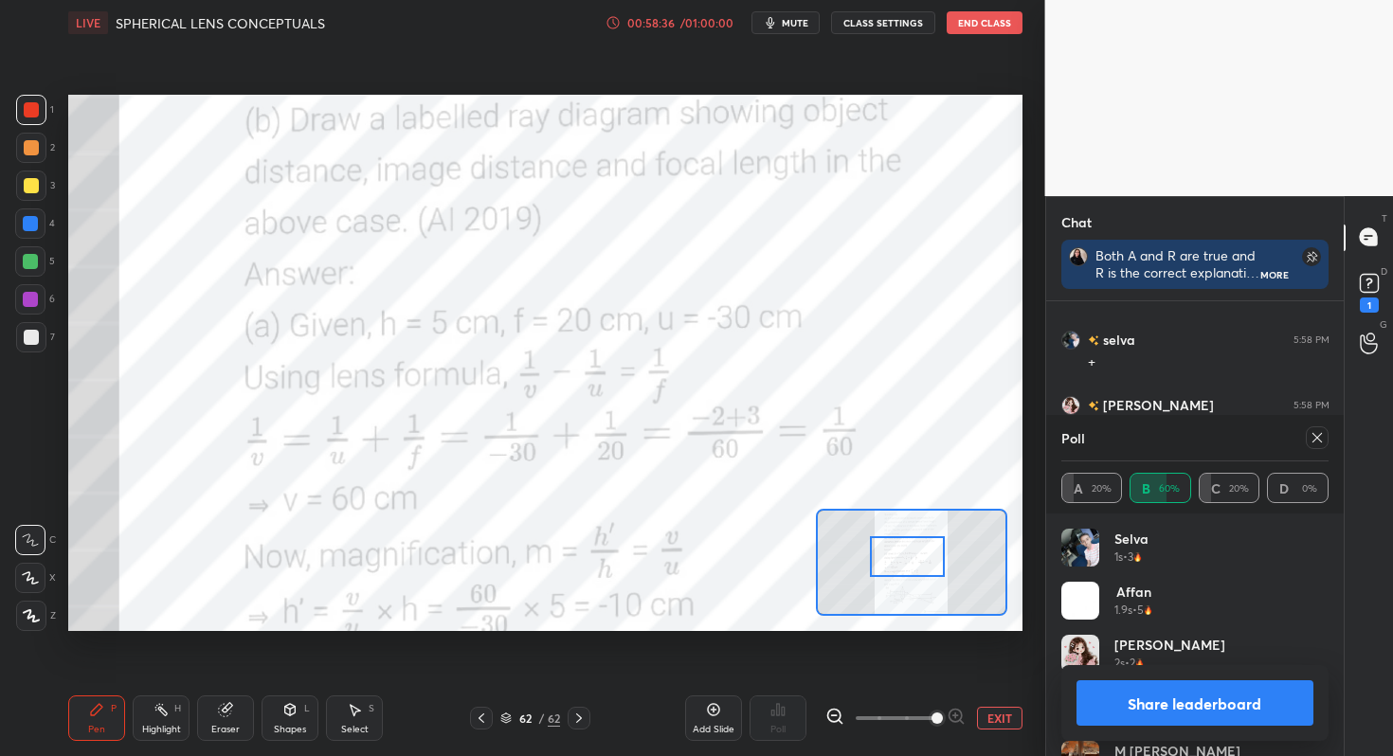
click at [908, 562] on div at bounding box center [907, 557] width 75 height 42
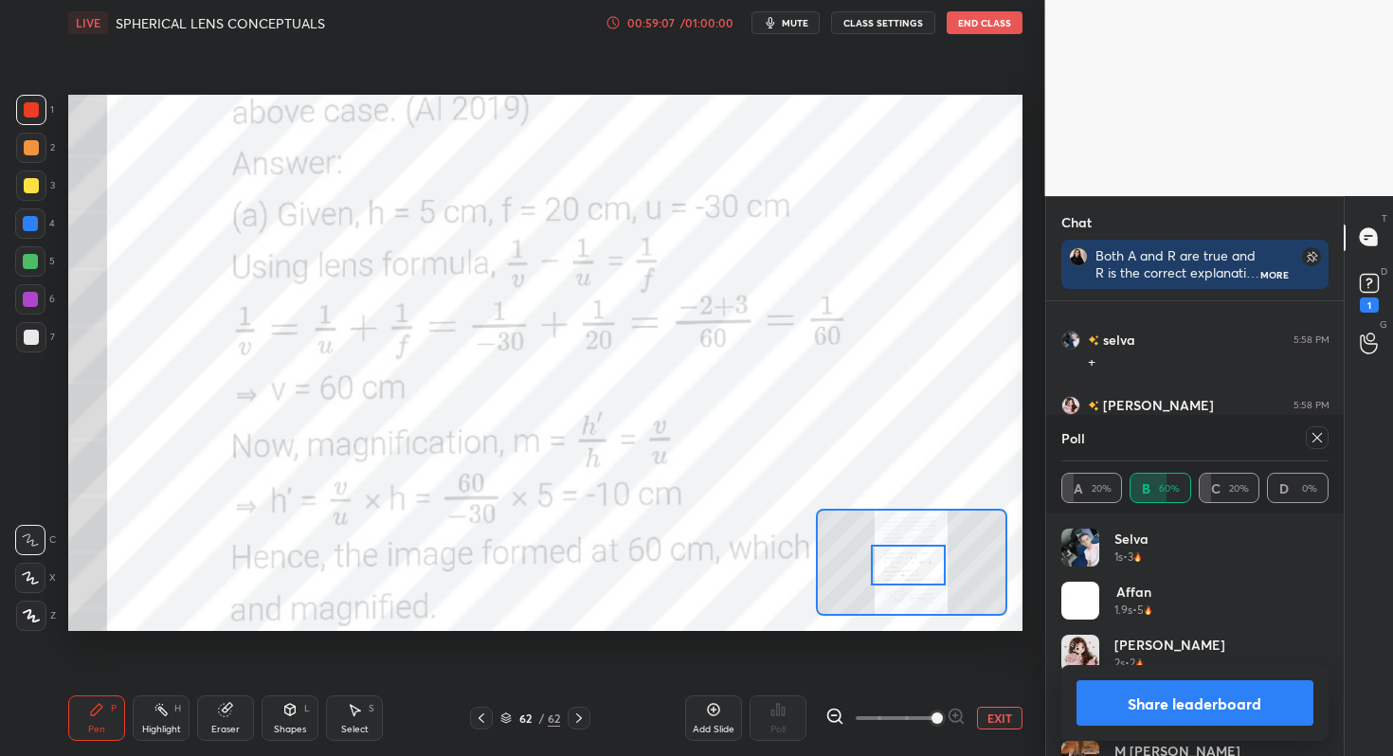
click at [908, 566] on div at bounding box center [908, 566] width 75 height 42
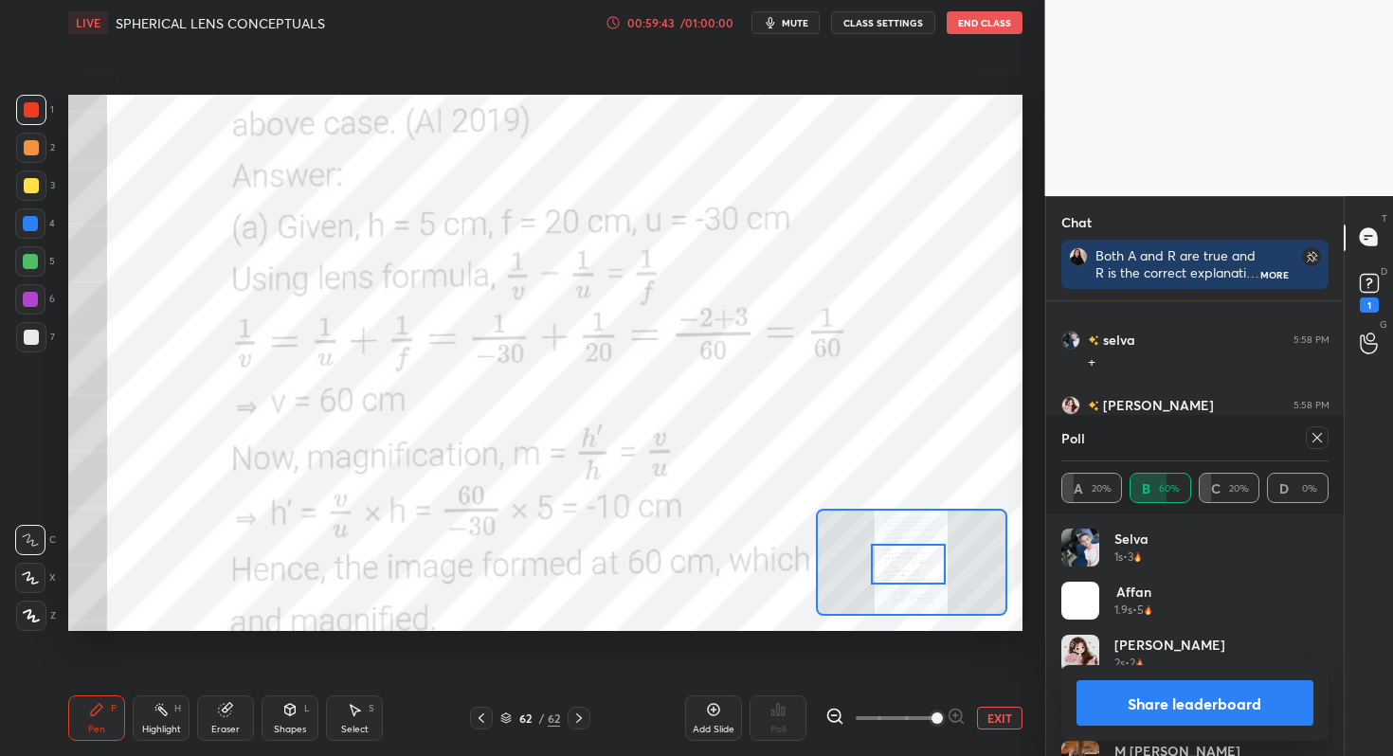
scroll to position [6, 7]
click at [1184, 703] on button "Share leaderboard" at bounding box center [1195, 702] width 238 height 45
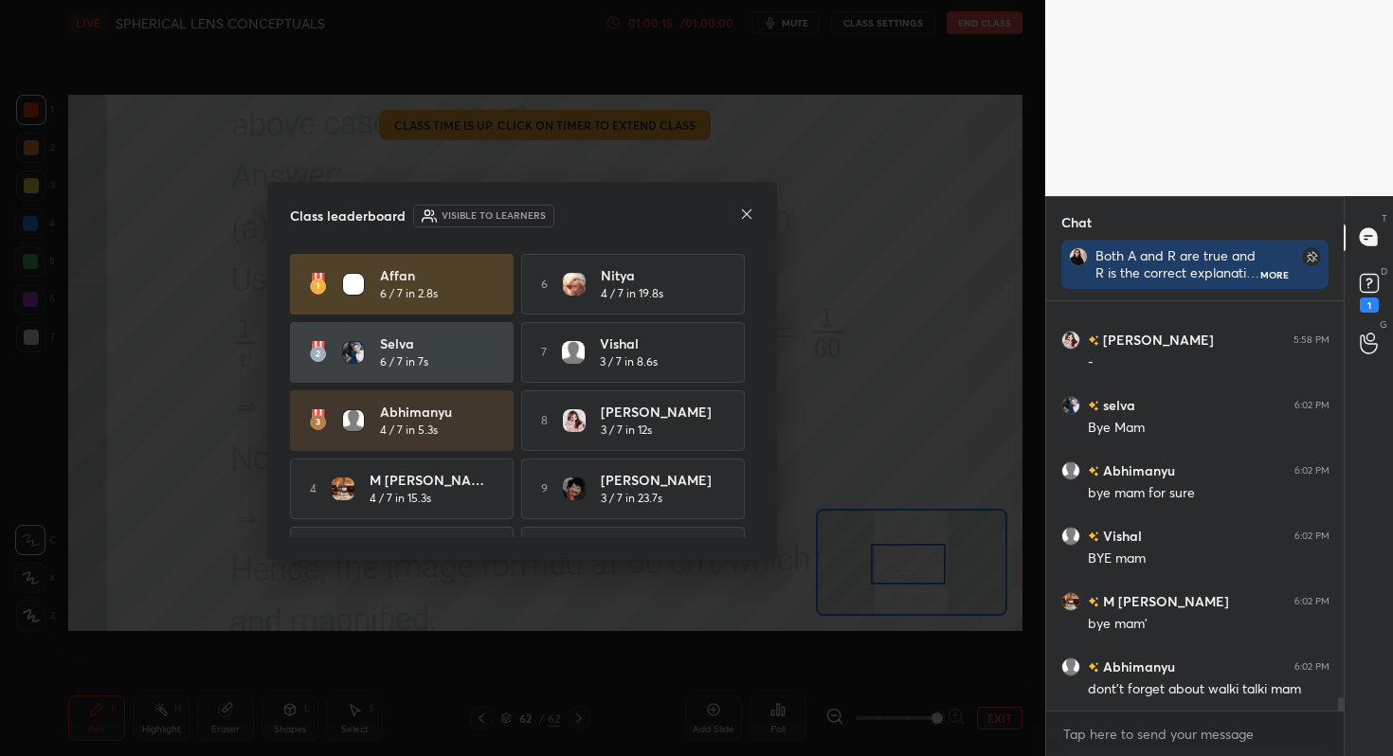
scroll to position [12580, 0]
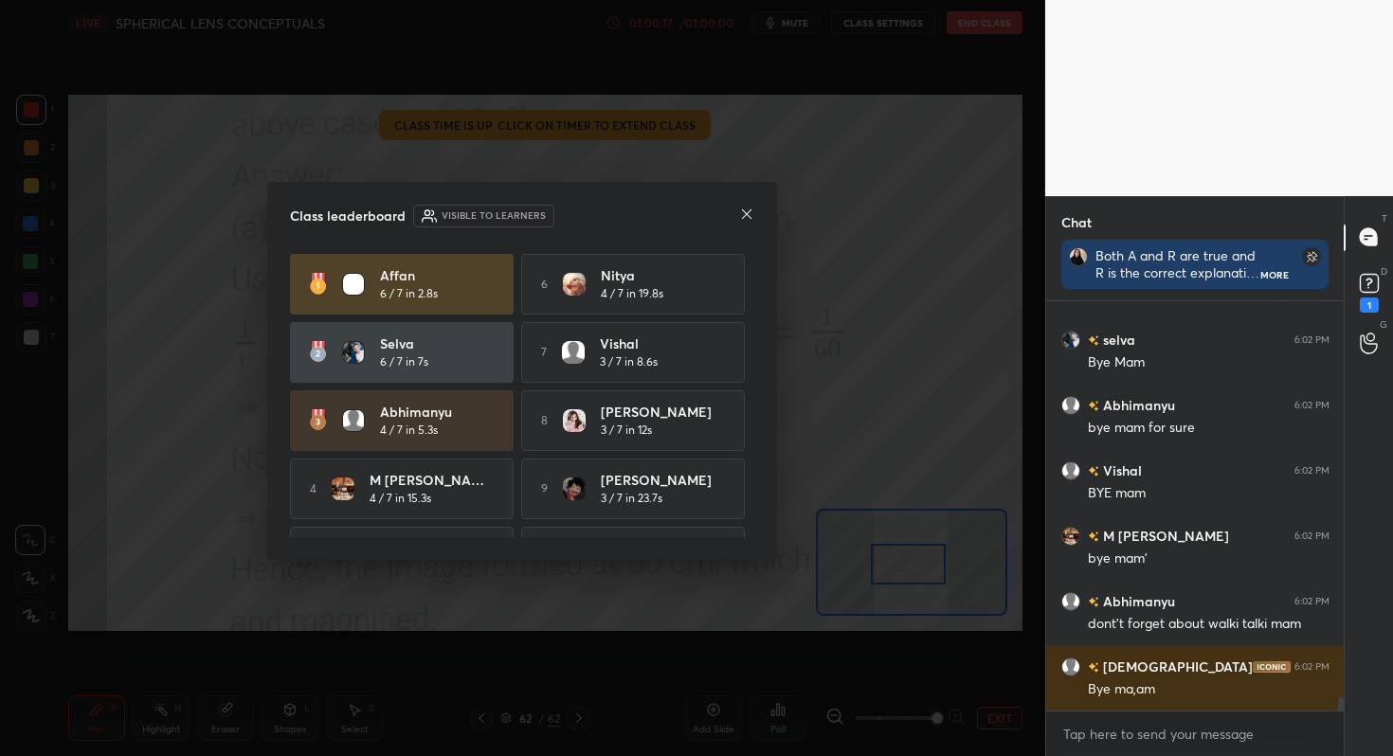
click at [747, 208] on icon at bounding box center [746, 214] width 15 height 15
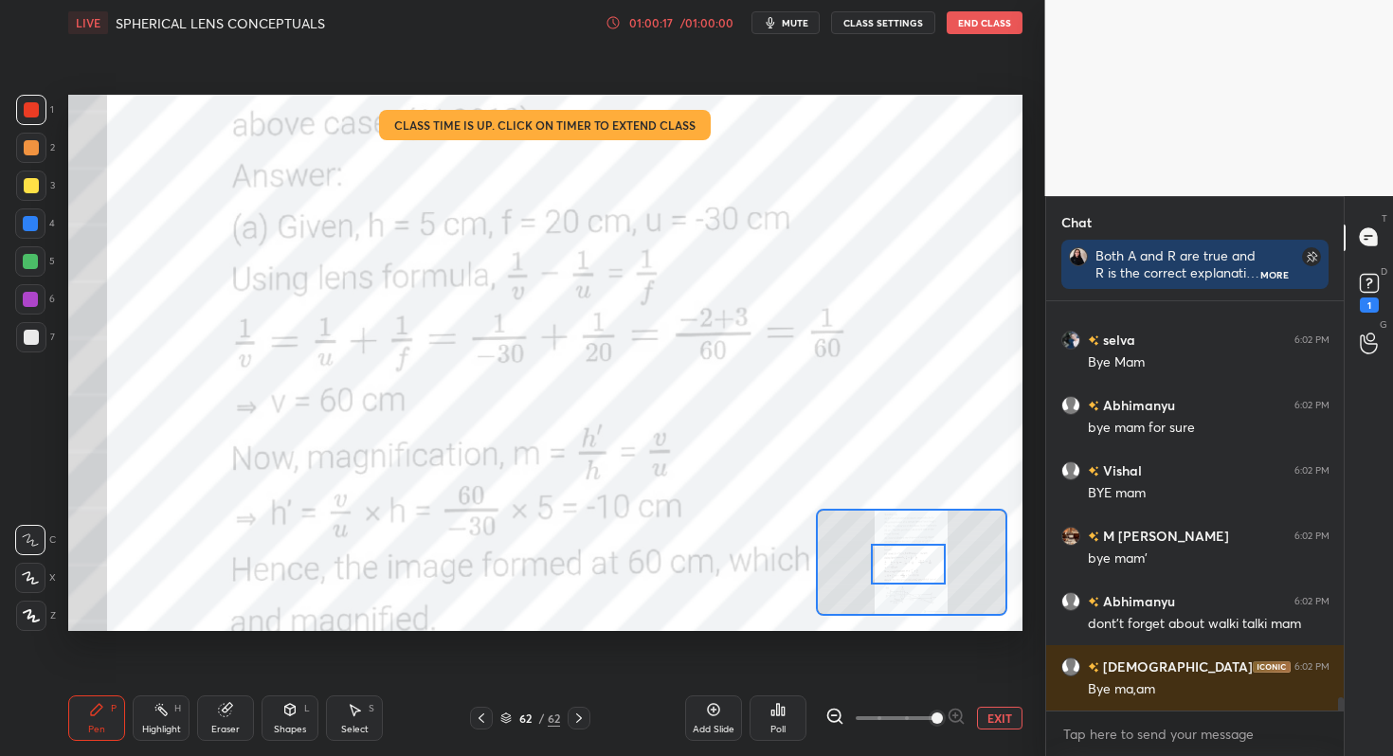
scroll to position [12646, 0]
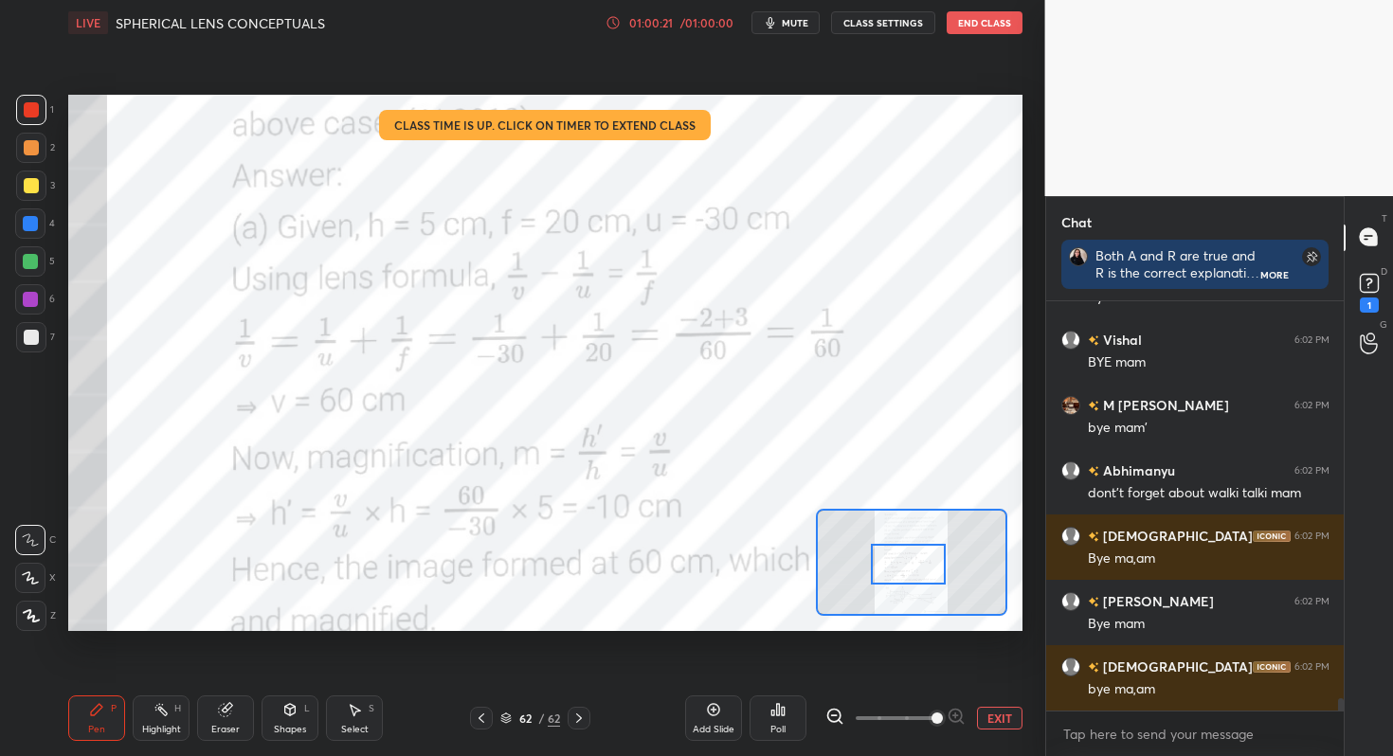
click at [1000, 33] on button "End Class" at bounding box center [984, 22] width 76 height 23
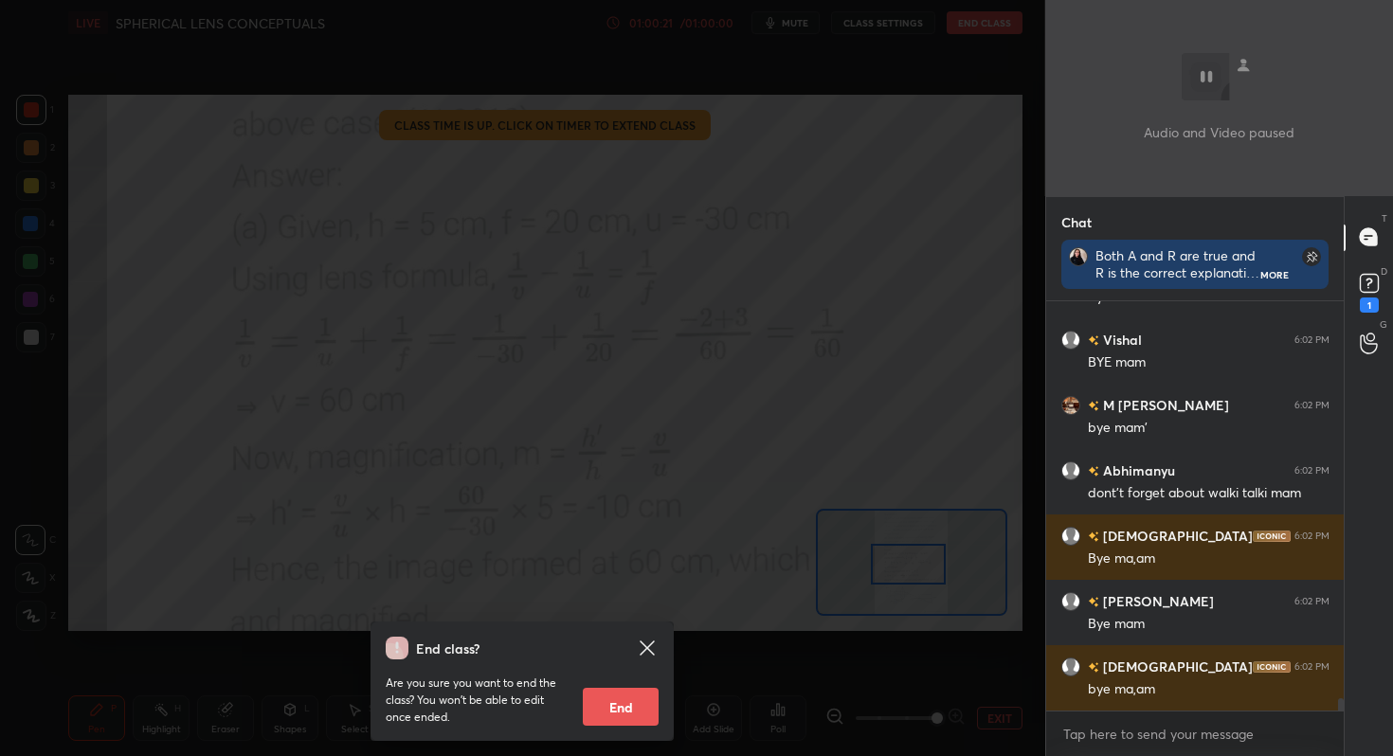
scroll to position [12776, 0]
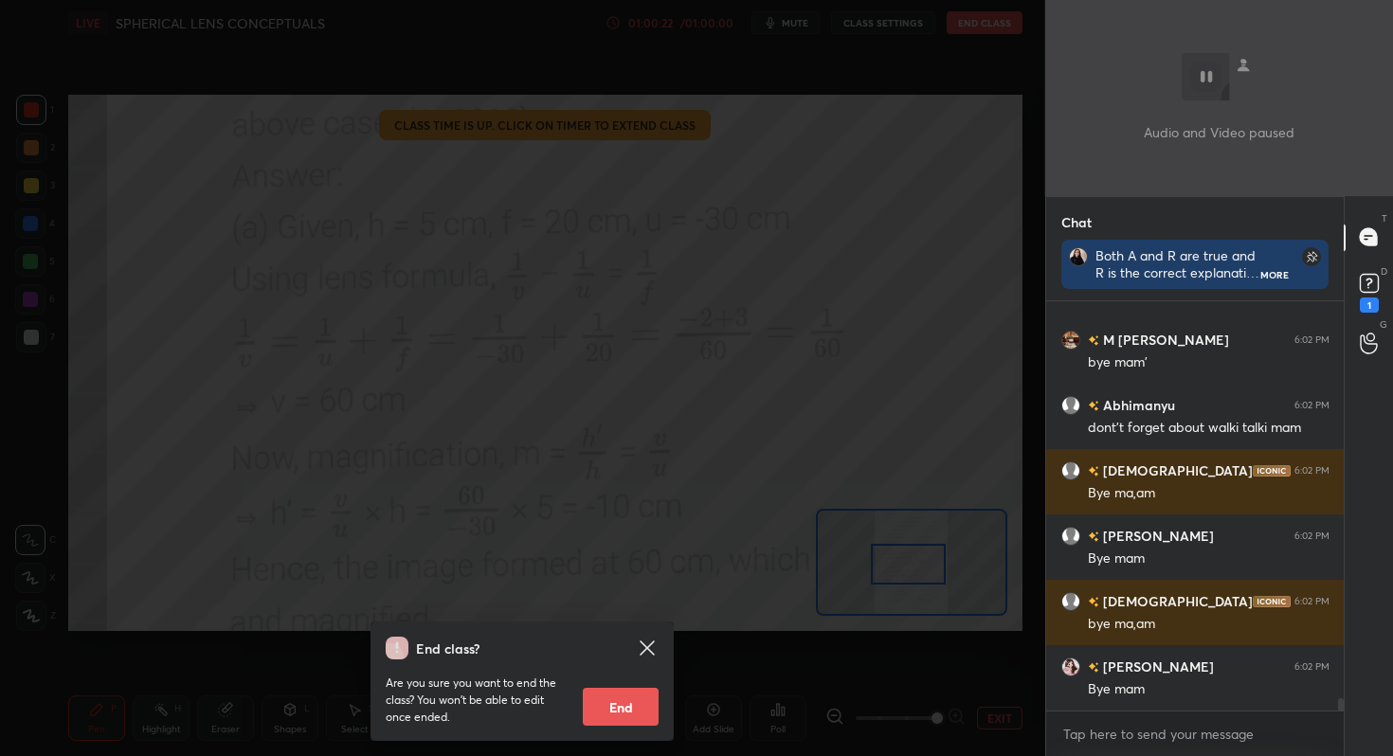
click at [639, 706] on button "End" at bounding box center [621, 707] width 76 height 38
type textarea "x"
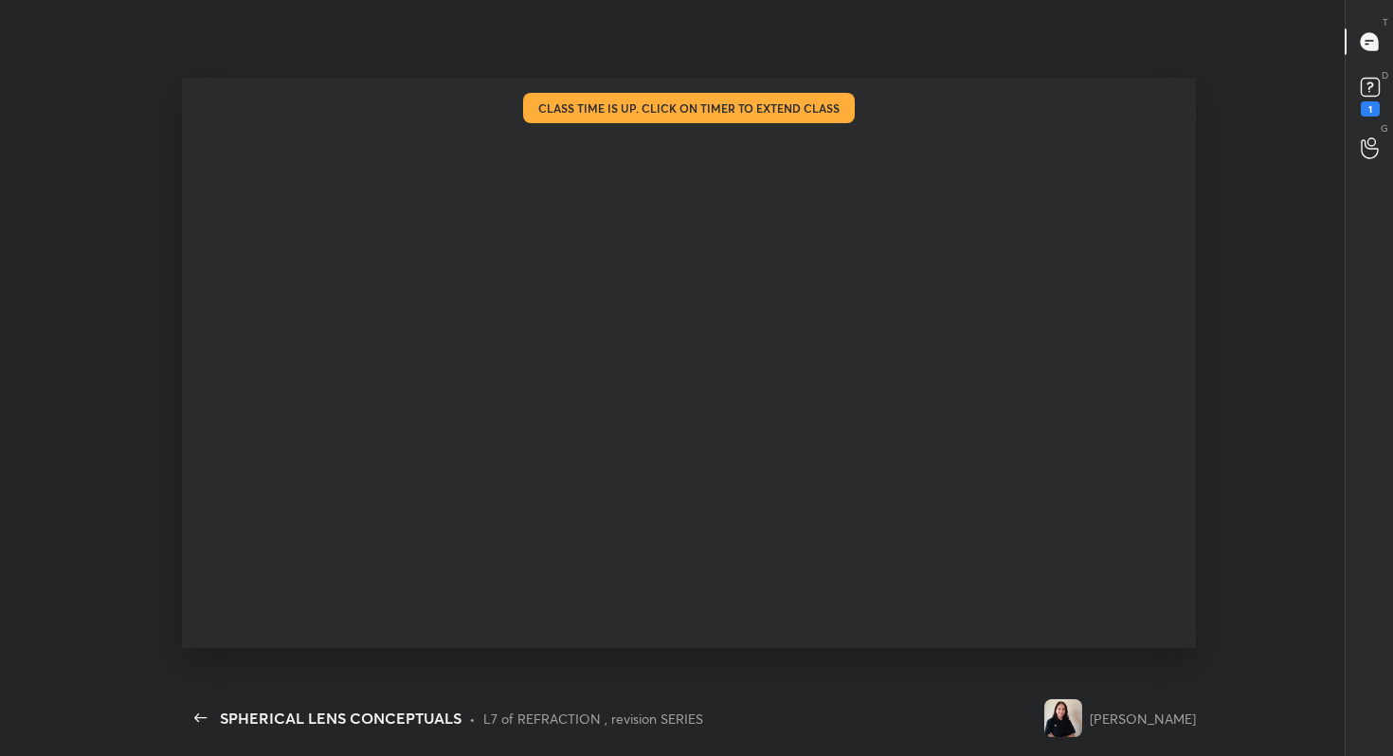
scroll to position [0, 0]
